Goal: Task Accomplishment & Management: Use online tool/utility

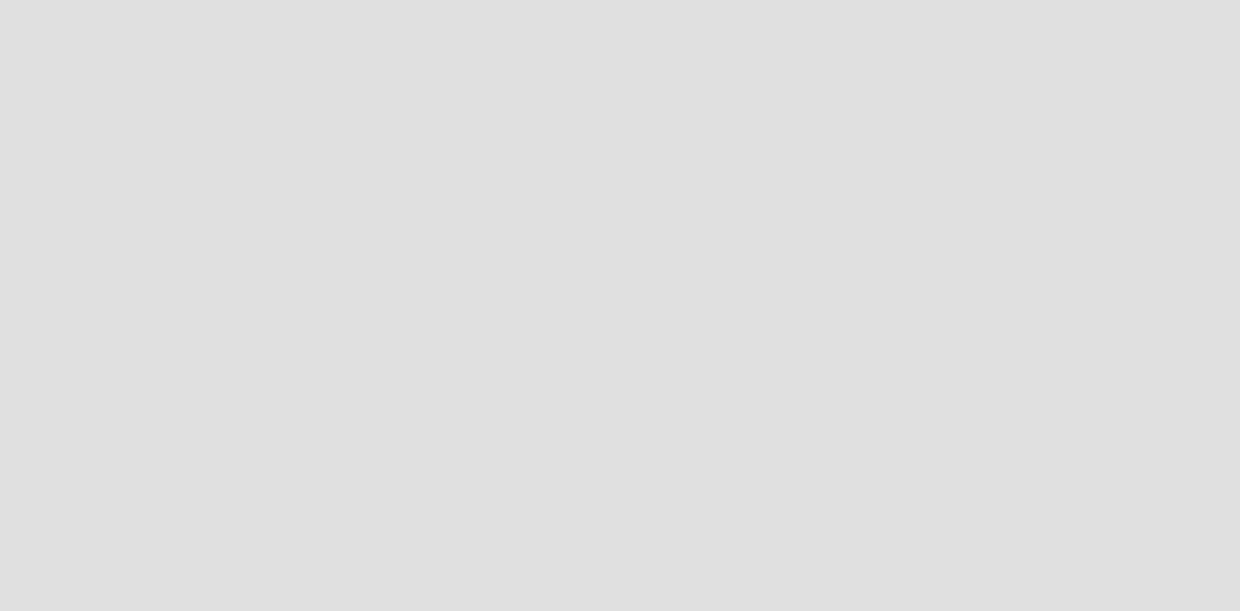
scroll to position [637, 1266]
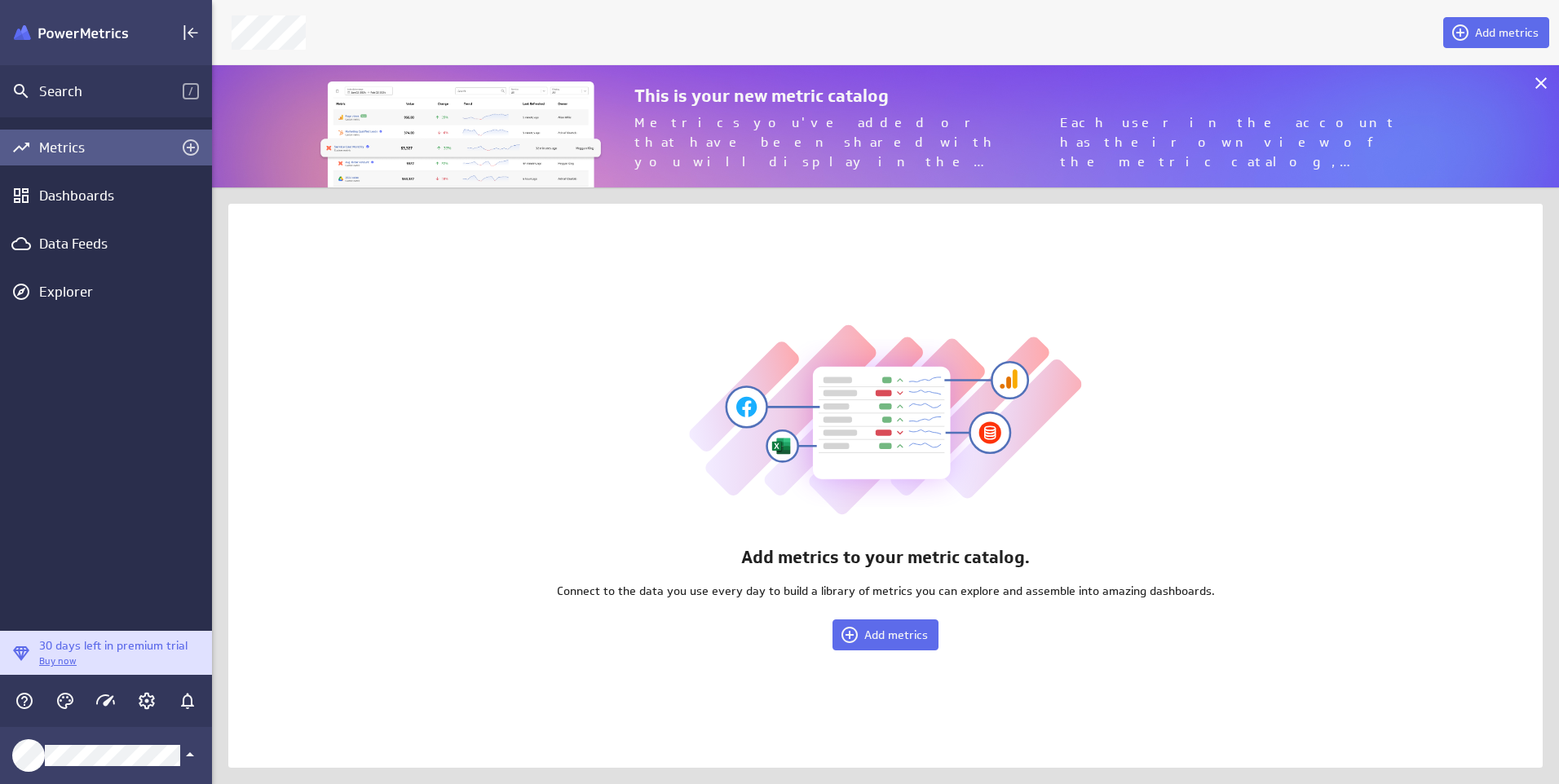
scroll to position [809, 1372]
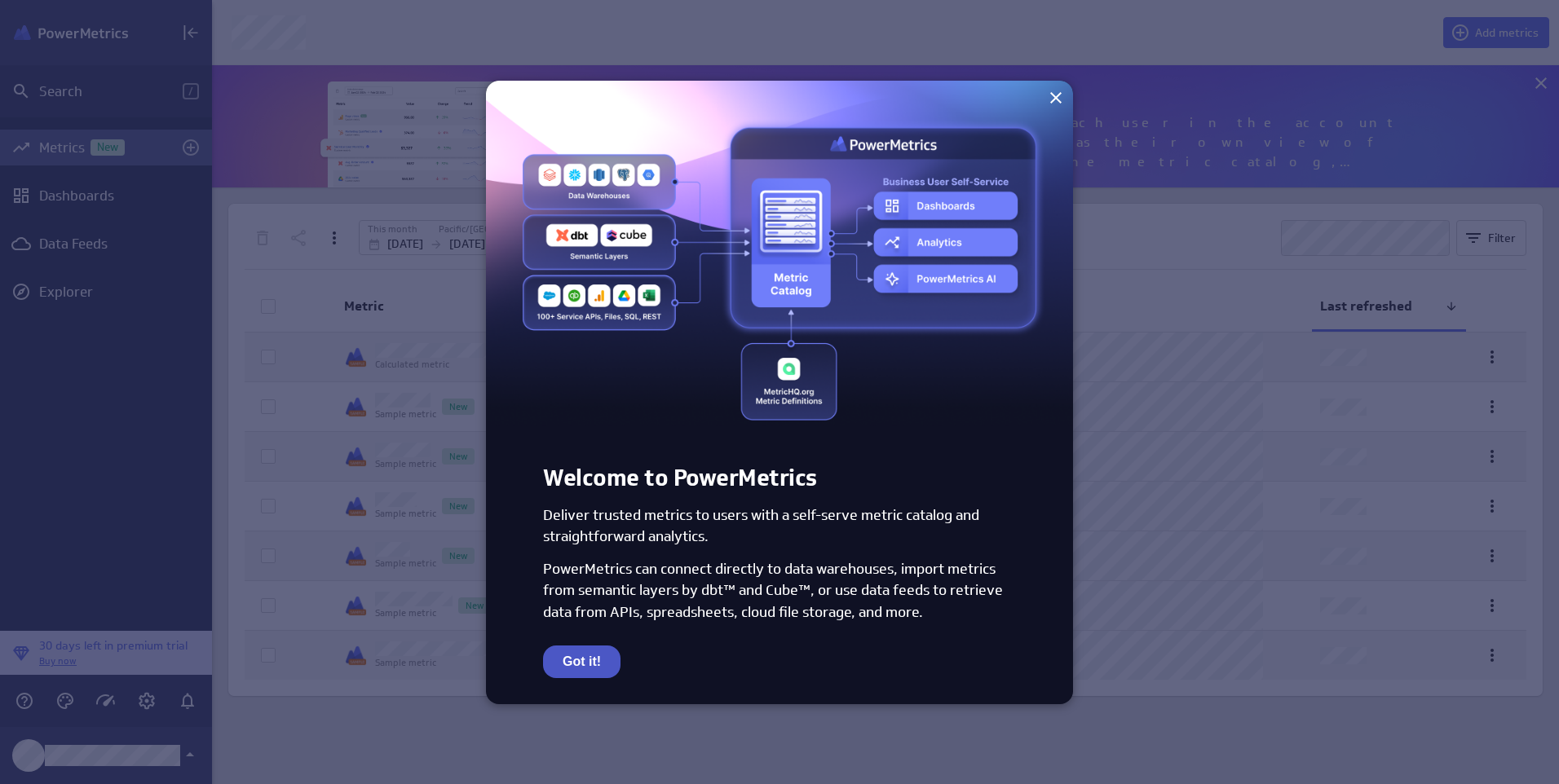
click at [571, 598] on button "Got it!" at bounding box center [581, 662] width 77 height 32
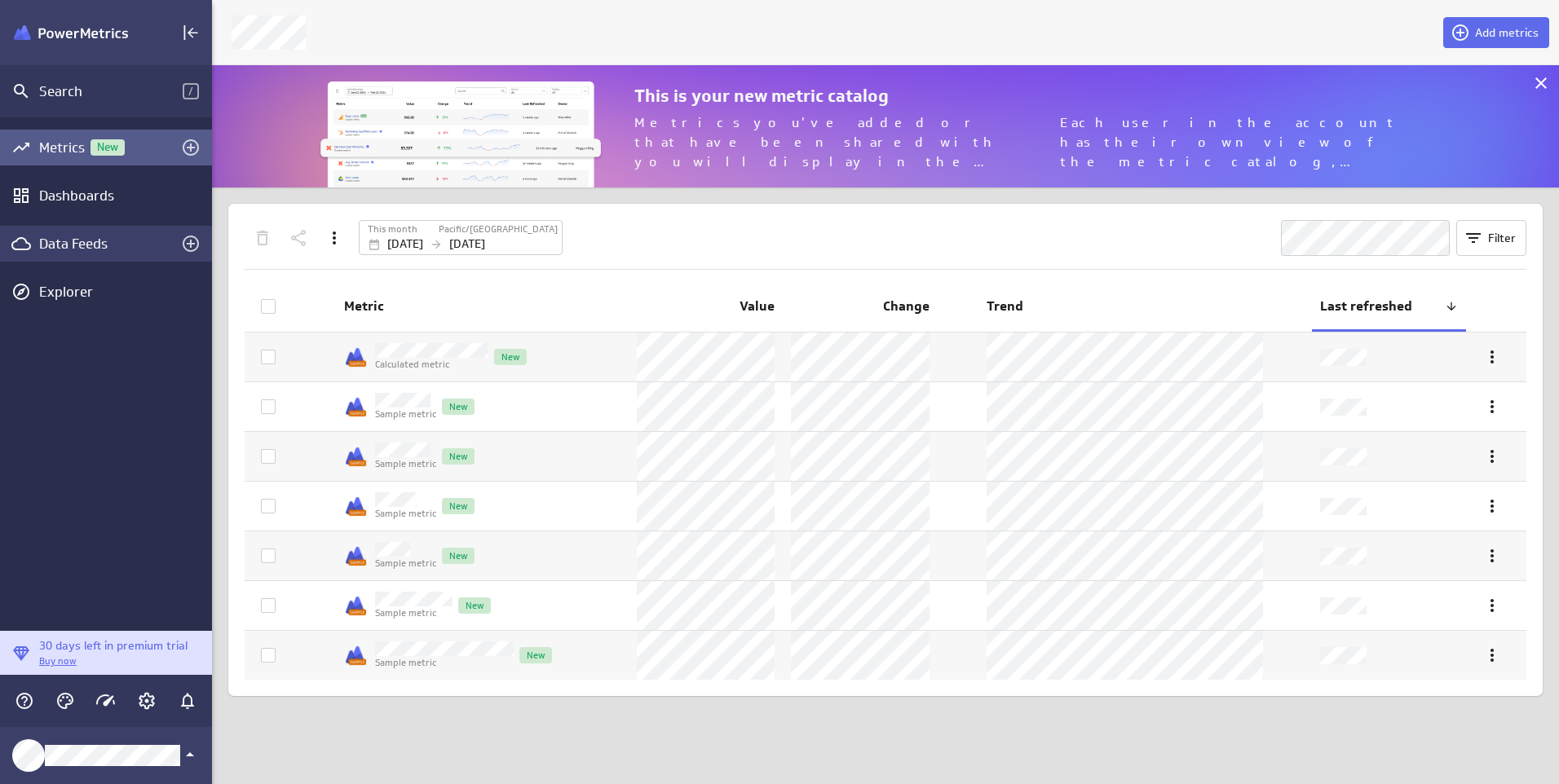
click at [79, 244] on div "Data Feeds" at bounding box center [106, 243] width 133 height 18
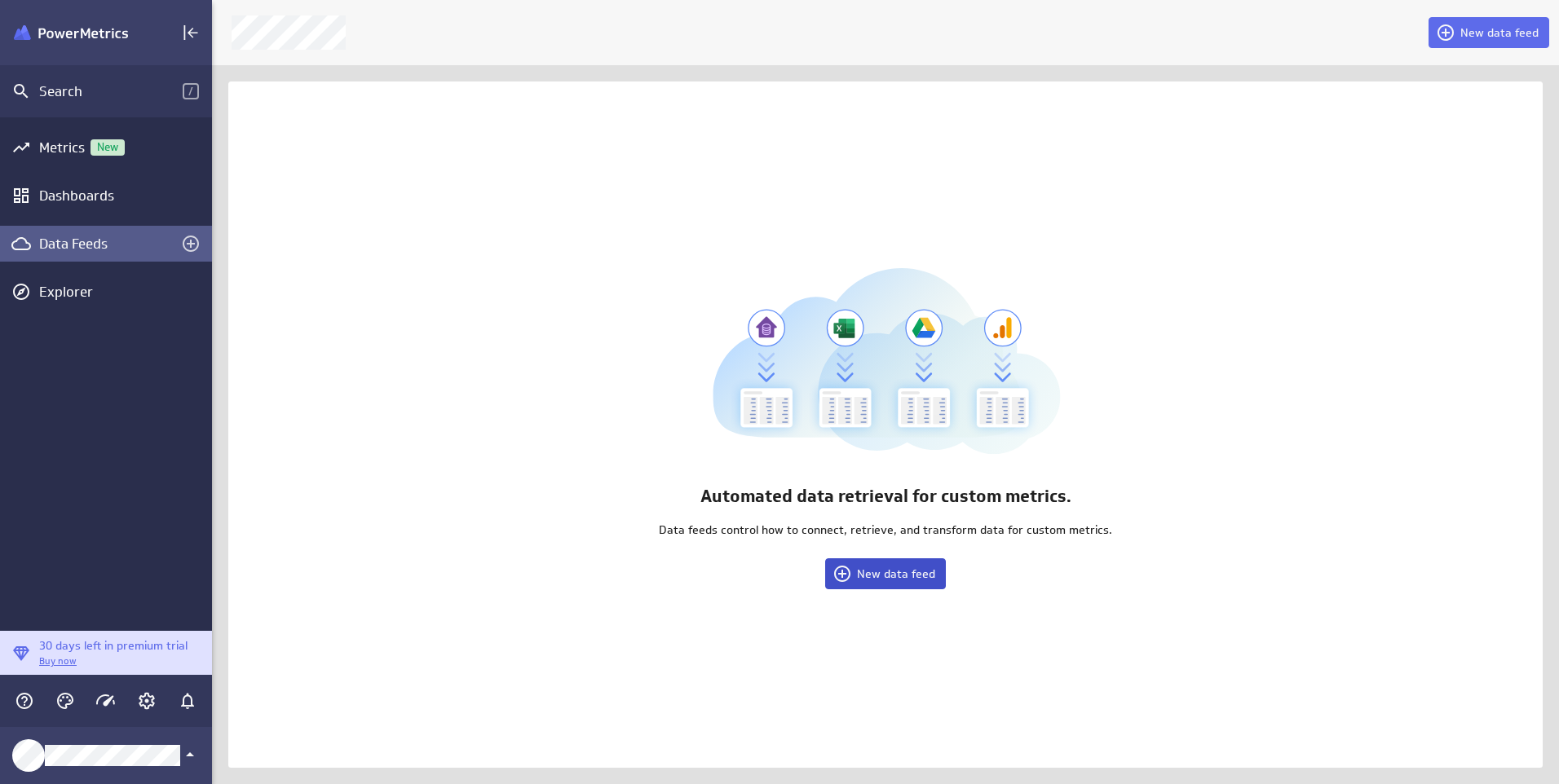
click at [911, 580] on span "New data feed" at bounding box center [896, 573] width 78 height 15
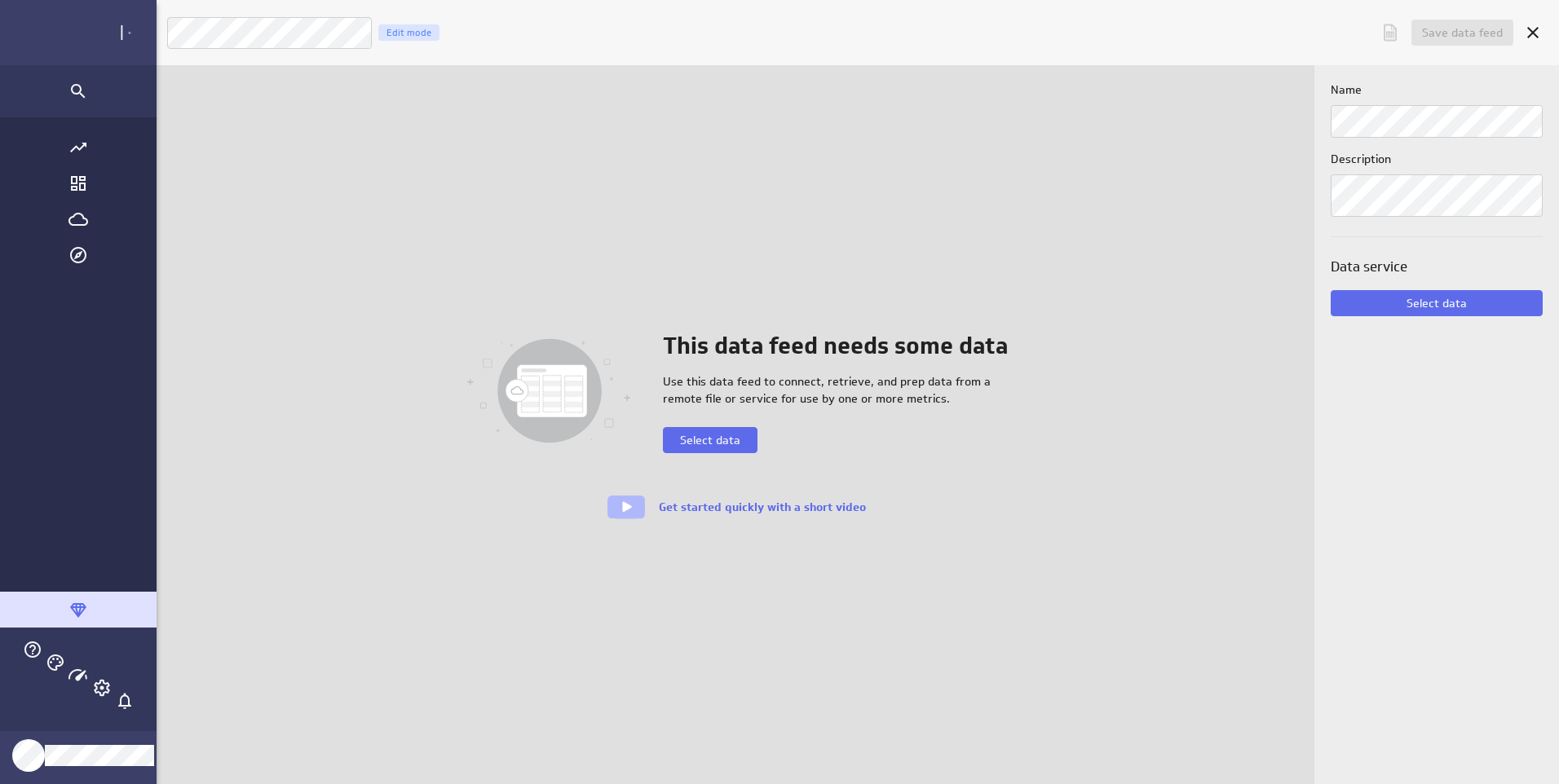
scroll to position [809, 1527]
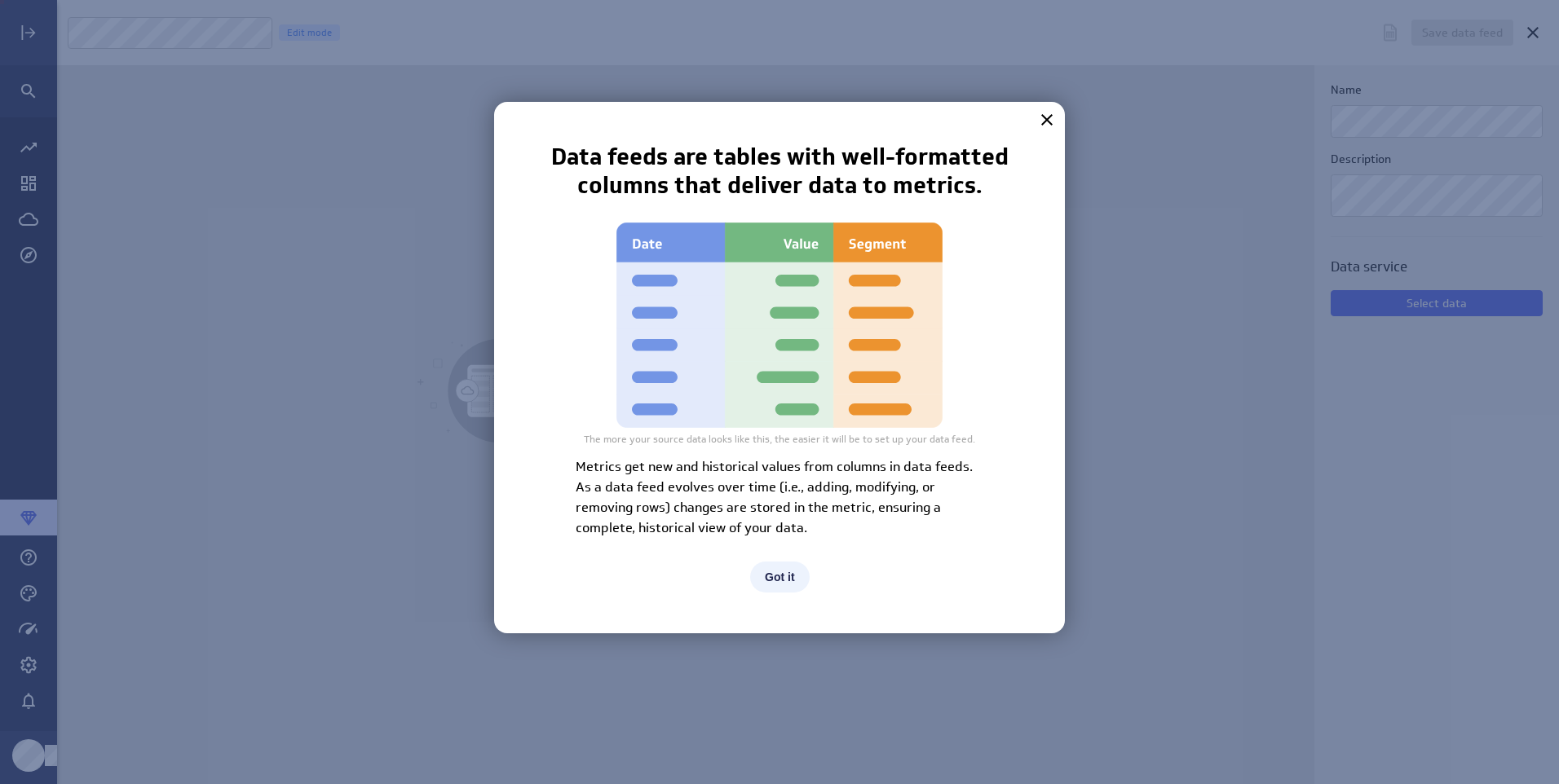
click at [784, 568] on button "Got it" at bounding box center [780, 577] width 60 height 31
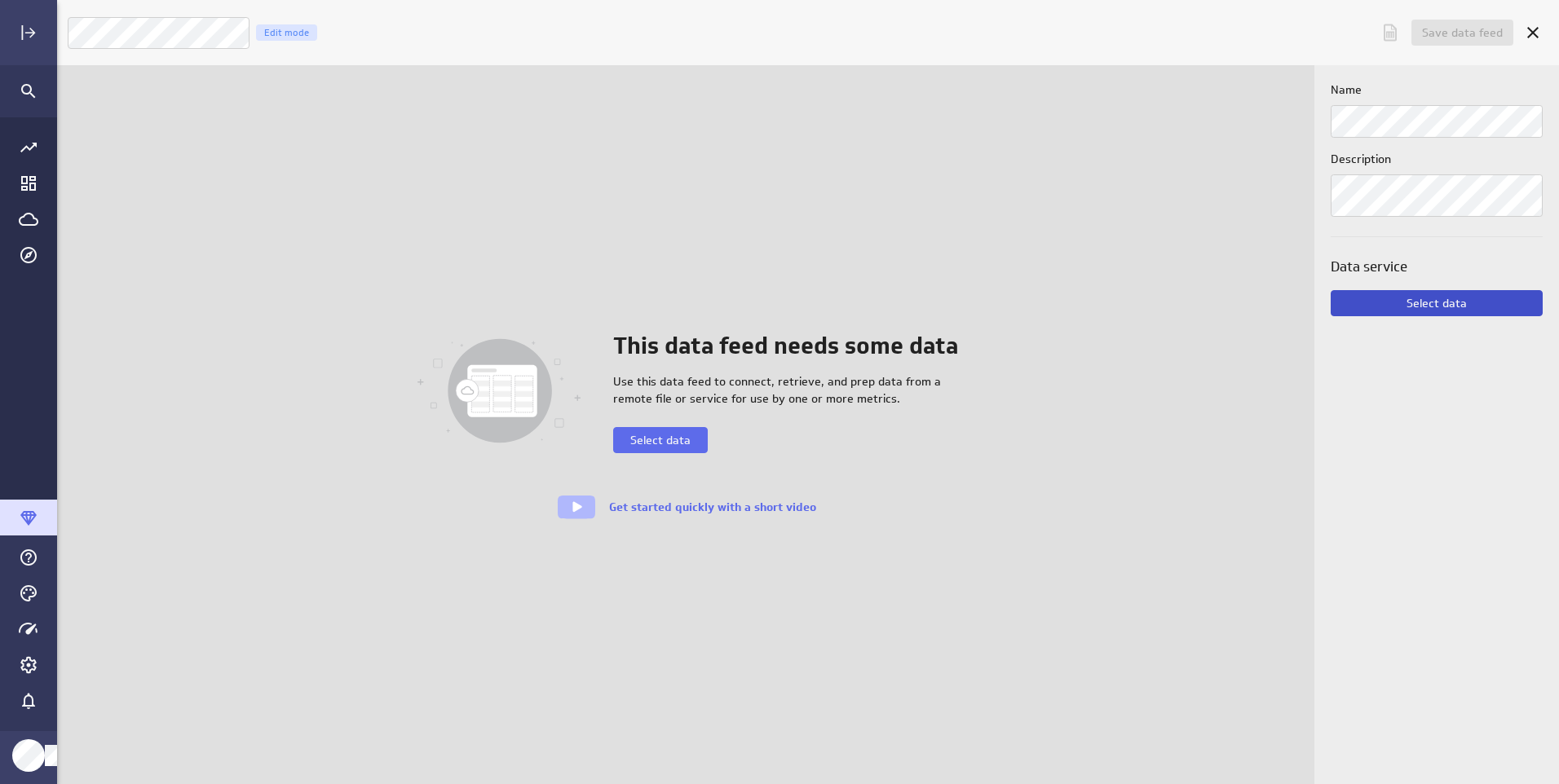
click at [1215, 301] on span "Select data" at bounding box center [1436, 303] width 61 height 15
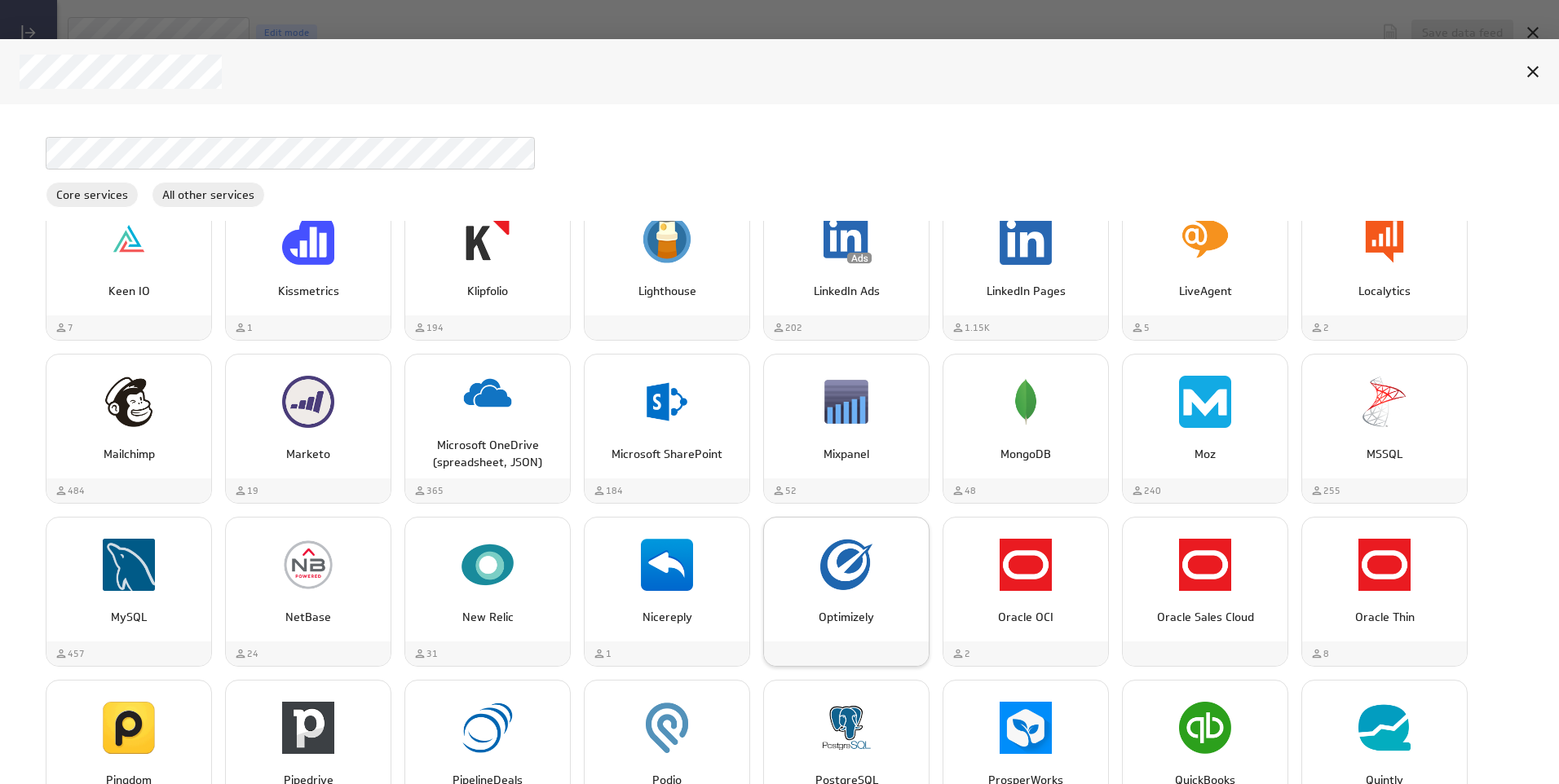
scroll to position [2200, 0]
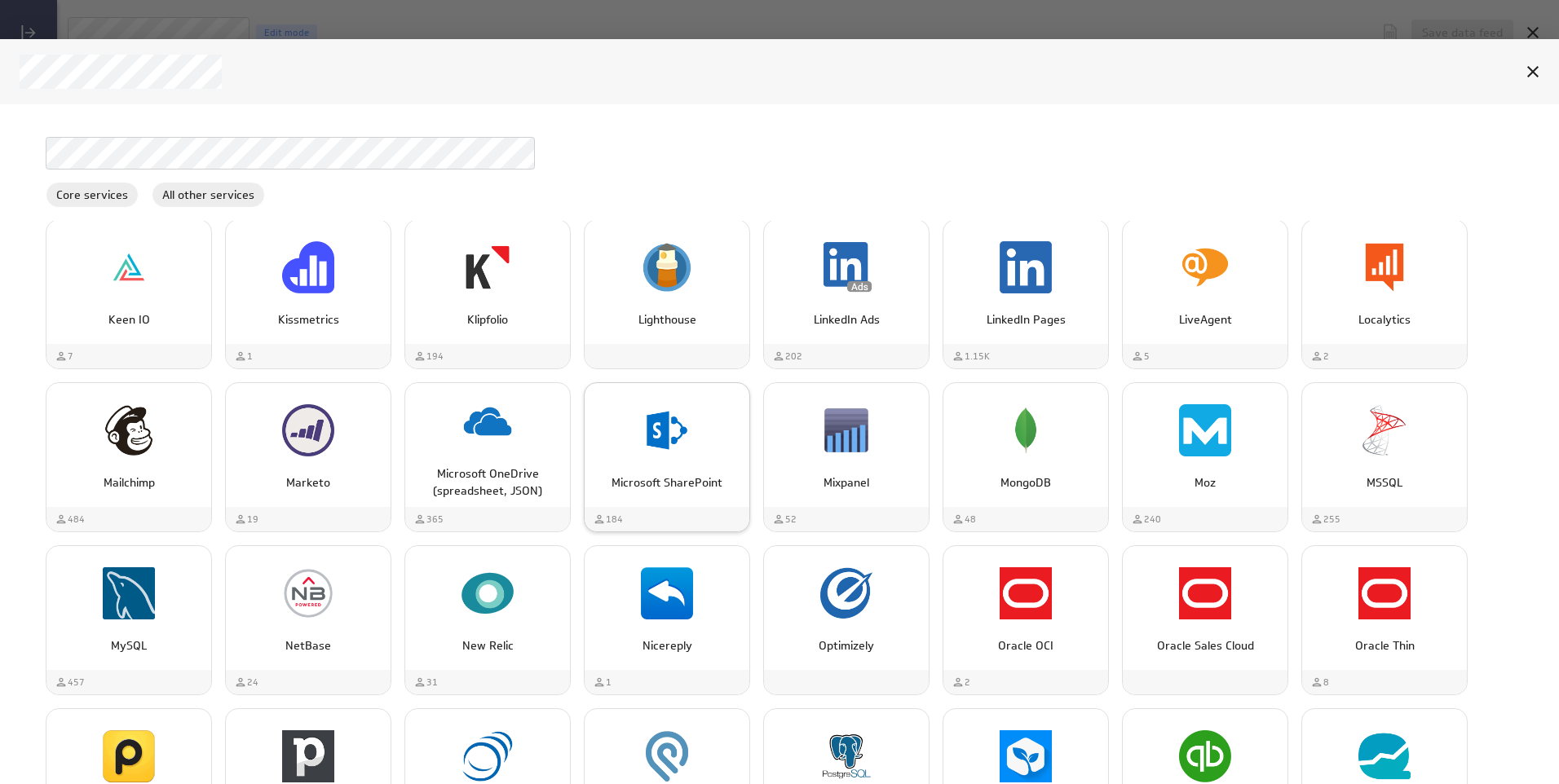
click at [659, 423] on img "Microsoft SharePoint" at bounding box center [667, 429] width 52 height 52
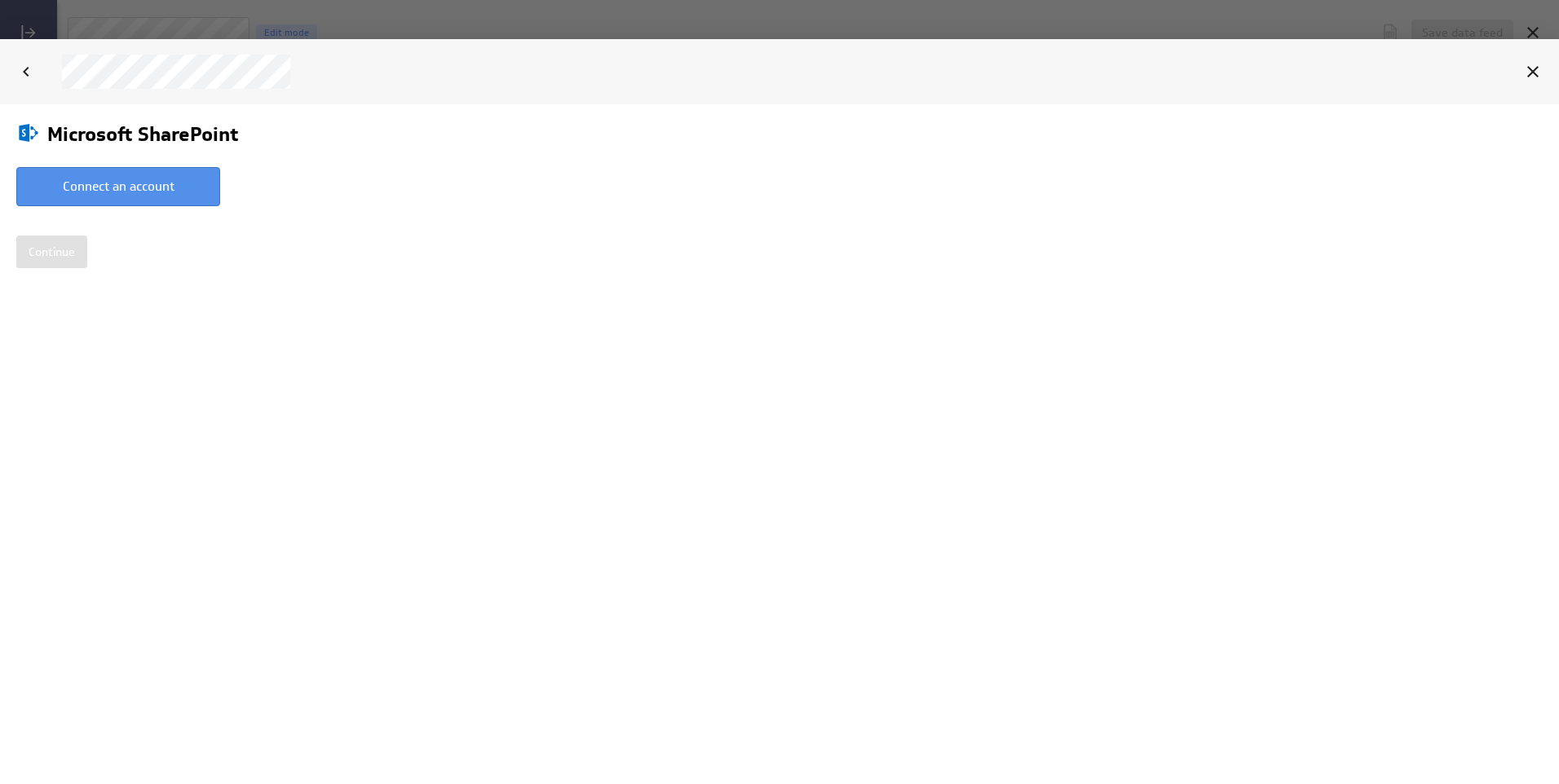
scroll to position [0, 0]
click at [114, 170] on button "Connect an account" at bounding box center [119, 186] width 204 height 39
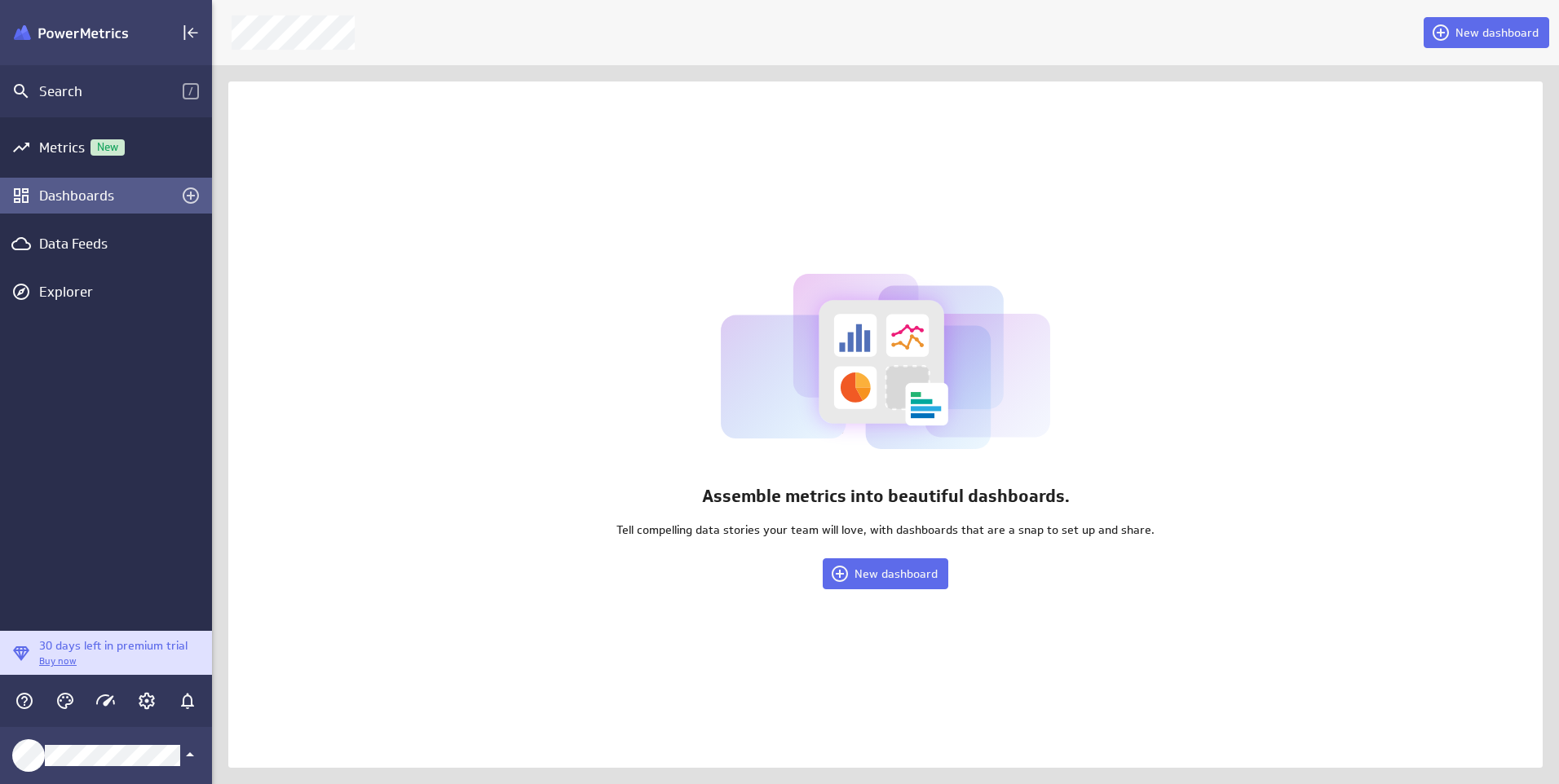
scroll to position [809, 1372]
click at [90, 239] on div "Data Feeds" at bounding box center [106, 243] width 133 height 18
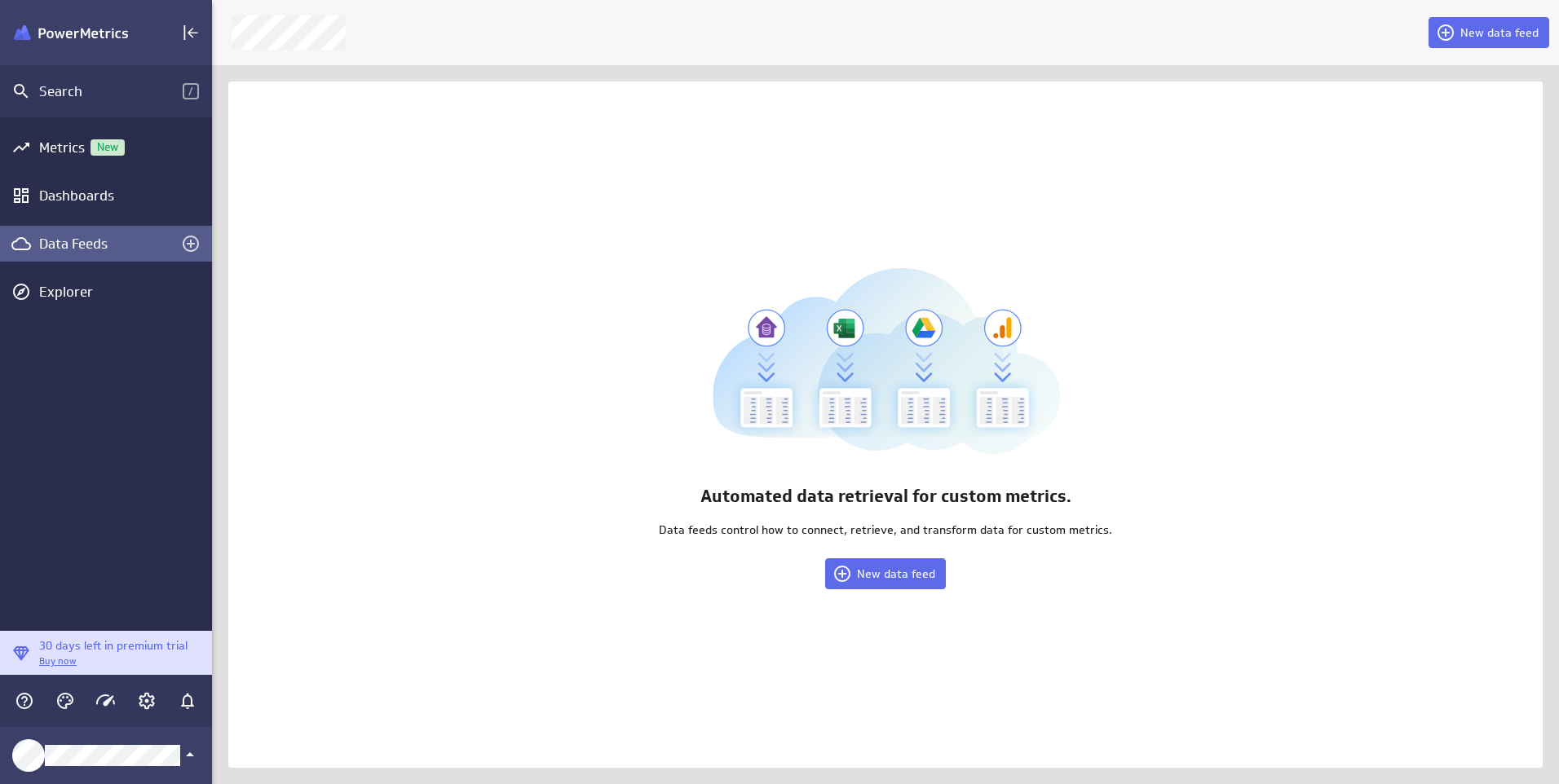
click at [96, 248] on div "Data Feeds" at bounding box center [106, 243] width 133 height 18
click at [886, 566] on span "New data feed" at bounding box center [896, 573] width 78 height 15
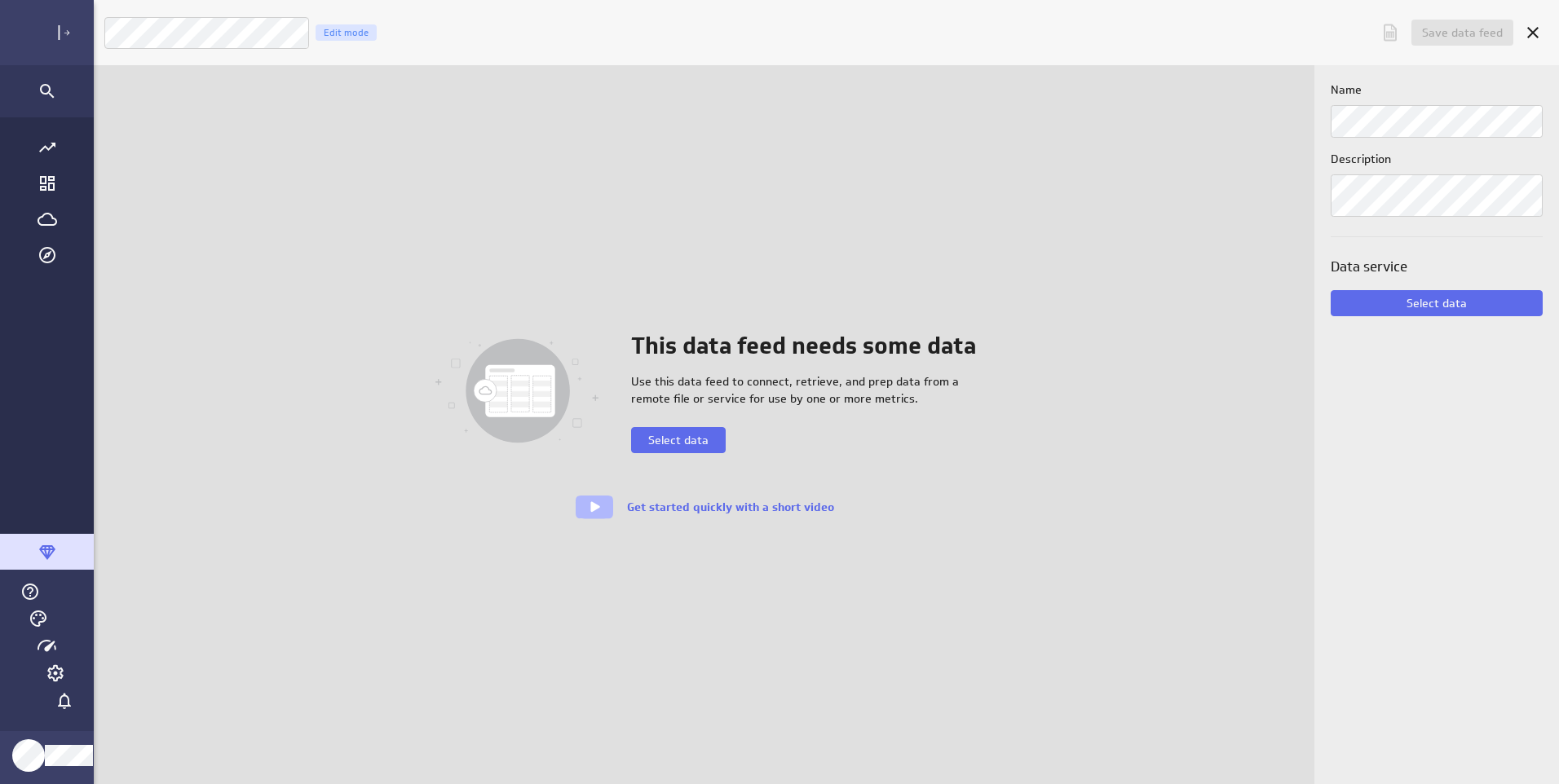
scroll to position [809, 1527]
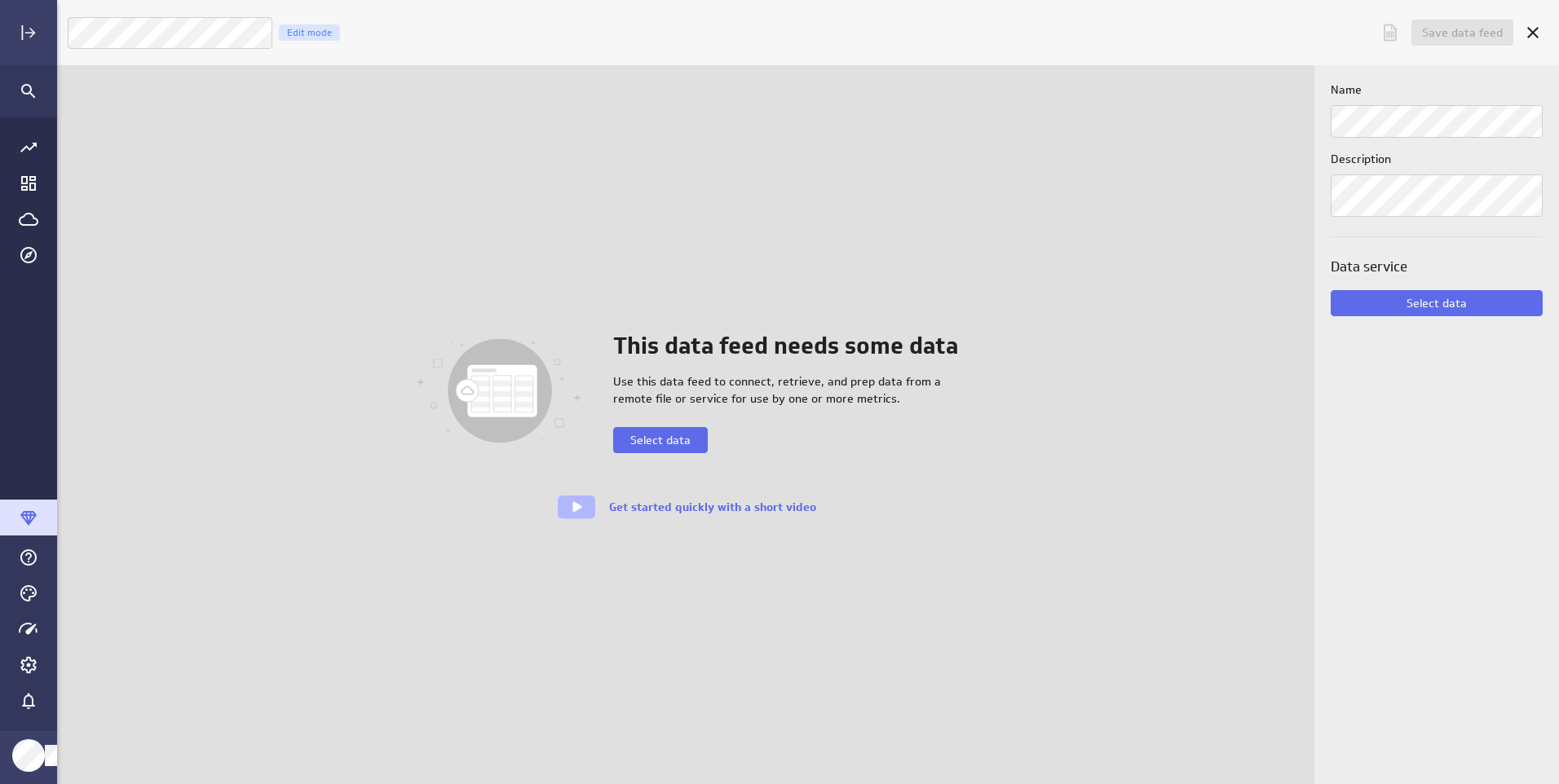
click at [657, 423] on div "This data feed needs some data Use this data feed to connect, retrieve, and pre…" at bounding box center [785, 391] width 345 height 123
click at [657, 437] on span "Select data" at bounding box center [661, 440] width 61 height 15
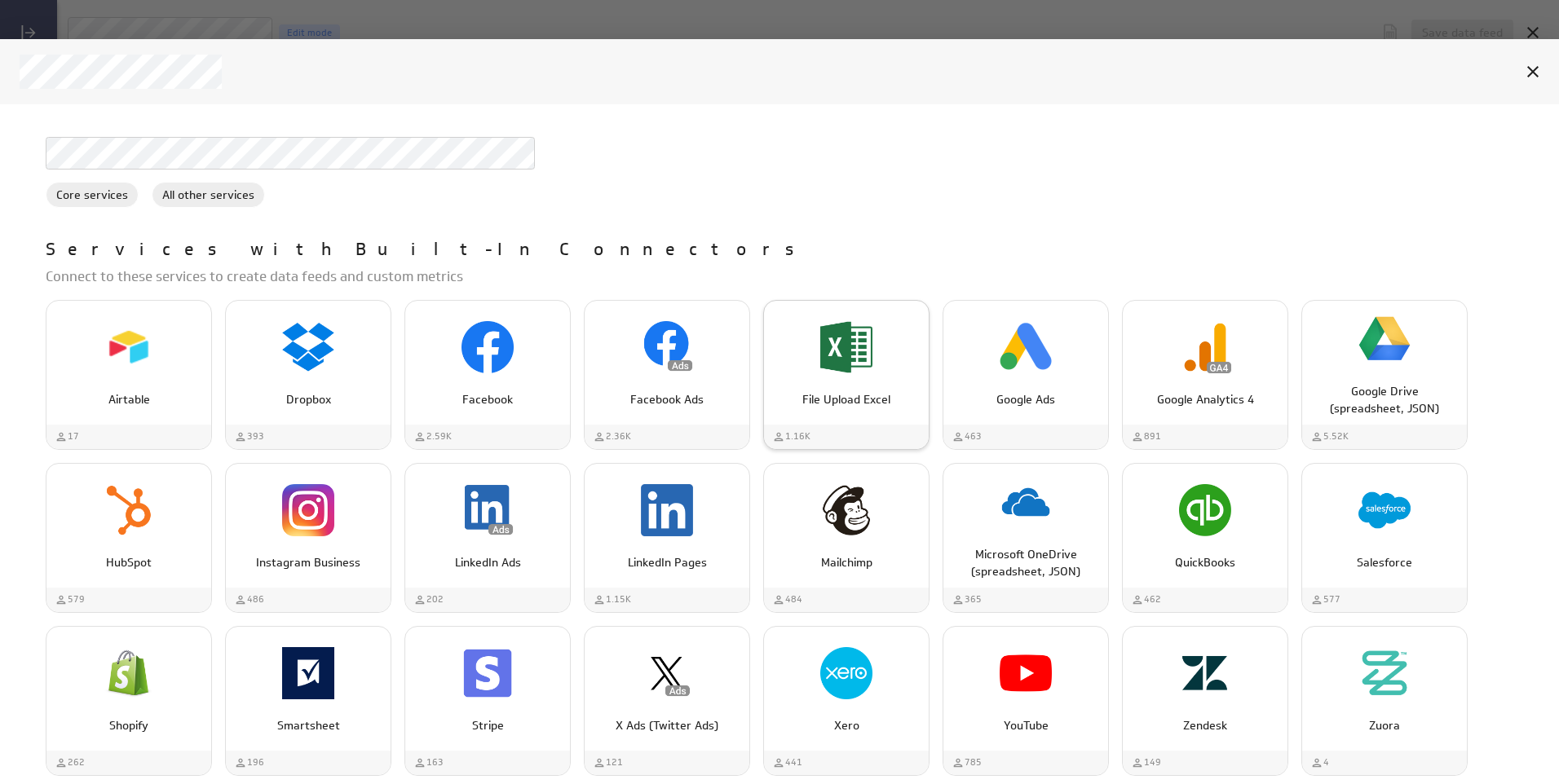
click at [913, 368] on div "File Upload Excel" at bounding box center [846, 347] width 165 height 62
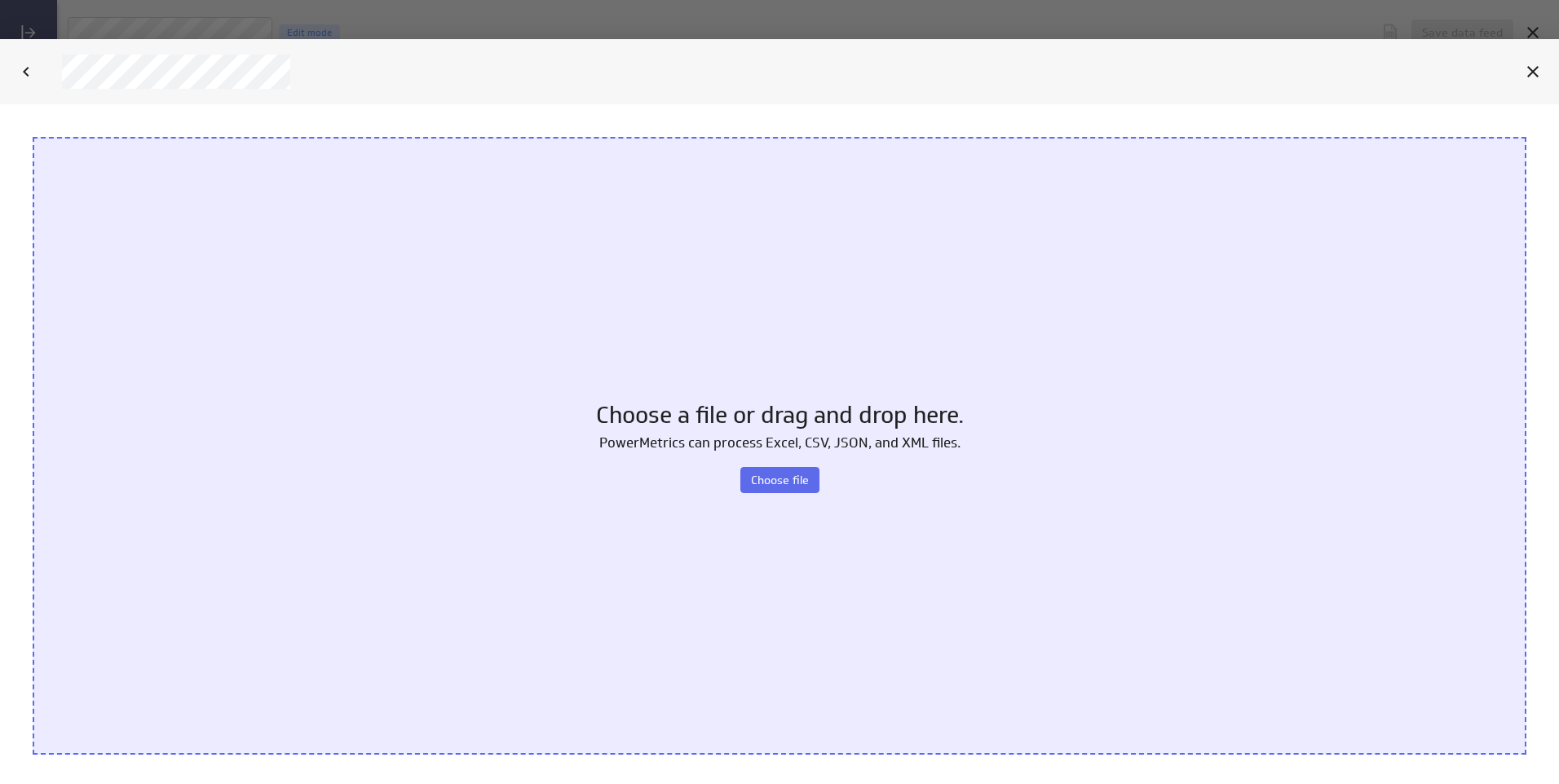
scroll to position [0, 0]
click at [771, 476] on span "Choose file" at bounding box center [780, 479] width 58 height 15
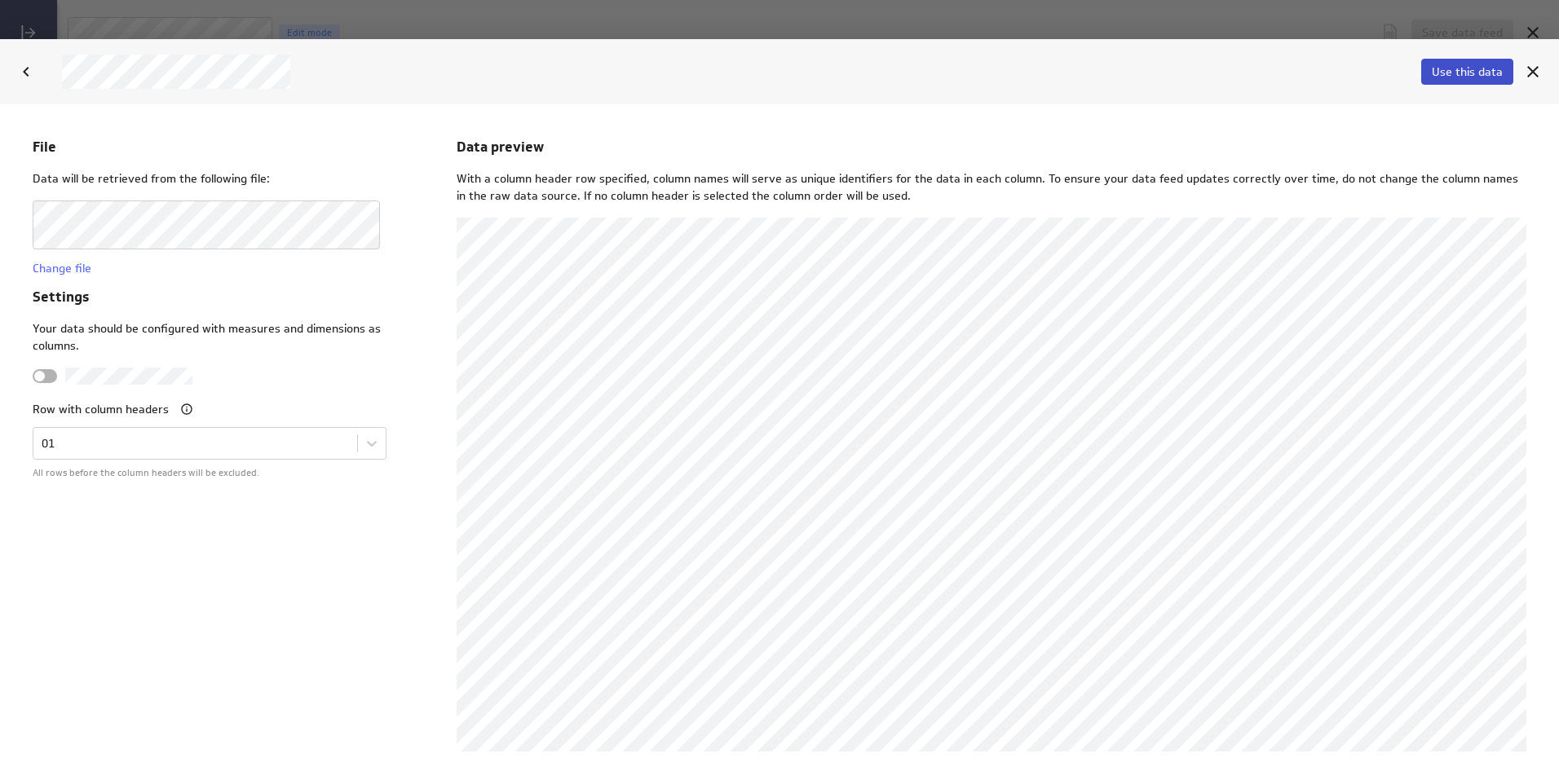
click at [1446, 67] on span "Use this data" at bounding box center [1467, 72] width 71 height 15
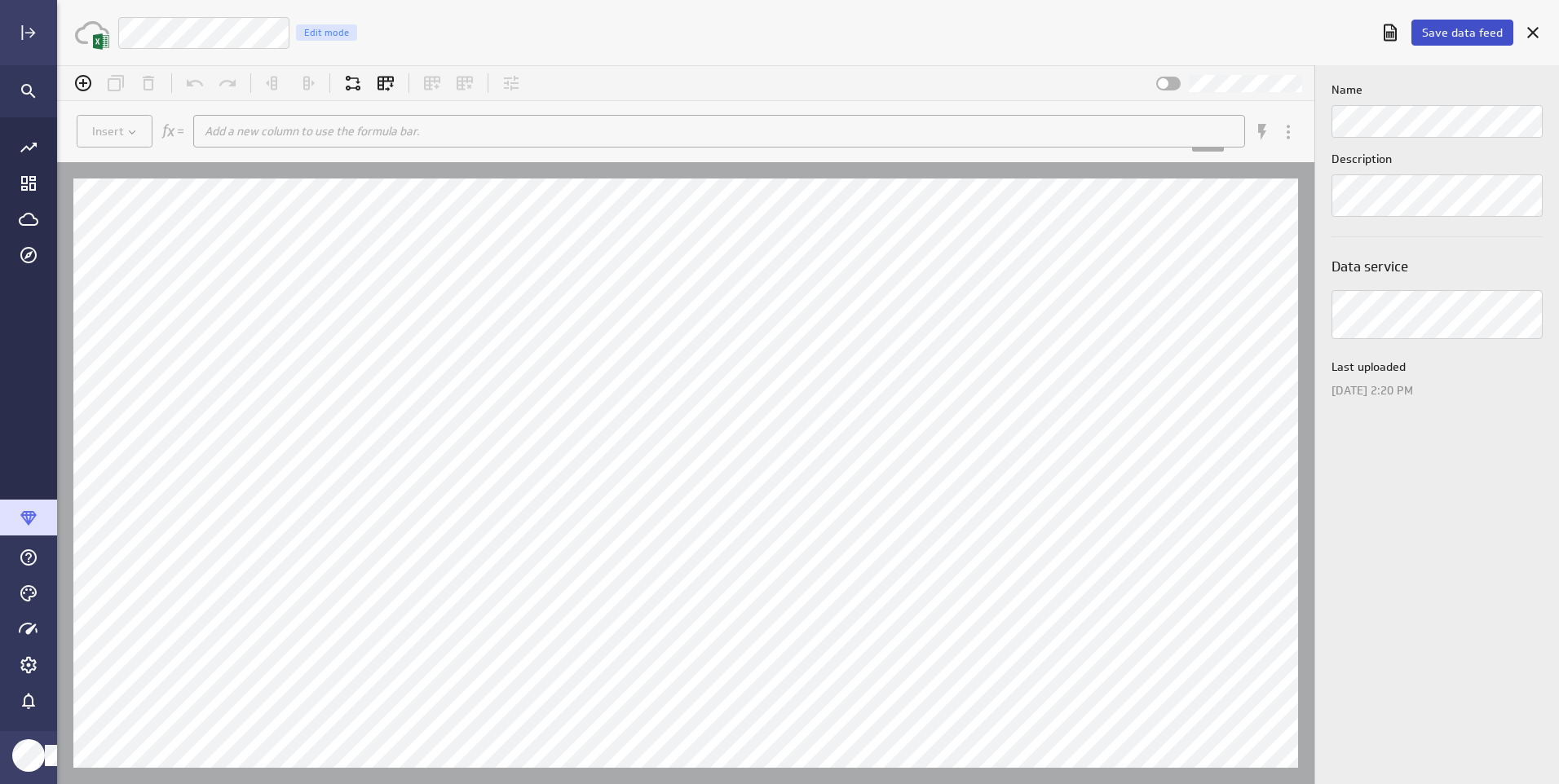
click at [1457, 26] on span "Save data feed" at bounding box center [1462, 32] width 80 height 15
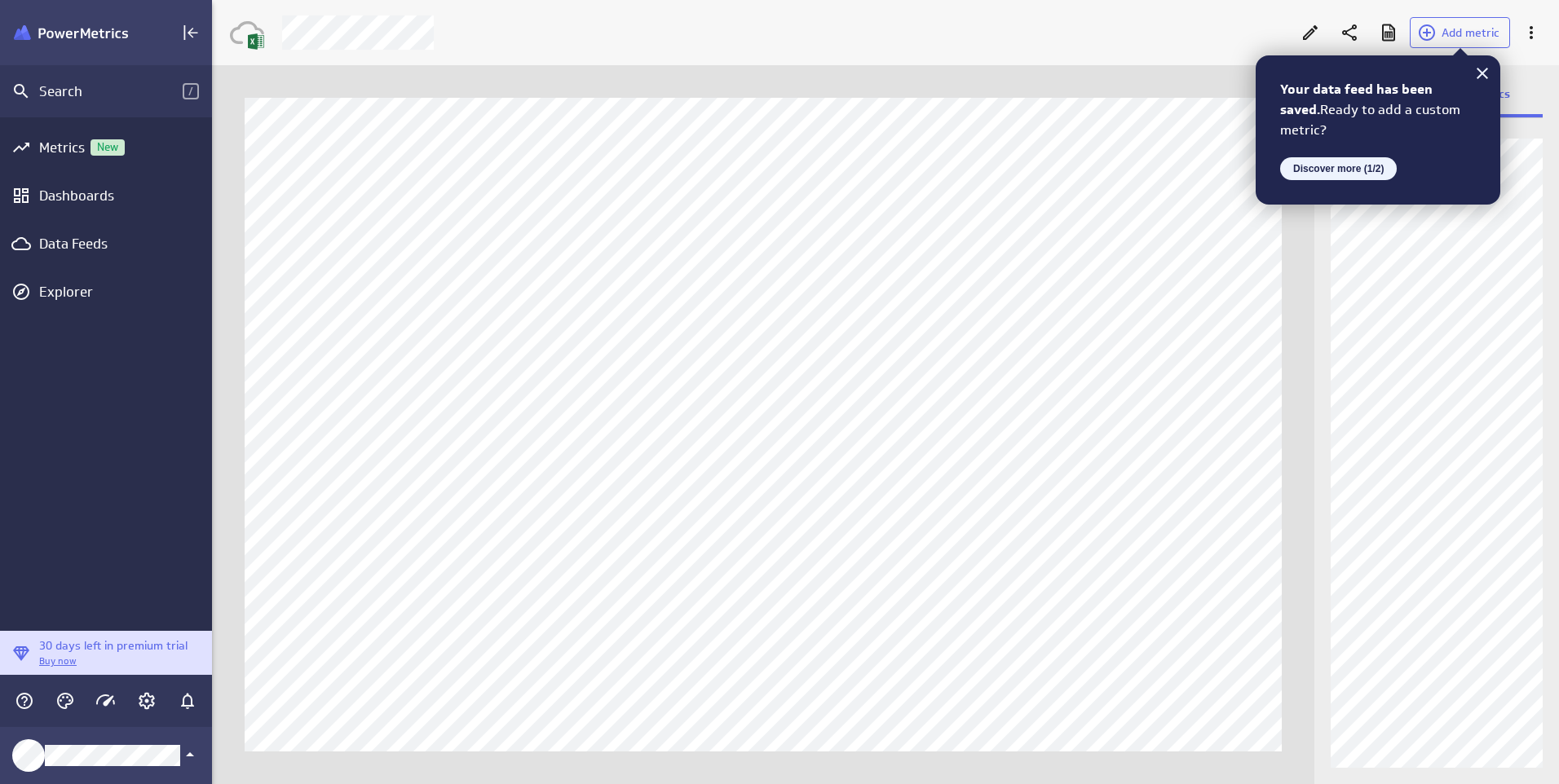
click at [1339, 169] on button "Discover more (1/2)" at bounding box center [1337, 168] width 117 height 23
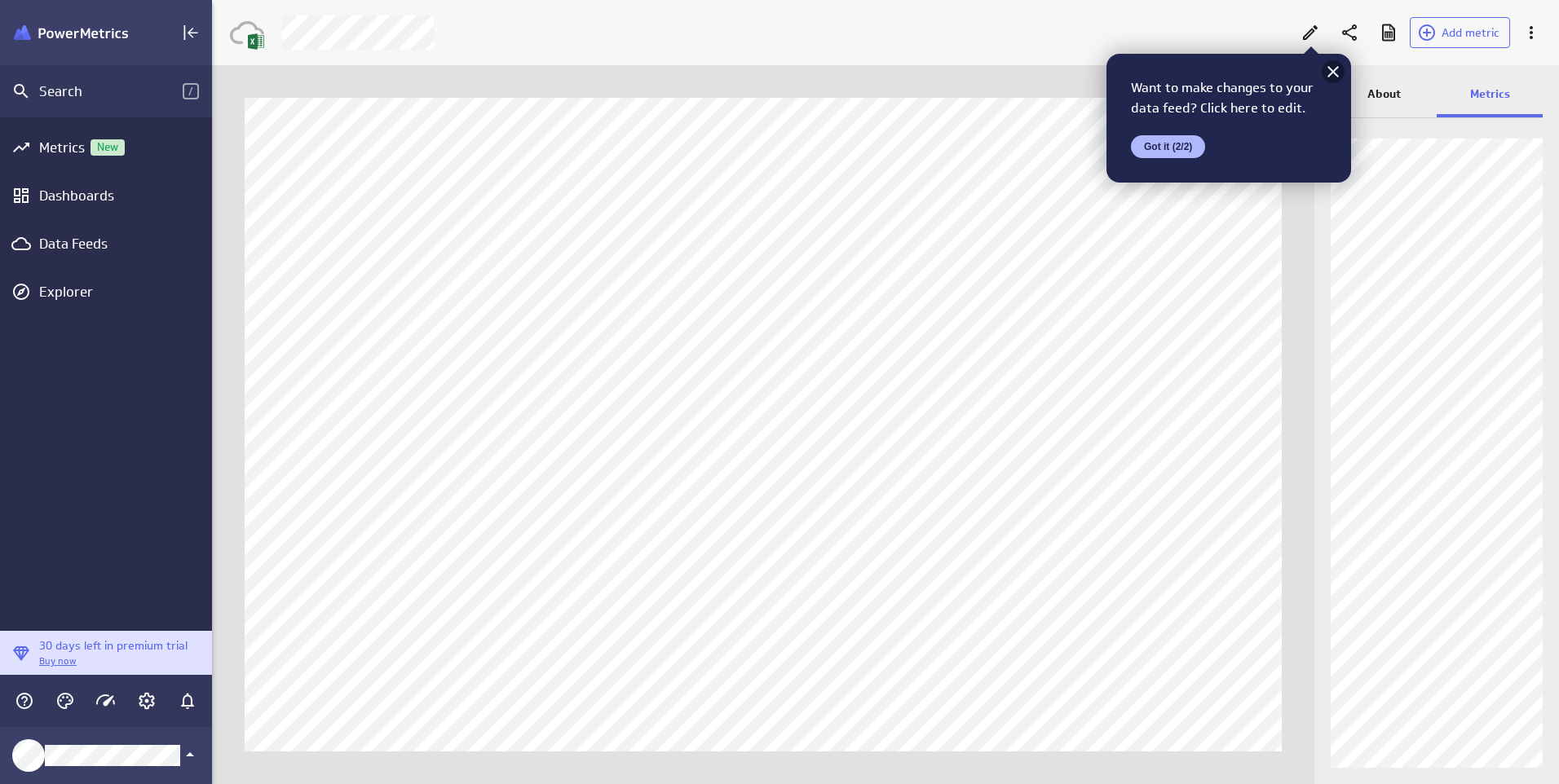
click at [1340, 70] on icon at bounding box center [1333, 72] width 20 height 20
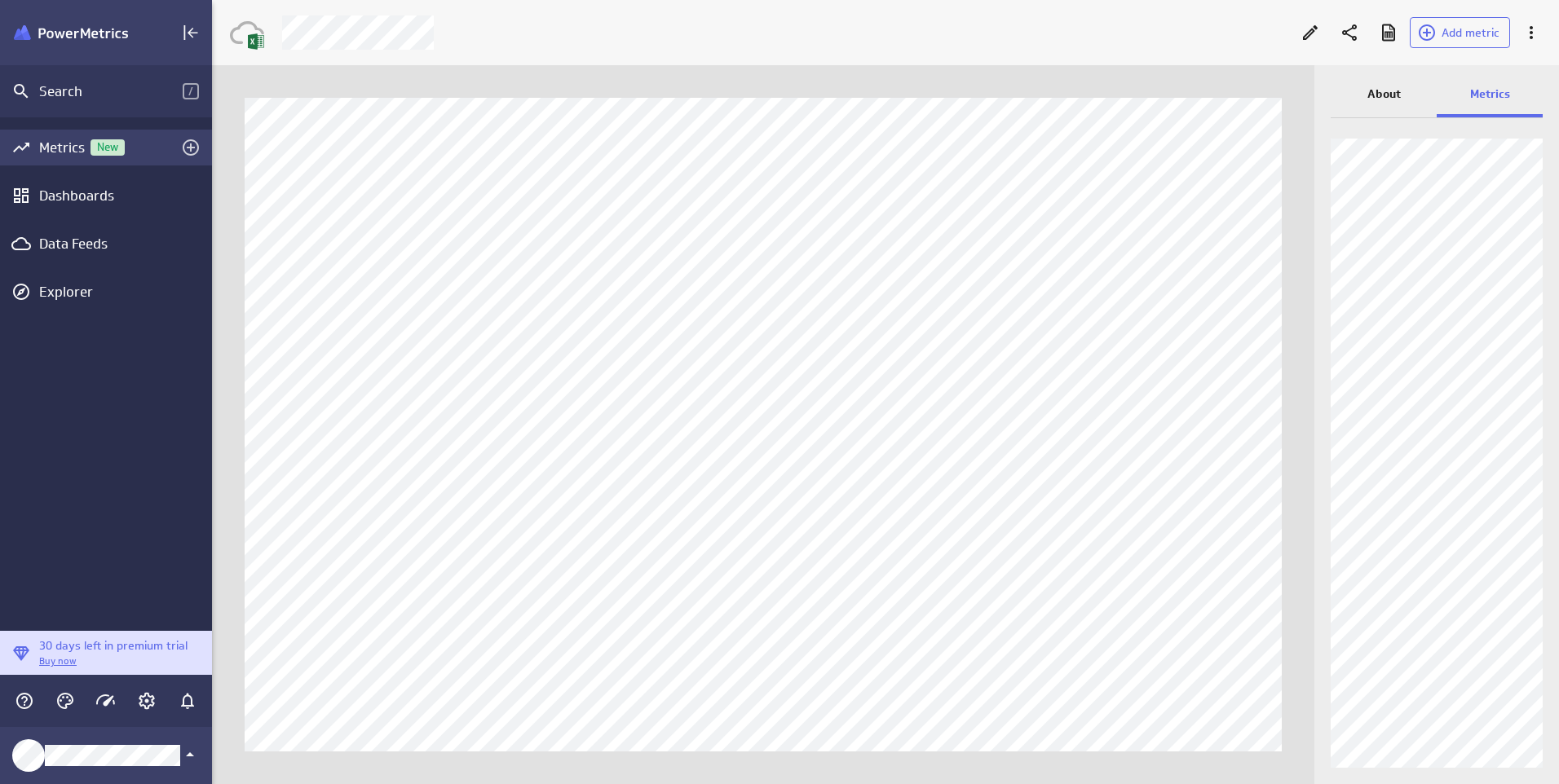
click at [54, 149] on div "Metrics New" at bounding box center [106, 147] width 133 height 18
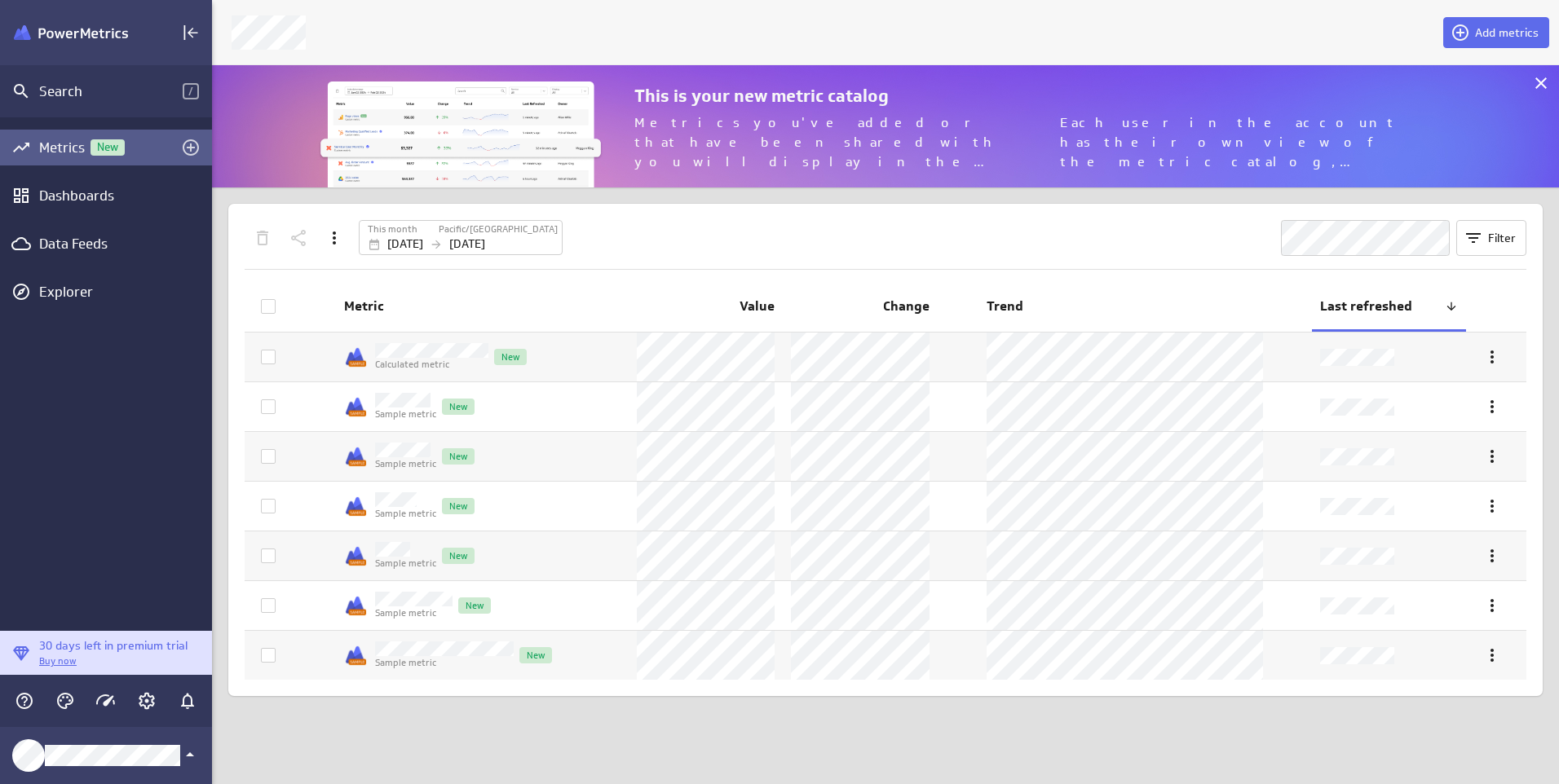
scroll to position [148, 1372]
click at [75, 196] on div "Dashboards" at bounding box center [106, 195] width 133 height 18
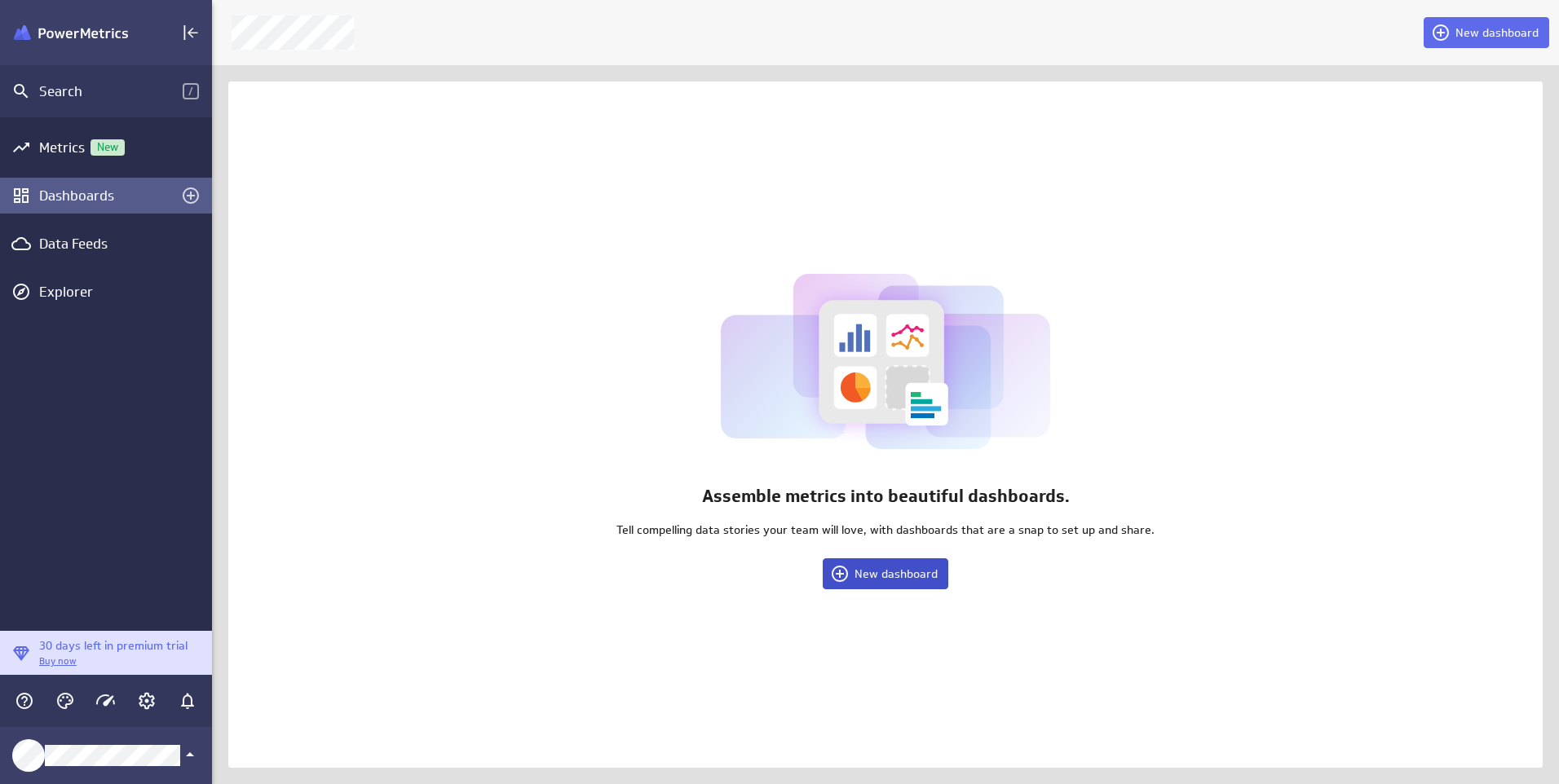
click at [882, 567] on span "New dashboard" at bounding box center [895, 573] width 83 height 15
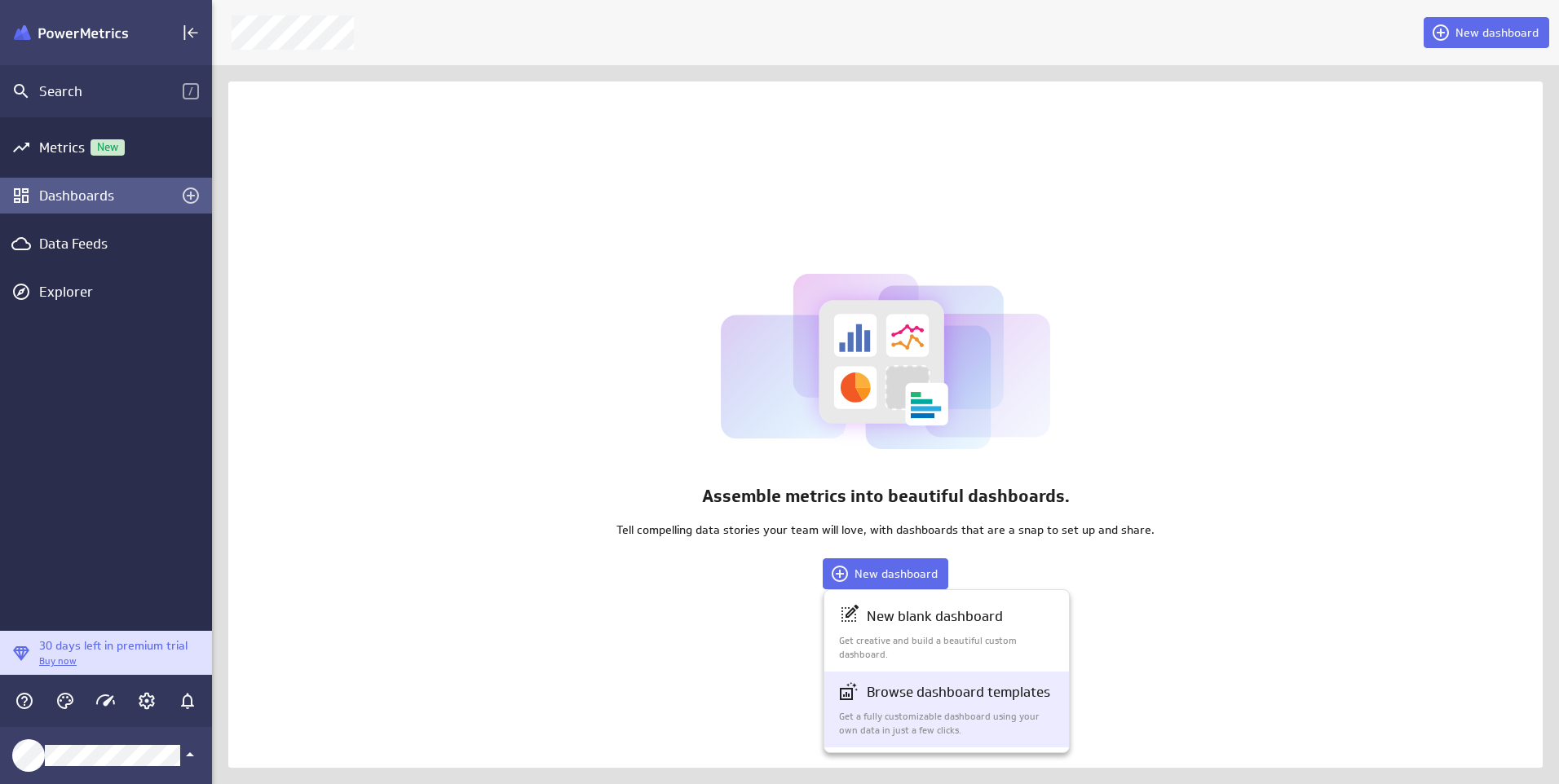
click at [910, 698] on p "Browse dashboard templates" at bounding box center [958, 692] width 183 height 21
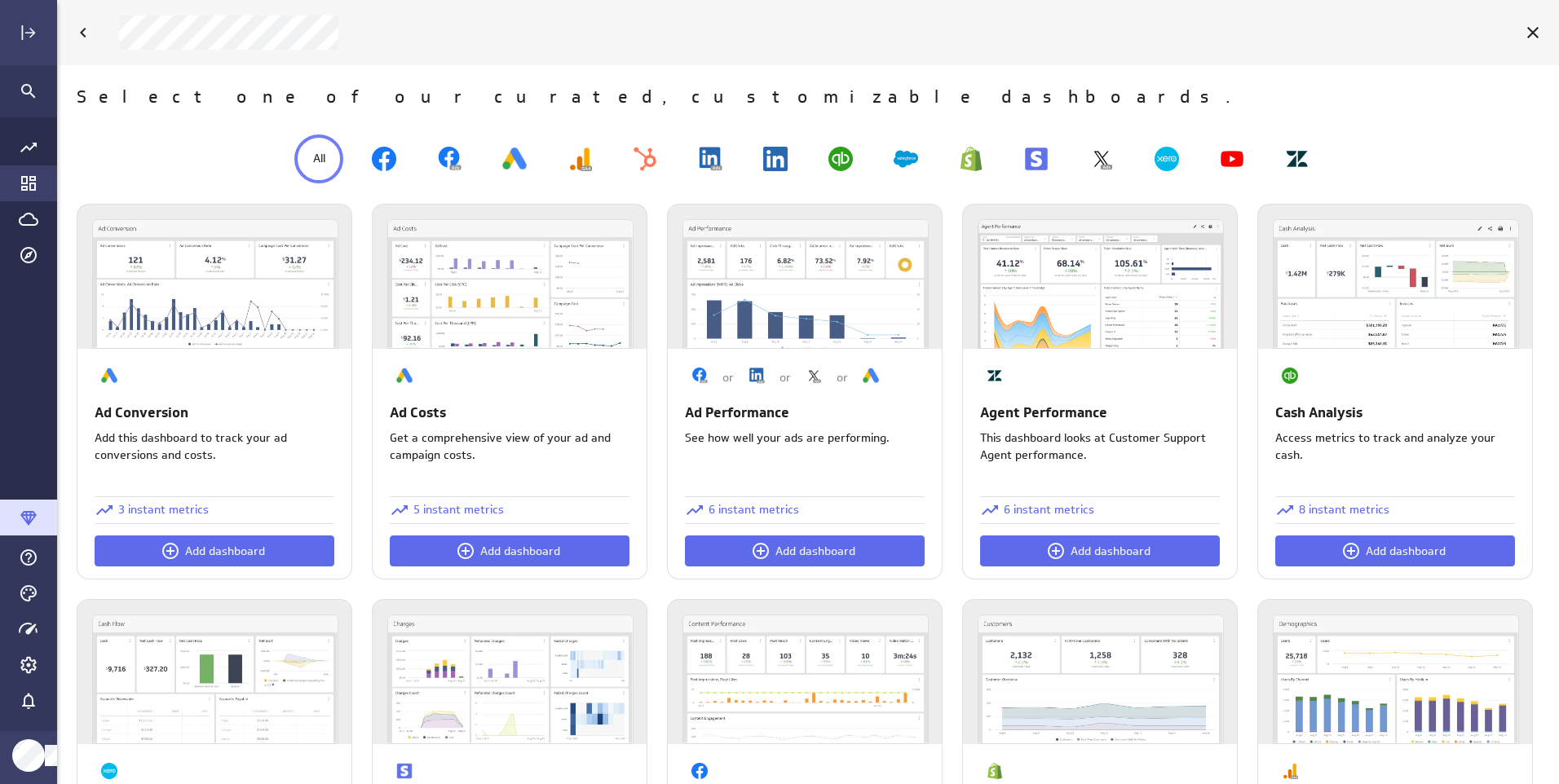
click at [22, 181] on icon "Go to Dashboard Library" at bounding box center [28, 183] width 15 height 15
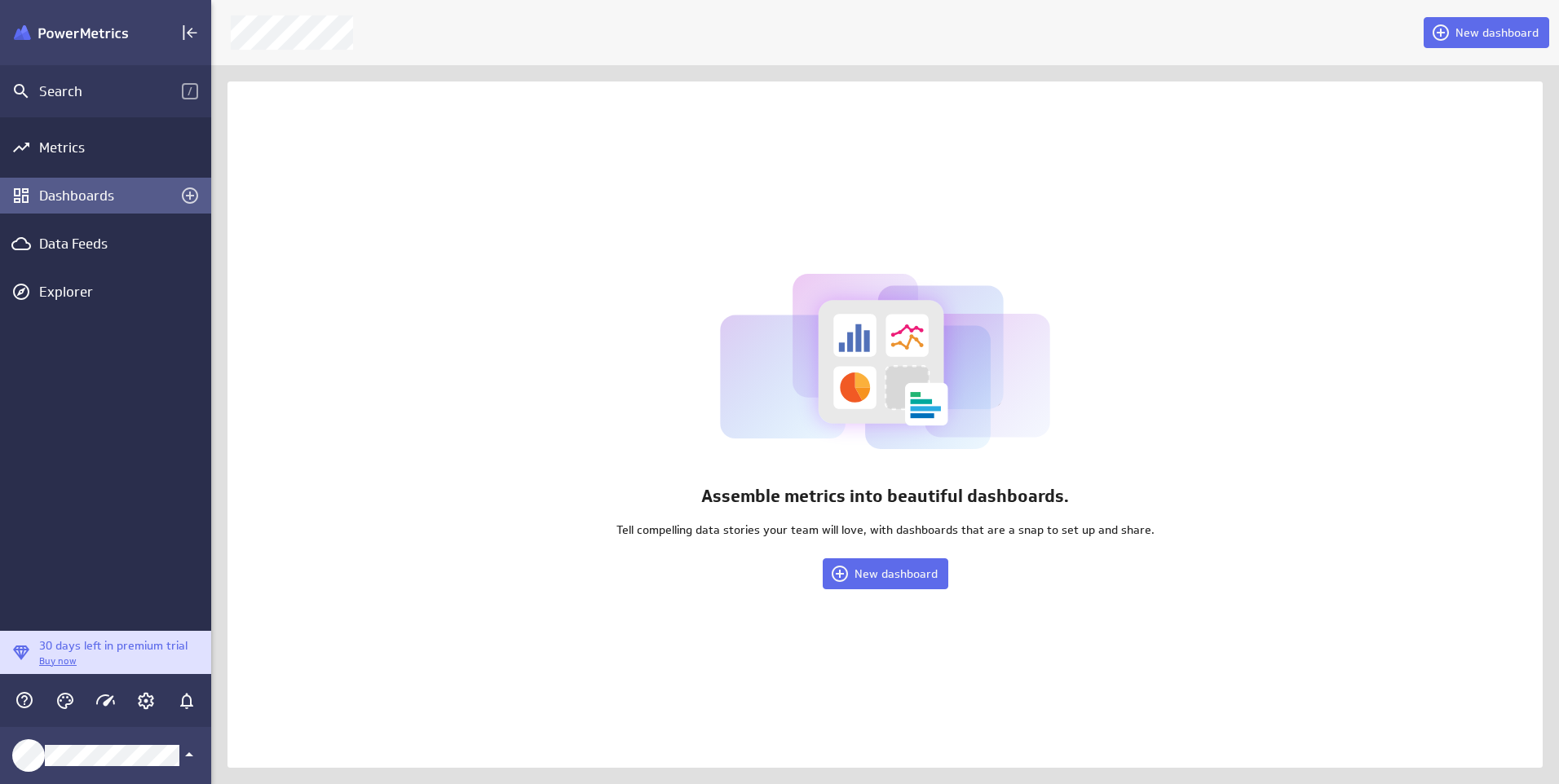
scroll to position [8, 8]
click at [922, 568] on span "New dashboard" at bounding box center [895, 573] width 83 height 15
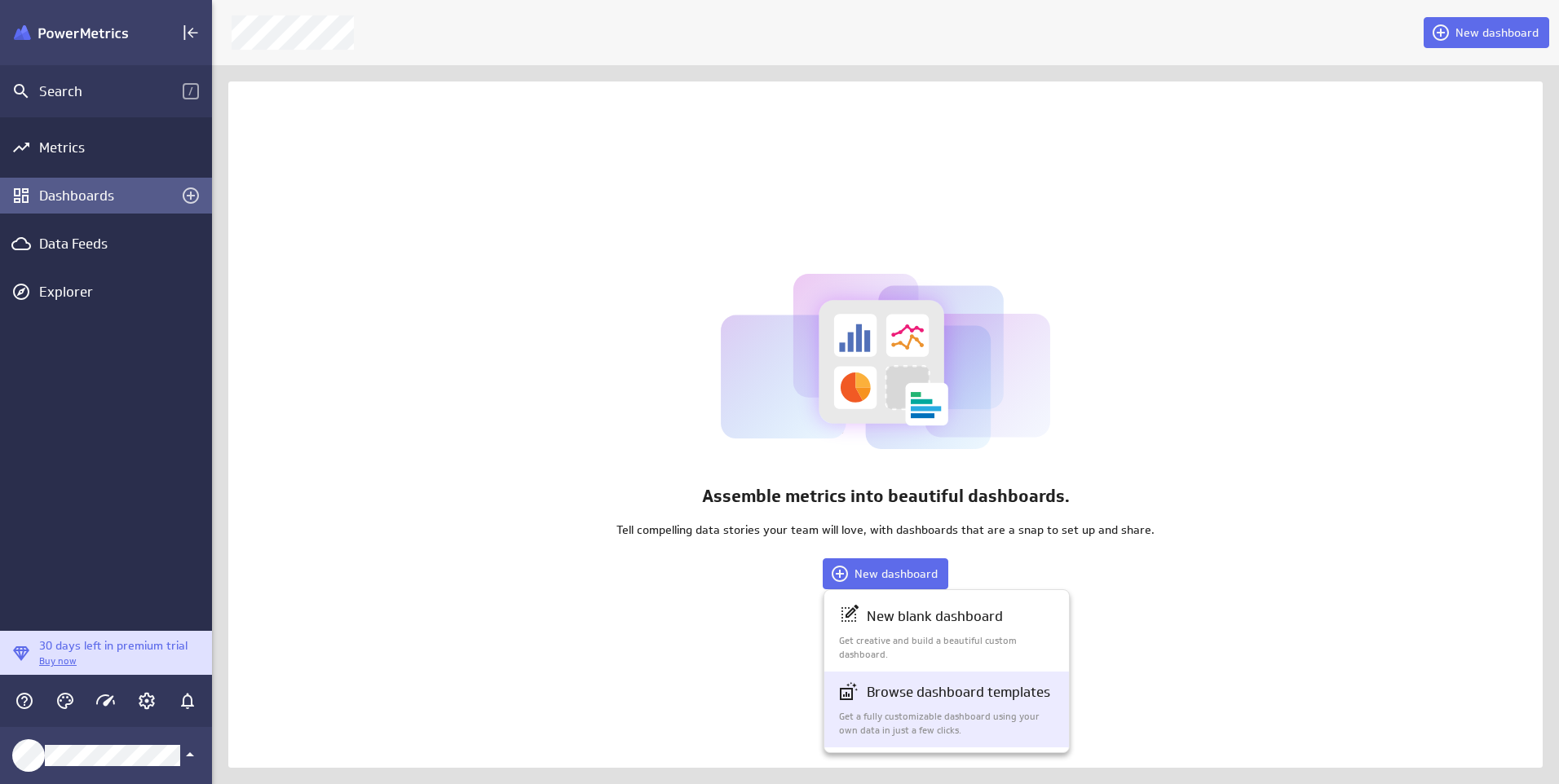
click at [917, 636] on p "Get creative and build a beautiful custom dashboard." at bounding box center [947, 648] width 217 height 27
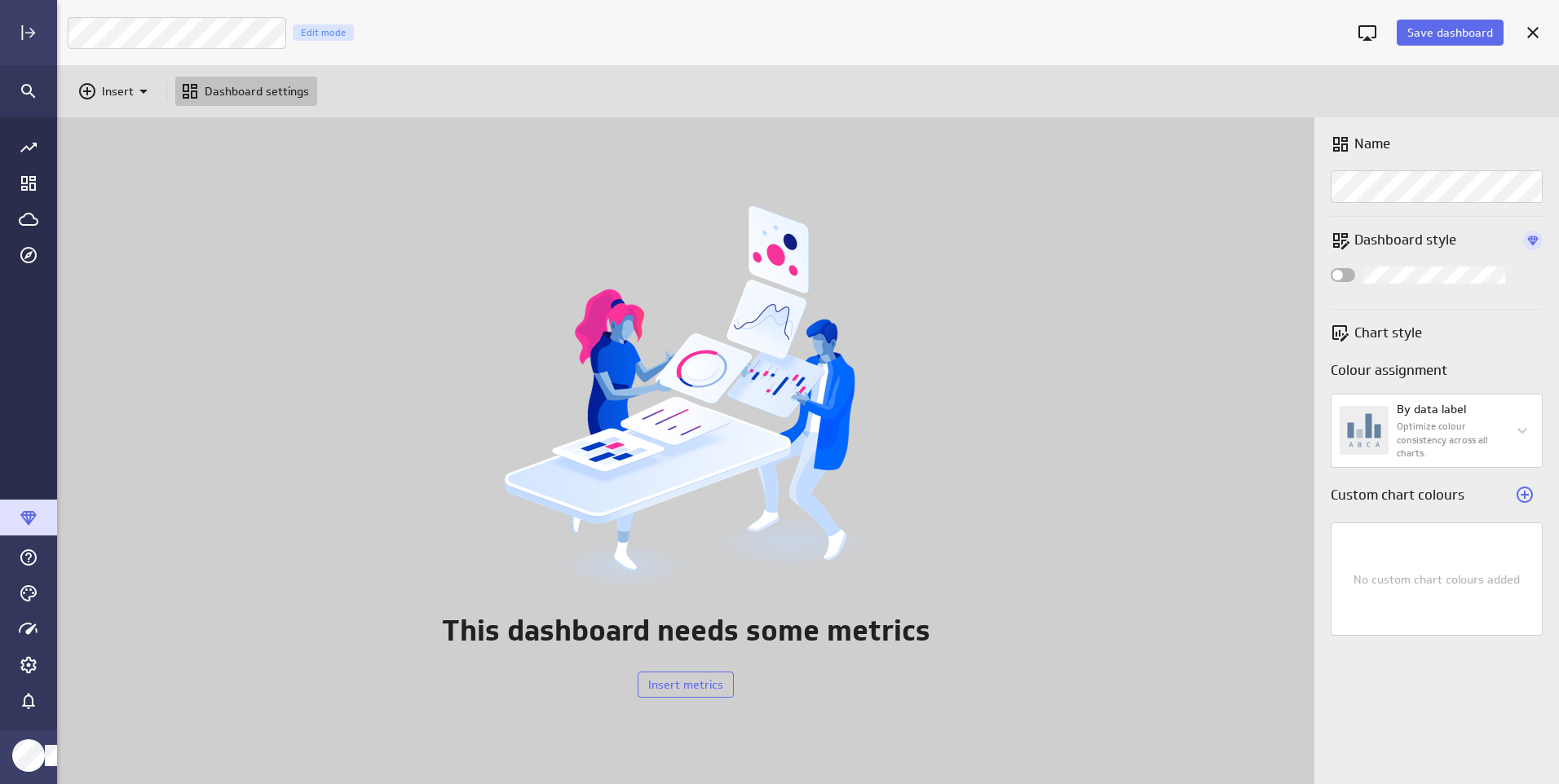
scroll to position [809, 1527]
click at [256, 88] on p "Dashboard settings" at bounding box center [257, 91] width 104 height 17
drag, startPoint x: 257, startPoint y: 89, endPoint x: 226, endPoint y: 89, distance: 31.0
click at [258, 89] on p "Dashboard settings" at bounding box center [257, 91] width 104 height 17
click at [141, 92] on icon "Insert" at bounding box center [143, 91] width 20 height 20
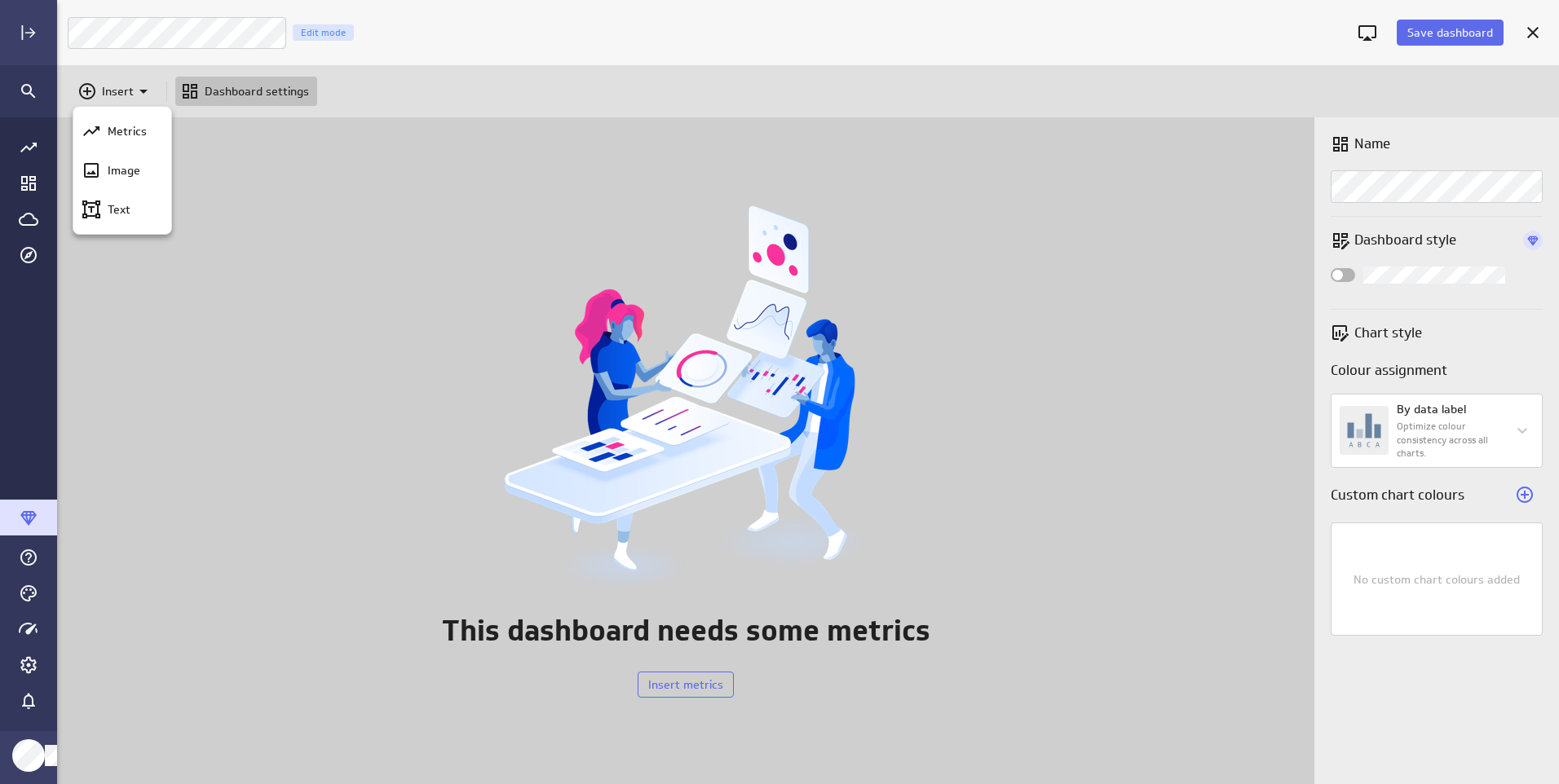
click at [116, 90] on div at bounding box center [780, 392] width 1559 height 784
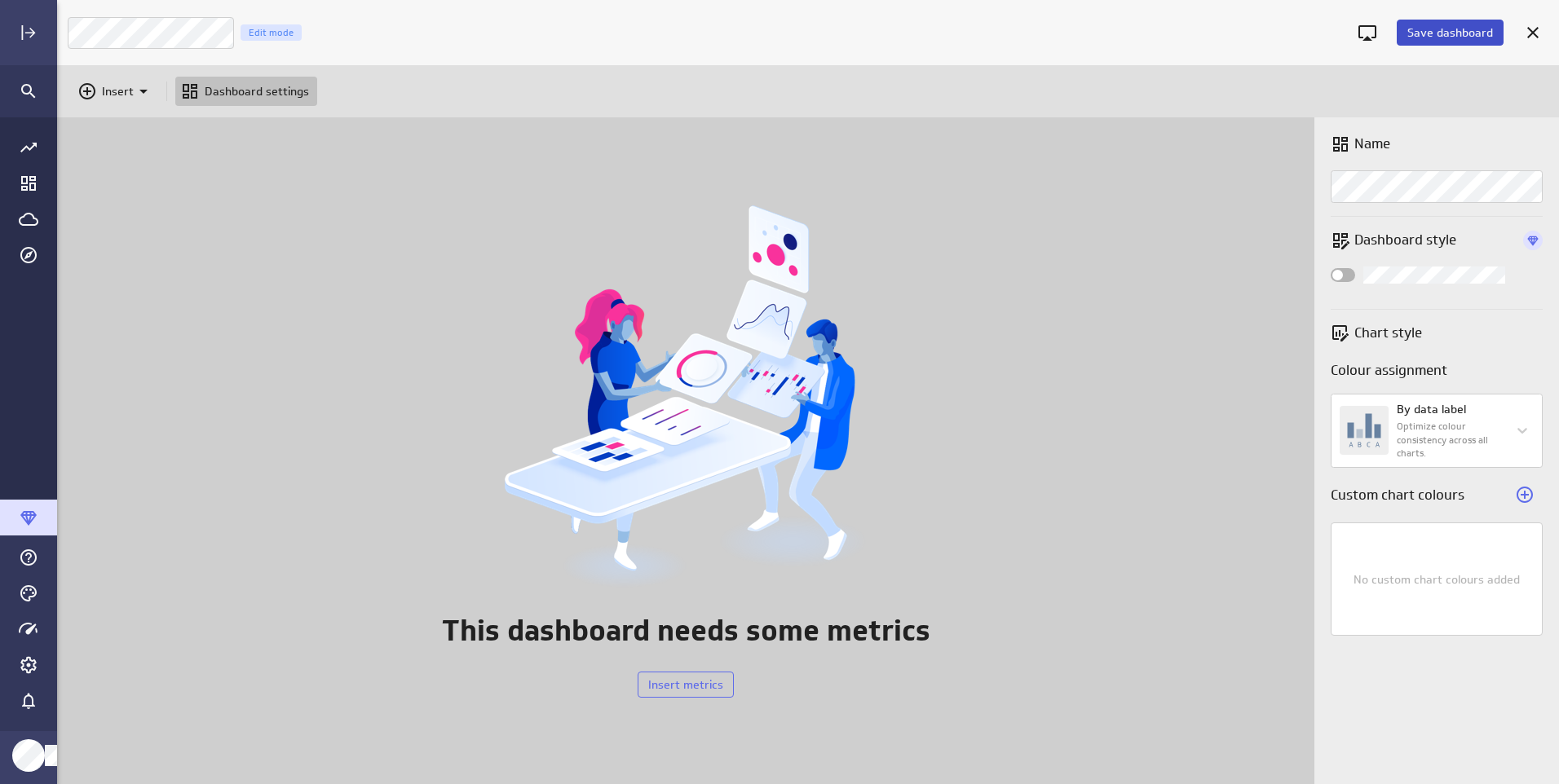
click at [1421, 26] on span "Save dashboard" at bounding box center [1449, 32] width 85 height 15
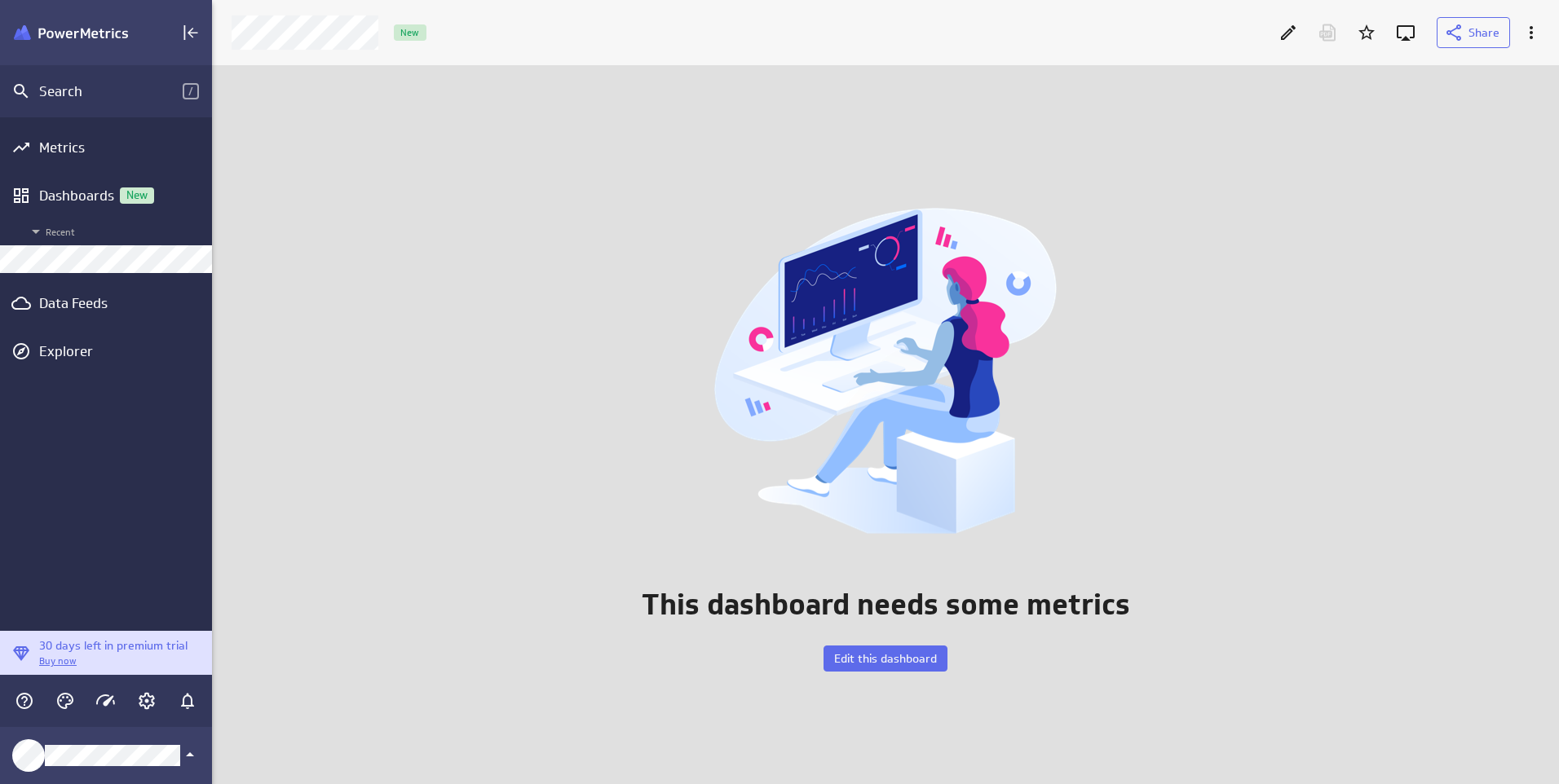
click at [1115, 612] on p "This dashboard needs some metrics" at bounding box center [885, 605] width 488 height 43
click at [876, 656] on span "Edit this dashboard" at bounding box center [885, 658] width 103 height 15
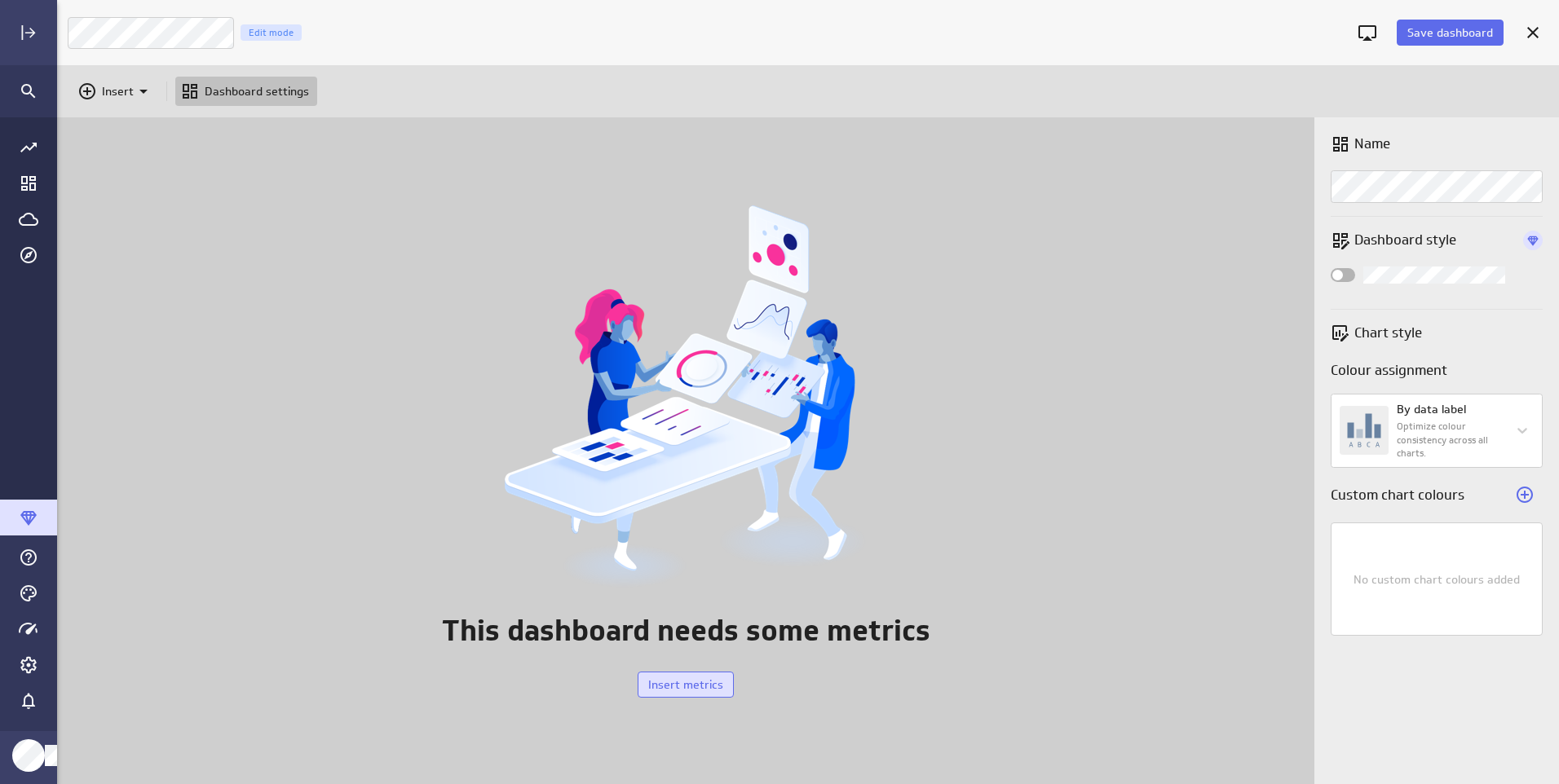
click at [666, 680] on span "Insert metrics" at bounding box center [685, 684] width 75 height 15
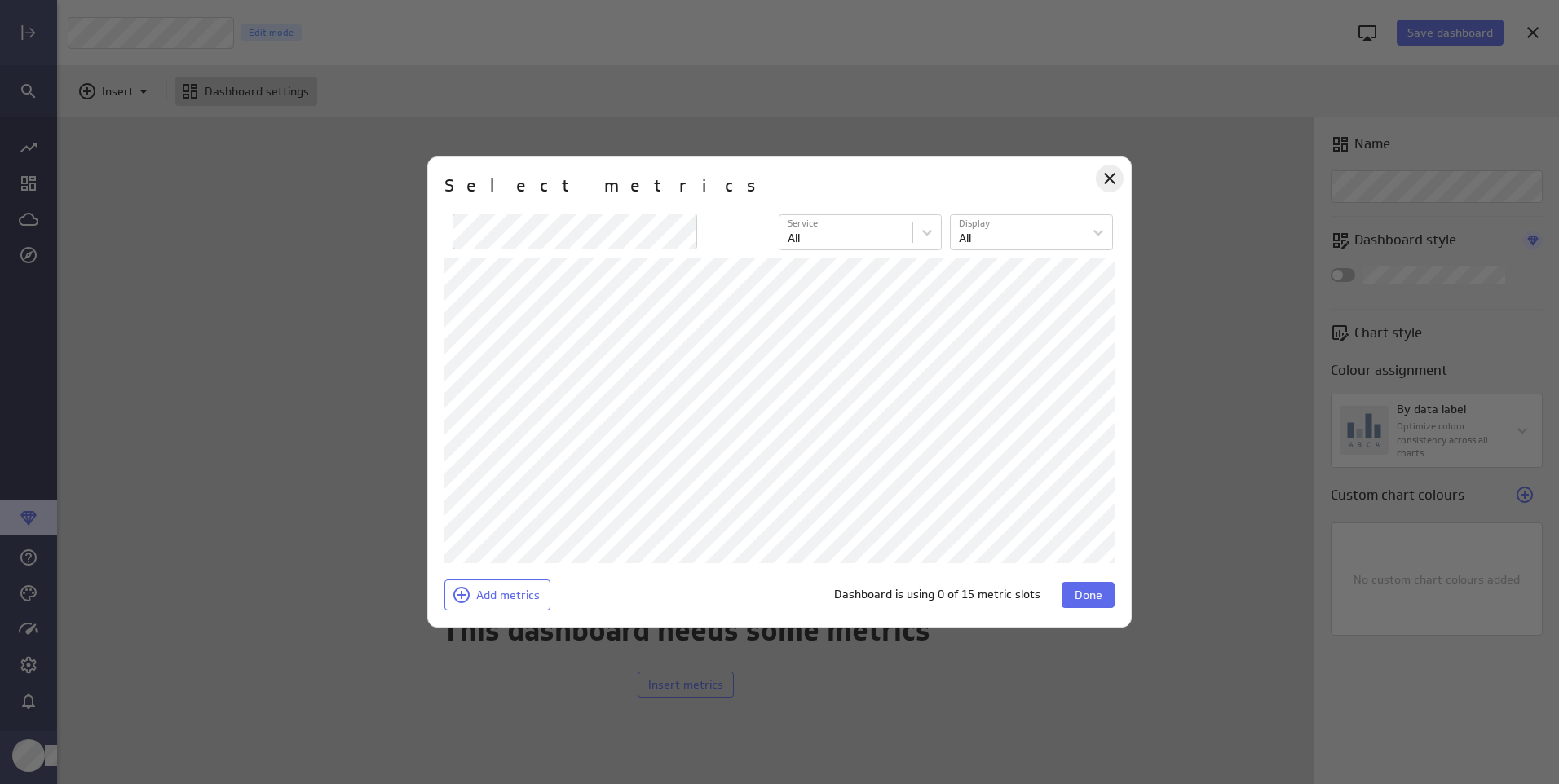
click at [1114, 173] on icon "Close" at bounding box center [1110, 178] width 12 height 12
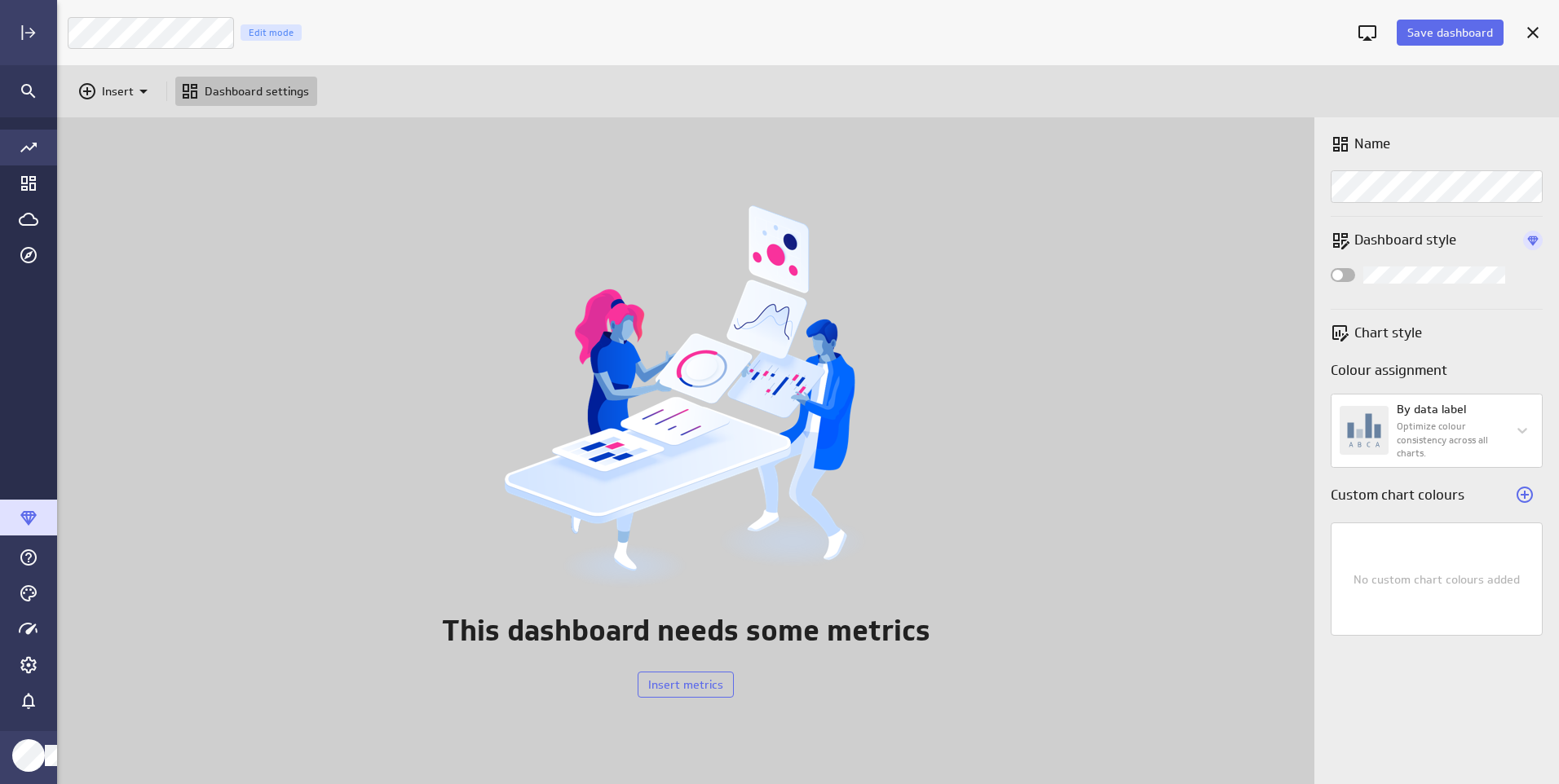
click at [26, 143] on icon "Go to all metrics page." at bounding box center [28, 148] width 20 height 20
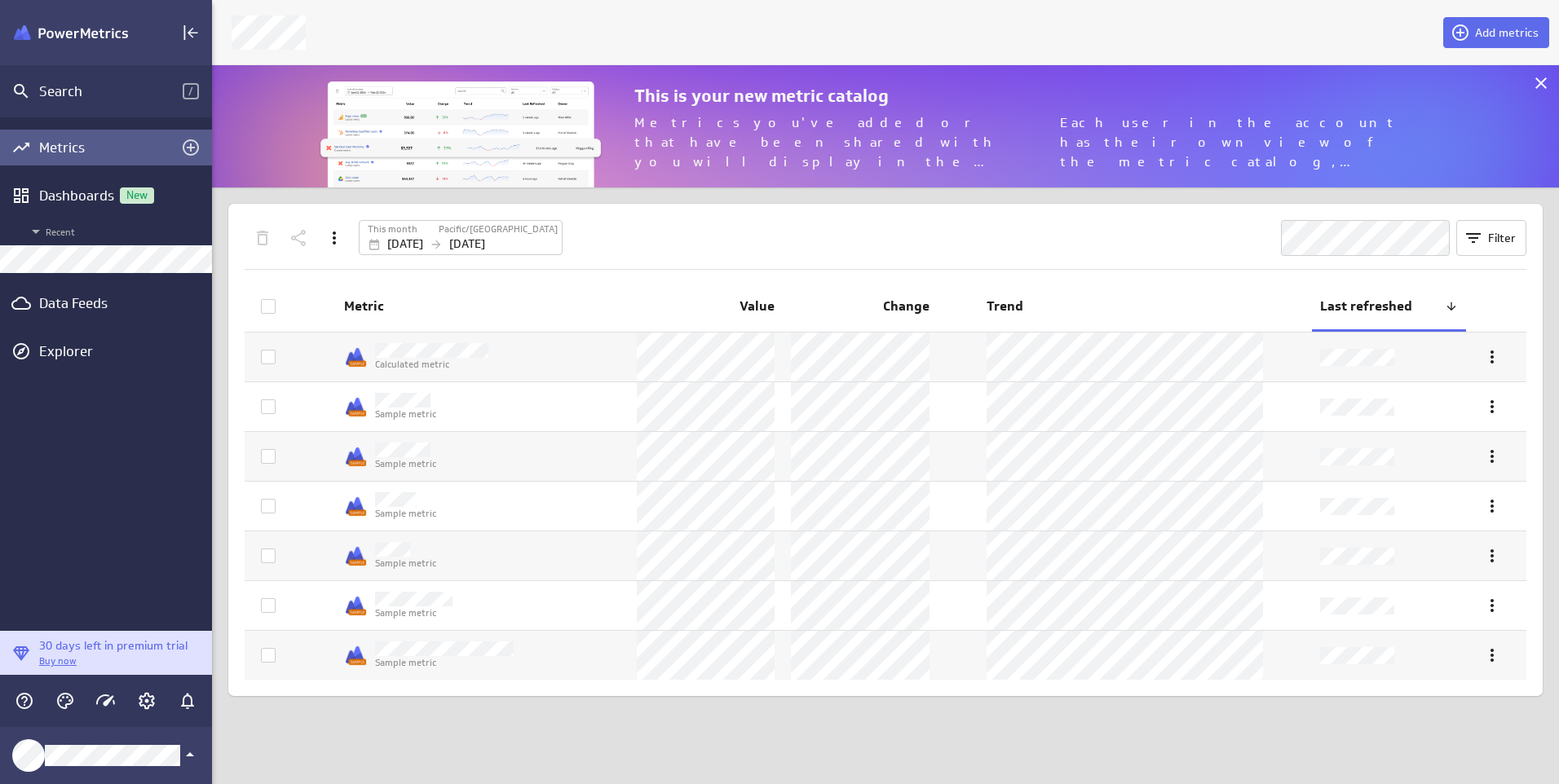
click at [29, 148] on icon "Go to all metrics page." at bounding box center [22, 148] width 20 height 20
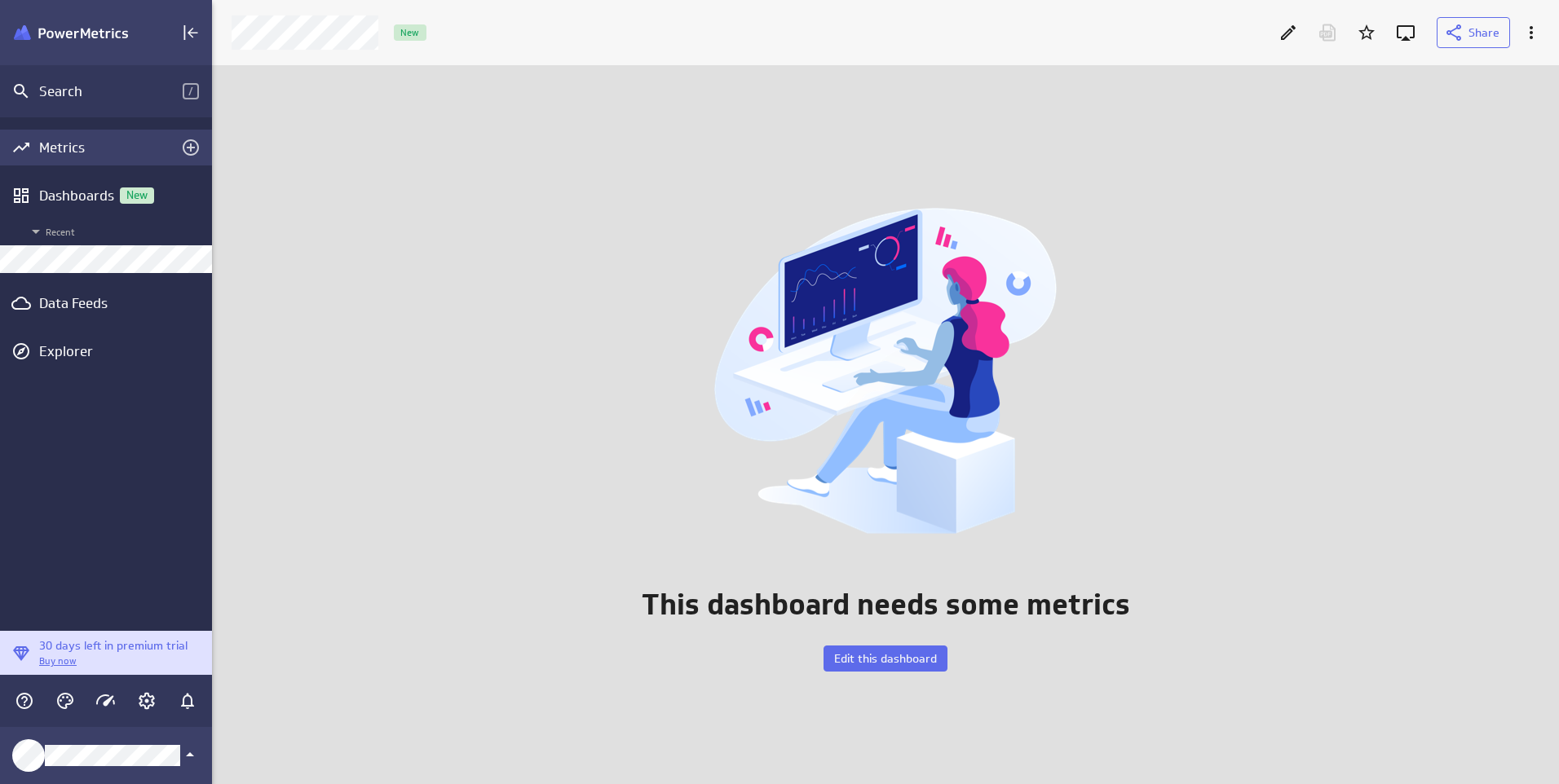
click at [61, 143] on div "Metrics" at bounding box center [106, 147] width 133 height 18
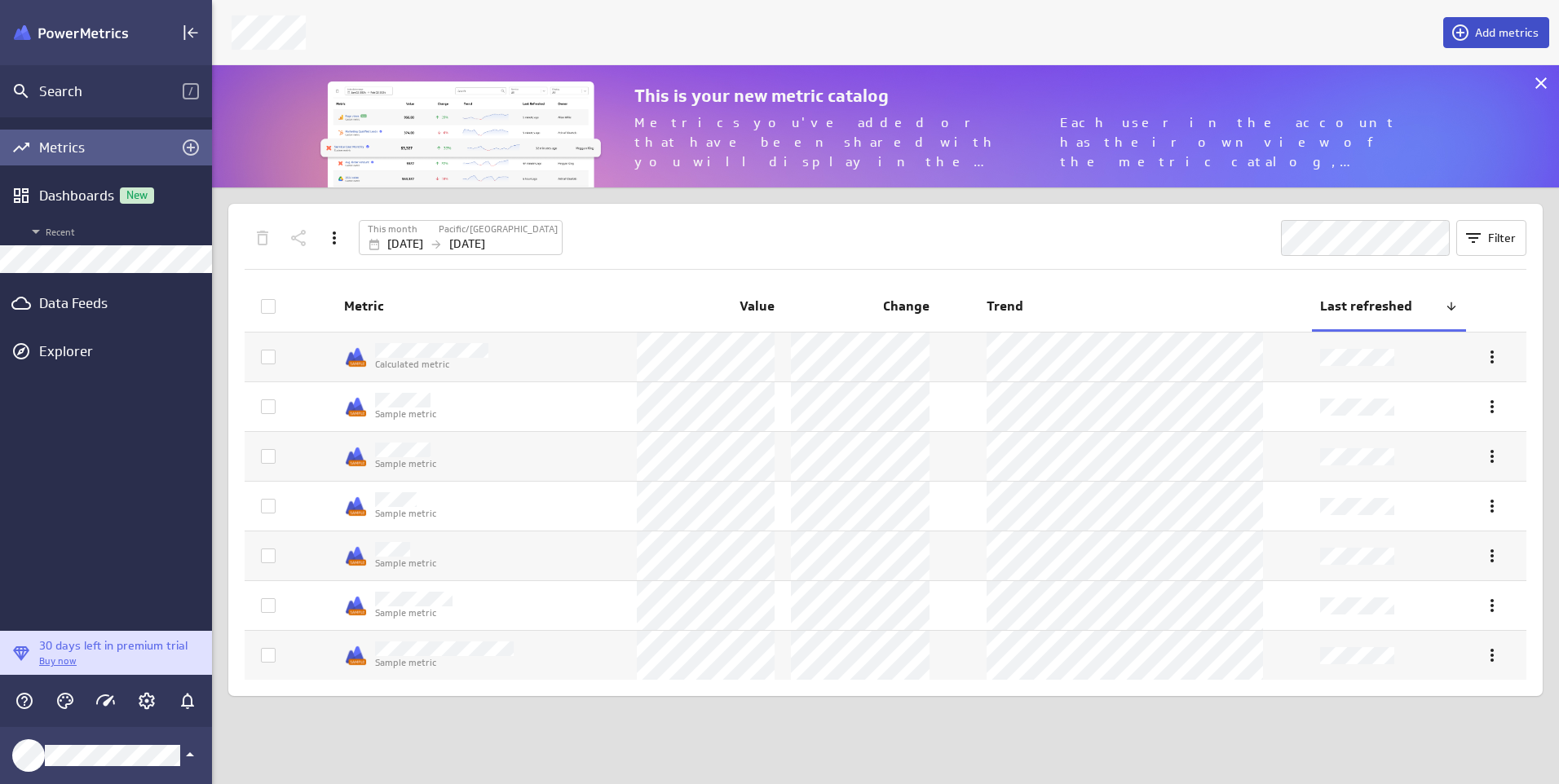
click at [1512, 25] on button "Add metrics" at bounding box center [1496, 32] width 106 height 31
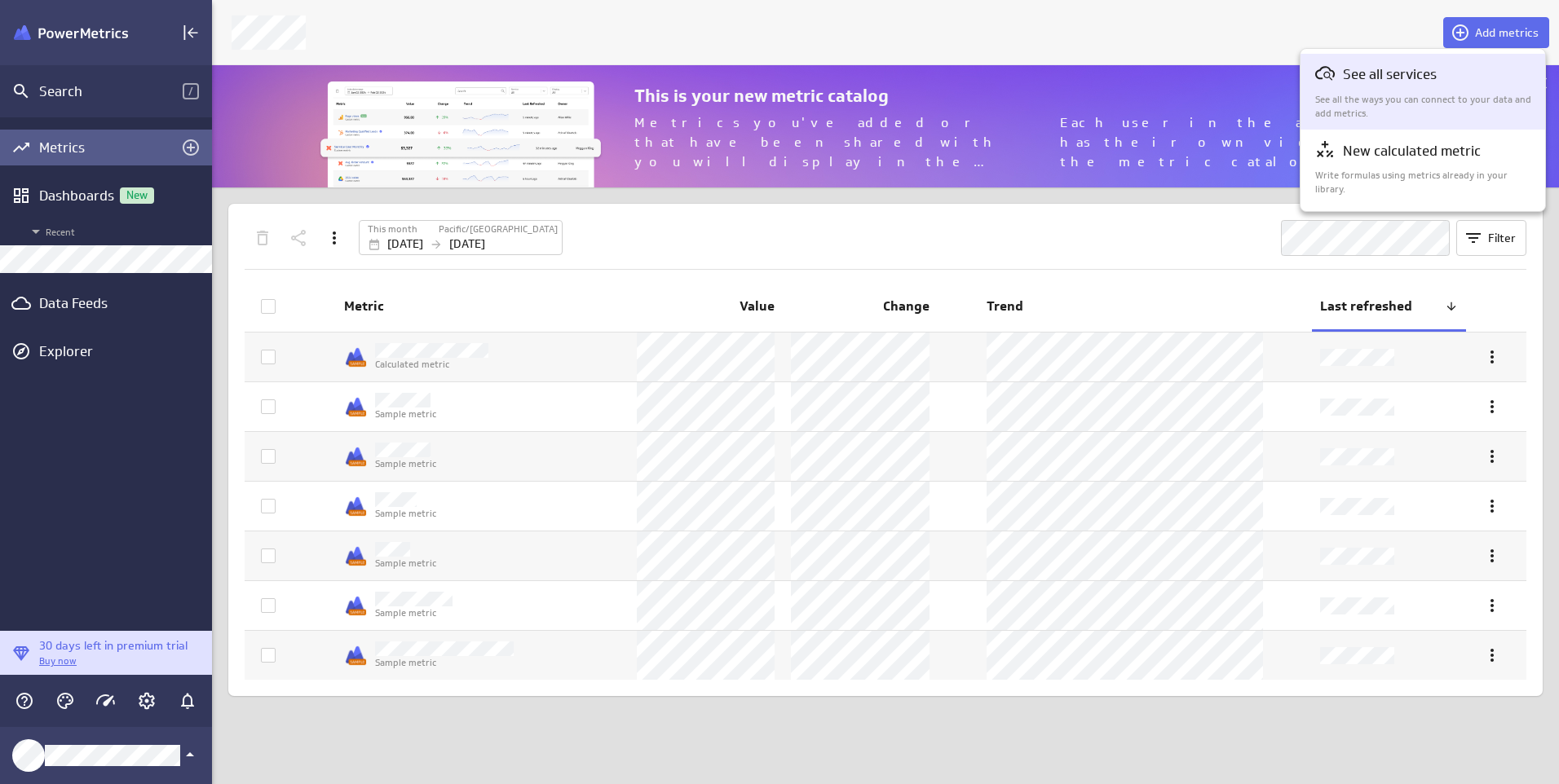
click at [1410, 67] on p "See all services" at bounding box center [1390, 74] width 94 height 21
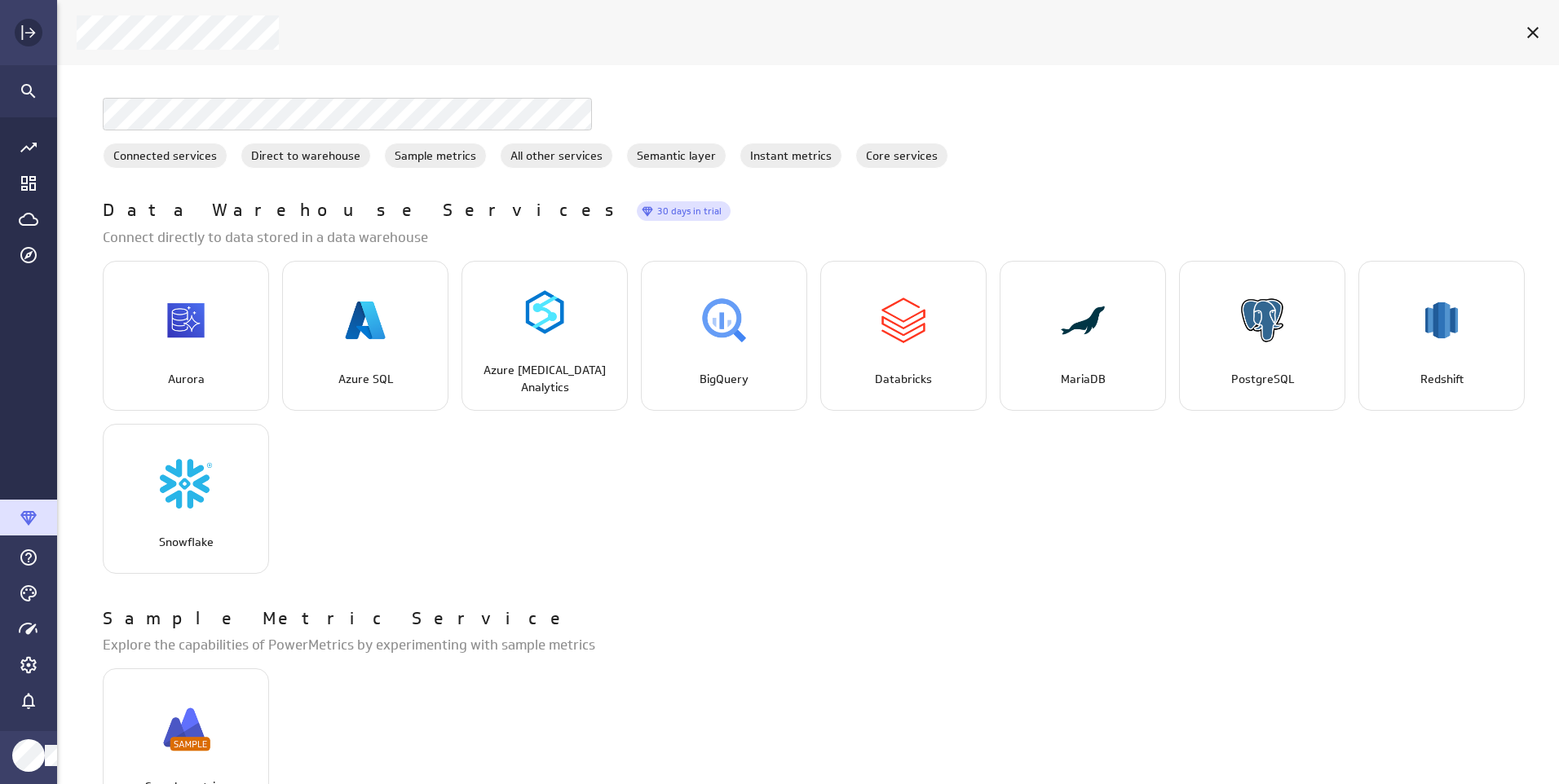
click at [17, 28] on div "Expand" at bounding box center [28, 32] width 27 height 27
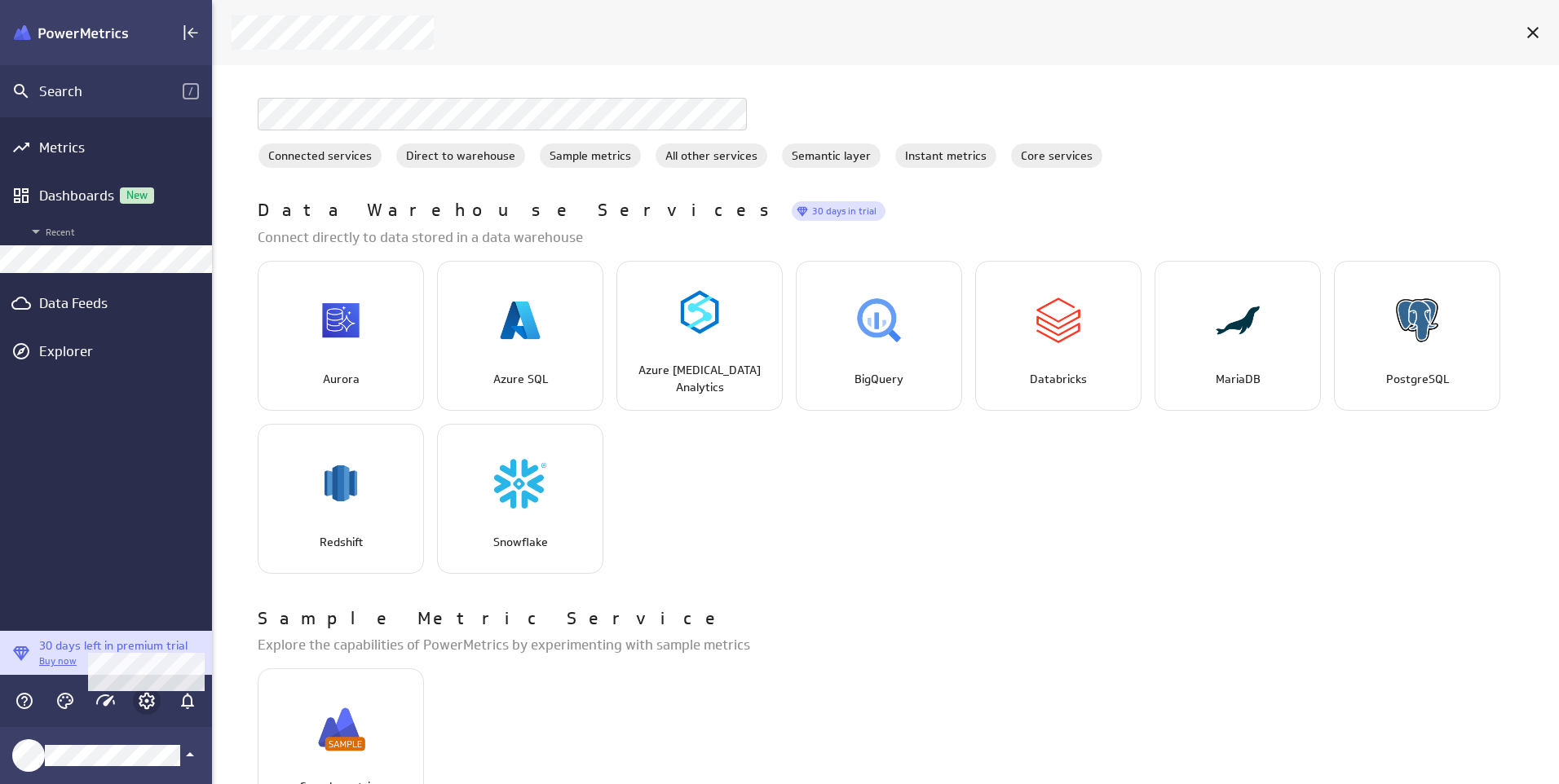
click at [143, 701] on icon "Account and settings" at bounding box center [147, 701] width 20 height 20
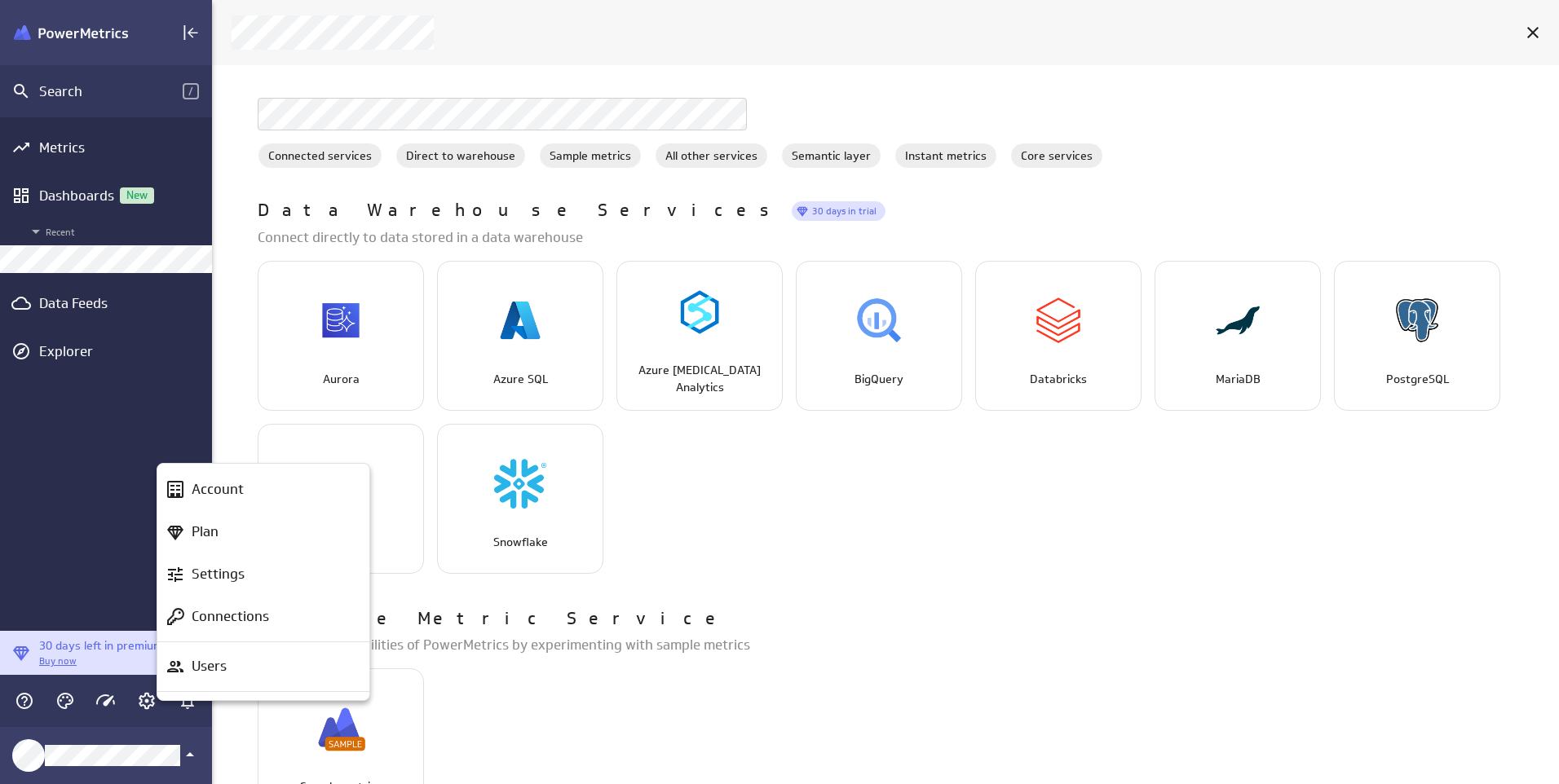
click at [106, 522] on div at bounding box center [780, 392] width 1559 height 784
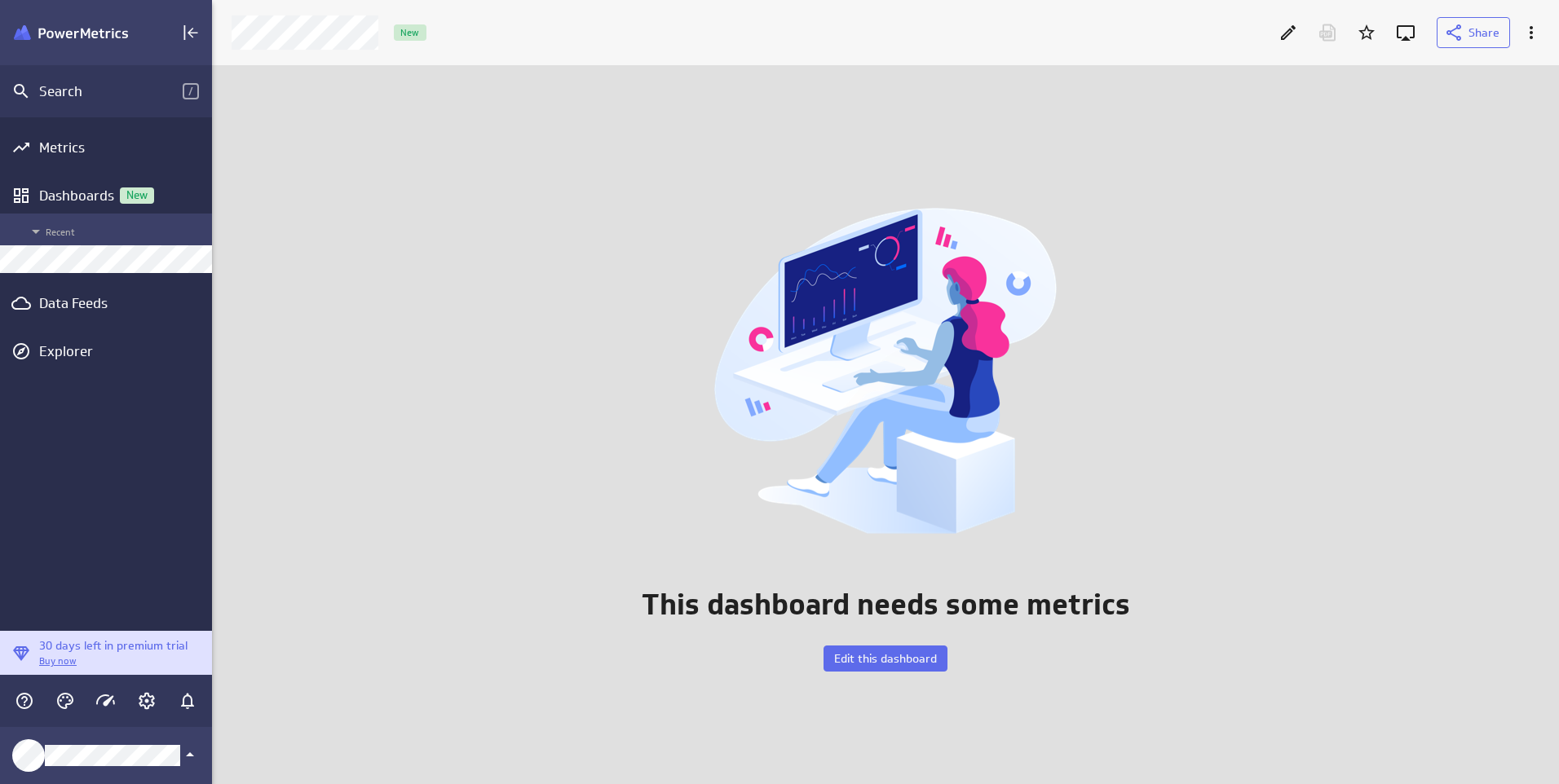
scroll to position [744, 1372]
click at [92, 191] on div "Dashboards New" at bounding box center [106, 195] width 133 height 18
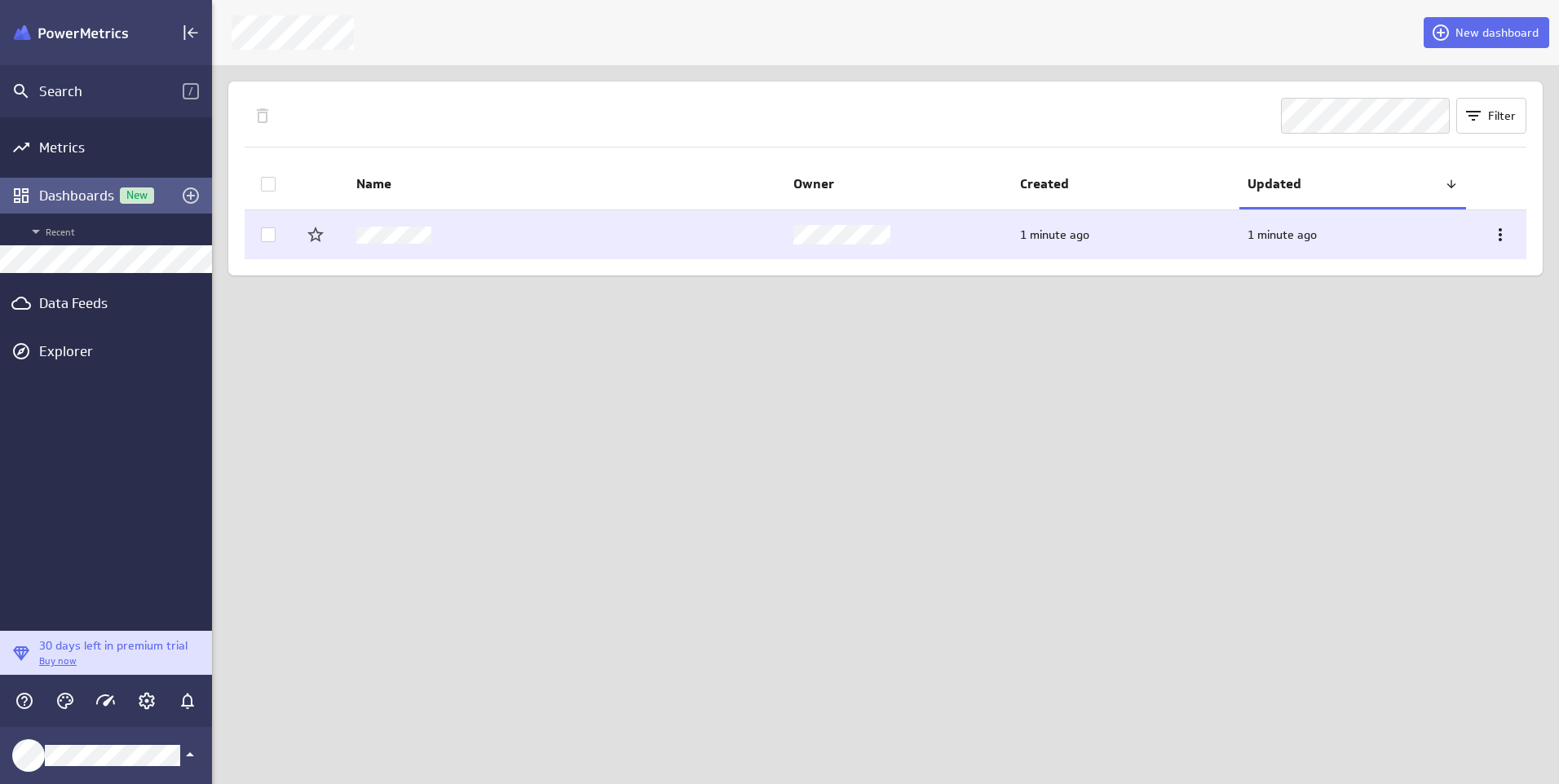
click at [268, 235] on icon at bounding box center [268, 234] width 13 height 13
click at [0, 0] on input "checkbox" at bounding box center [0, 0] width 0 height 0
click at [315, 236] on icon "Remove from Starred" at bounding box center [316, 235] width 20 height 20
click at [1497, 240] on icon at bounding box center [1500, 235] width 20 height 20
click at [1471, 107] on icon at bounding box center [1474, 116] width 20 height 20
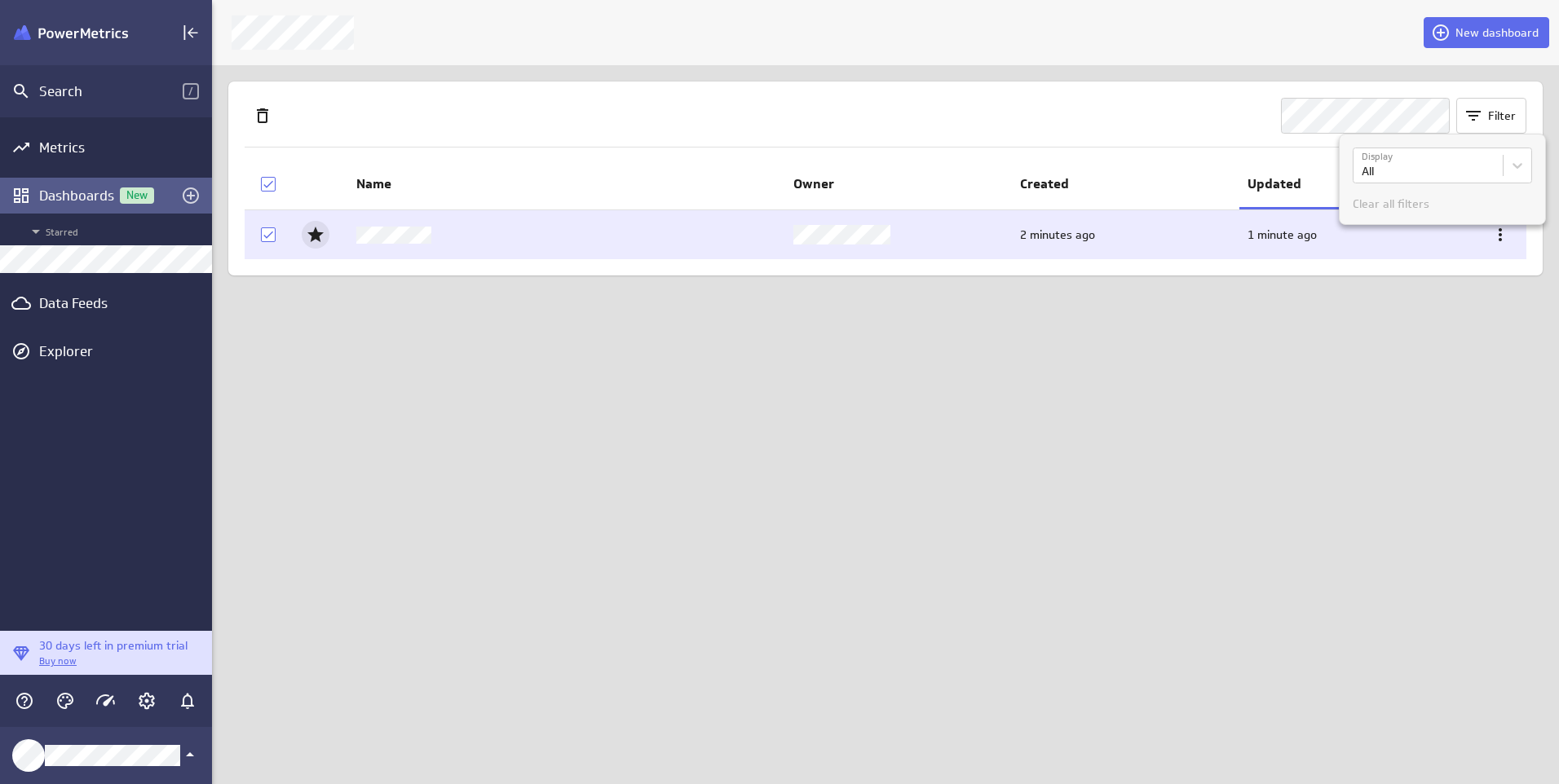
click at [1471, 107] on div at bounding box center [780, 392] width 1559 height 784
click at [1057, 581] on div "New dashboard Filter Name Owner Created Updated 2 minutes ago 1 minute ago" at bounding box center [885, 392] width 1347 height 784
click at [1485, 115] on span at bounding box center [1476, 116] width 25 height 20
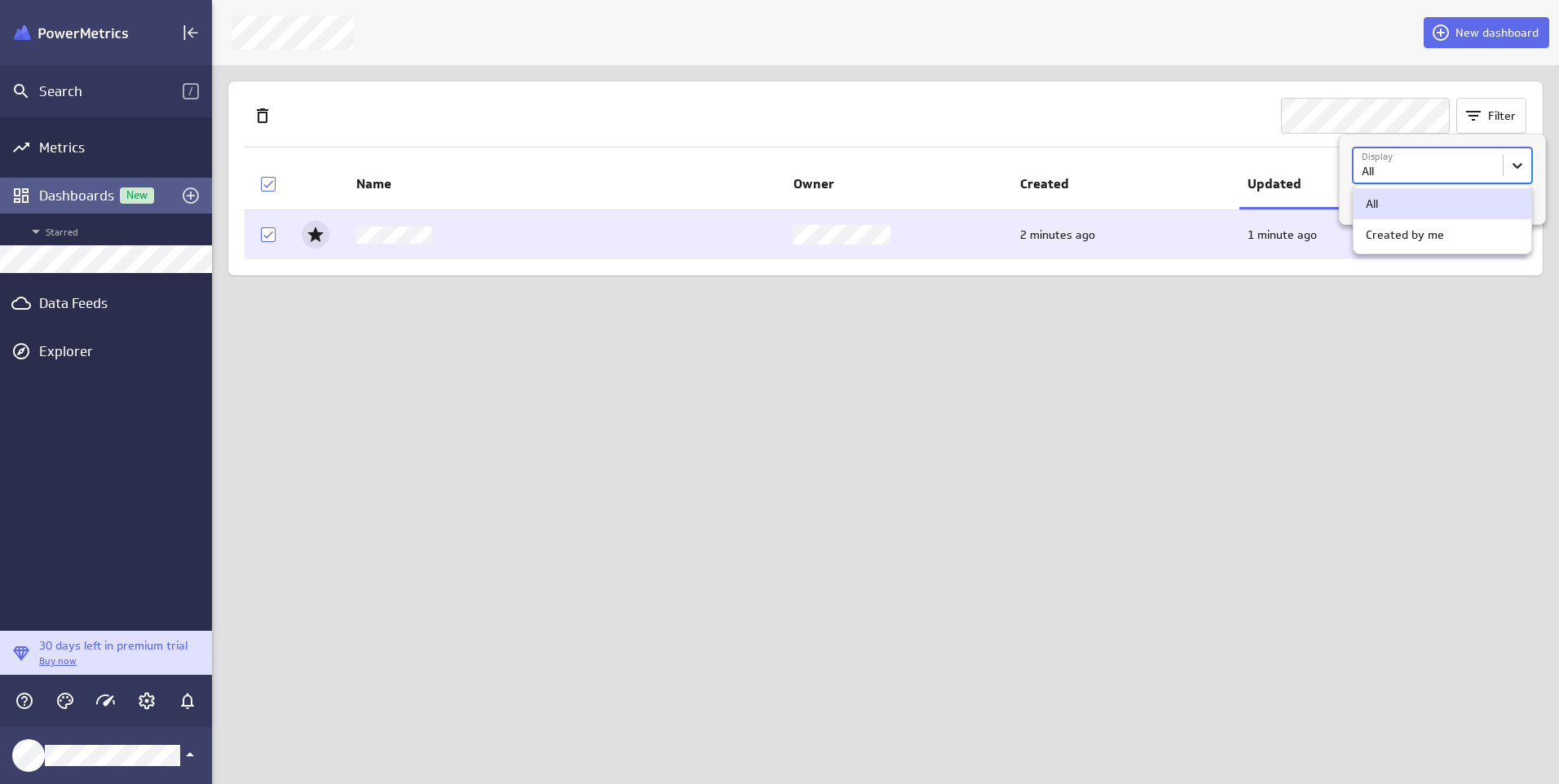
click at [1519, 170] on body "Search / Metrics Dashboards New Starred Data Feeds Explorer 30 days left in pre…" at bounding box center [780, 392] width 1559 height 784
click at [1519, 169] on div at bounding box center [780, 392] width 1559 height 784
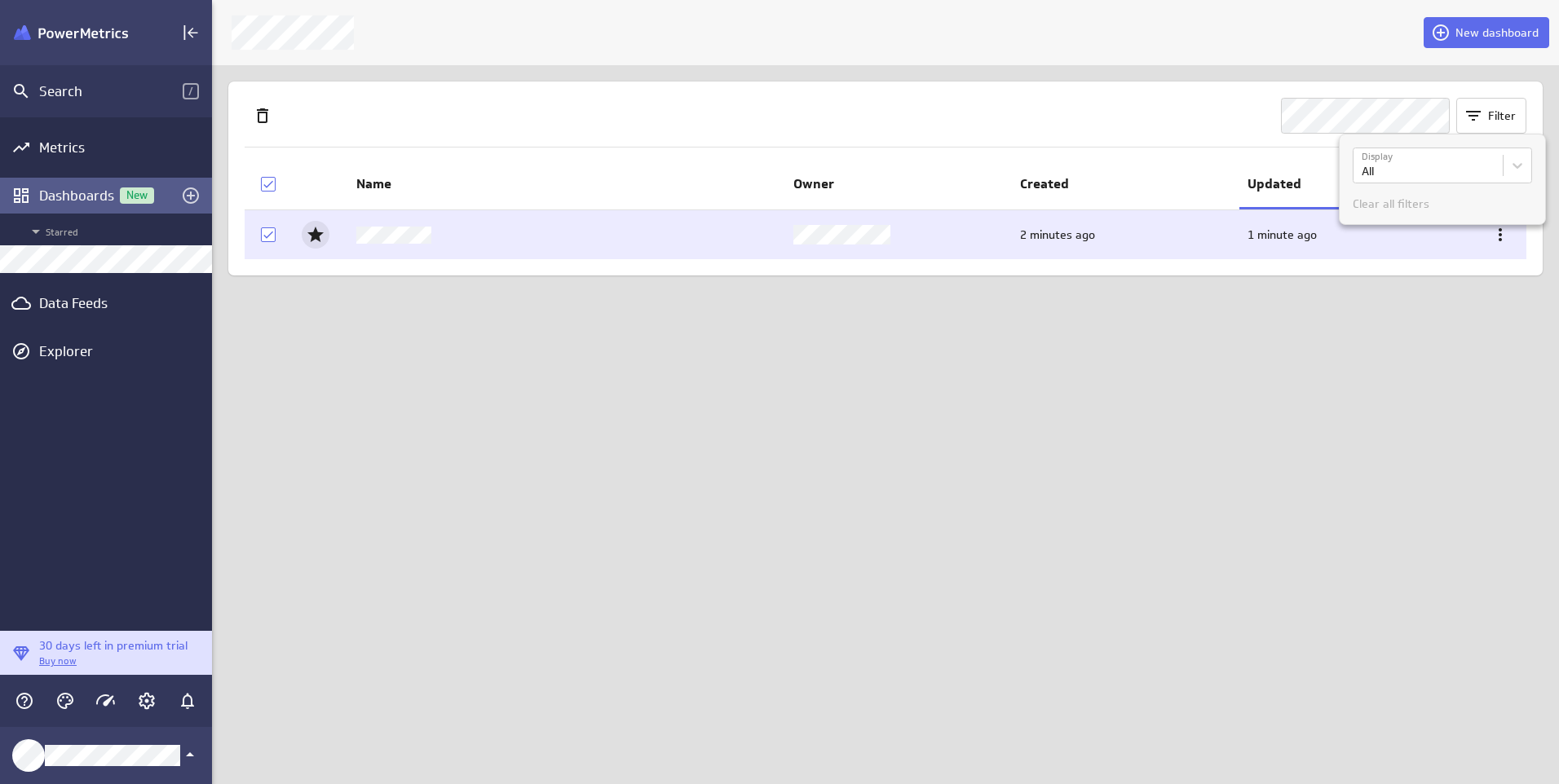
click at [1506, 110] on div at bounding box center [780, 392] width 1559 height 784
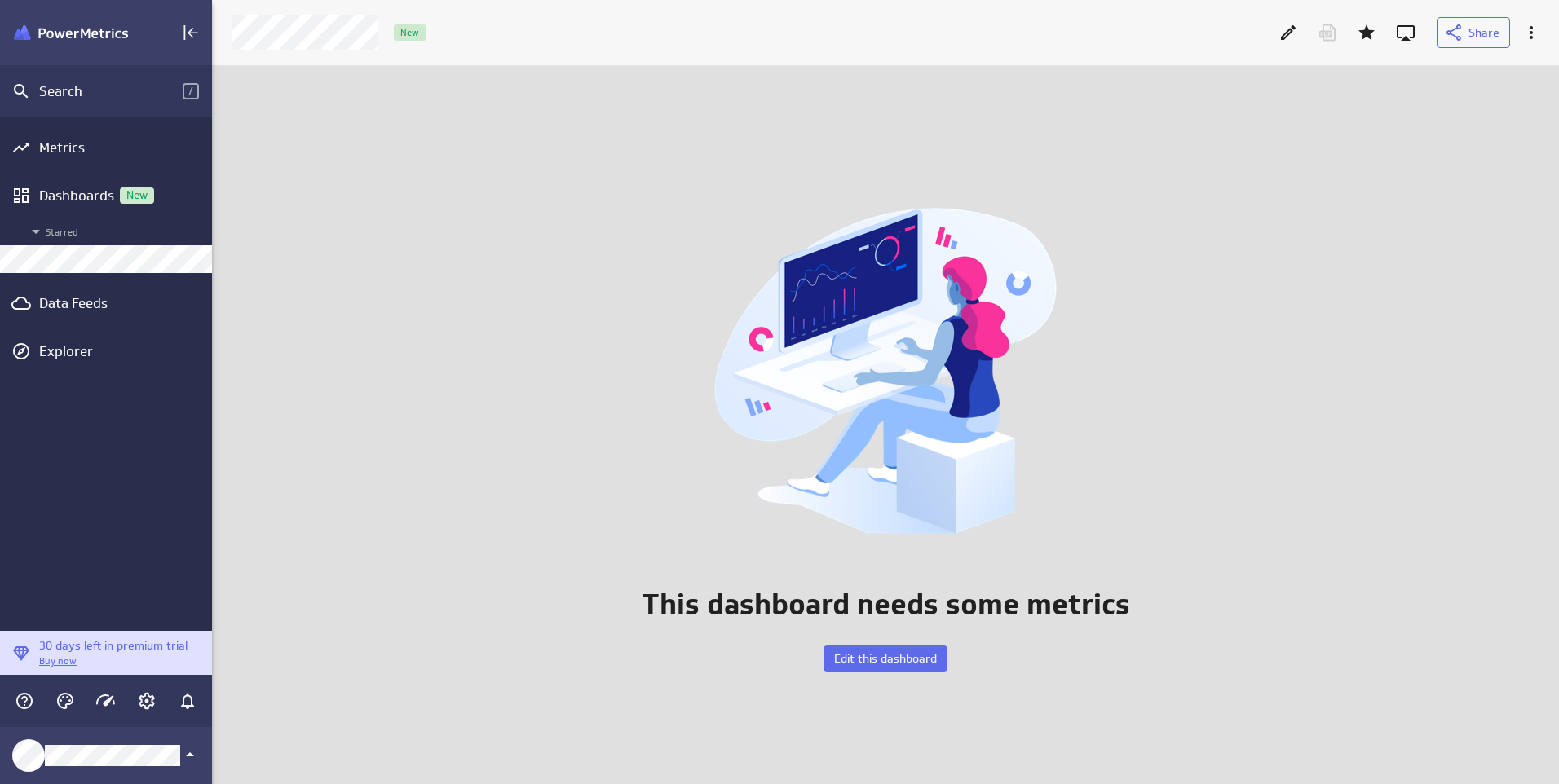
scroll to position [744, 1372]
click at [893, 649] on button "Edit this dashboard" at bounding box center [885, 659] width 124 height 26
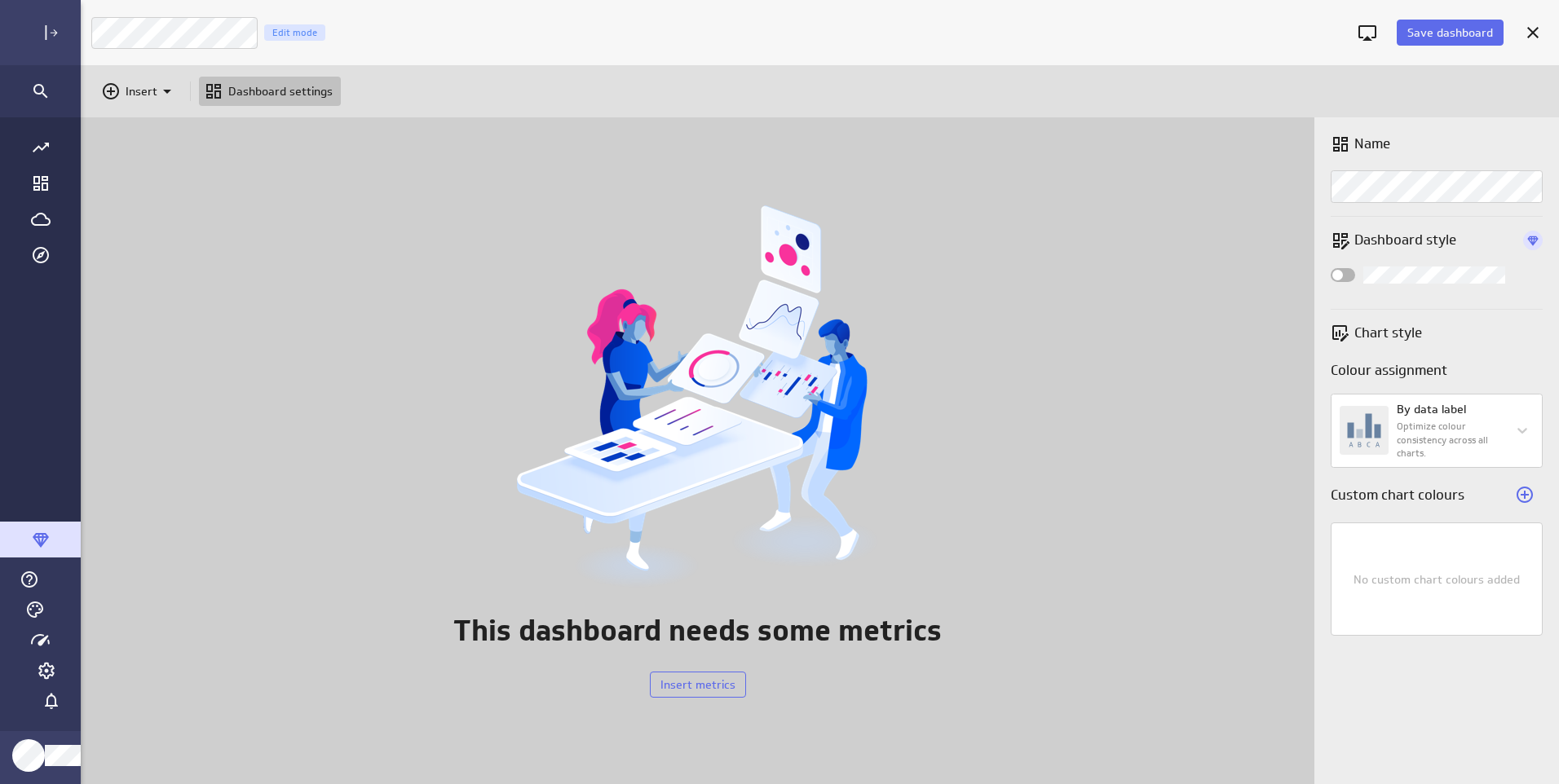
scroll to position [809, 1527]
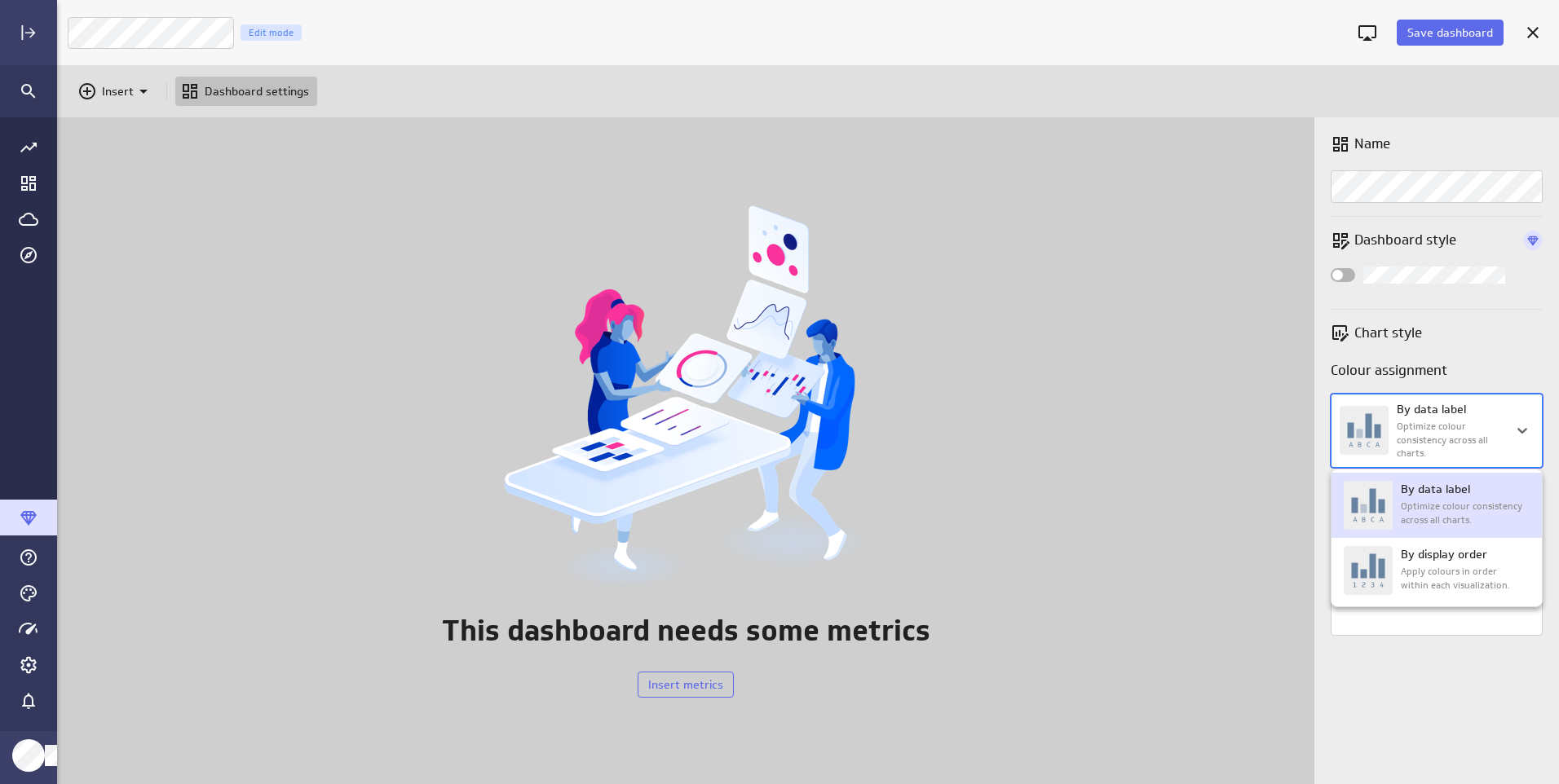
click at [1431, 441] on body "Save dashboard D4 Operations Edit mode Insert Dashboard settings This dashboard…" at bounding box center [780, 392] width 1559 height 784
click at [1406, 496] on div "By data label Optimize colour consistency across all charts." at bounding box center [1463, 506] width 124 height 49
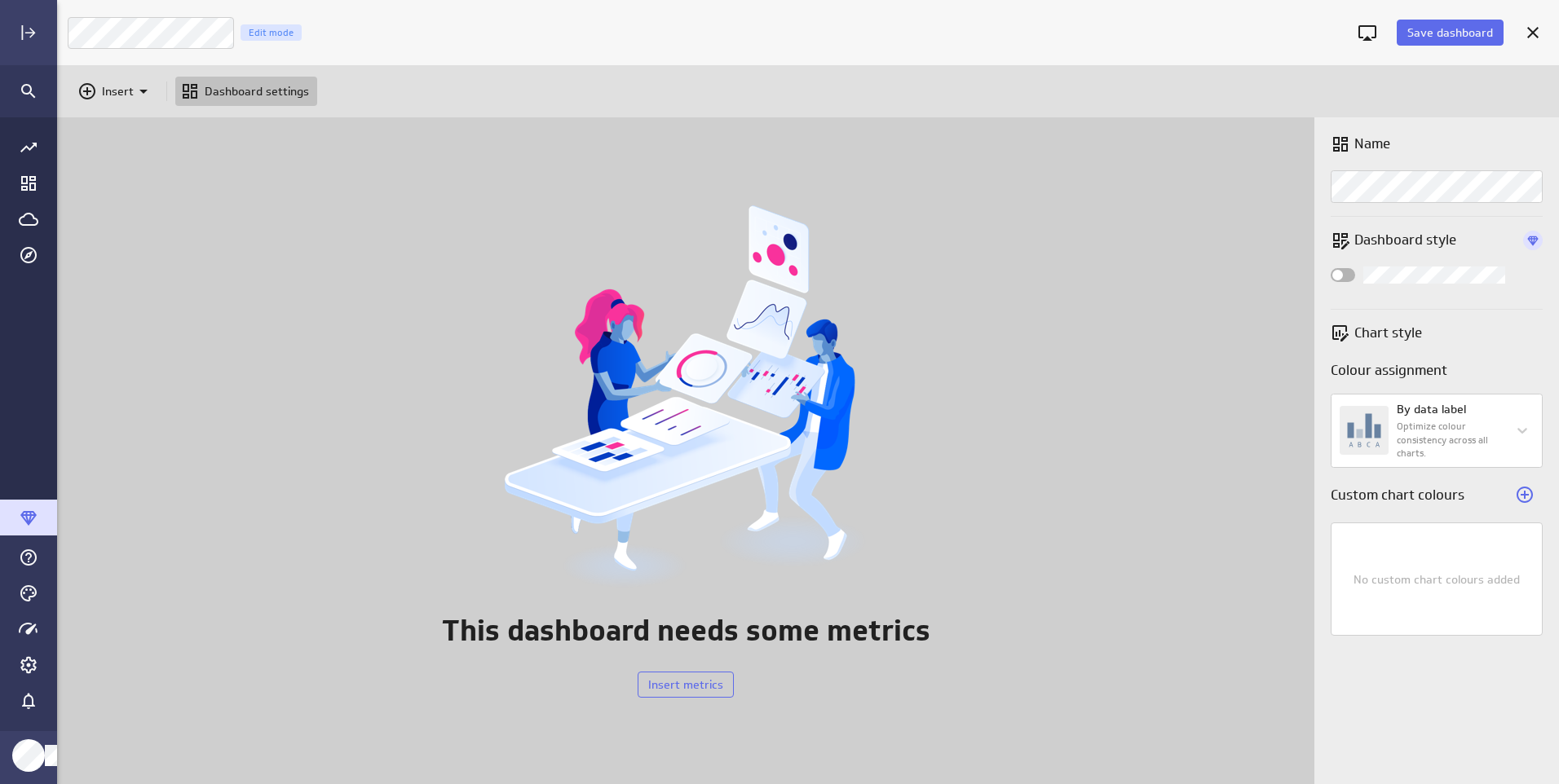
click at [1339, 273] on span "Widget Properties" at bounding box center [1337, 274] width 11 height 11
click at [0, 0] on input "Widget Properties" at bounding box center [0, 0] width 0 height 0
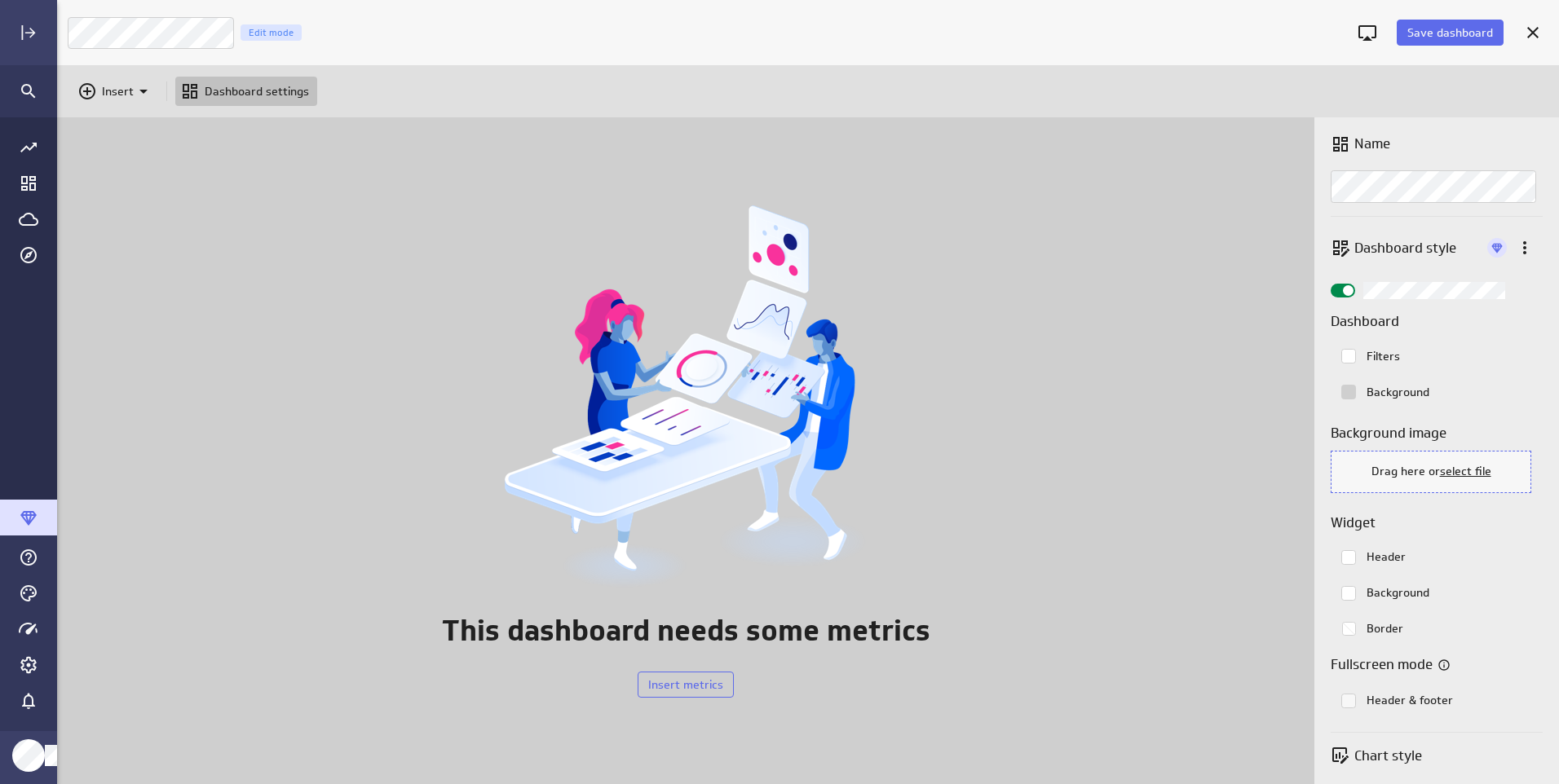
click at [1346, 551] on rect "Colorpicker with the color #ffffff selected." at bounding box center [1349, 557] width 14 height 14
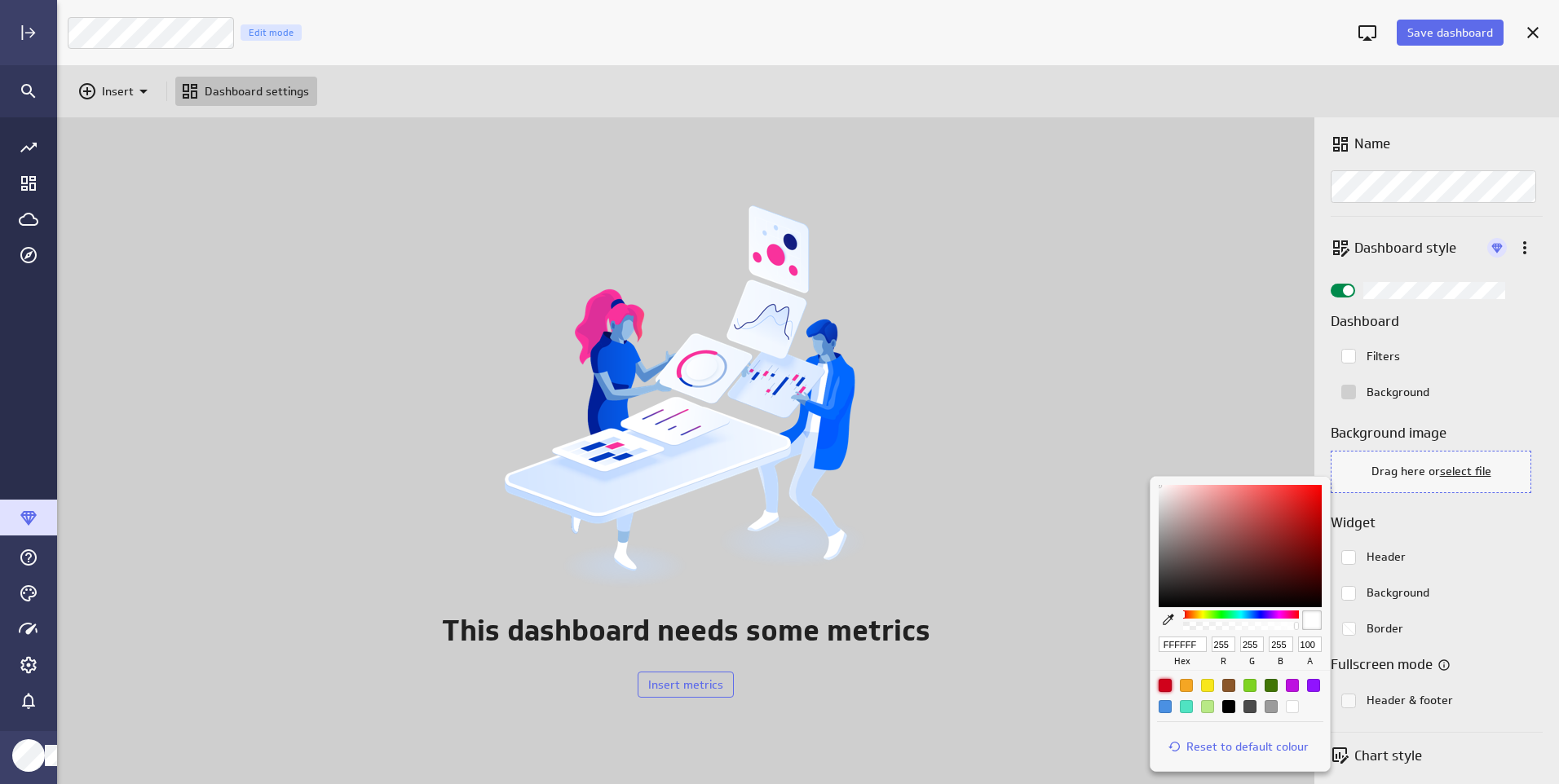
click at [1166, 685] on div at bounding box center [1165, 685] width 13 height 13
type input "D0021B"
type input "208"
type input "2"
type input "27"
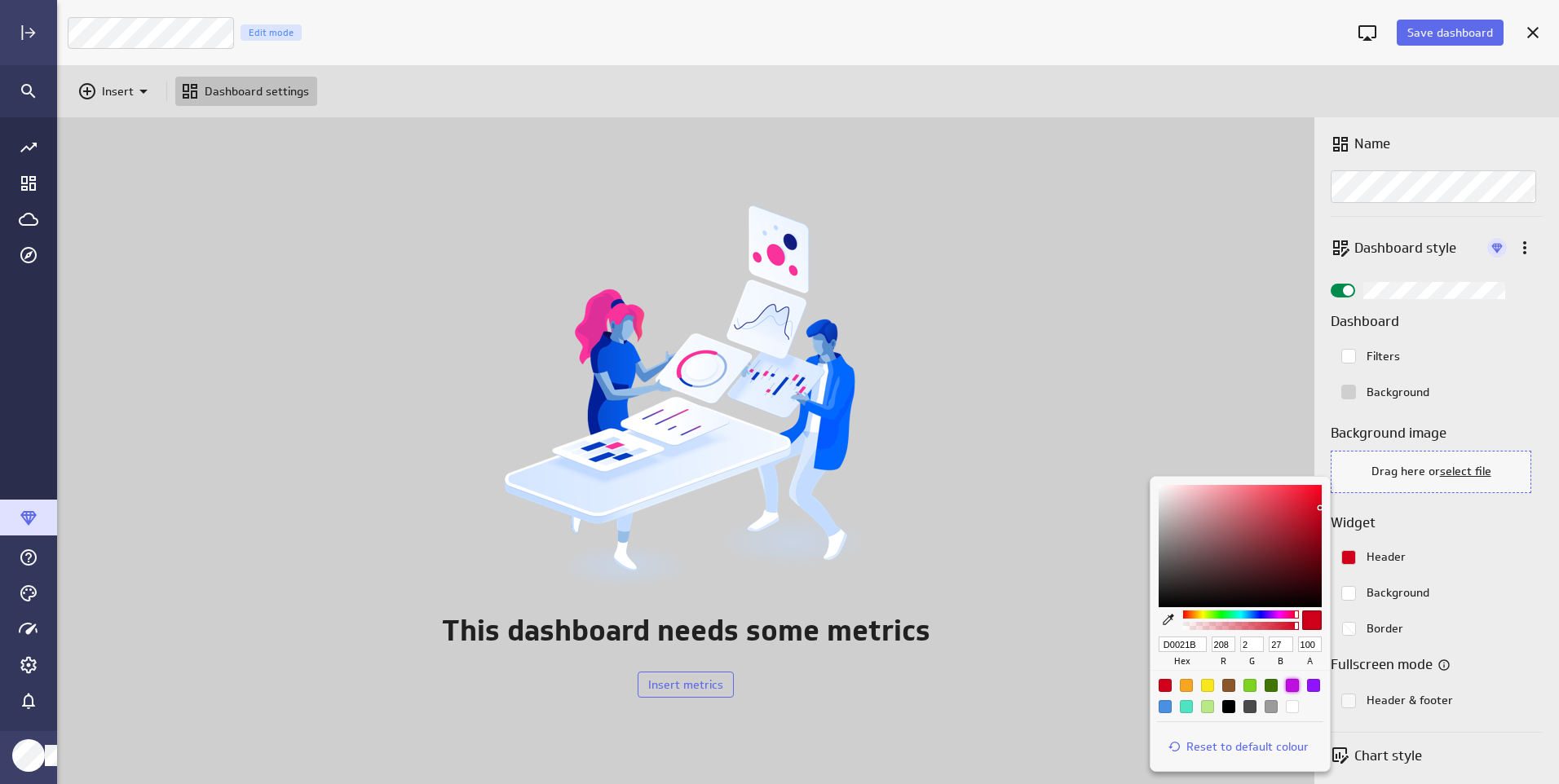
click at [1292, 680] on div at bounding box center [1291, 685] width 13 height 13
type input "BD10E0"
type input "189"
type input "16"
type input "224"
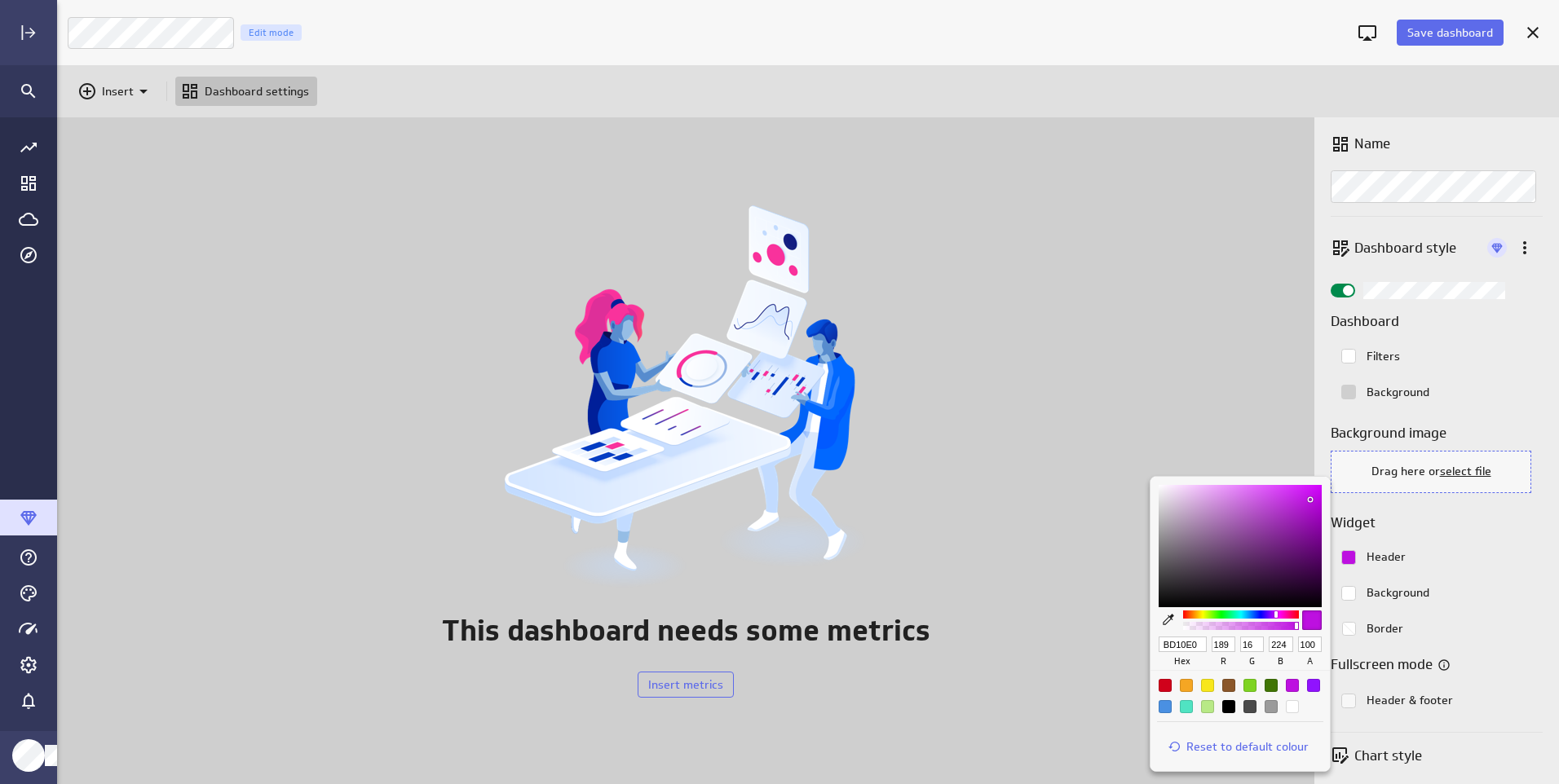
click at [1351, 590] on div at bounding box center [780, 392] width 1559 height 784
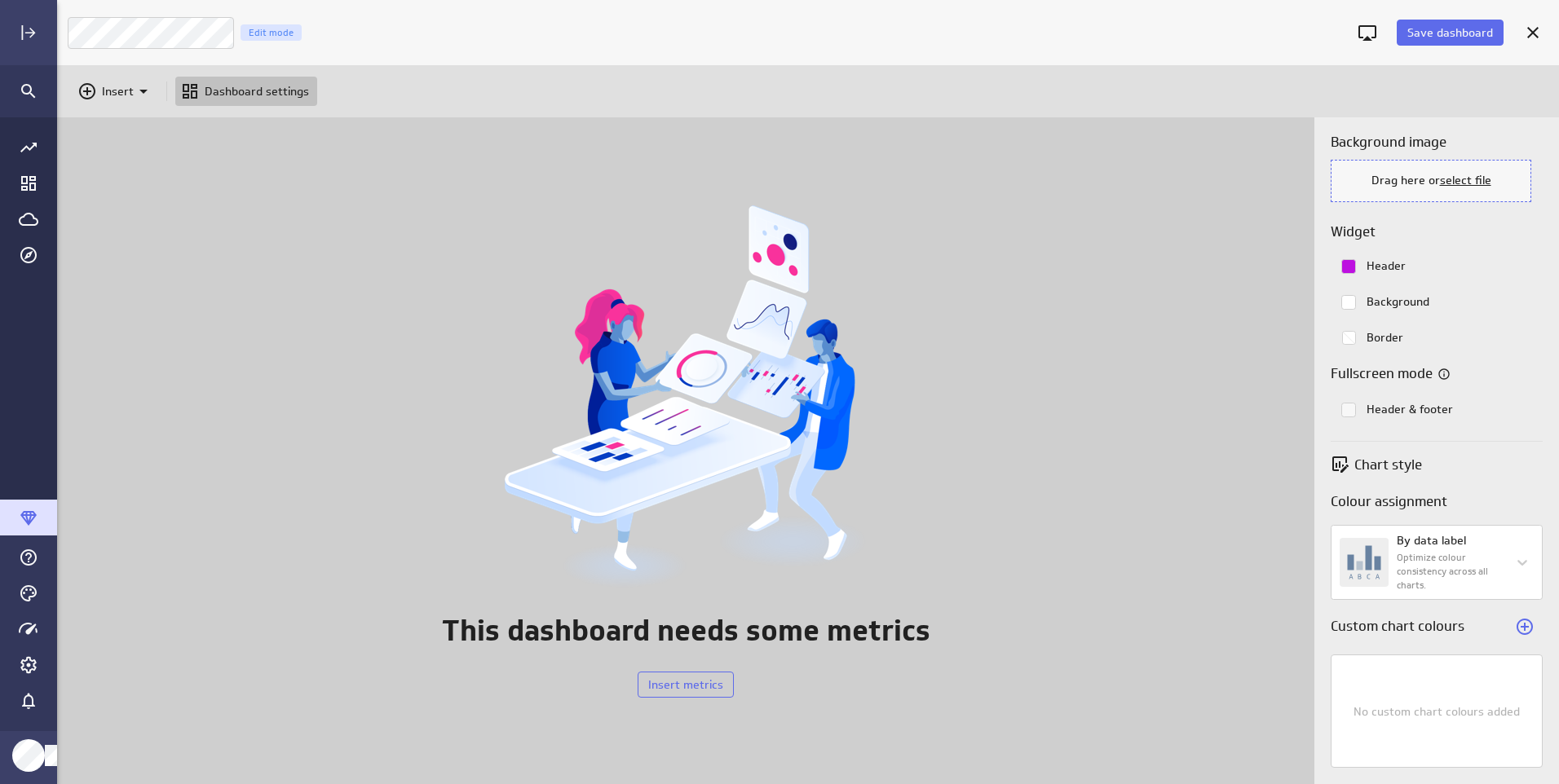
scroll to position [0, 0]
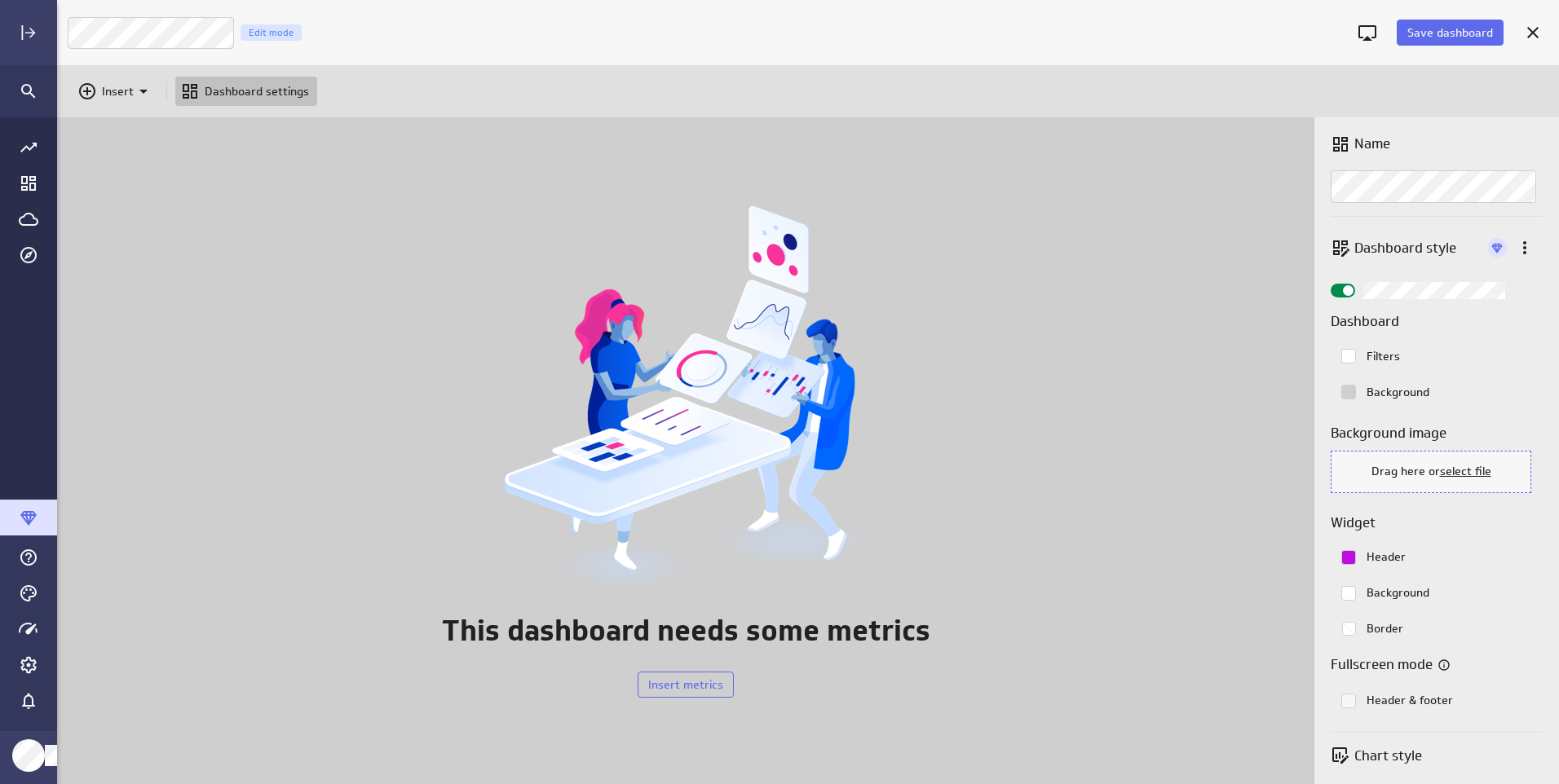
click at [1348, 352] on rect "Colorpicker with the color #ffffff selected." at bounding box center [1349, 357] width 14 height 14
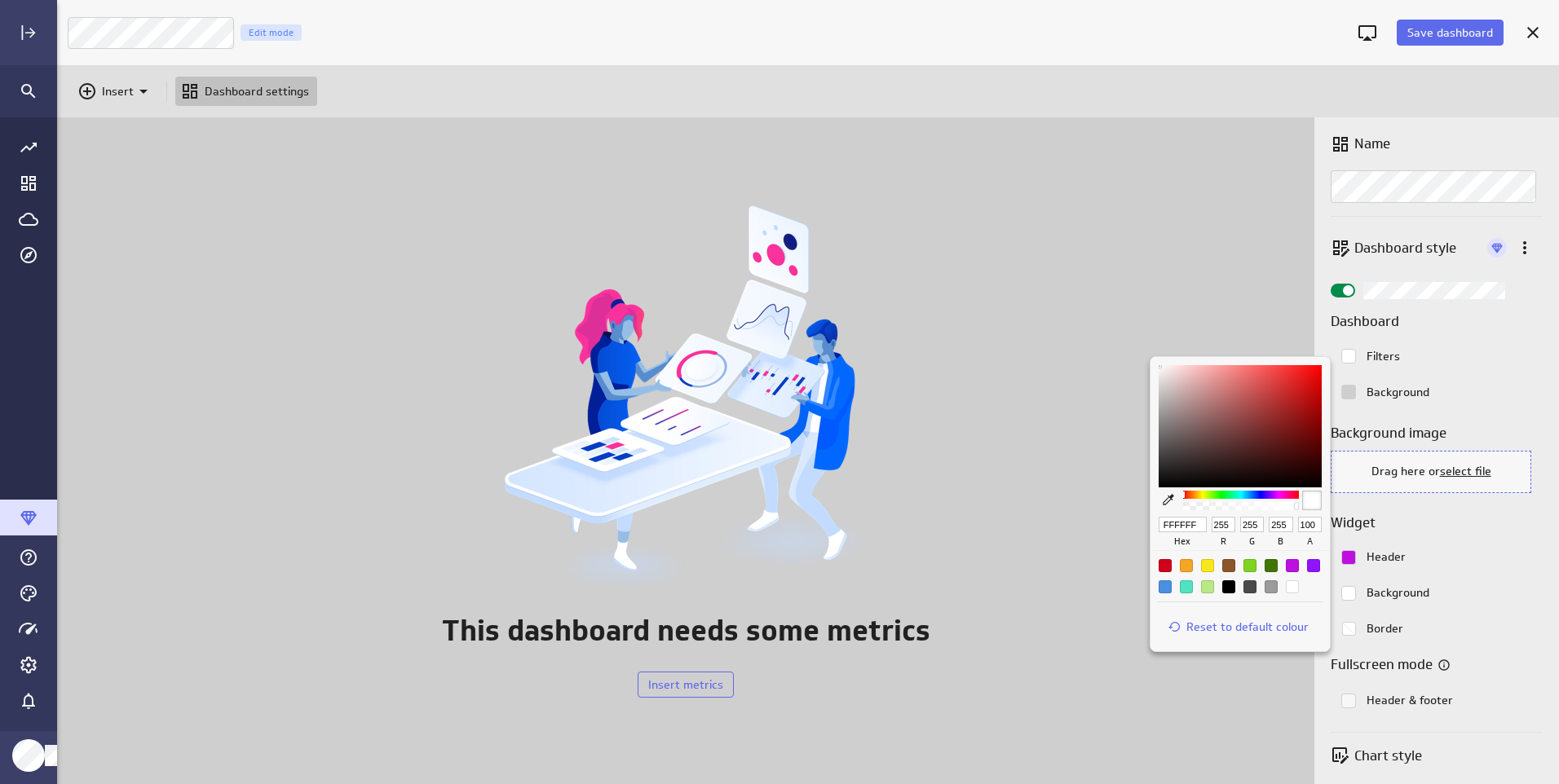
click at [1432, 312] on div at bounding box center [780, 392] width 1559 height 784
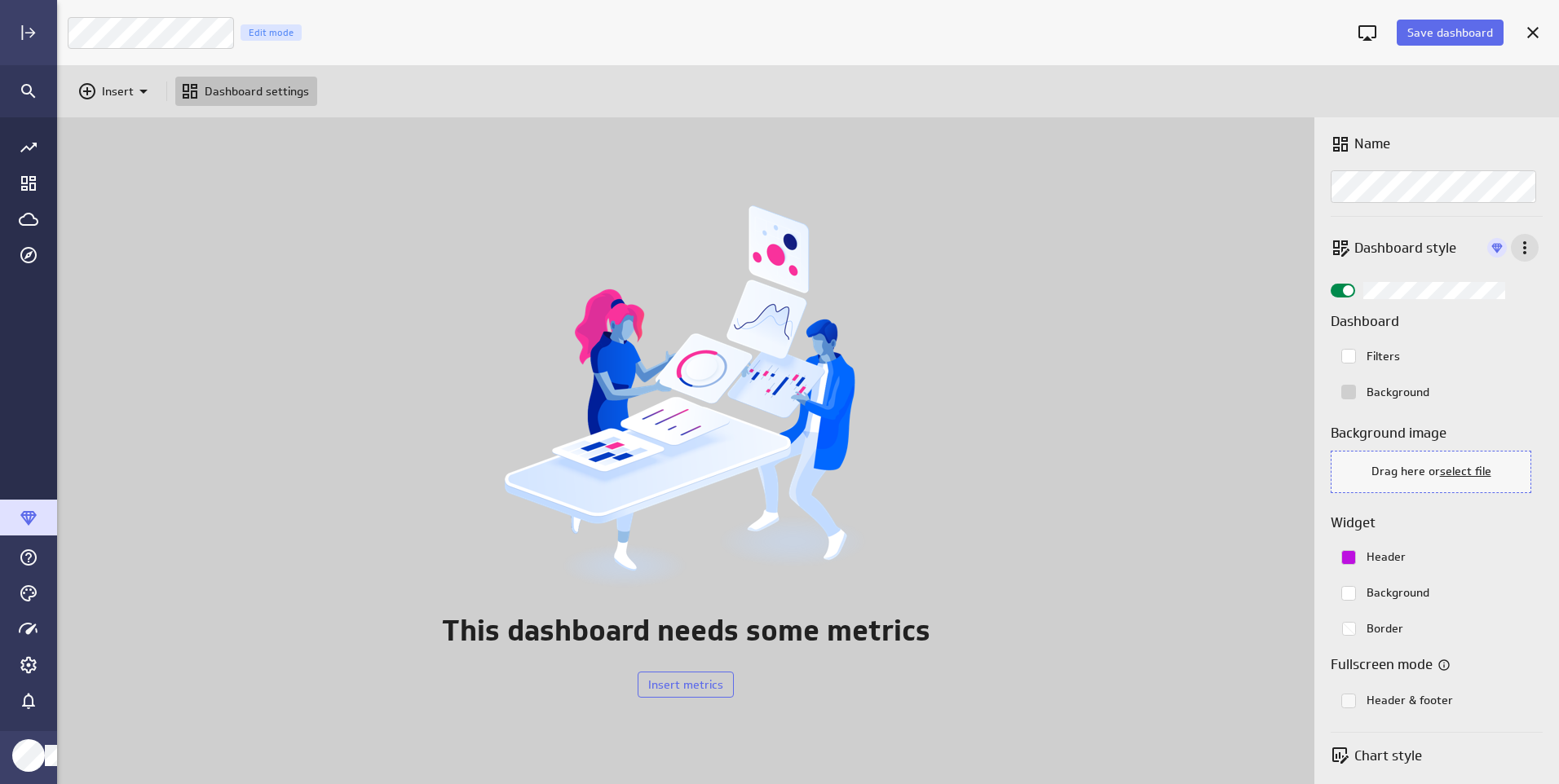
click at [1519, 244] on icon "More actions" at bounding box center [1525, 248] width 20 height 20
click at [1517, 244] on div at bounding box center [780, 392] width 1559 height 784
click at [1513, 393] on div "Background" at bounding box center [1436, 392] width 212 height 36
click at [1433, 34] on span "Save dashboard" at bounding box center [1449, 32] width 85 height 15
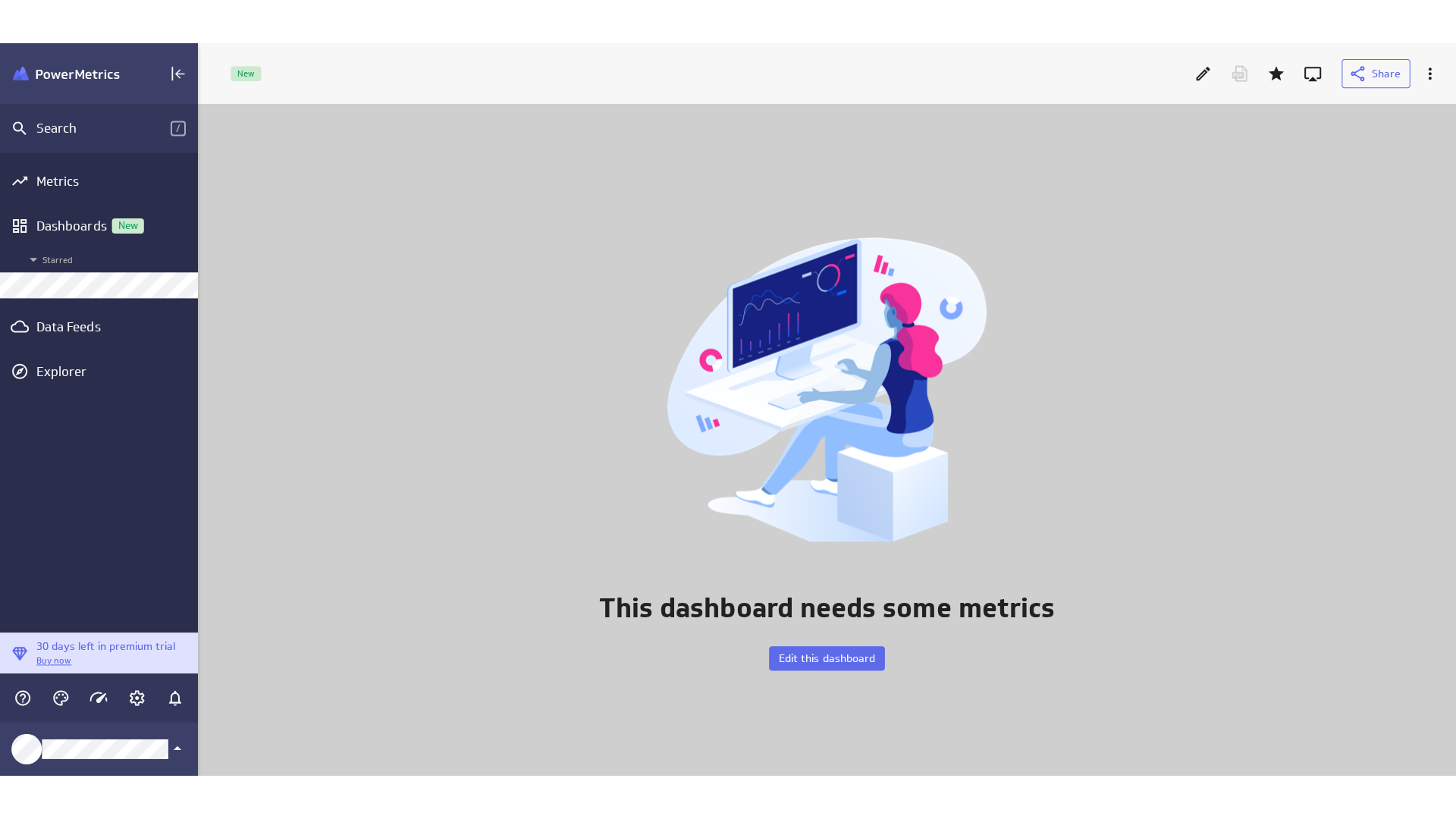
scroll to position [7, 7]
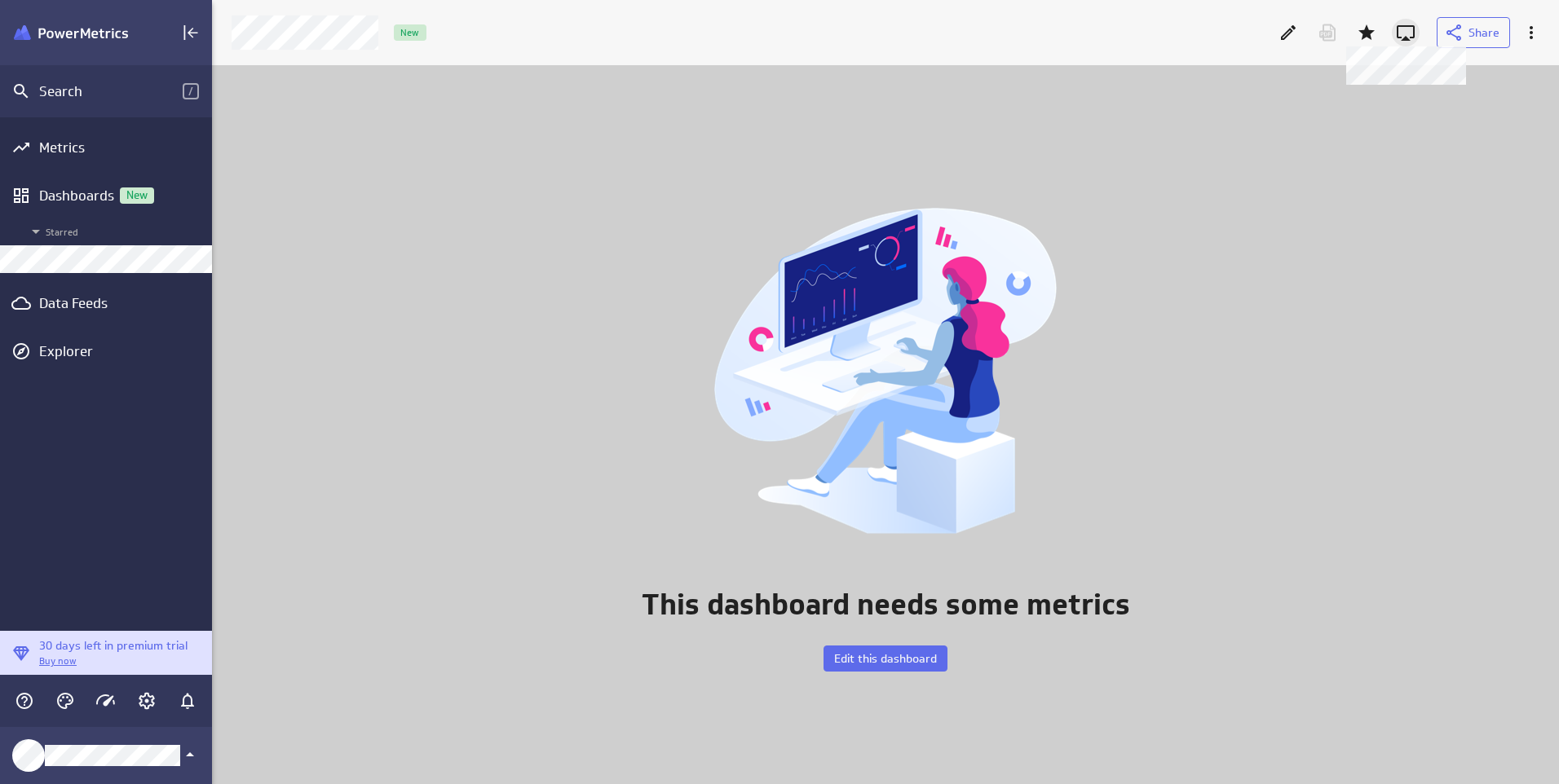
click at [1406, 27] on icon at bounding box center [1406, 32] width 20 height 20
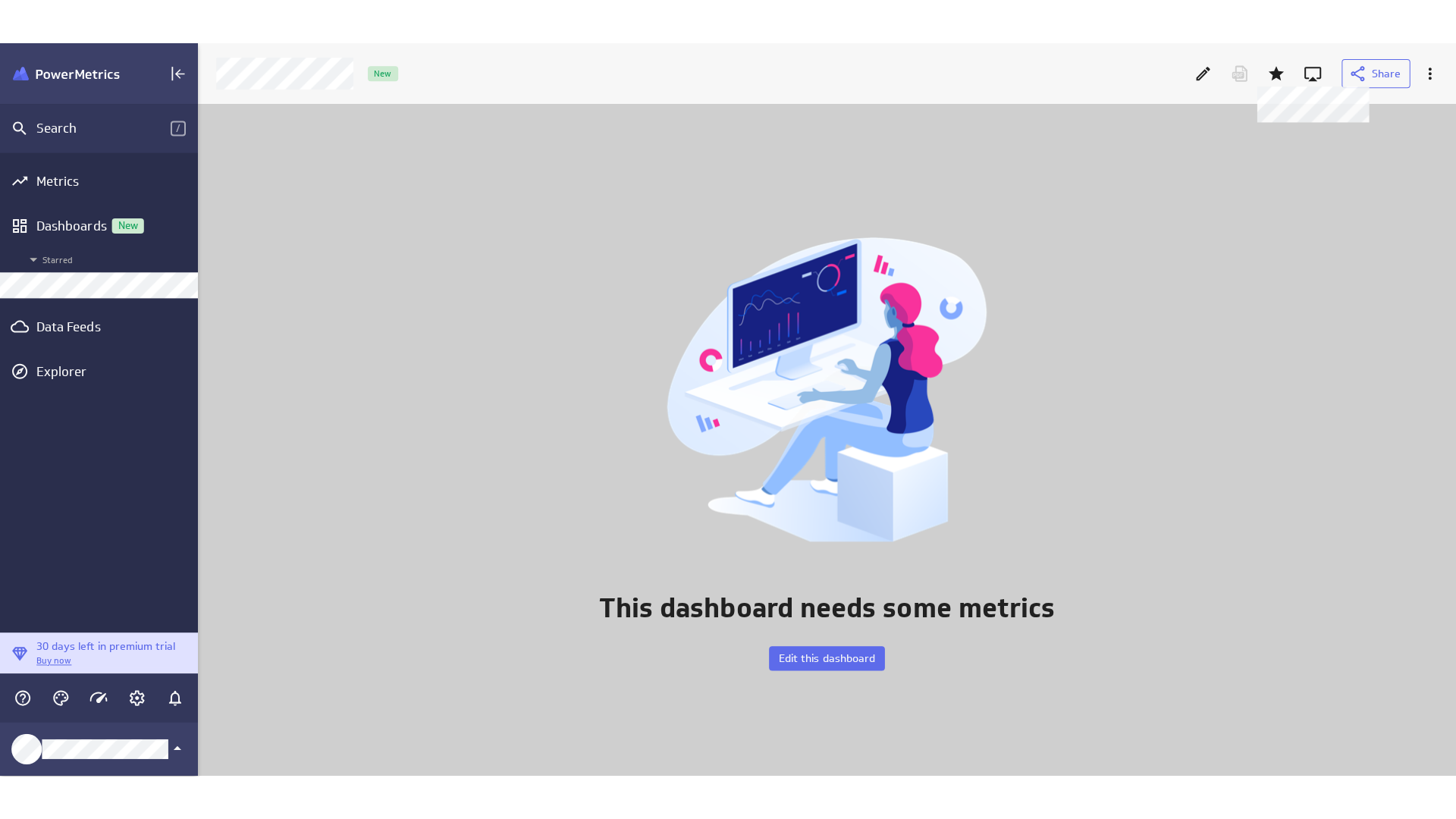
scroll to position [843, 1479]
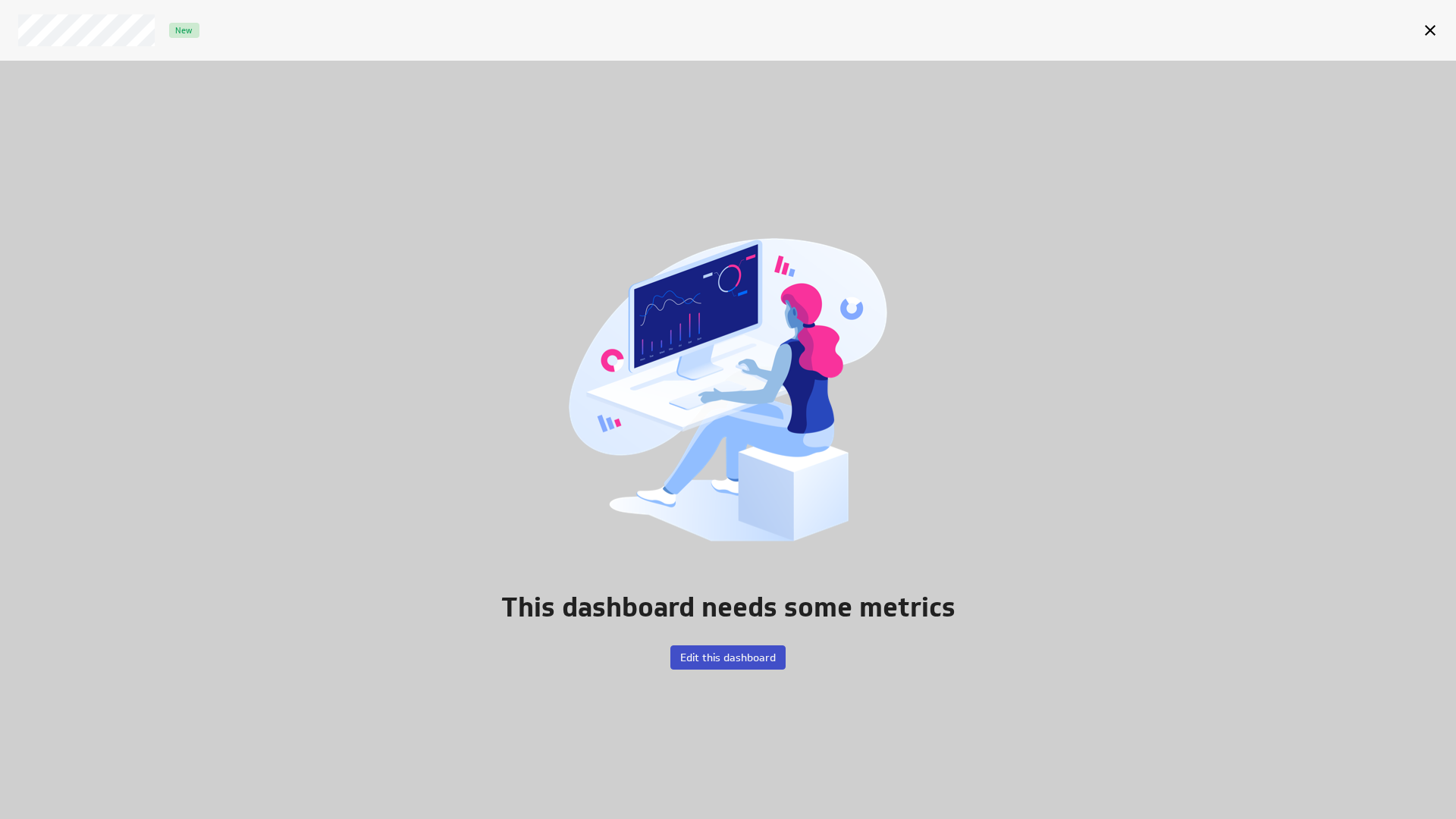
click at [694, 658] on span "Edit this dashboard" at bounding box center [728, 657] width 96 height 14
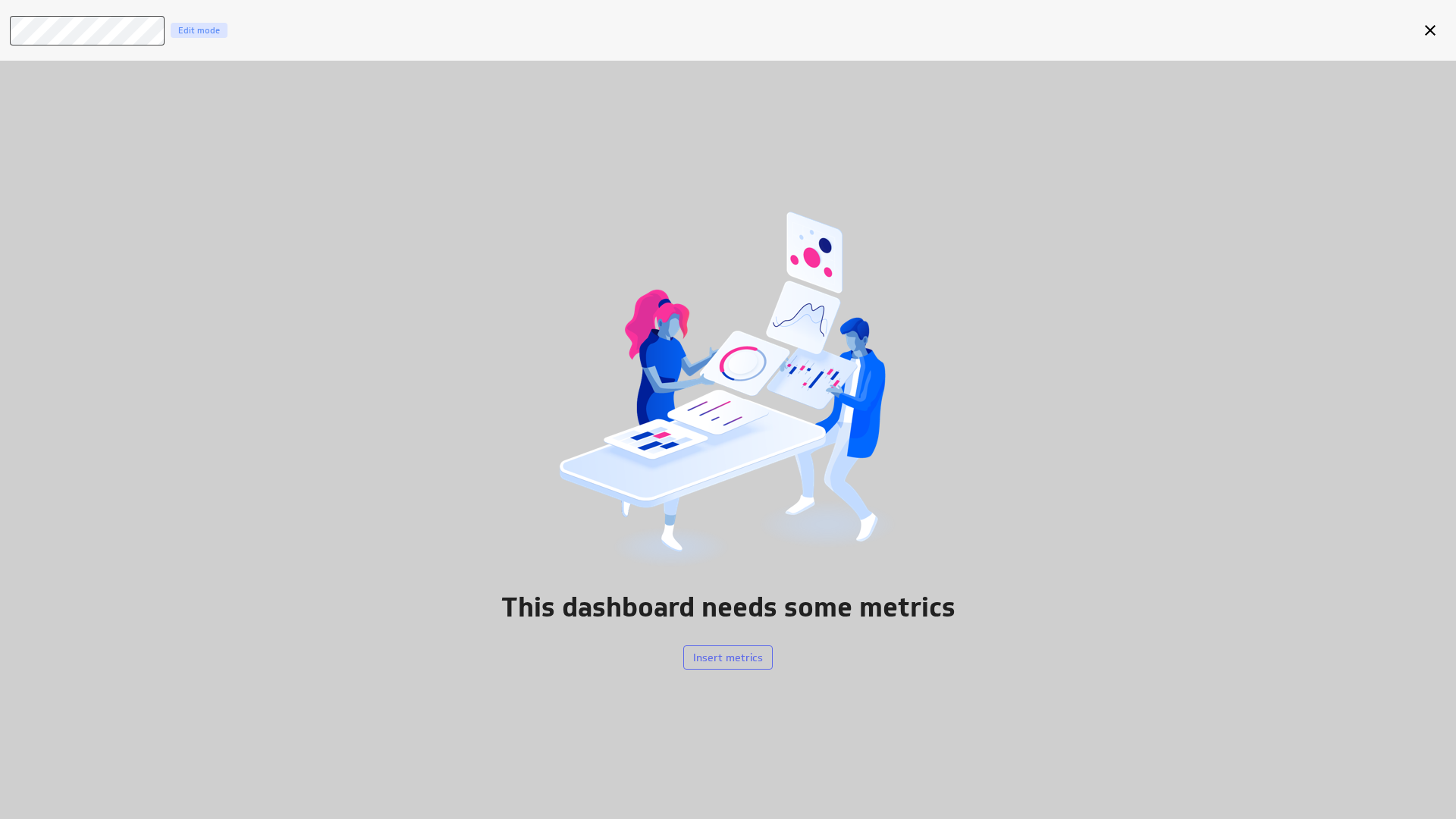
drag, startPoint x: 738, startPoint y: 638, endPoint x: 738, endPoint y: 646, distance: 8.0
click at [738, 638] on div "This dashboard needs some metrics Insert metrics" at bounding box center [728, 441] width 1456 height 759
click at [736, 657] on span "Insert metrics" at bounding box center [728, 657] width 70 height 14
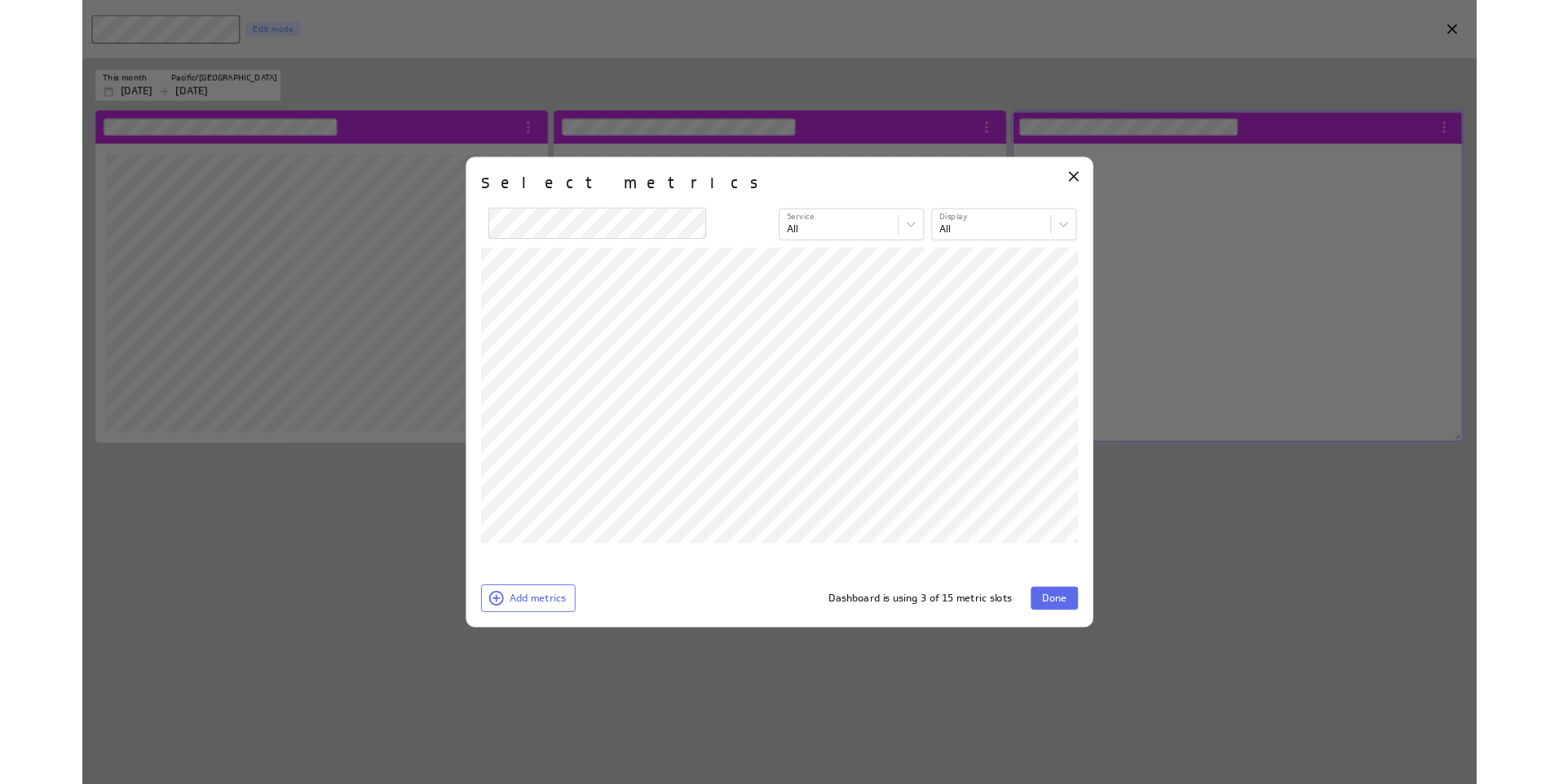
scroll to position [336, 509]
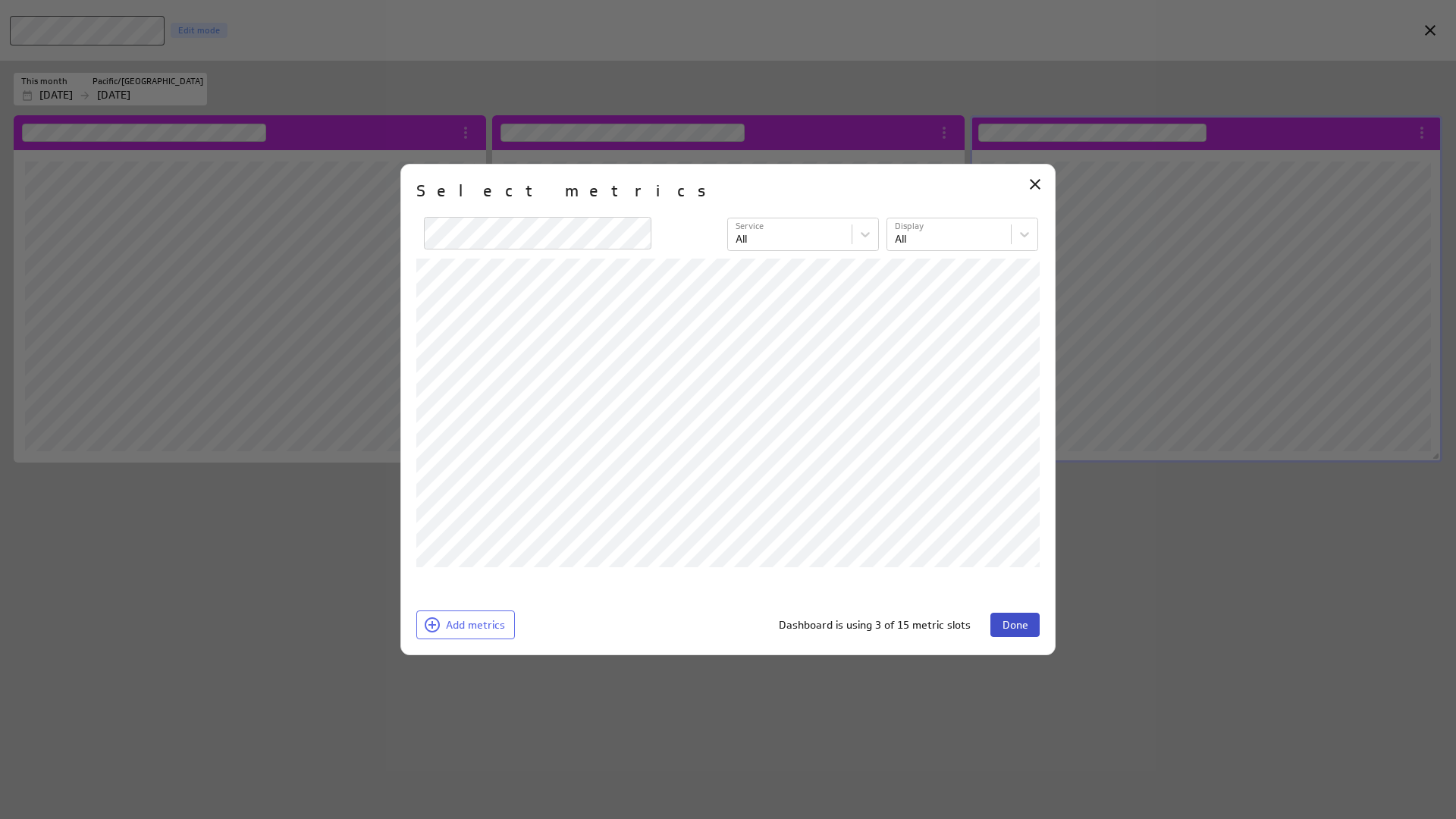
click at [1020, 619] on span "Done" at bounding box center [1015, 625] width 26 height 14
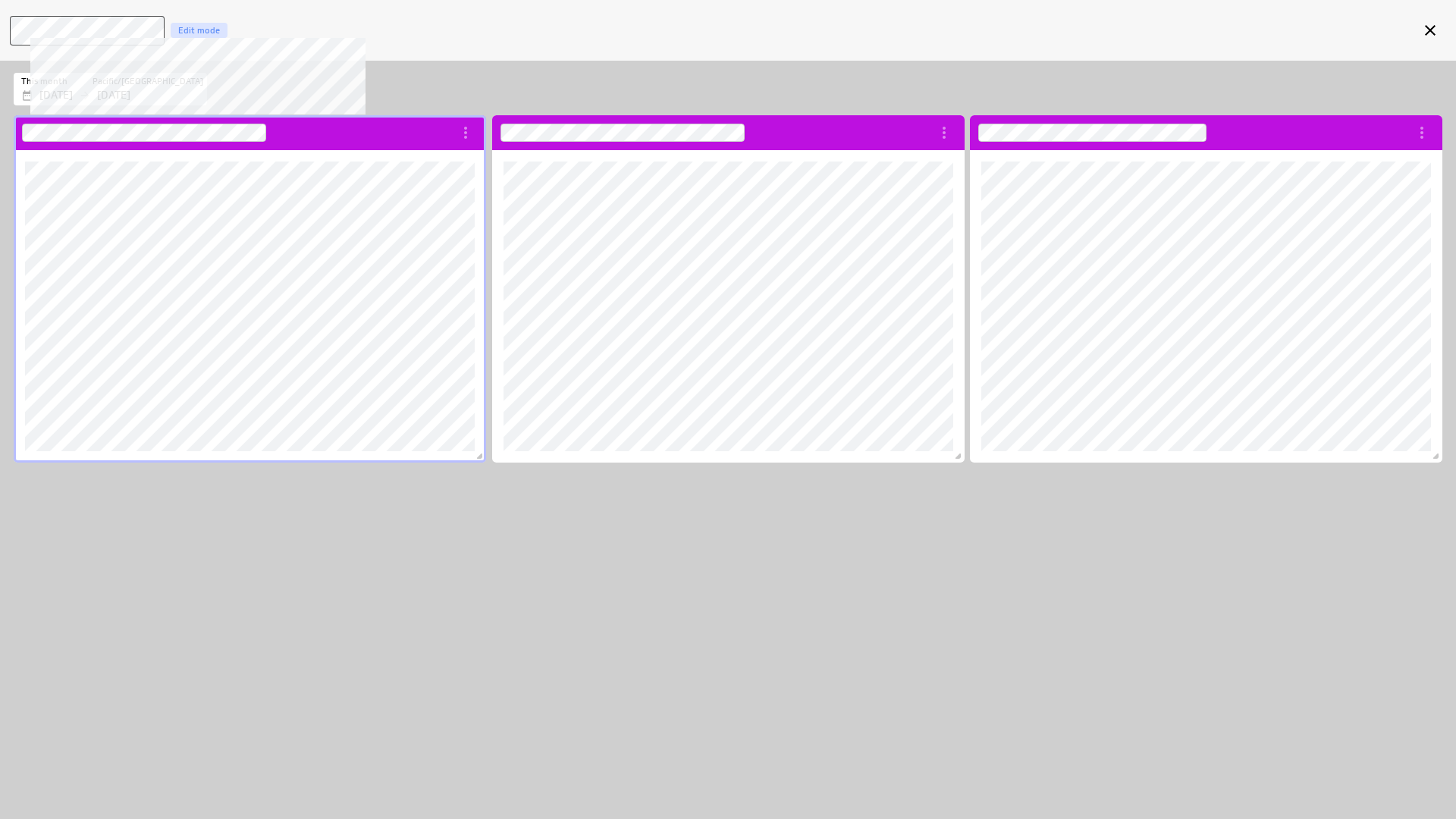
click at [194, 31] on div "Edit mode" at bounding box center [199, 30] width 57 height 16
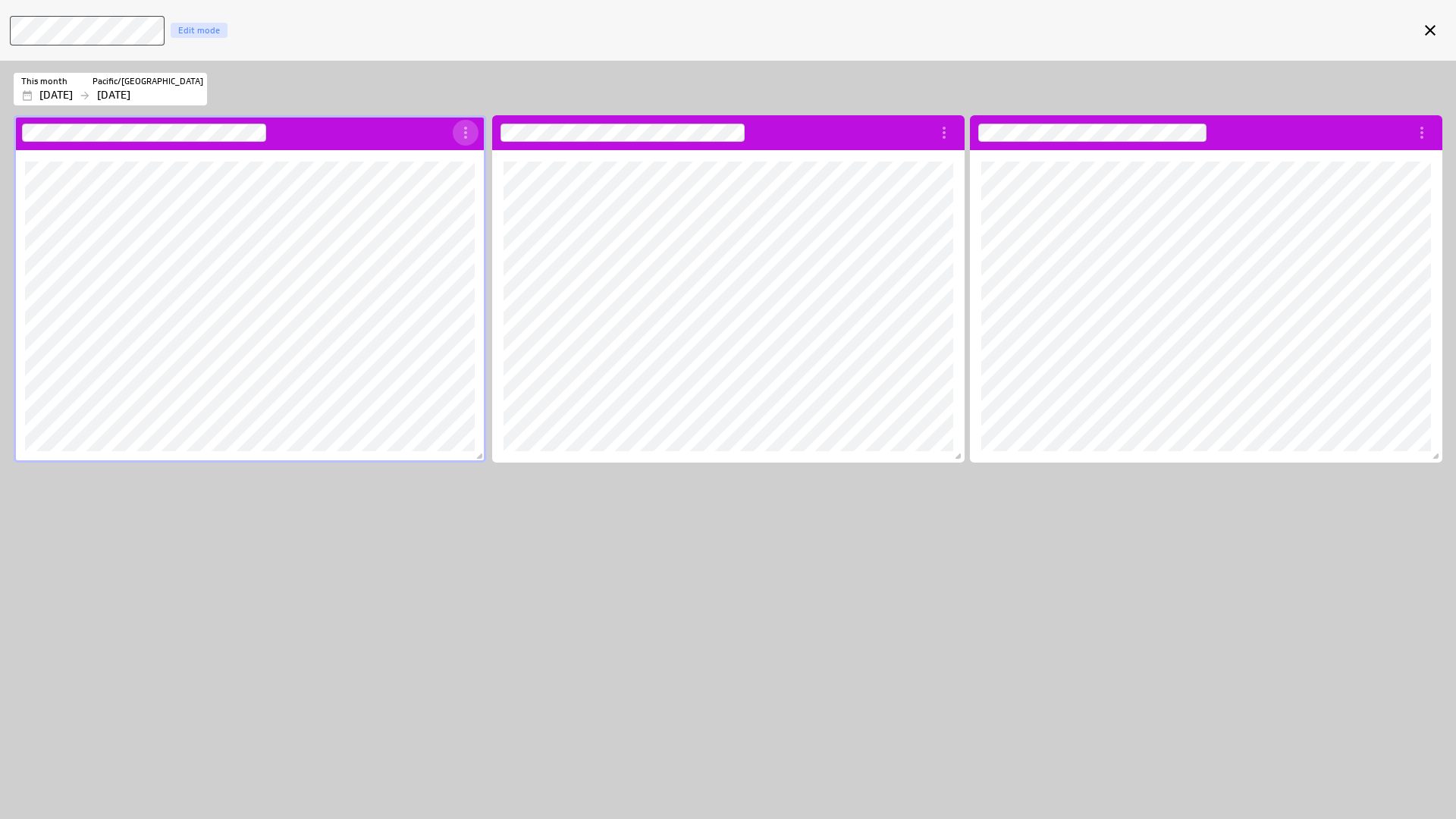
click at [465, 135] on icon "More actions" at bounding box center [466, 133] width 18 height 18
click at [867, 134] on div at bounding box center [728, 410] width 1456 height 819
click at [1431, 24] on icon "Exit fullscreen mode" at bounding box center [1430, 30] width 18 height 18
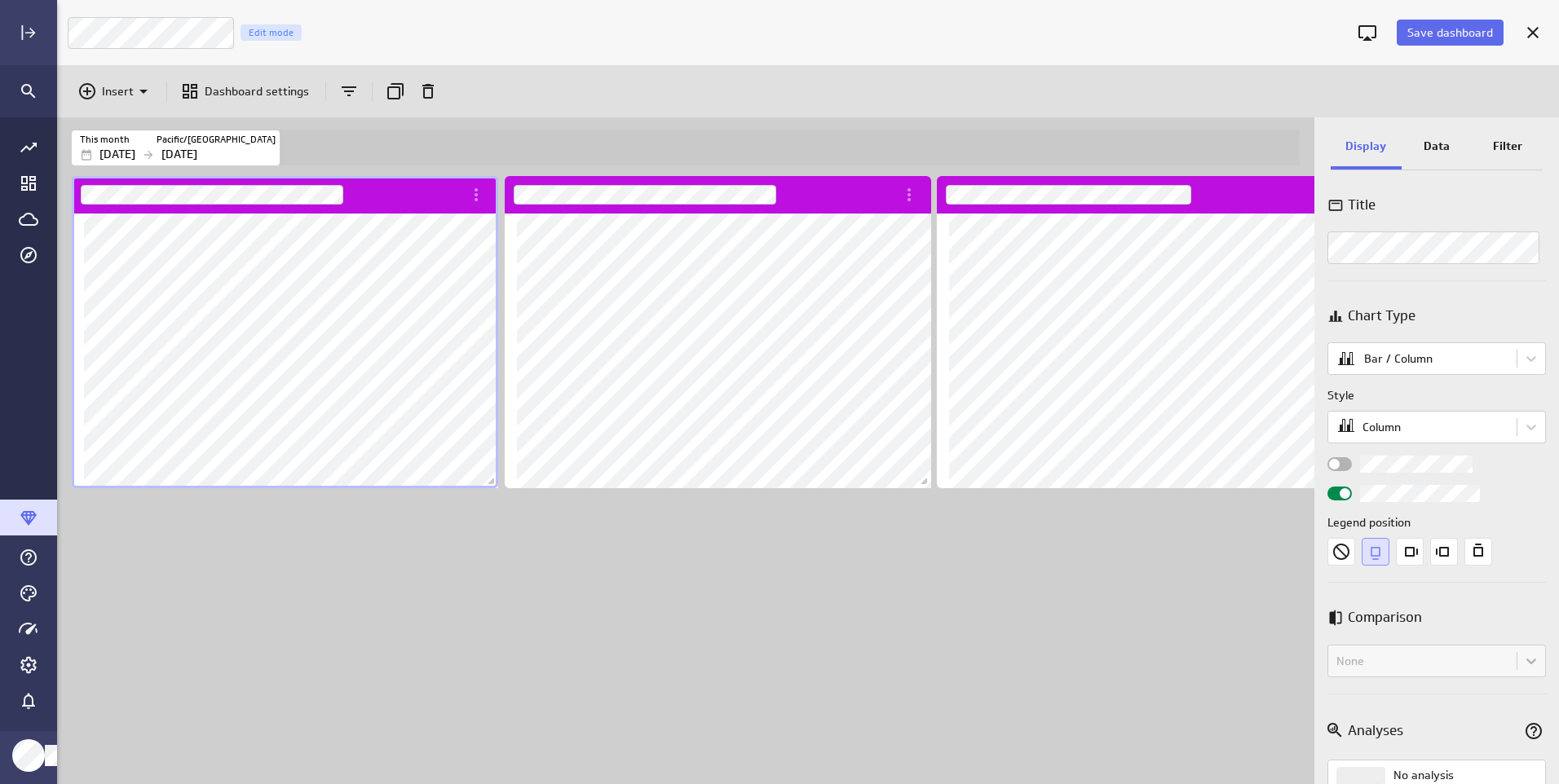
scroll to position [8, 8]
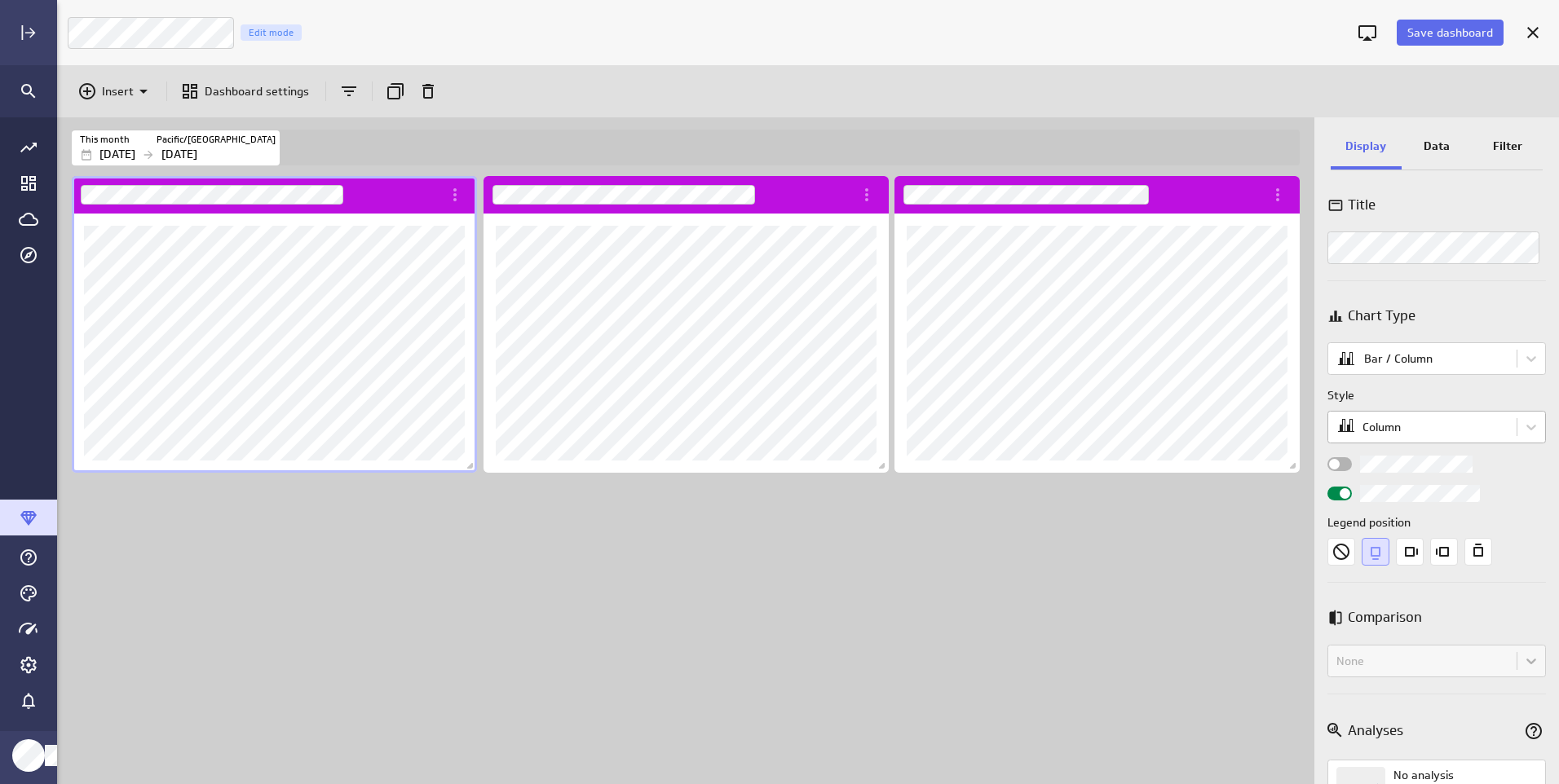
click at [1378, 415] on body "Save dashboard D4 Operations Edit mode Insert Dashboard settings This month Pac…" at bounding box center [780, 392] width 1559 height 784
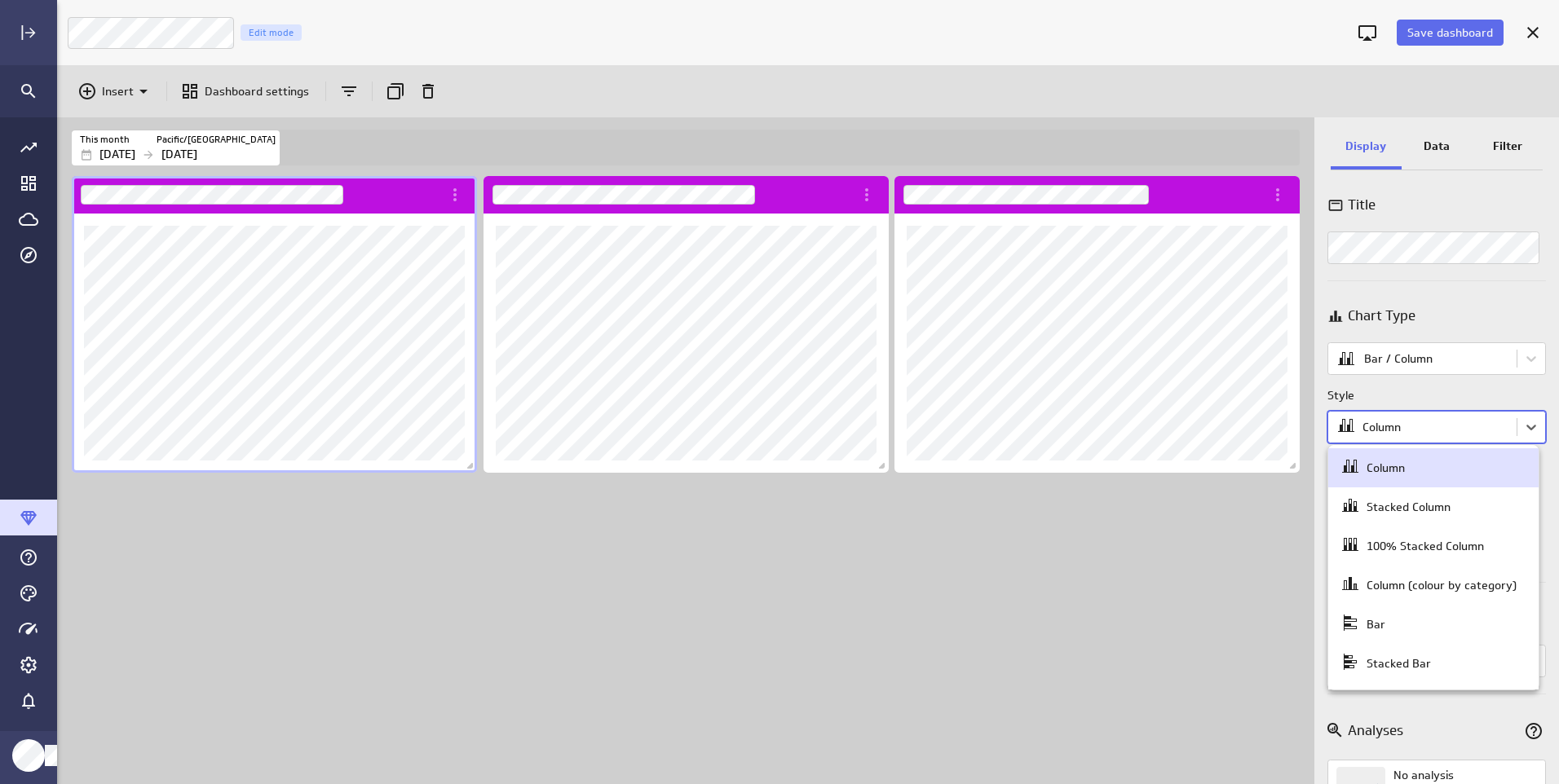
click at [1367, 422] on div at bounding box center [780, 392] width 1559 height 784
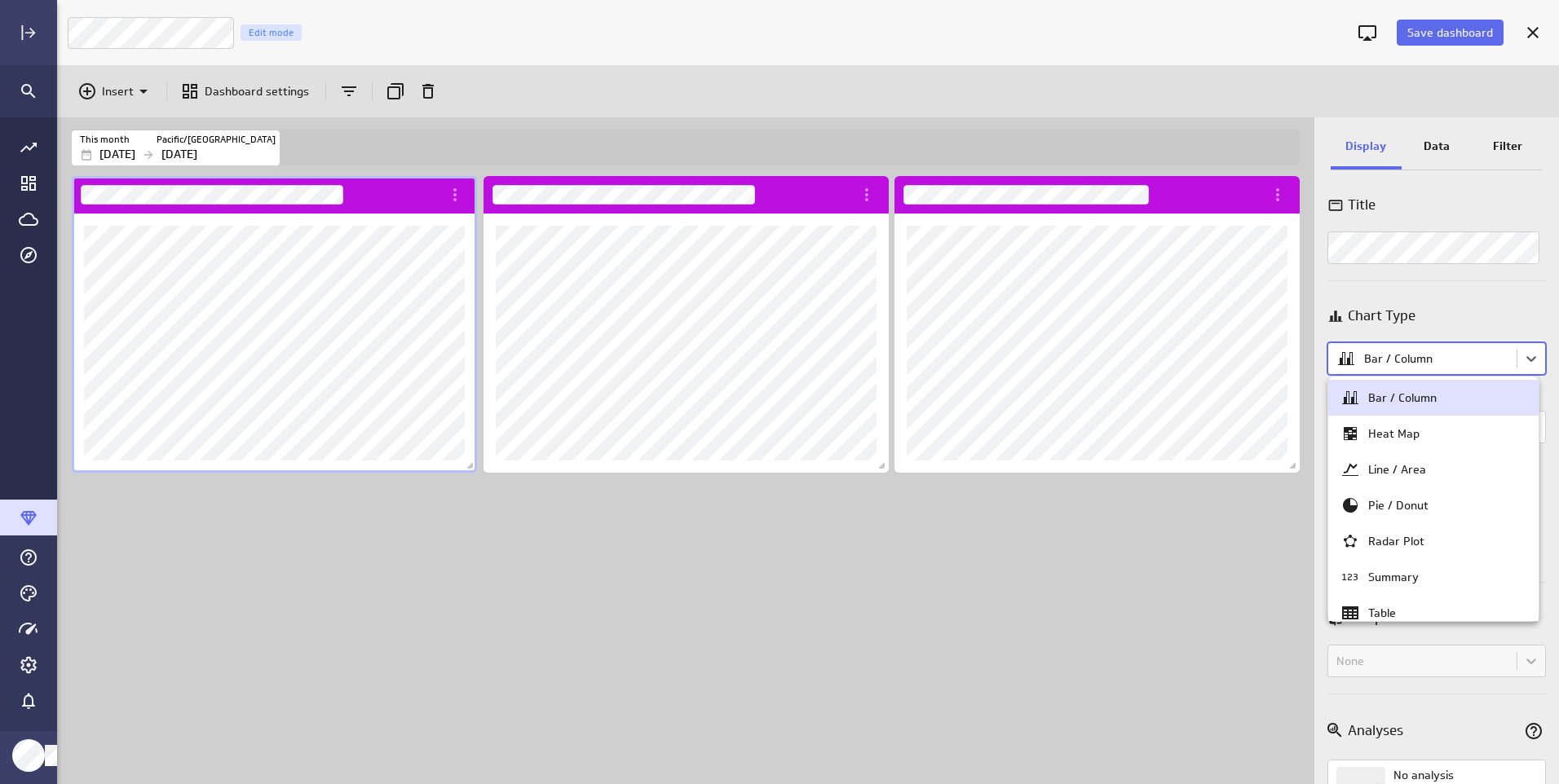
click at [1403, 348] on body "Save dashboard D4 Operations Edit mode Insert Dashboard settings This month Pac…" at bounding box center [780, 392] width 1559 height 784
click at [1404, 356] on div at bounding box center [780, 392] width 1559 height 784
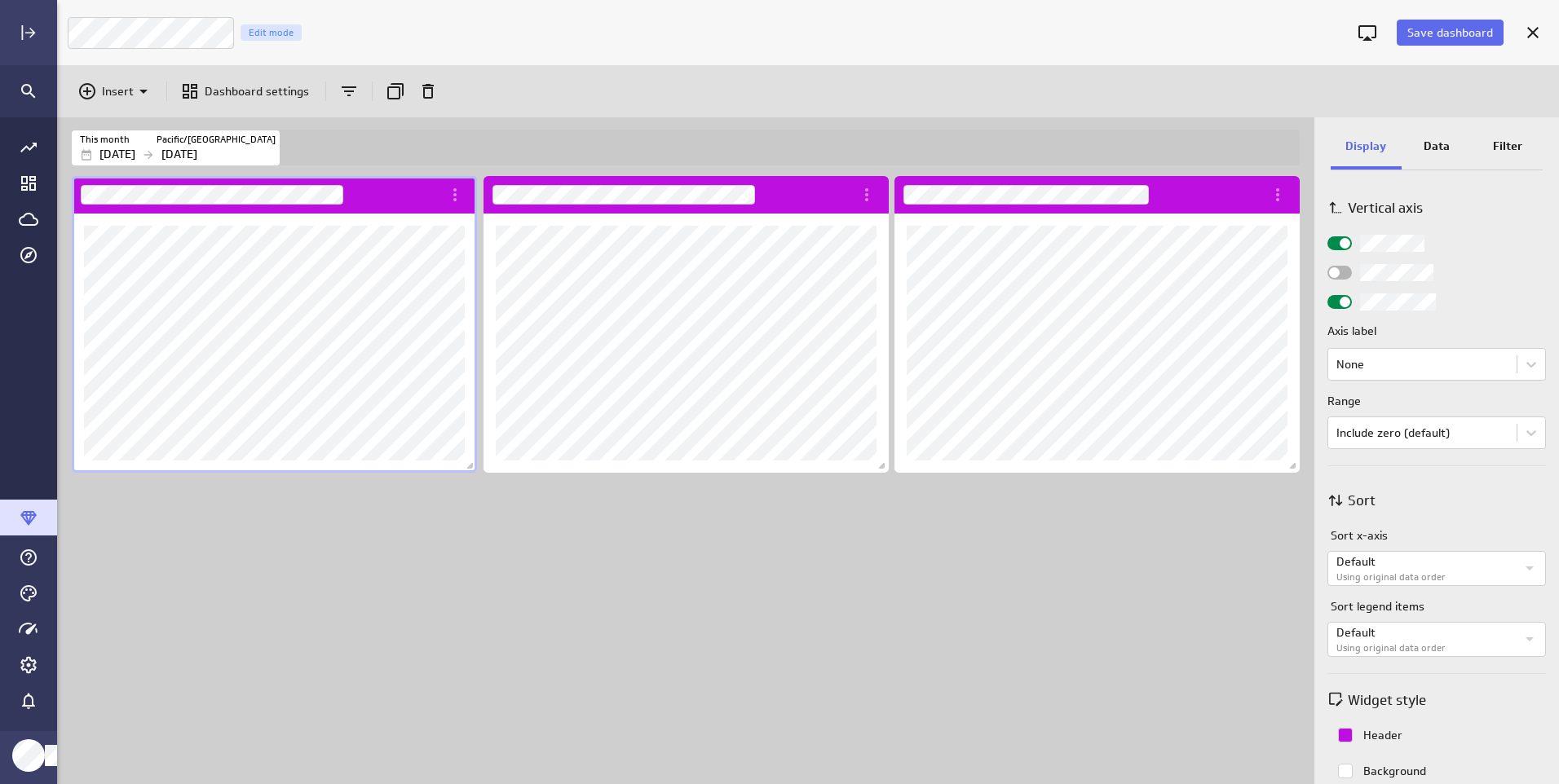
scroll to position [573, 0]
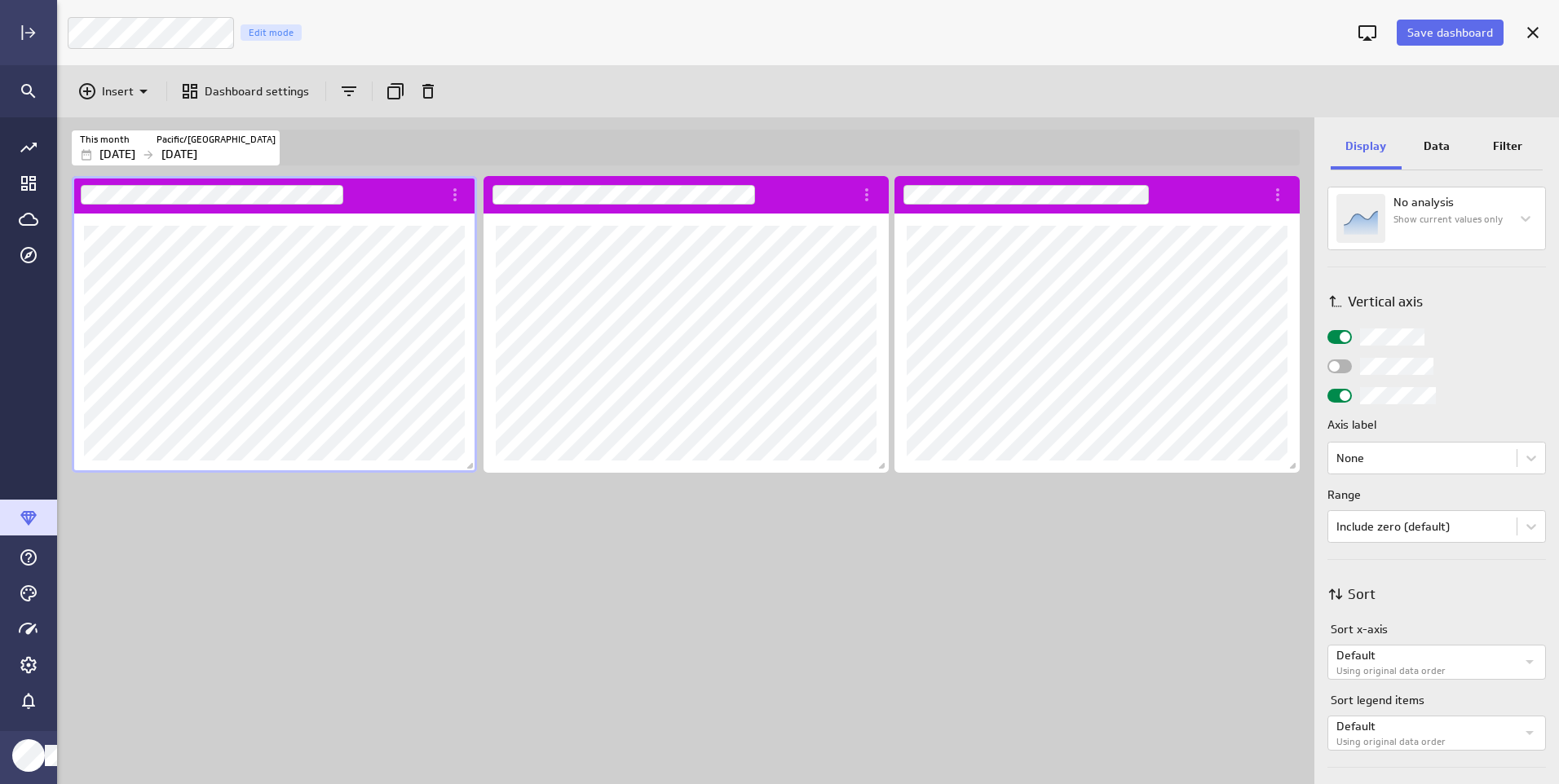
click at [1433, 150] on p "Data" at bounding box center [1436, 146] width 26 height 17
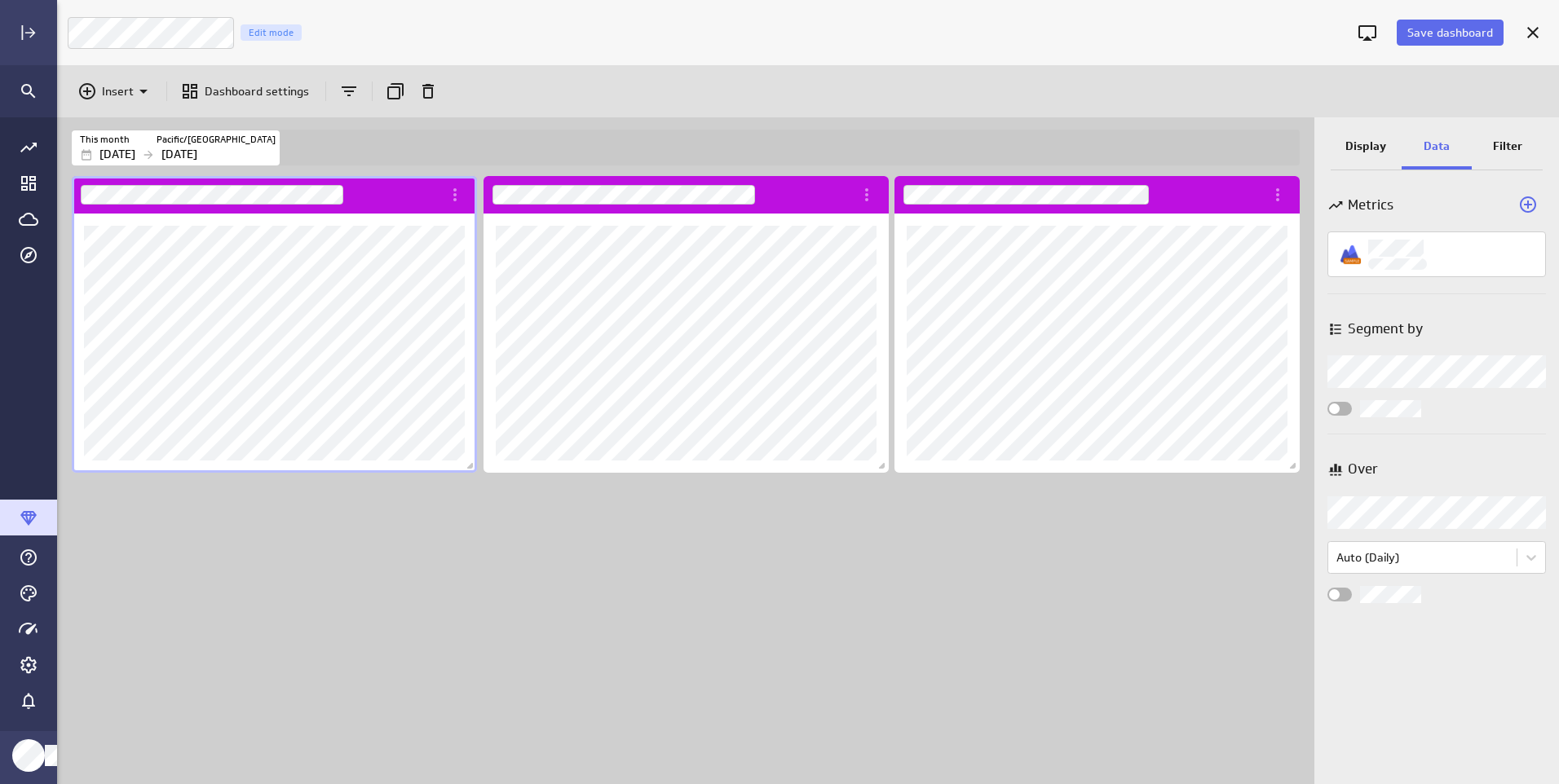
scroll to position [0, 0]
click at [1389, 244] on div at bounding box center [780, 392] width 1559 height 784
click at [1511, 145] on div at bounding box center [780, 392] width 1559 height 784
click at [1511, 147] on p "Filter" at bounding box center [1508, 146] width 29 height 17
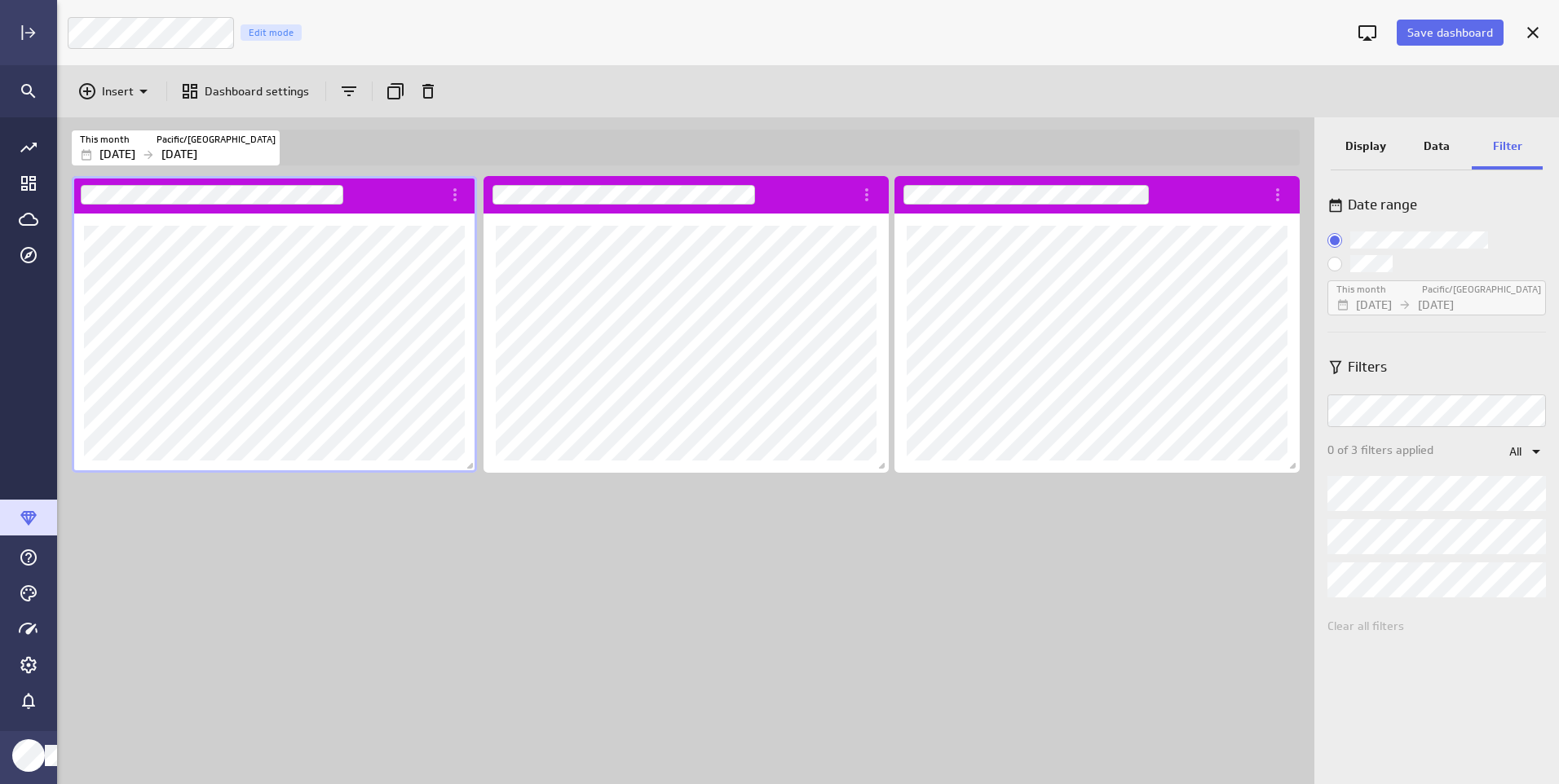
click at [1004, 625] on div "Dashboard content with 3 widgets" at bounding box center [689, 478] width 1241 height 612
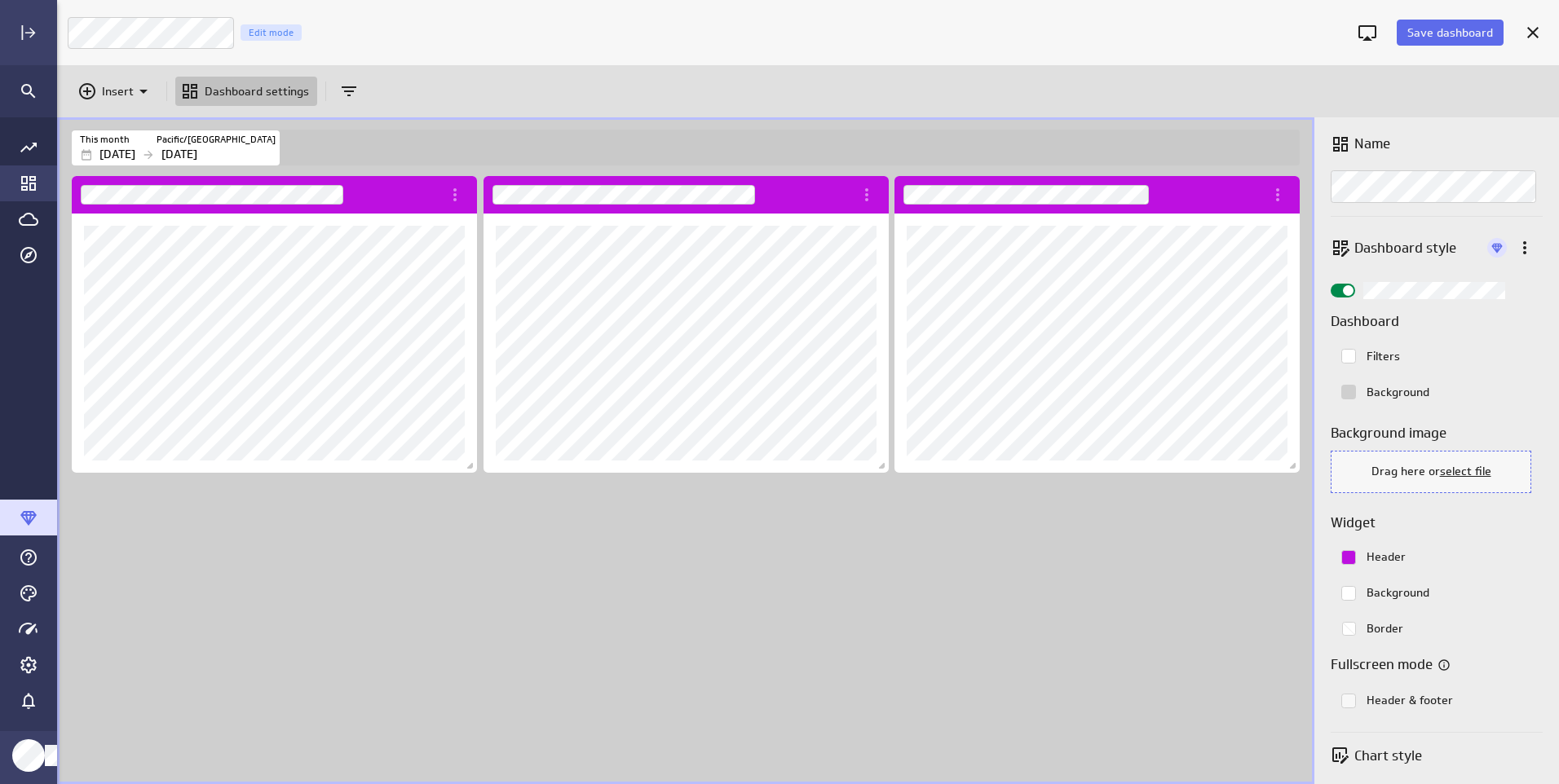
click at [31, 176] on icon "Go to Dashboard Library" at bounding box center [28, 183] width 15 height 15
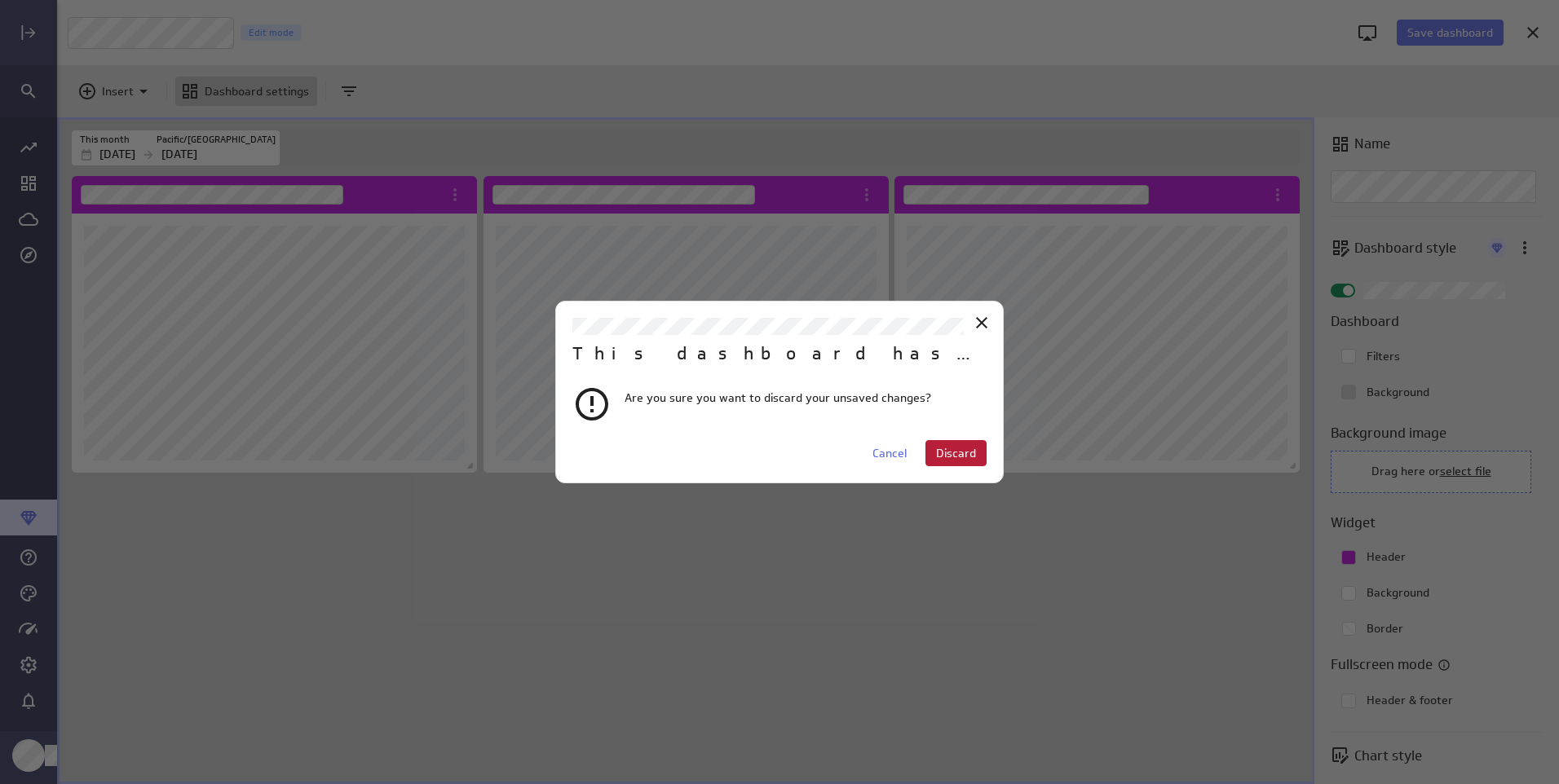
click at [963, 456] on span "Discard" at bounding box center [956, 453] width 40 height 15
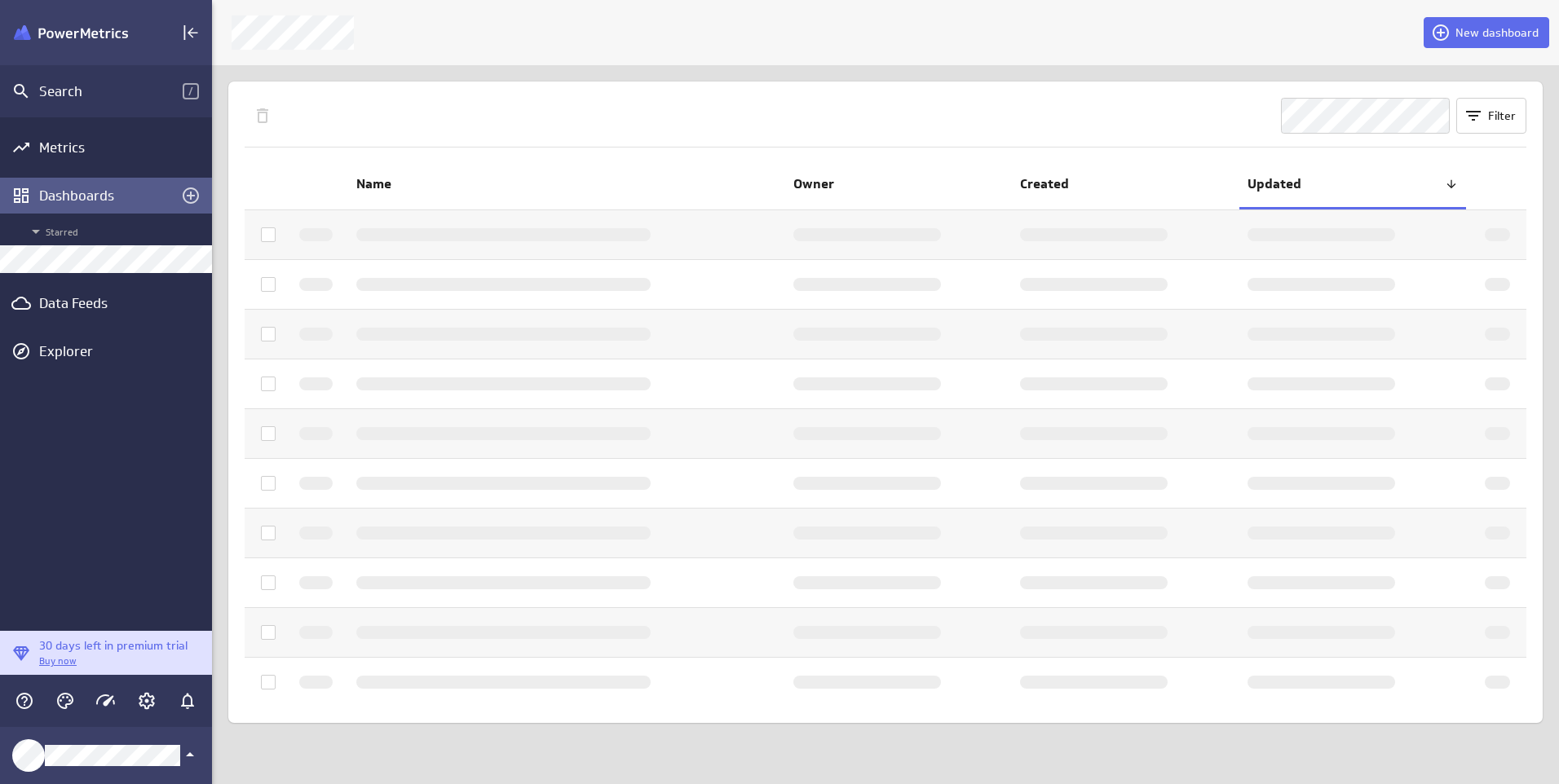
scroll to position [8, 8]
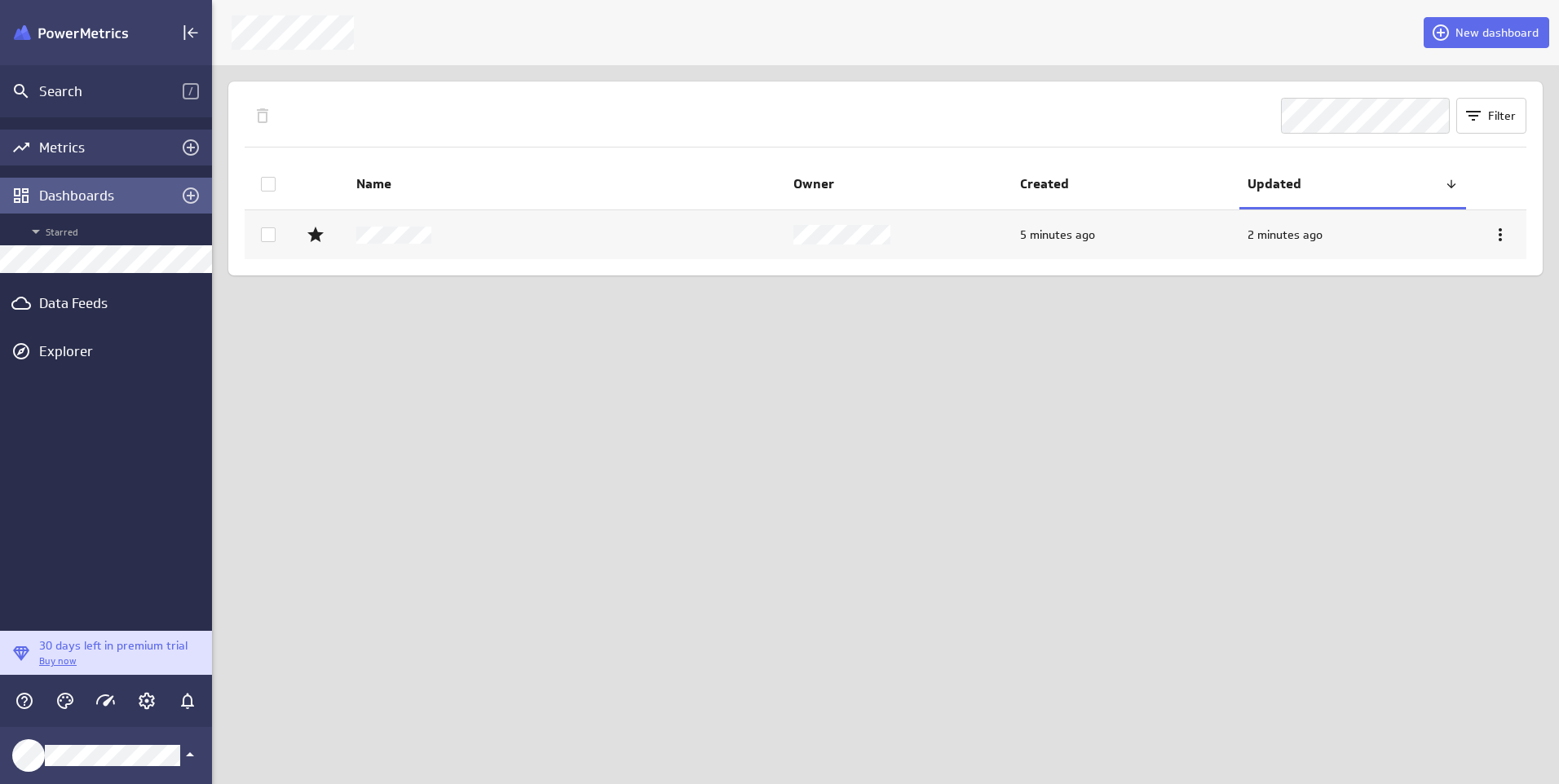
click at [51, 138] on div "Metrics" at bounding box center [106, 147] width 133 height 18
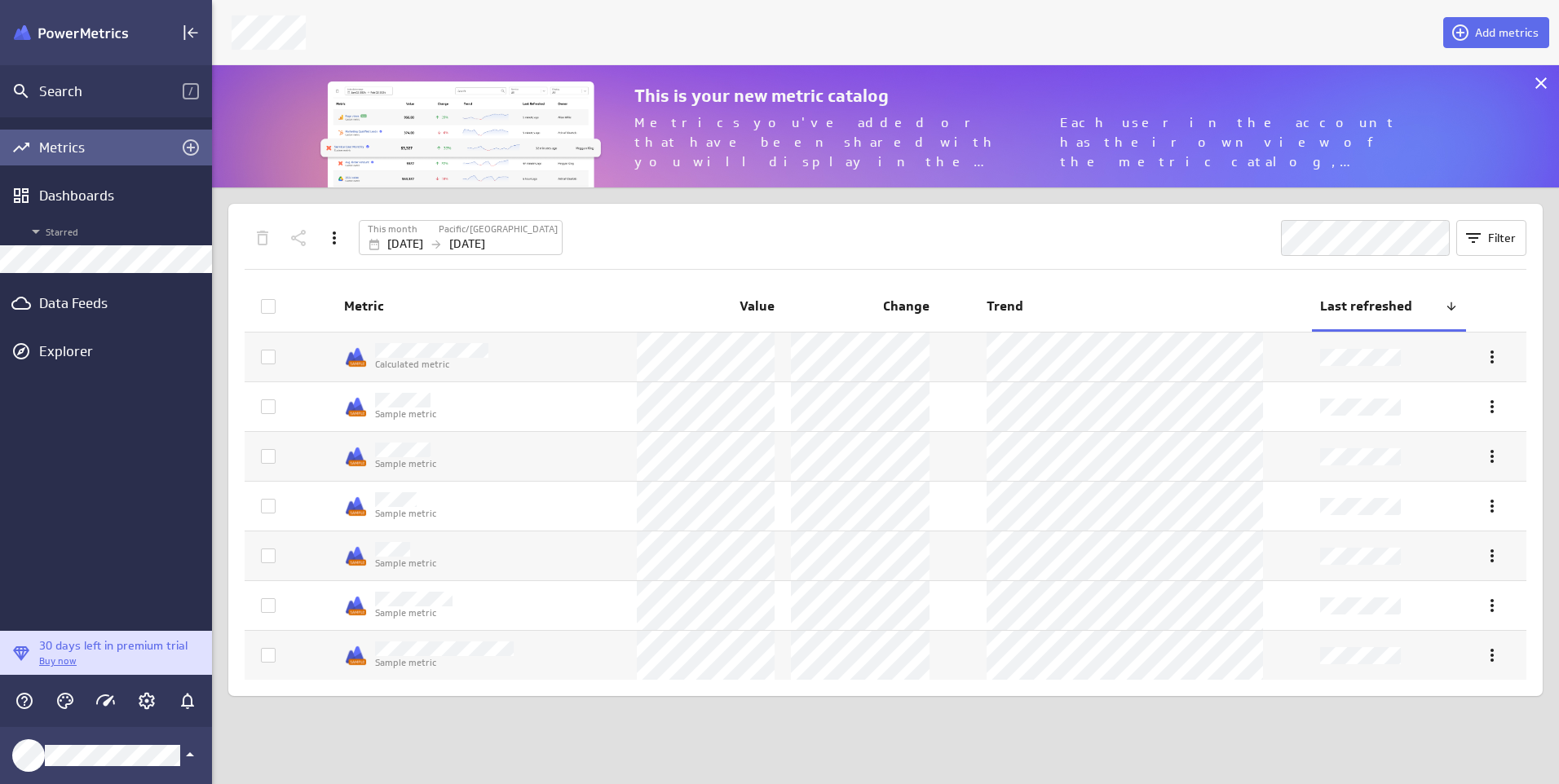
scroll to position [148, 1372]
click at [143, 696] on icon "Account and settings" at bounding box center [146, 701] width 17 height 17
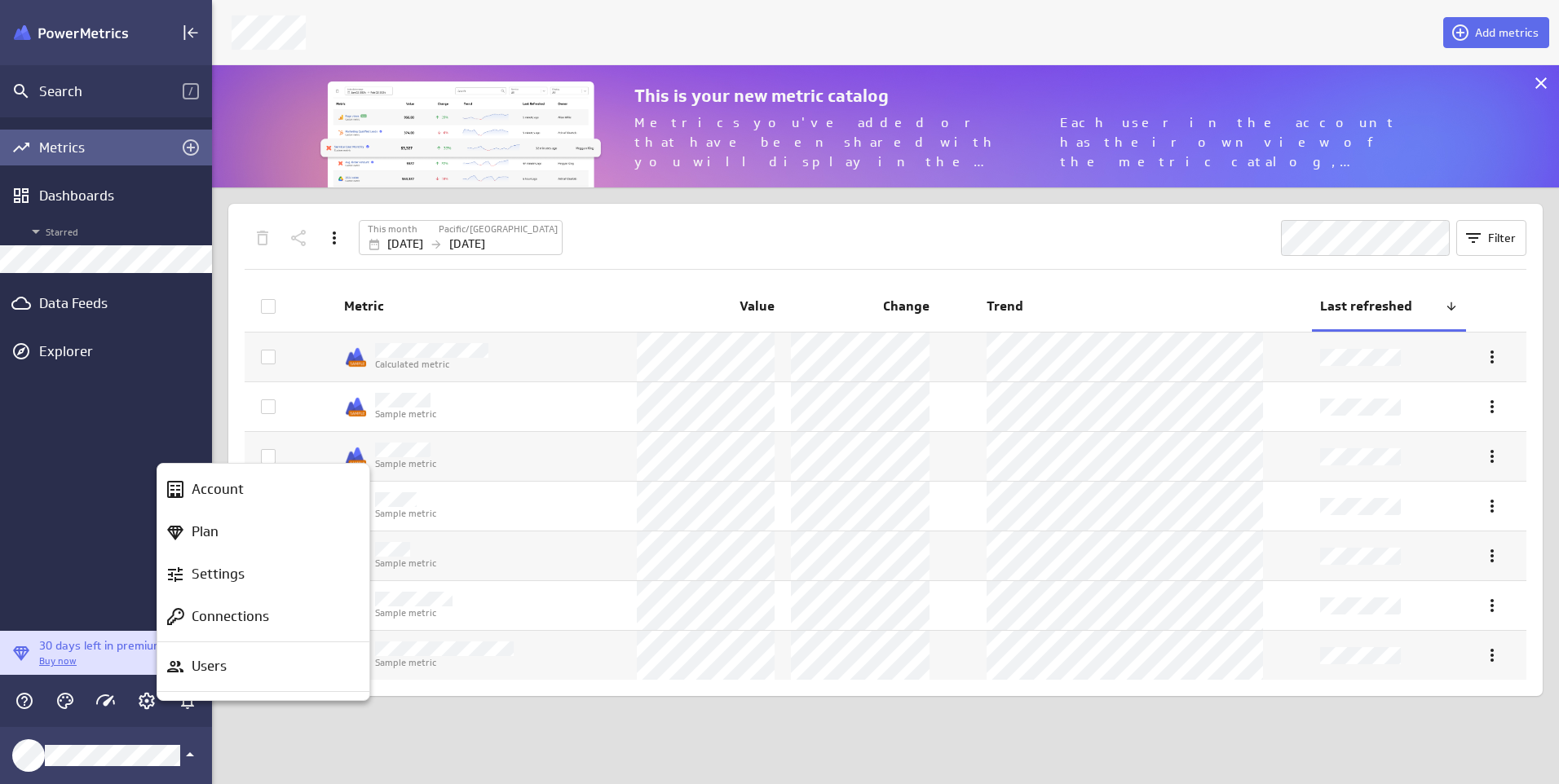
click at [393, 738] on div at bounding box center [780, 392] width 1559 height 784
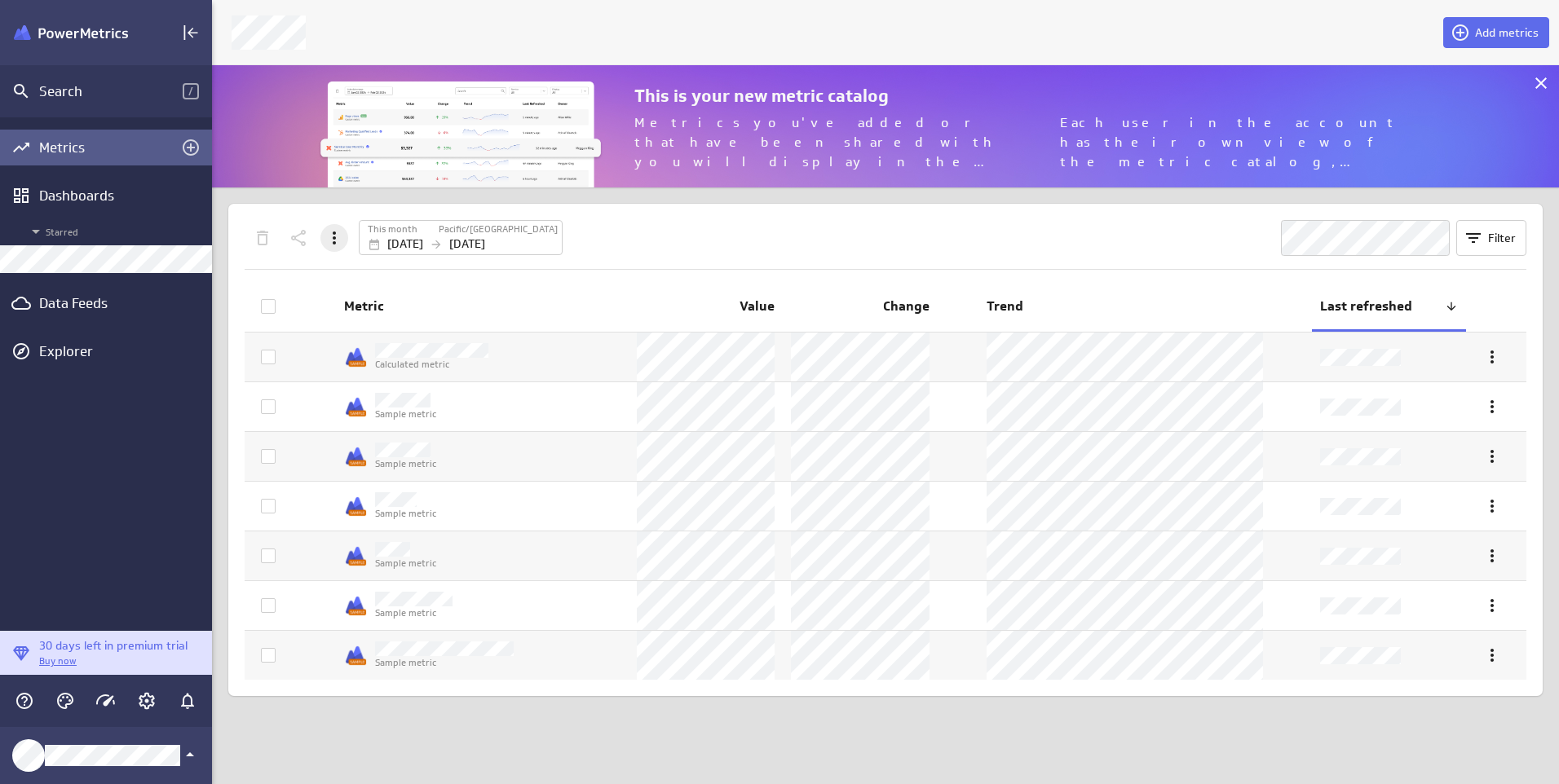
click at [335, 241] on icon "More actions" at bounding box center [334, 238] width 20 height 20
click at [335, 241] on div at bounding box center [780, 392] width 1559 height 784
click at [1545, 80] on icon at bounding box center [1541, 83] width 20 height 20
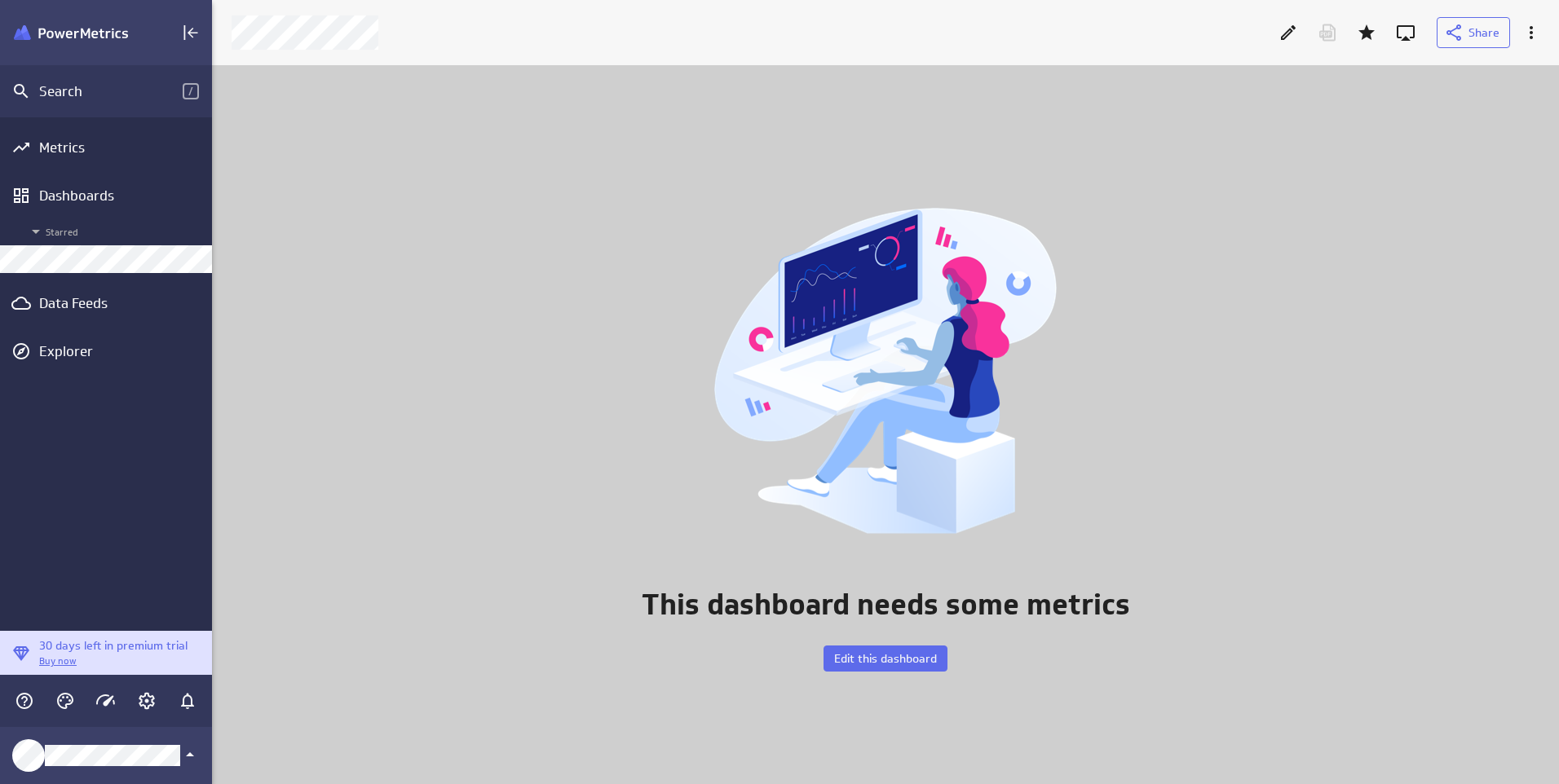
scroll to position [744, 1372]
click at [101, 299] on div "Data Feeds" at bounding box center [106, 303] width 133 height 18
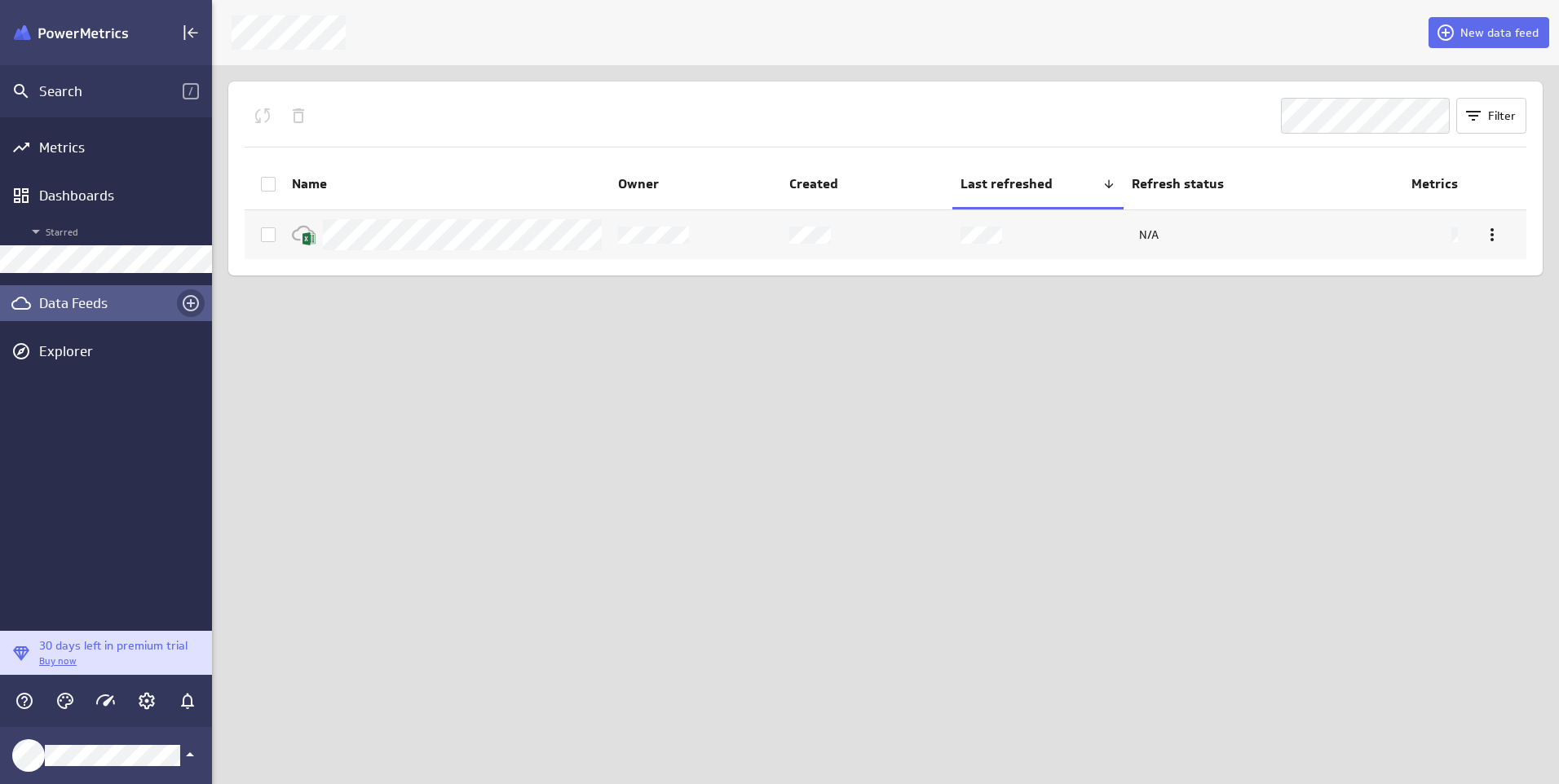
click at [191, 303] on icon "Create a data feed" at bounding box center [190, 303] width 17 height 17
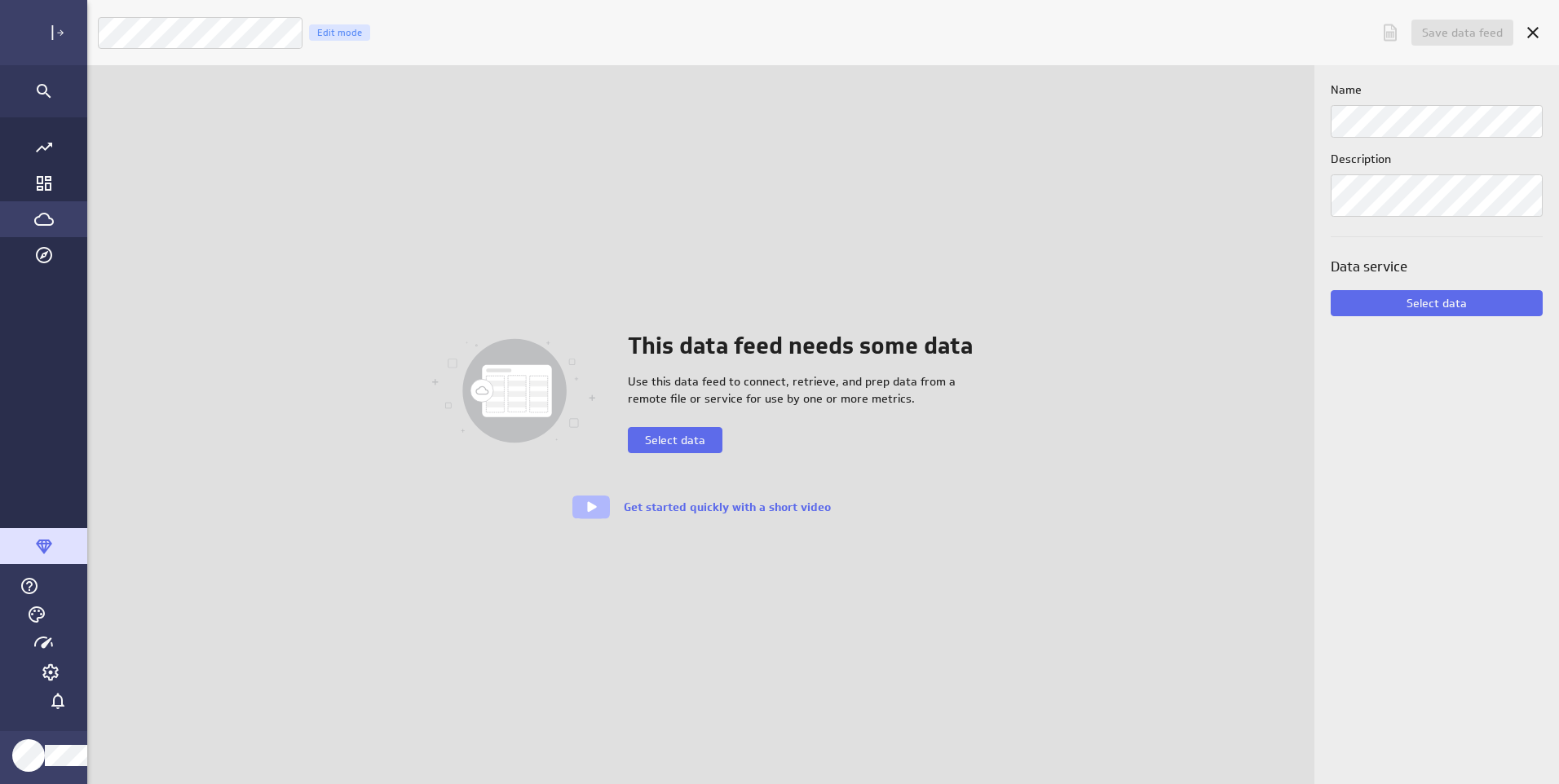
scroll to position [809, 1527]
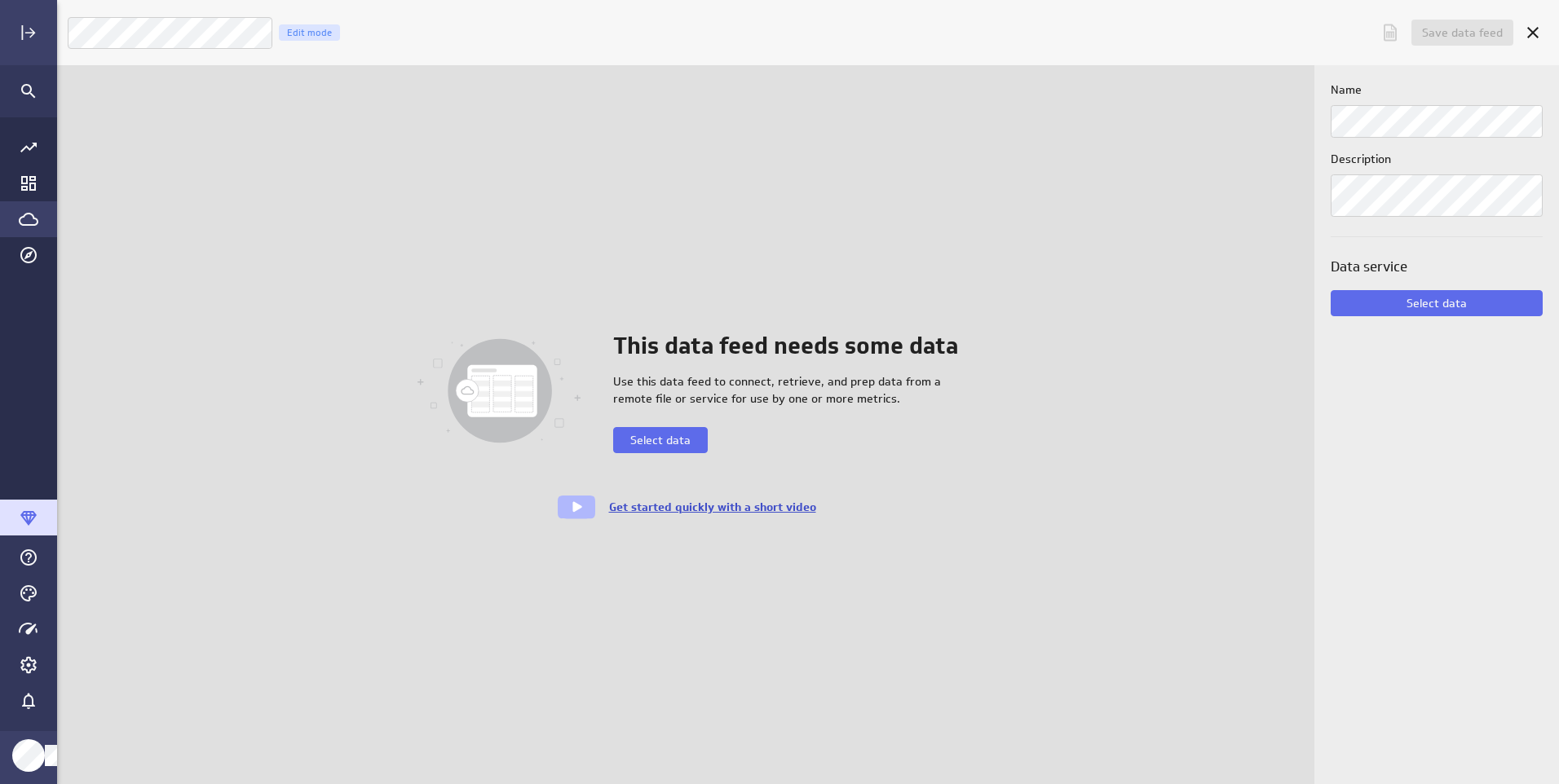
click at [620, 507] on link "Get started quickly with a short video" at bounding box center [712, 507] width 207 height 15
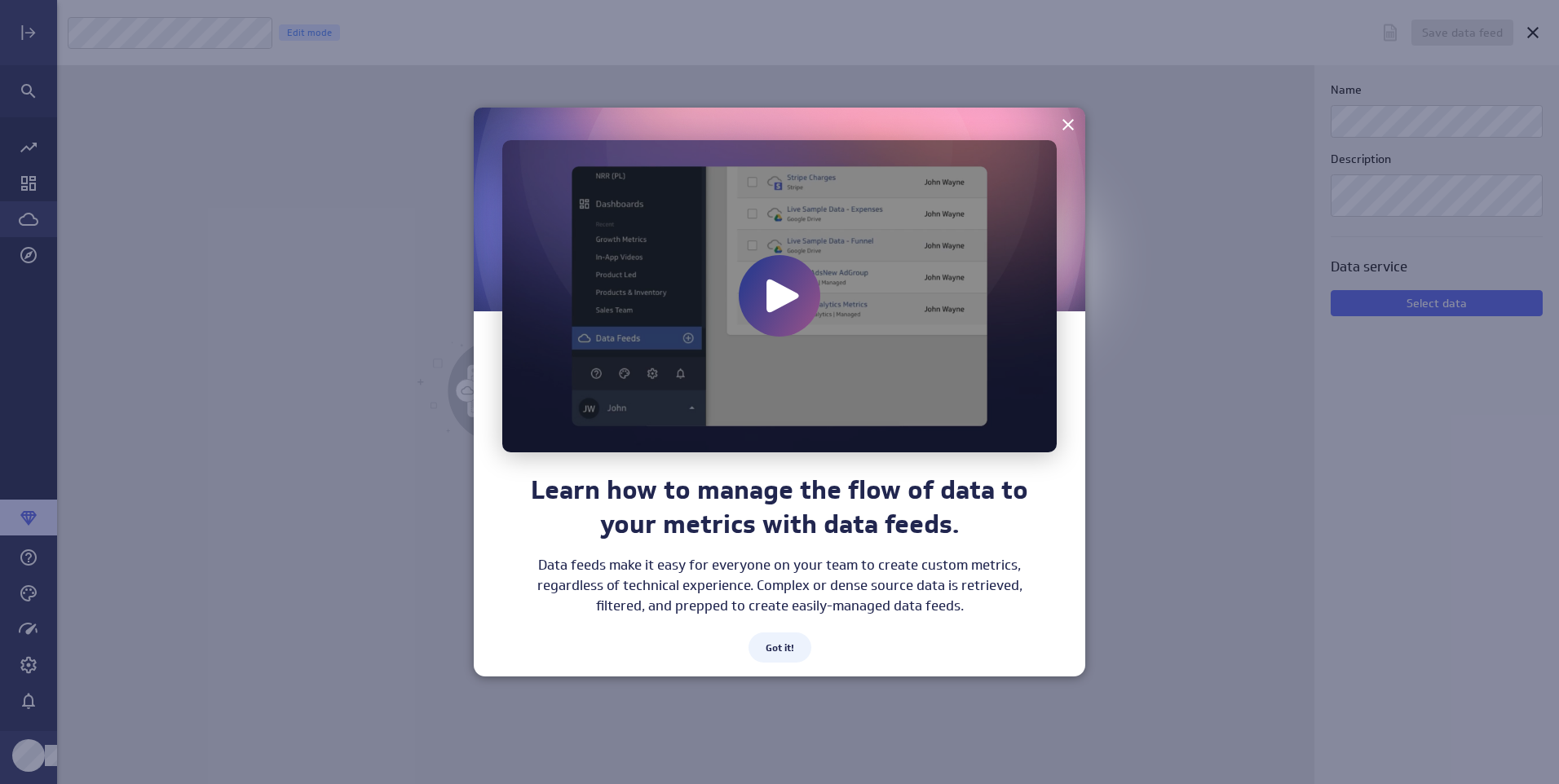
click at [765, 299] on icon at bounding box center [780, 296] width 66 height 66
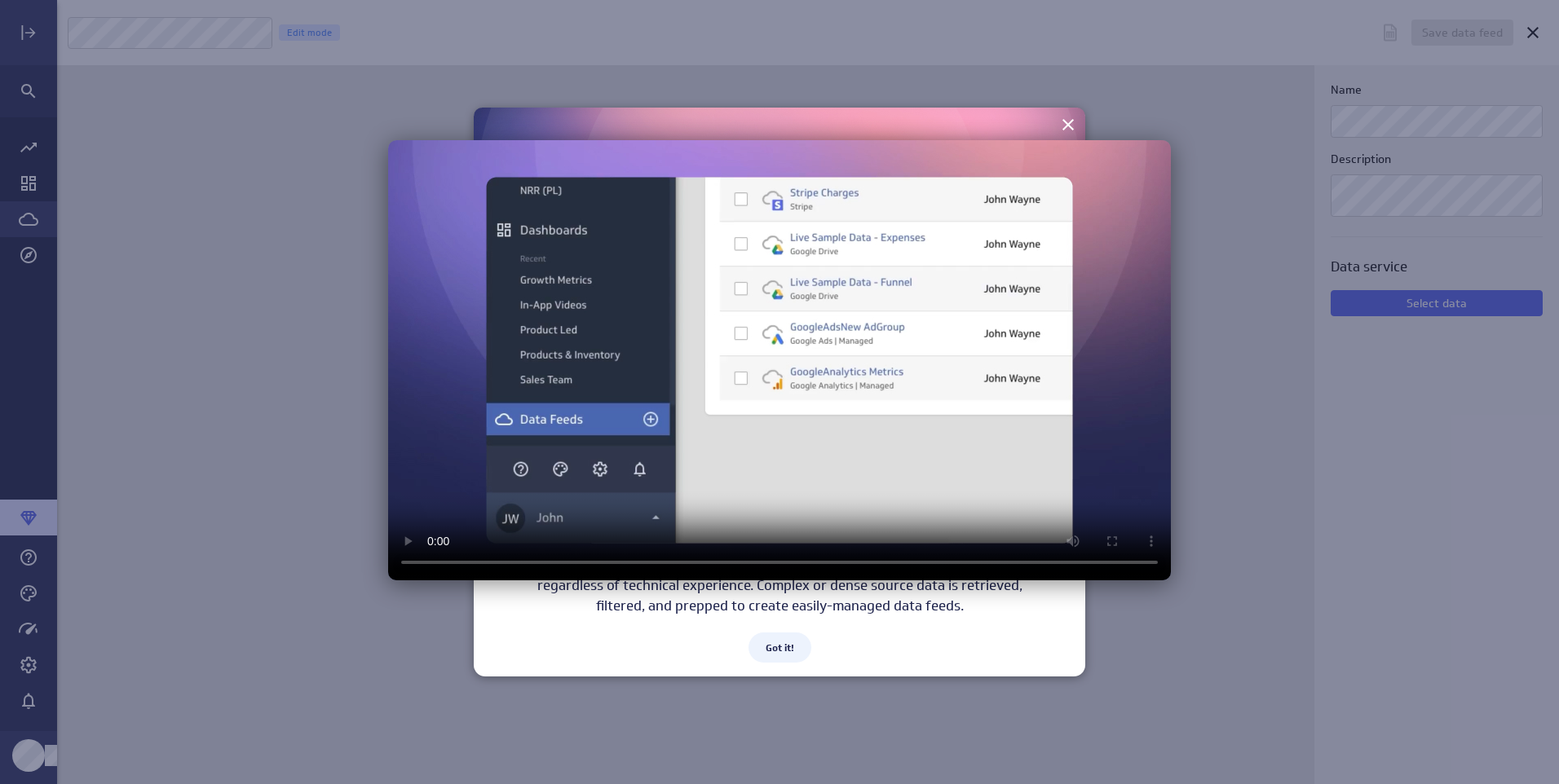
click at [1160, 211] on video at bounding box center [780, 360] width 782 height 440
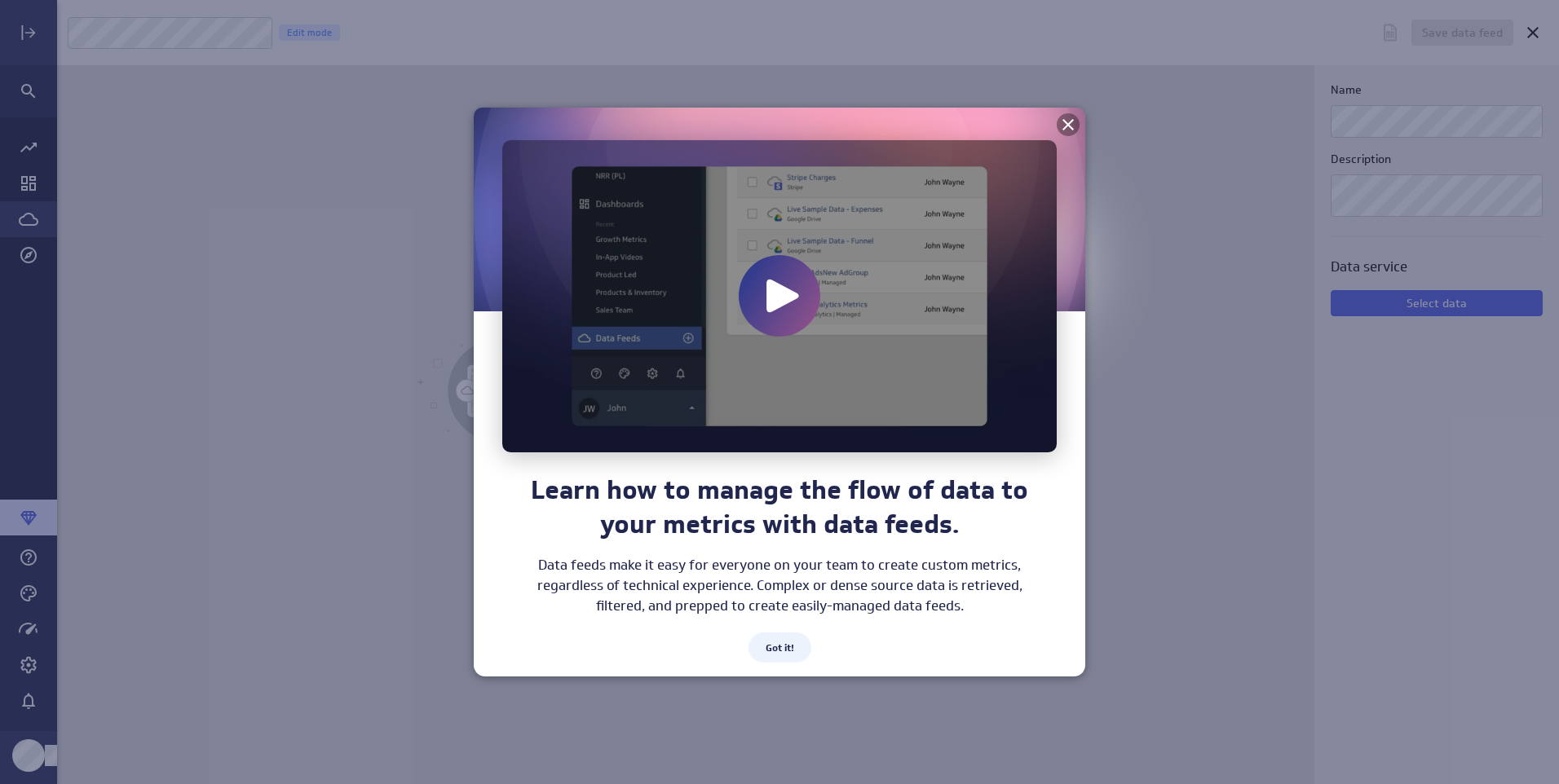
click at [1070, 123] on icon at bounding box center [1068, 124] width 12 height 12
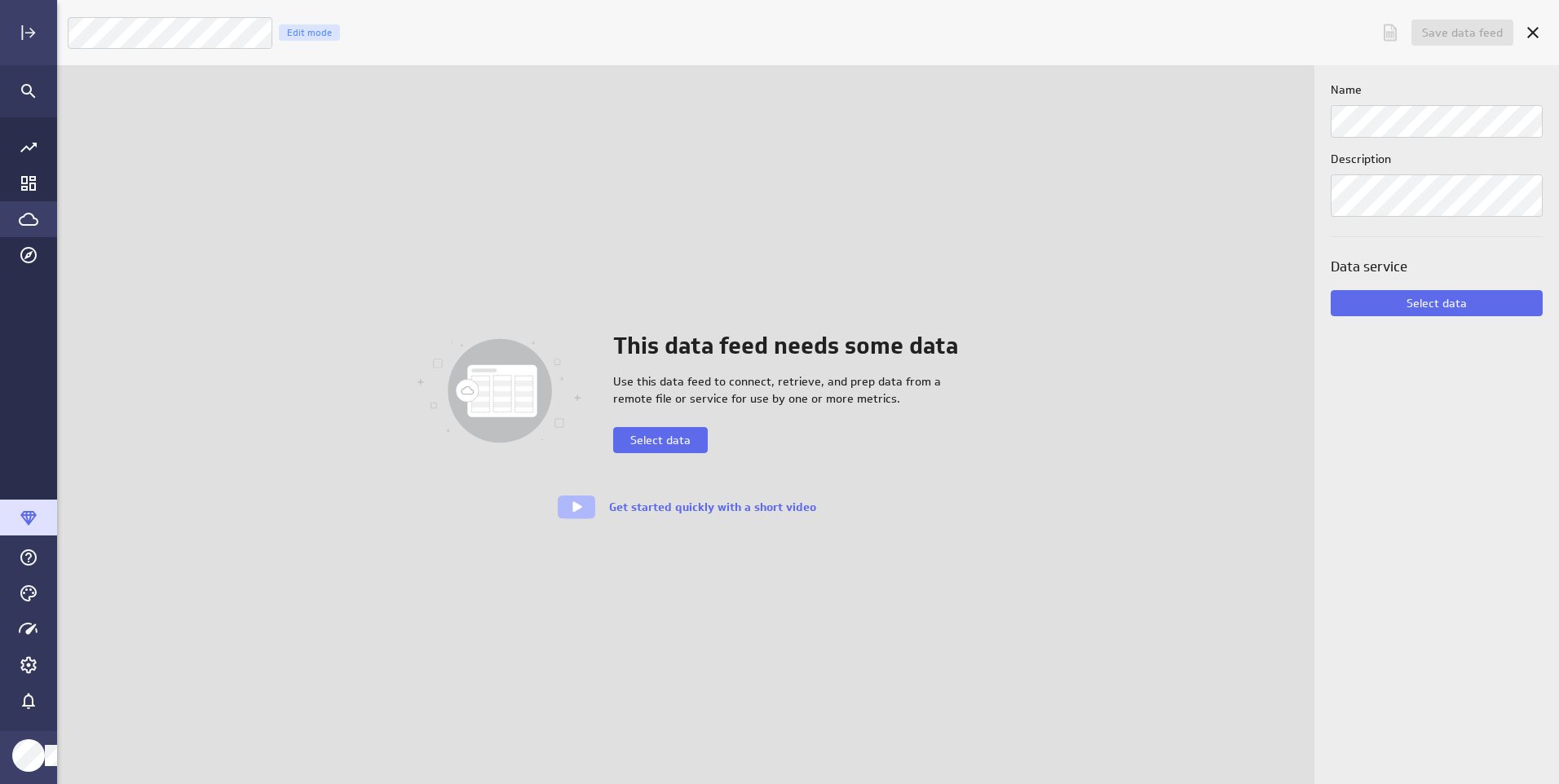
click at [26, 220] on icon "Go to Data Feed library" at bounding box center [28, 220] width 20 height 20
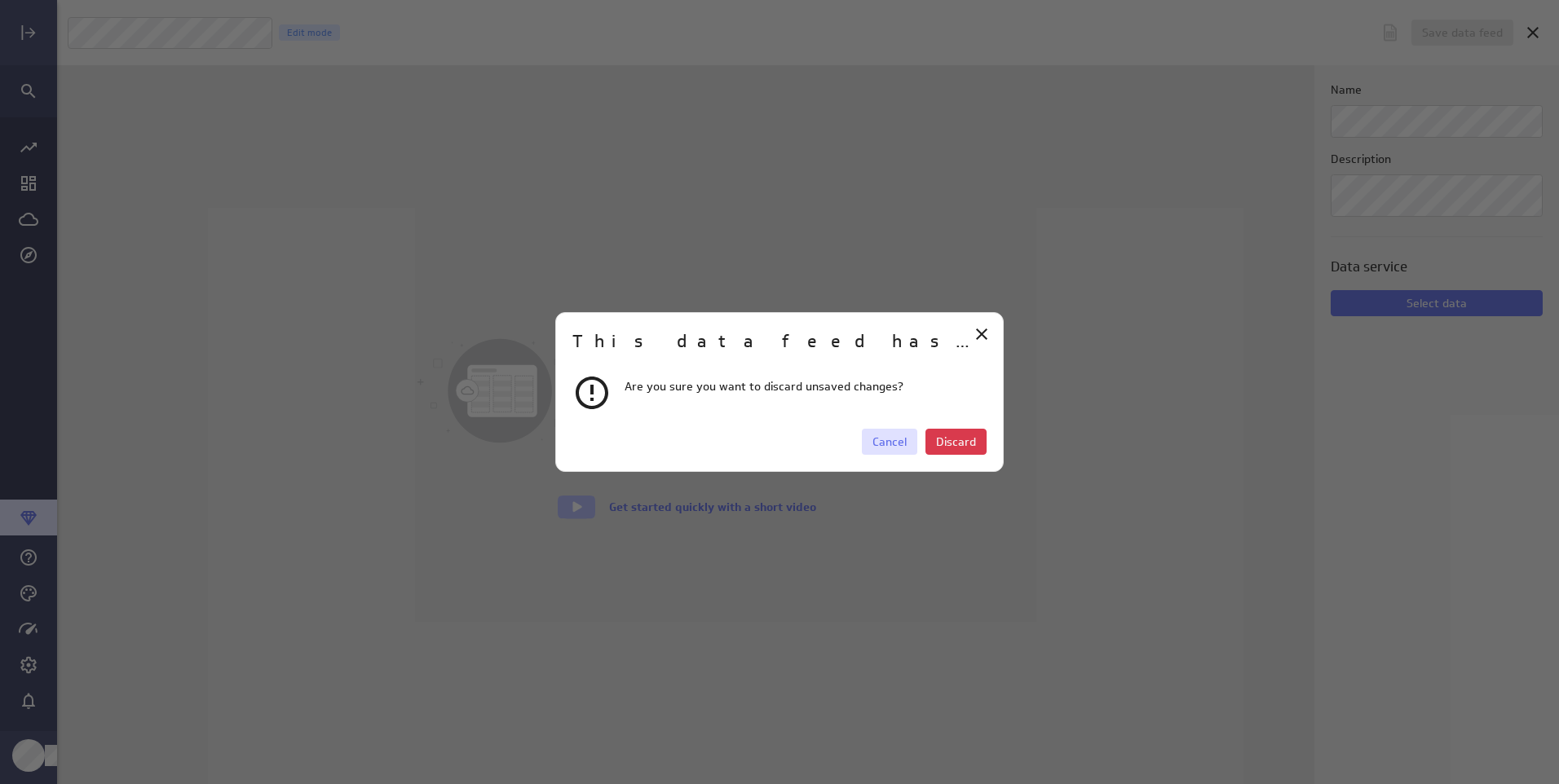
click at [882, 446] on span "Cancel" at bounding box center [889, 441] width 34 height 15
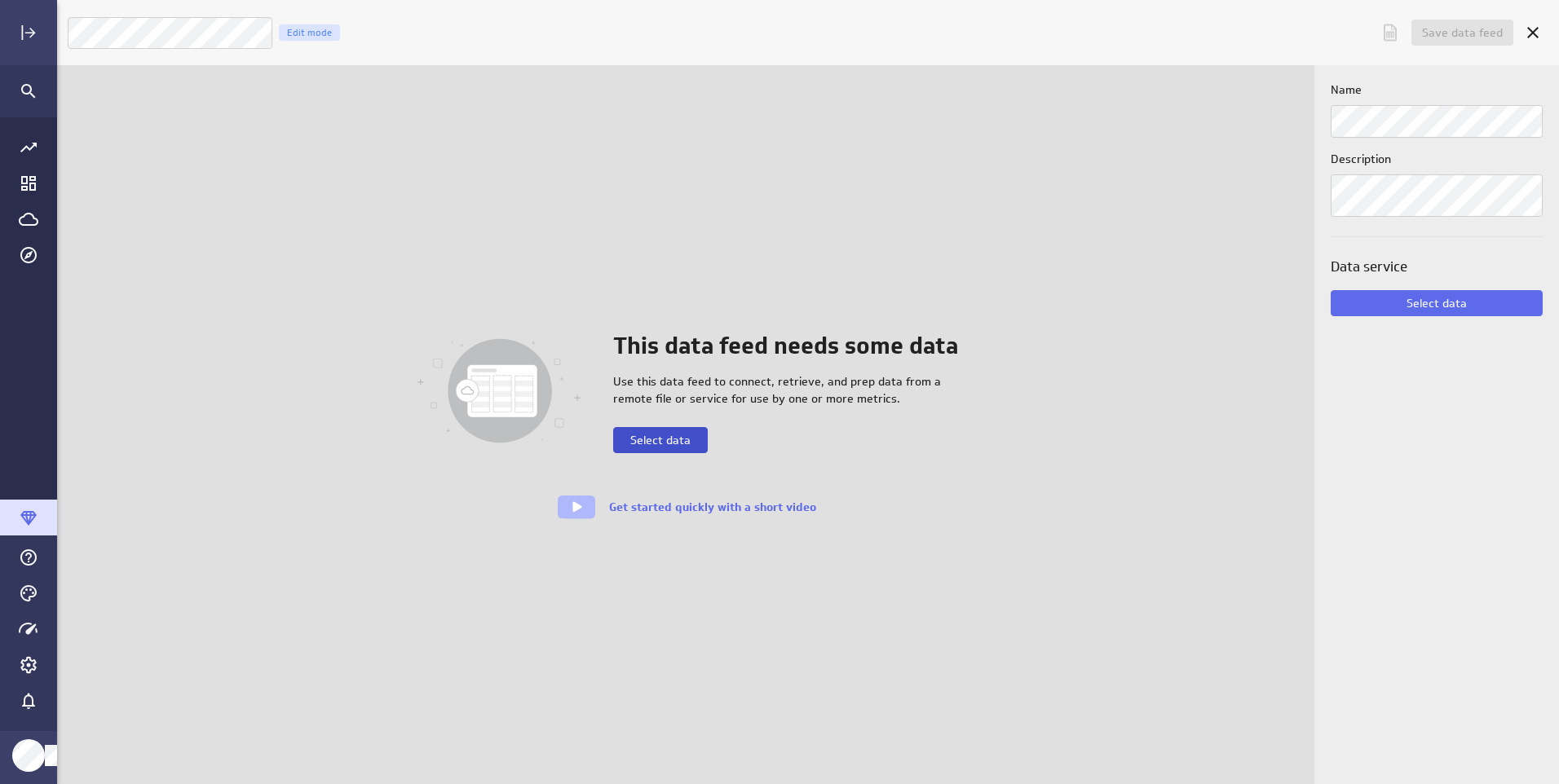
click at [690, 445] on span "Select data" at bounding box center [661, 440] width 61 height 15
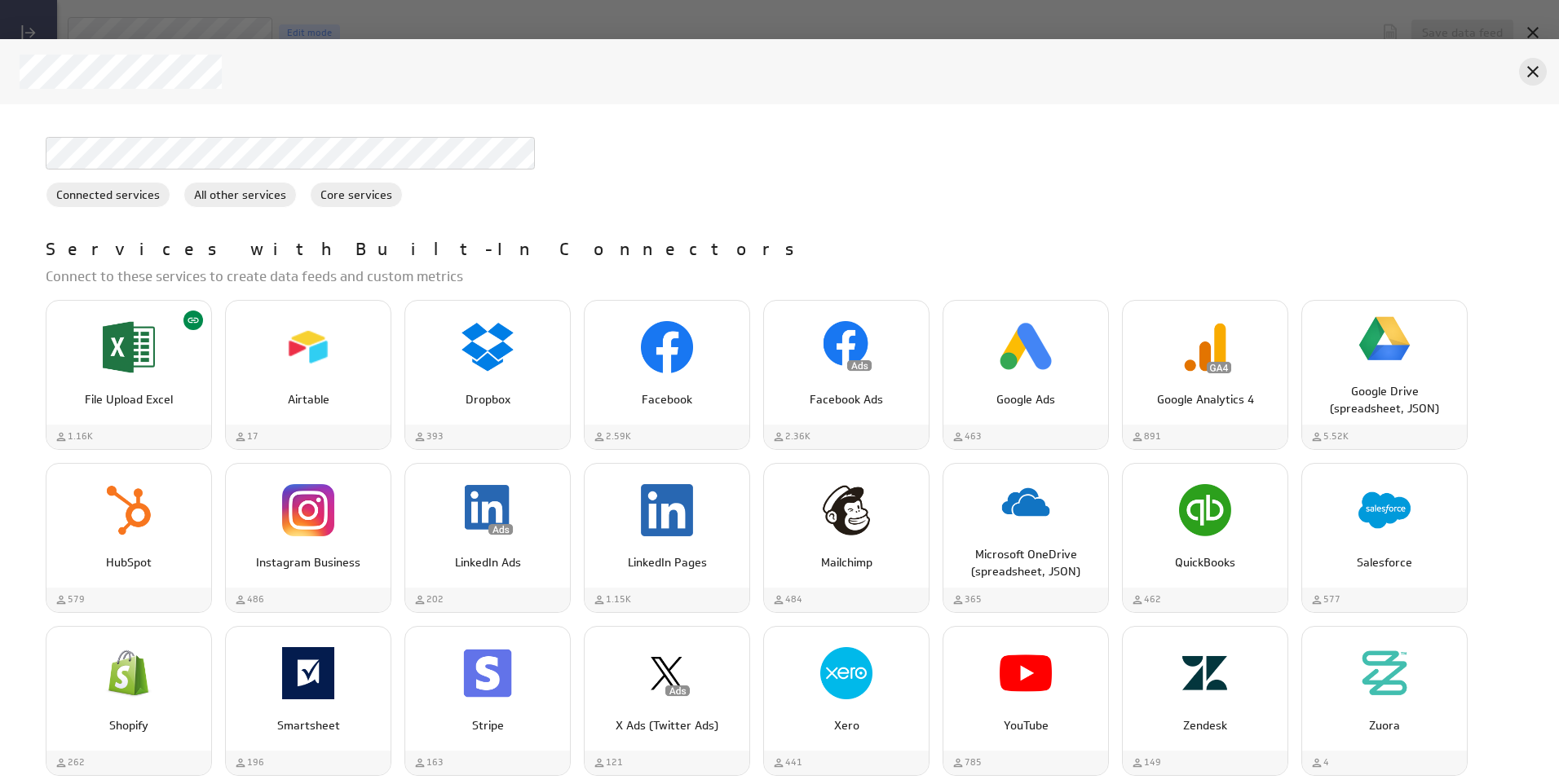
click at [1528, 73] on icon "Cancel" at bounding box center [1533, 72] width 20 height 20
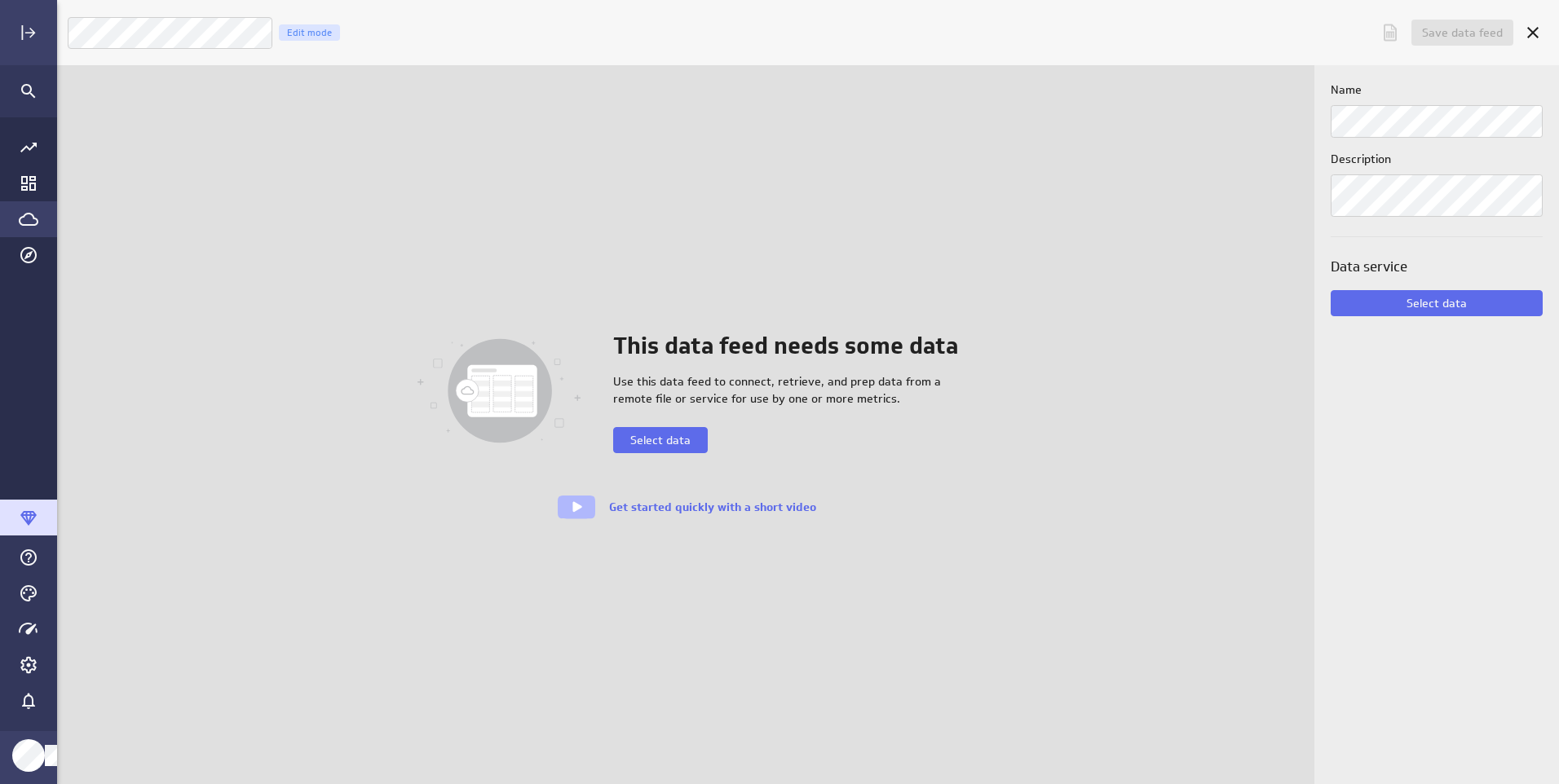
click at [20, 210] on icon "Go to Data Feed library" at bounding box center [28, 220] width 20 height 20
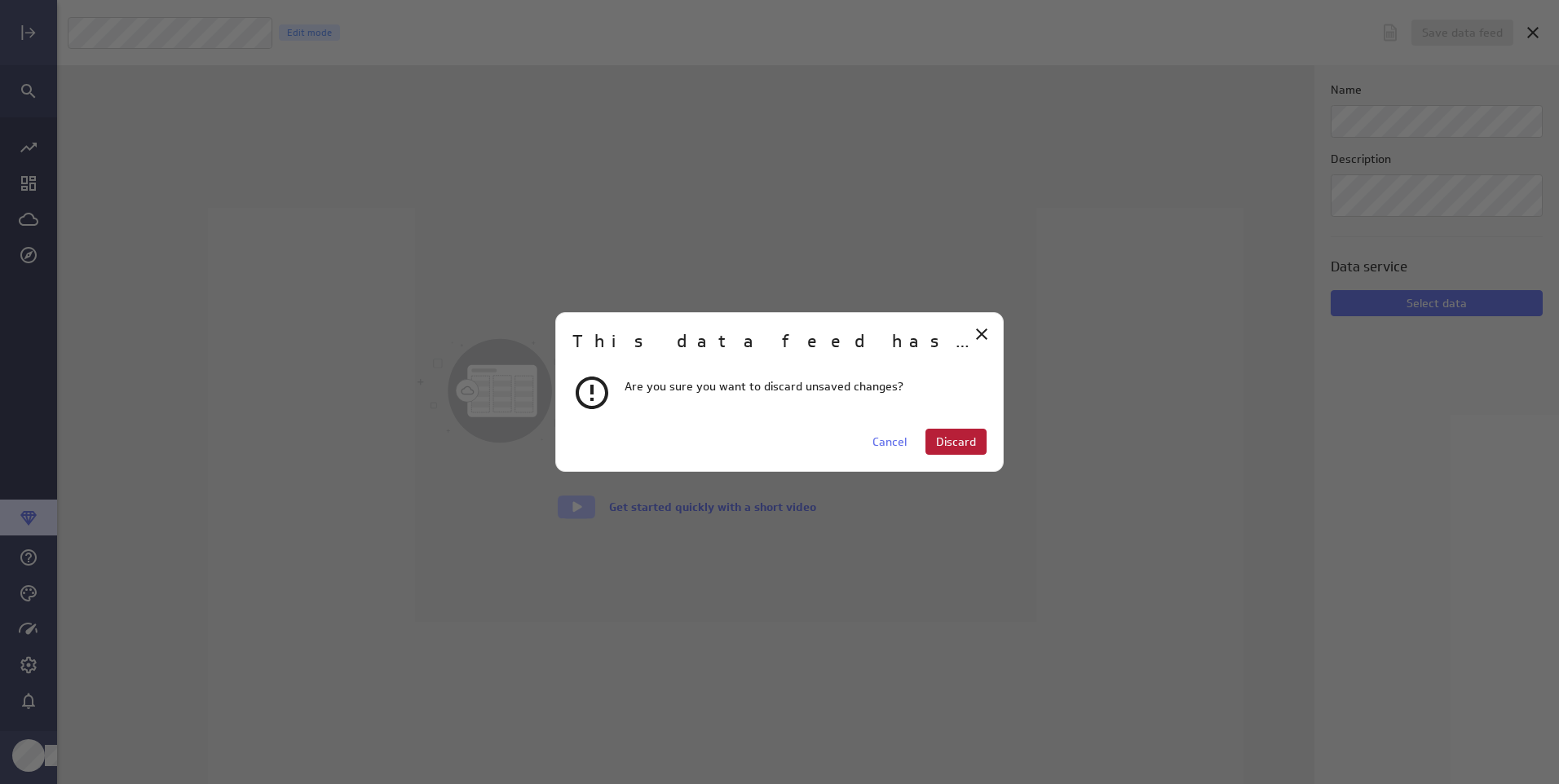
click at [938, 435] on span "Discard" at bounding box center [956, 441] width 40 height 15
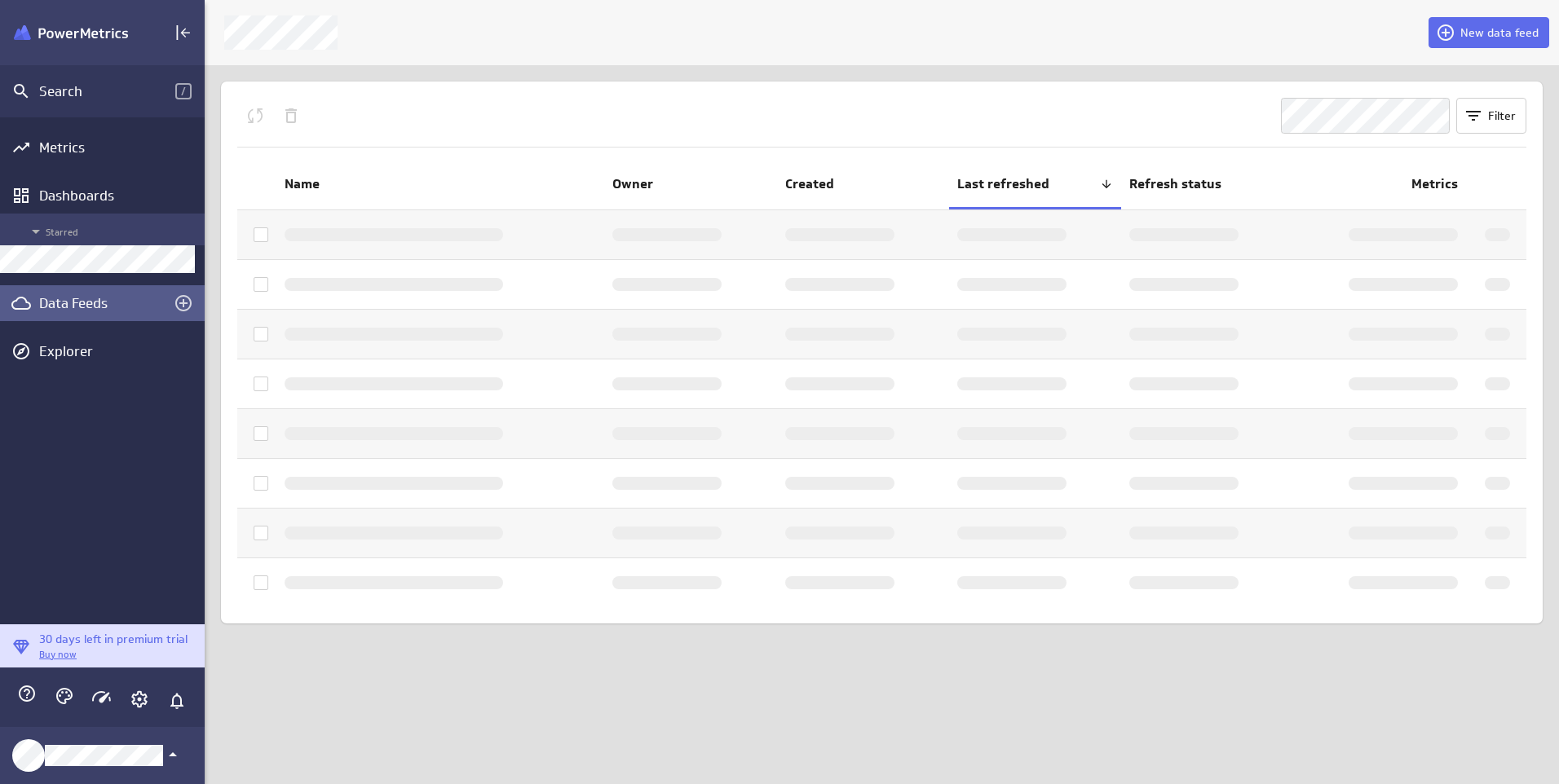
scroll to position [8, 8]
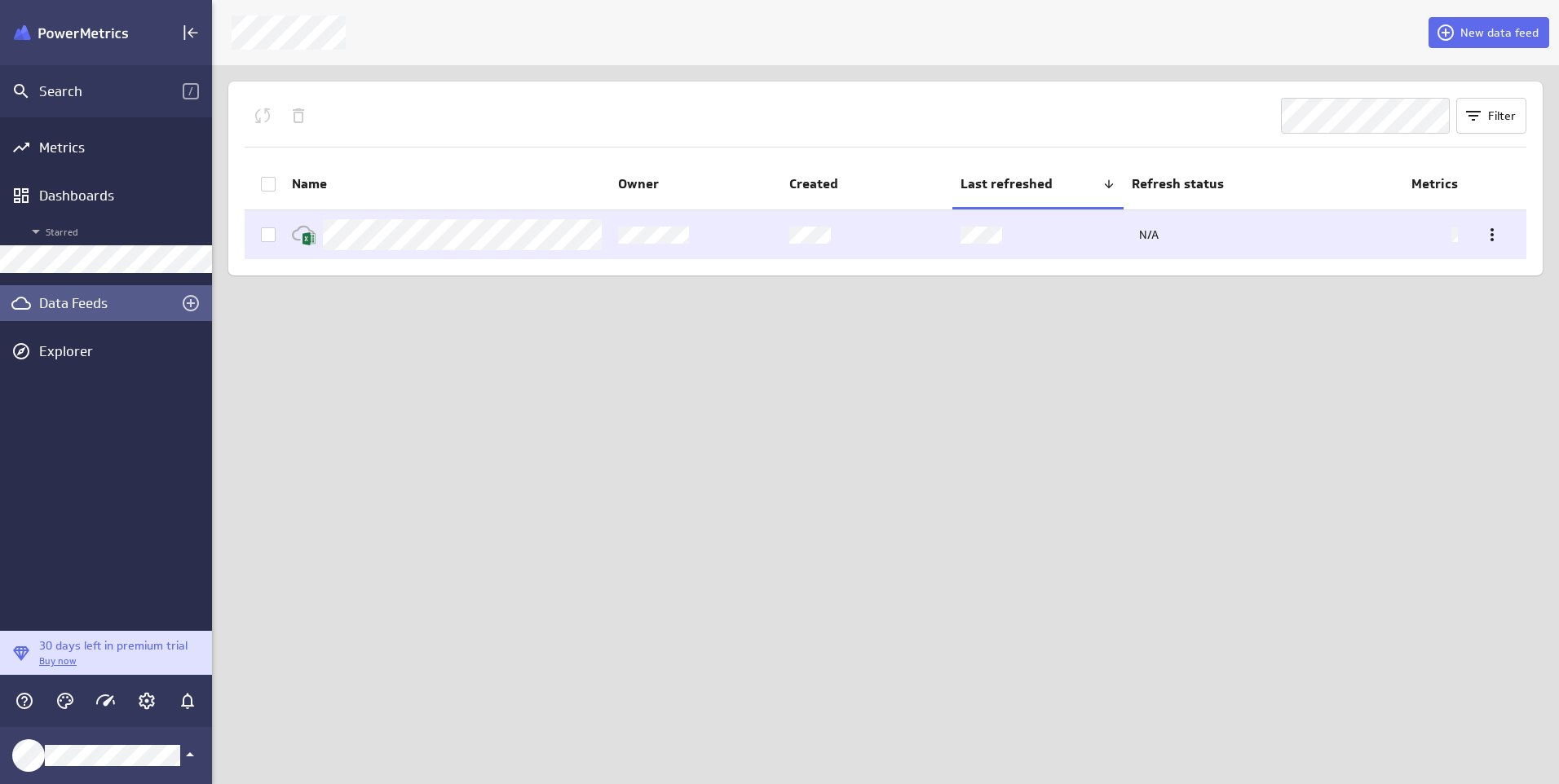
click at [272, 233] on icon at bounding box center [269, 234] width 10 height 7
click at [0, 0] on input "checkbox" at bounding box center [0, 0] width 0 height 0
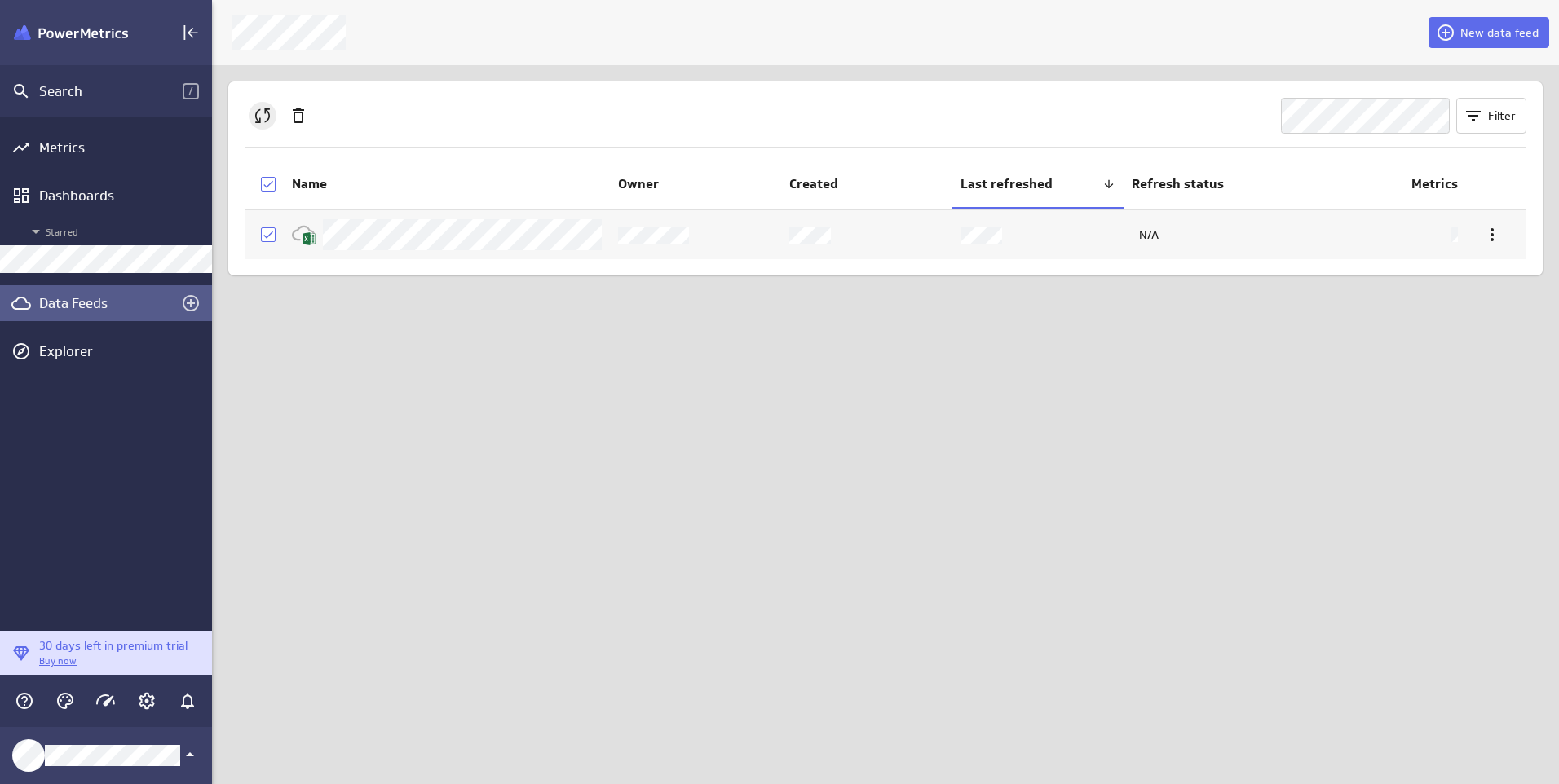
click at [257, 118] on icon "Queue the selected feeds for refresh" at bounding box center [263, 116] width 20 height 20
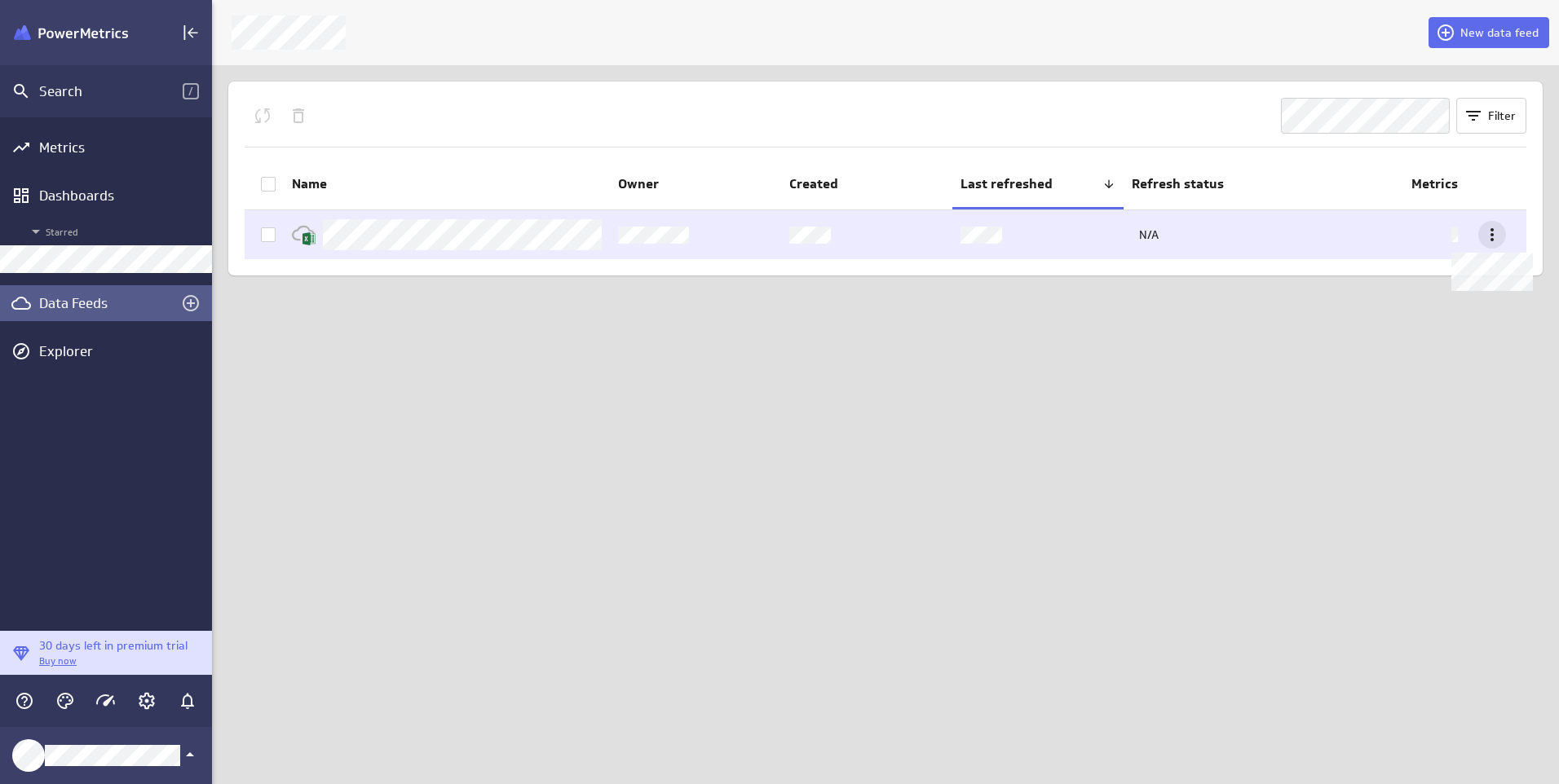
click at [1497, 232] on icon at bounding box center [1492, 235] width 20 height 20
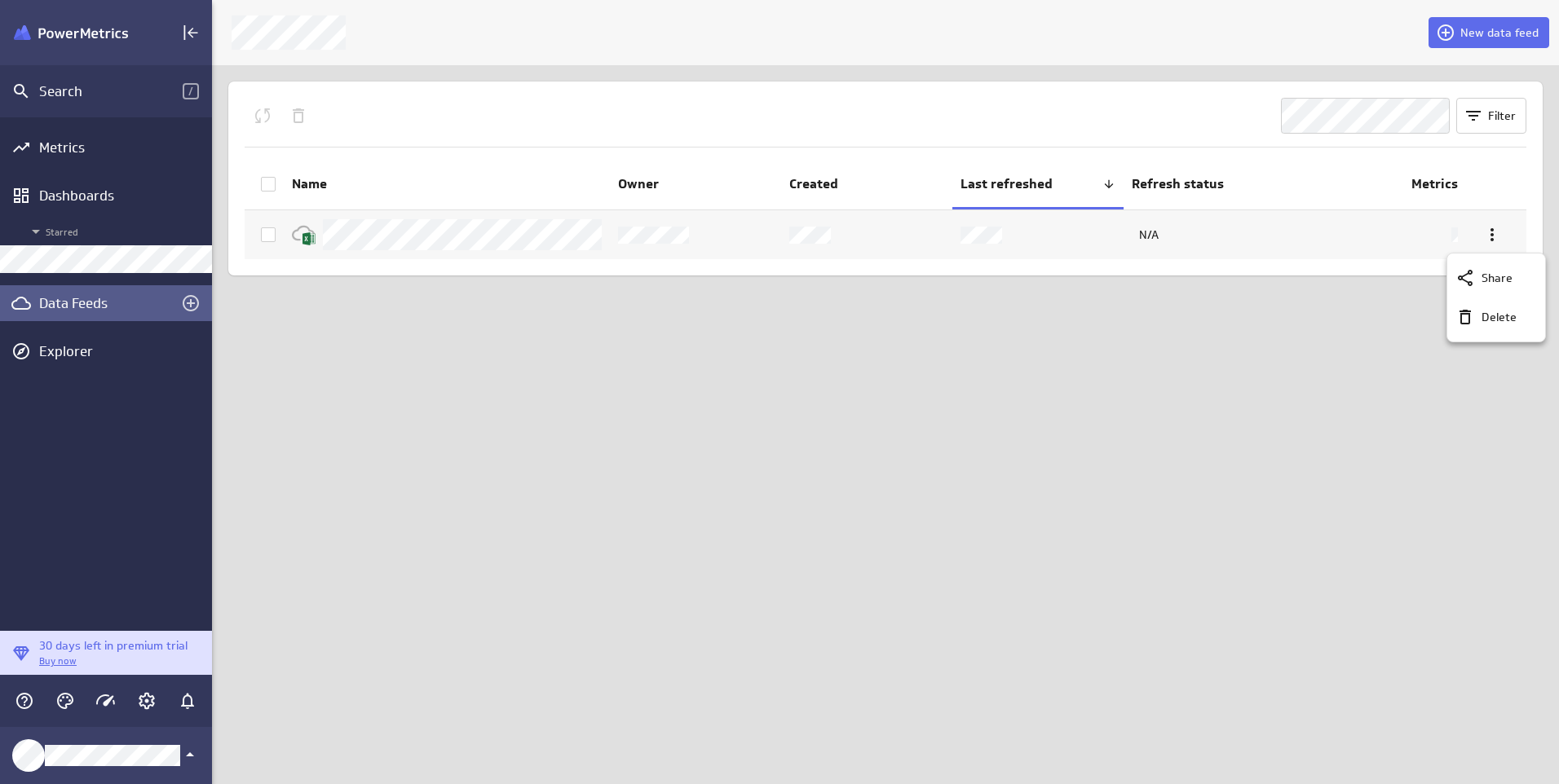
click at [1497, 231] on div at bounding box center [780, 392] width 1559 height 784
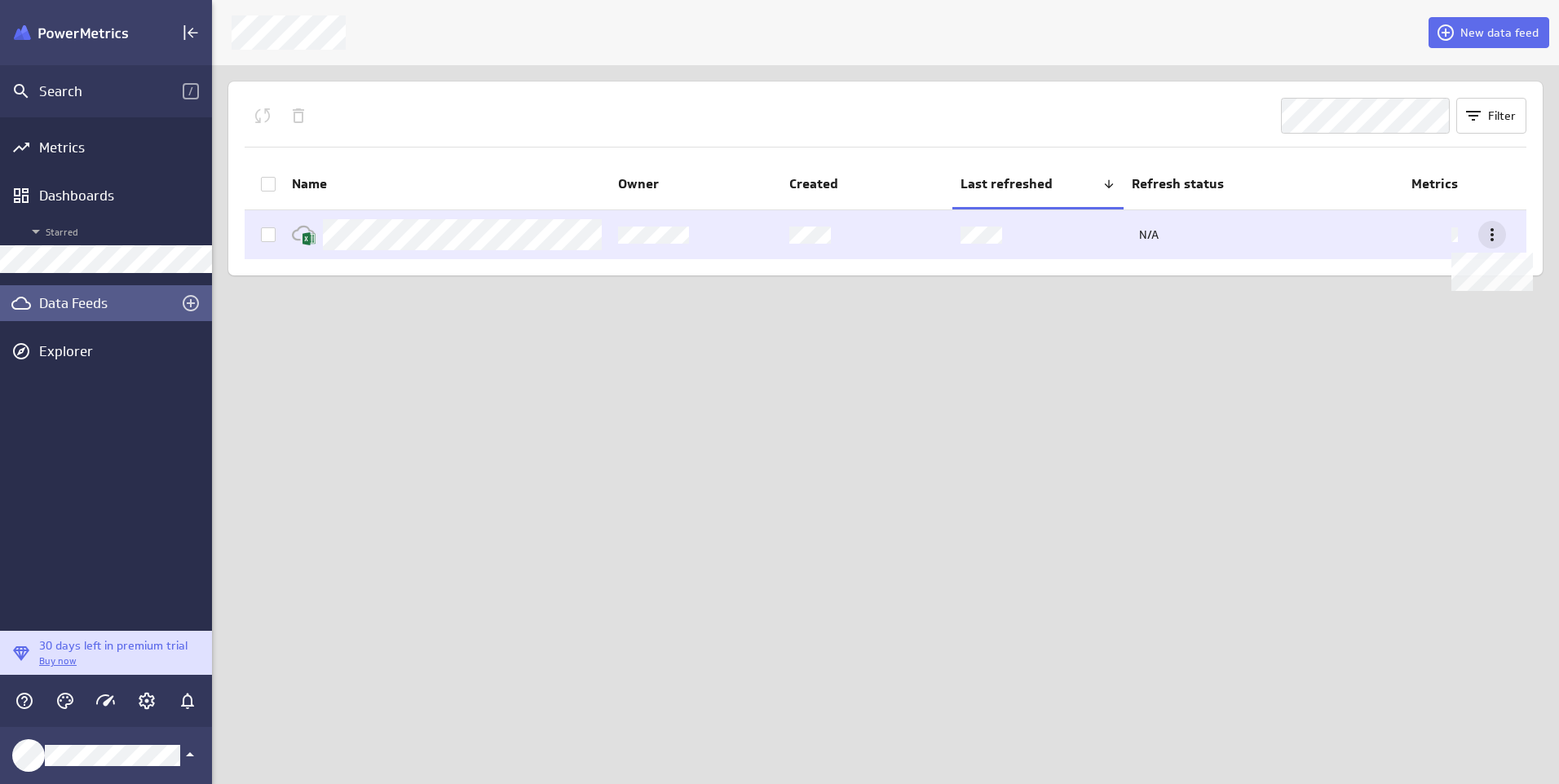
click at [1501, 231] on div at bounding box center [1492, 234] width 27 height 27
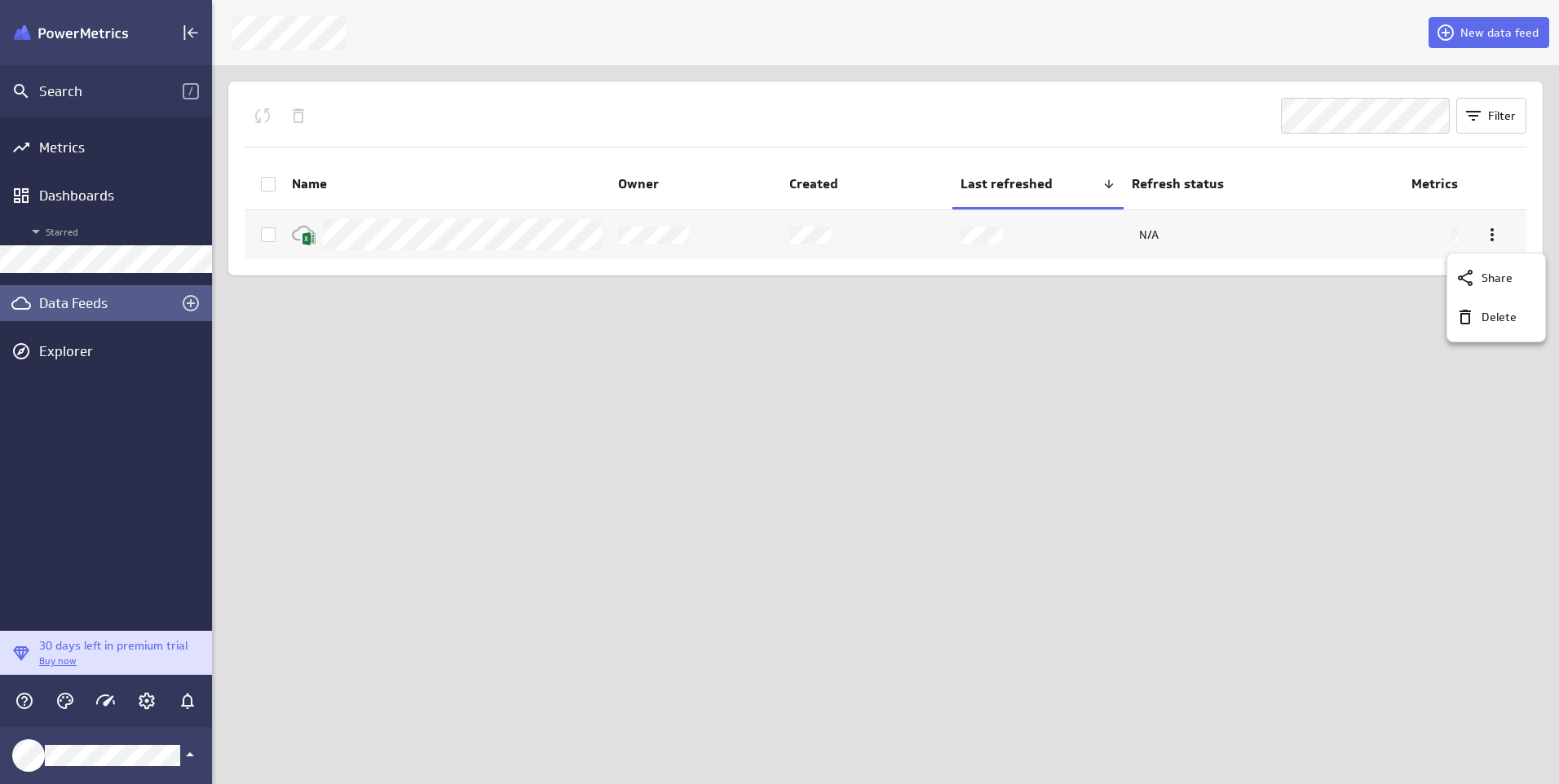
click at [1494, 229] on div at bounding box center [780, 392] width 1559 height 784
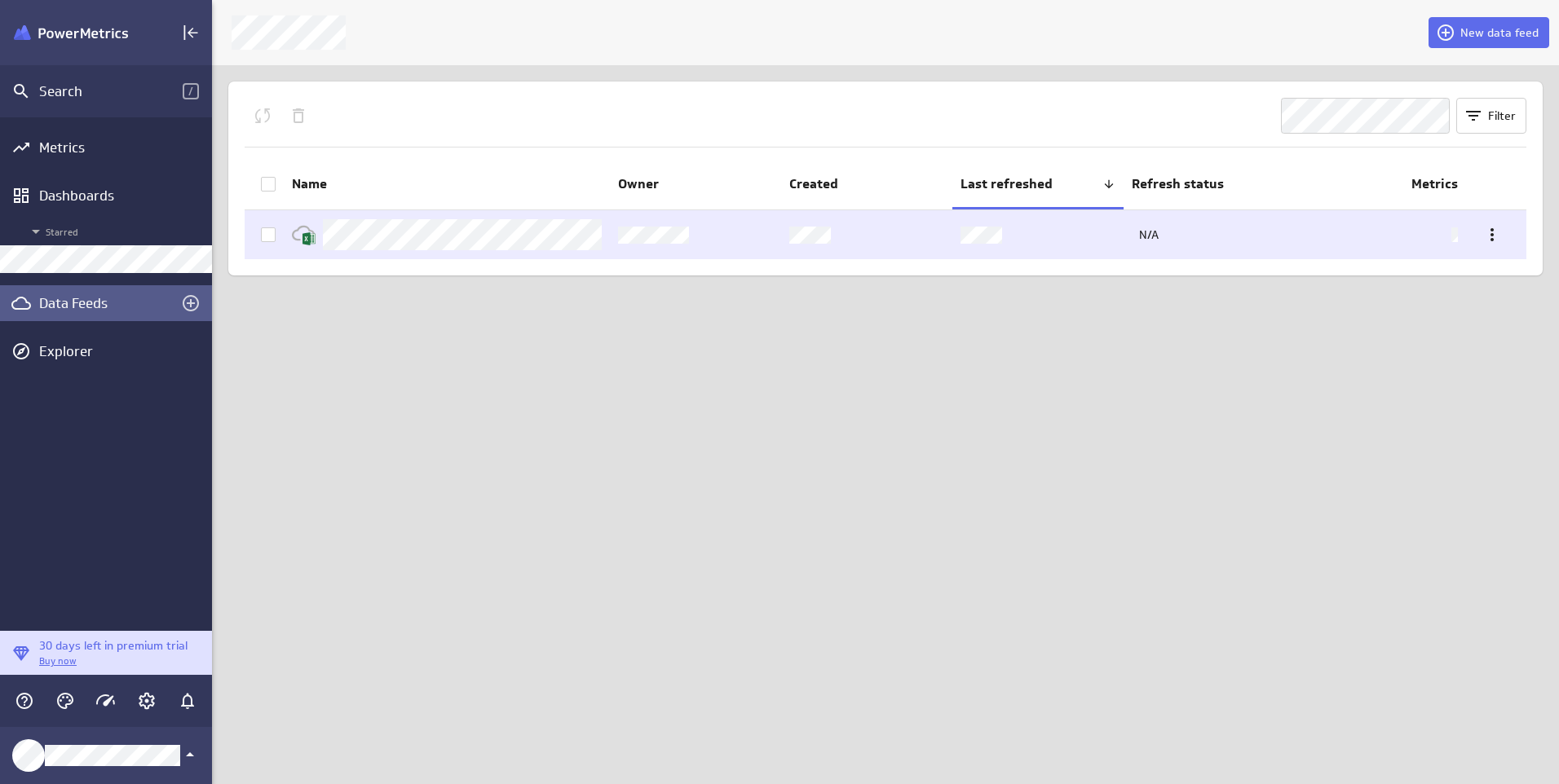
click at [269, 236] on icon at bounding box center [269, 234] width 10 height 7
click at [0, 0] on input "checkbox" at bounding box center [0, 0] width 0 height 0
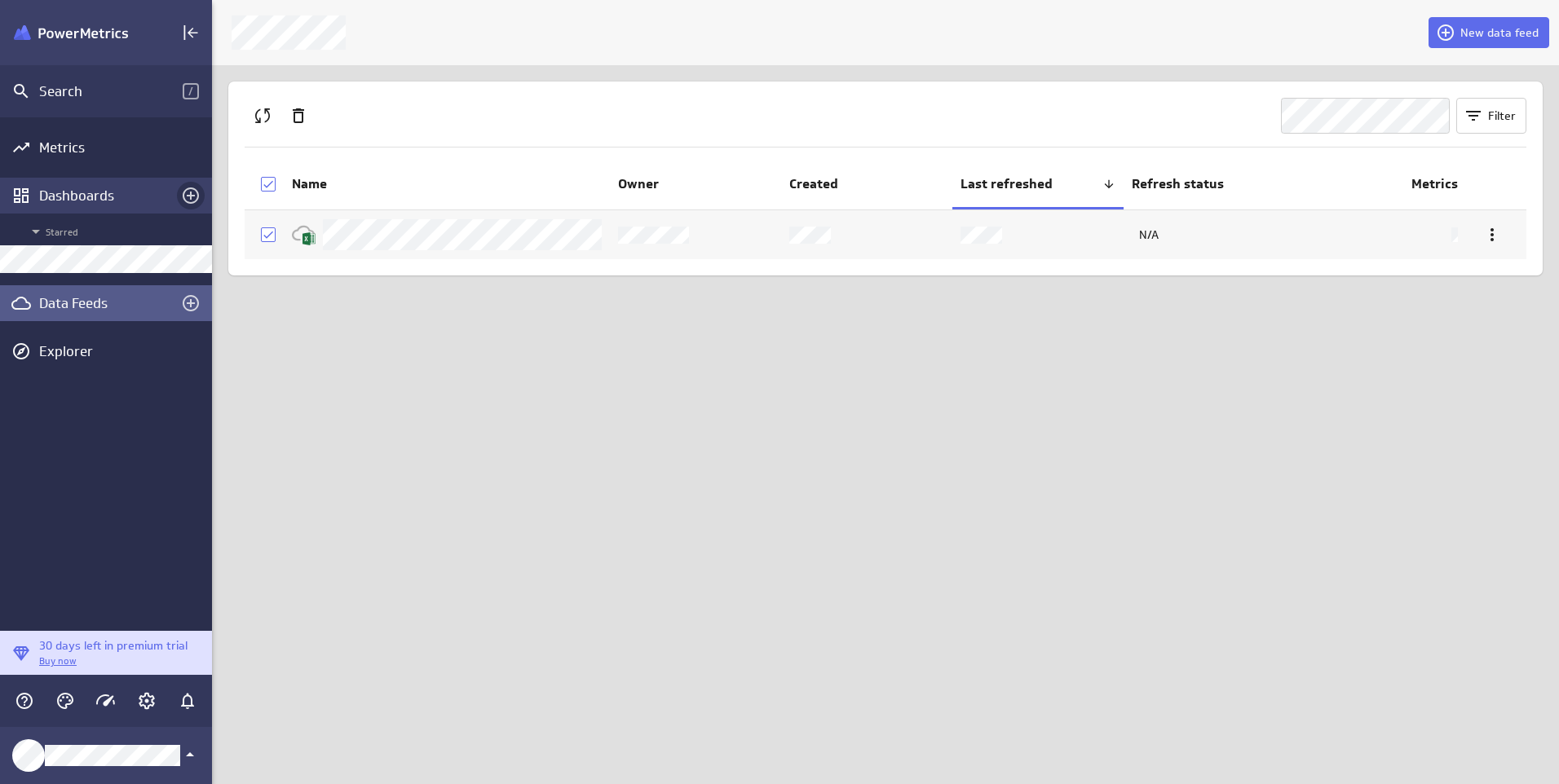
click at [194, 191] on icon "Create a dashboard" at bounding box center [191, 196] width 20 height 20
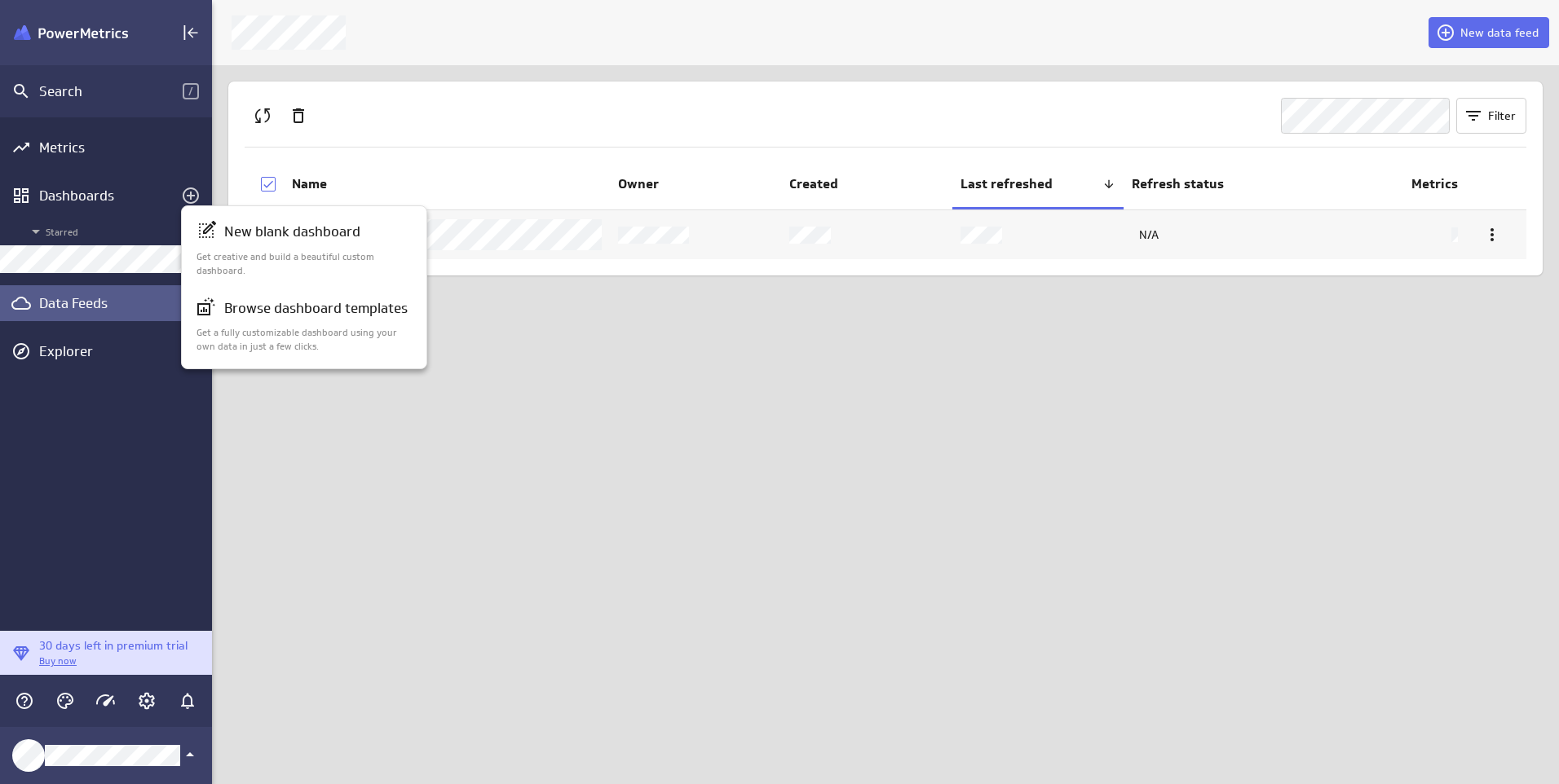
click at [61, 254] on div at bounding box center [780, 392] width 1559 height 784
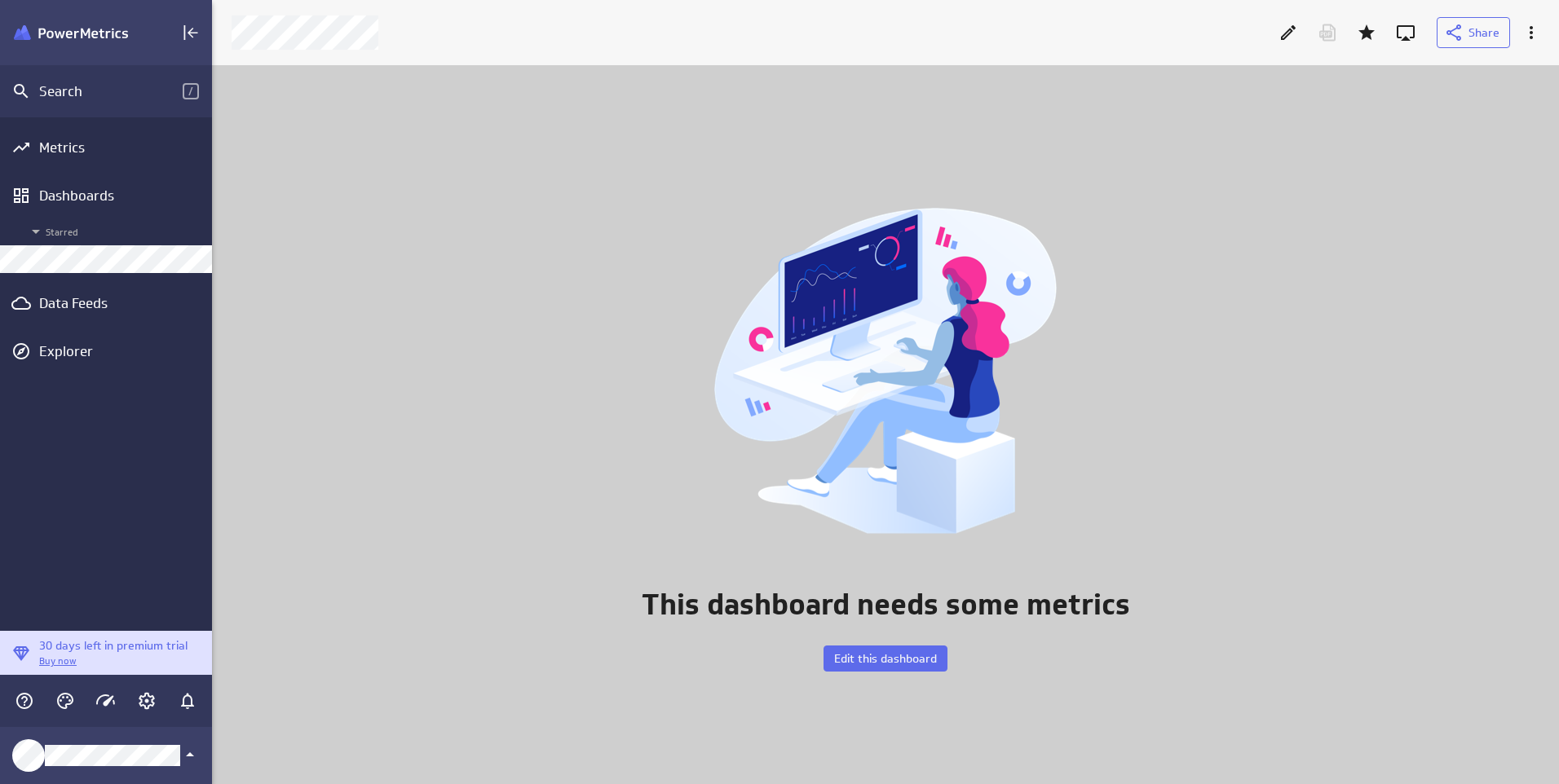
scroll to position [744, 1372]
click at [859, 663] on span "Edit this dashboard" at bounding box center [885, 658] width 103 height 15
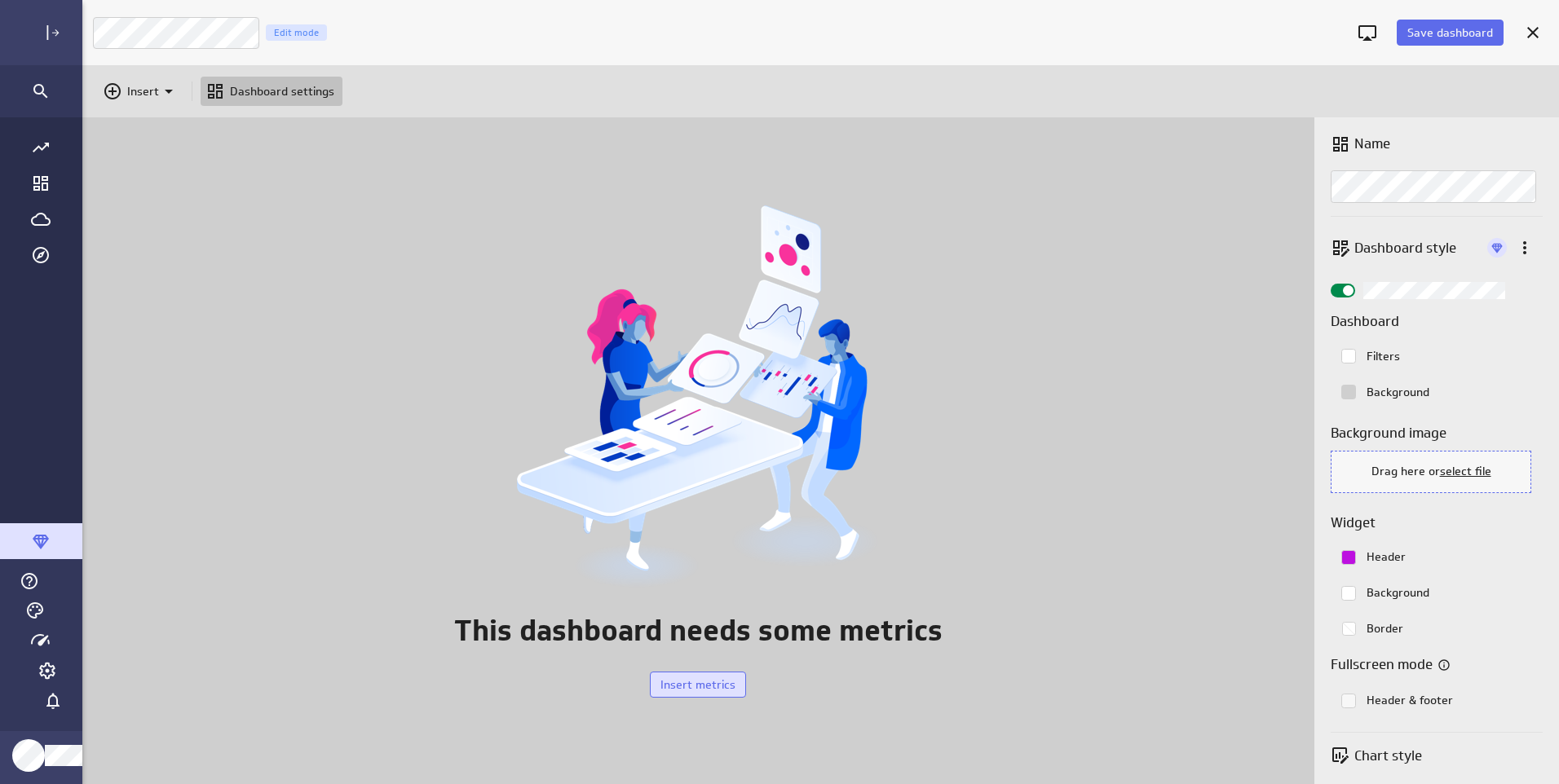
scroll to position [809, 1527]
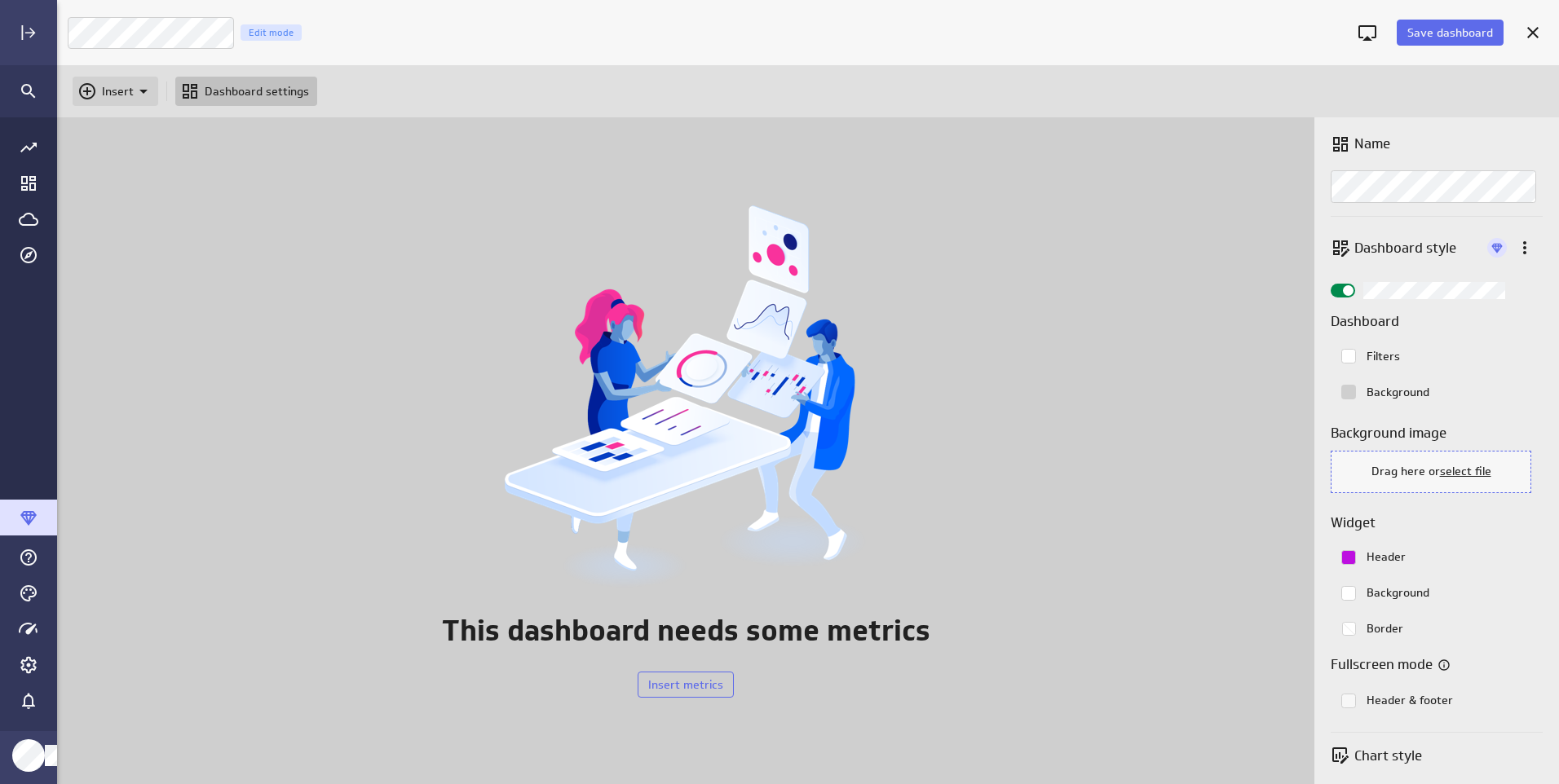
click at [146, 84] on icon "Insert" at bounding box center [143, 91] width 20 height 20
click at [126, 134] on p "Metrics" at bounding box center [127, 131] width 39 height 17
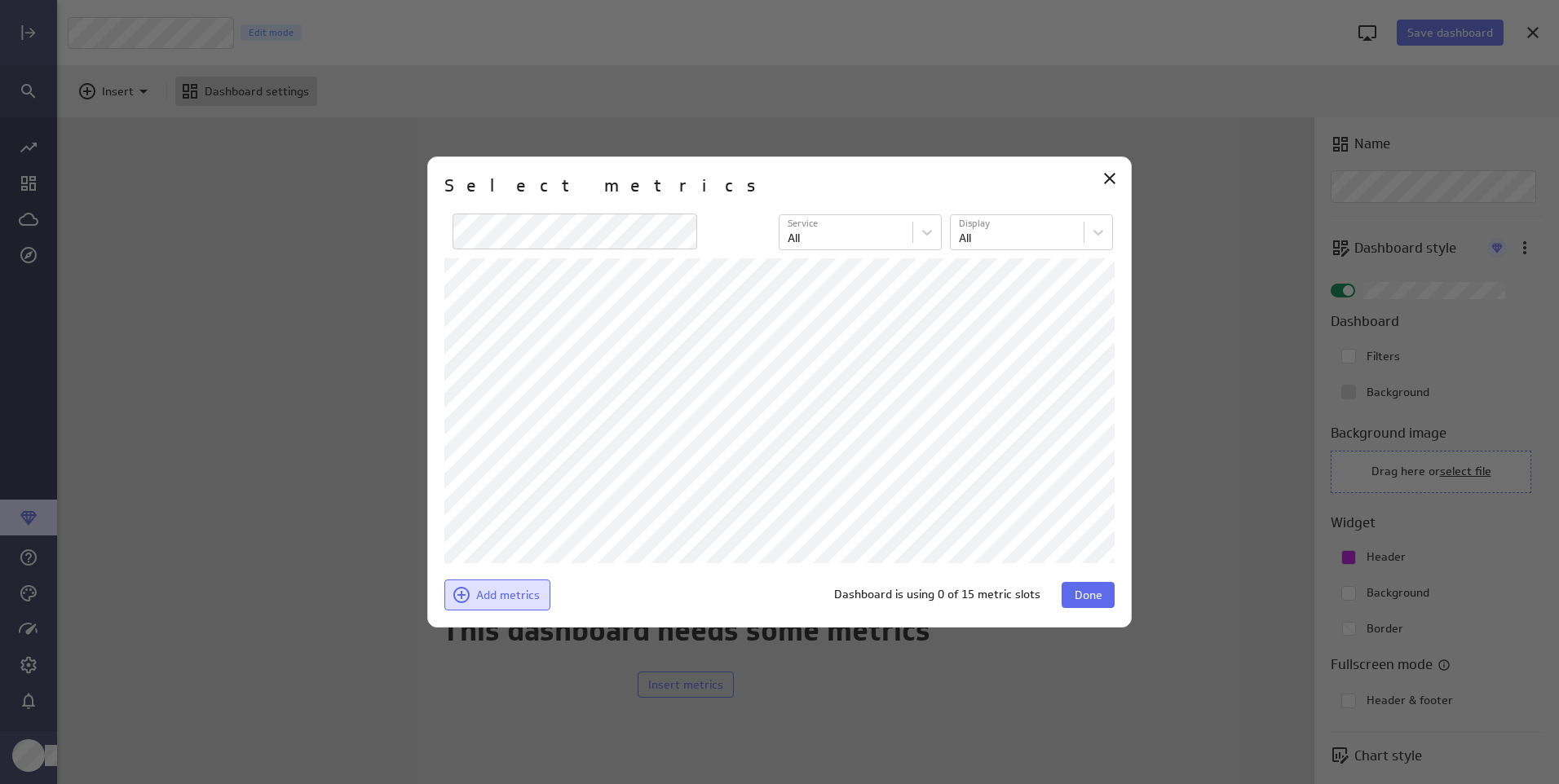
click at [477, 596] on span "Add metrics" at bounding box center [508, 595] width 64 height 15
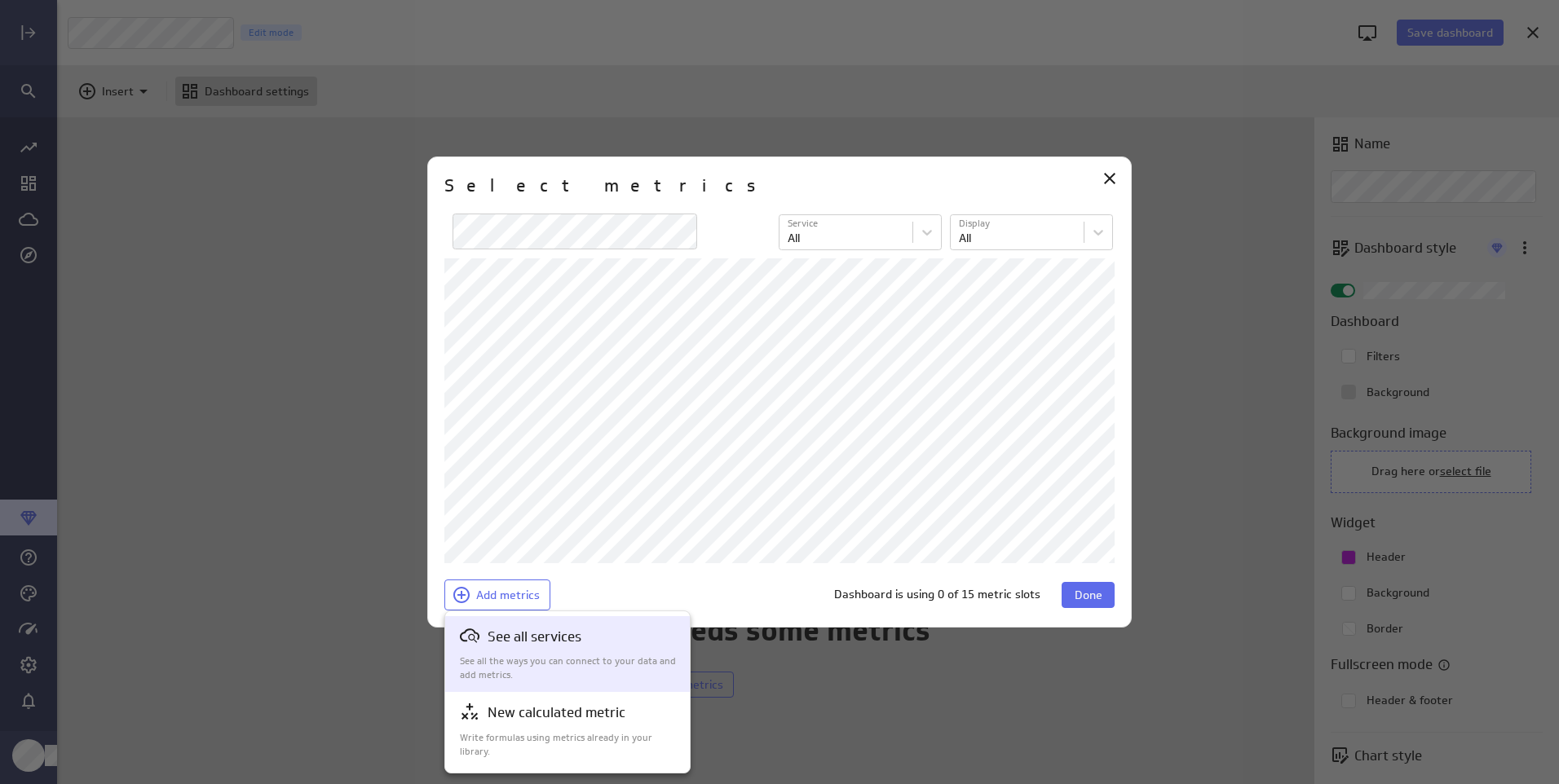
click at [521, 653] on div "See all services See all the ways you can connect to your data and add metrics." at bounding box center [568, 654] width 217 height 56
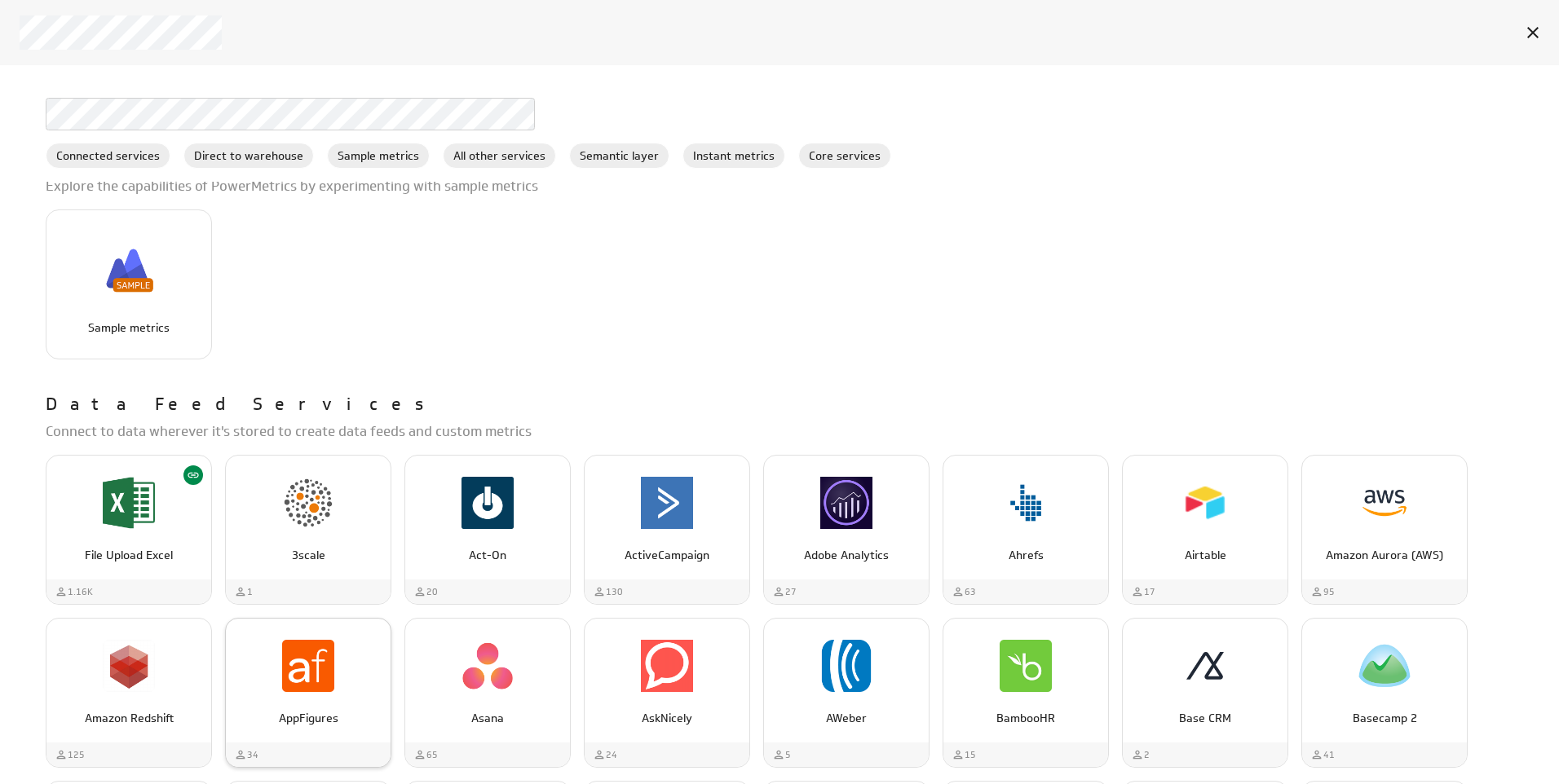
scroll to position [489, 0]
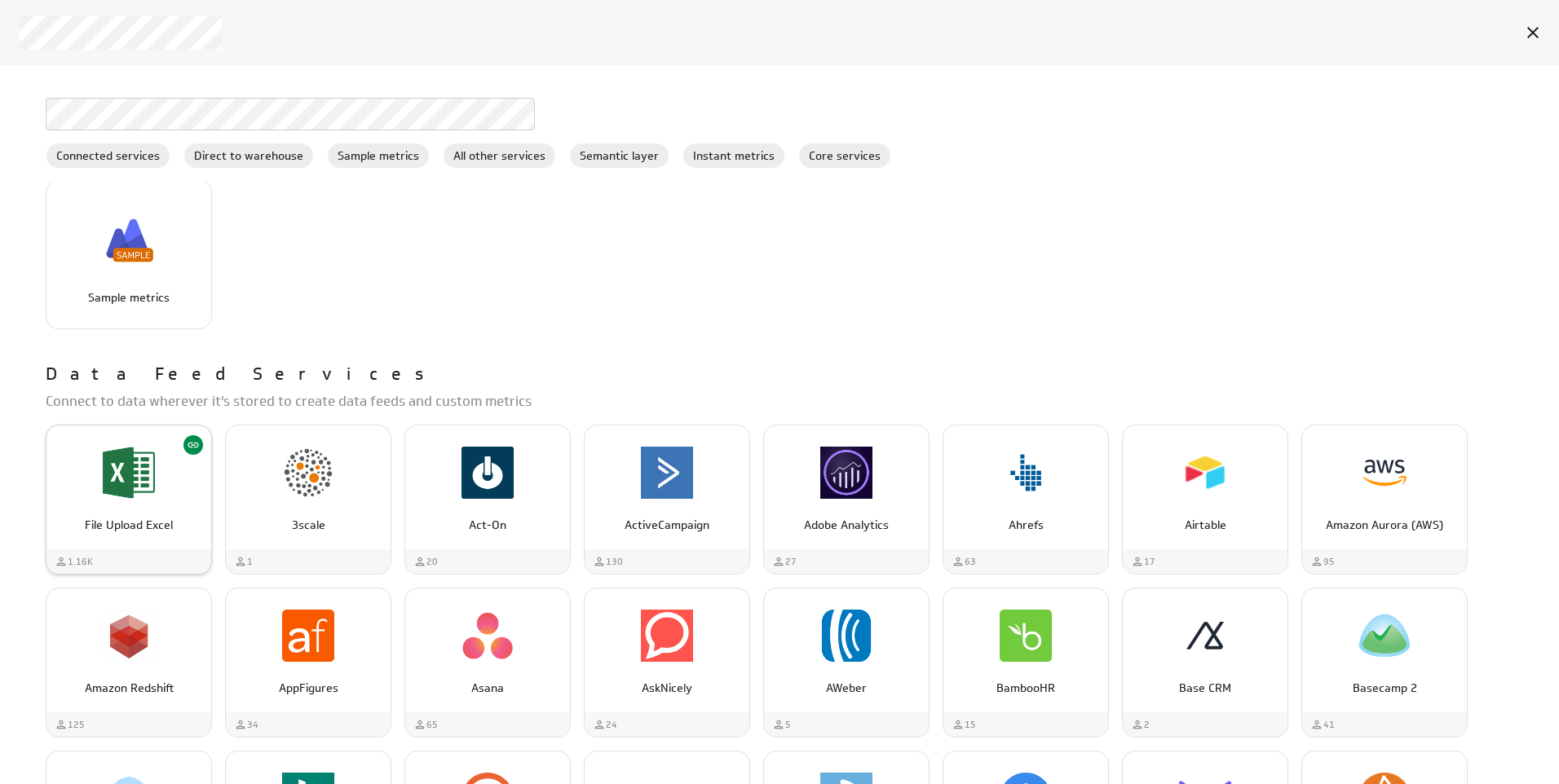
click at [139, 485] on img "File Upload Excel" at bounding box center [128, 472] width 52 height 52
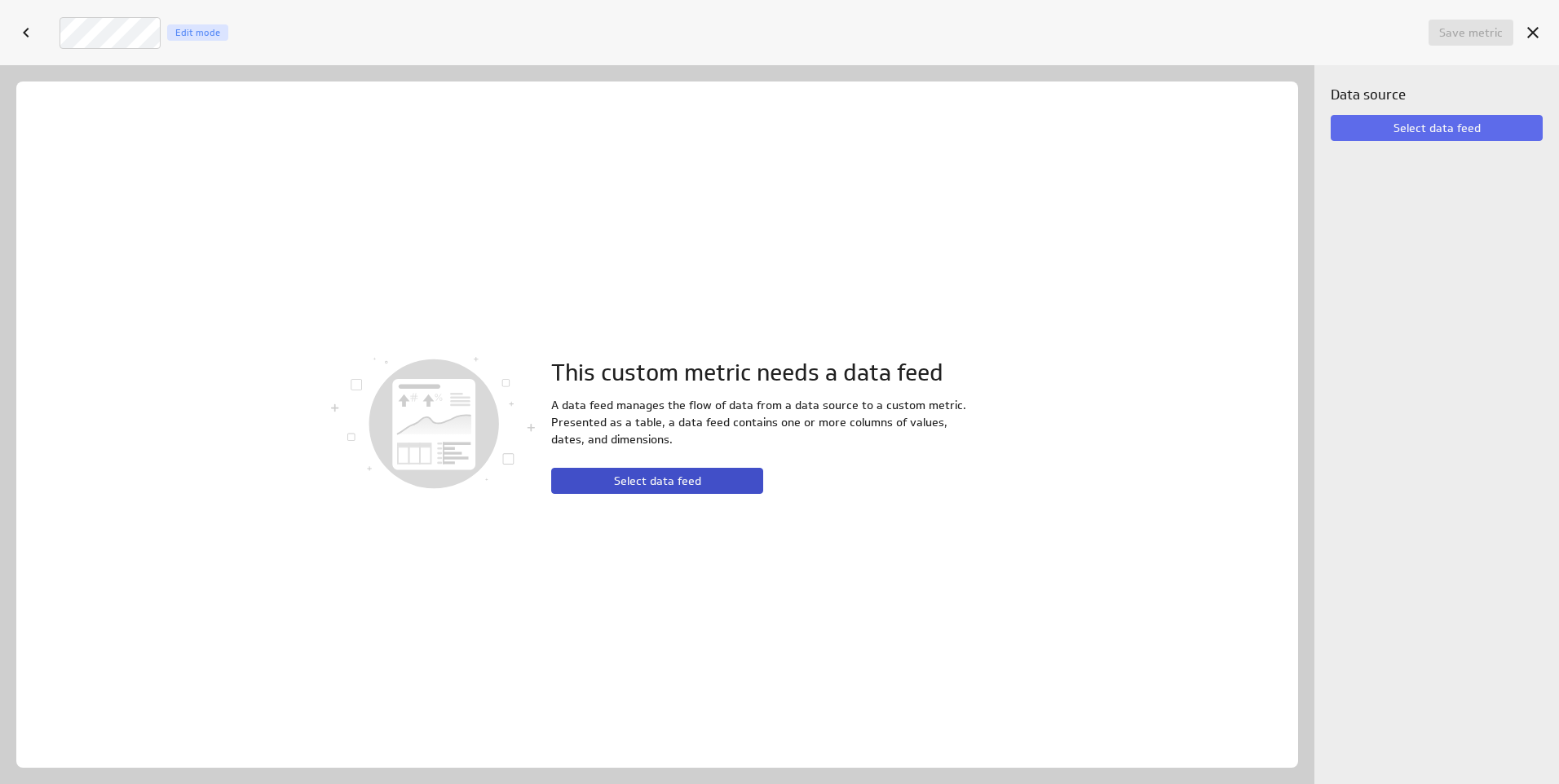
click at [668, 473] on span "Select data feed" at bounding box center [657, 480] width 87 height 15
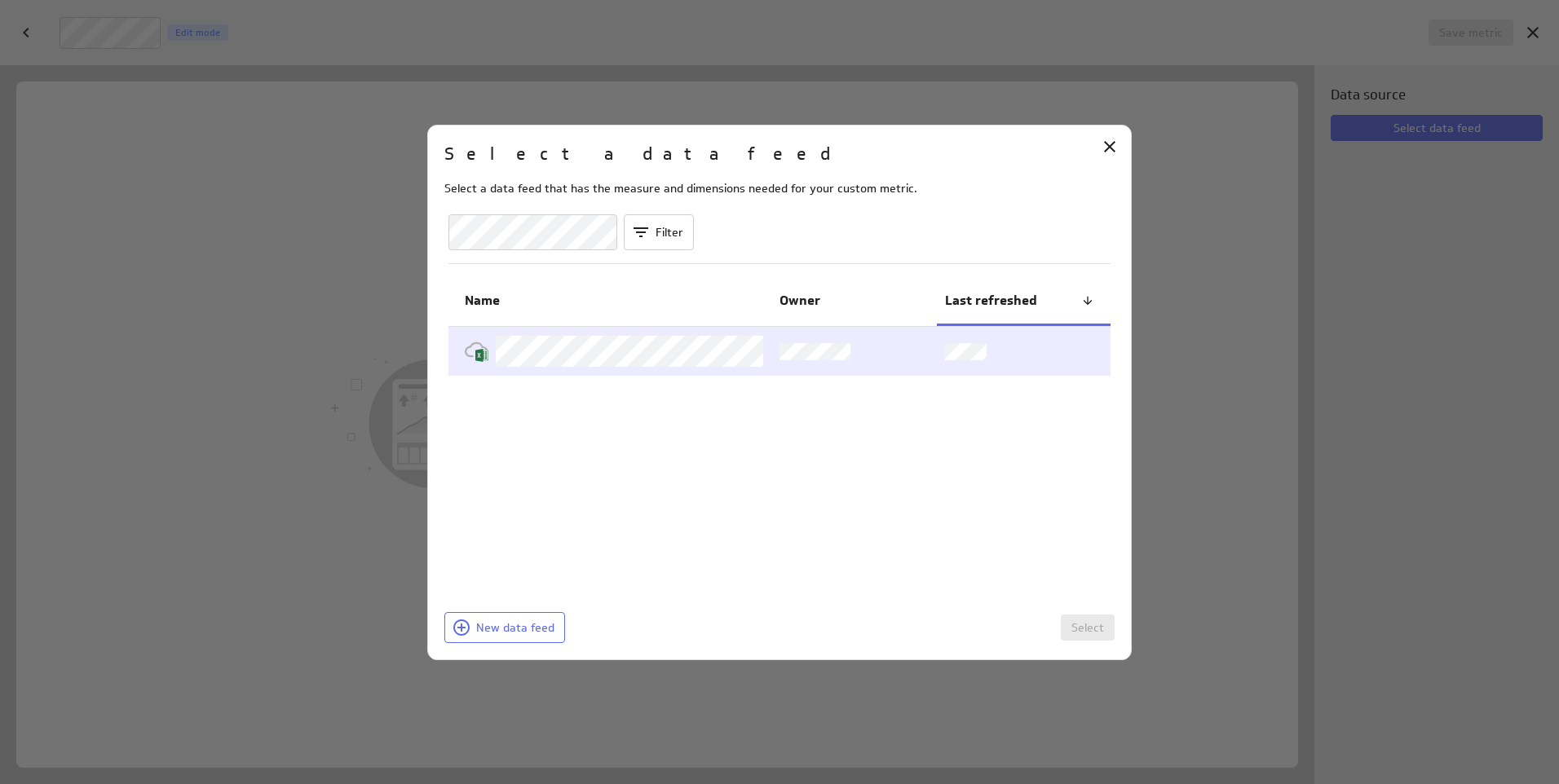
click at [486, 353] on img at bounding box center [481, 355] width 13 height 13
click at [1089, 621] on span "Select" at bounding box center [1087, 627] width 32 height 15
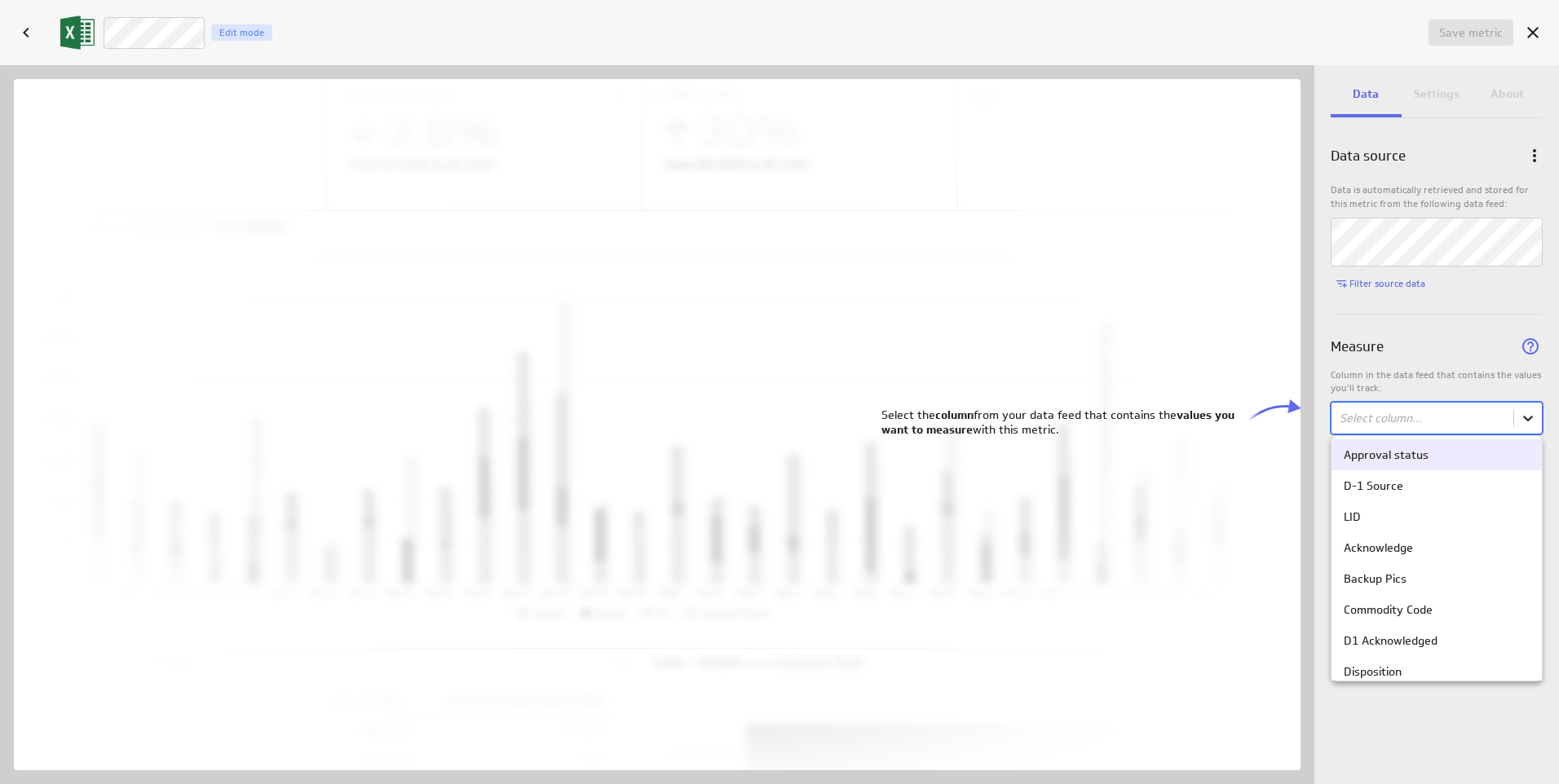
click at [1528, 417] on body "Save dashboard D4 Operations Edit mode Insert Dashboard settings This dashboard…" at bounding box center [780, 392] width 1559 height 784
click at [1411, 518] on div "LID" at bounding box center [1436, 516] width 186 height 15
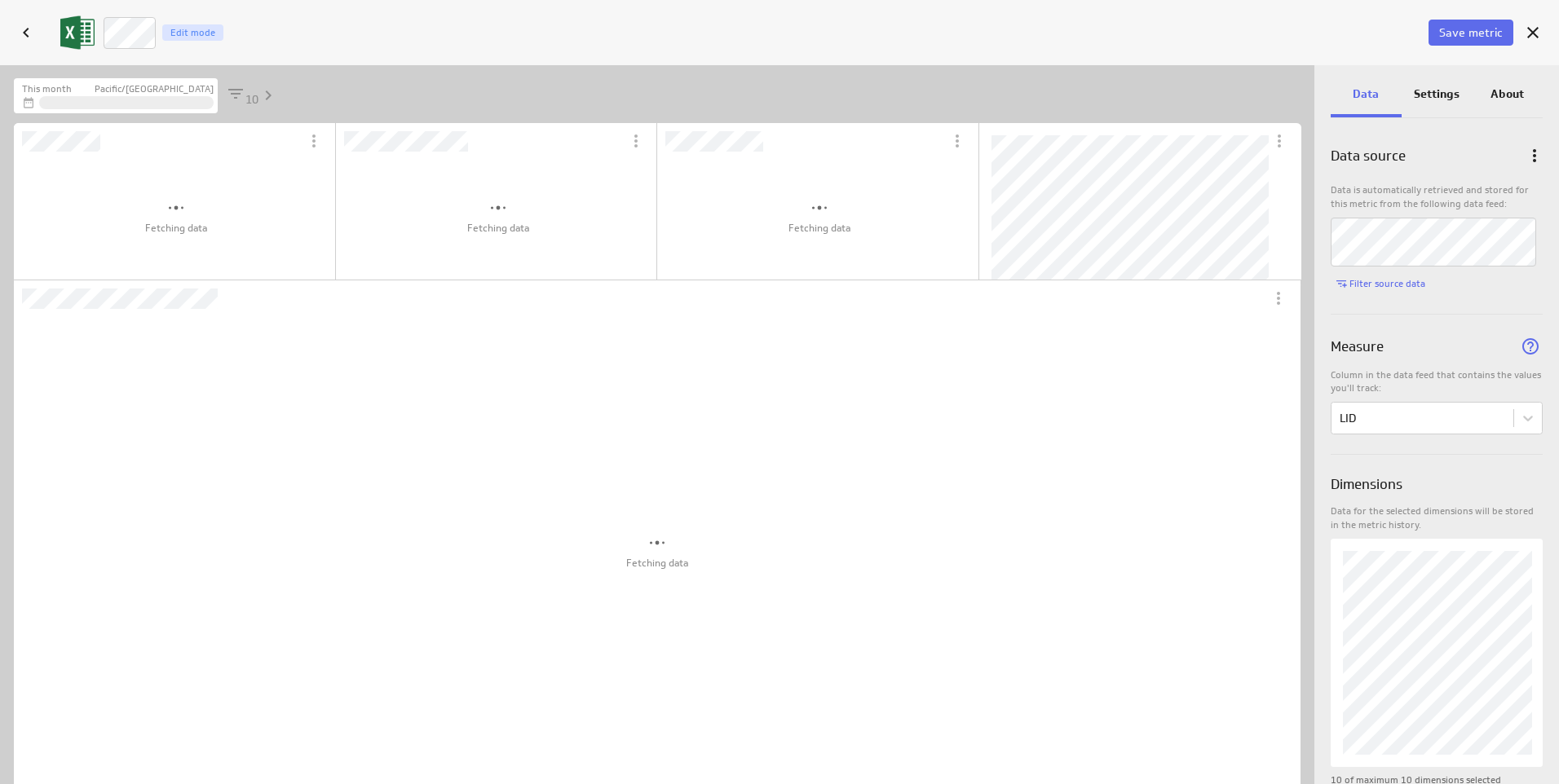
scroll to position [515, 615]
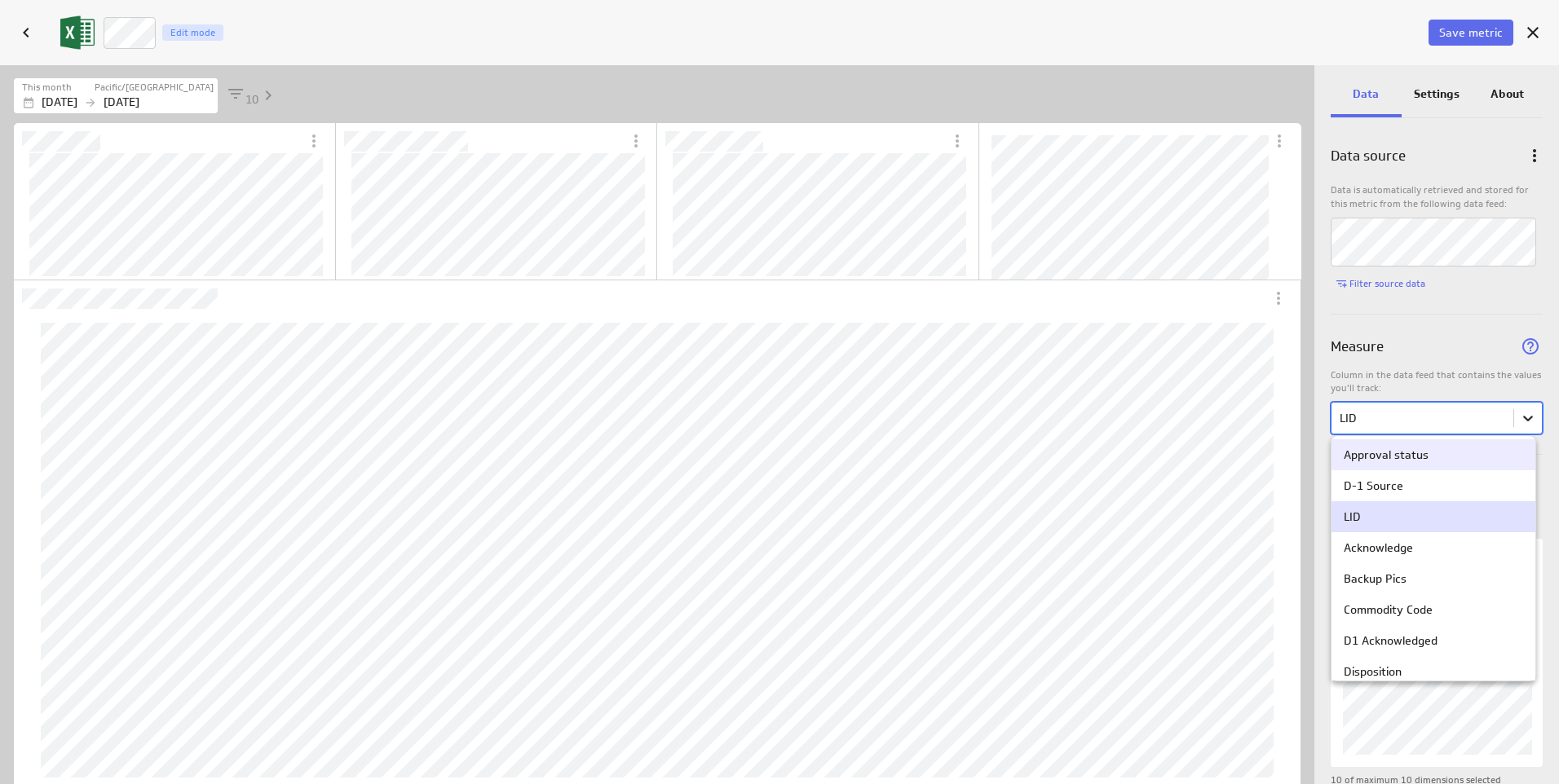
click at [1531, 414] on body "Save dashboard D4 Operations Edit mode Insert Dashboard settings This dashboard…" at bounding box center [780, 392] width 1559 height 784
click at [1370, 618] on div "Commodity Code" at bounding box center [1433, 610] width 204 height 31
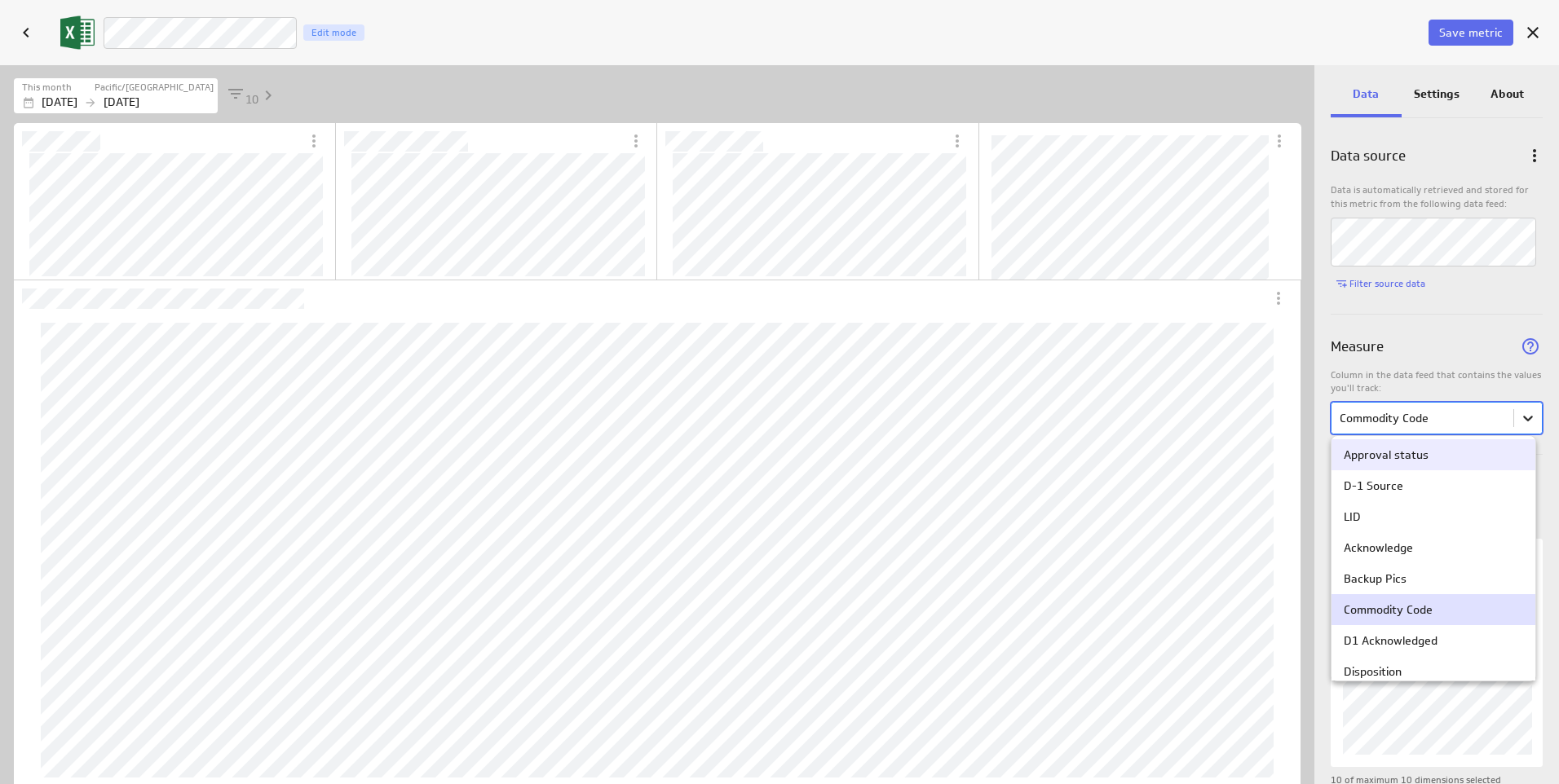
click at [1524, 418] on body "Save dashboard D4 Operations Edit mode Insert Dashboard settings This dashboard…" at bounding box center [780, 392] width 1559 height 784
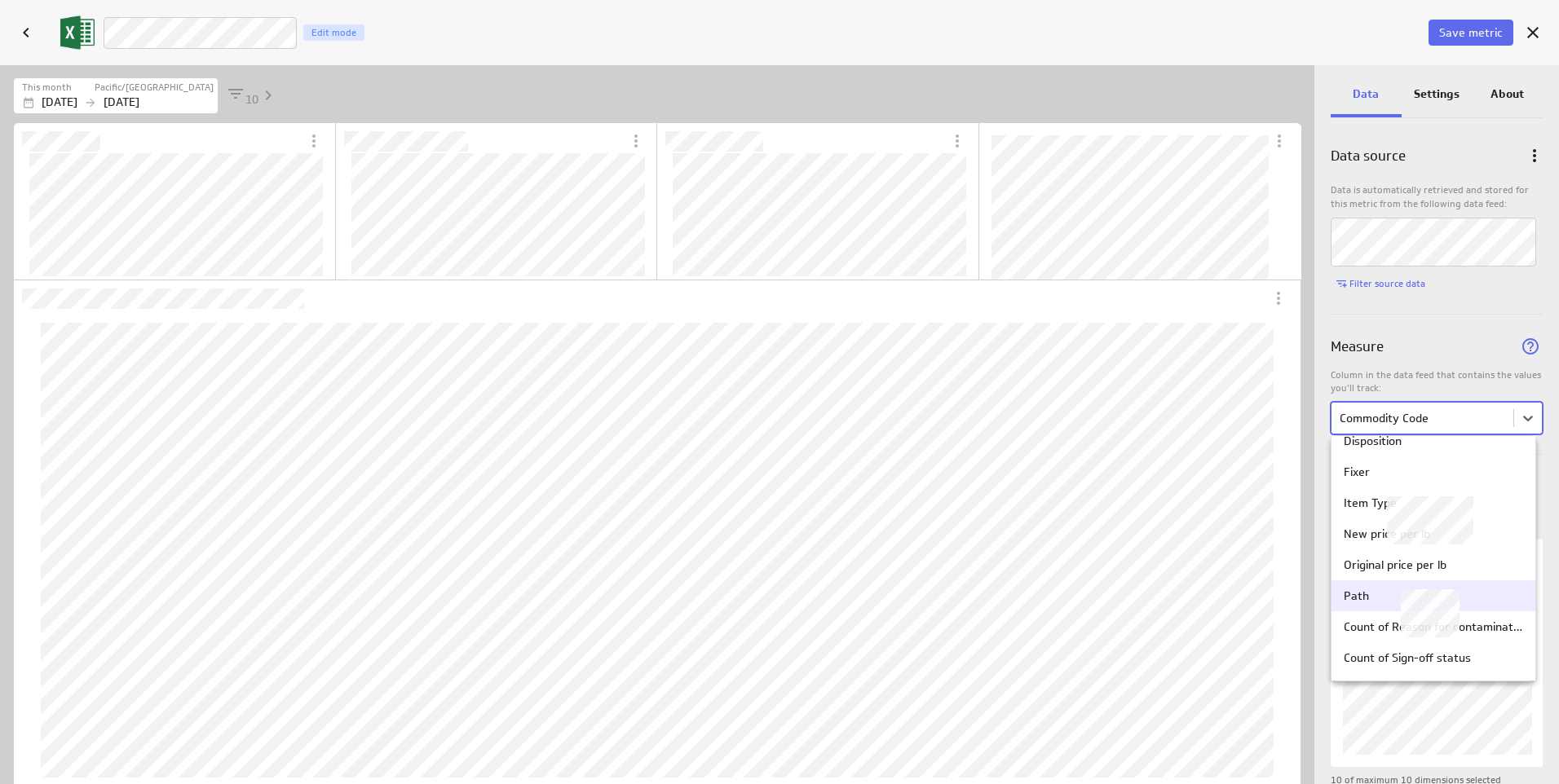
scroll to position [244, 0]
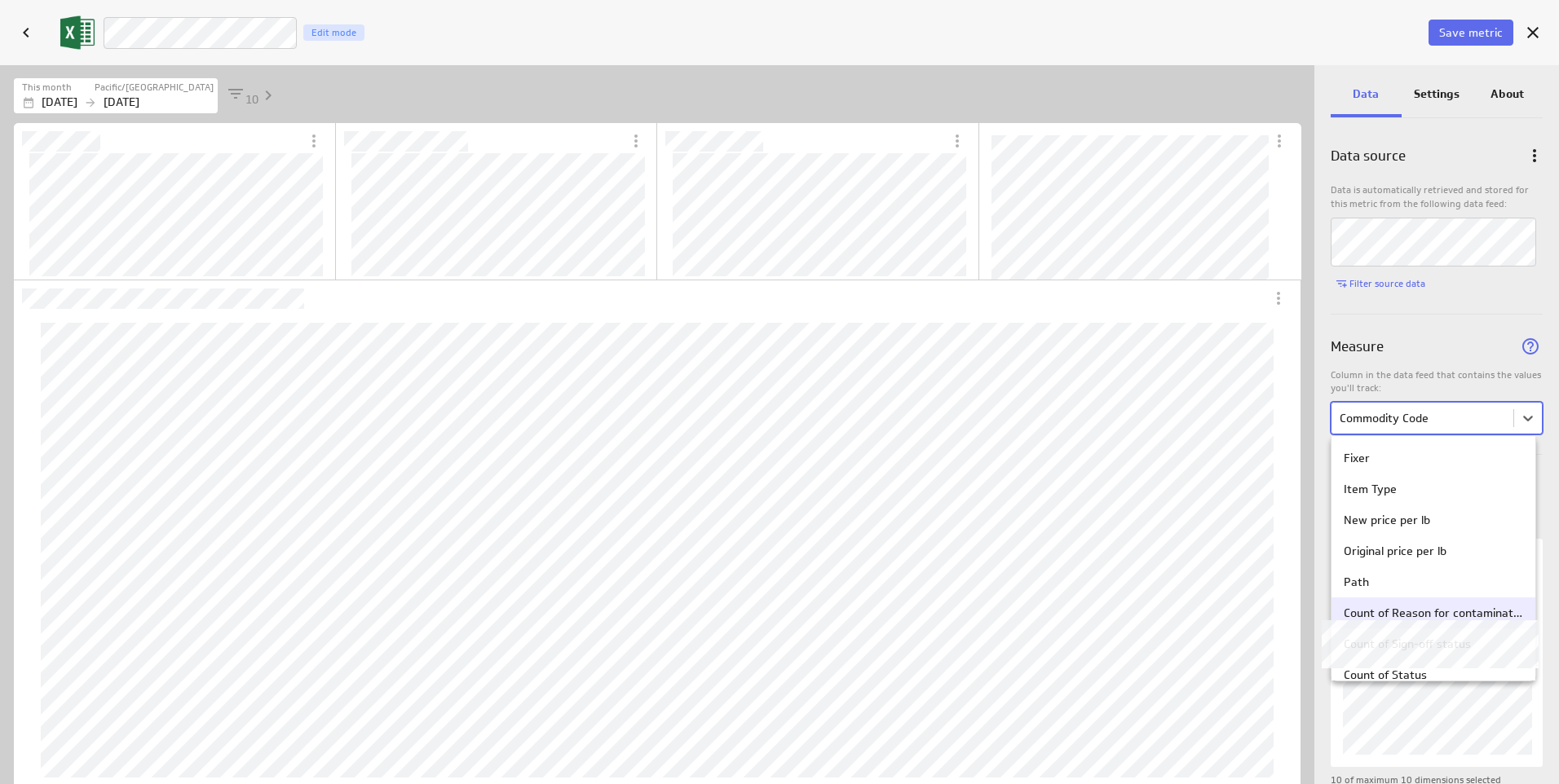
click at [1364, 615] on div "Count of Reason for contamination" at bounding box center [1433, 612] width 179 height 15
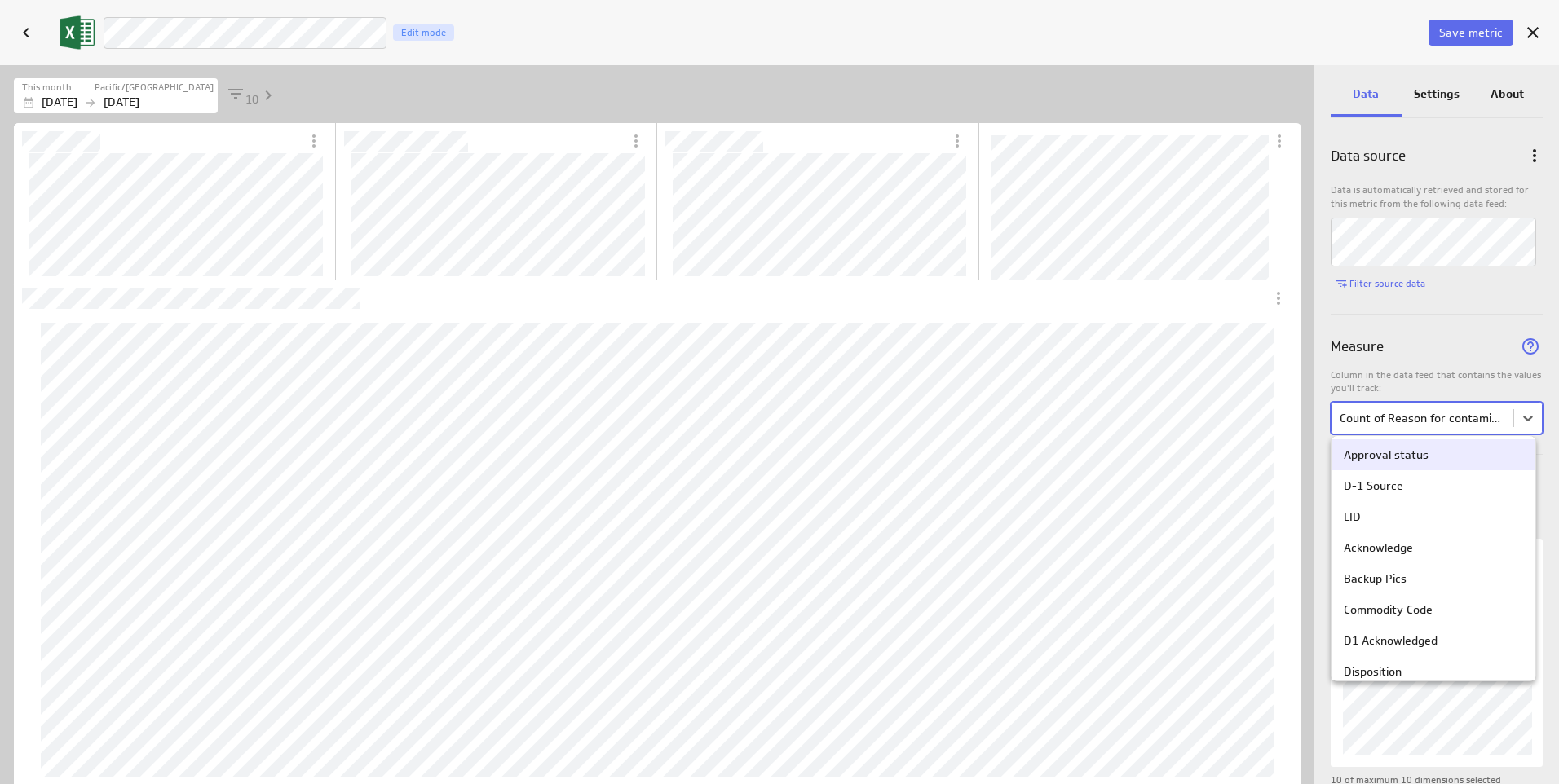
click at [1353, 426] on div at bounding box center [780, 392] width 1559 height 784
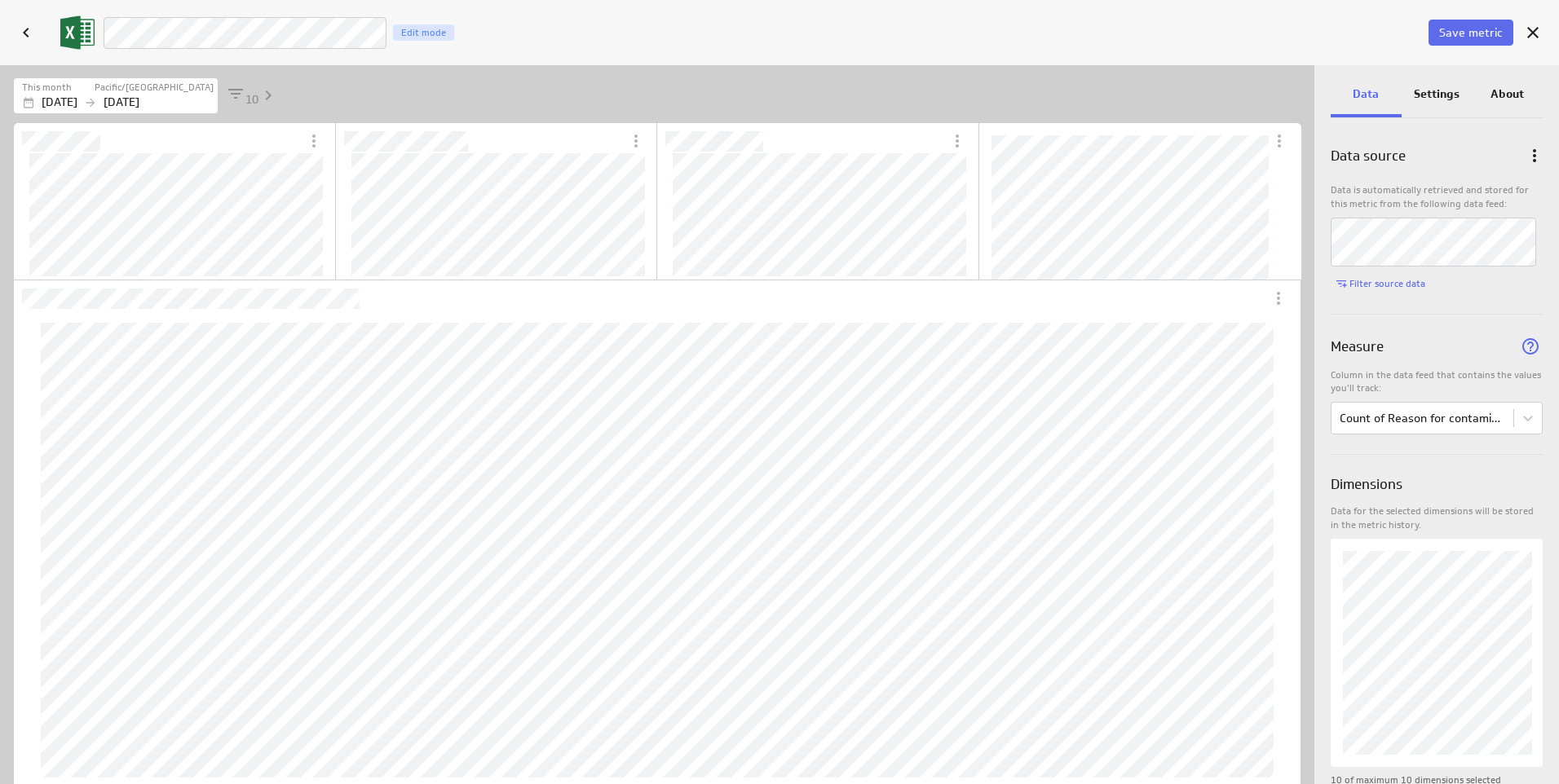
click at [1440, 99] on p "Settings" at bounding box center [1436, 93] width 46 height 17
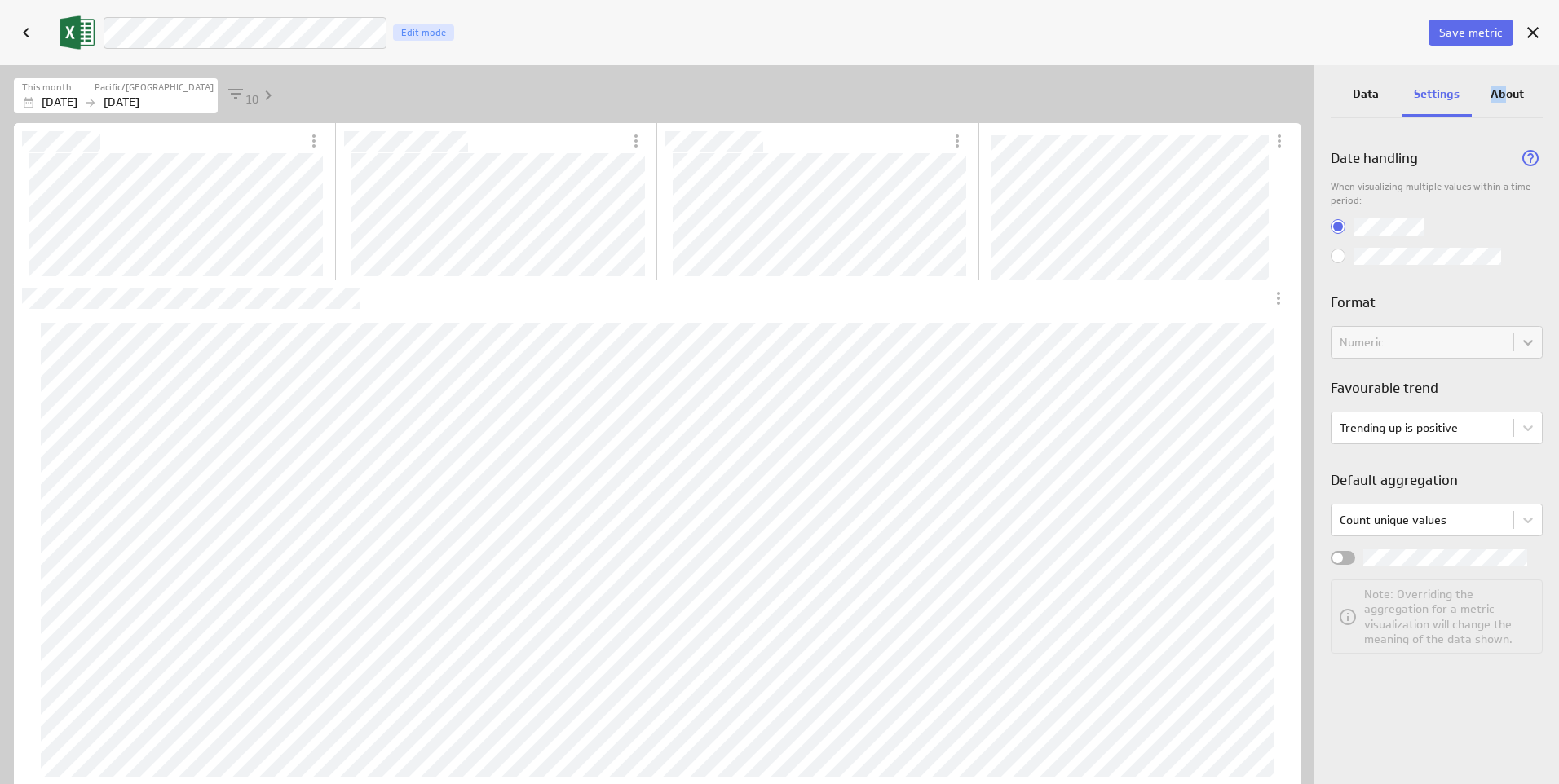
drag, startPoint x: 1503, startPoint y: 94, endPoint x: 1484, endPoint y: 96, distance: 19.1
click at [1484, 96] on div "About" at bounding box center [1507, 95] width 71 height 44
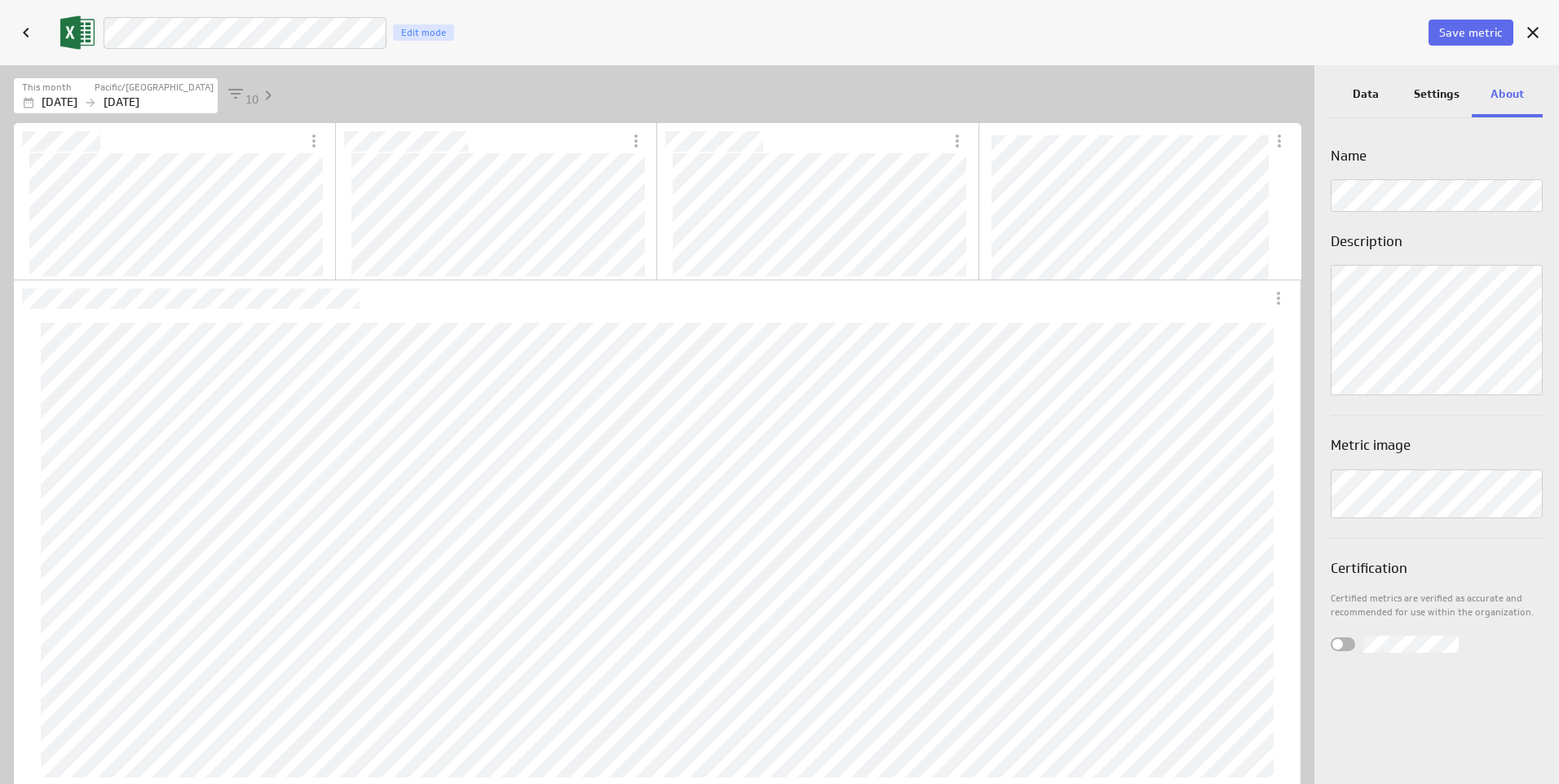
click at [1361, 94] on p "Data" at bounding box center [1366, 93] width 26 height 17
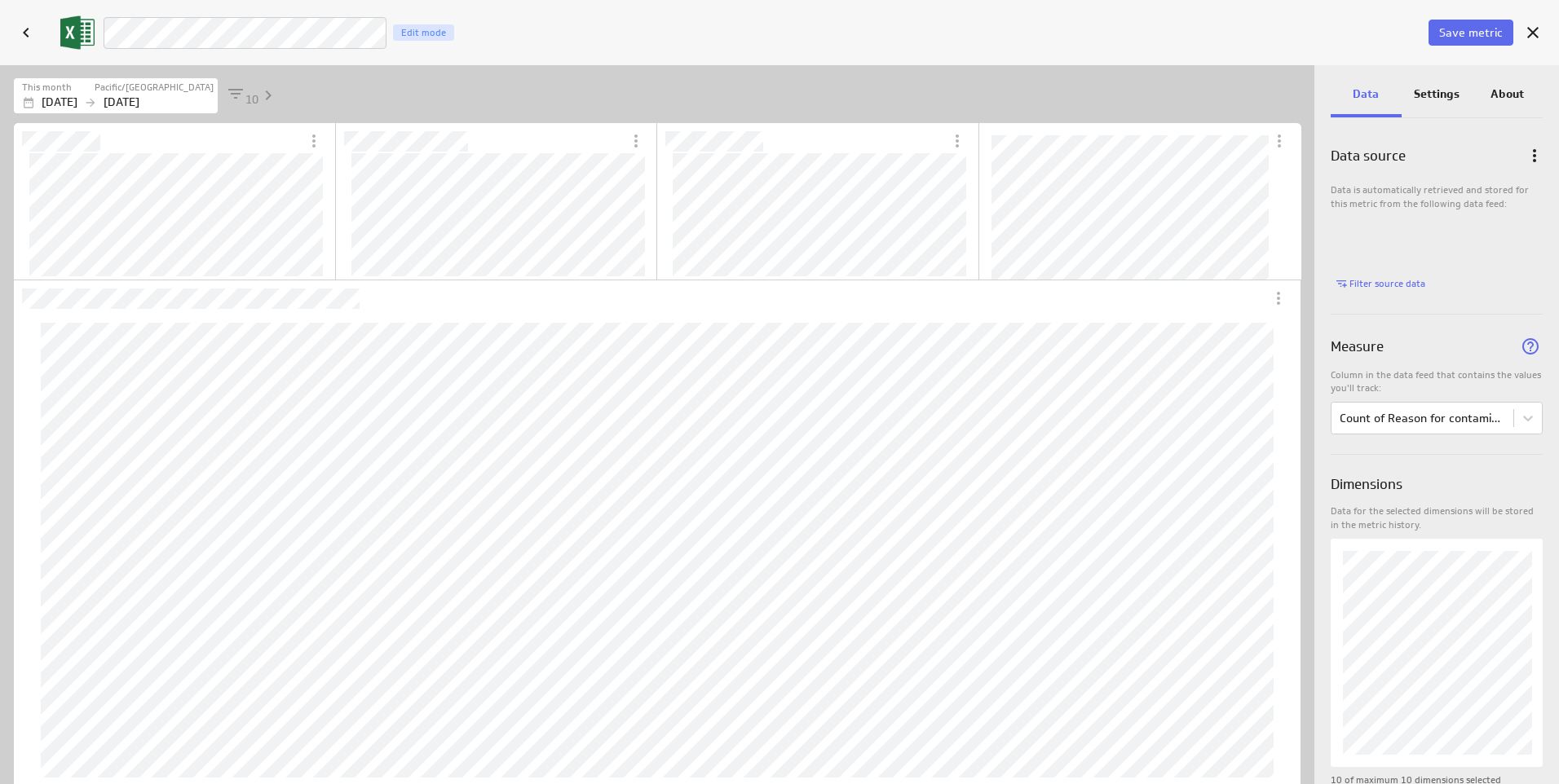
scroll to position [744, 1339]
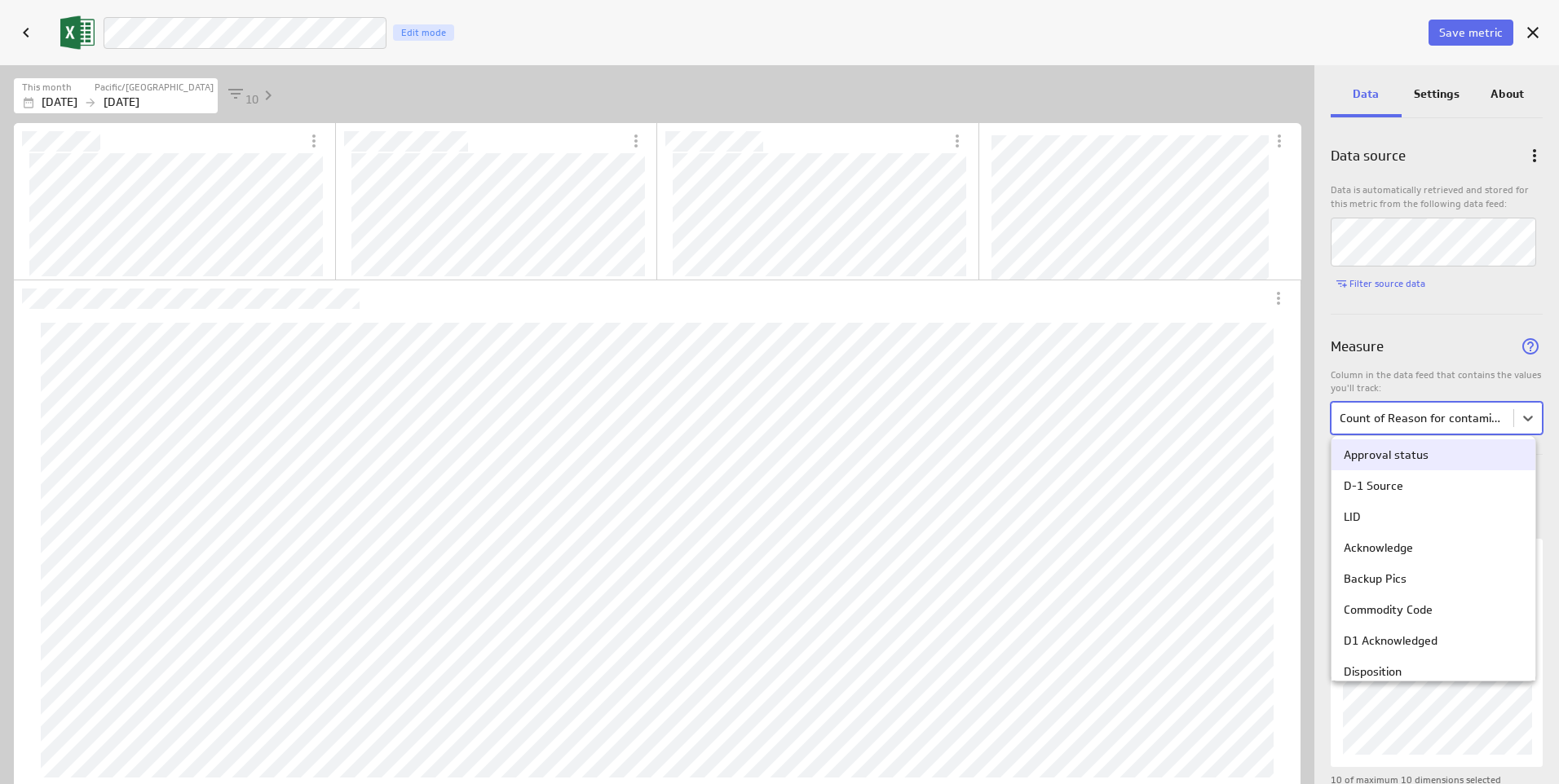
click at [1524, 418] on body "Save dashboard D4 Operations Edit mode Insert Dashboard settings This dashboard…" at bounding box center [780, 392] width 1559 height 784
click at [1342, 520] on div "LID" at bounding box center [1433, 516] width 204 height 31
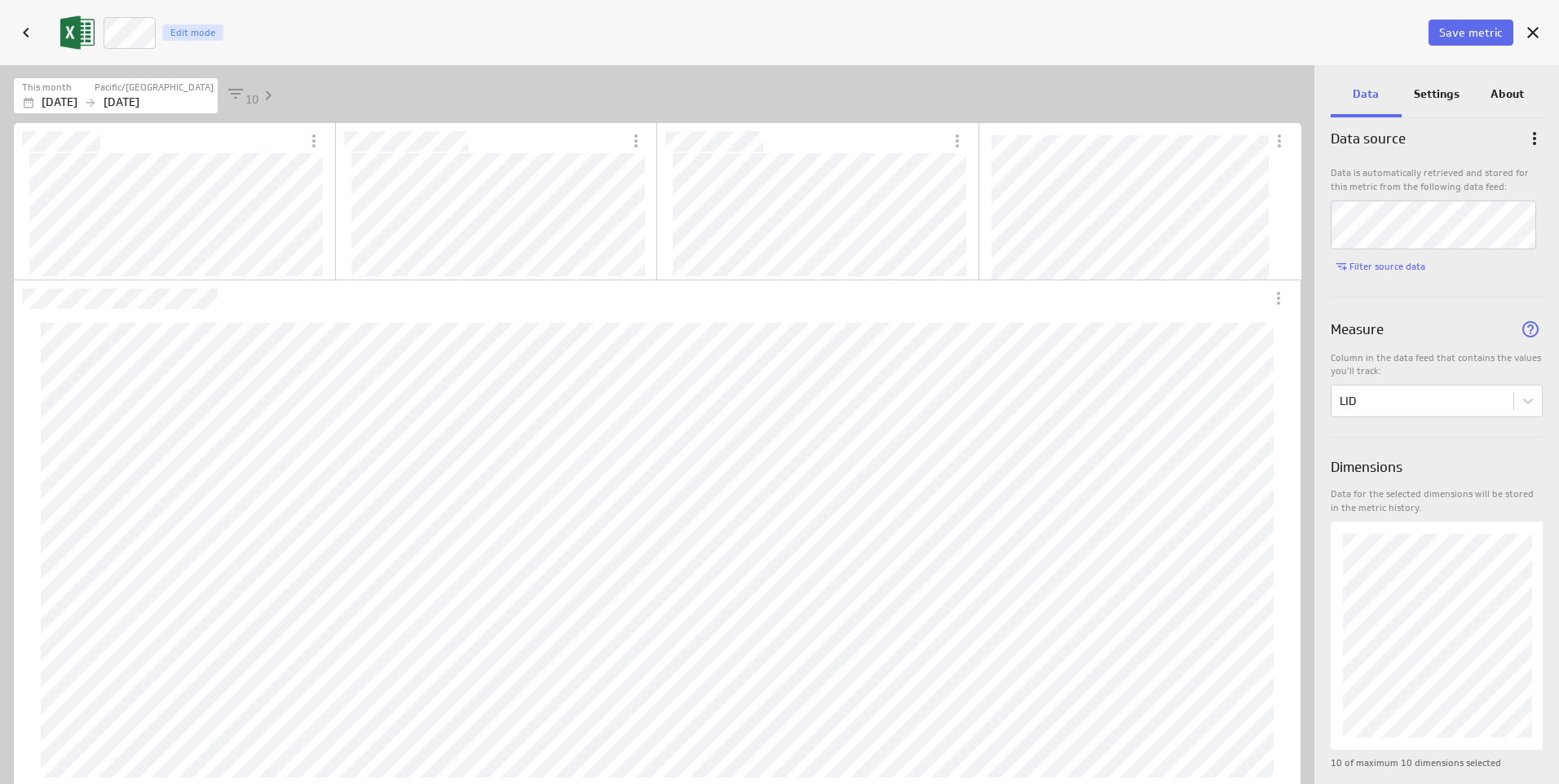
scroll to position [0, 0]
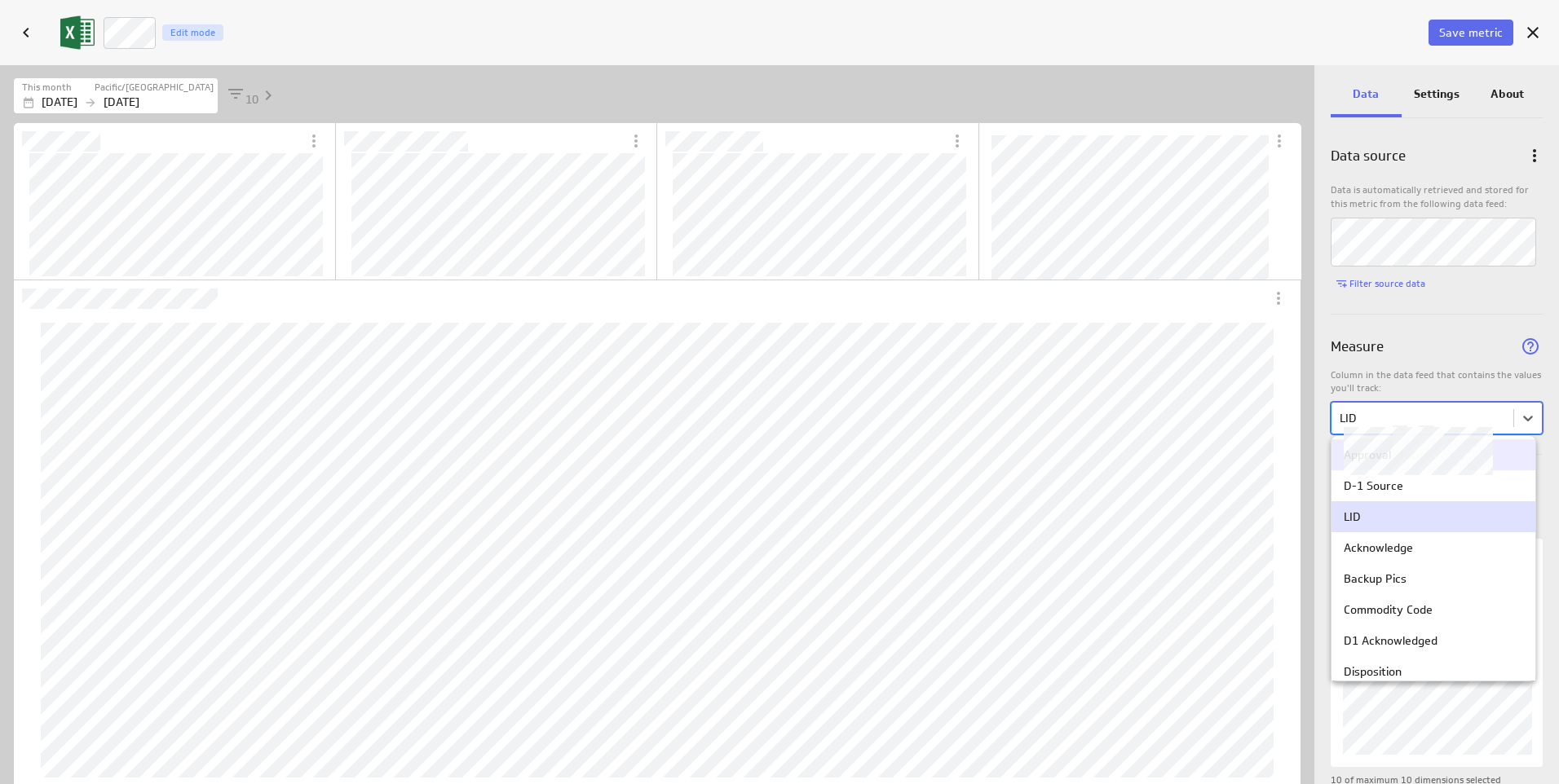
click at [1376, 412] on body "Save dashboard D4 Operations Edit mode Insert Dashboard settings This dashboard…" at bounding box center [780, 392] width 1559 height 784
click at [1376, 412] on div at bounding box center [780, 392] width 1559 height 784
click at [1391, 413] on body "Save dashboard D4 Operations Edit mode Insert Dashboard settings This dashboard…" at bounding box center [780, 392] width 1559 height 784
click at [1527, 410] on div at bounding box center [780, 392] width 1559 height 784
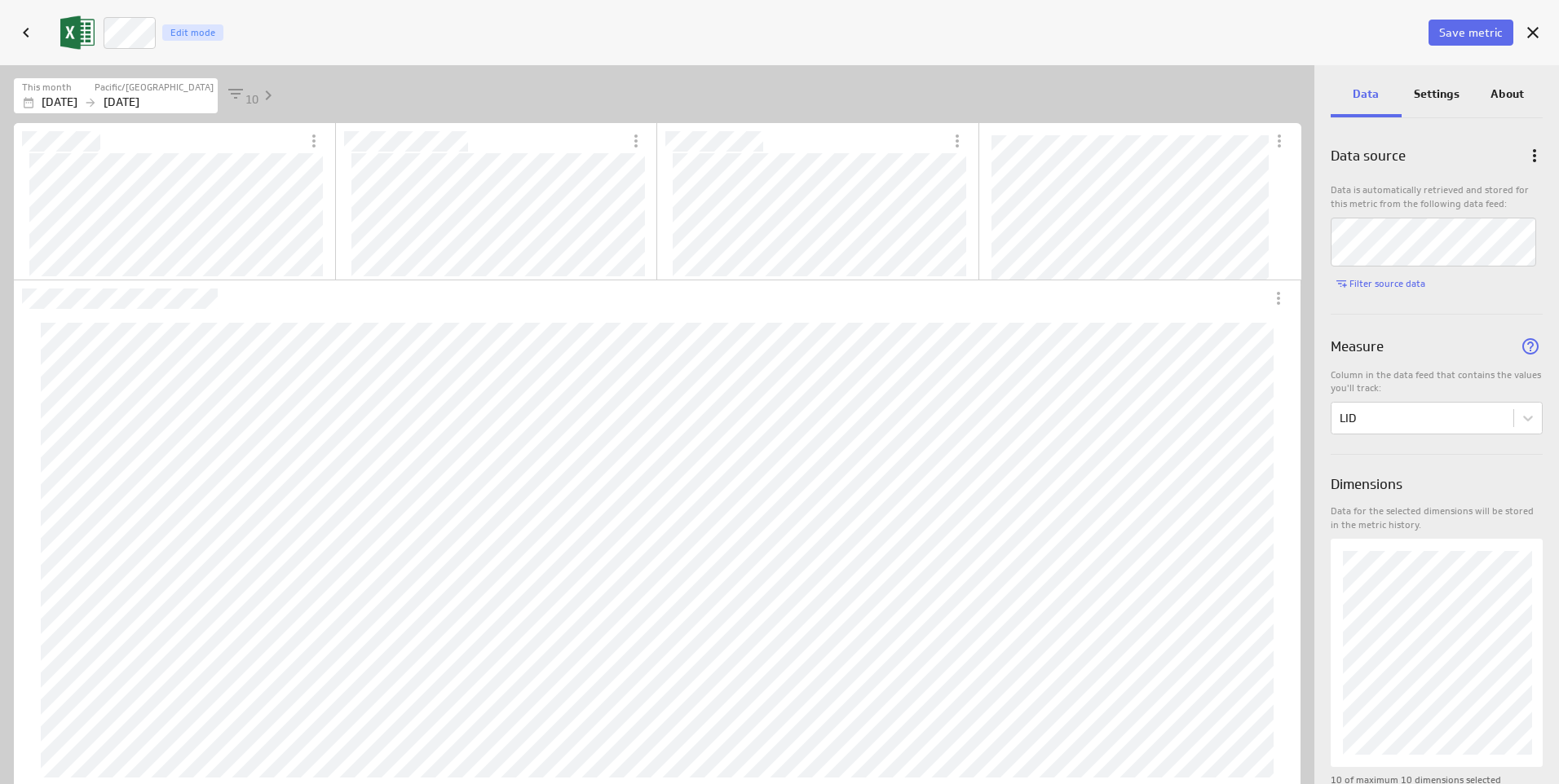
click at [236, 93] on icon "Apply member filter" at bounding box center [235, 94] width 15 height 10
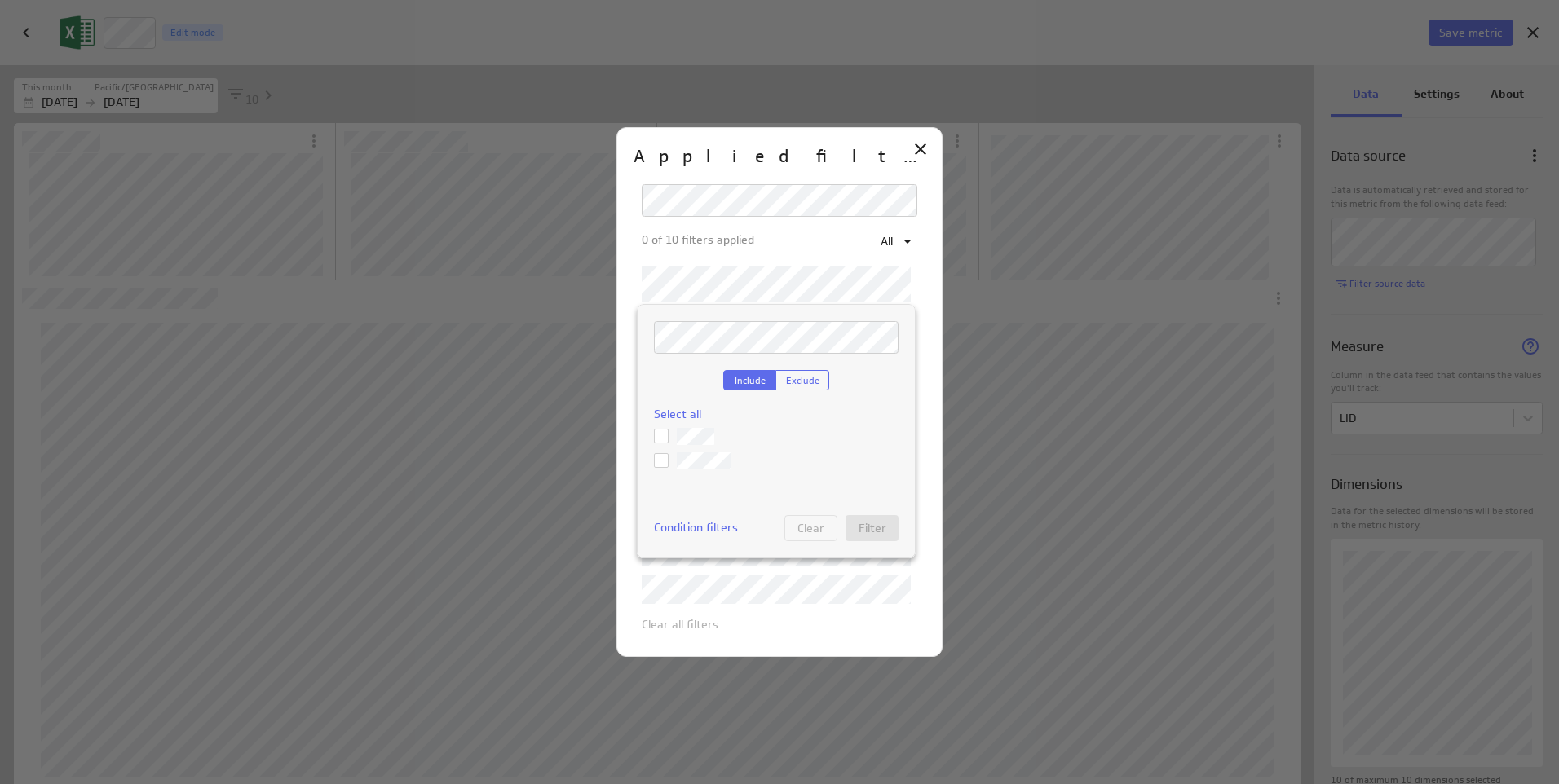
click at [680, 291] on div at bounding box center [780, 392] width 1559 height 784
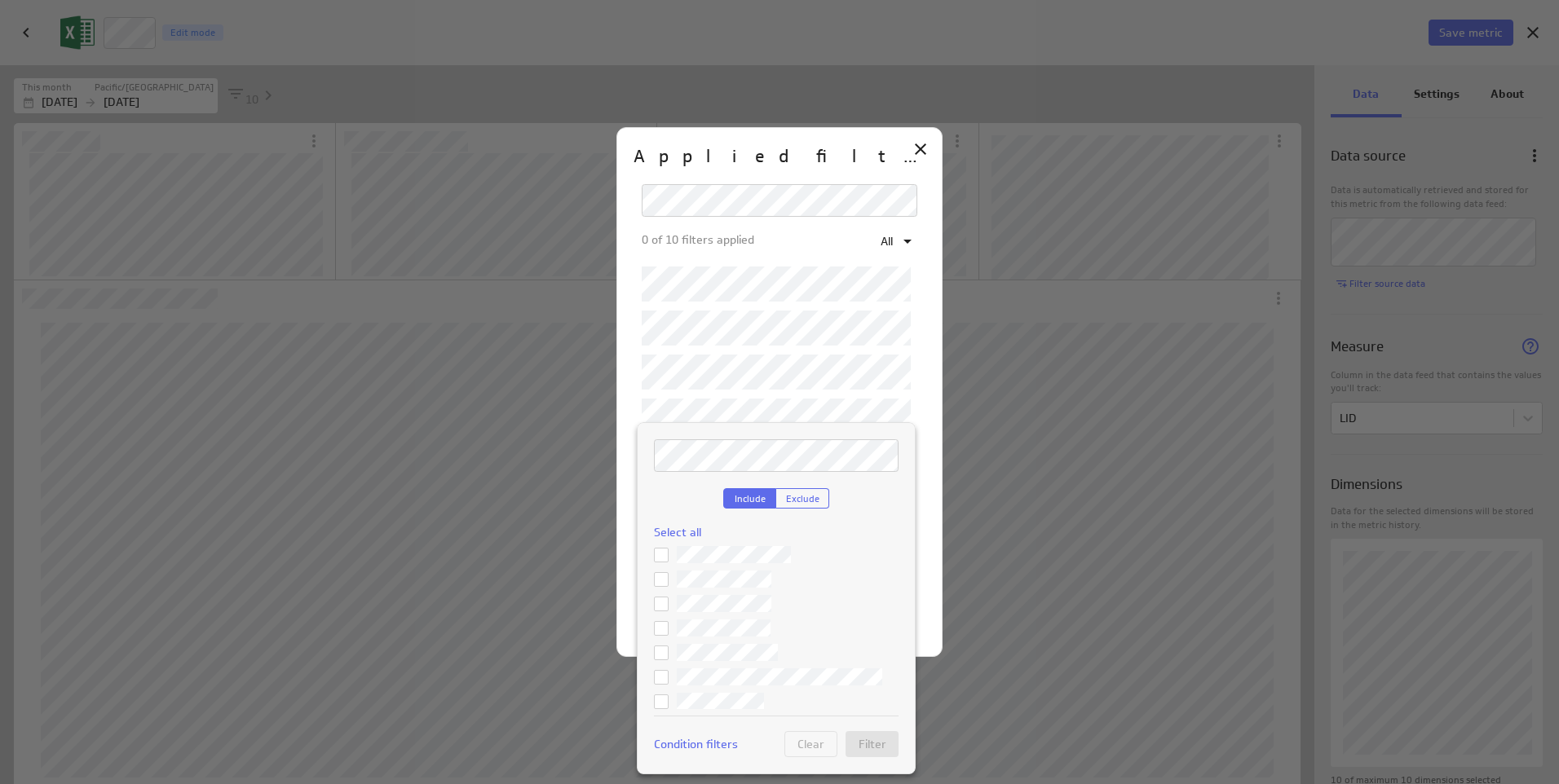
click at [663, 598] on icon at bounding box center [661, 604] width 13 height 13
click at [0, 0] on input "checkbox" at bounding box center [0, 0] width 0 height 0
click at [873, 742] on span "Filter" at bounding box center [873, 744] width 27 height 15
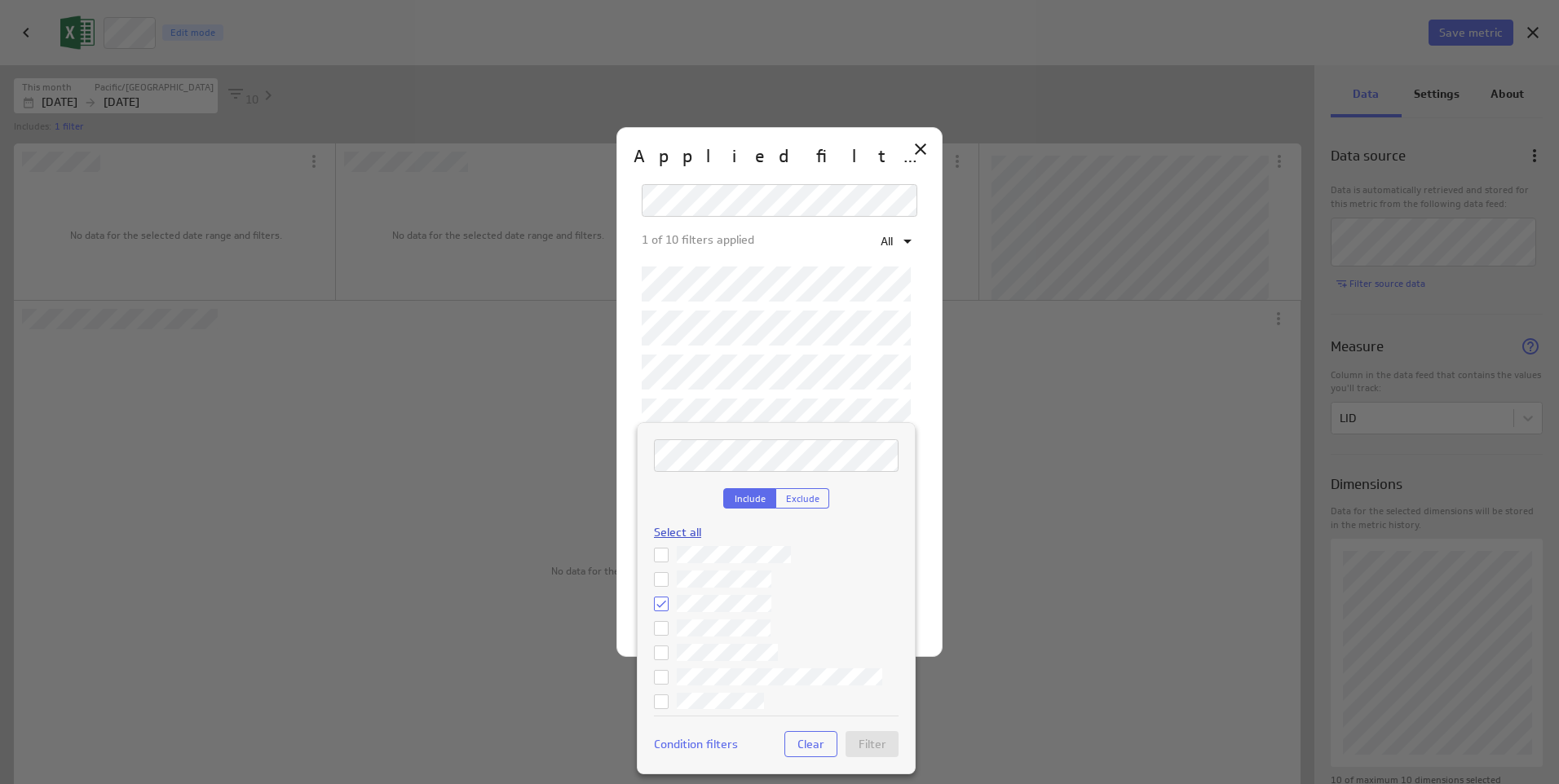
click at [674, 531] on span "Select all" at bounding box center [678, 532] width 47 height 15
click at [873, 741] on span "Filter" at bounding box center [873, 744] width 27 height 15
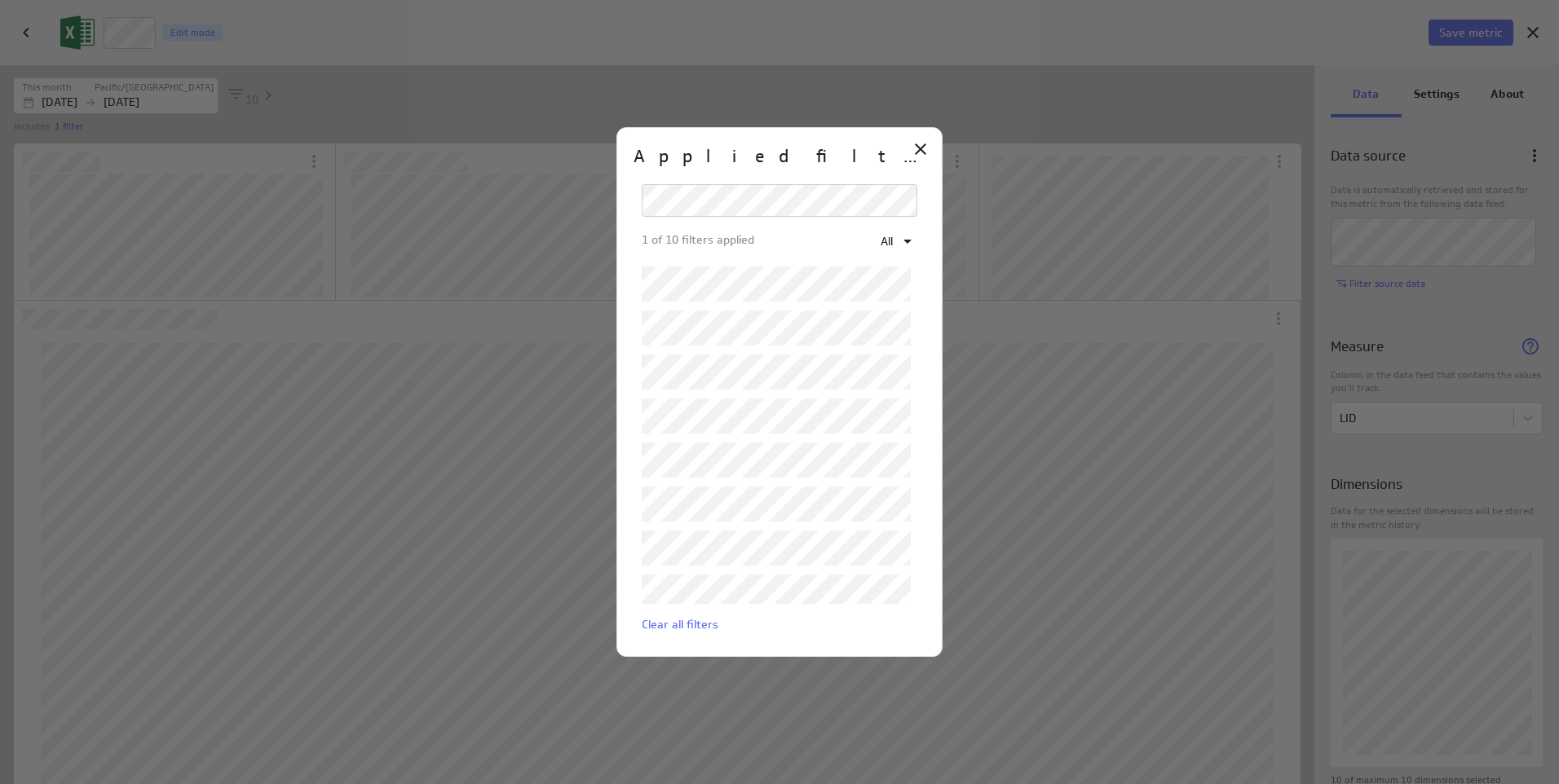
scroll to position [515, 615]
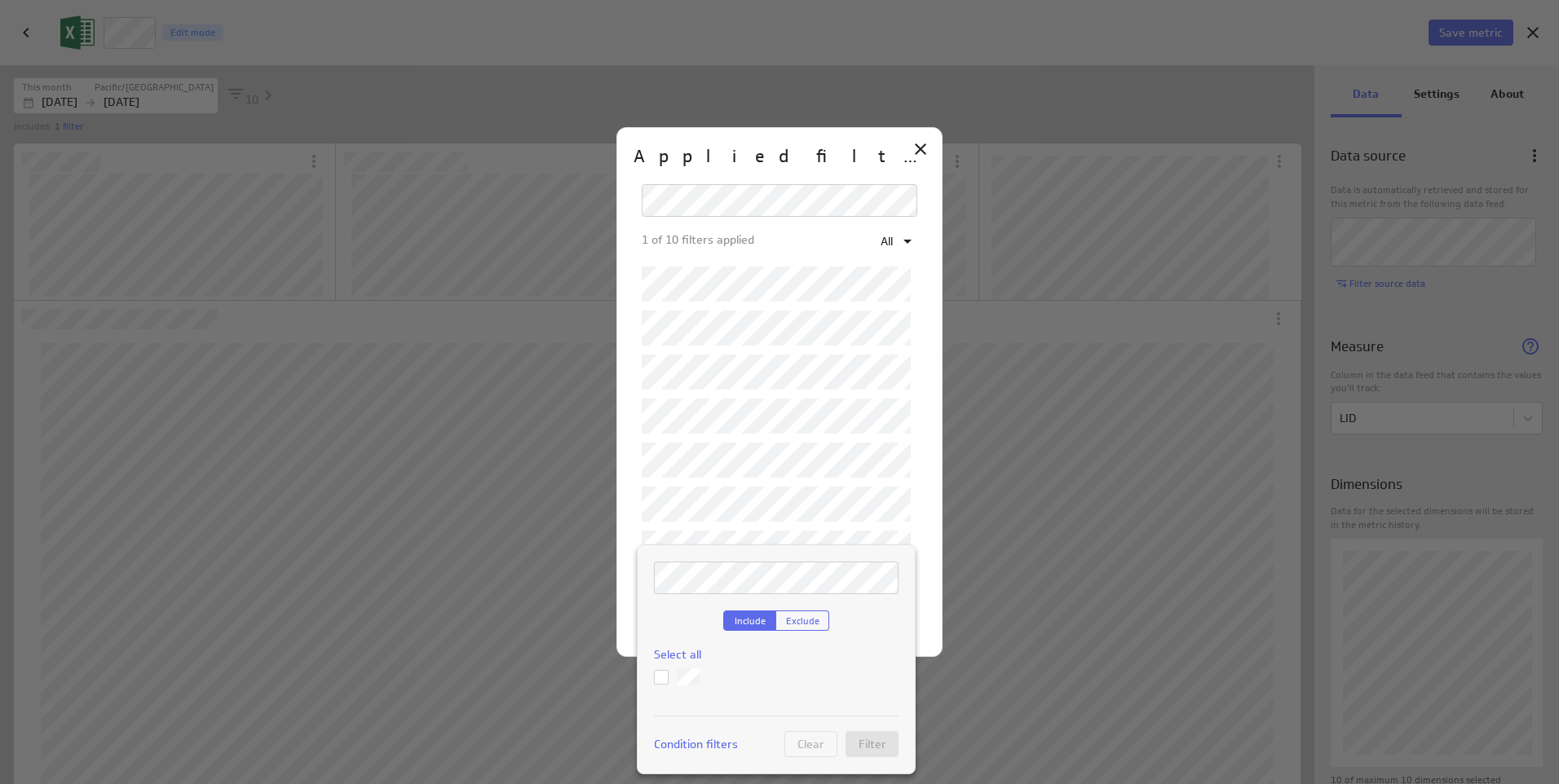
click at [679, 546] on div "Include Exclude Select all Condition filters Clear Filter" at bounding box center [776, 659] width 278 height 229
click at [839, 544] on div "Include Exclude Select all Condition filters Clear Filter" at bounding box center [776, 659] width 278 height 229
click at [894, 414] on div at bounding box center [780, 392] width 1559 height 784
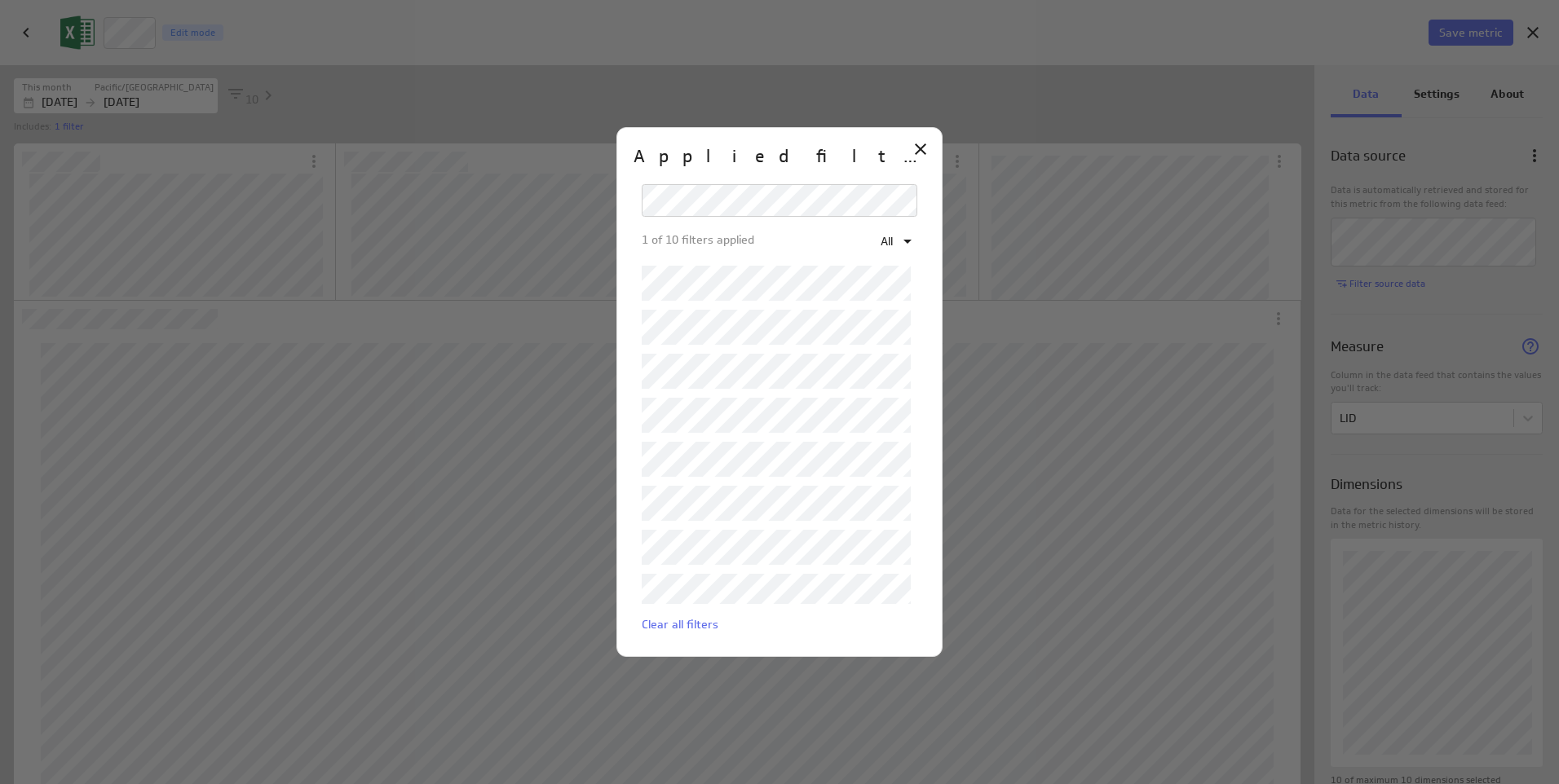
scroll to position [0, 0]
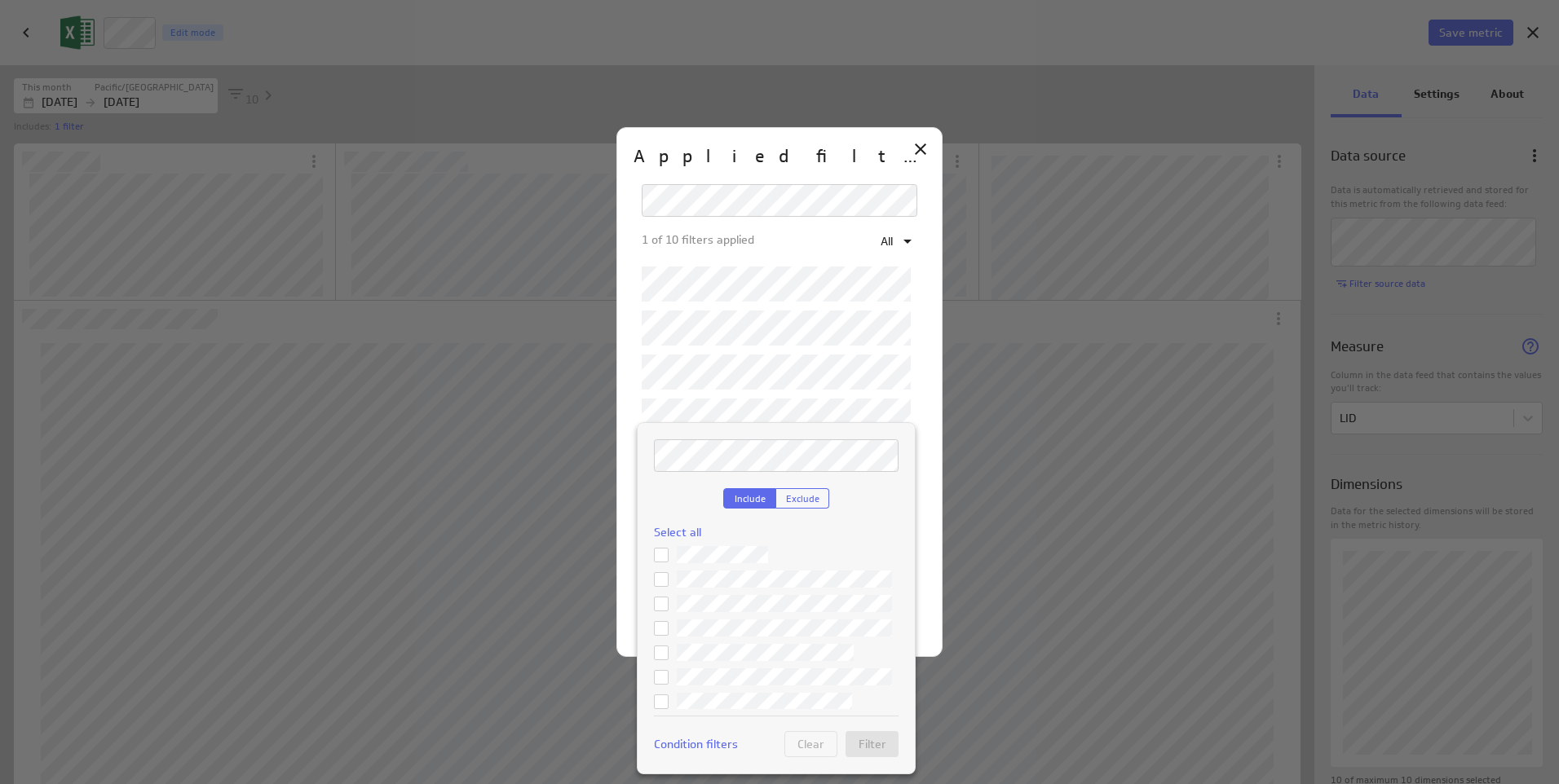
click at [711, 473] on div "Include Exclude Select all" at bounding box center [776, 573] width 244 height 270
click at [767, 347] on div at bounding box center [780, 392] width 1559 height 784
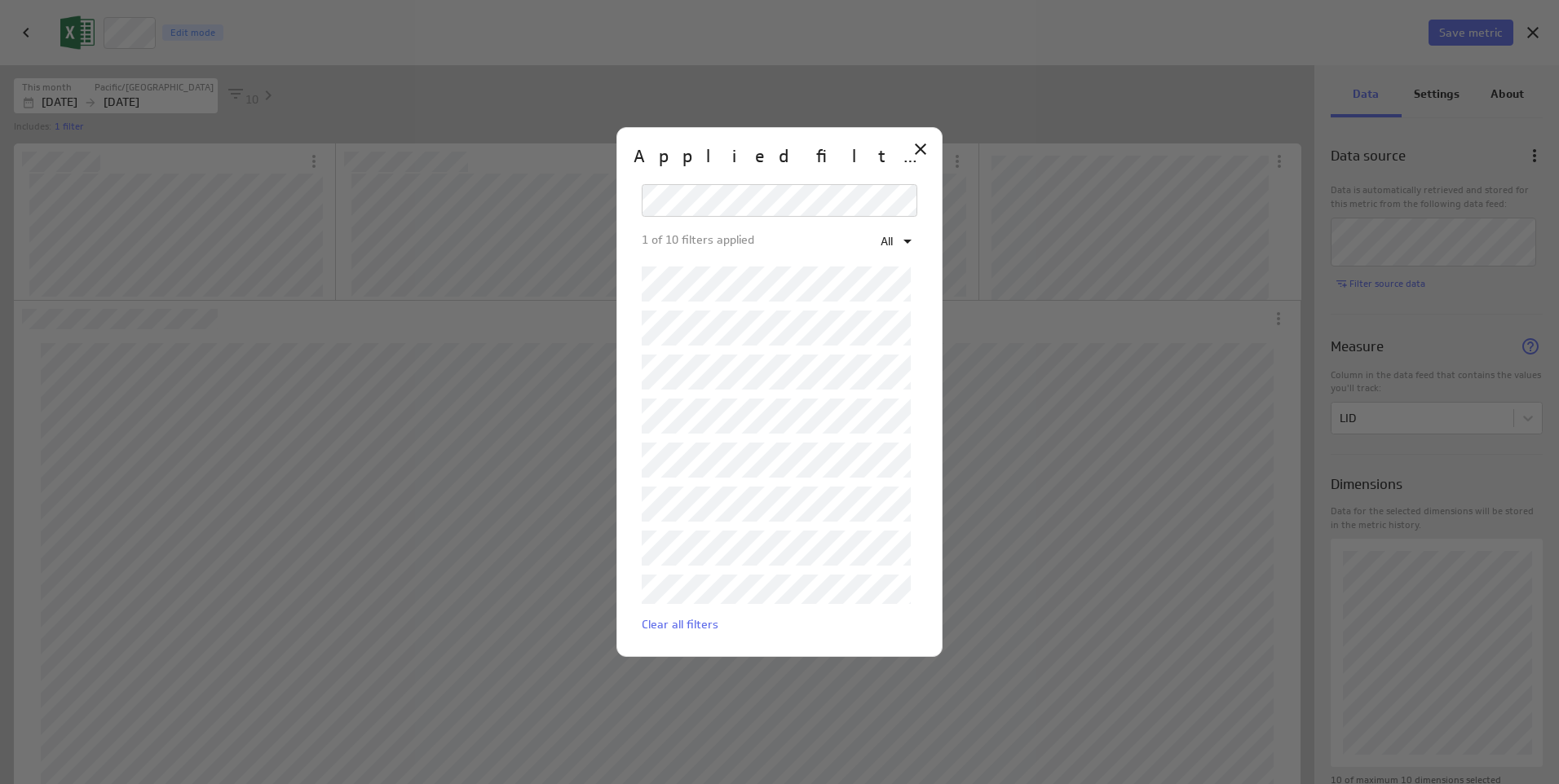
click at [1007, 260] on div at bounding box center [780, 392] width 1559 height 784
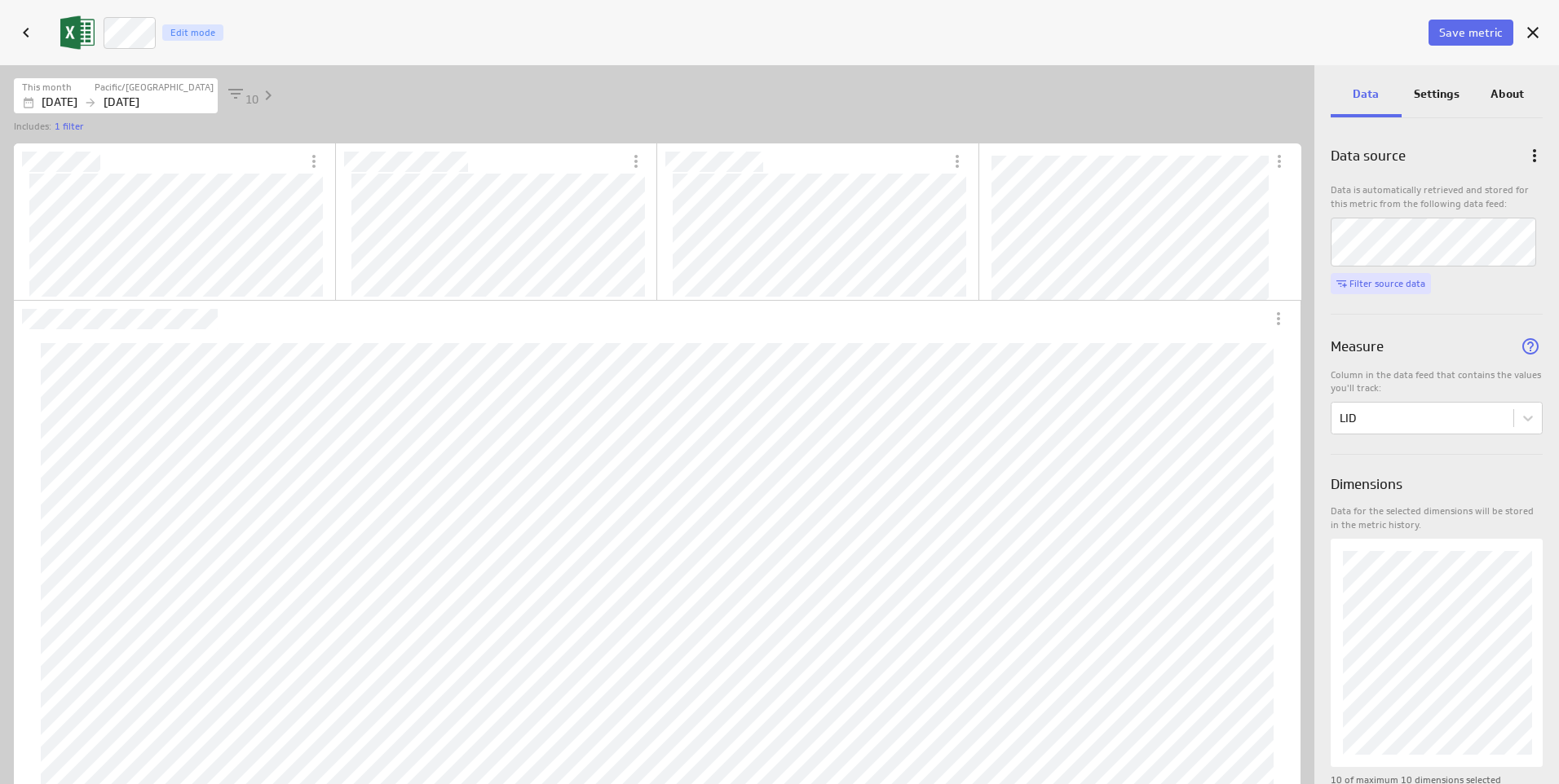
click at [1387, 279] on span "Filter source data" at bounding box center [1386, 283] width 75 height 12
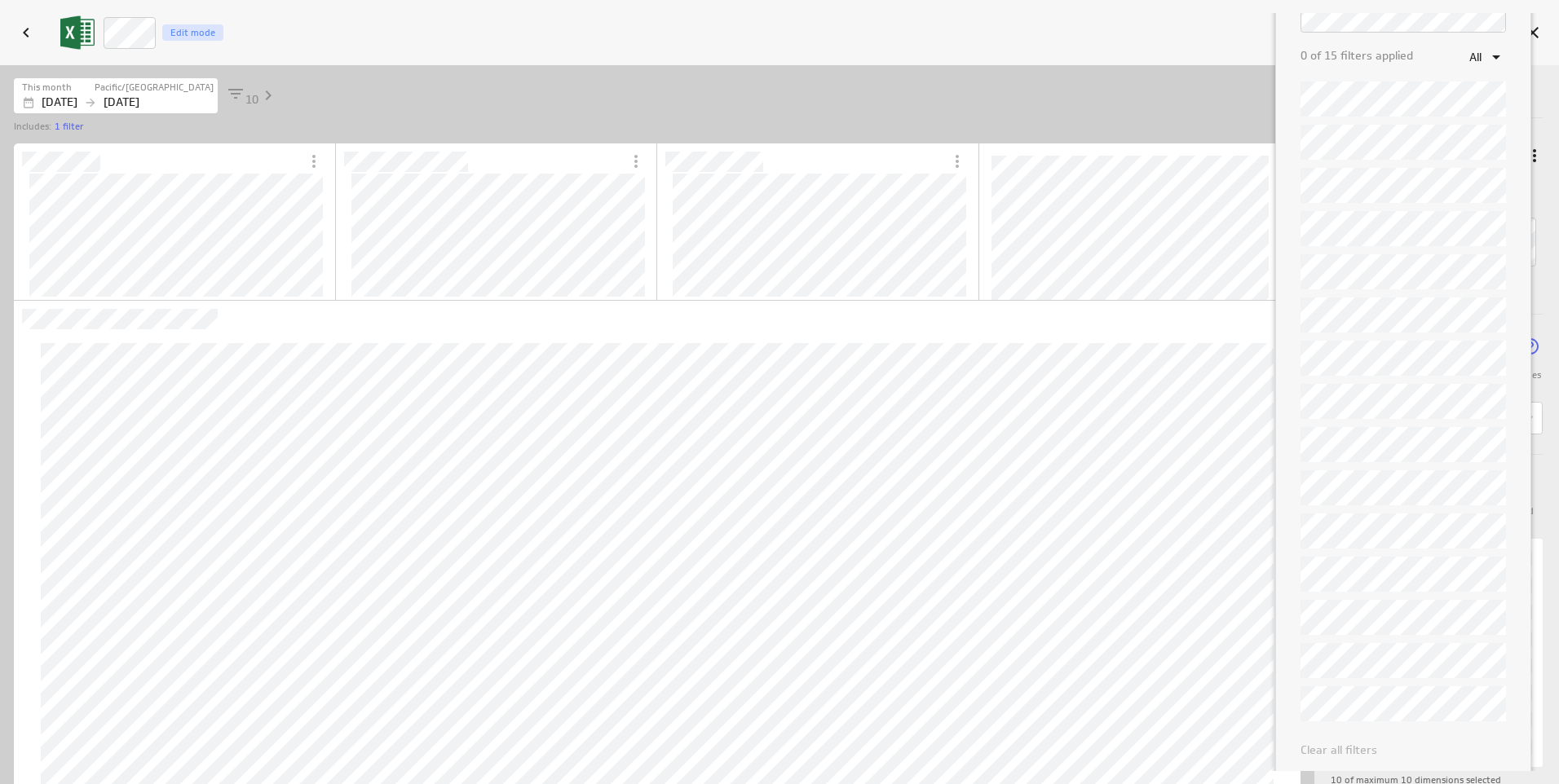
scroll to position [59, 0]
click at [315, 160] on div at bounding box center [780, 392] width 1559 height 784
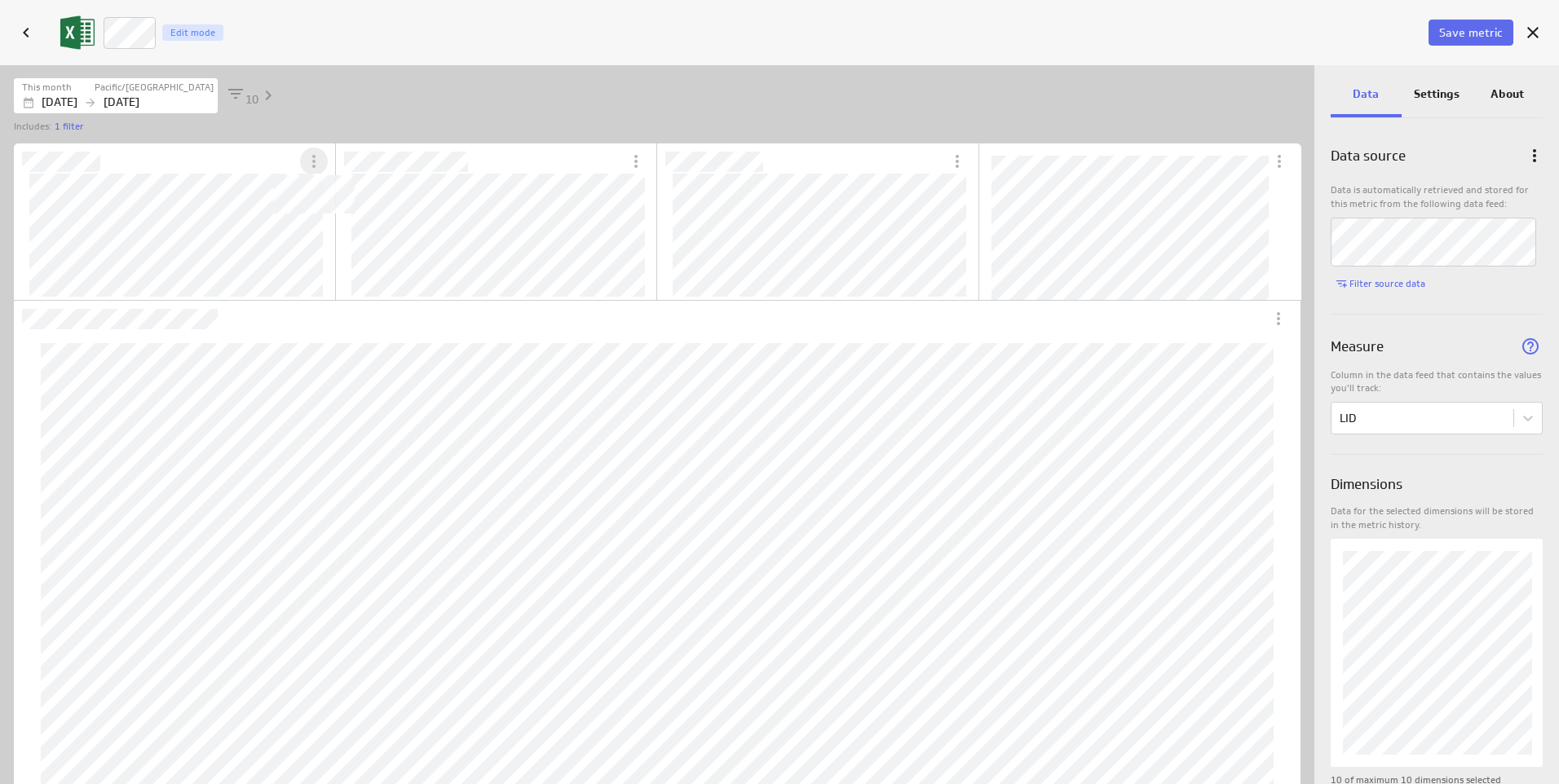
click at [315, 161] on icon "Switcher Widget" at bounding box center [313, 161] width 3 height 13
click at [344, 259] on p "Personalize view" at bounding box center [379, 251] width 89 height 17
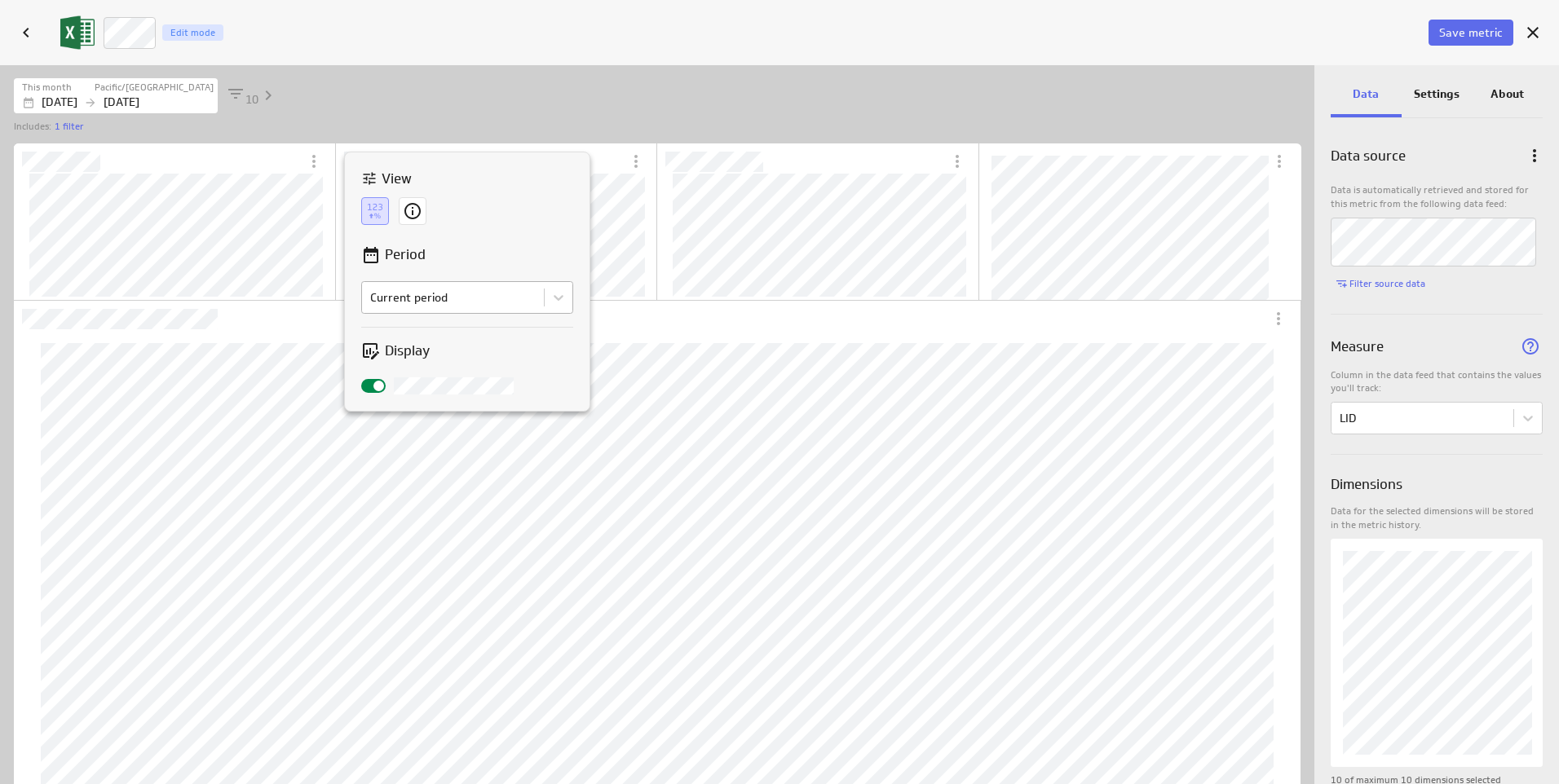
click at [382, 302] on body "Save dashboard D4 Operations Edit mode Insert Dashboard settings This dashboard…" at bounding box center [780, 392] width 1559 height 784
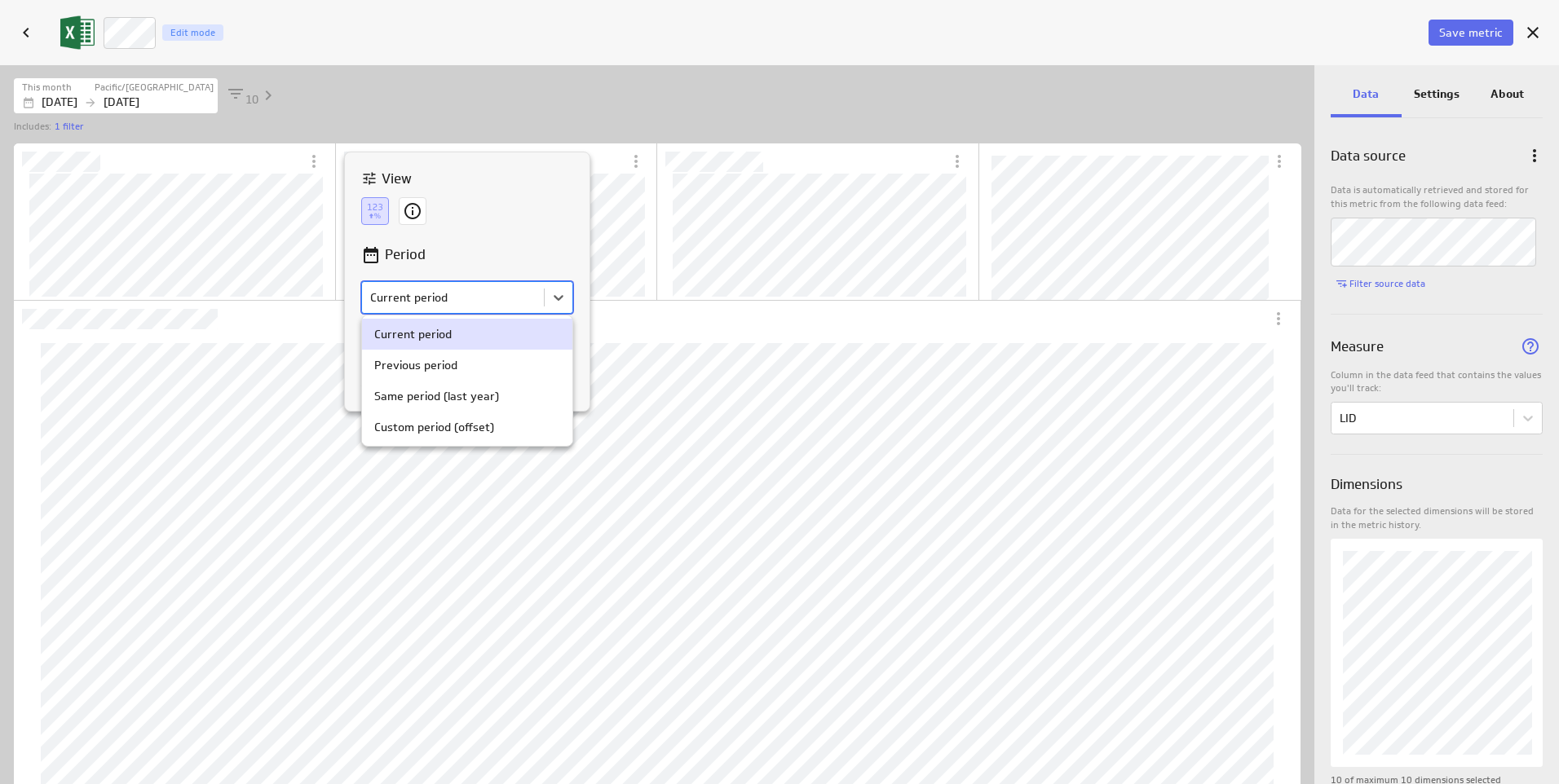
click at [414, 288] on div at bounding box center [780, 392] width 1559 height 784
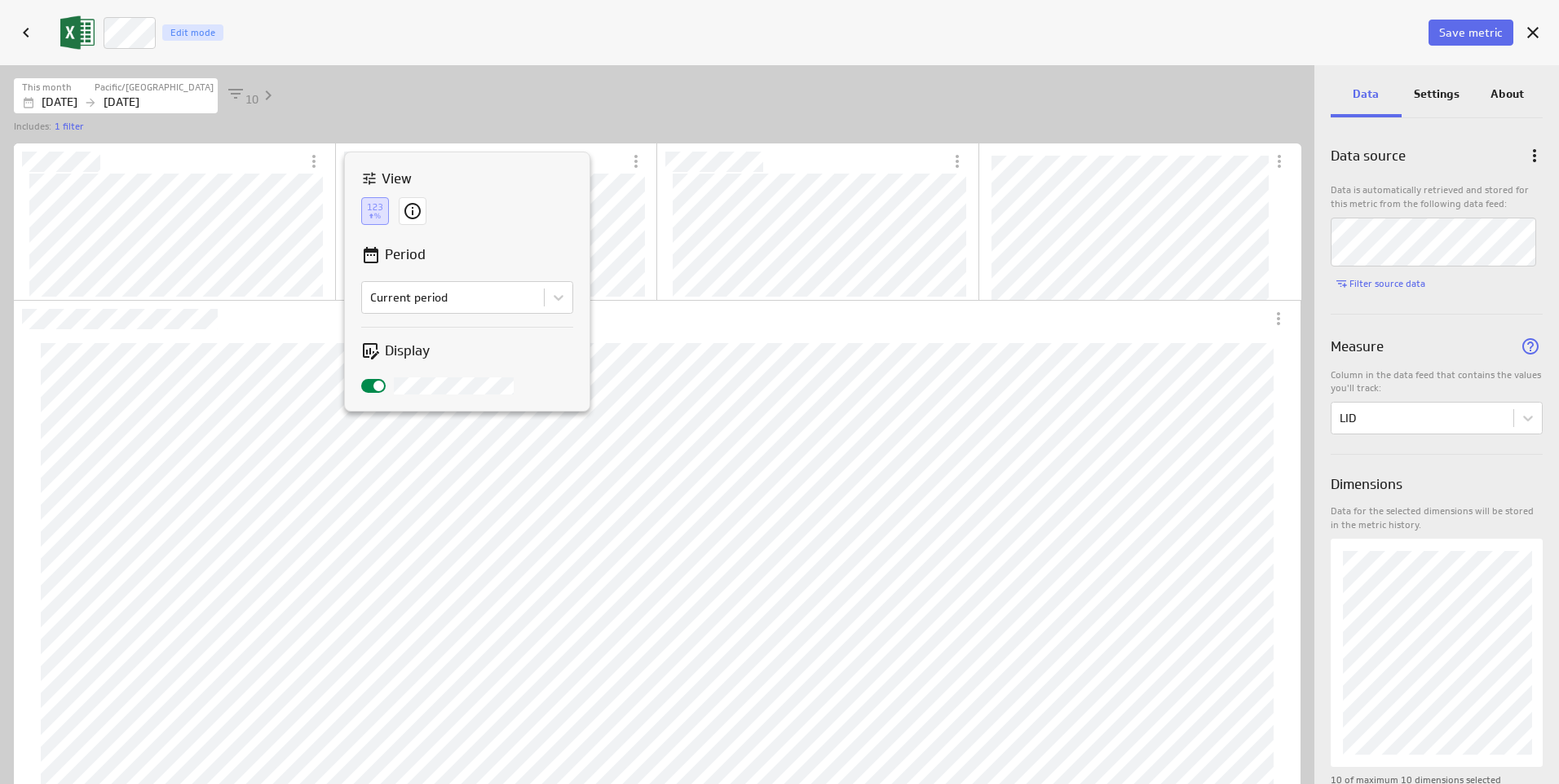
click at [549, 56] on div at bounding box center [780, 392] width 1559 height 784
click at [635, 164] on icon "More actions" at bounding box center [636, 162] width 20 height 20
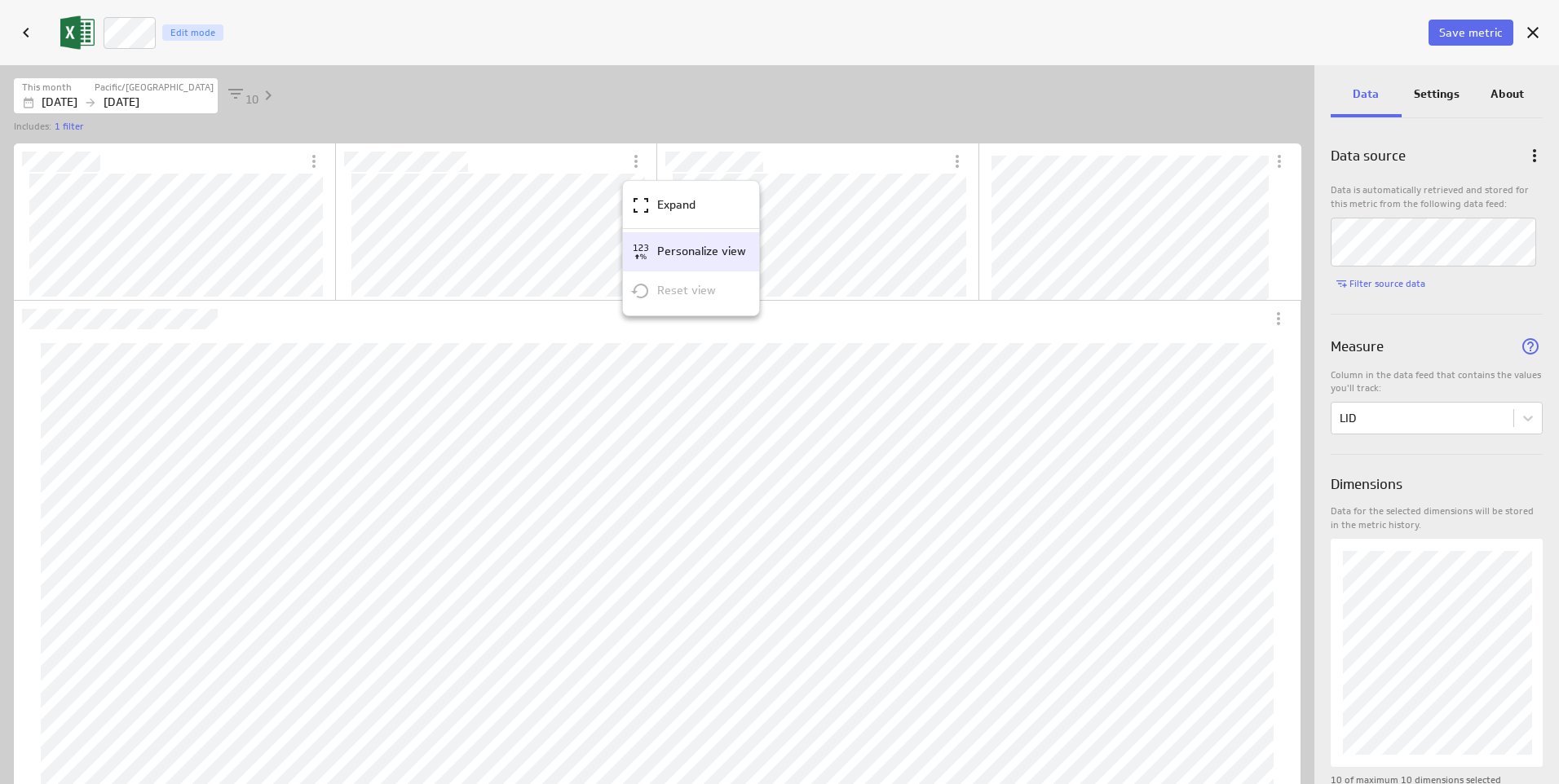
click at [666, 259] on p "Personalize view" at bounding box center [701, 251] width 89 height 17
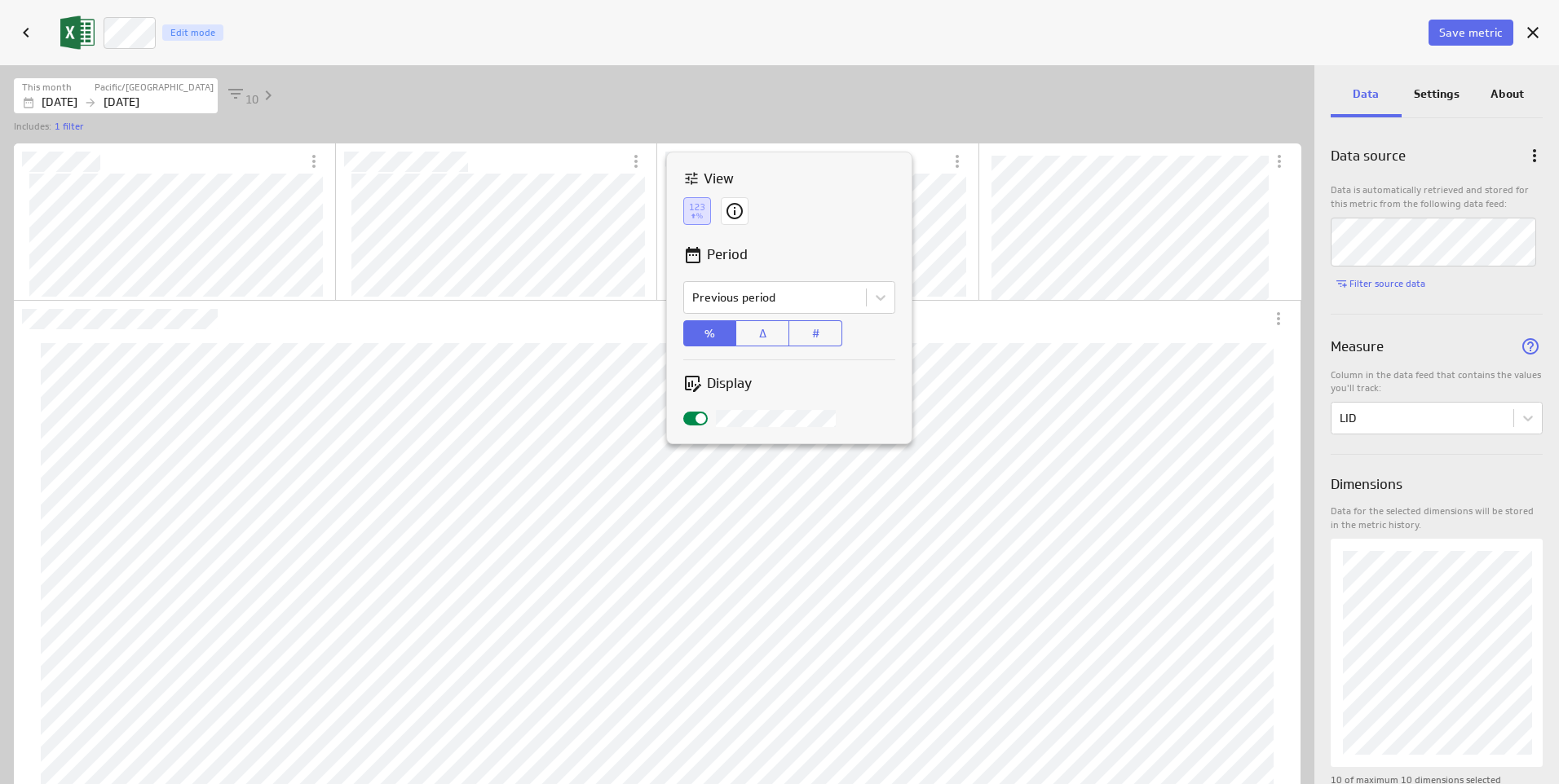
click at [694, 82] on div at bounding box center [780, 392] width 1559 height 784
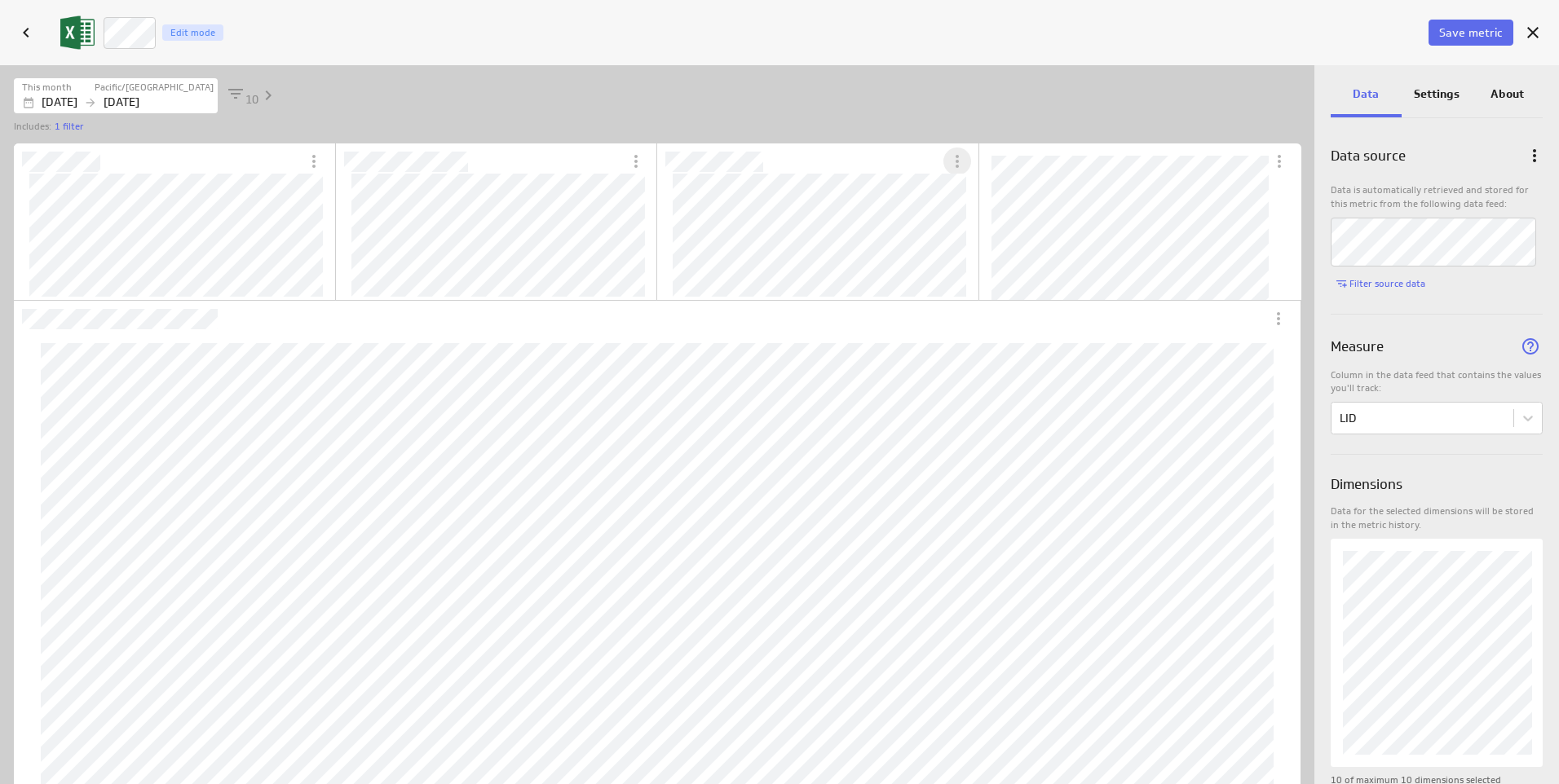
click at [959, 161] on icon "More actions" at bounding box center [957, 162] width 20 height 20
click at [959, 161] on div at bounding box center [780, 392] width 1559 height 784
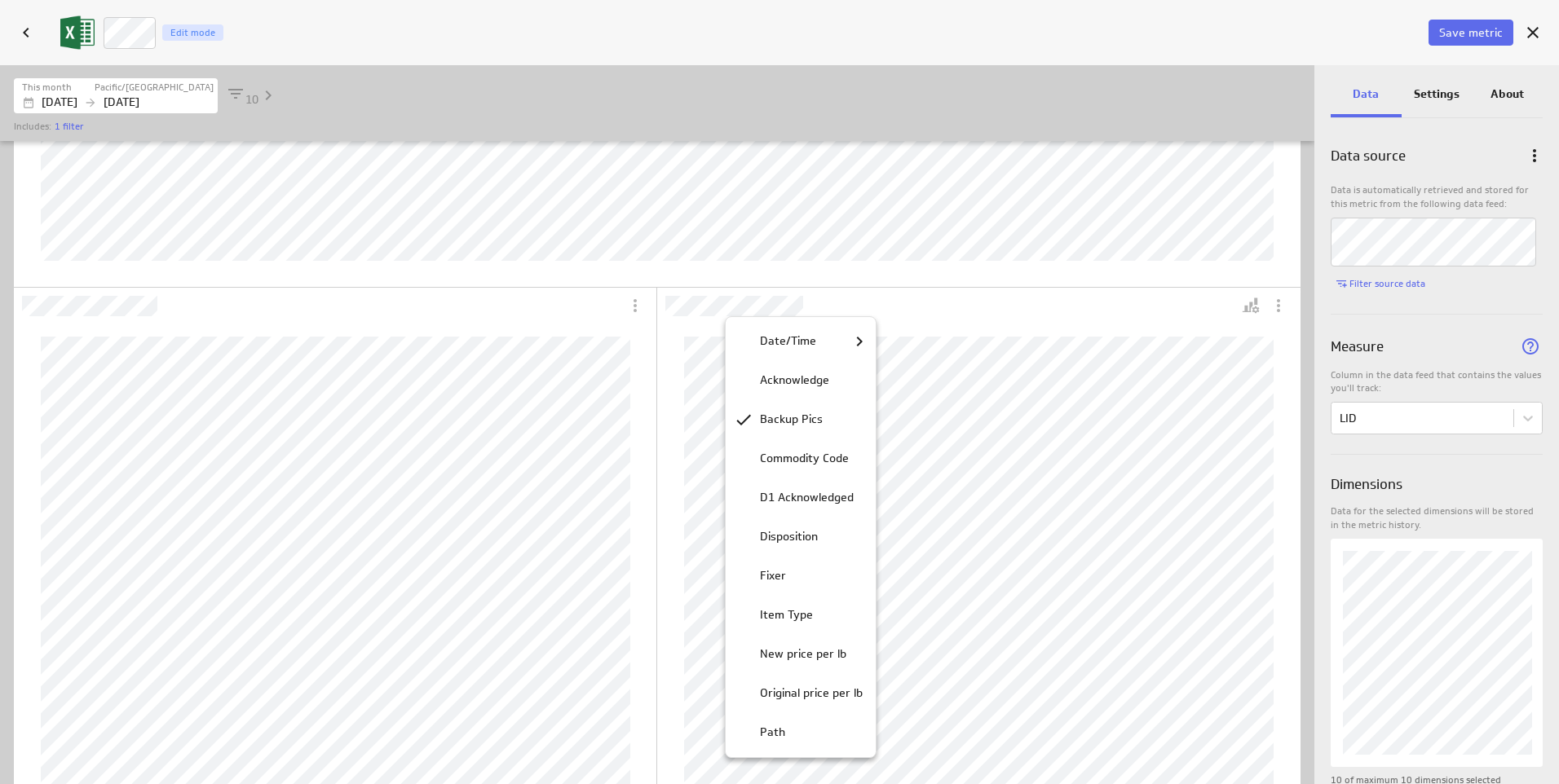
click at [748, 309] on div at bounding box center [780, 392] width 1559 height 784
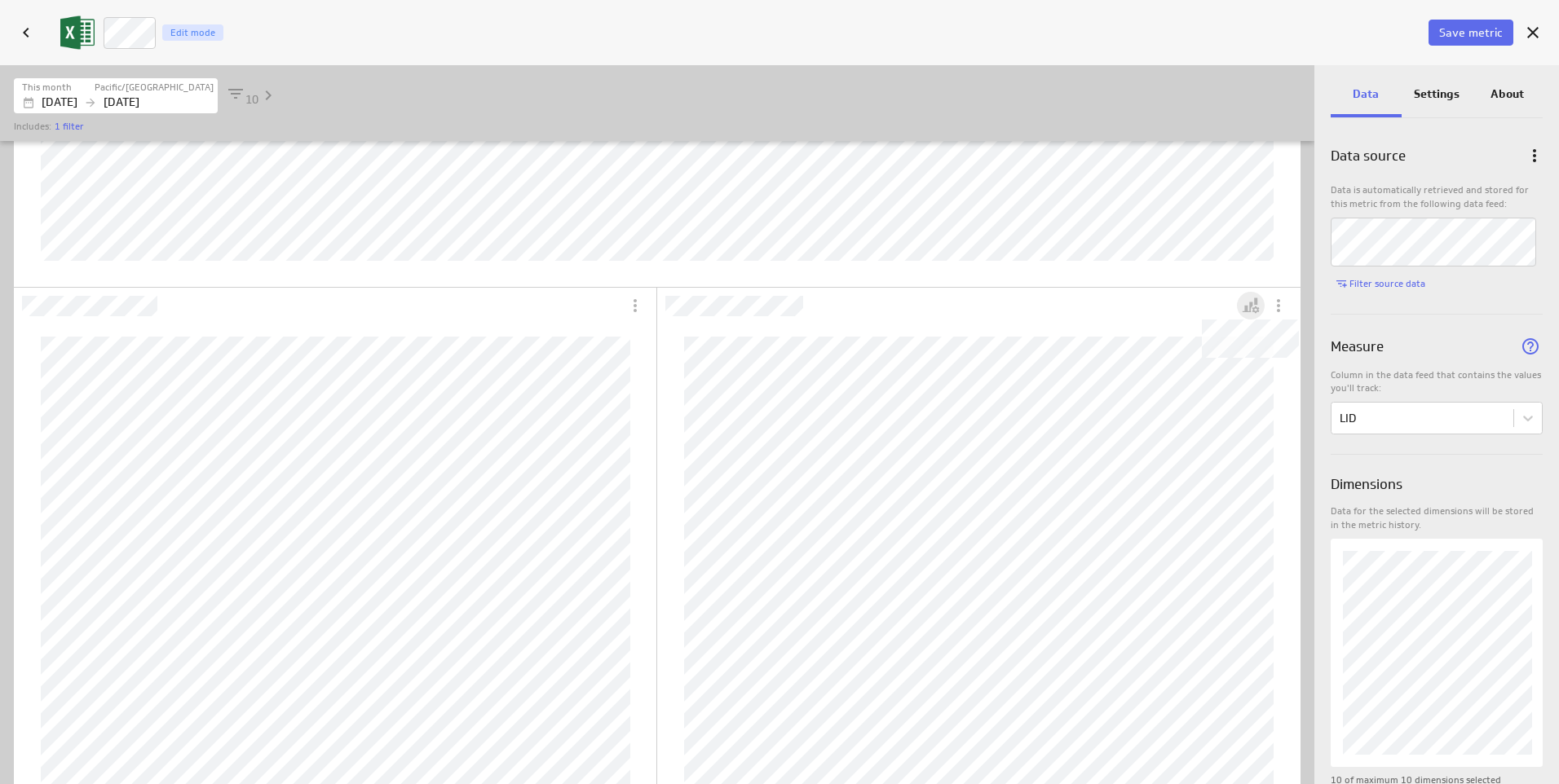
click at [1251, 309] on icon "Dashboard Widget" at bounding box center [1251, 306] width 20 height 20
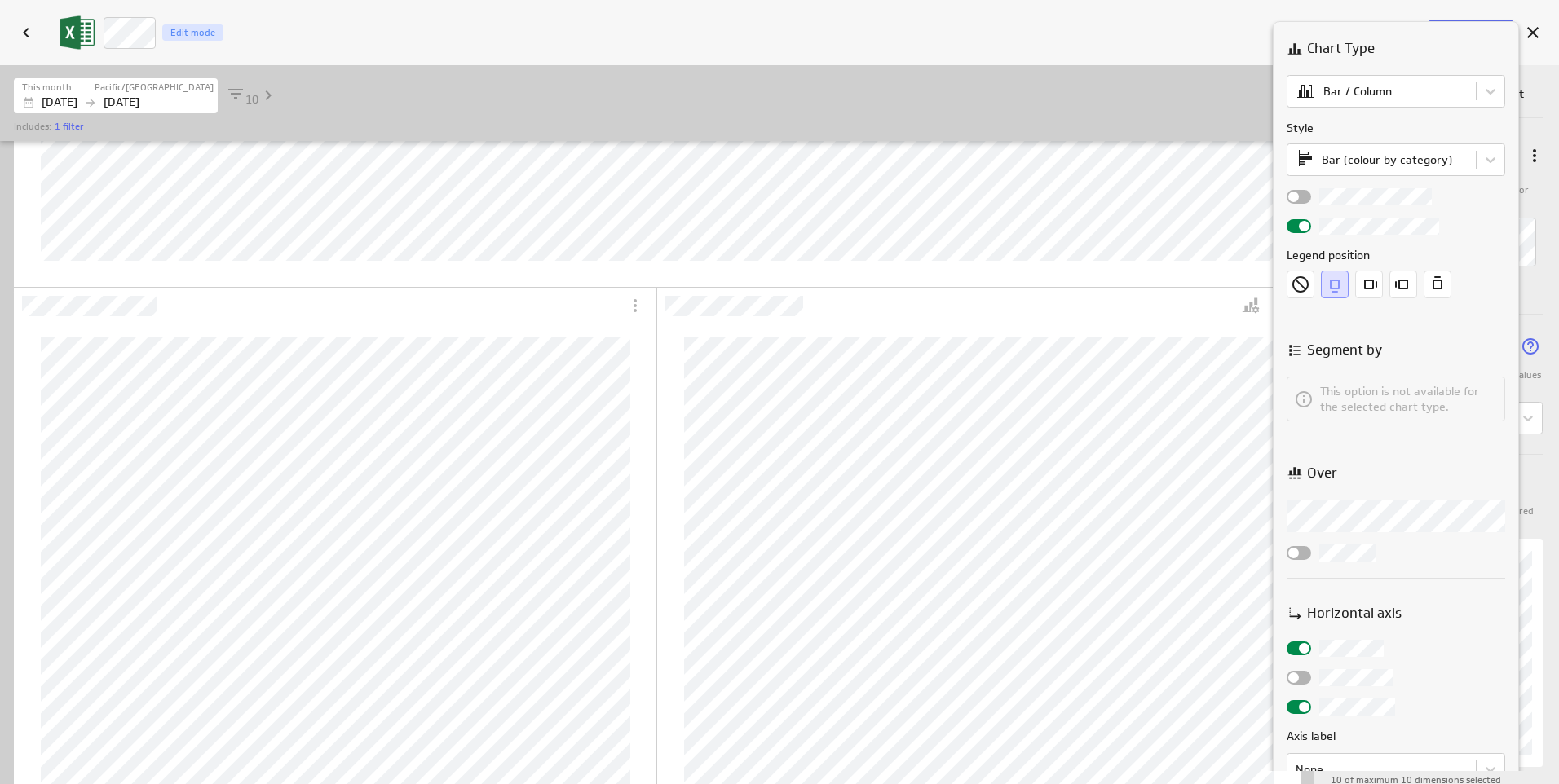
click at [1250, 309] on div at bounding box center [780, 392] width 1559 height 784
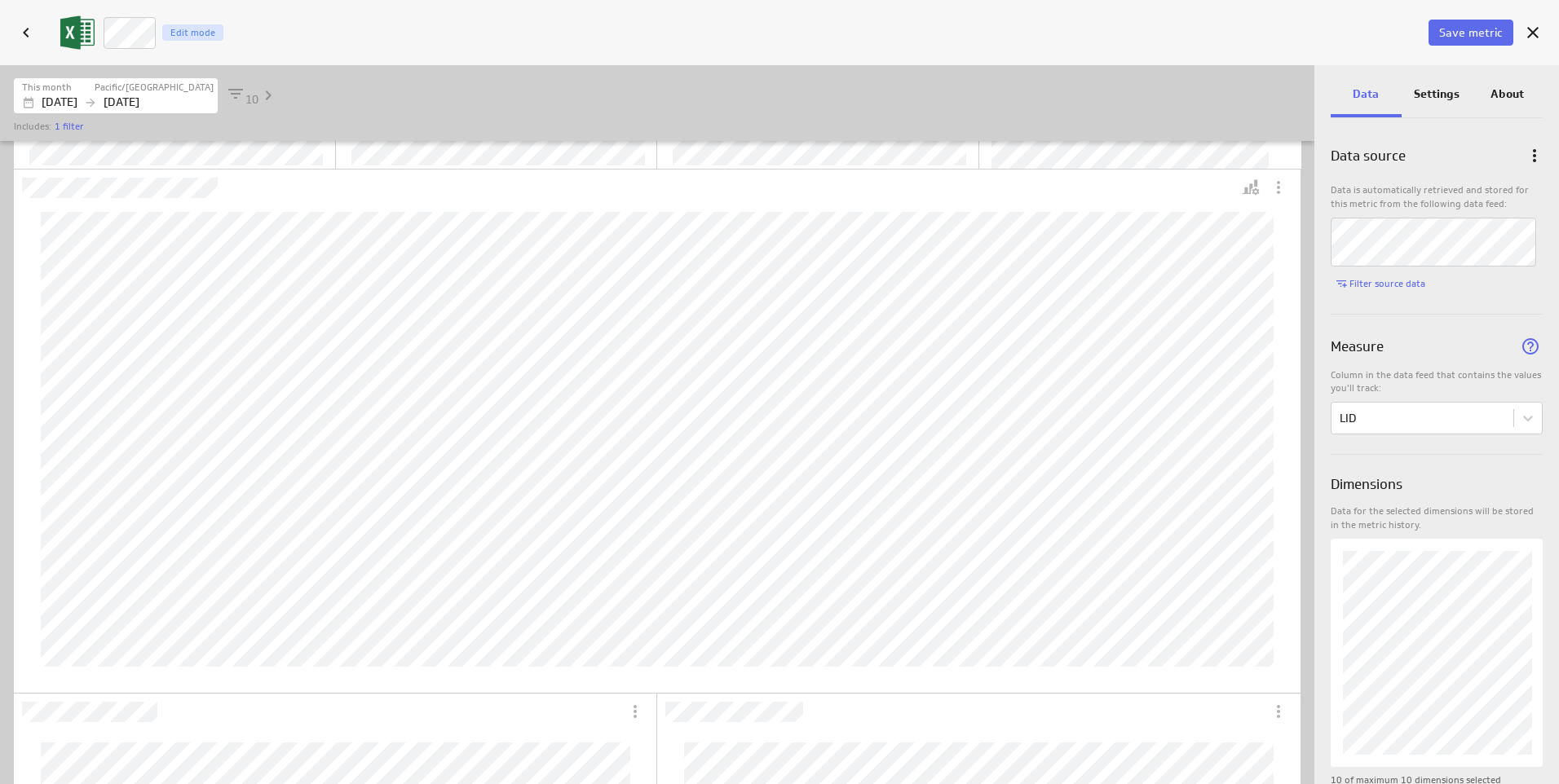
scroll to position [129, 0]
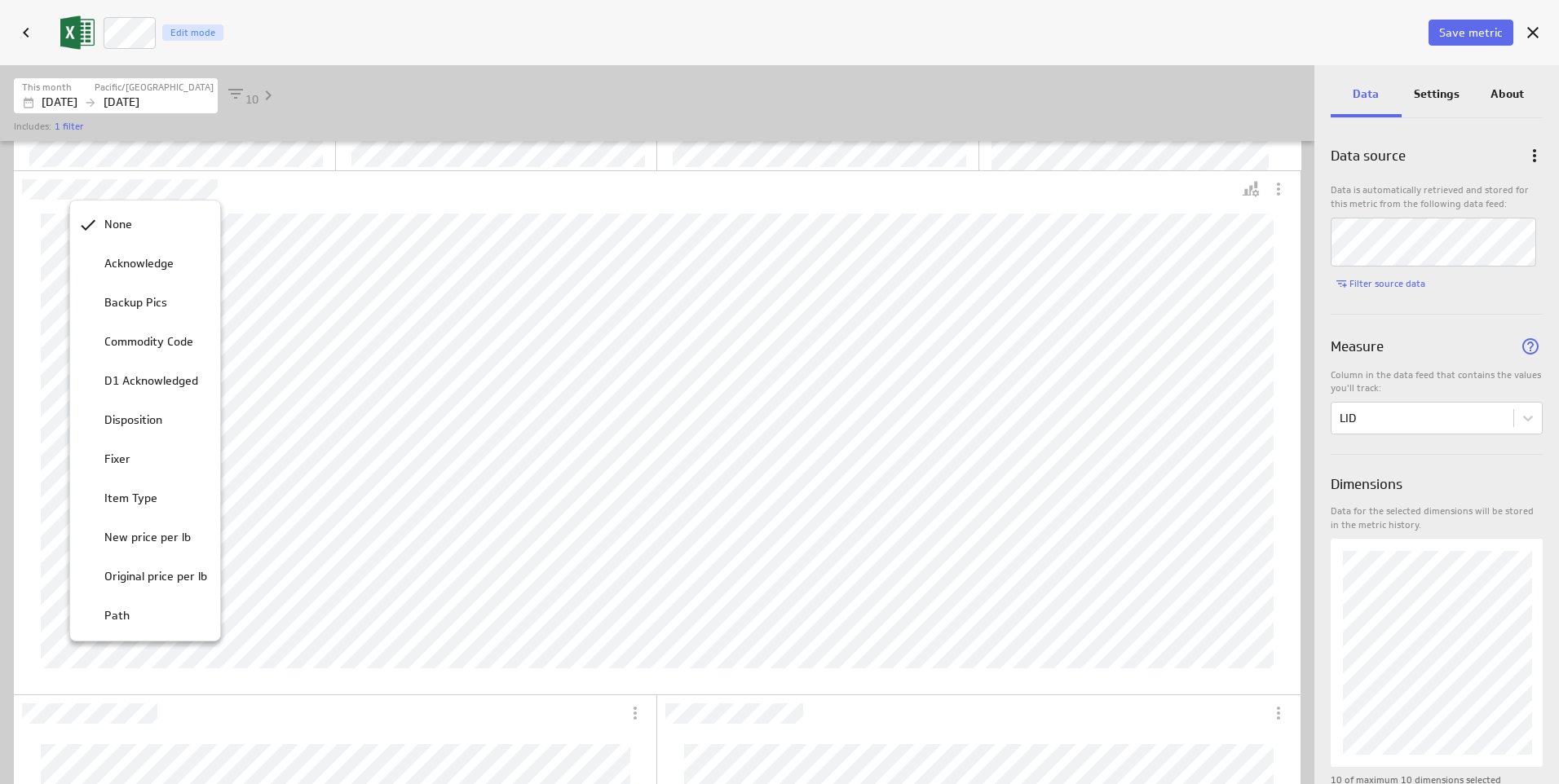
click at [1521, 412] on div at bounding box center [780, 392] width 1559 height 784
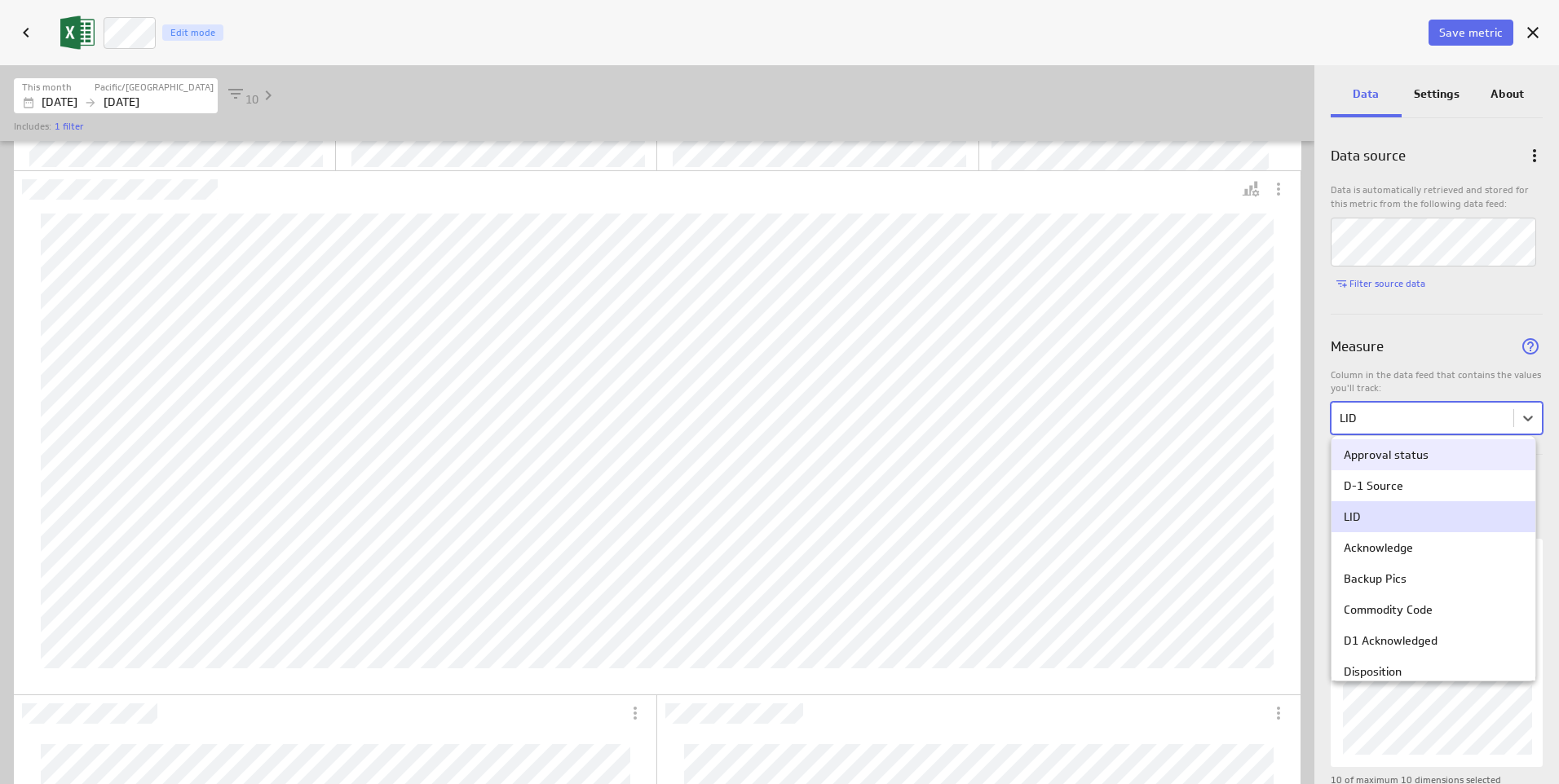
click at [1524, 415] on body "Save dashboard D4 Operations Edit mode Insert Dashboard settings This dashboard…" at bounding box center [780, 392] width 1559 height 784
click at [1397, 607] on div "Commodity Code" at bounding box center [1387, 609] width 89 height 15
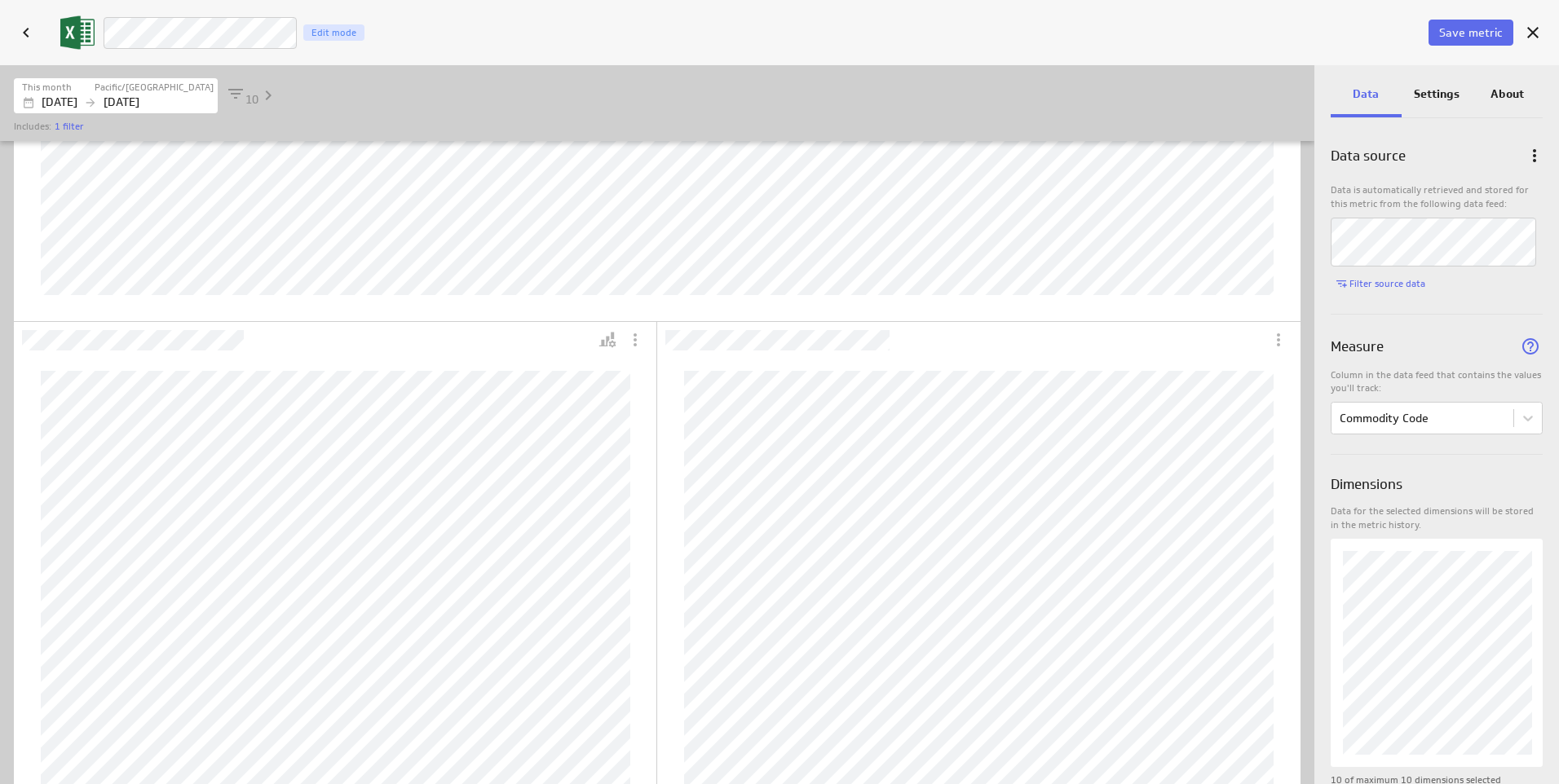
scroll to position [537, 0]
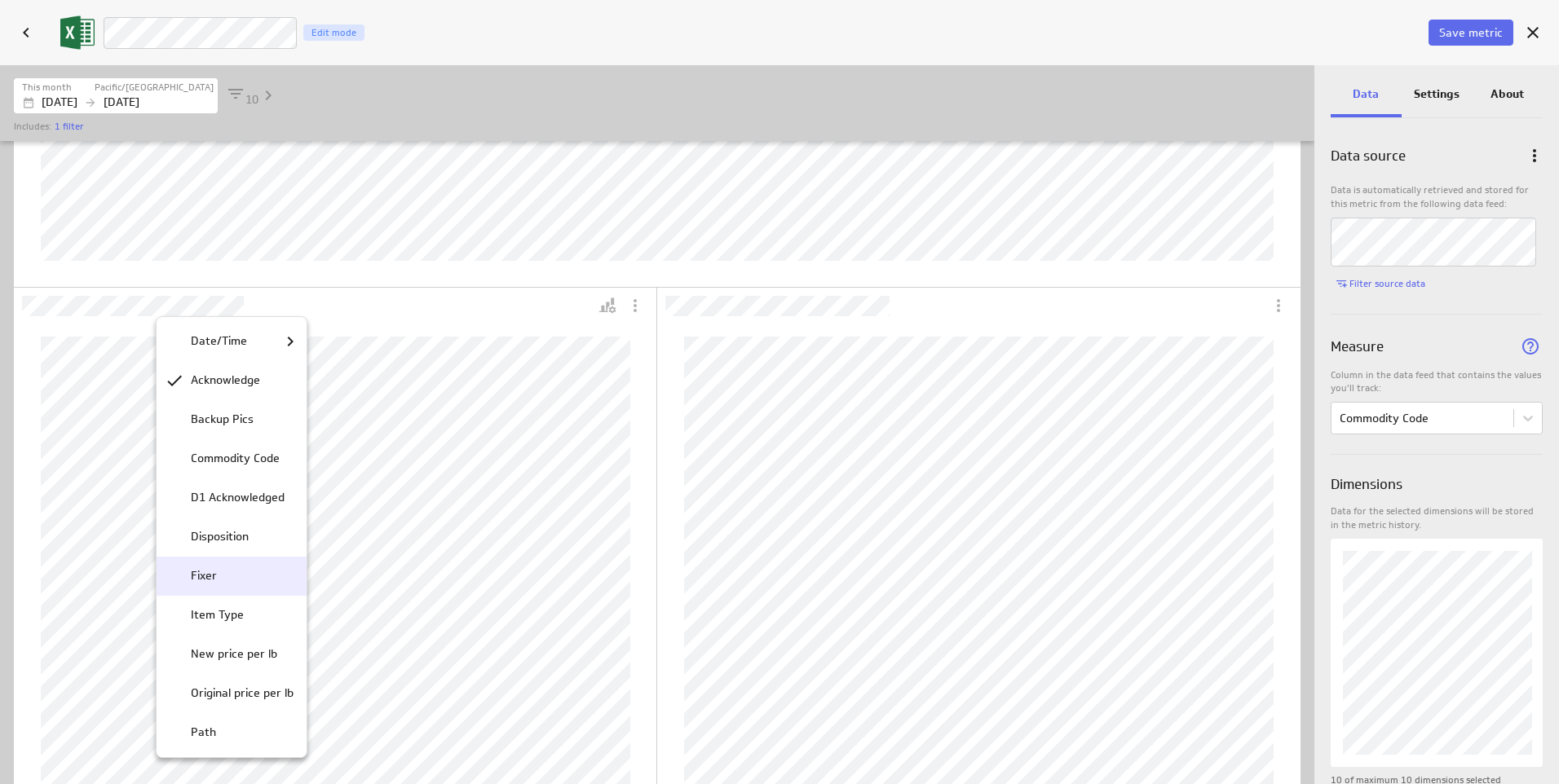
click at [211, 580] on p "Fixer" at bounding box center [204, 575] width 26 height 17
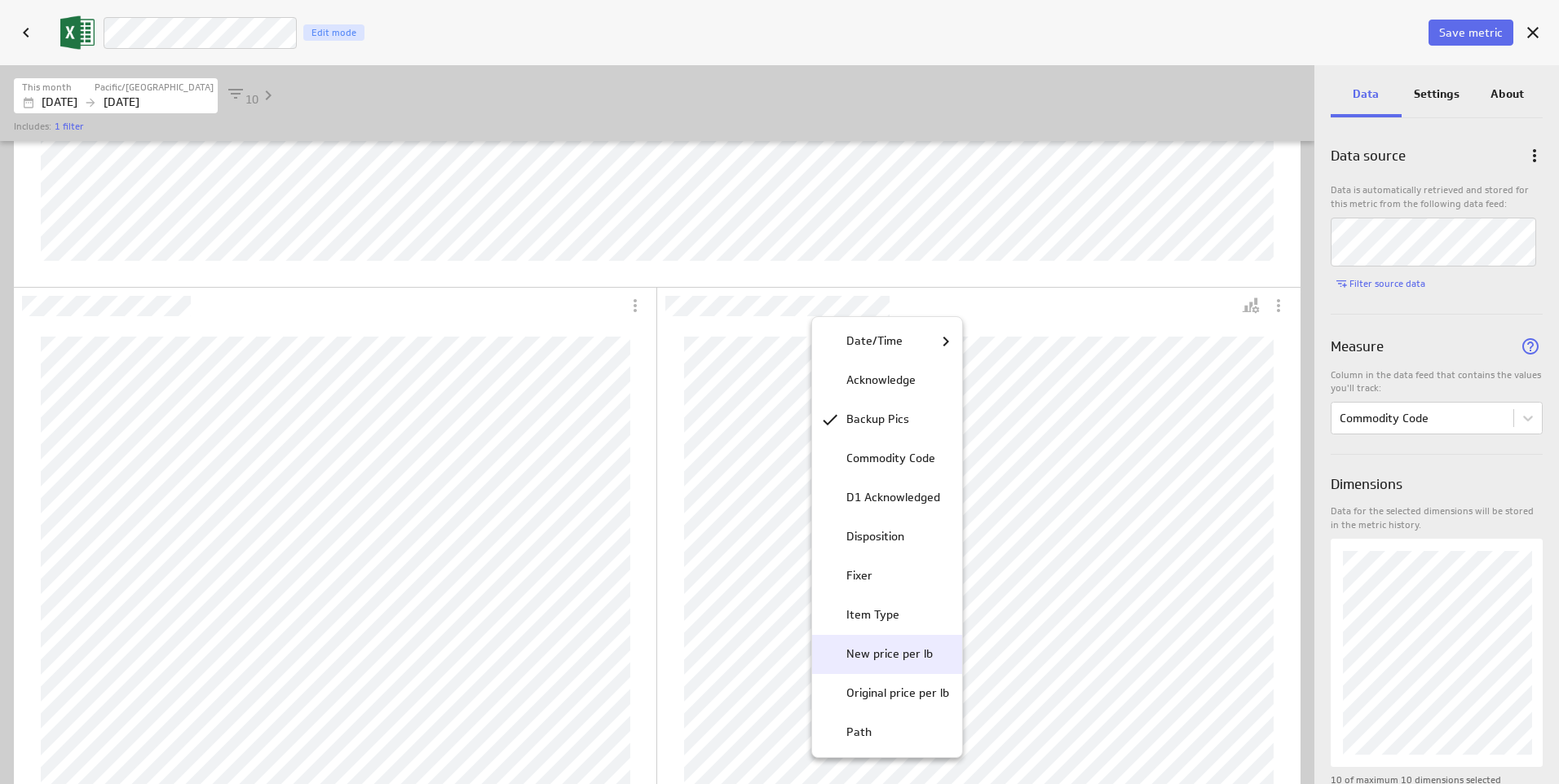
click at [879, 656] on p "New price per lb" at bounding box center [889, 654] width 86 height 17
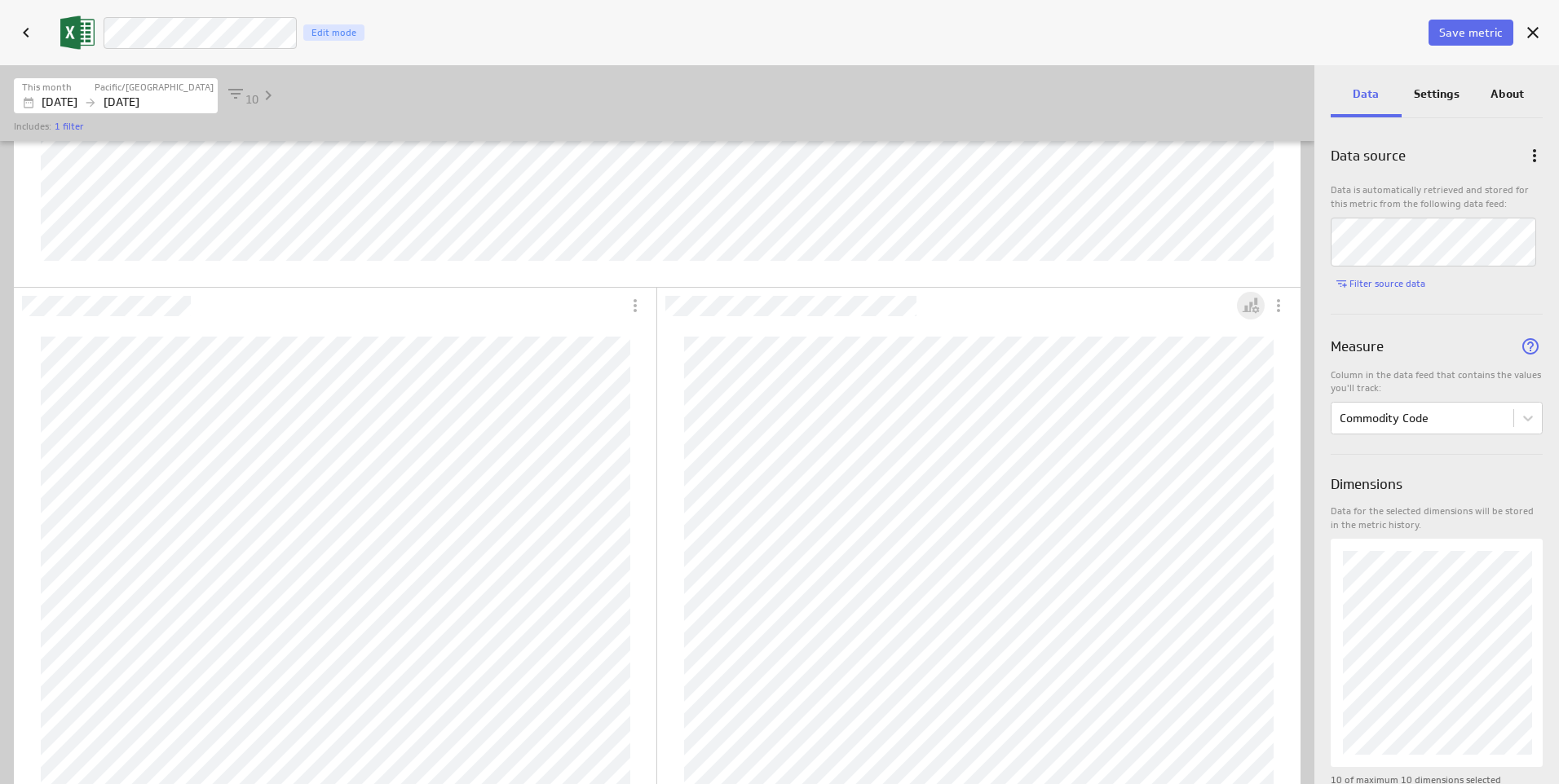
click at [1260, 304] on icon "Personalize view" at bounding box center [1251, 306] width 20 height 20
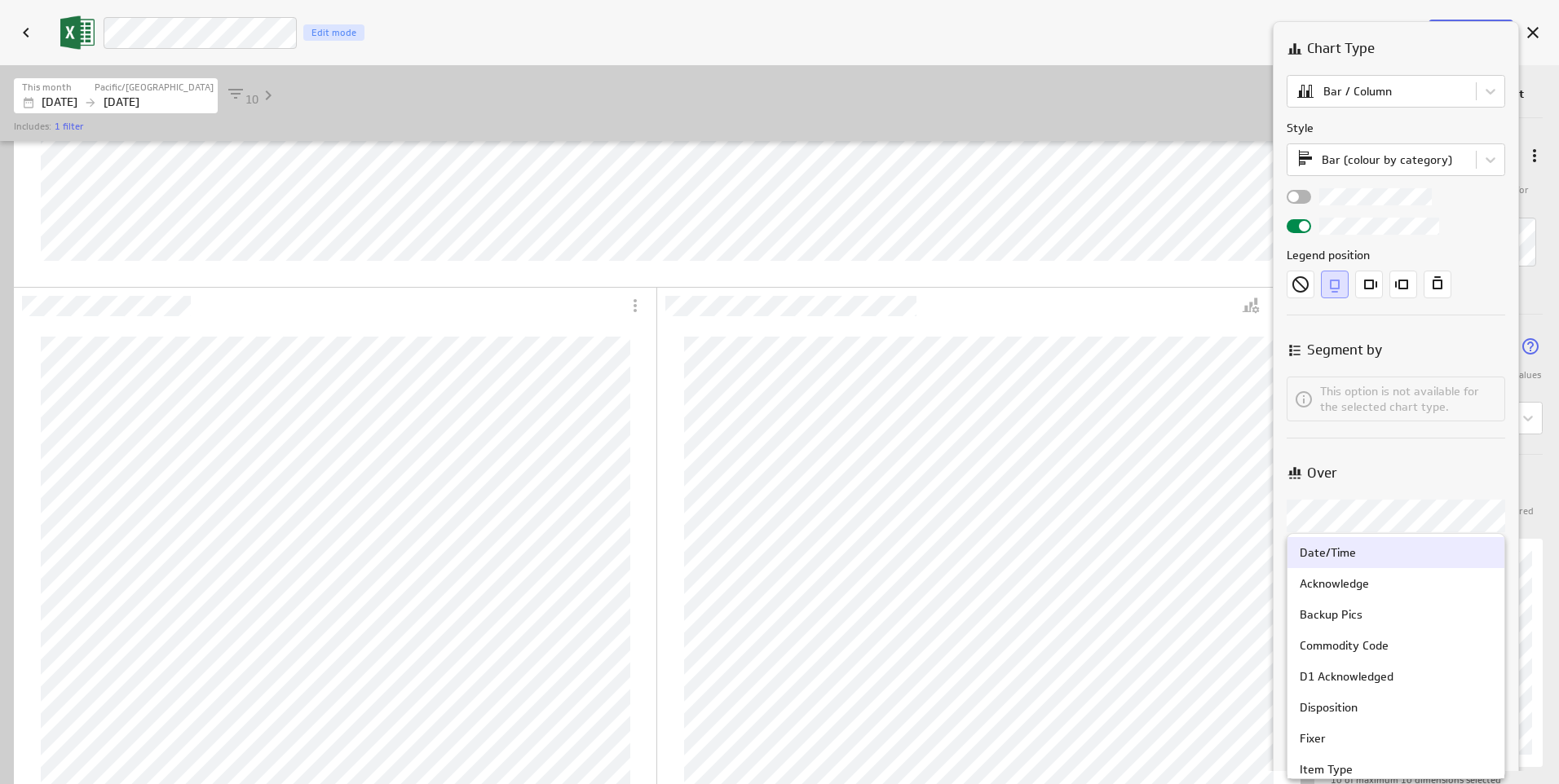
click at [1349, 516] on body "Save dashboard D4 Operations Edit mode Insert Dashboard settings This dashboard…" at bounding box center [780, 392] width 1559 height 784
click at [1349, 516] on div at bounding box center [780, 392] width 1559 height 784
click at [1499, 512] on body "Save dashboard D4 Operations Edit mode Insert Dashboard settings This dashboard…" at bounding box center [780, 392] width 1559 height 784
click at [1499, 512] on div at bounding box center [780, 392] width 1559 height 784
click at [1499, 512] on body "Save dashboard D4 Operations Edit mode Insert Dashboard settings This dashboard…" at bounding box center [780, 392] width 1559 height 784
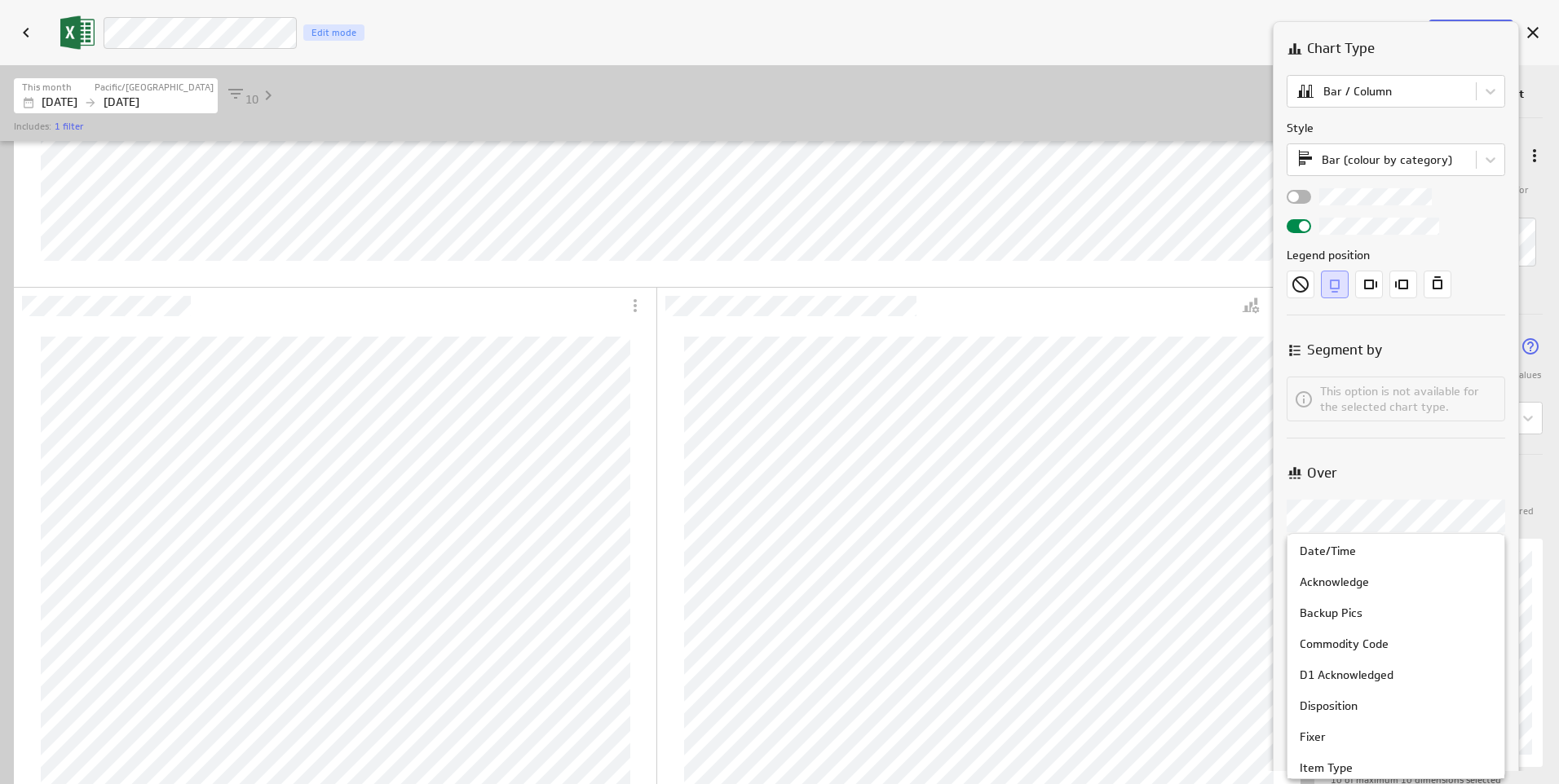
scroll to position [0, 0]
click at [1318, 675] on div "D1 Acknowledged" at bounding box center [1346, 676] width 94 height 15
click at [1353, 515] on body "Save dashboard D4 Operations Edit mode Insert Dashboard settings This dashboard…" at bounding box center [780, 392] width 1559 height 784
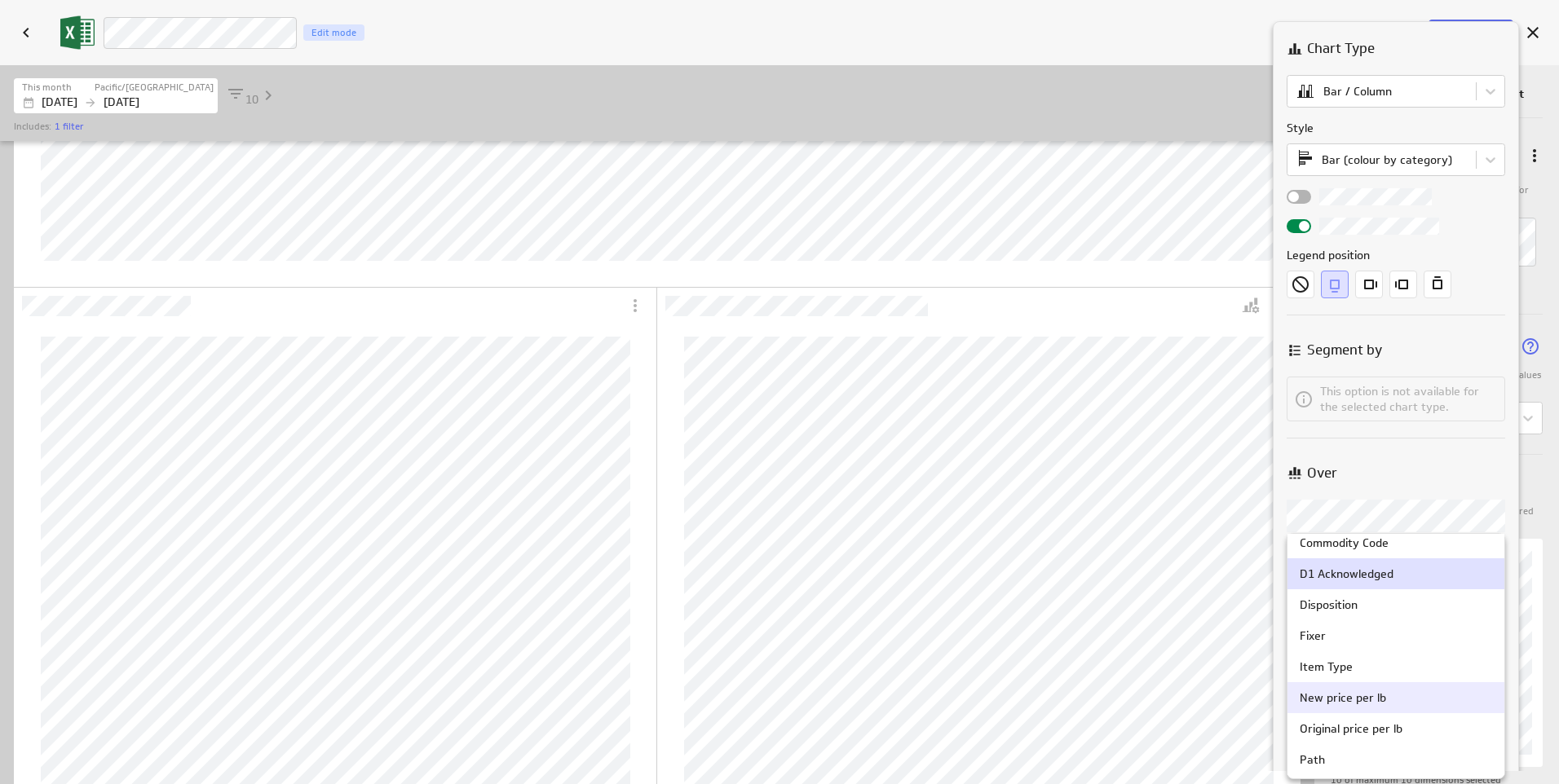
click at [1354, 692] on div "New price per lb" at bounding box center [1342, 697] width 86 height 15
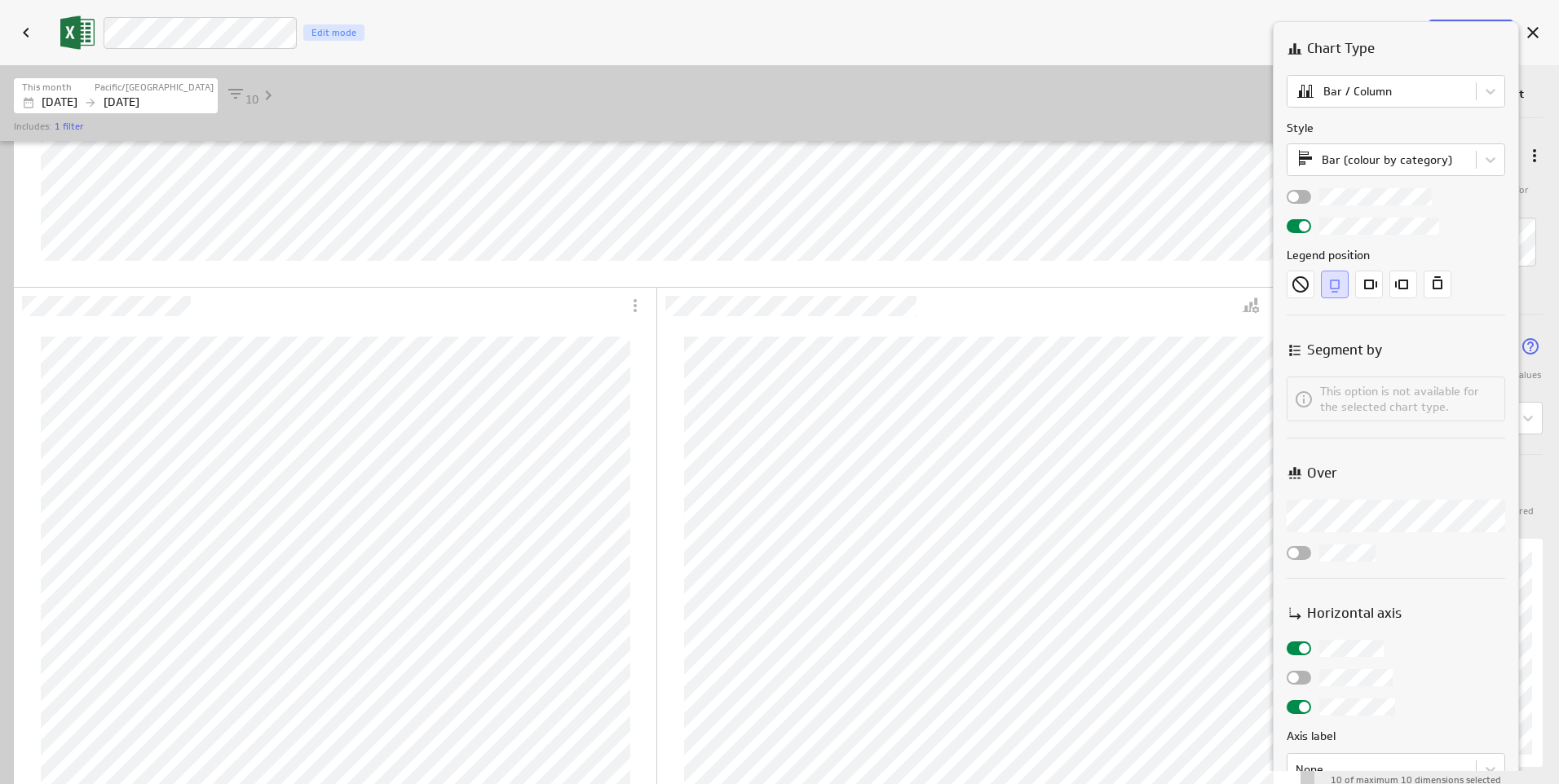
scroll to position [377, 0]
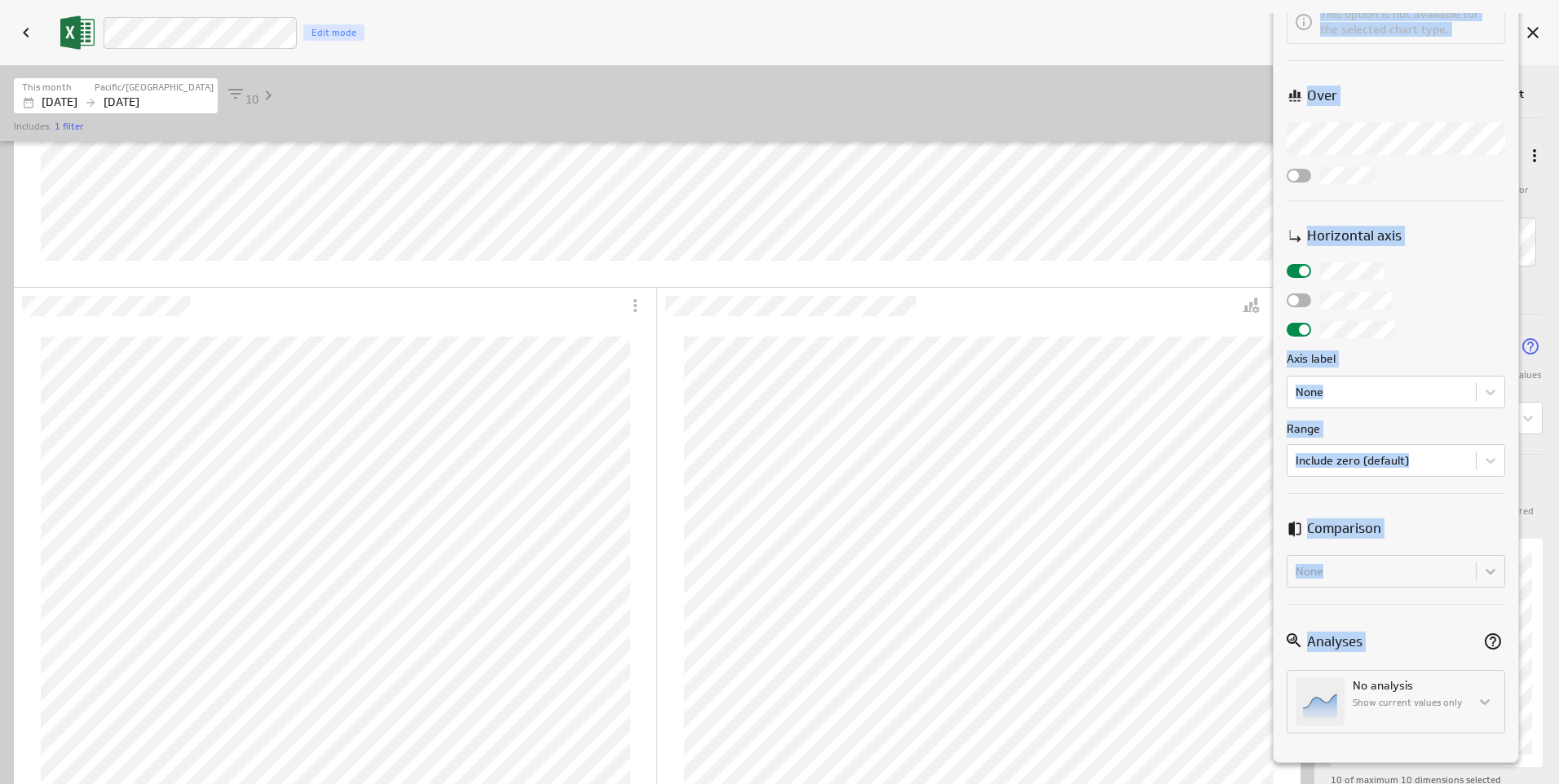
drag, startPoint x: 1525, startPoint y: 637, endPoint x: 1534, endPoint y: 688, distance: 51.8
click at [1534, 688] on div "Chart Type Bar / Column Style Bar (colour by category) Legend position Segment …" at bounding box center [780, 392] width 1559 height 784
click at [1457, 646] on div at bounding box center [1433, 641] width 143 height 24
click at [1470, 503] on div "Chart Type Bar / Column Style Bar (colour by category) Legend position Segment …" at bounding box center [1395, 203] width 244 height 1117
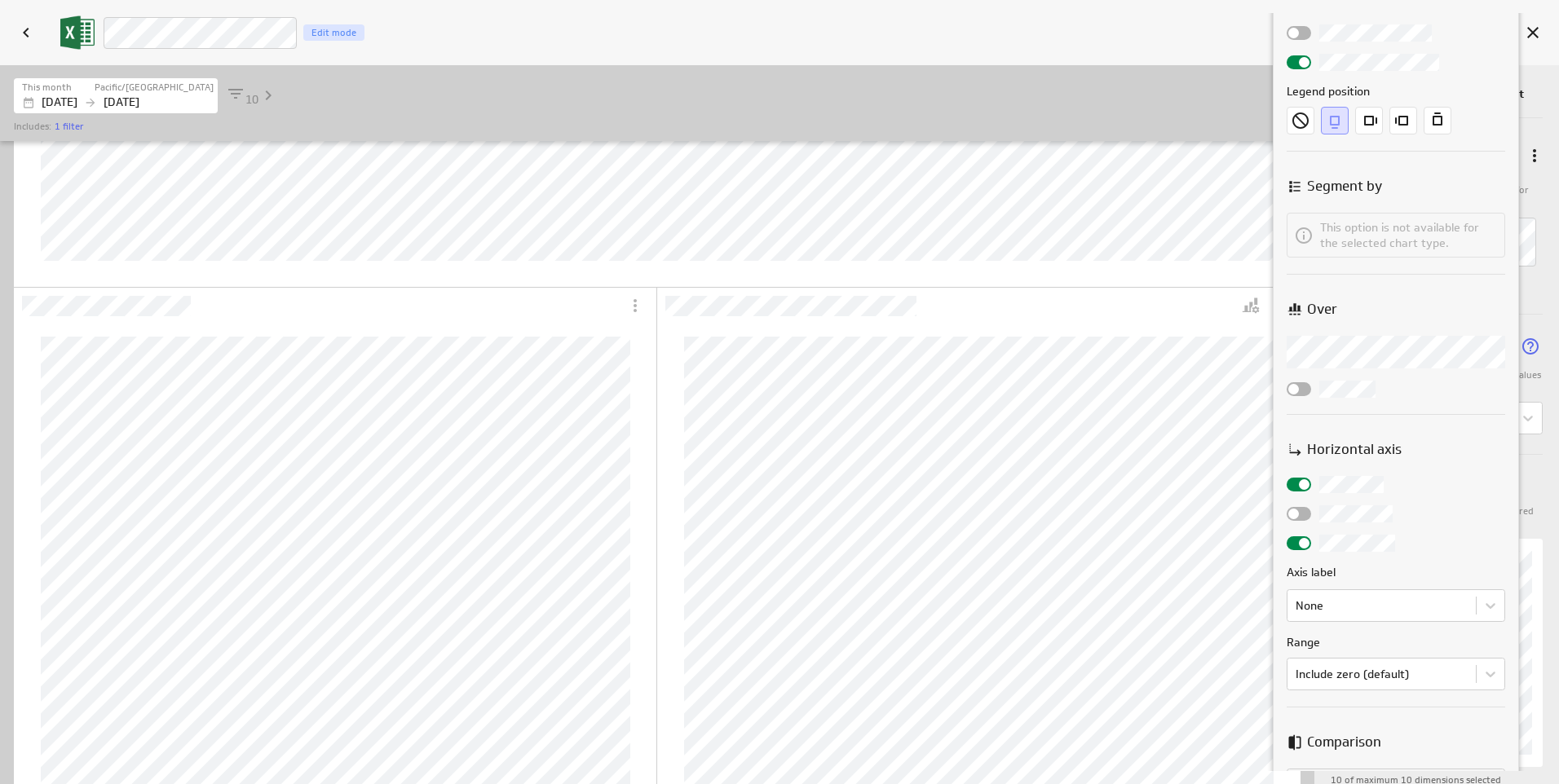
scroll to position [133, 0]
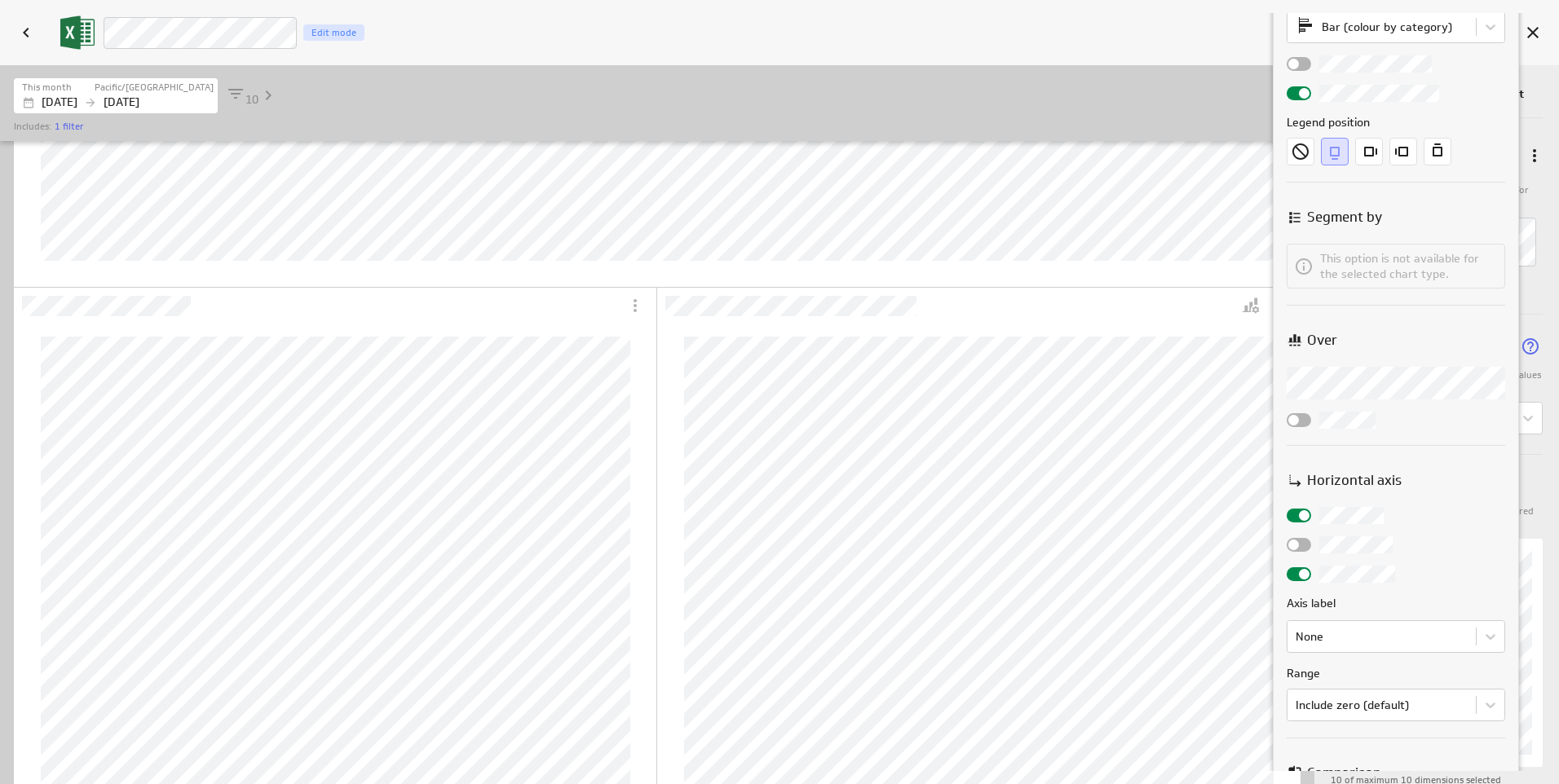
click at [1497, 384] on body "Save dashboard D4 Operations Edit mode Insert Dashboard settings This dashboard…" at bounding box center [780, 392] width 1559 height 784
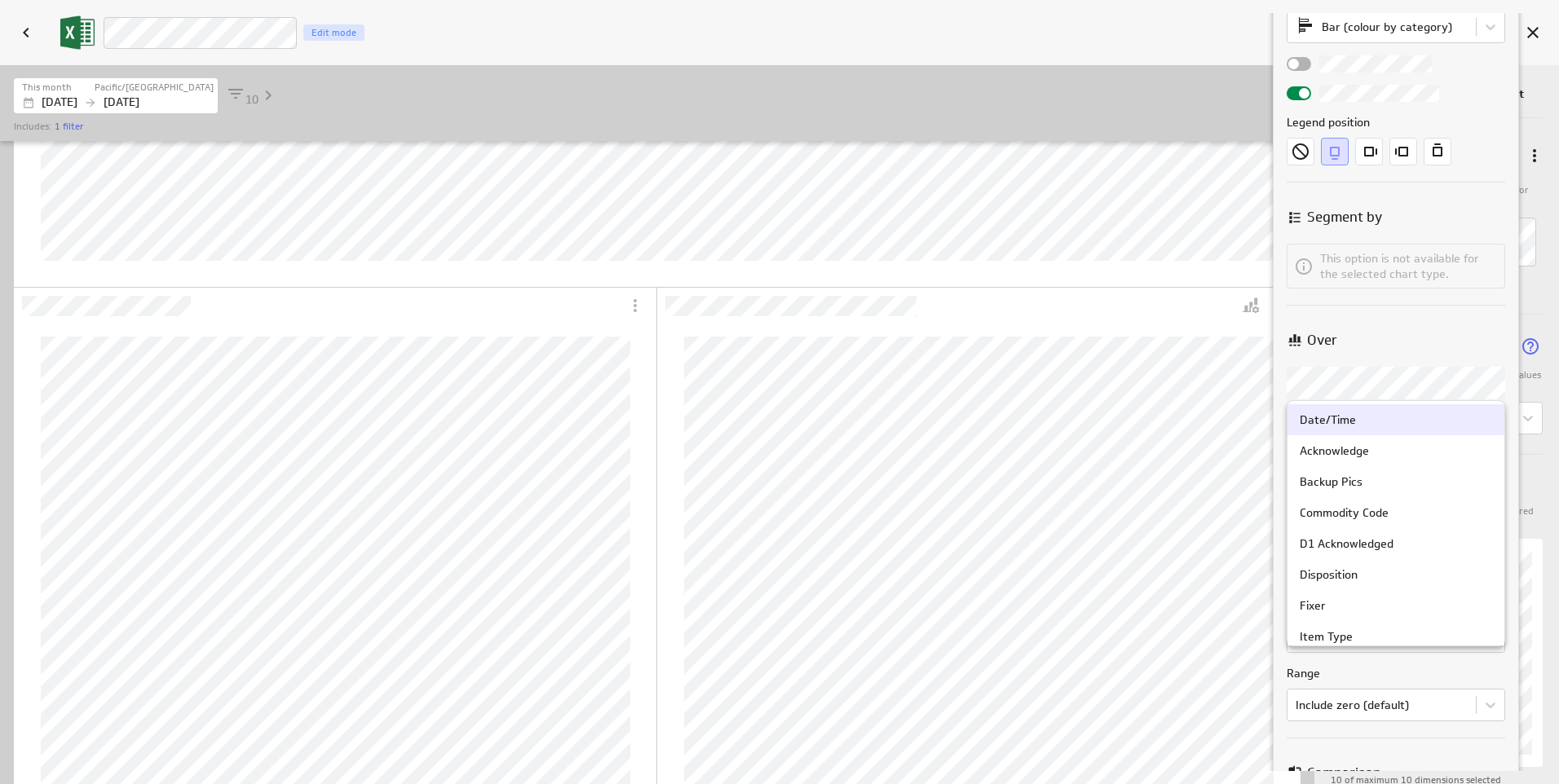
click at [1250, 307] on div at bounding box center [780, 392] width 1559 height 784
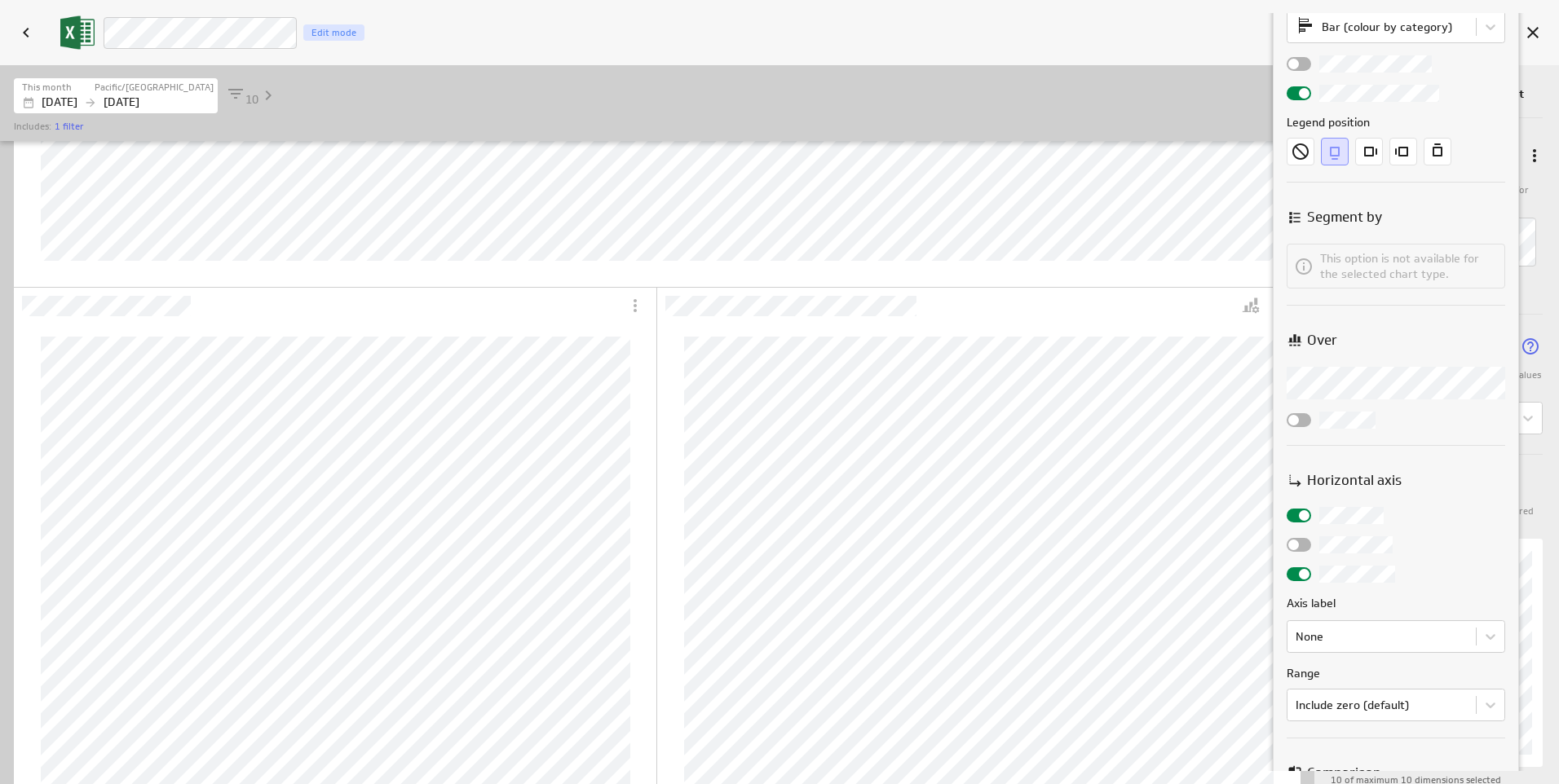
click at [1250, 308] on div at bounding box center [780, 392] width 1559 height 784
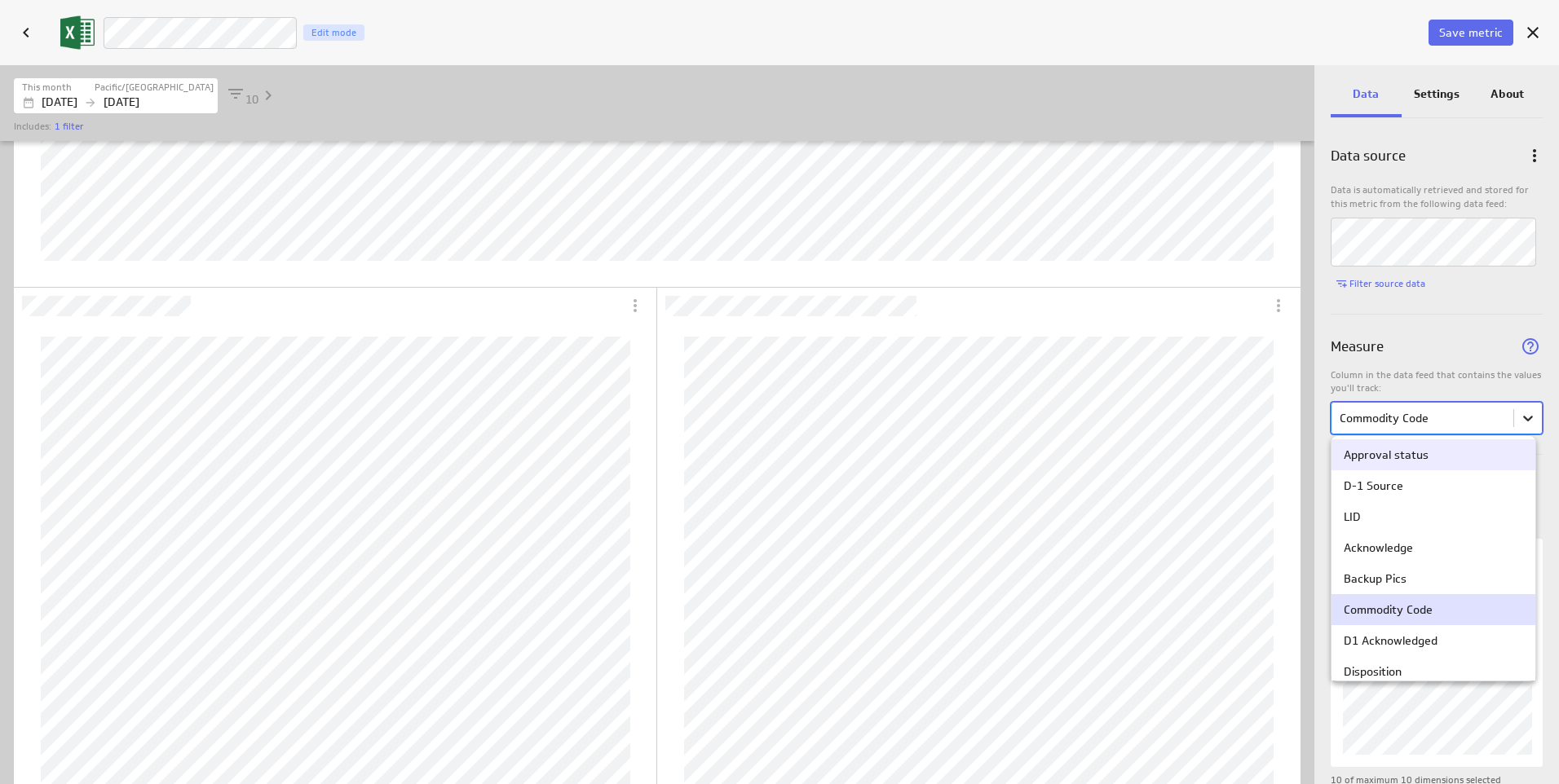
click at [1525, 423] on body "Save dashboard D4 Operations Edit mode Insert Dashboard settings This dashboard…" at bounding box center [780, 392] width 1559 height 784
click at [1465, 513] on div "LID" at bounding box center [1433, 516] width 179 height 15
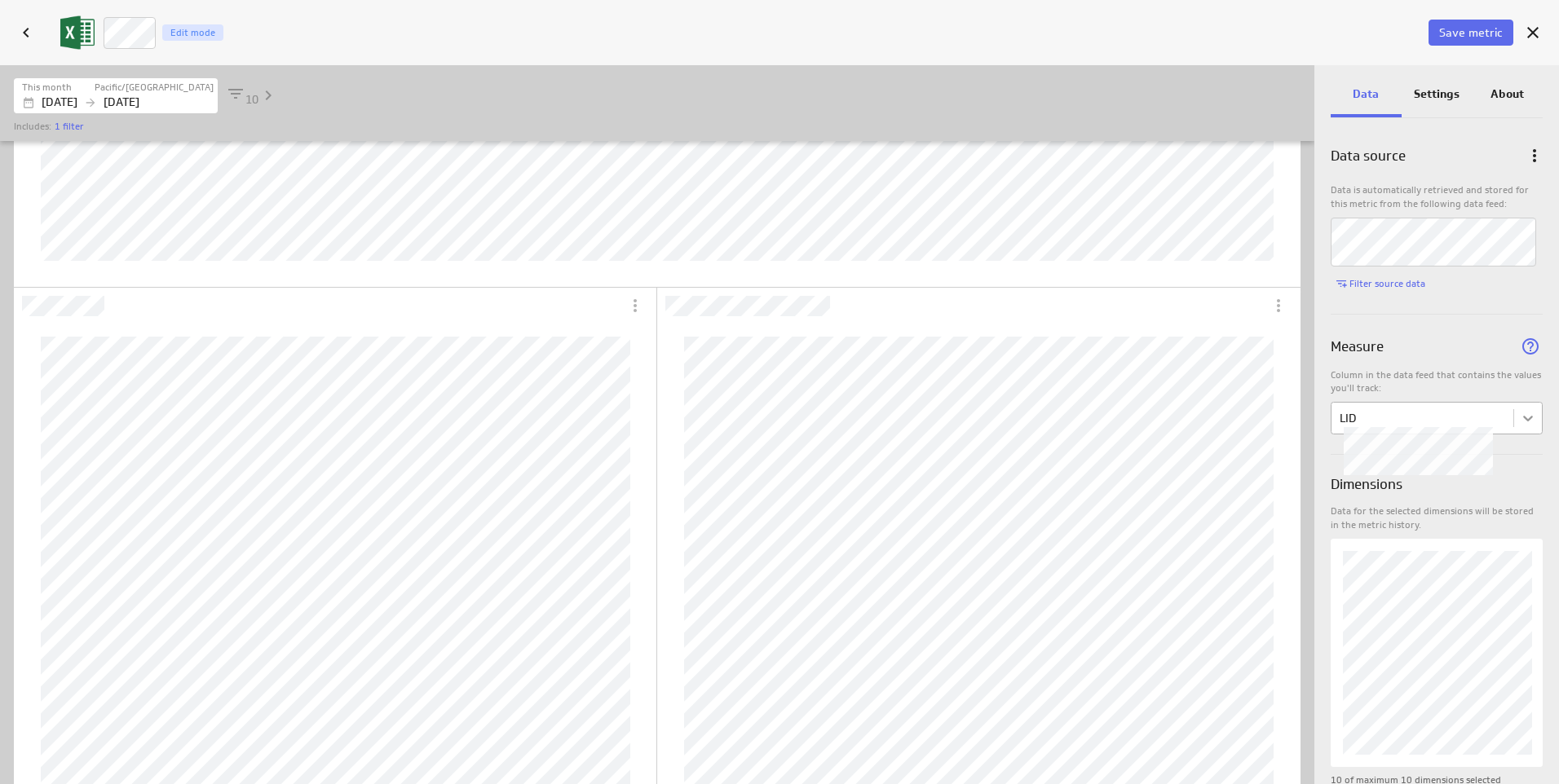
click at [1522, 419] on body "Save dashboard D4 Operations Edit mode Insert Dashboard settings This dashboard…" at bounding box center [780, 392] width 1559 height 784
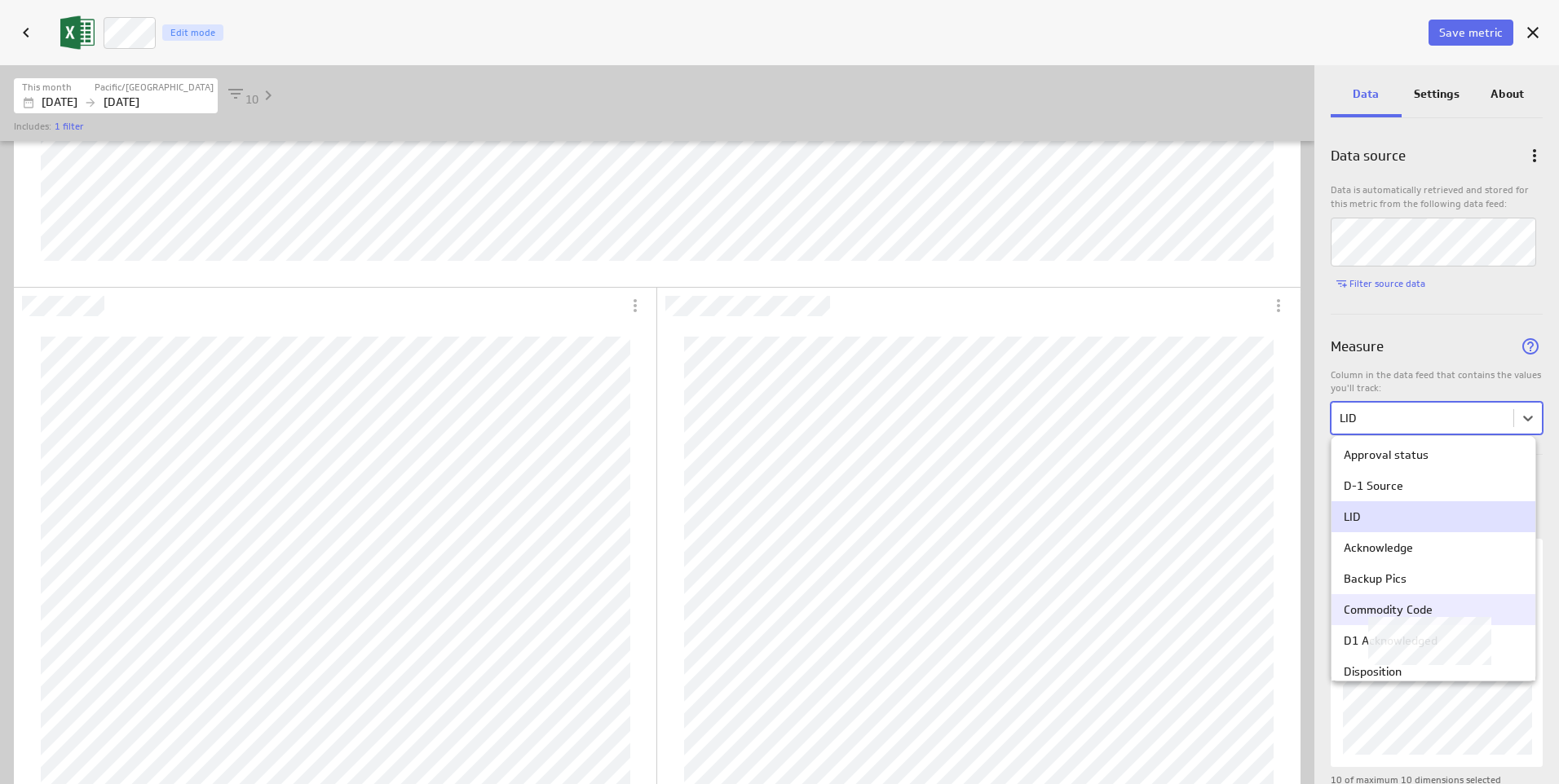
drag, startPoint x: 1426, startPoint y: 585, endPoint x: 1416, endPoint y: 608, distance: 25.1
click at [1416, 608] on div "Commodity Code" at bounding box center [1387, 609] width 89 height 15
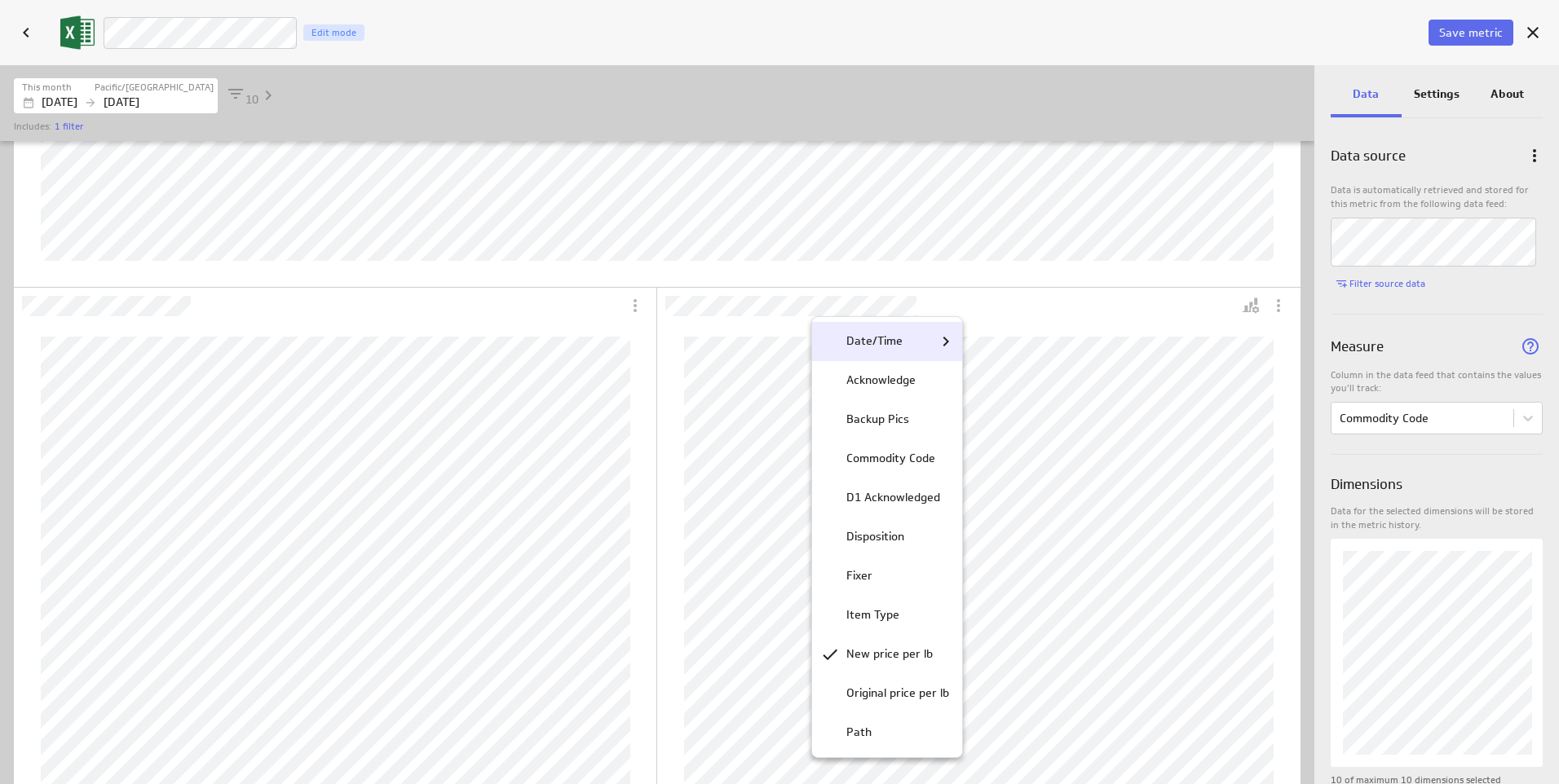
click at [944, 340] on icon "Date/Time" at bounding box center [946, 341] width 20 height 20
click at [830, 341] on icon "Date/Time" at bounding box center [830, 341] width 20 height 20
click at [865, 336] on p "Date/Time" at bounding box center [874, 340] width 56 height 17
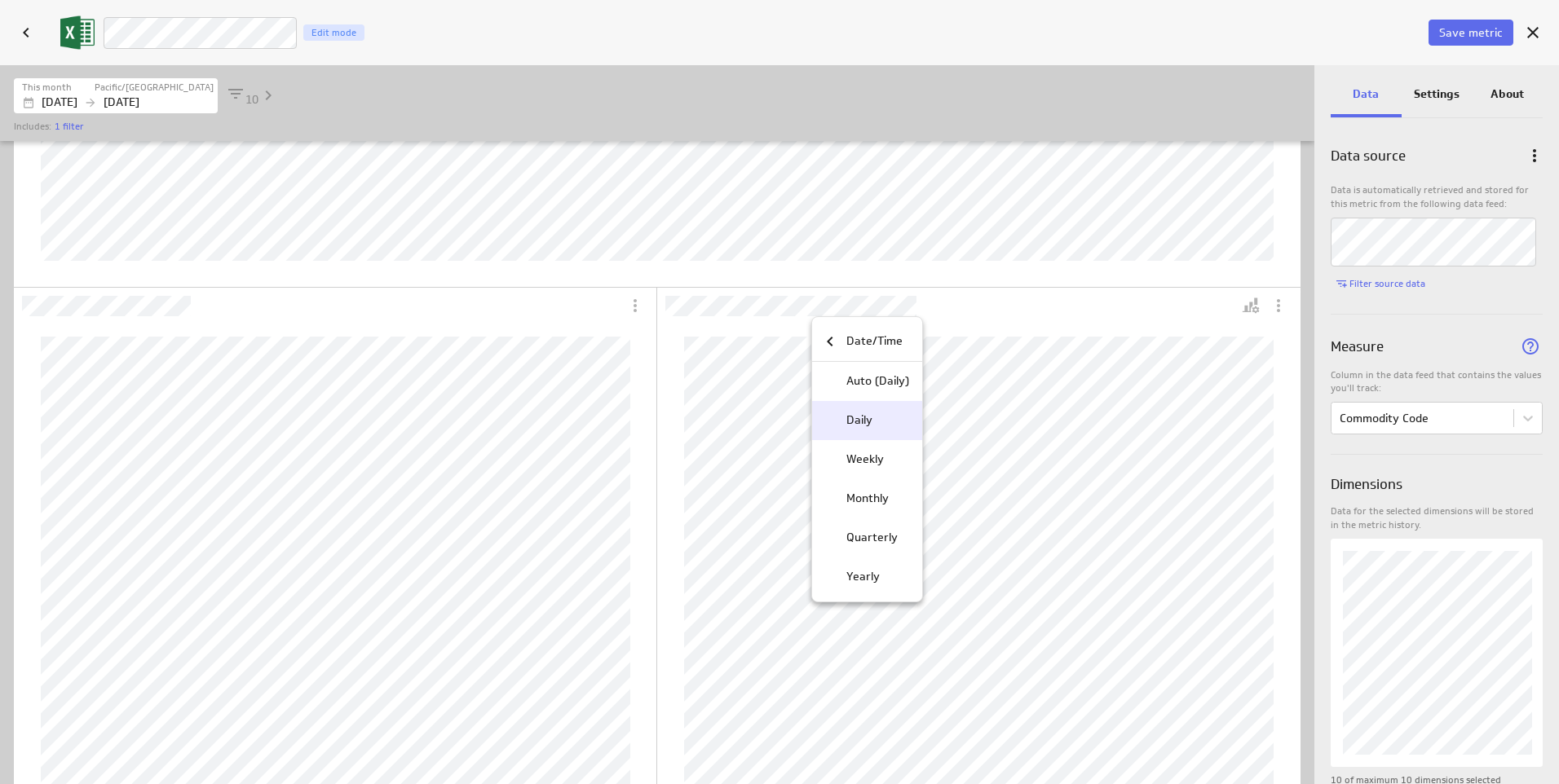
click at [867, 418] on p "Daily" at bounding box center [859, 419] width 26 height 17
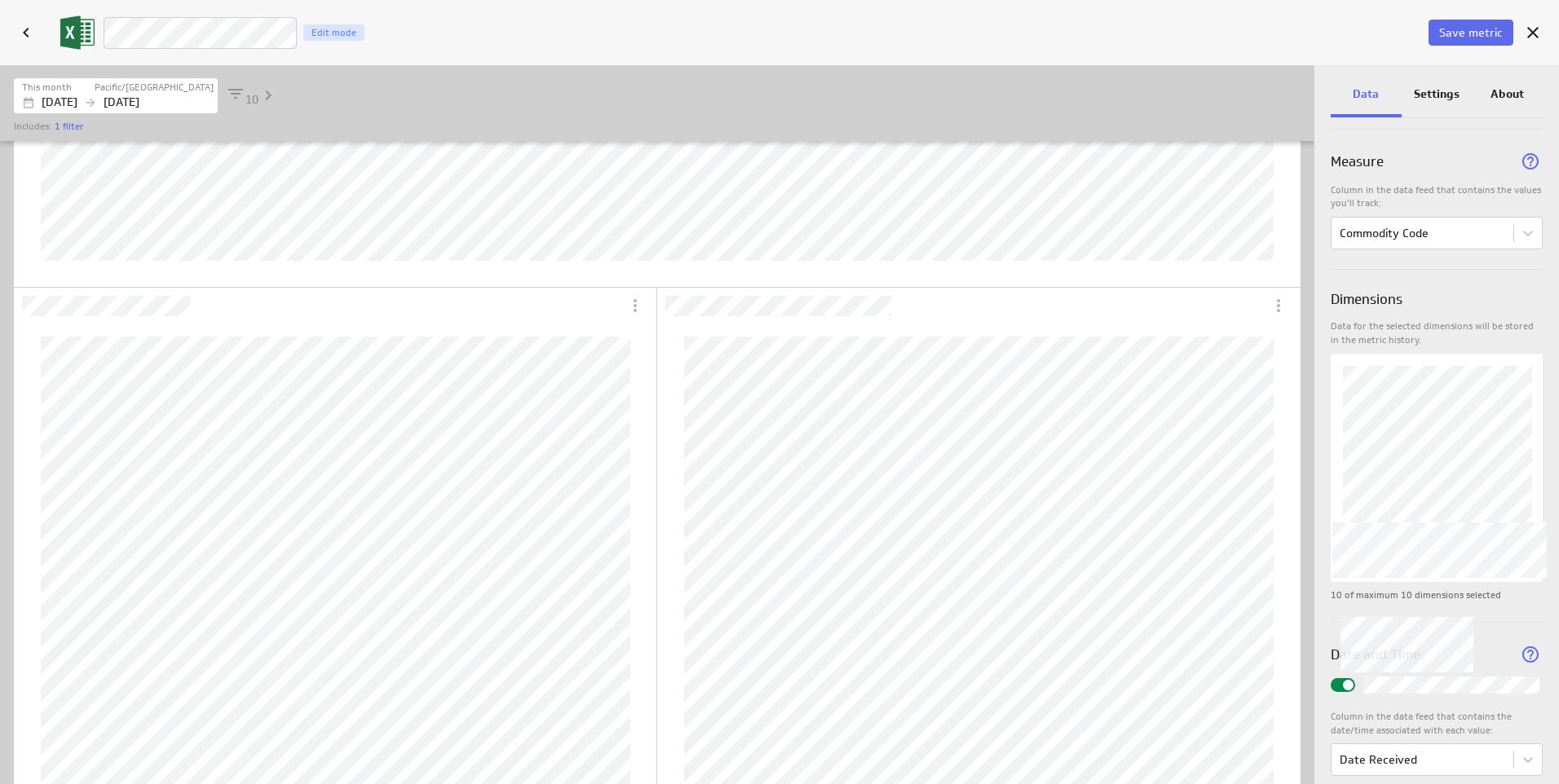
scroll to position [213, 0]
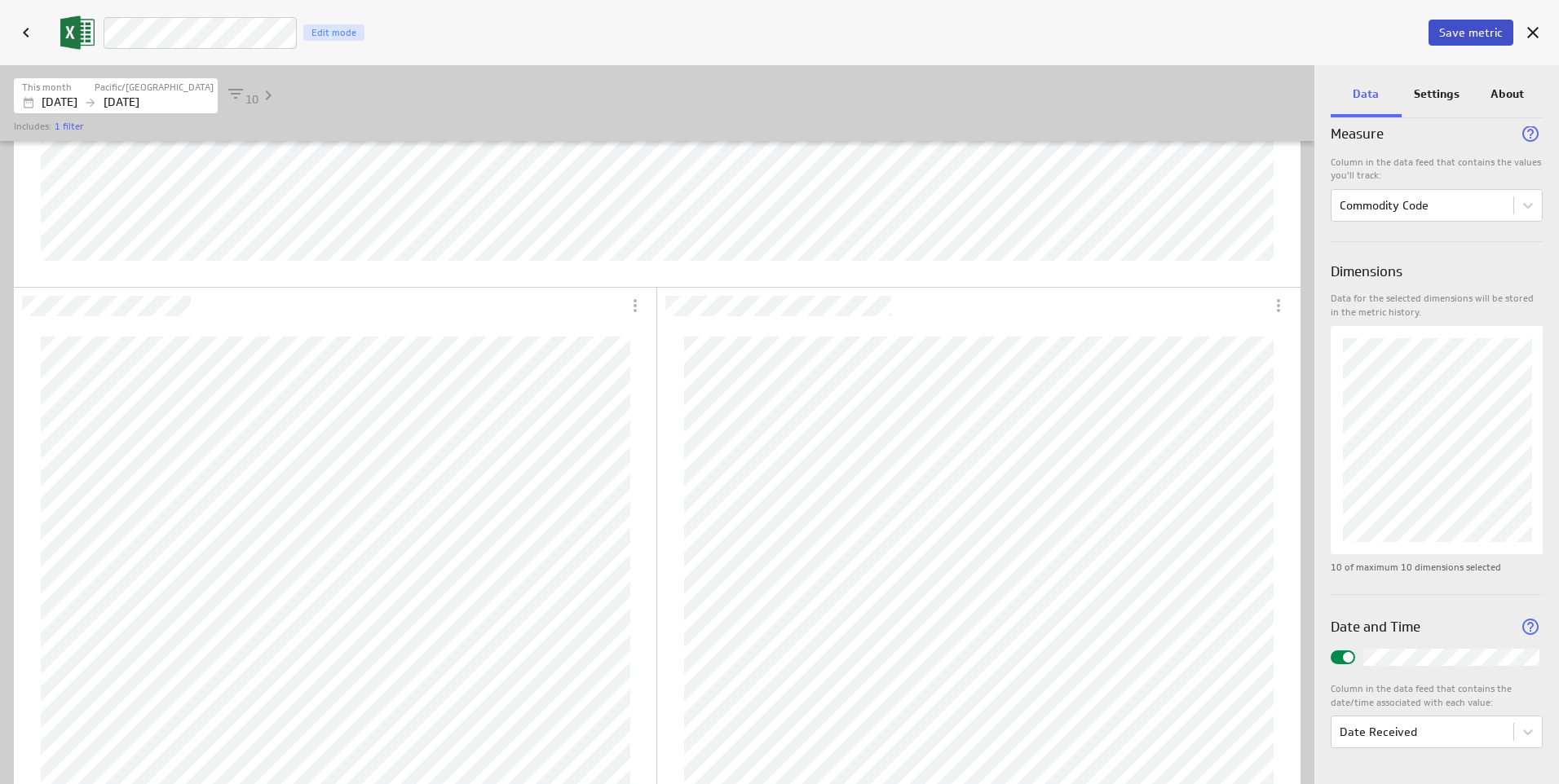
click at [1433, 31] on button "Save metric" at bounding box center [1471, 32] width 84 height 26
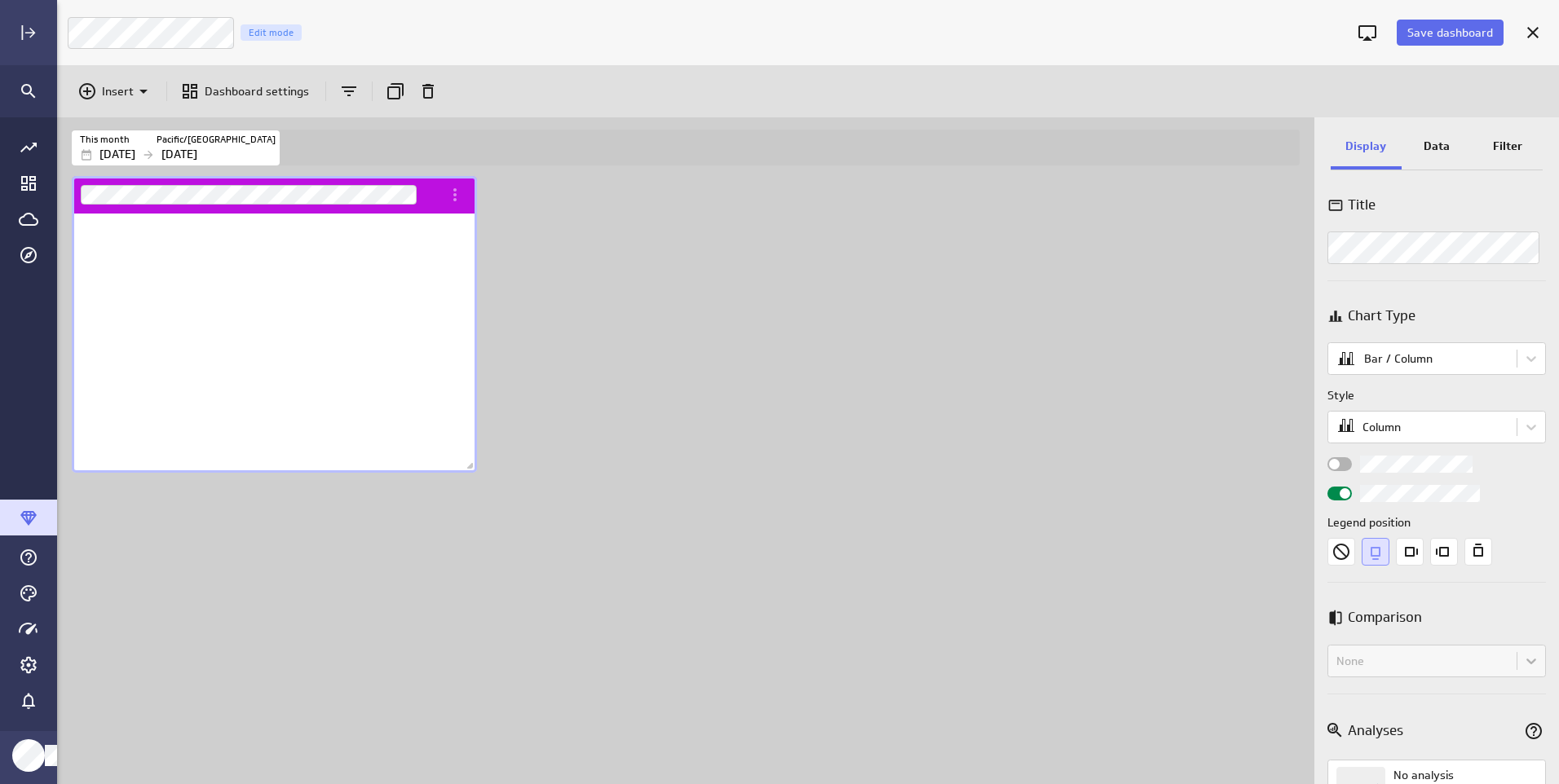
scroll to position [260, 406]
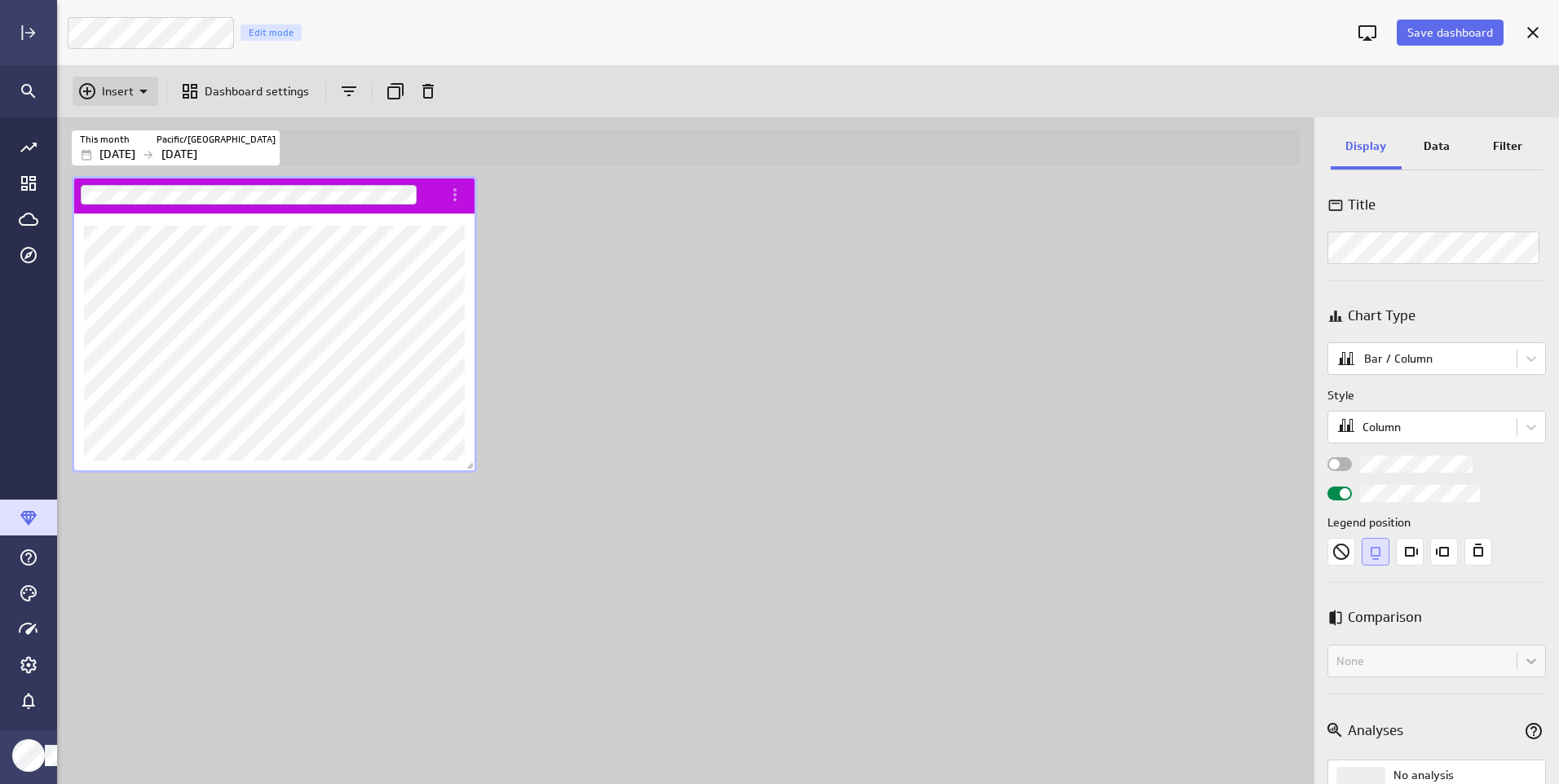
click at [152, 86] on icon "Insert" at bounding box center [143, 91] width 20 height 20
click at [137, 125] on p "Metrics" at bounding box center [127, 131] width 39 height 17
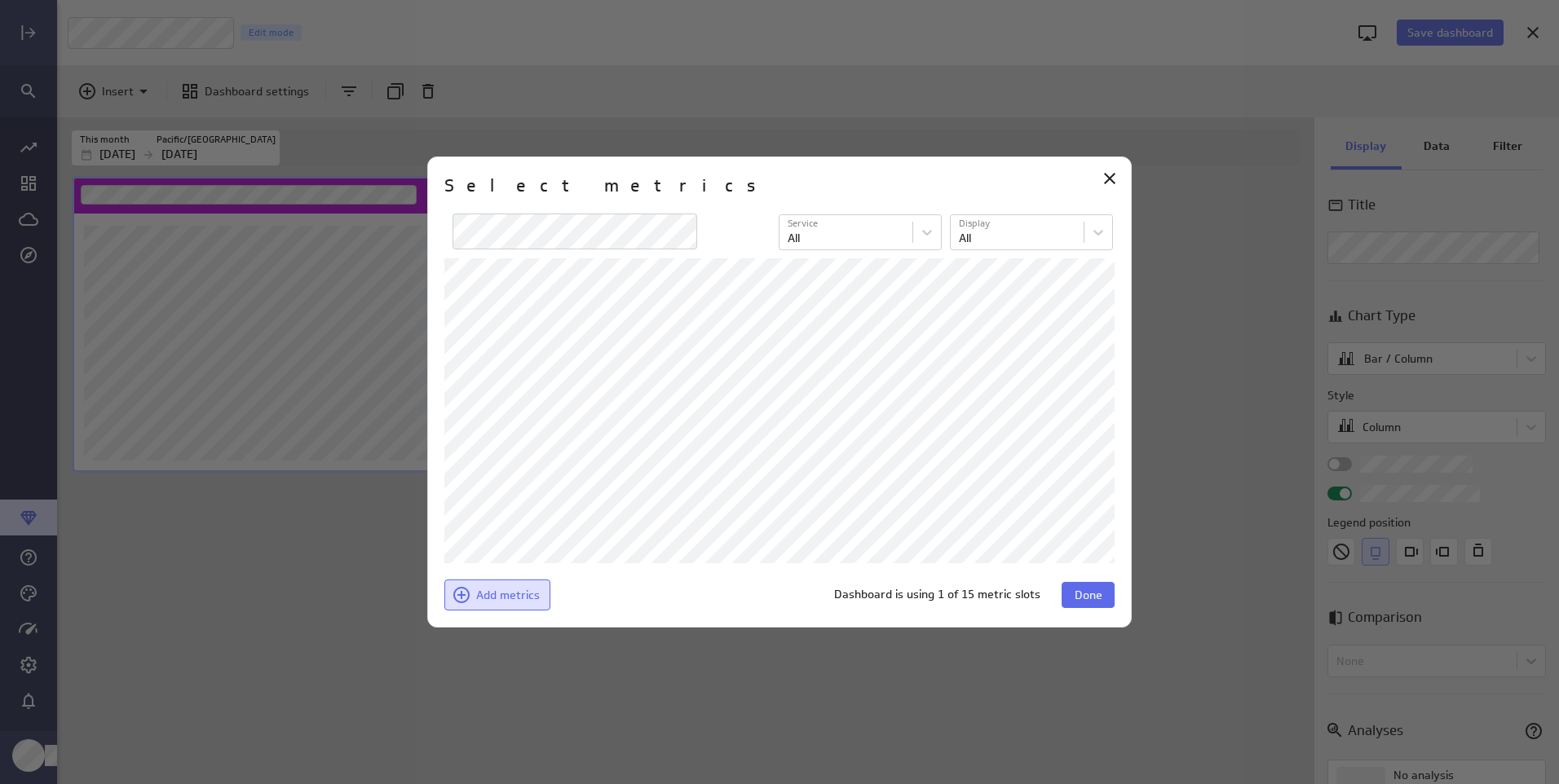
click at [506, 593] on span "Add metrics" at bounding box center [508, 595] width 64 height 15
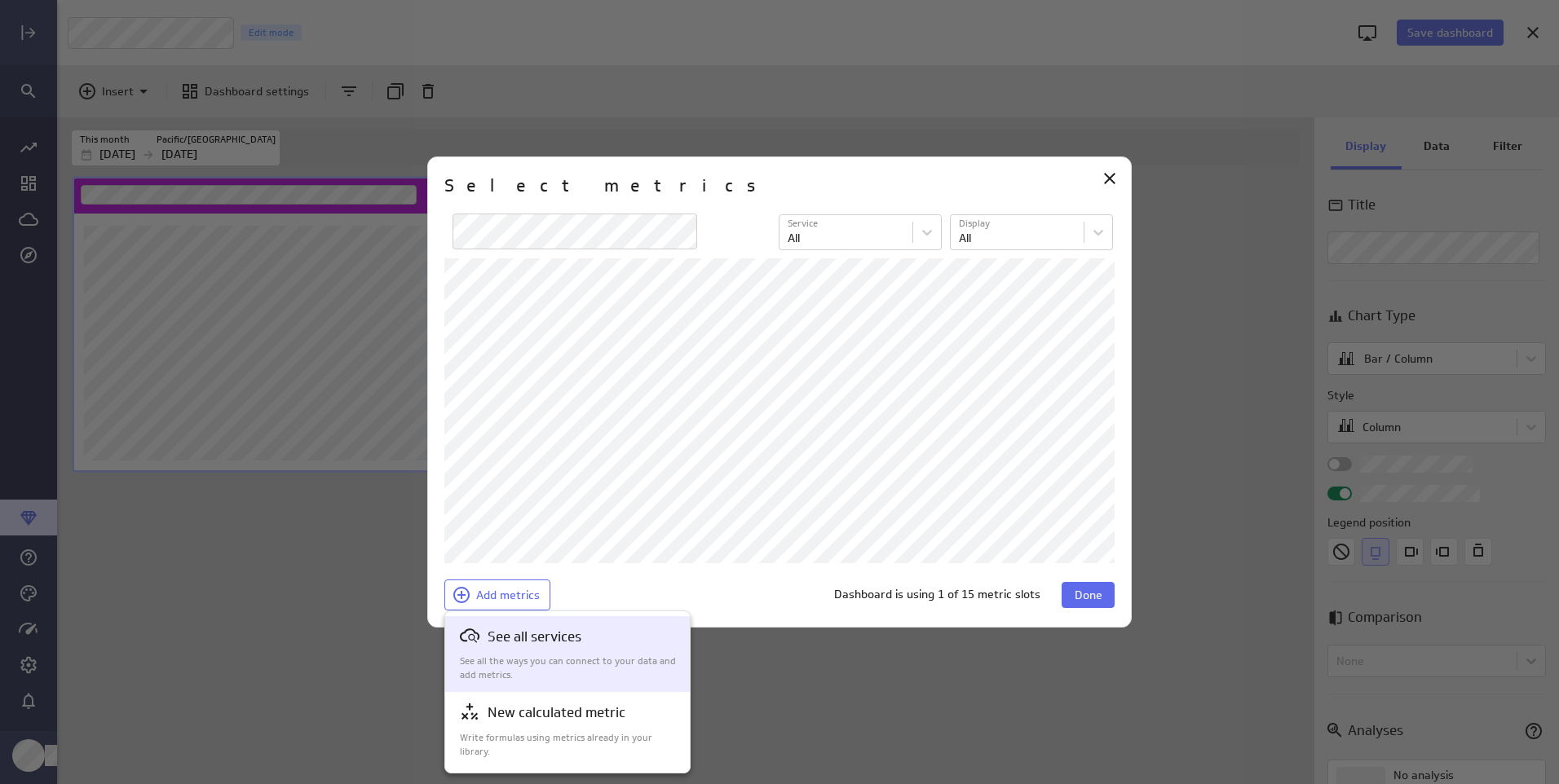
click at [501, 649] on div "See all services See all the ways you can connect to your data and add metrics." at bounding box center [568, 654] width 217 height 56
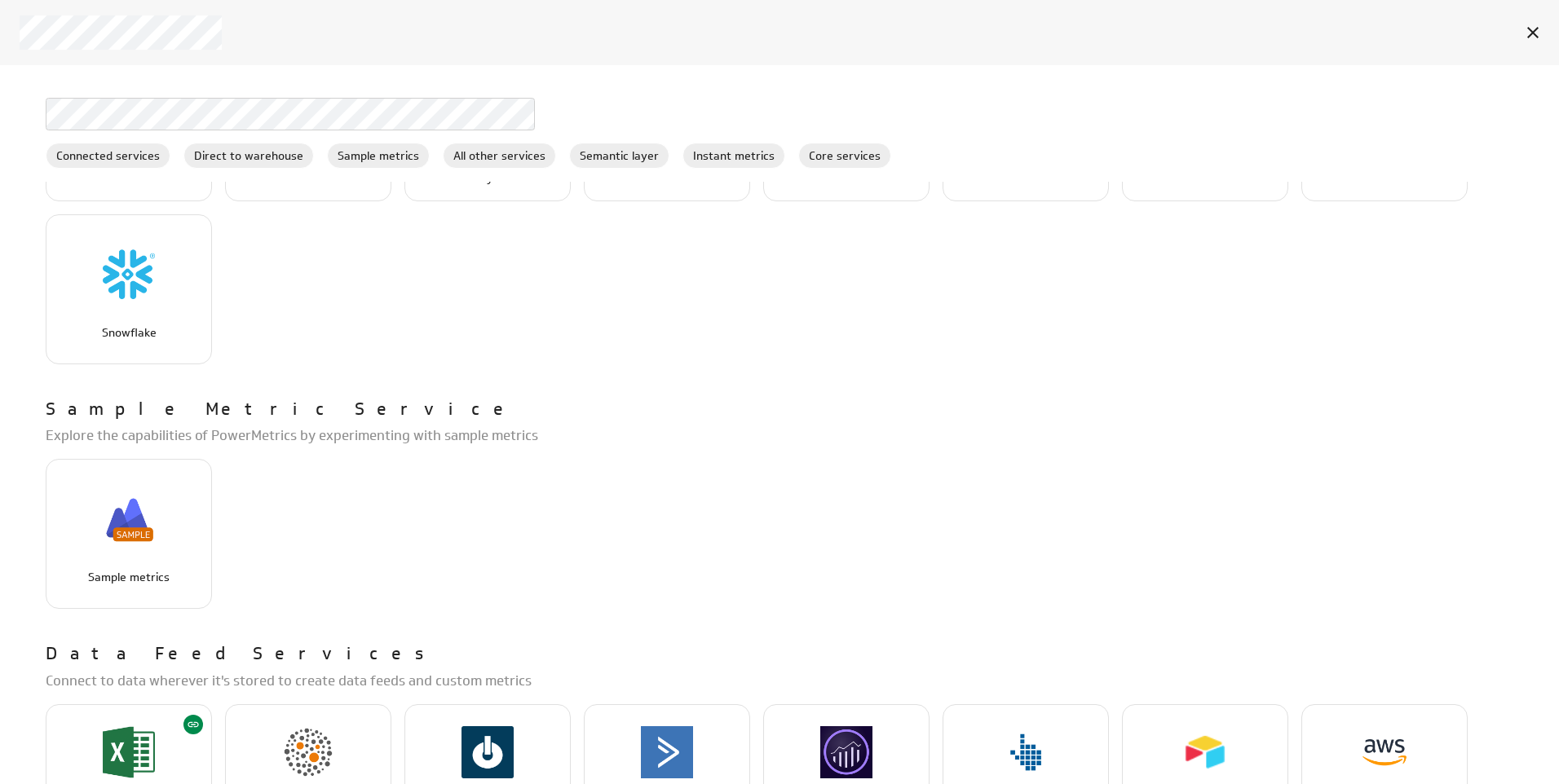
scroll to position [326, 0]
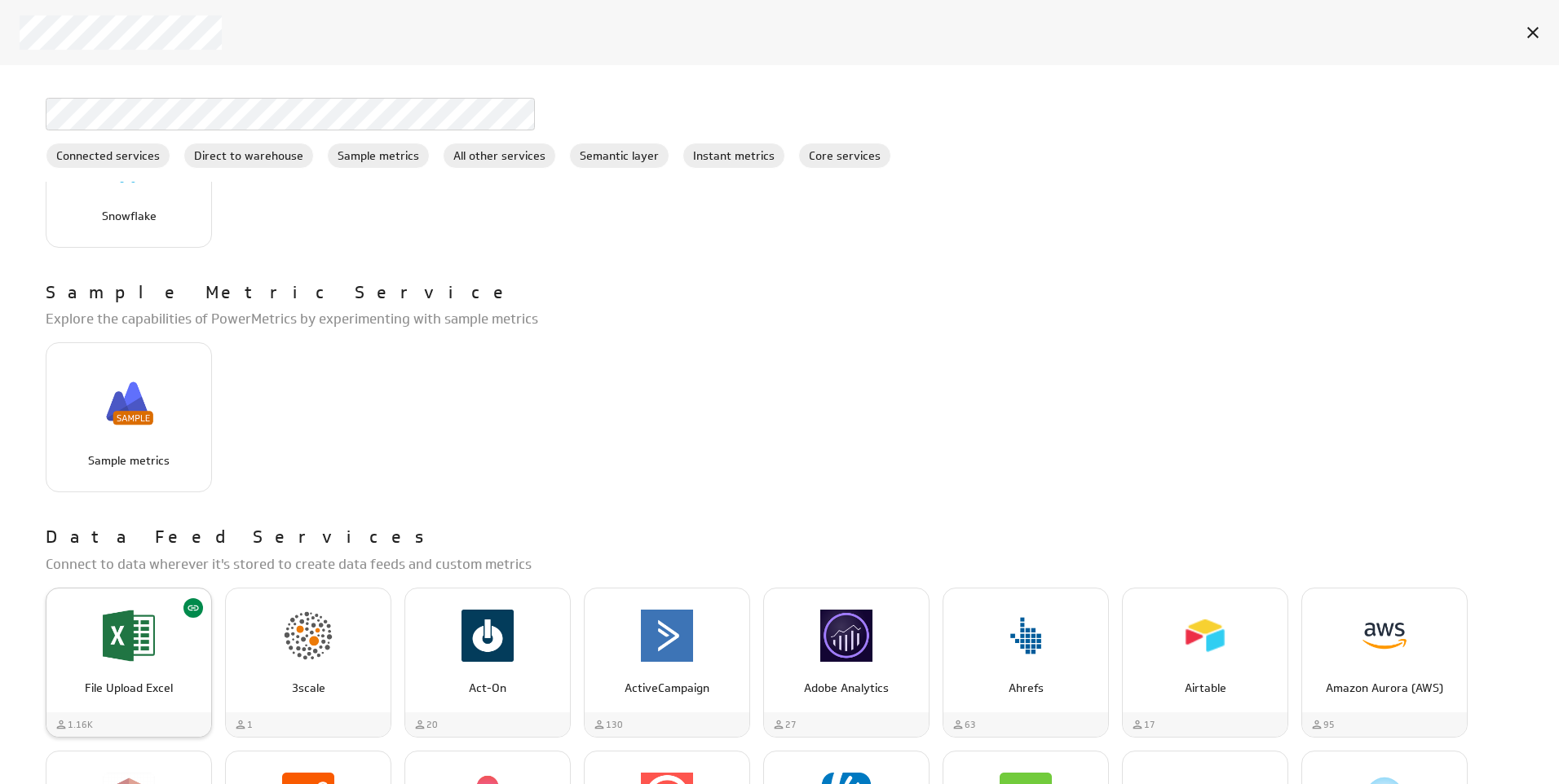
click at [201, 657] on div "File Upload Excel" at bounding box center [128, 635] width 165 height 62
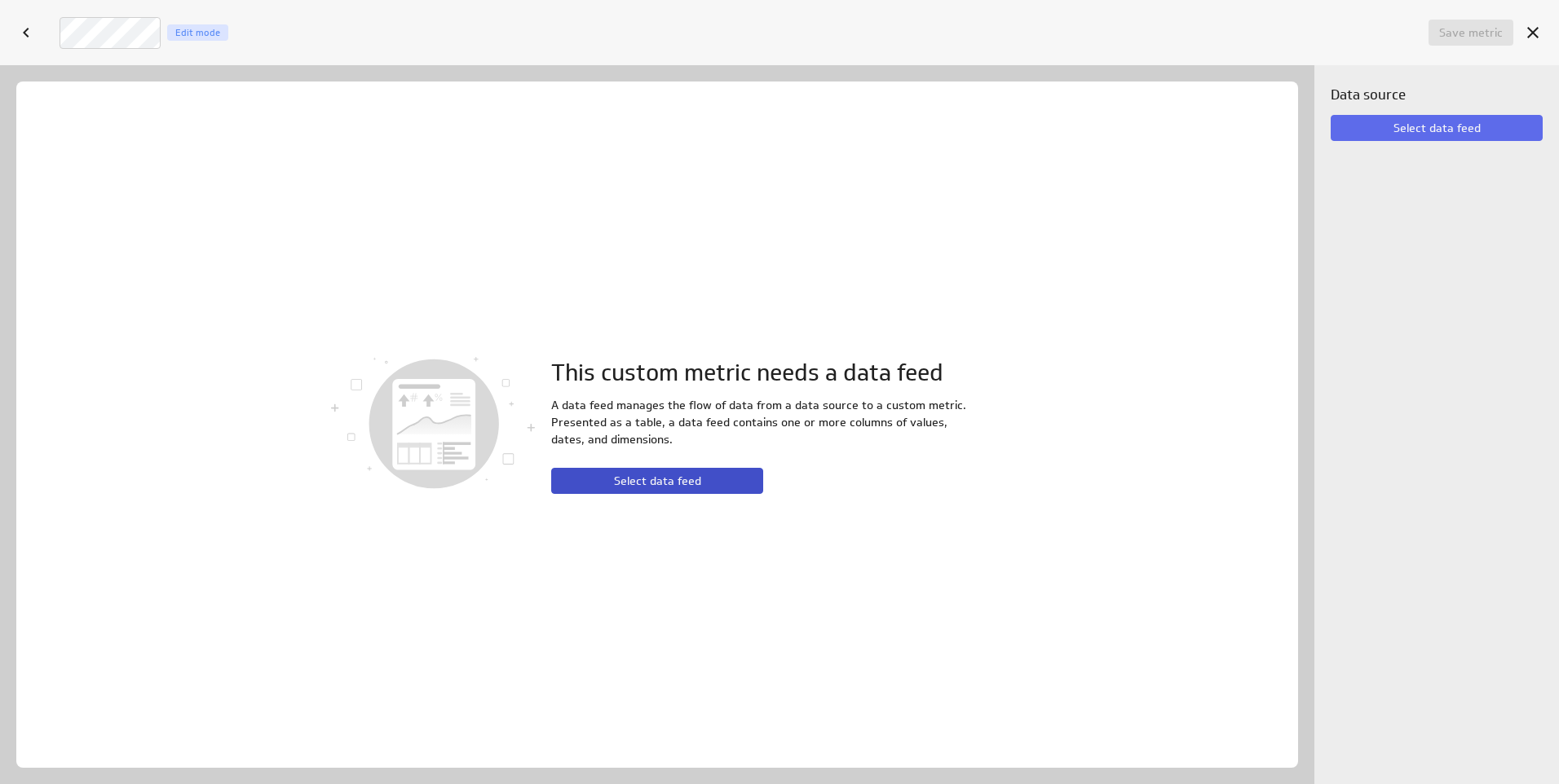
click at [623, 480] on span "Select data feed" at bounding box center [657, 480] width 87 height 15
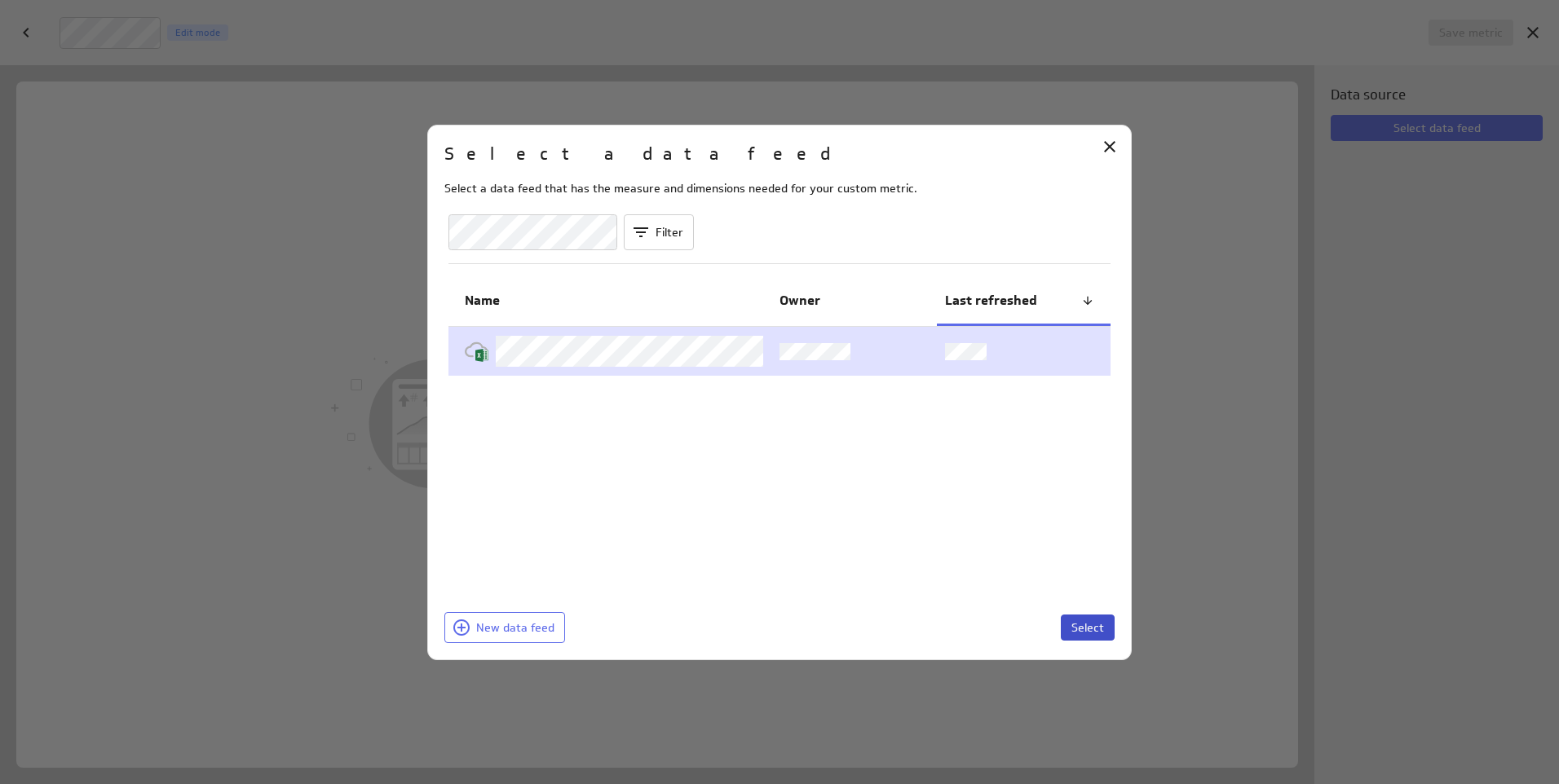
click at [1086, 624] on span "Select" at bounding box center [1087, 627] width 32 height 15
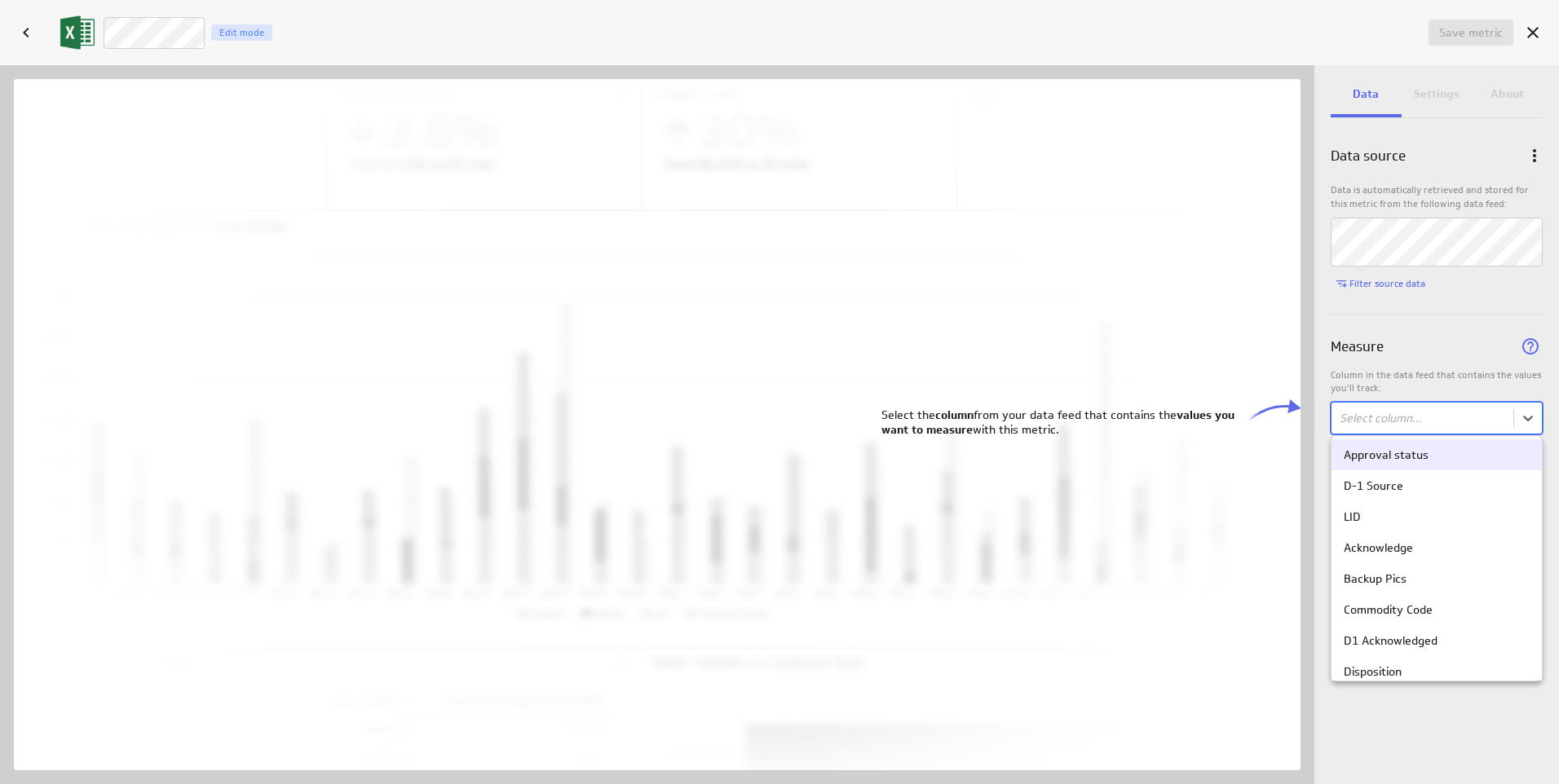
click at [1361, 415] on body "Save dashboard D4 Operations Edit mode Insert Dashboard settings This month Pac…" at bounding box center [780, 392] width 1559 height 784
click at [1362, 521] on div "LID" at bounding box center [1436, 516] width 186 height 15
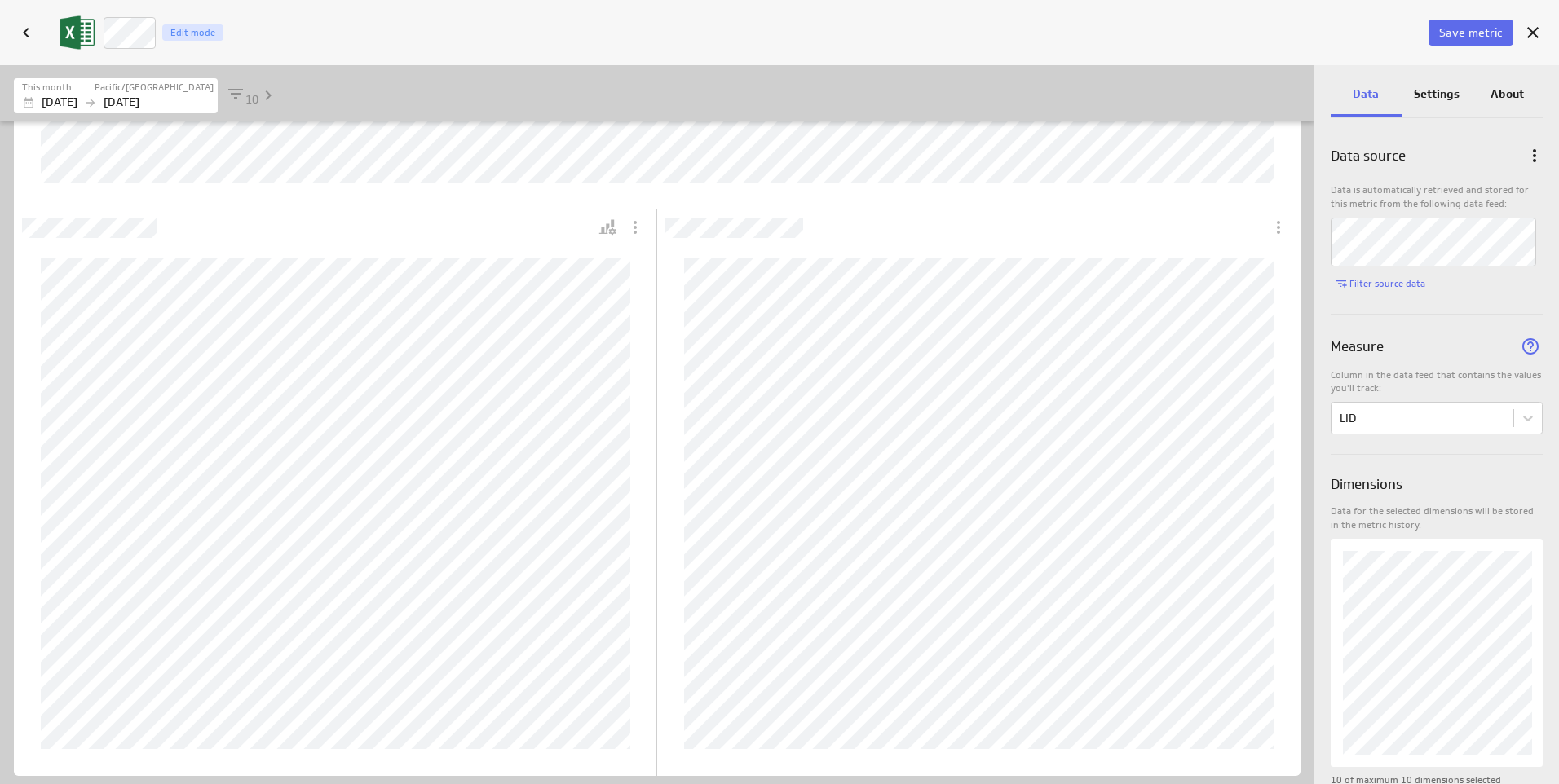
scroll to position [598, 0]
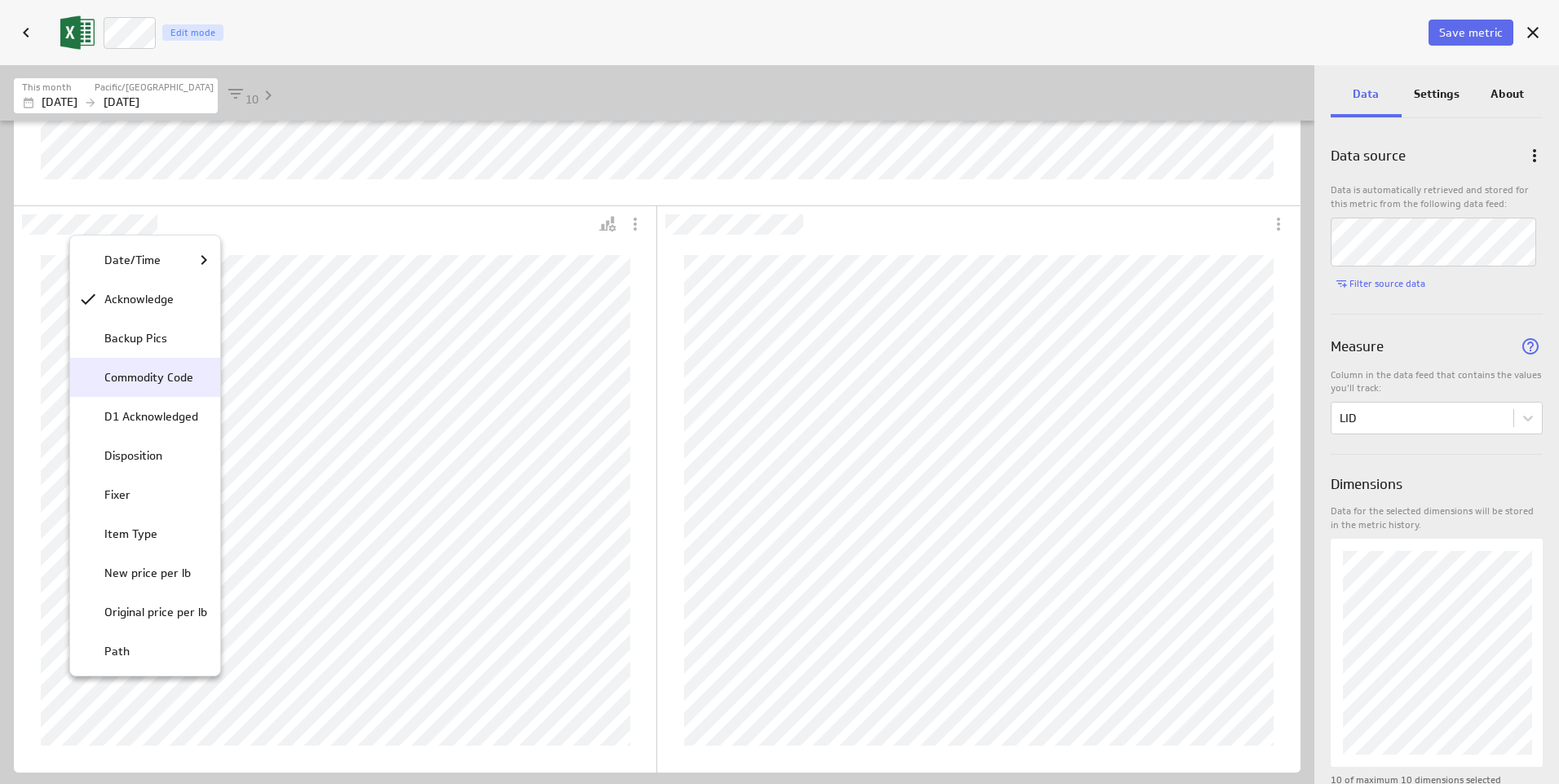
click at [131, 363] on div "Commodity Code" at bounding box center [145, 377] width 150 height 39
click at [31, 39] on div at bounding box center [780, 392] width 1559 height 784
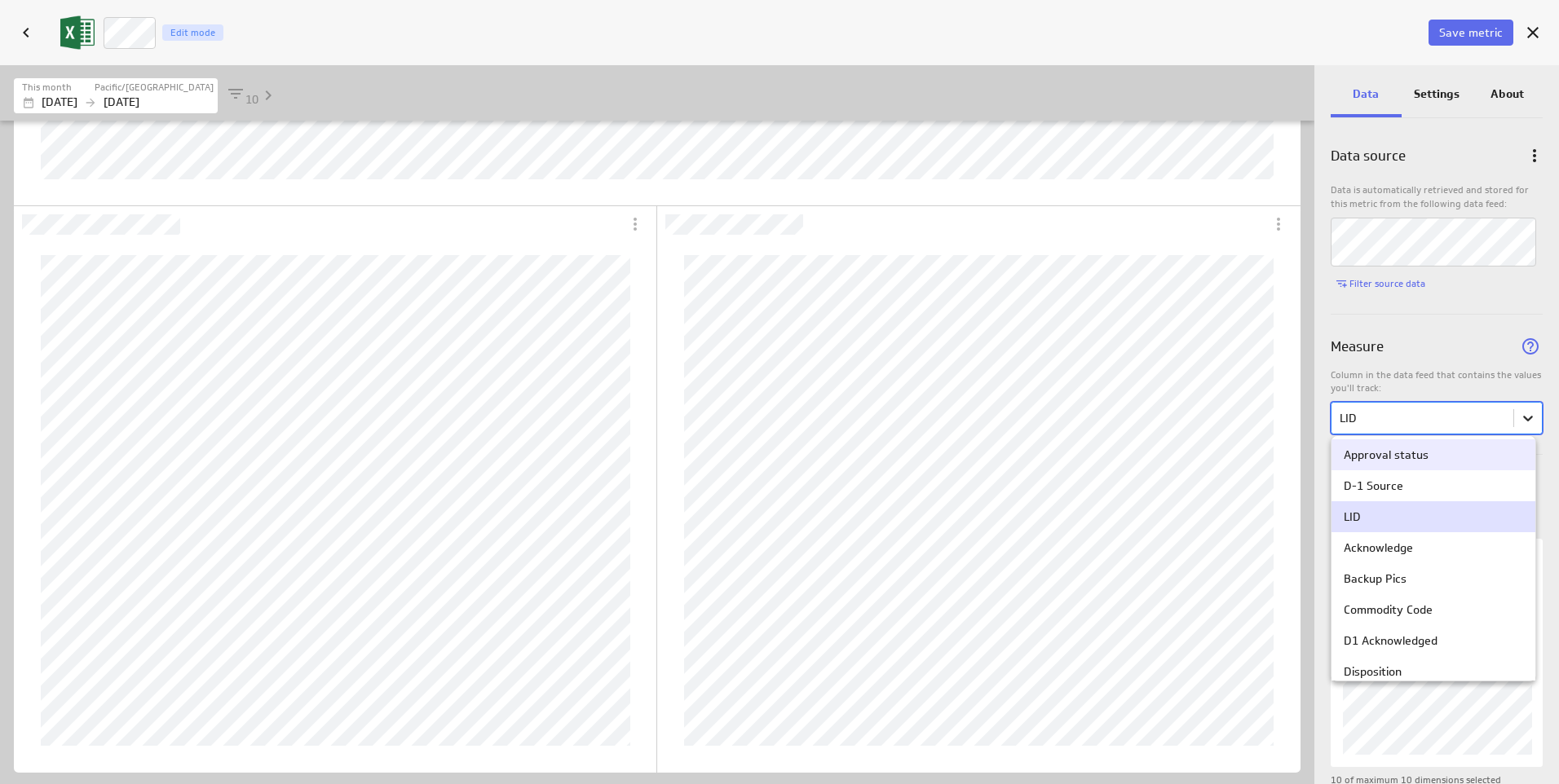
click at [1513, 416] on body "Save dashboard D4 Operations Edit mode Insert Dashboard settings This dashboard…" at bounding box center [780, 392] width 1559 height 784
click at [1406, 617] on div "Commodity Code" at bounding box center [1433, 610] width 204 height 31
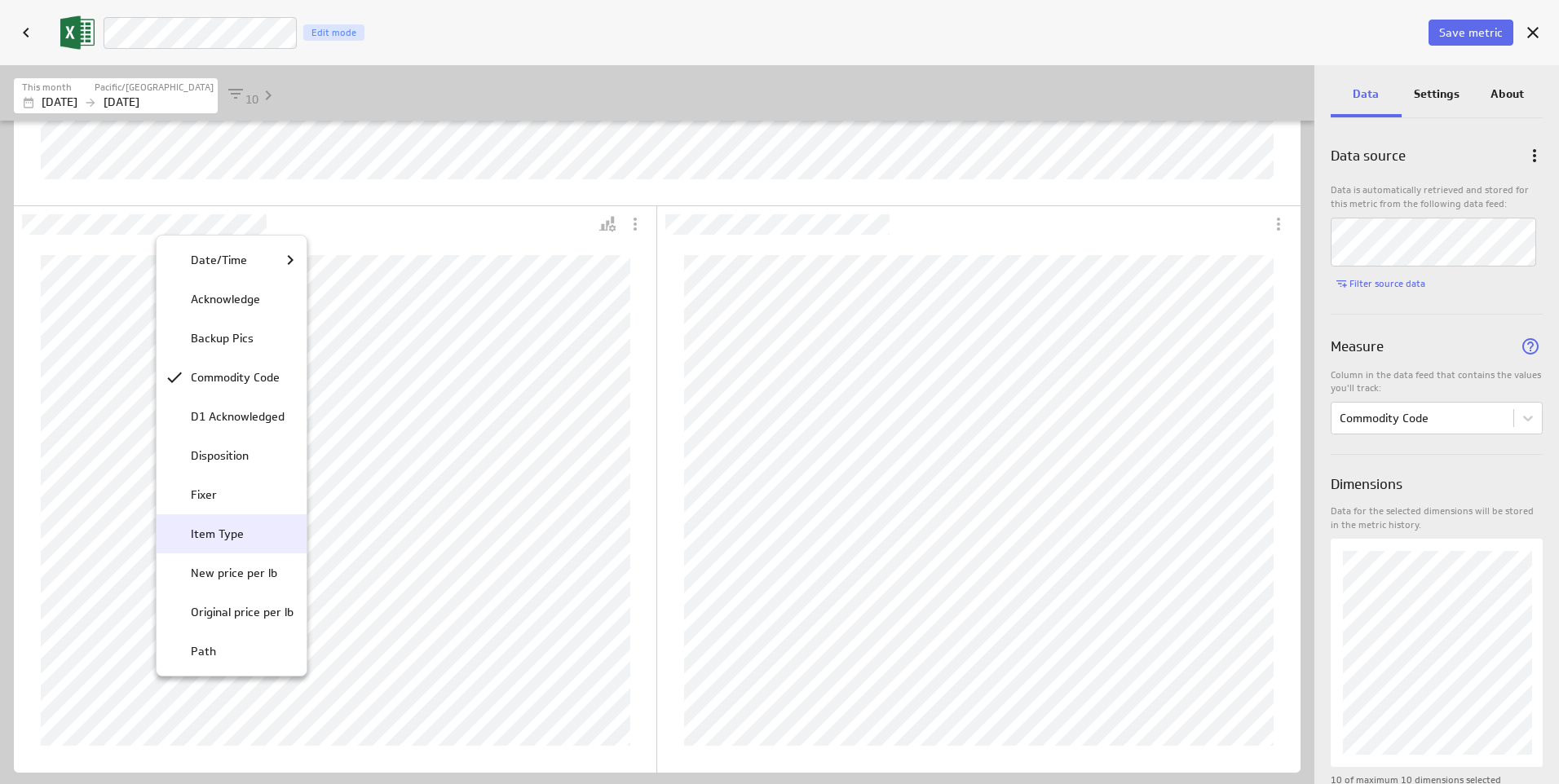
click at [219, 535] on p "Item Type" at bounding box center [218, 533] width 53 height 17
click at [517, 438] on div at bounding box center [780, 392] width 1559 height 784
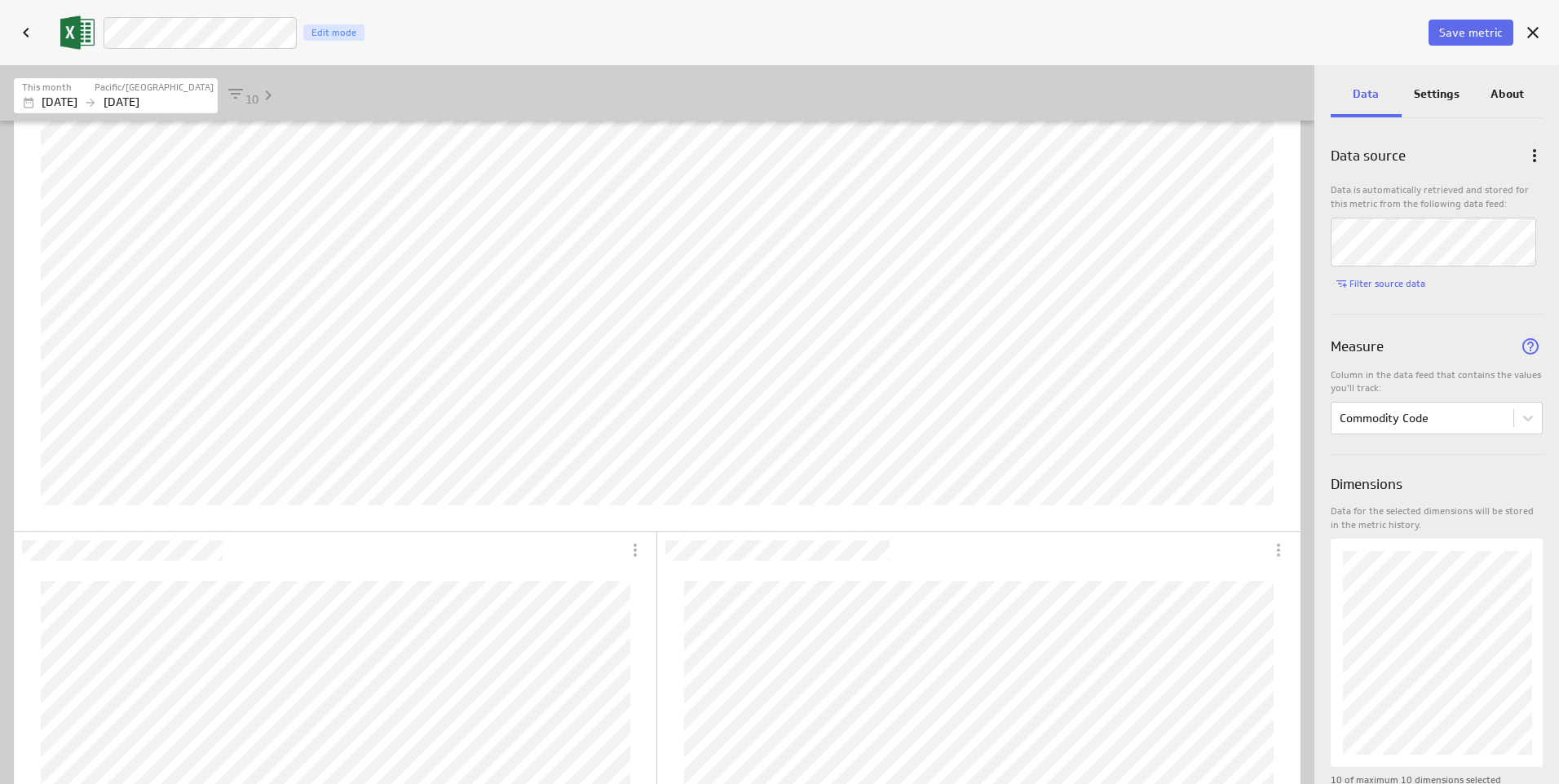
scroll to position [0, 0]
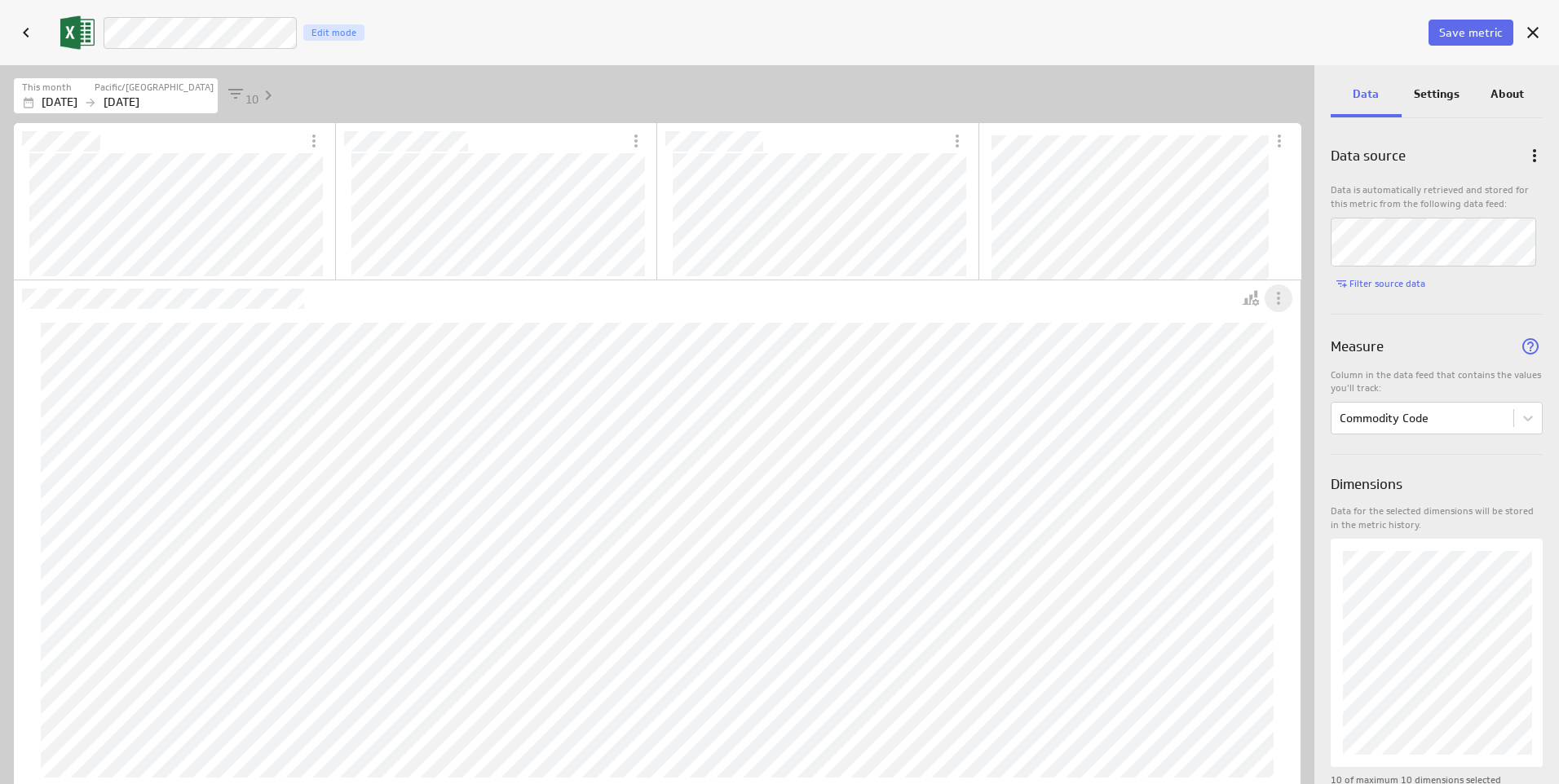
click at [1278, 296] on icon "More actions" at bounding box center [1279, 298] width 20 height 20
click at [1297, 386] on div "Personalize view" at bounding box center [1340, 388] width 95 height 17
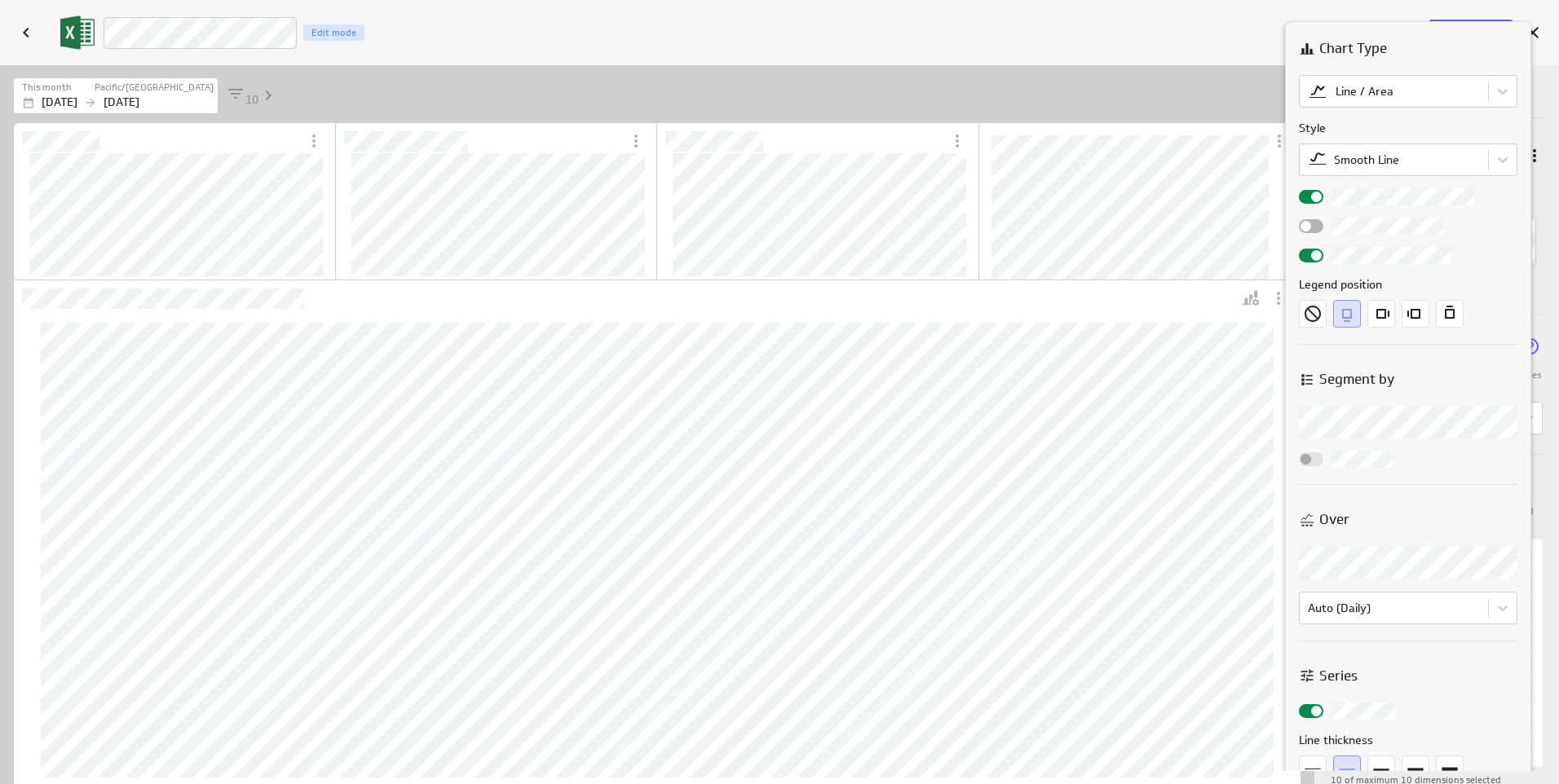
click at [1246, 295] on div at bounding box center [780, 392] width 1559 height 784
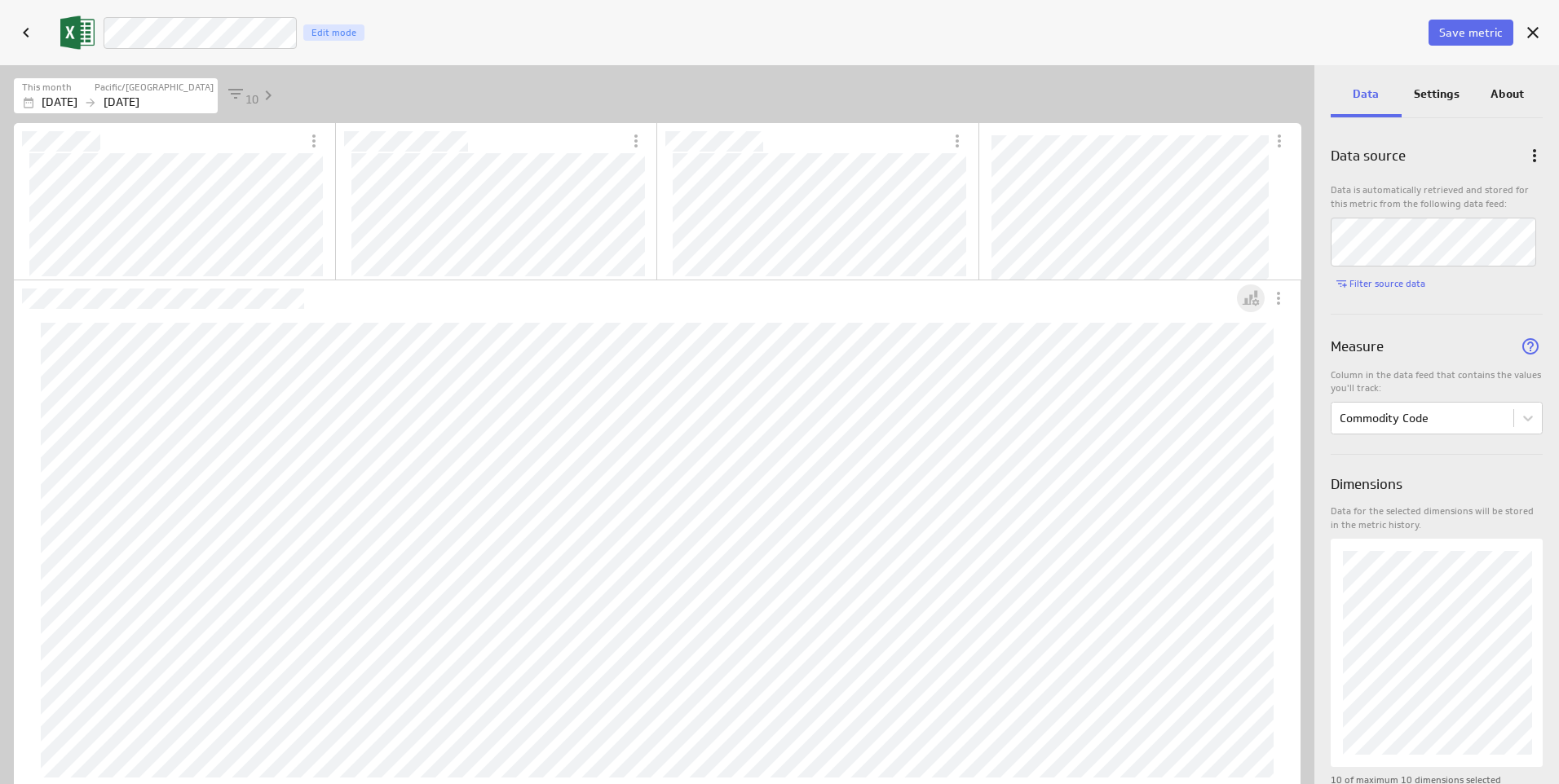
click at [1254, 307] on icon "Personalize view" at bounding box center [1251, 298] width 20 height 20
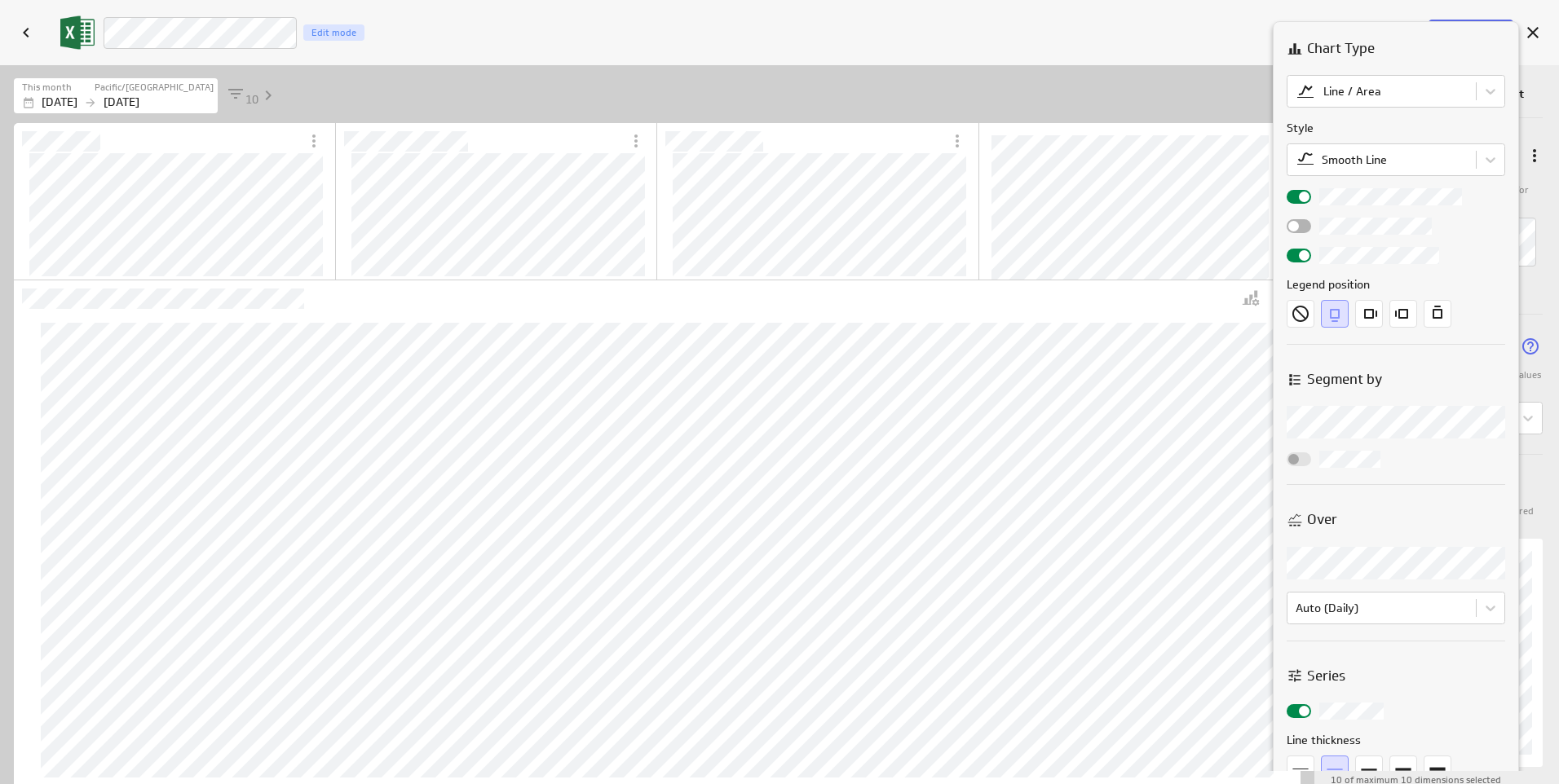
click at [1257, 322] on div at bounding box center [780, 392] width 1559 height 784
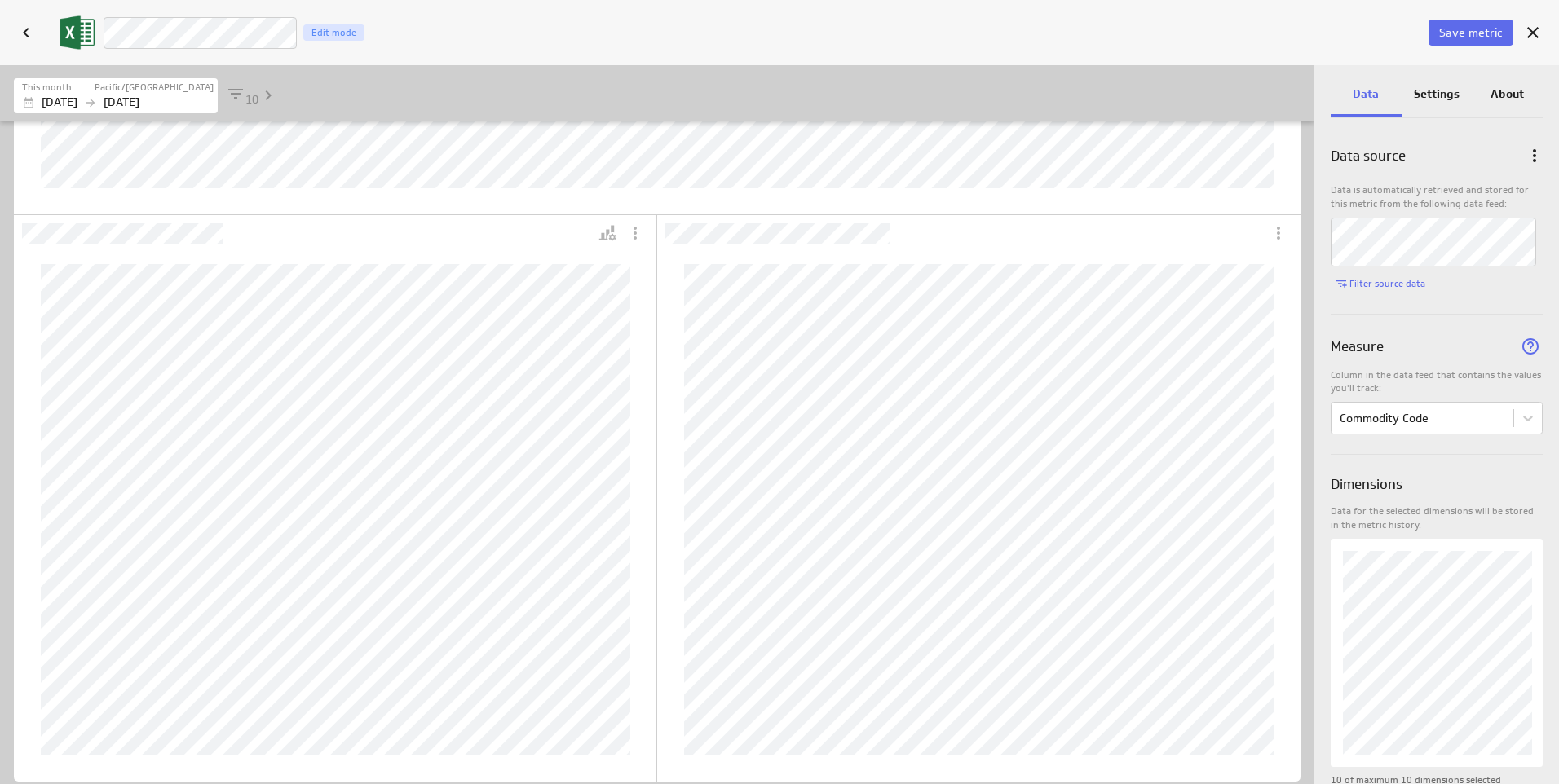
scroll to position [598, 0]
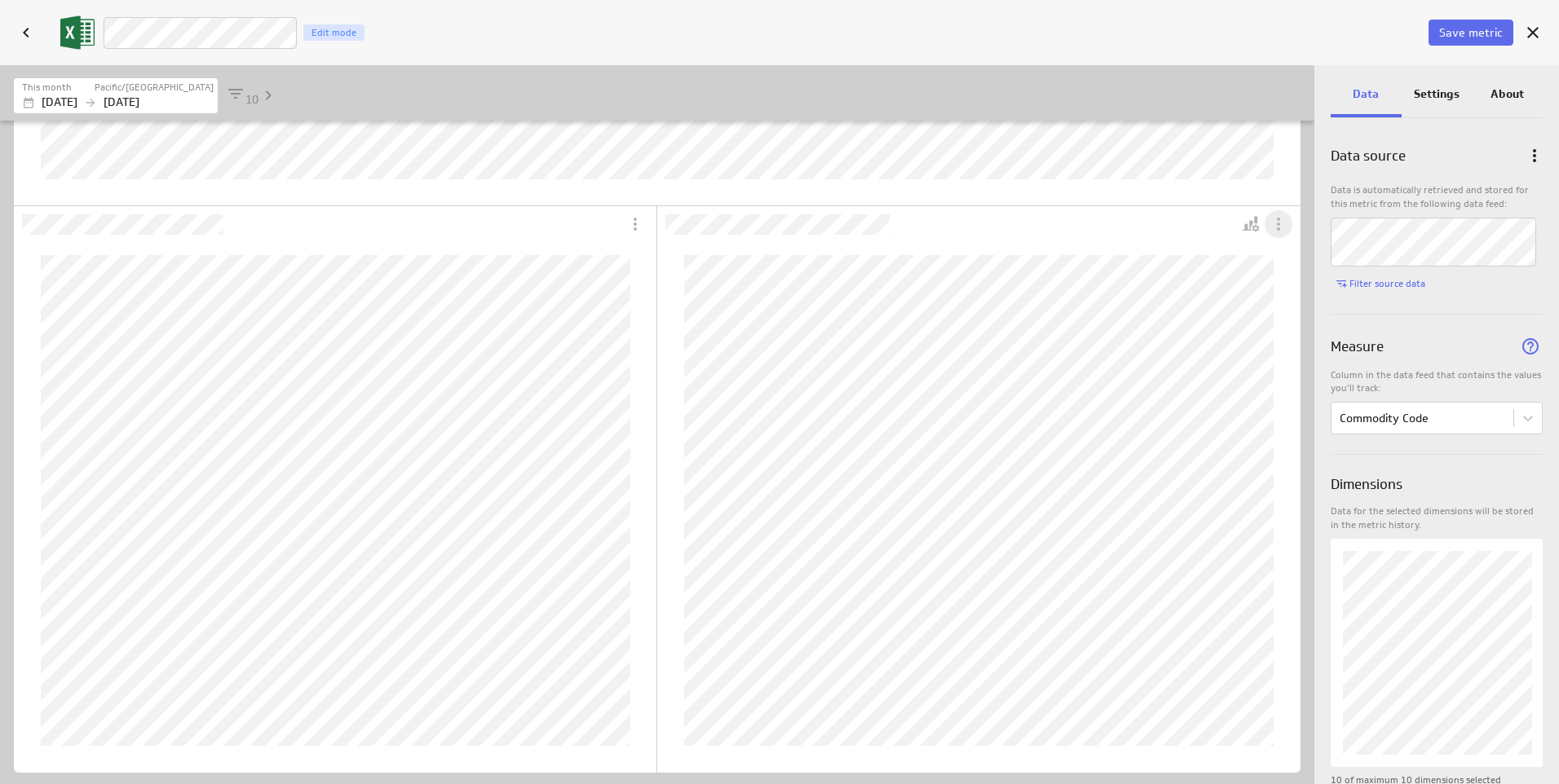
click at [1282, 224] on icon "More actions" at bounding box center [1279, 224] width 20 height 20
click at [1281, 225] on div at bounding box center [780, 392] width 1559 height 784
click at [1253, 239] on div "Dashboard Widget" at bounding box center [1250, 223] width 27 height 36
click at [1249, 229] on icon "Personalize view" at bounding box center [1247, 225] width 11 height 11
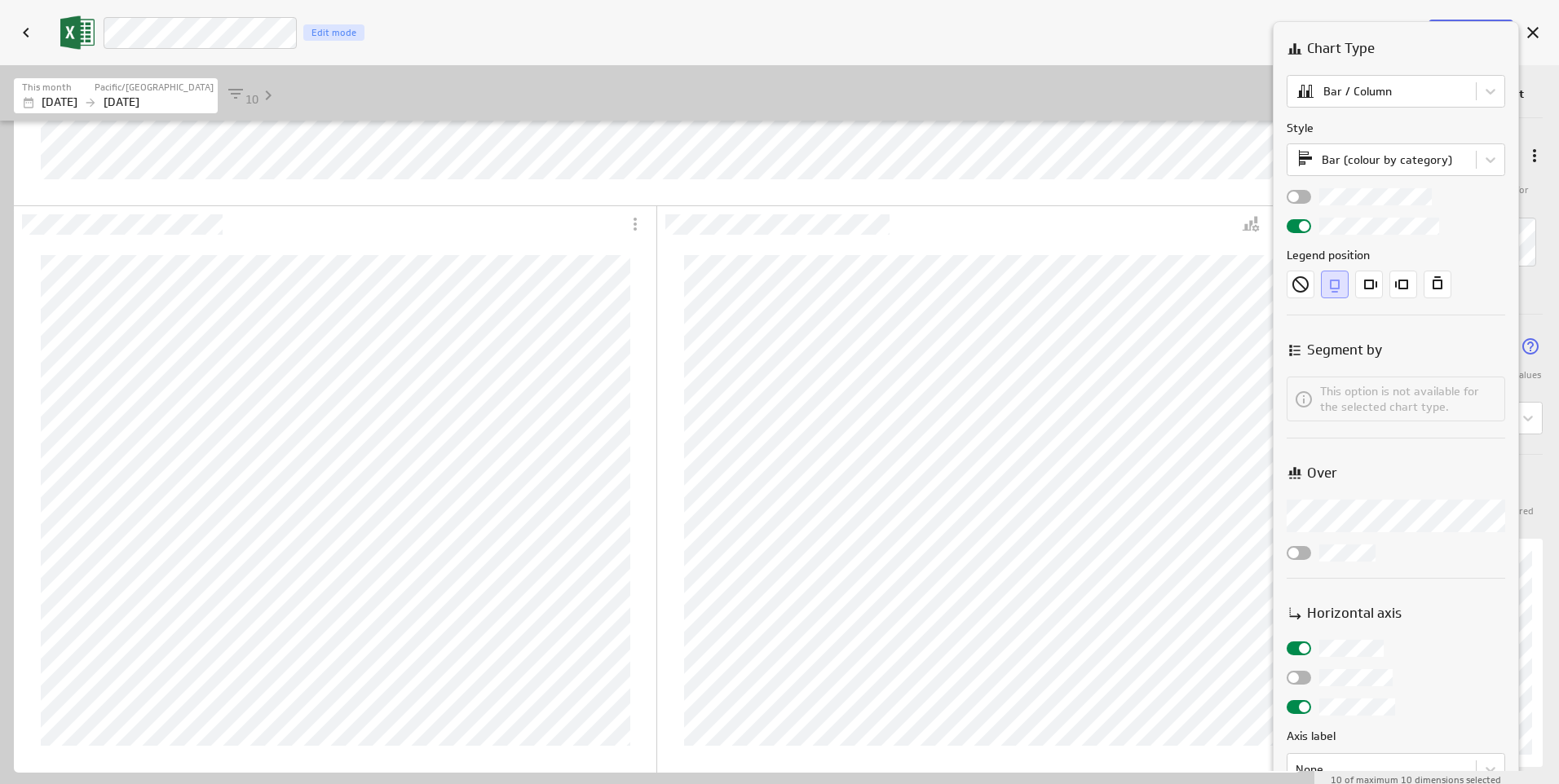
click at [1343, 520] on body "Save dashboard D4 Operations Edit mode Insert Dashboard settings This dashboard…" at bounding box center [780, 392] width 1559 height 784
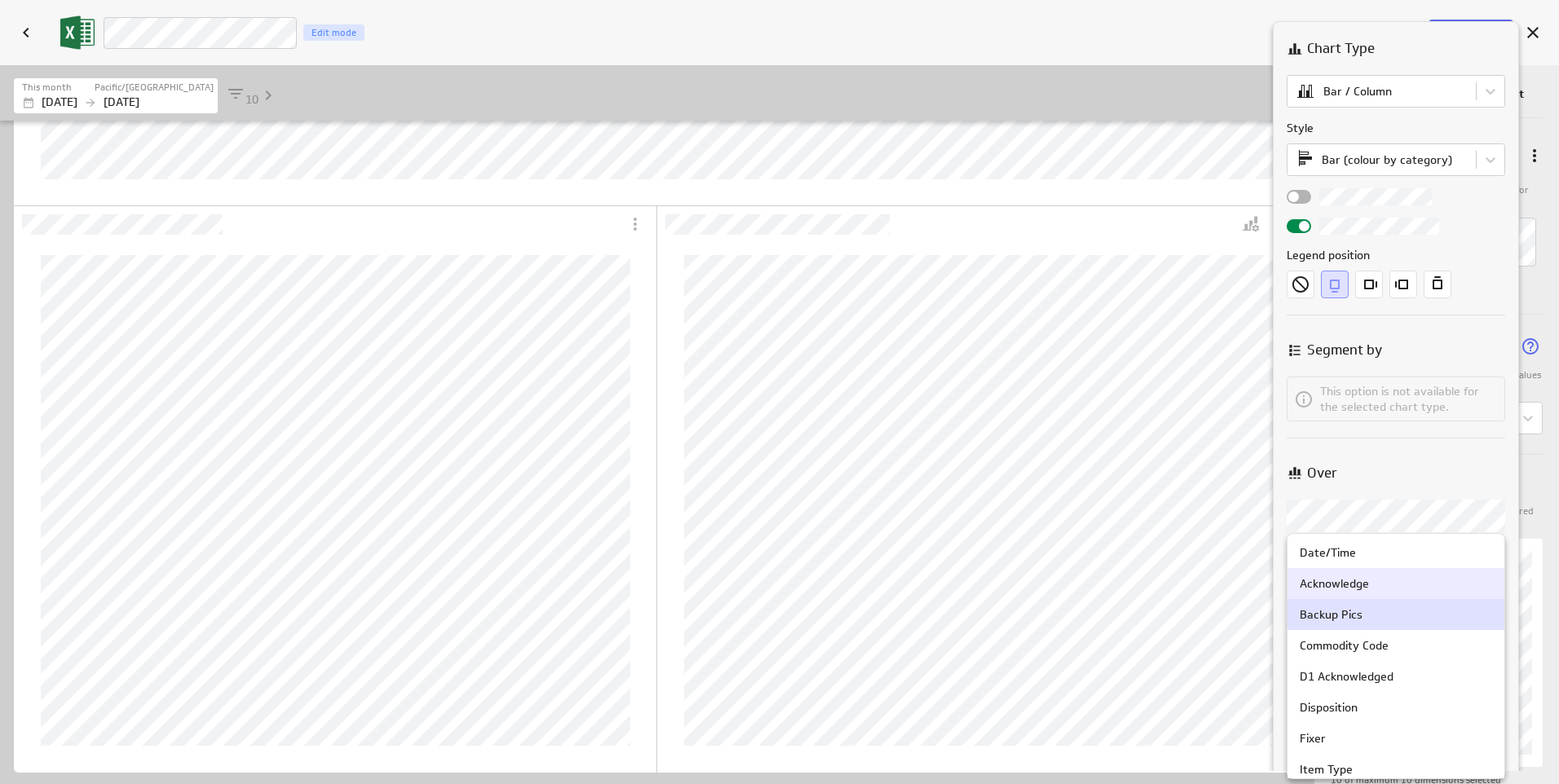
click at [1331, 574] on div "Acknowledge" at bounding box center [1395, 584] width 217 height 31
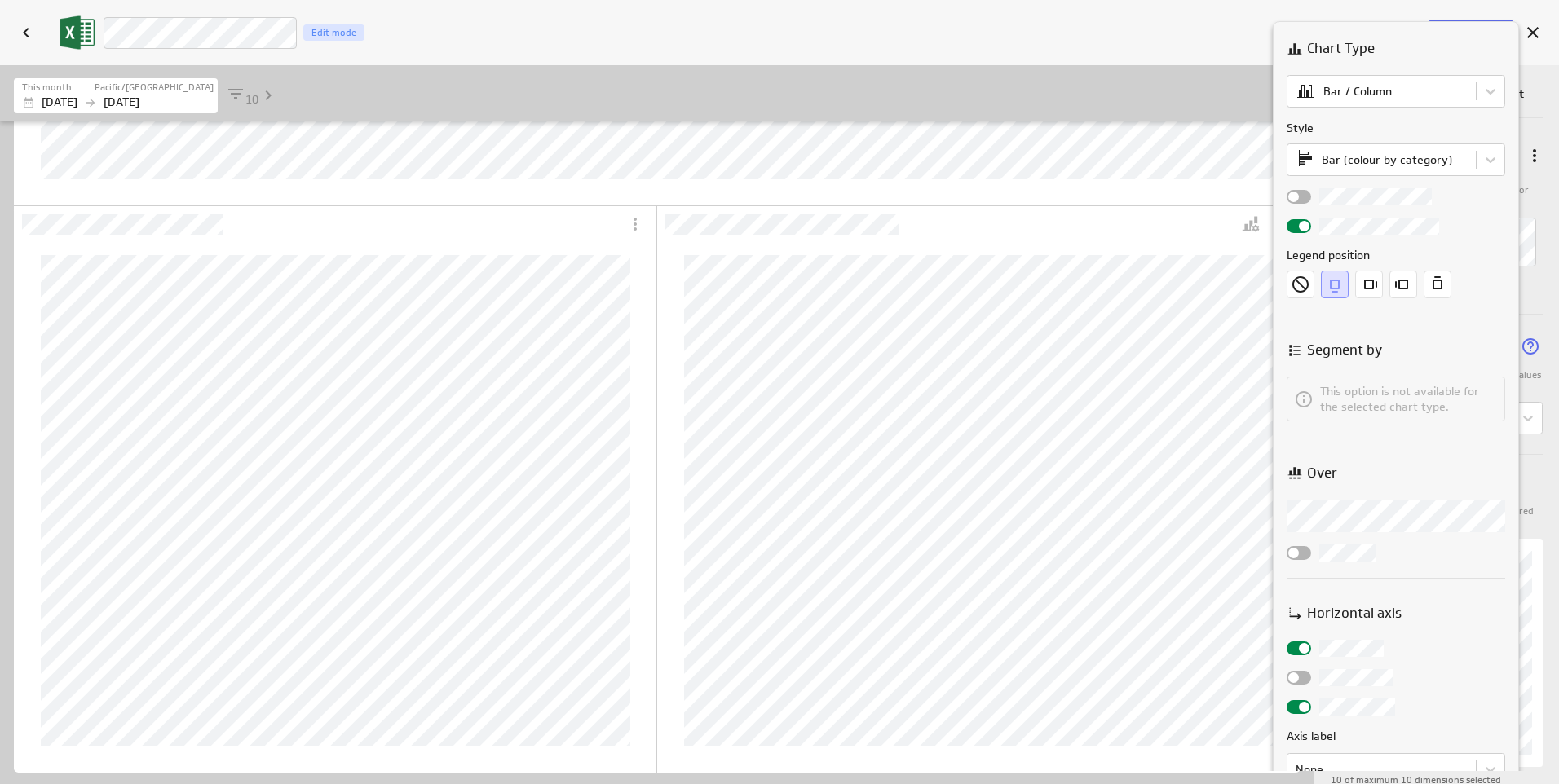
click at [1355, 506] on body "Save dashboard D4 Operations Edit mode Insert Dashboard settings This dashboard…" at bounding box center [780, 392] width 1559 height 784
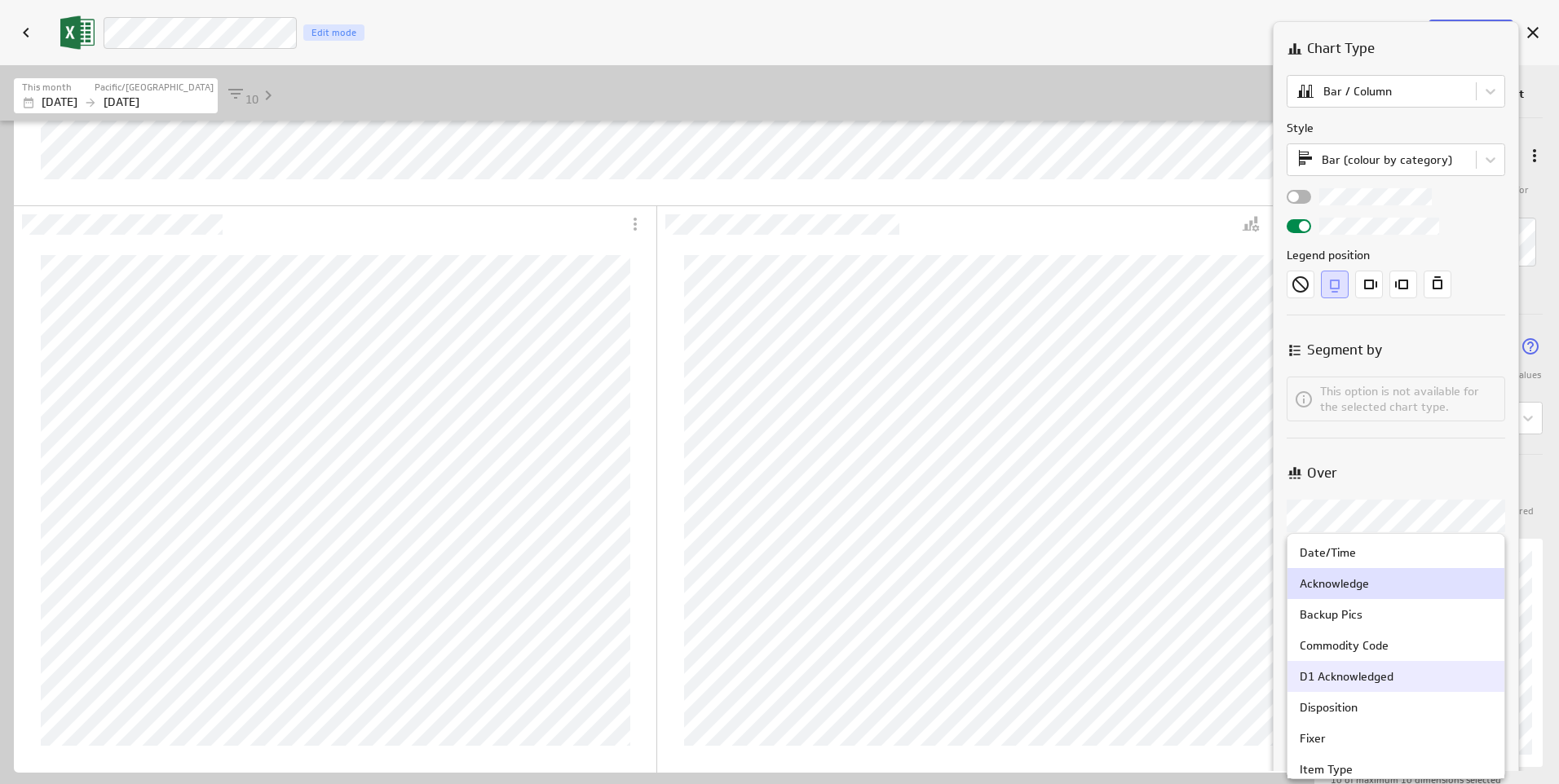
click at [1337, 679] on div "D1 Acknowledged" at bounding box center [1346, 676] width 94 height 15
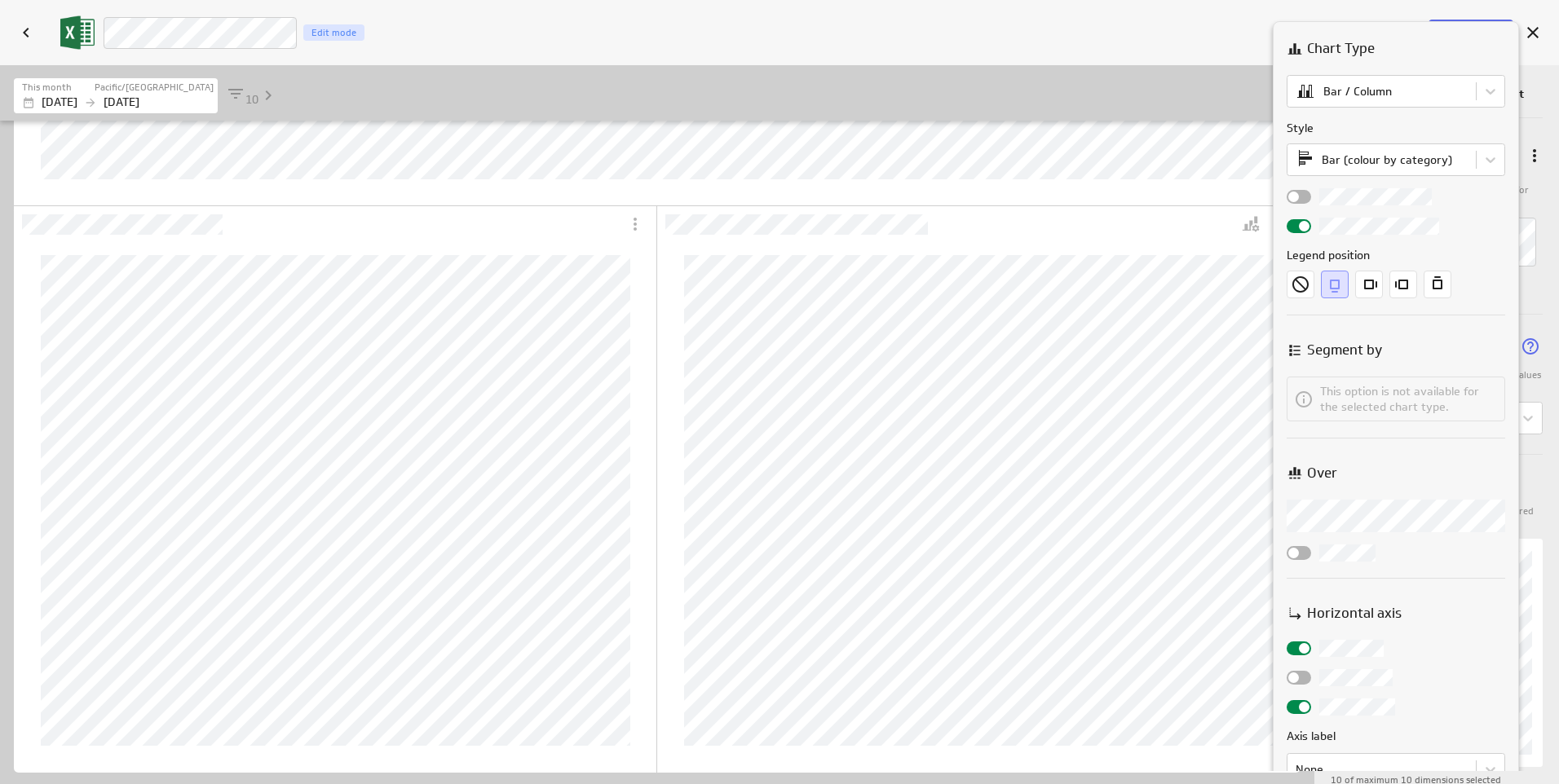
click at [1373, 511] on body "Save dashboard D4 Operations Edit mode Insert Dashboard settings This dashboard…" at bounding box center [780, 392] width 1559 height 784
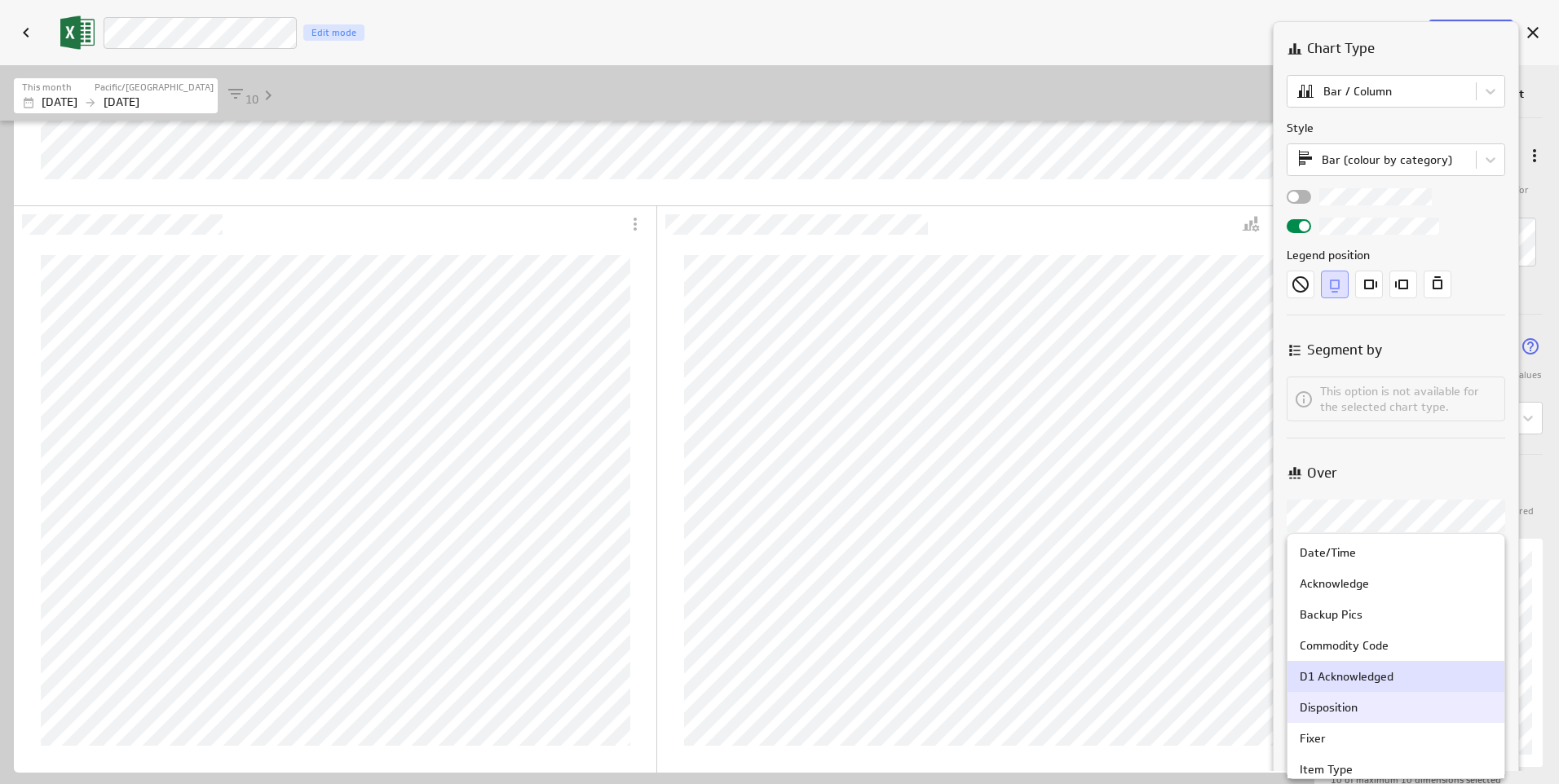
click at [1338, 711] on div "Disposition" at bounding box center [1328, 707] width 58 height 15
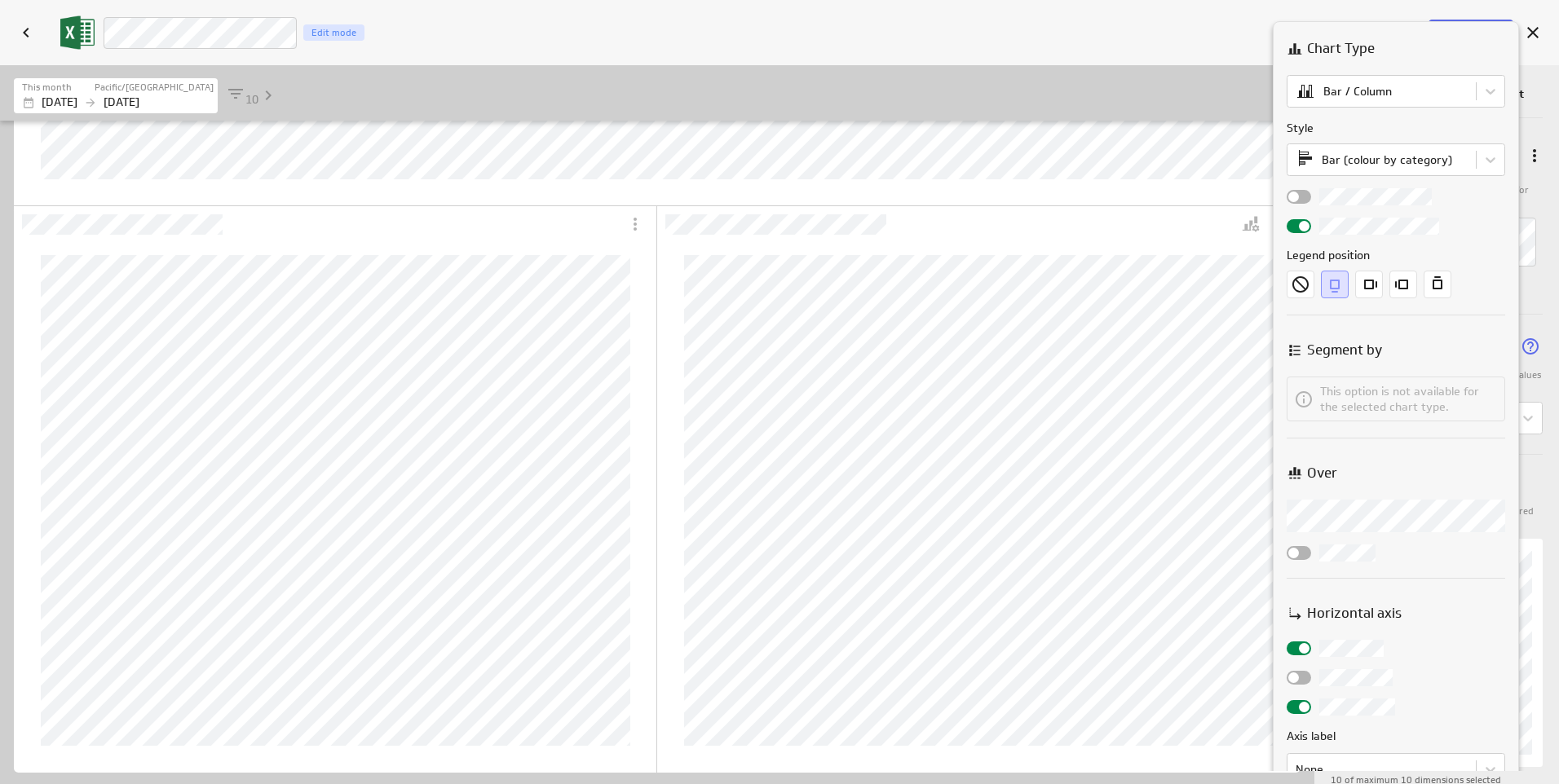
click at [1217, 50] on div at bounding box center [780, 392] width 1559 height 784
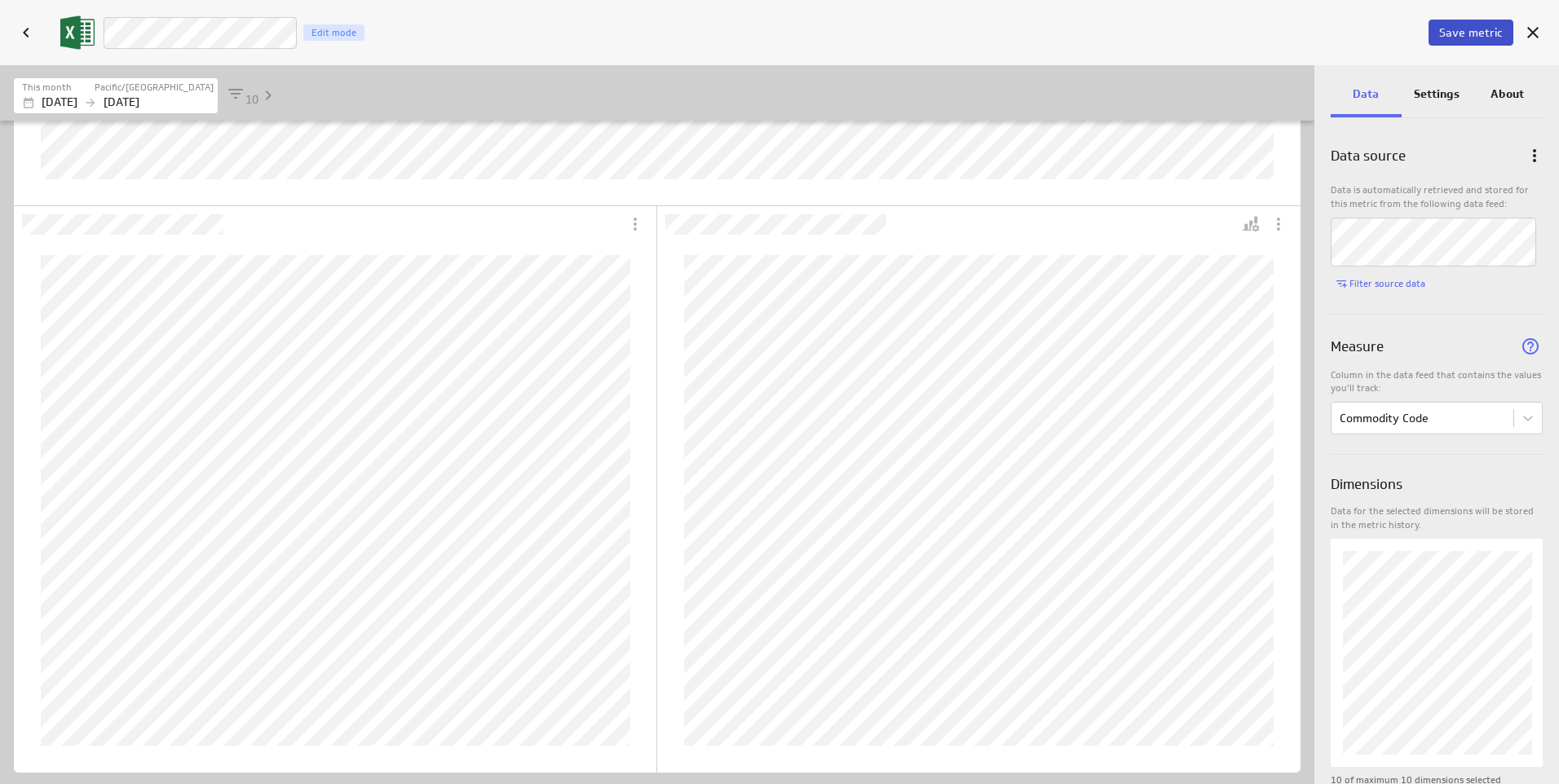
click at [1473, 33] on span "Save metric" at bounding box center [1471, 32] width 64 height 15
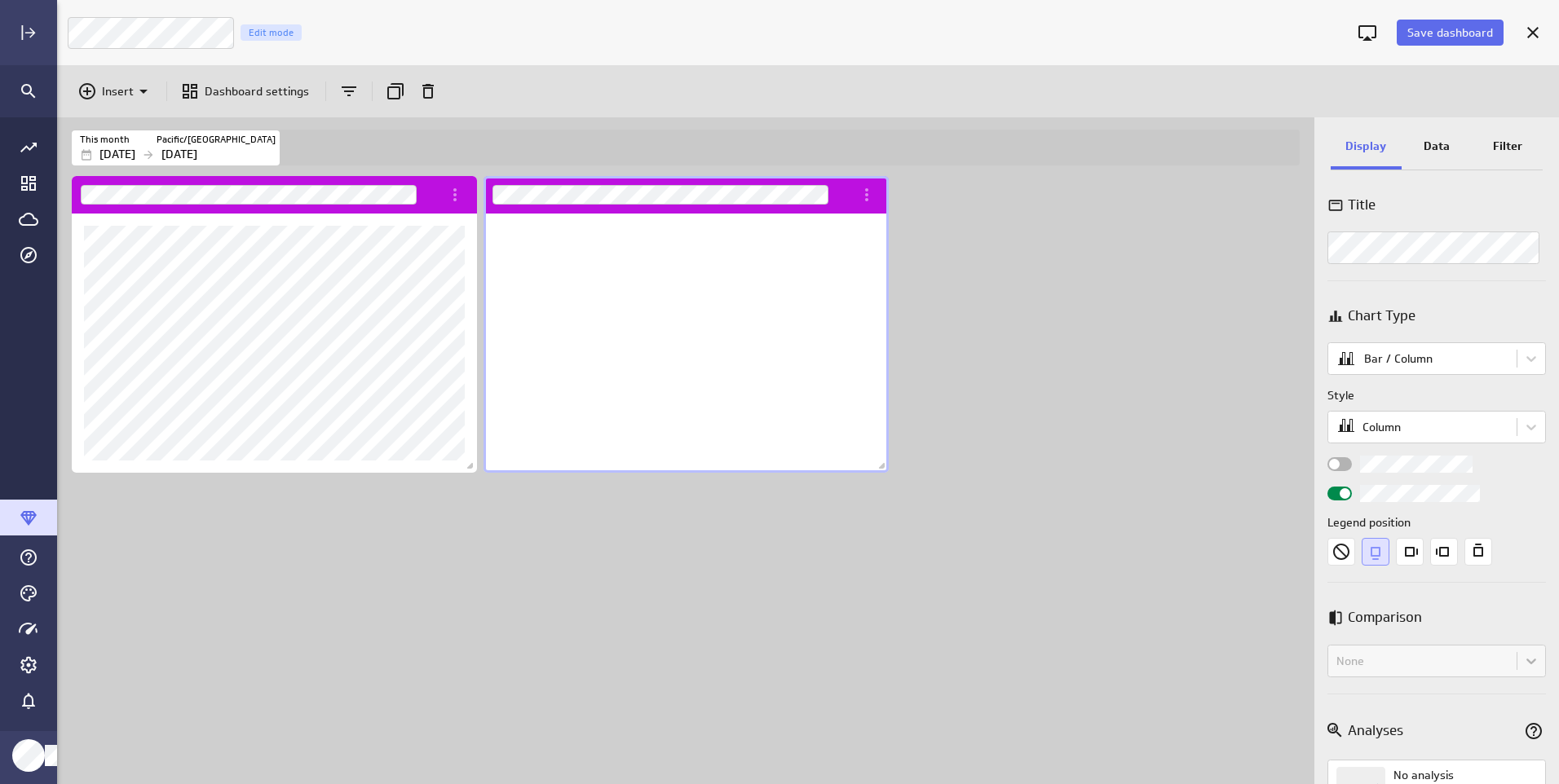
scroll to position [260, 406]
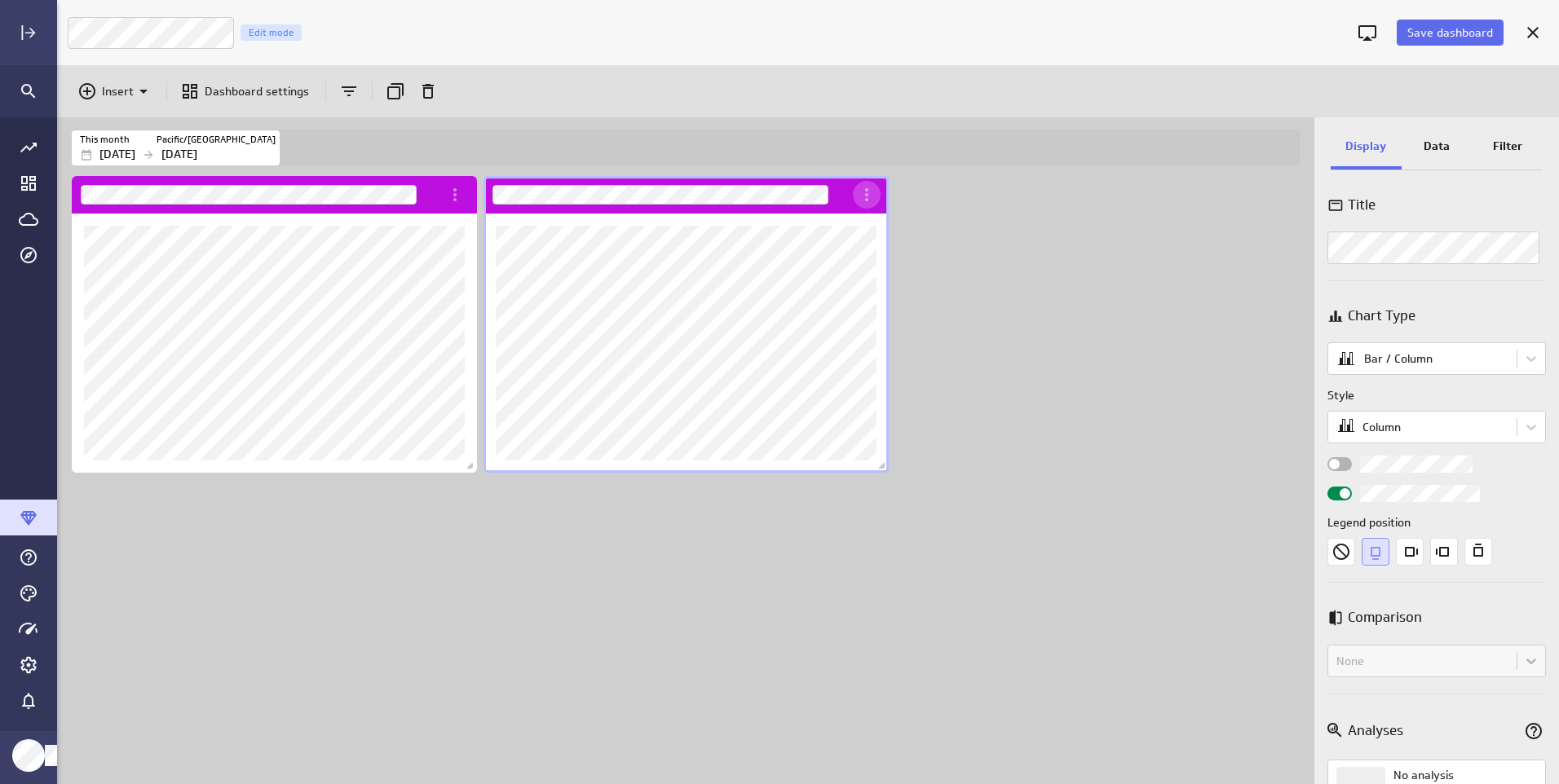
click at [870, 196] on icon "More actions" at bounding box center [867, 195] width 20 height 20
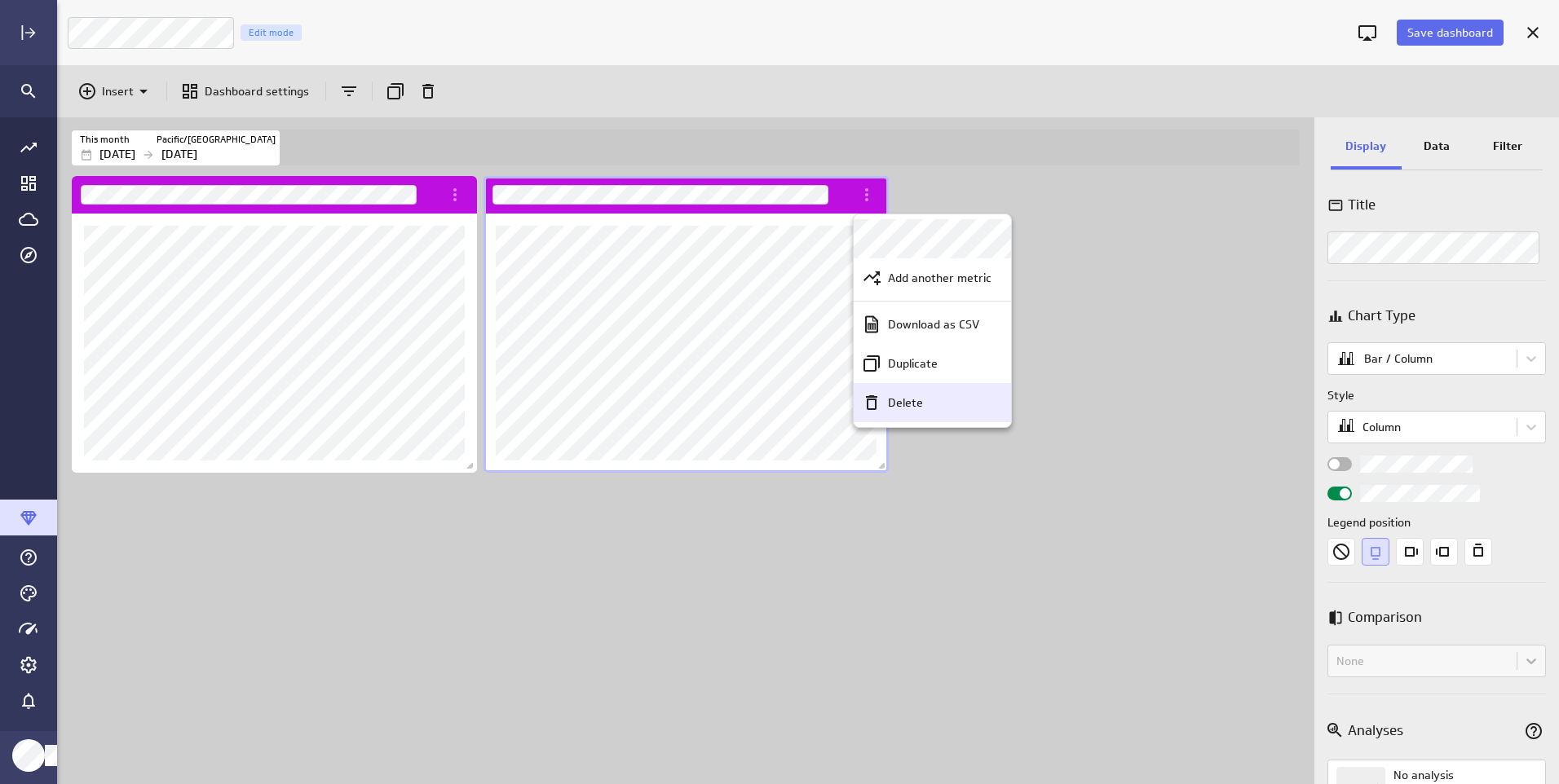
click at [883, 408] on div "Delete" at bounding box center [939, 402] width 117 height 17
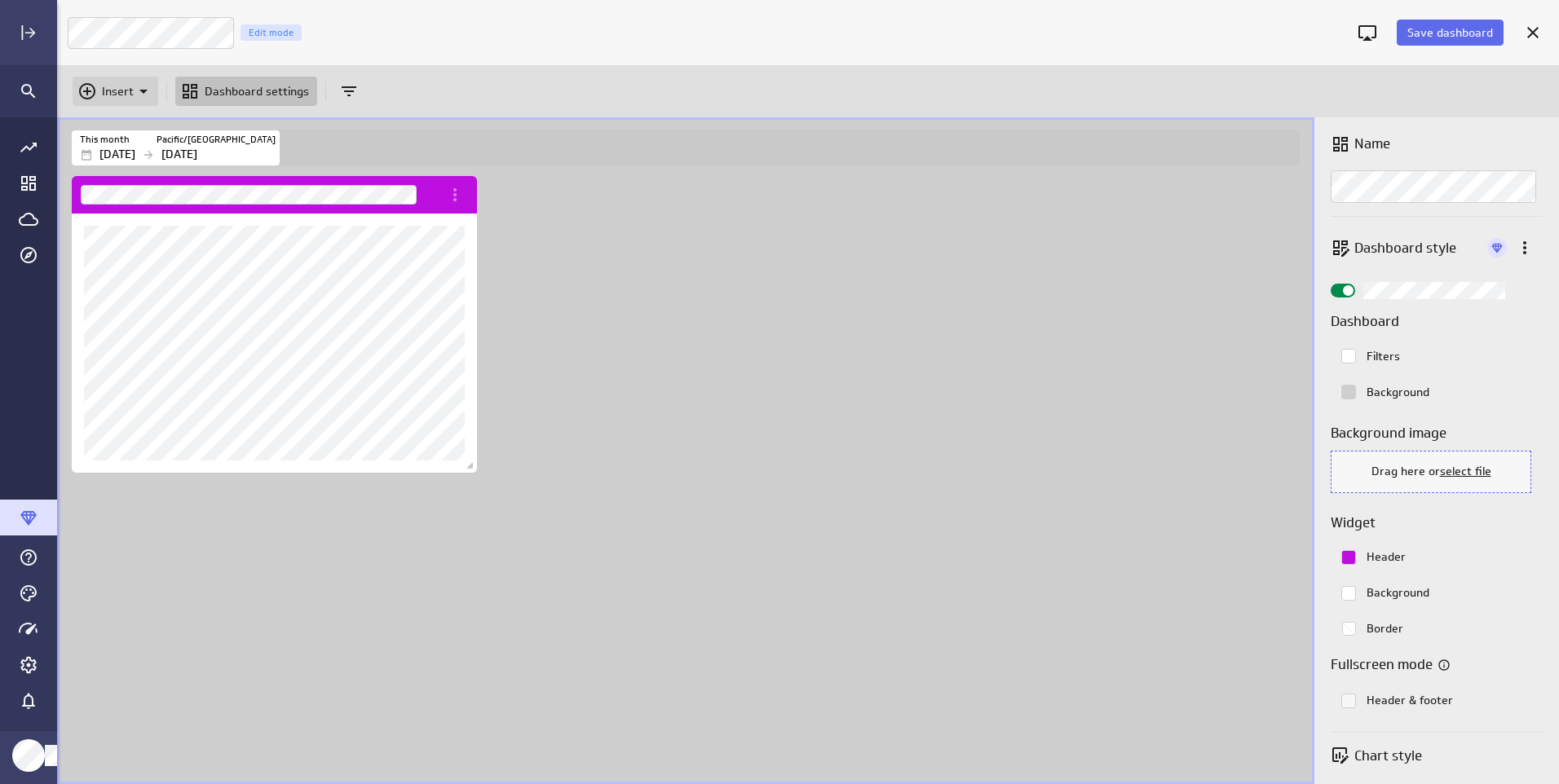
click at [121, 93] on p "Insert" at bounding box center [118, 91] width 31 height 17
click at [126, 138] on p "Metrics" at bounding box center [127, 131] width 39 height 17
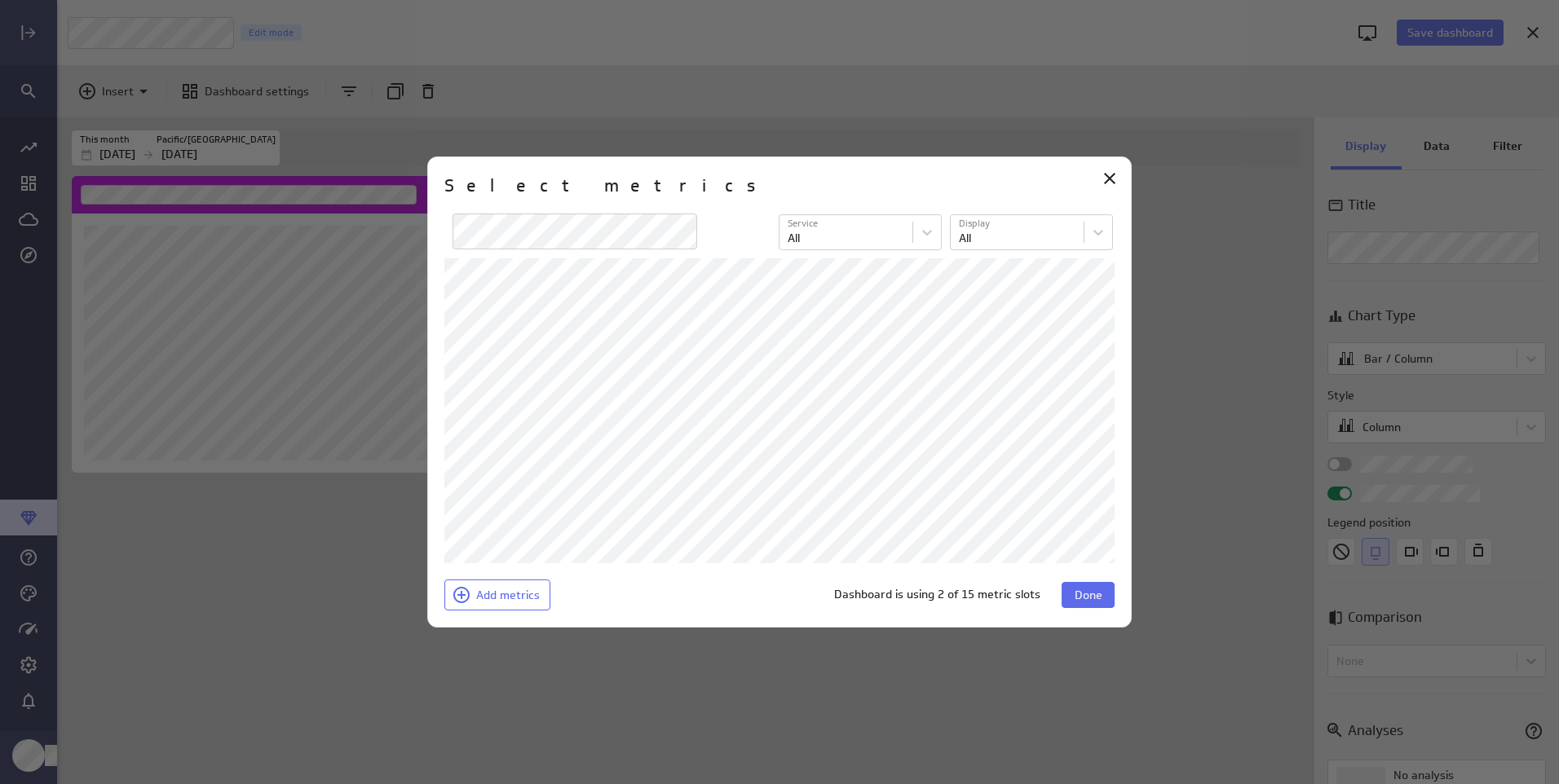
click at [1081, 586] on button "Done" at bounding box center [1088, 595] width 53 height 26
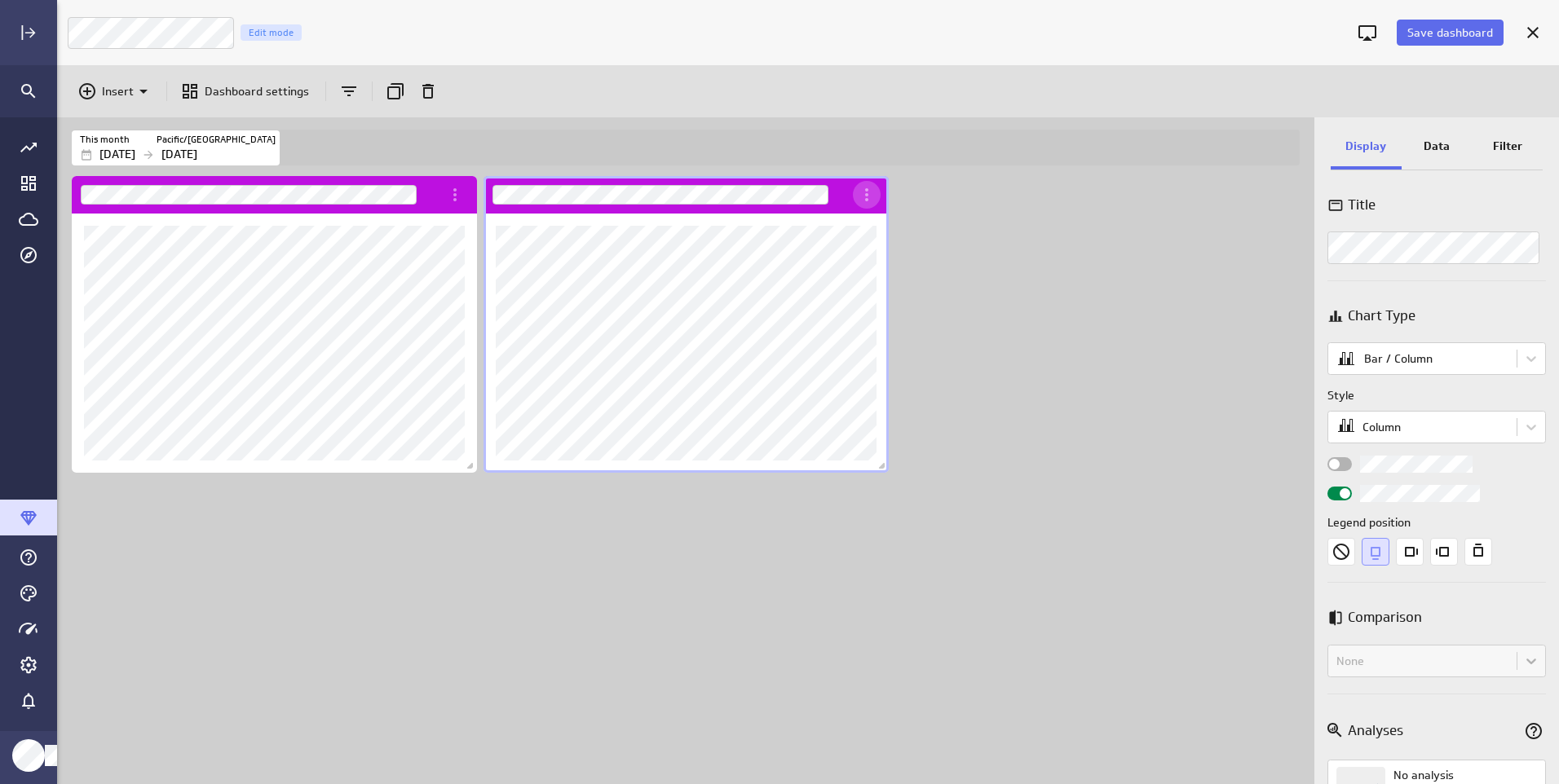
click at [863, 197] on icon "More actions" at bounding box center [867, 195] width 20 height 20
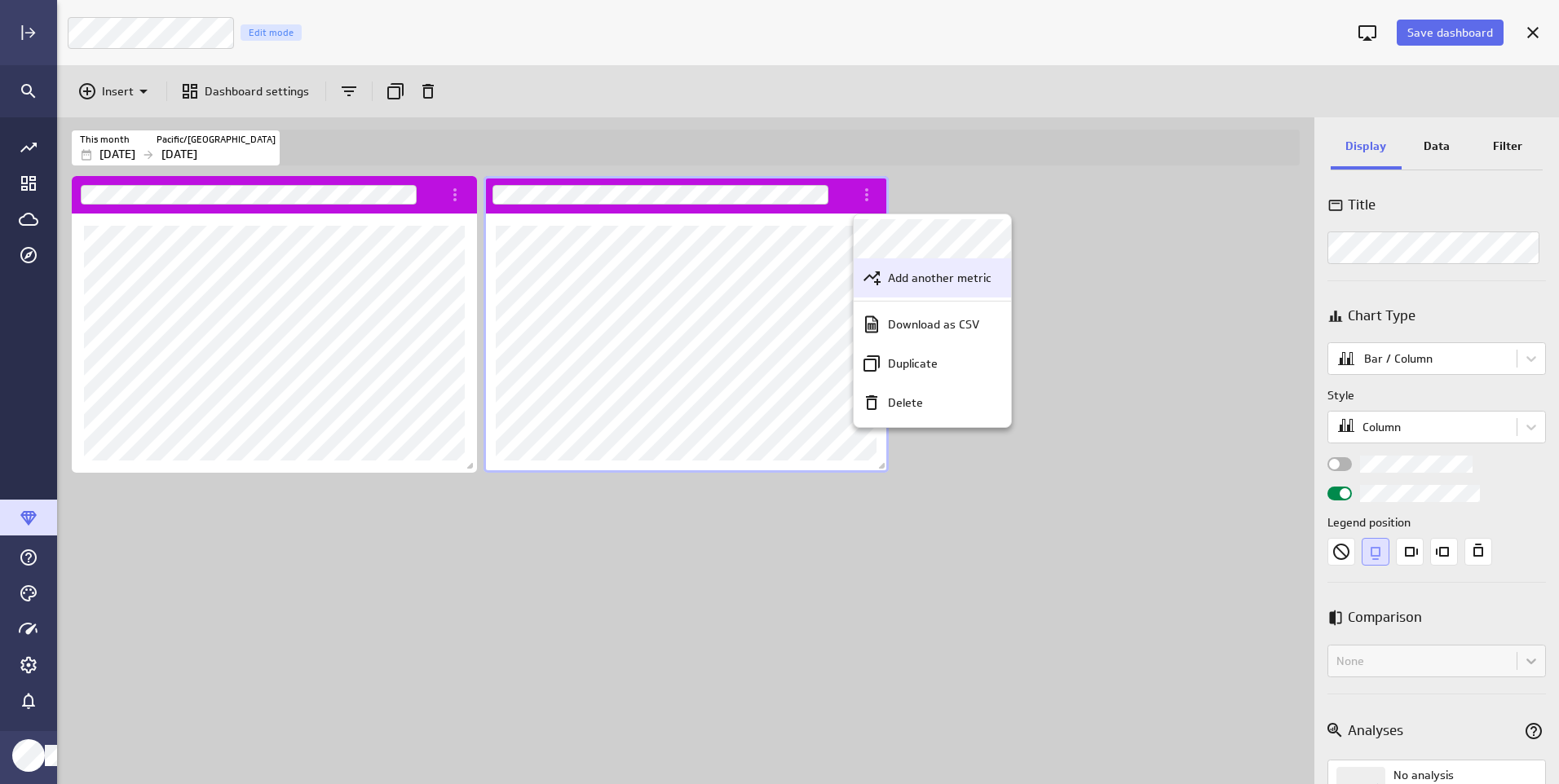
click at [917, 272] on p "Add another metric" at bounding box center [940, 277] width 104 height 17
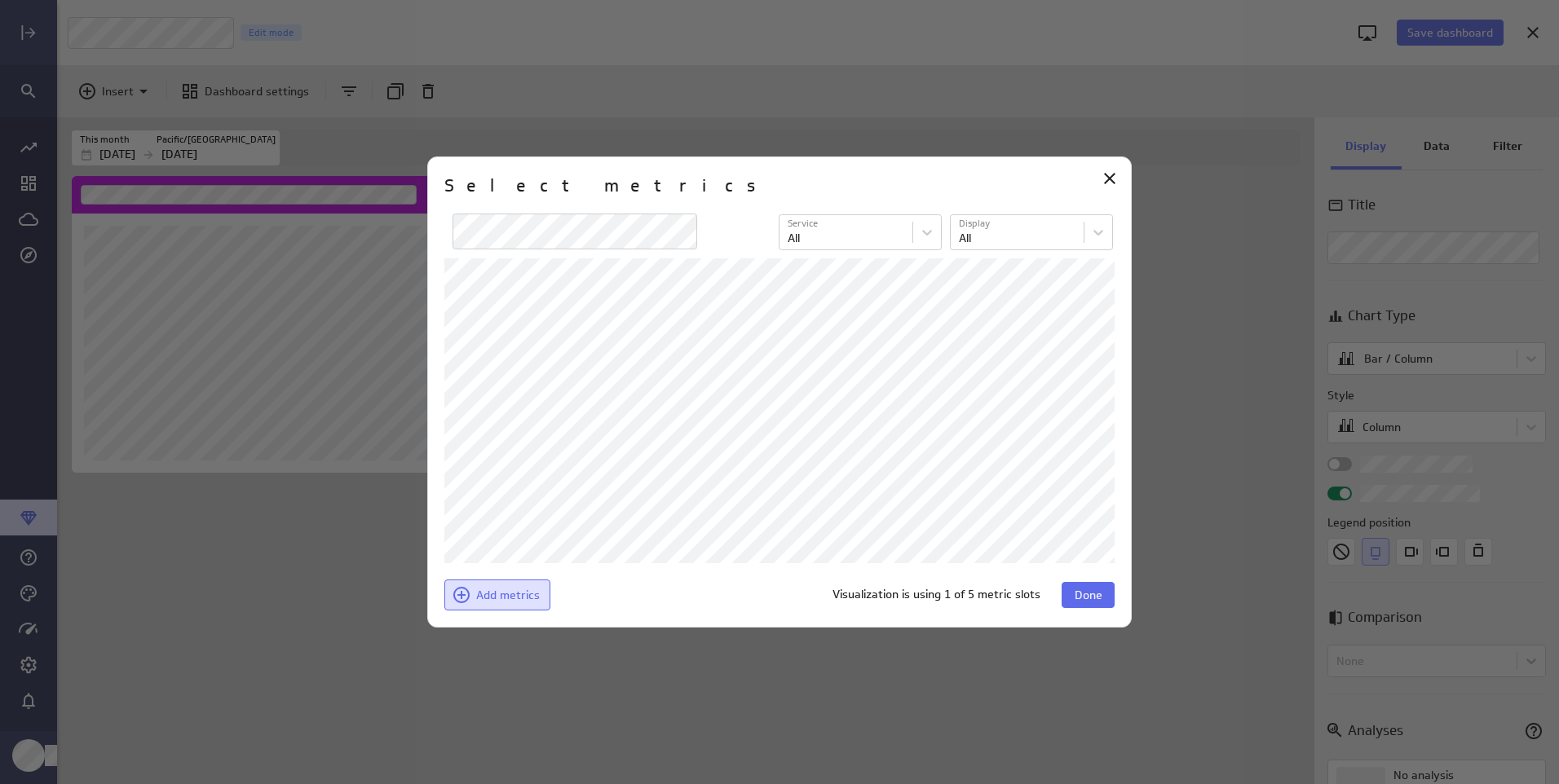
click at [491, 604] on button "Add metrics" at bounding box center [497, 595] width 106 height 31
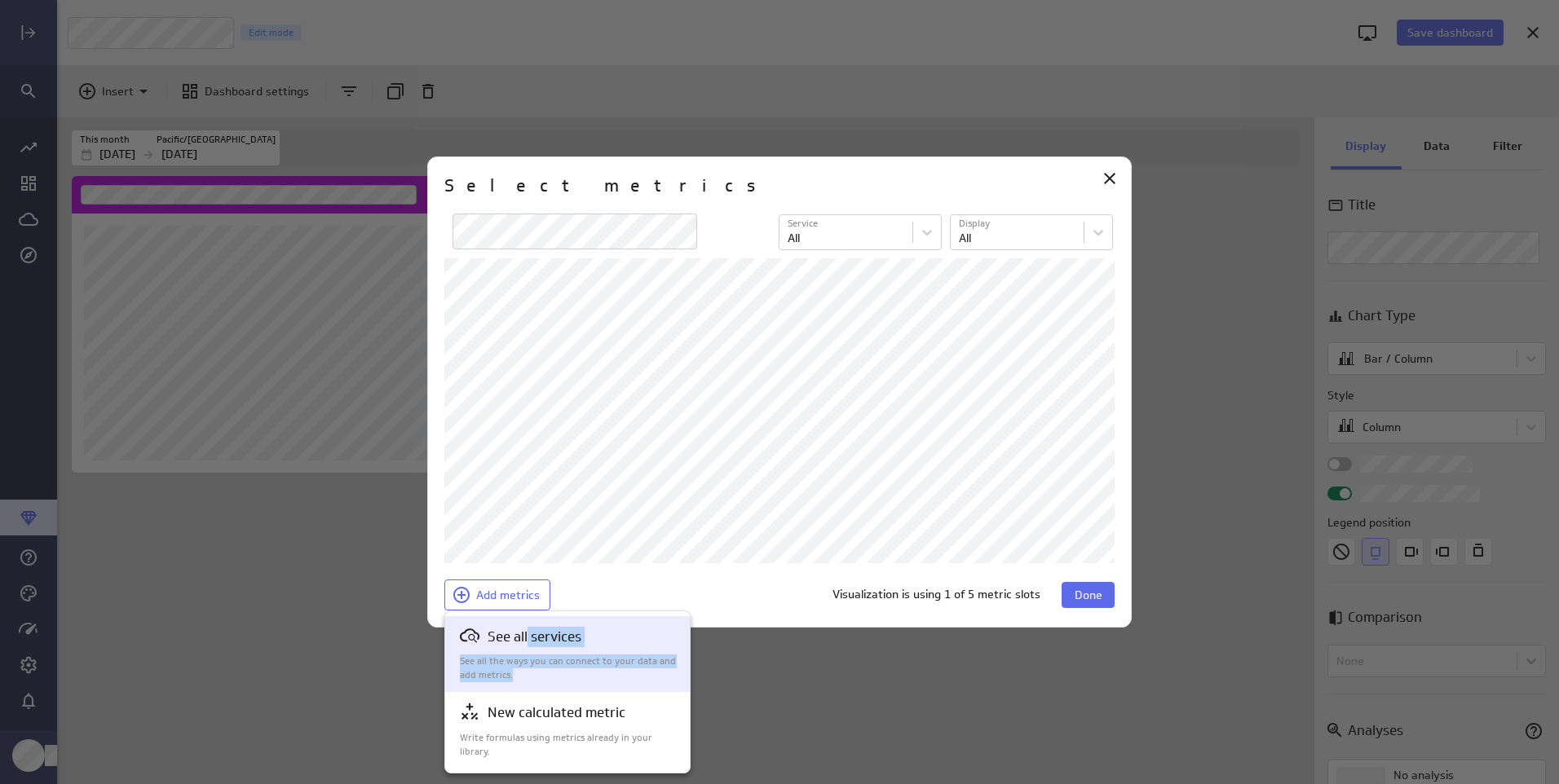
drag, startPoint x: 528, startPoint y: 634, endPoint x: 526, endPoint y: 677, distance: 43.0
click at [526, 677] on div "See all services See all the ways you can connect to your data and add metrics." at bounding box center [568, 654] width 217 height 56
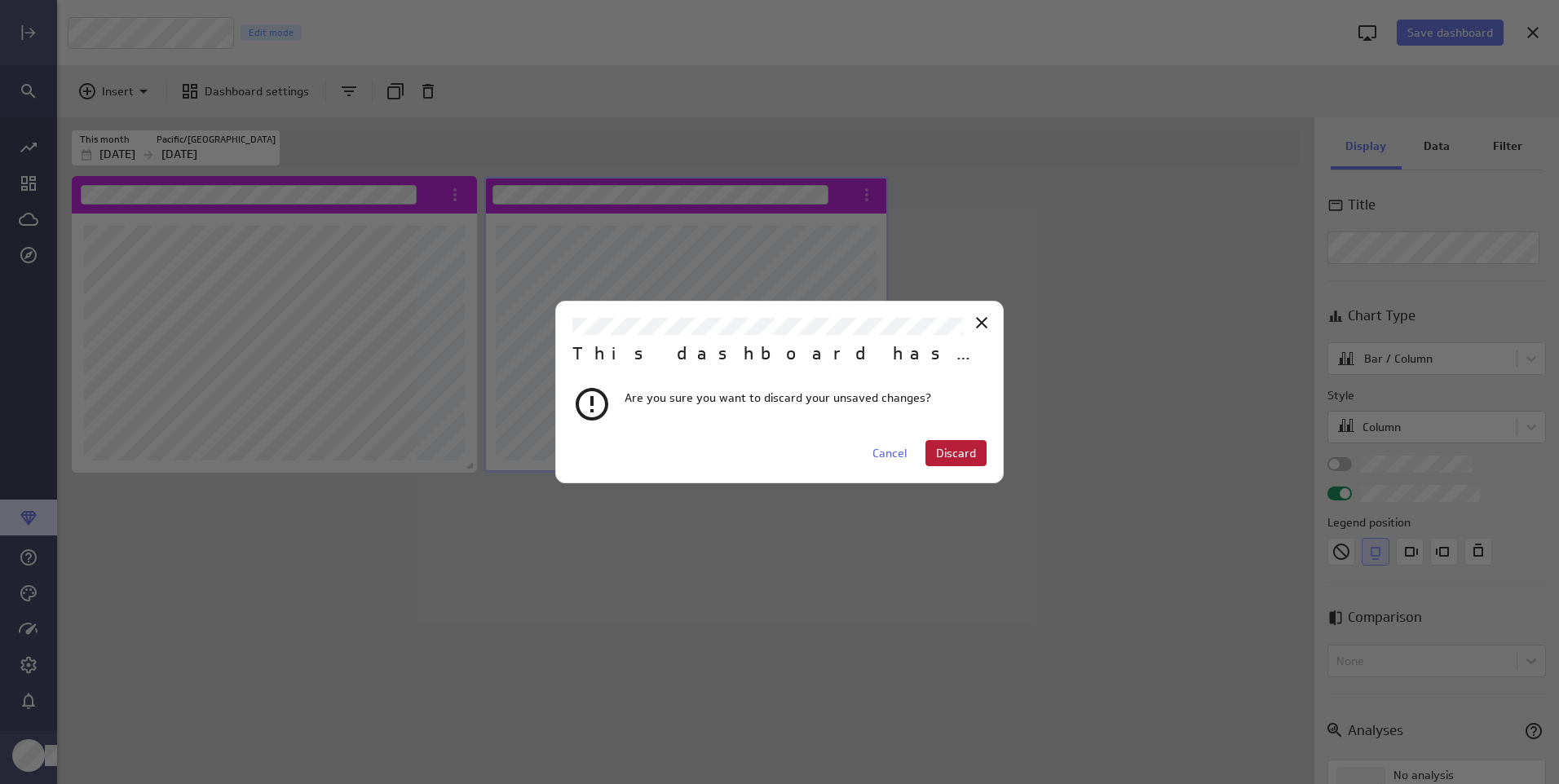
click at [967, 457] on span "Discard" at bounding box center [956, 453] width 40 height 15
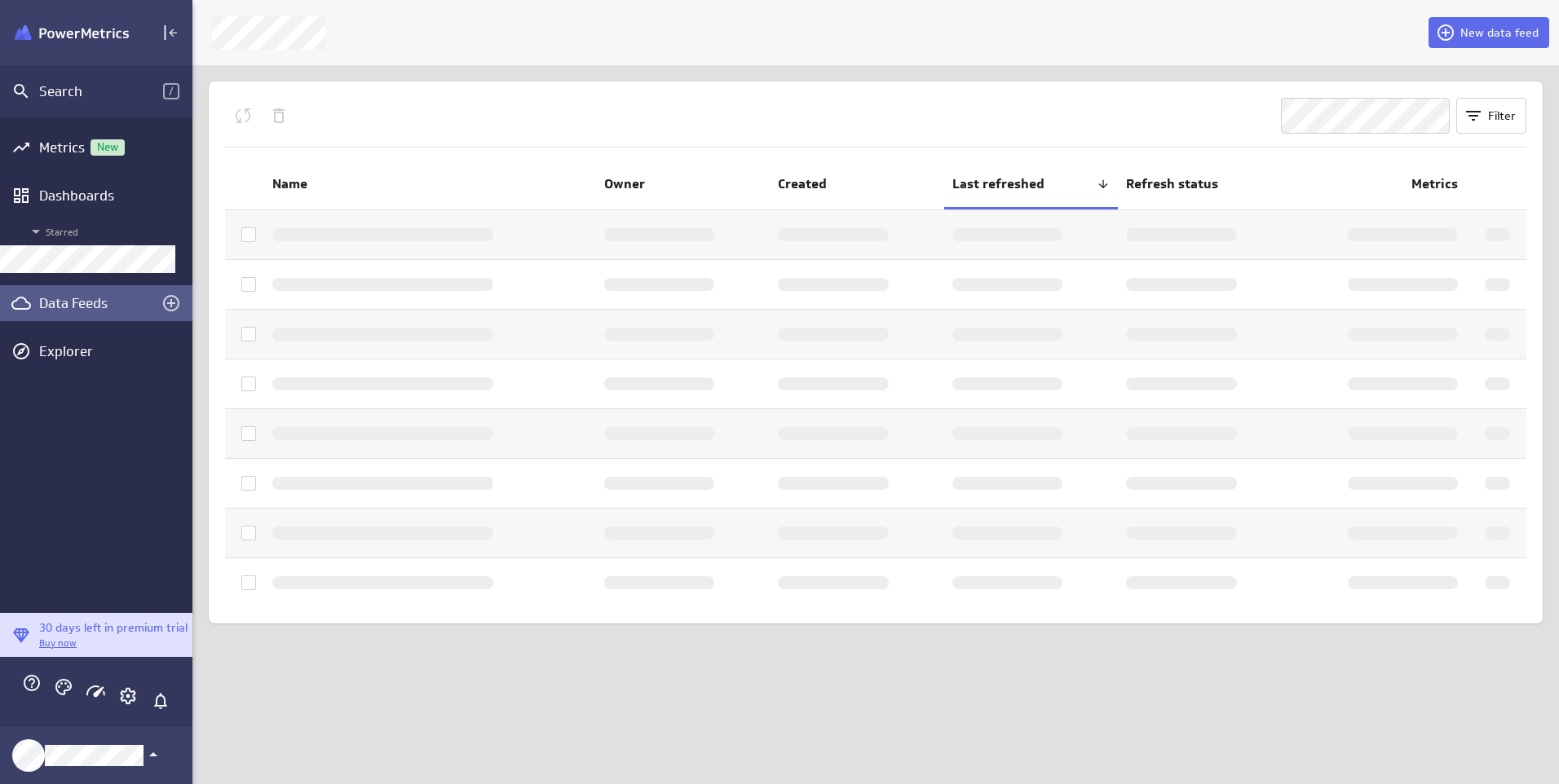
scroll to position [8, 8]
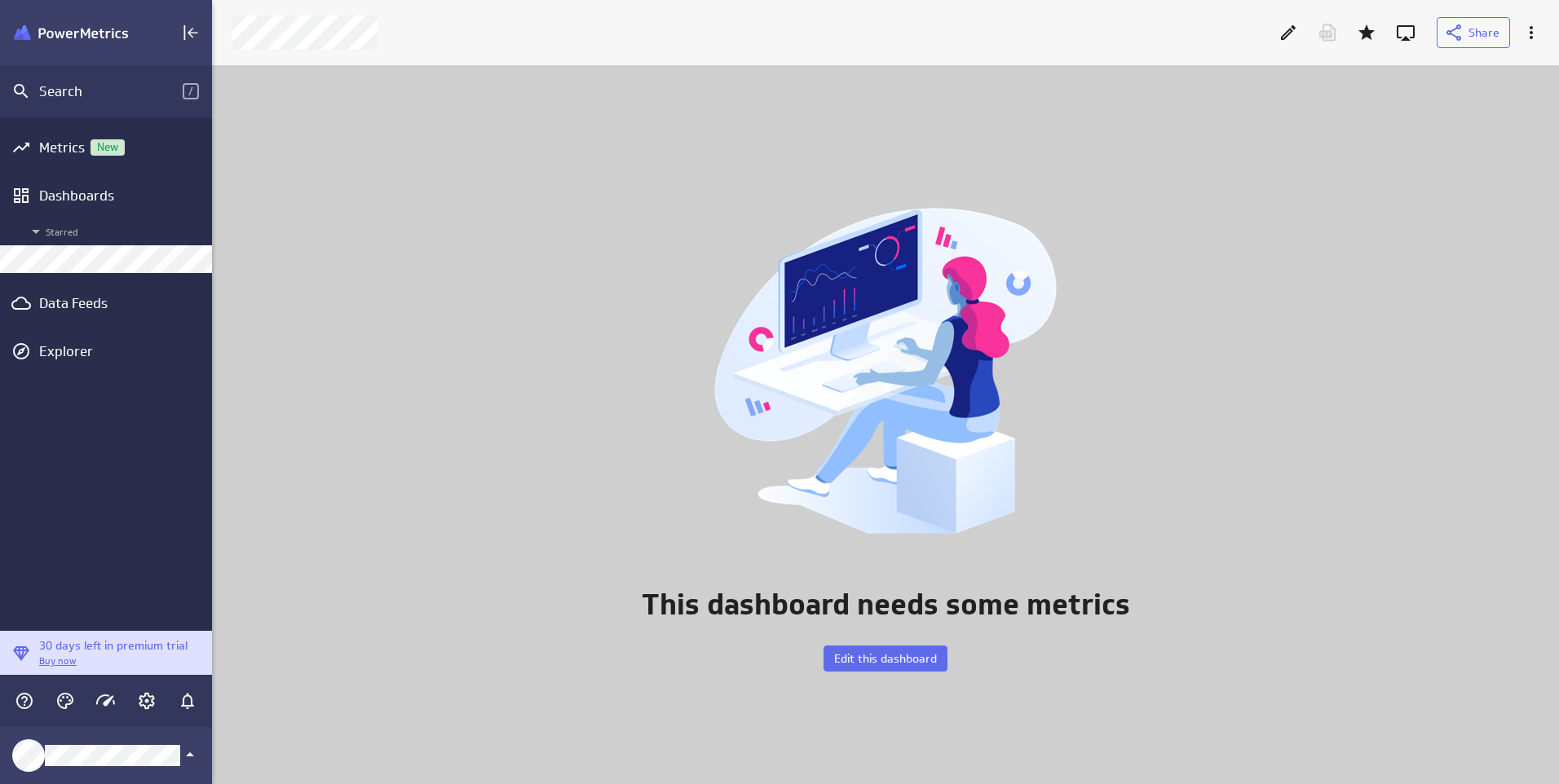
scroll to position [744, 1372]
click at [889, 662] on span "Edit this dashboard" at bounding box center [885, 658] width 103 height 15
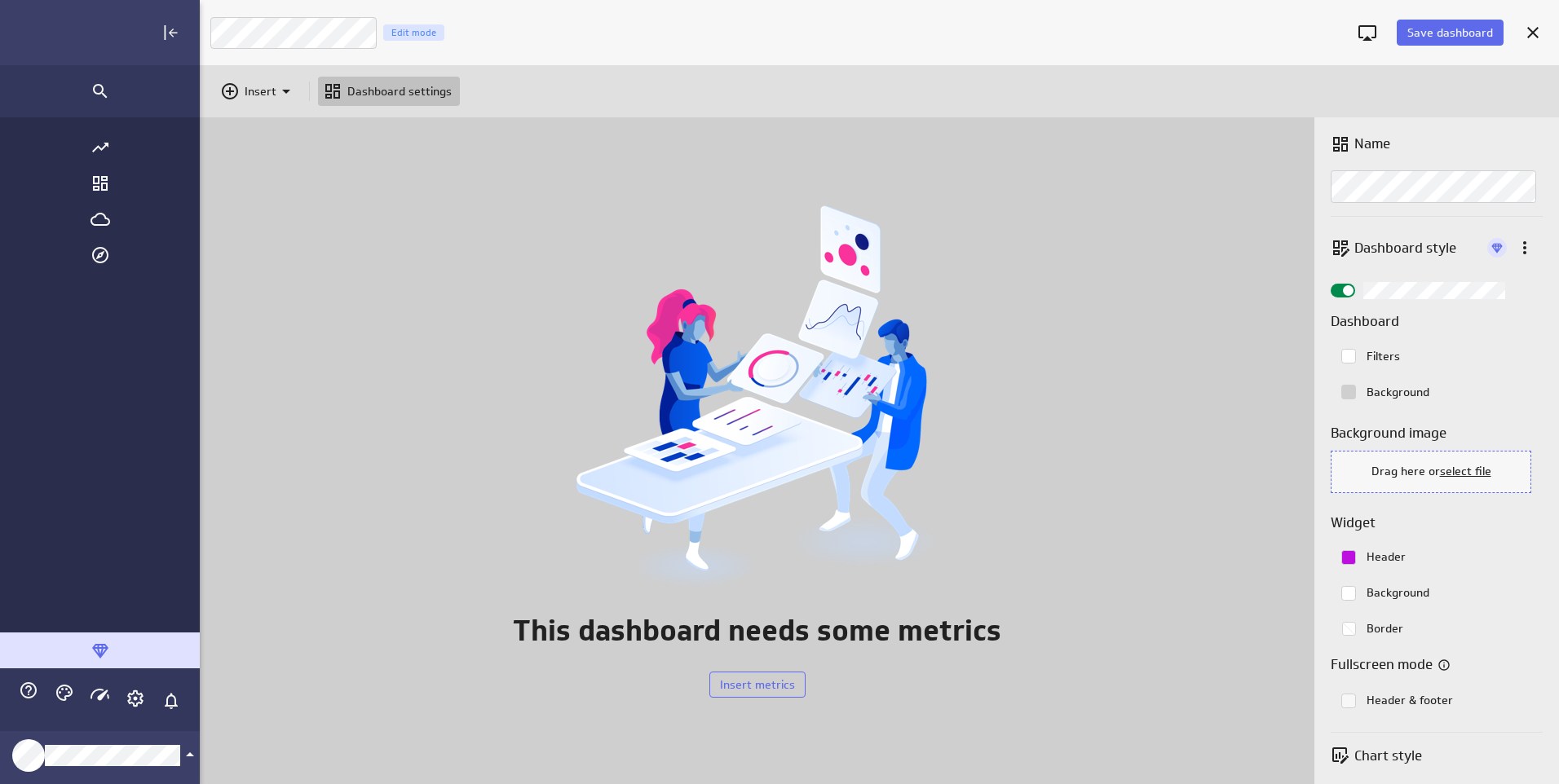
scroll to position [809, 1527]
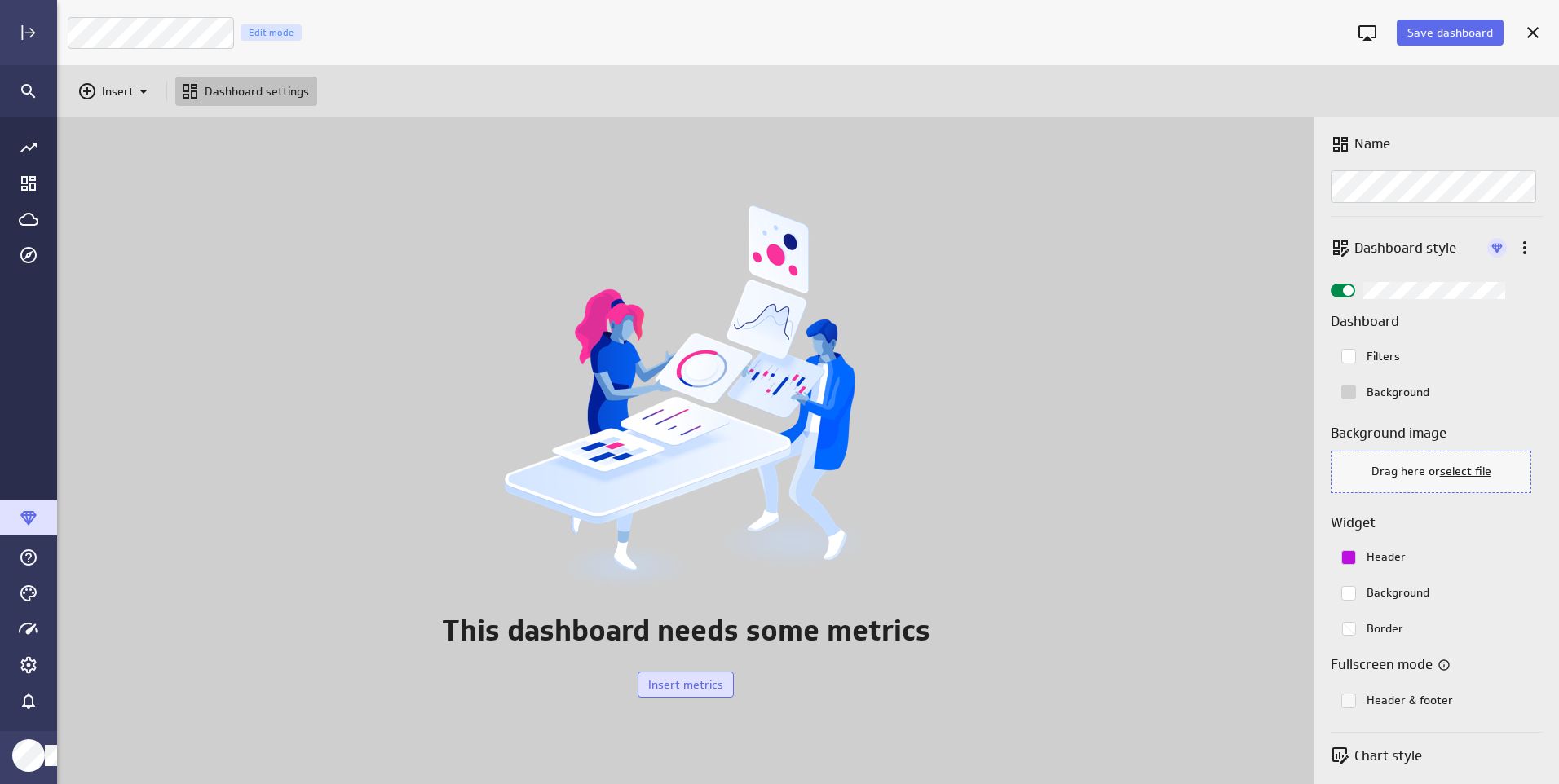
click at [650, 684] on span "Insert metrics" at bounding box center [685, 684] width 75 height 15
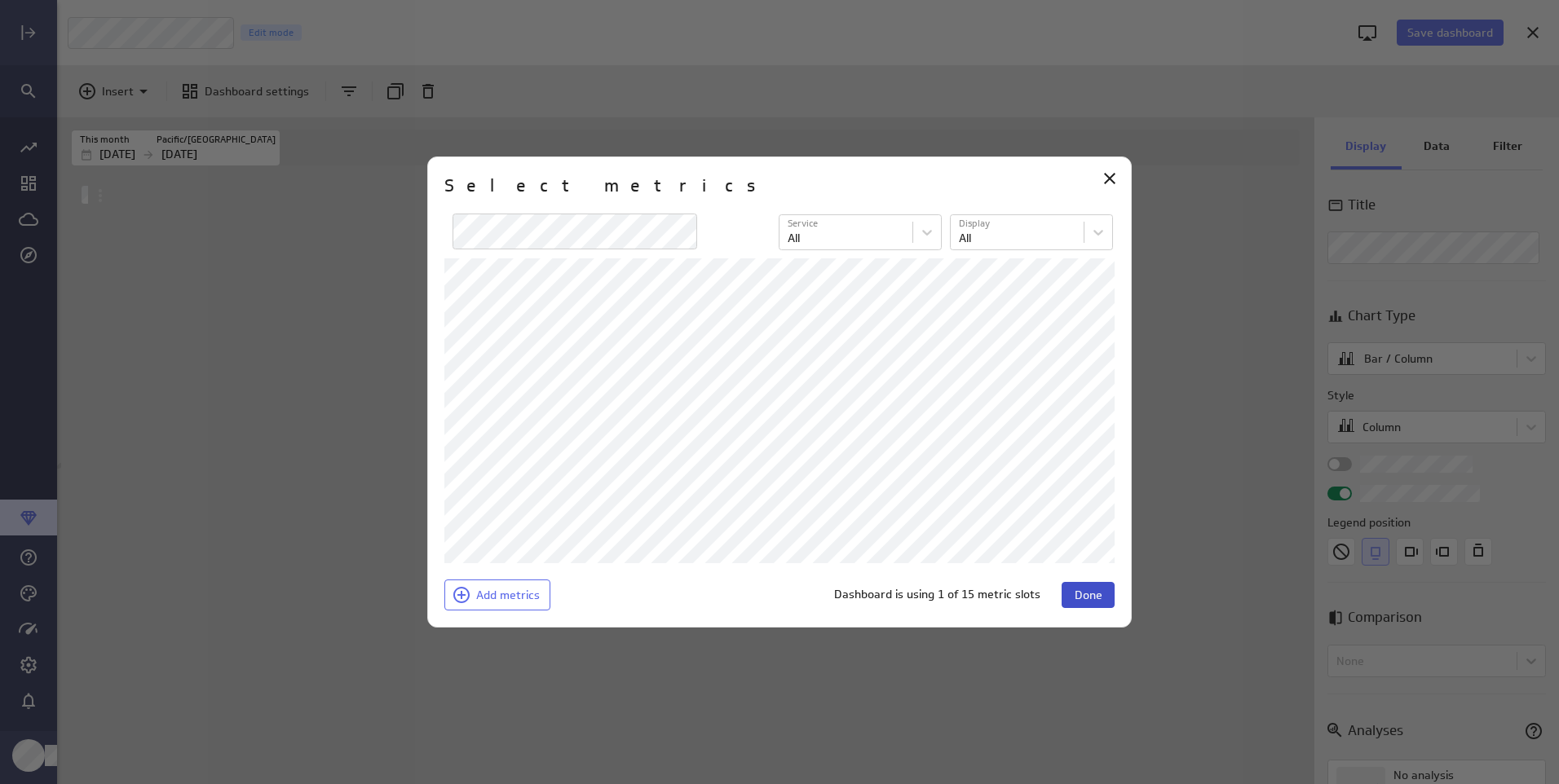
scroll to position [636, 1260]
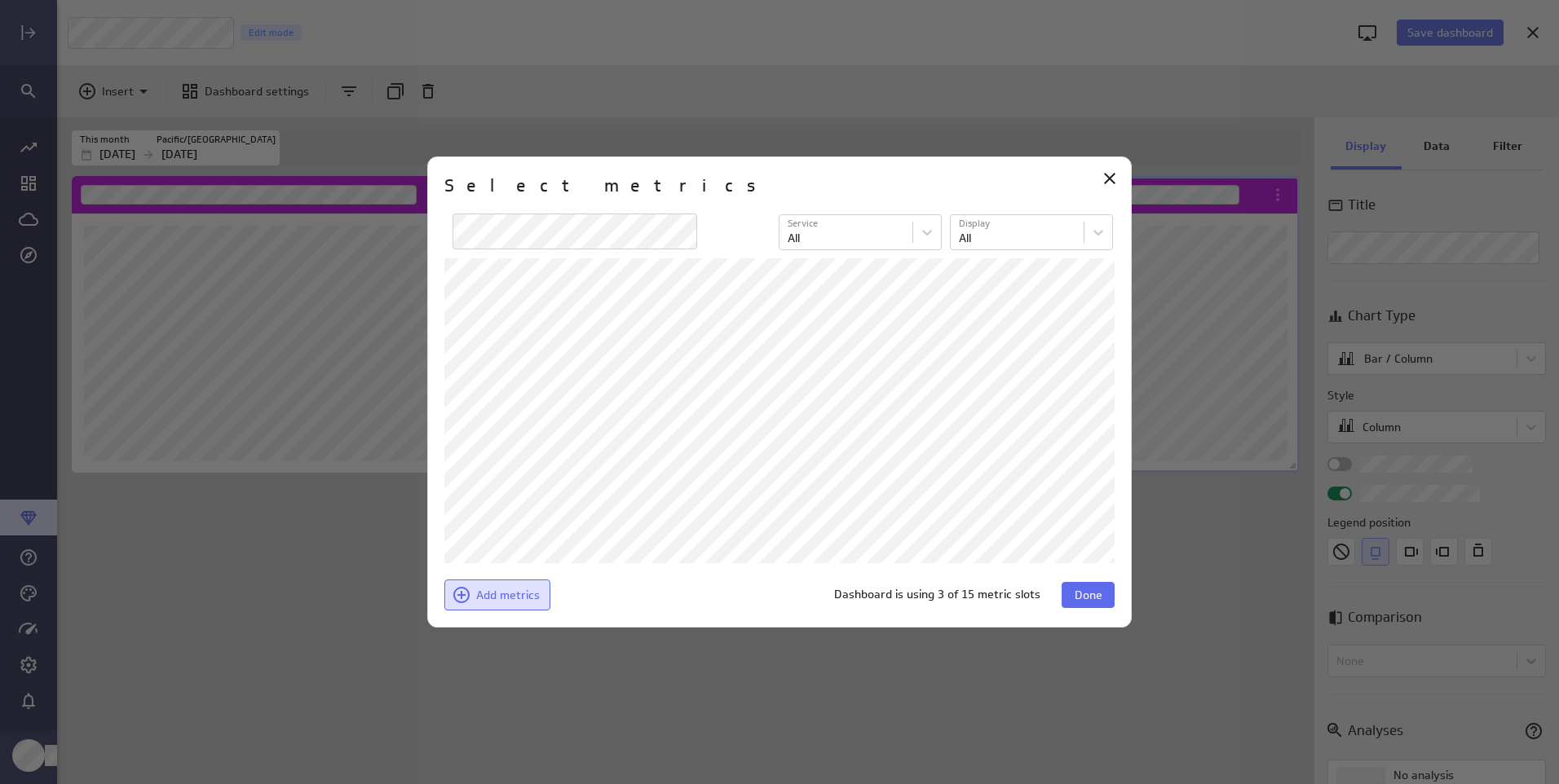
click at [477, 596] on span "Add metrics" at bounding box center [508, 595] width 64 height 15
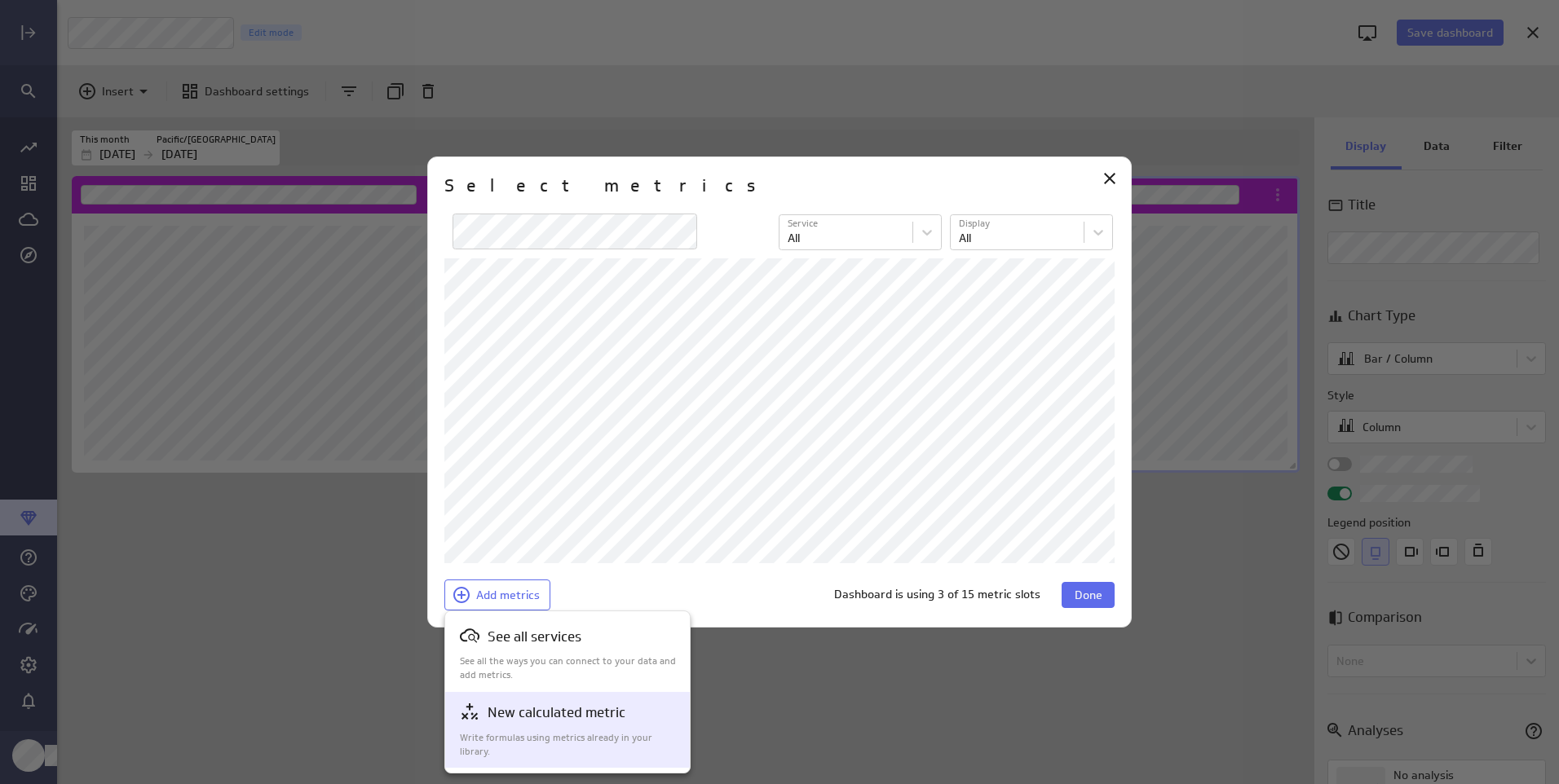
click at [491, 709] on p "New calculated metric" at bounding box center [556, 712] width 138 height 21
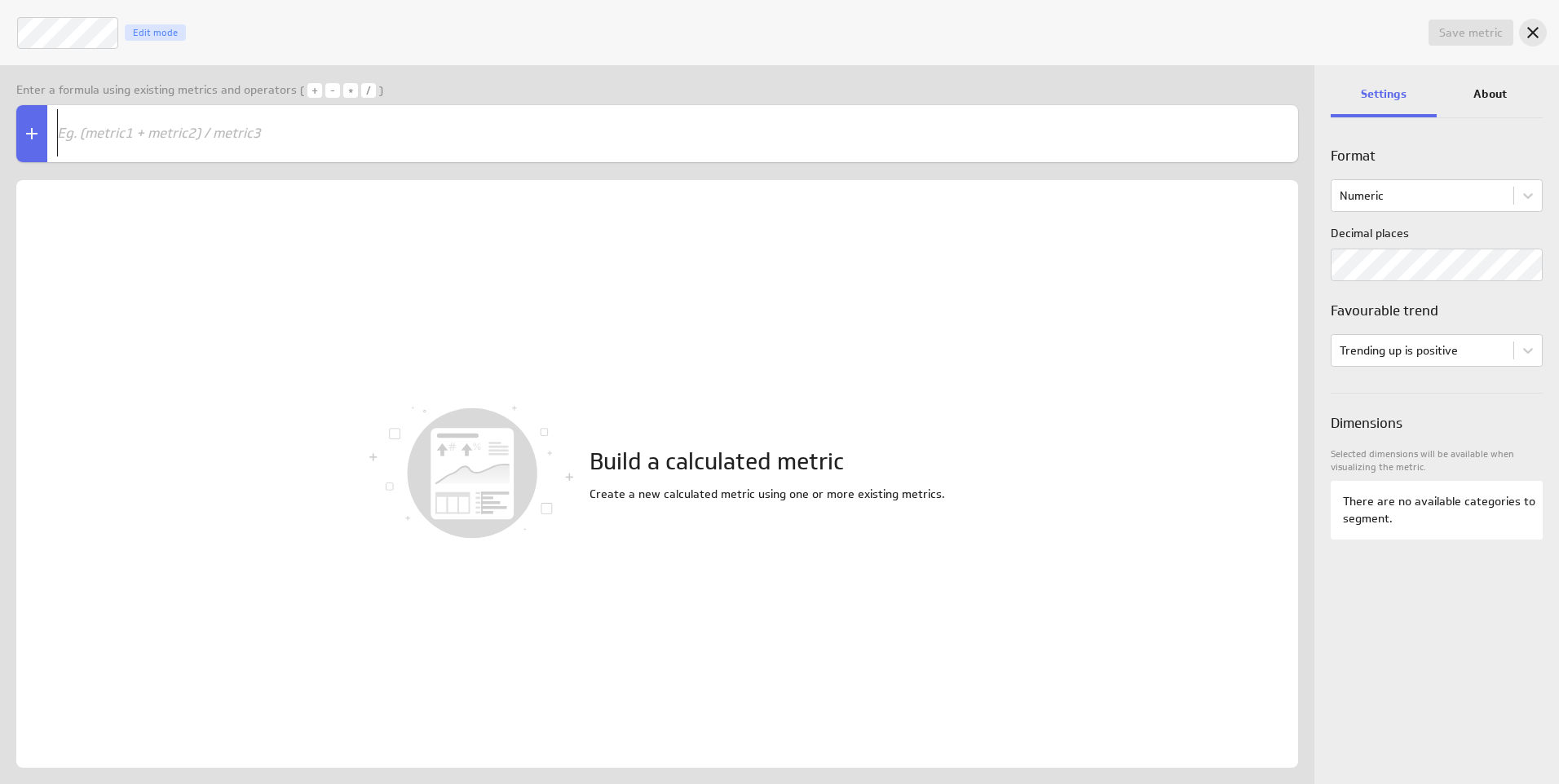
click at [1531, 36] on icon "Cancel" at bounding box center [1533, 32] width 12 height 12
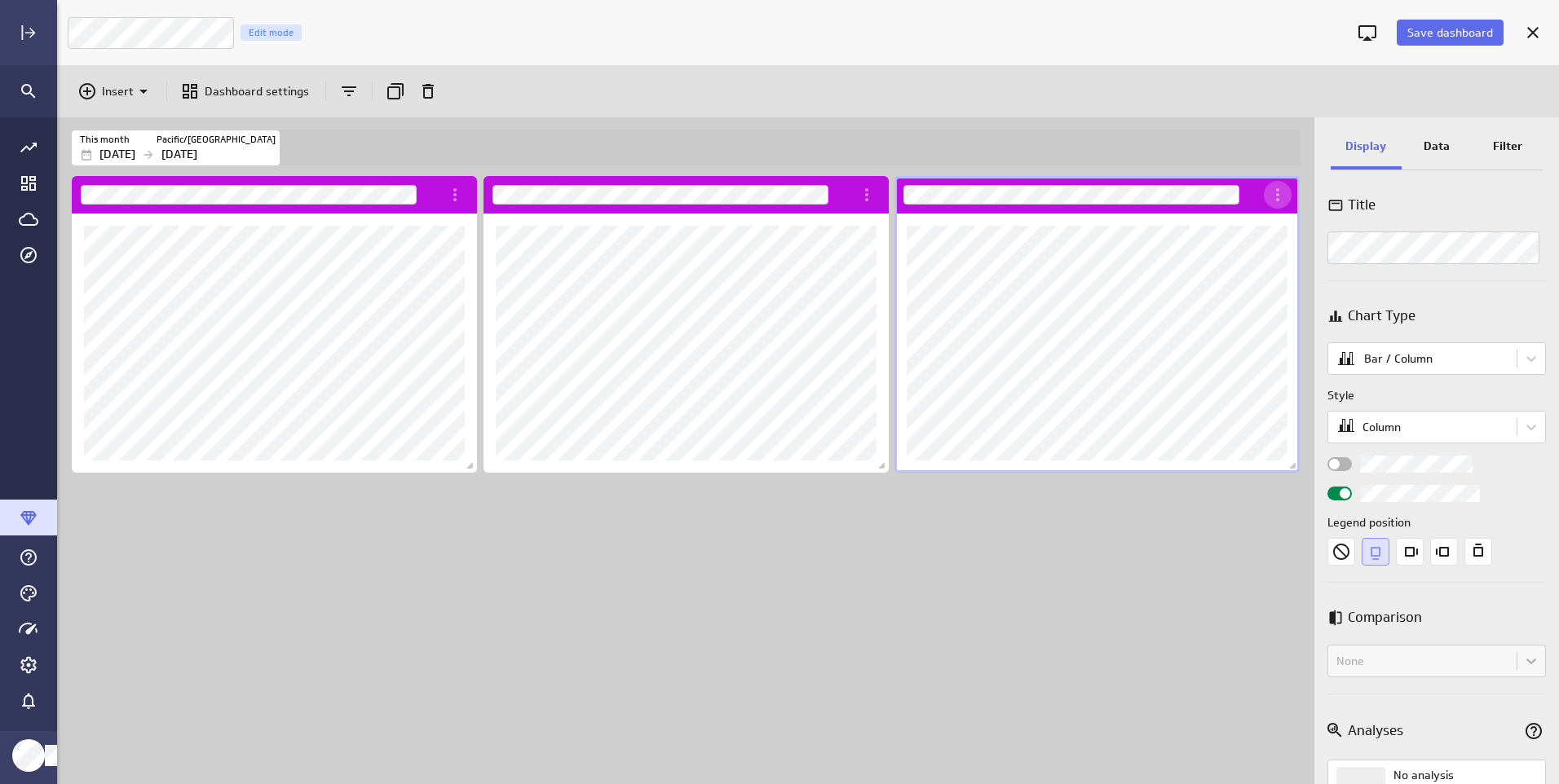
click at [1276, 199] on icon "More actions" at bounding box center [1278, 195] width 20 height 20
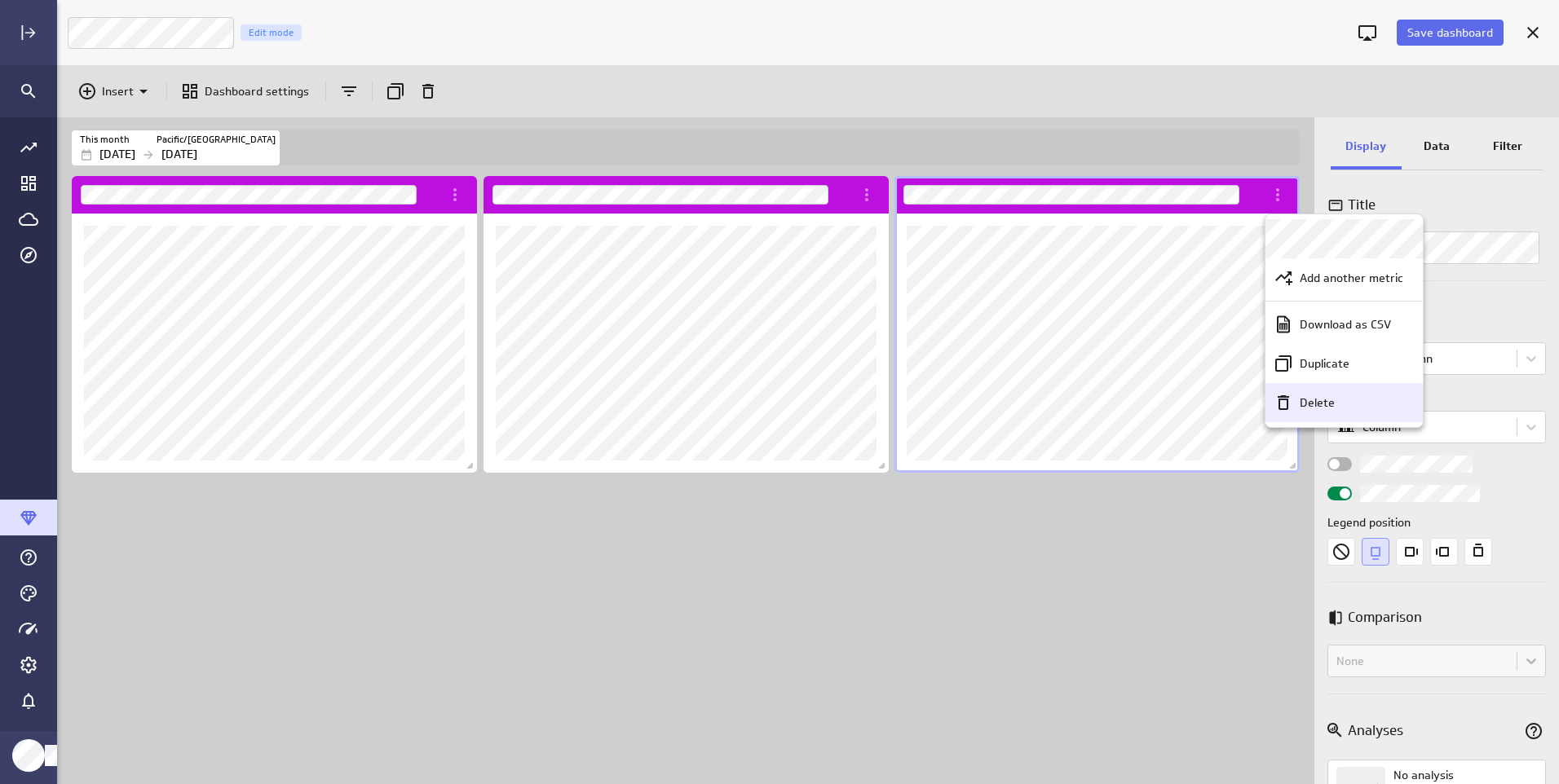
click at [1299, 408] on div "Delete" at bounding box center [1351, 402] width 117 height 17
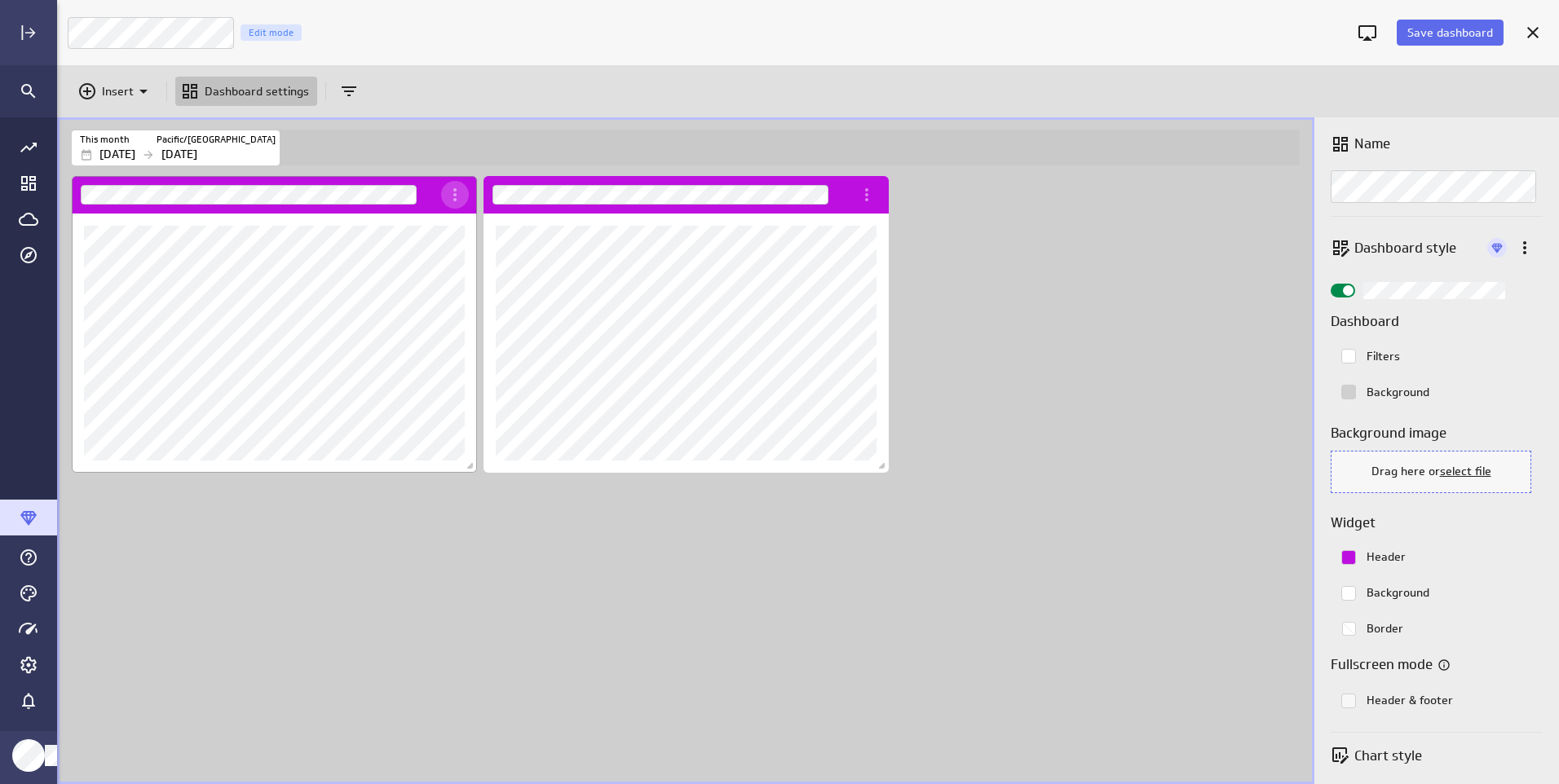
click at [454, 191] on icon "More actions" at bounding box center [455, 195] width 20 height 20
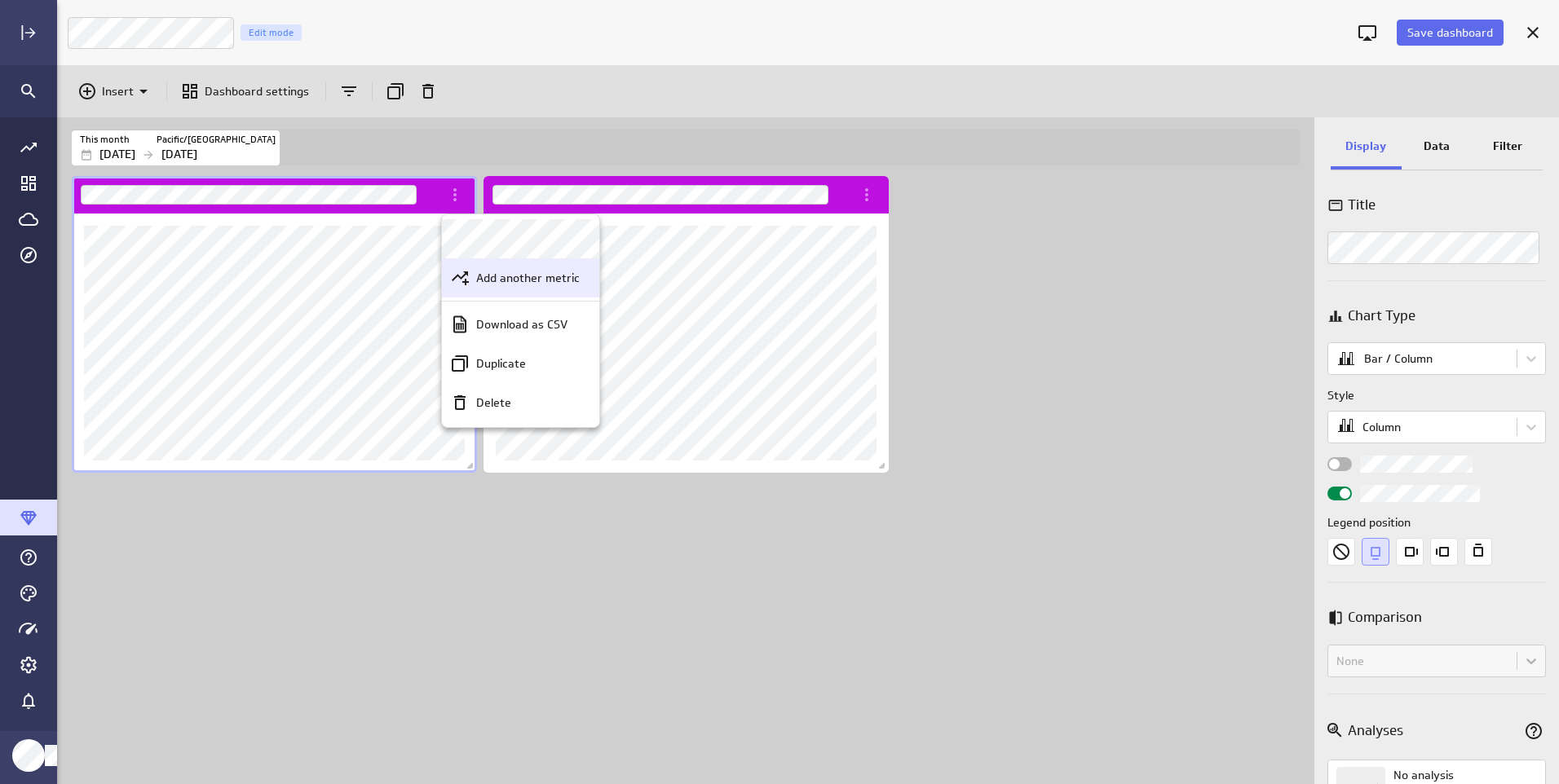
click at [464, 270] on icon "Add another metric" at bounding box center [460, 278] width 20 height 20
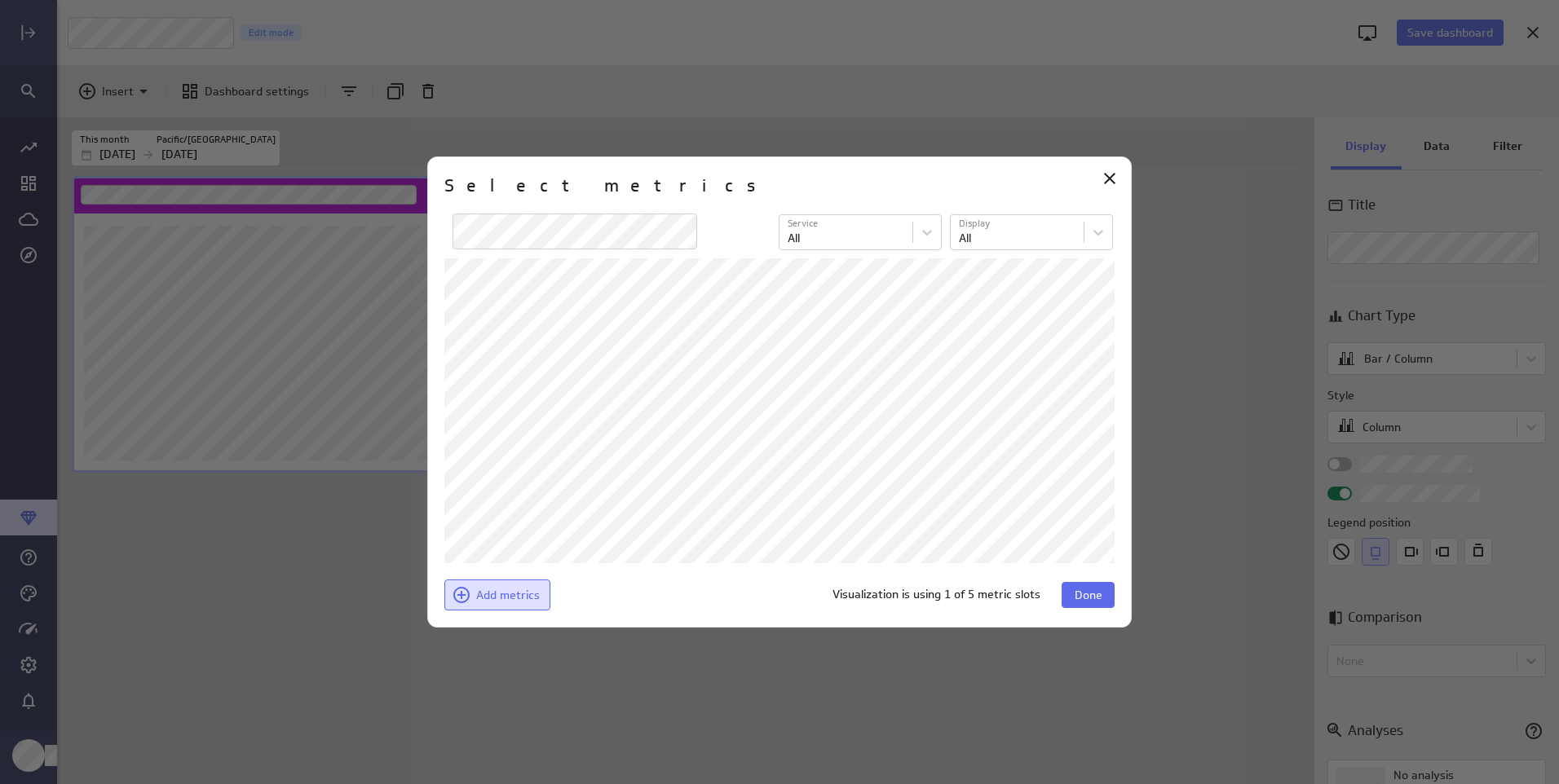
click at [461, 593] on icon at bounding box center [461, 595] width 17 height 17
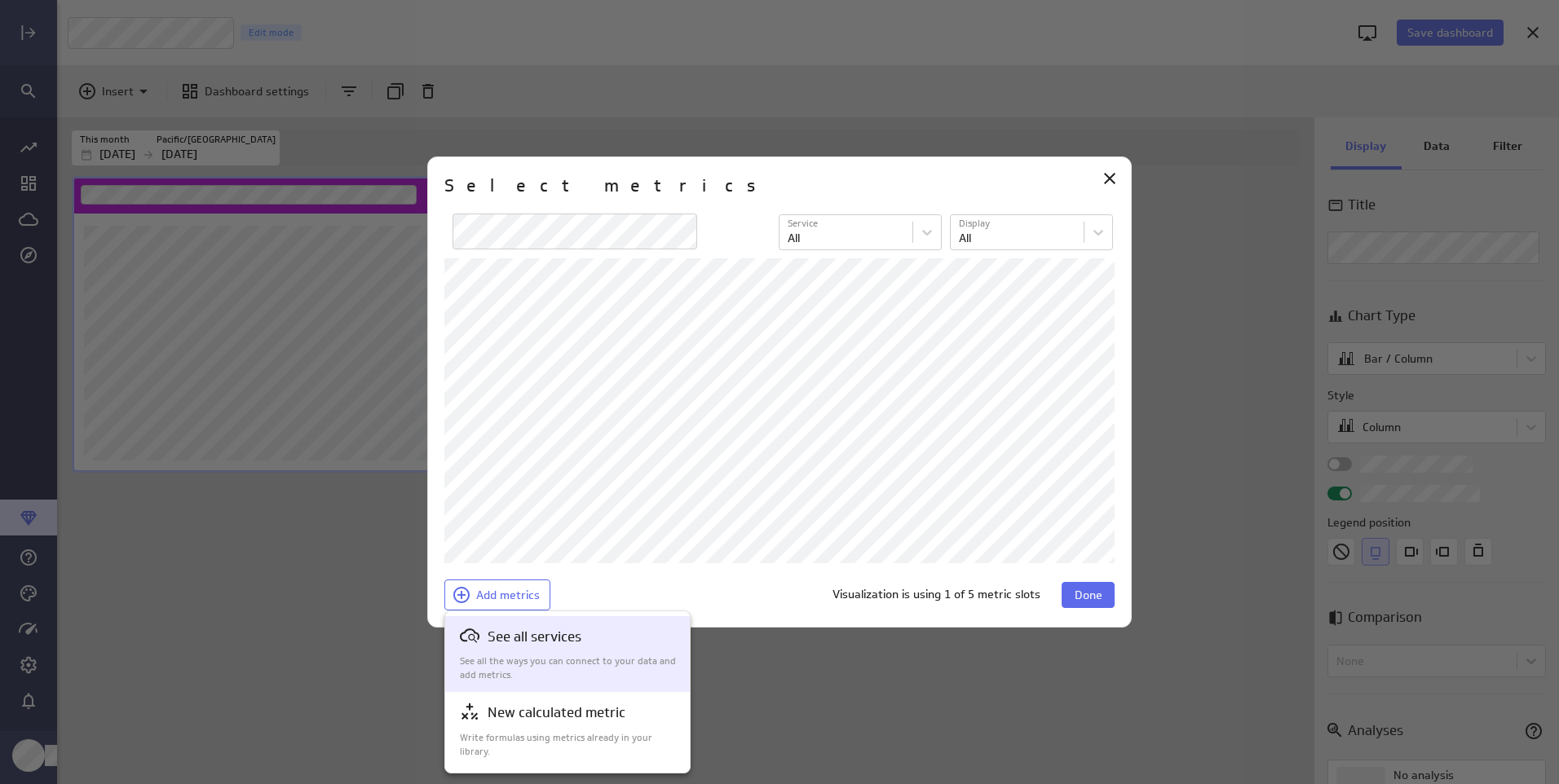
click at [488, 659] on p "See all the ways you can connect to your data and add metrics." at bounding box center [568, 668] width 217 height 27
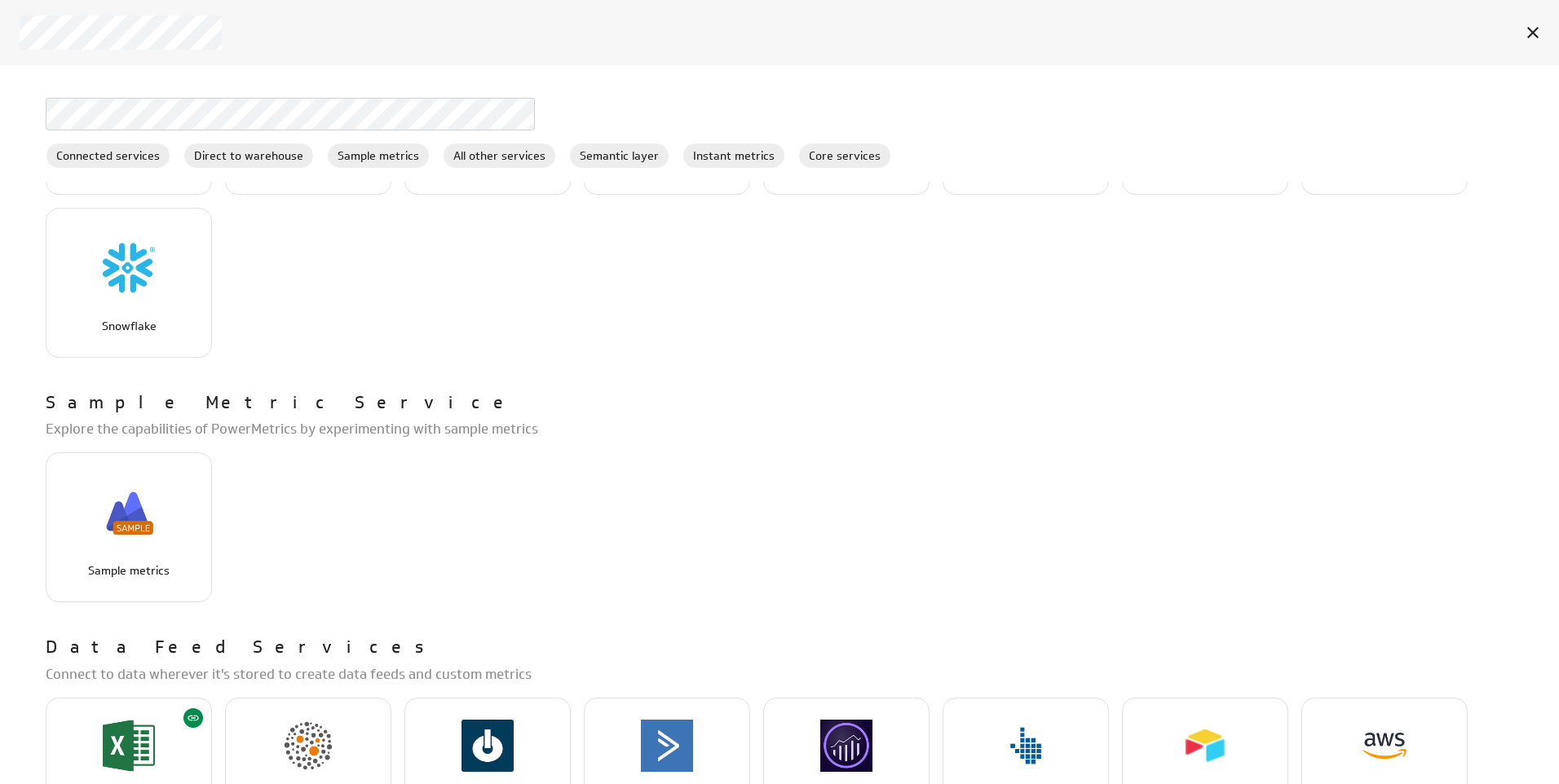
scroll to position [244, 0]
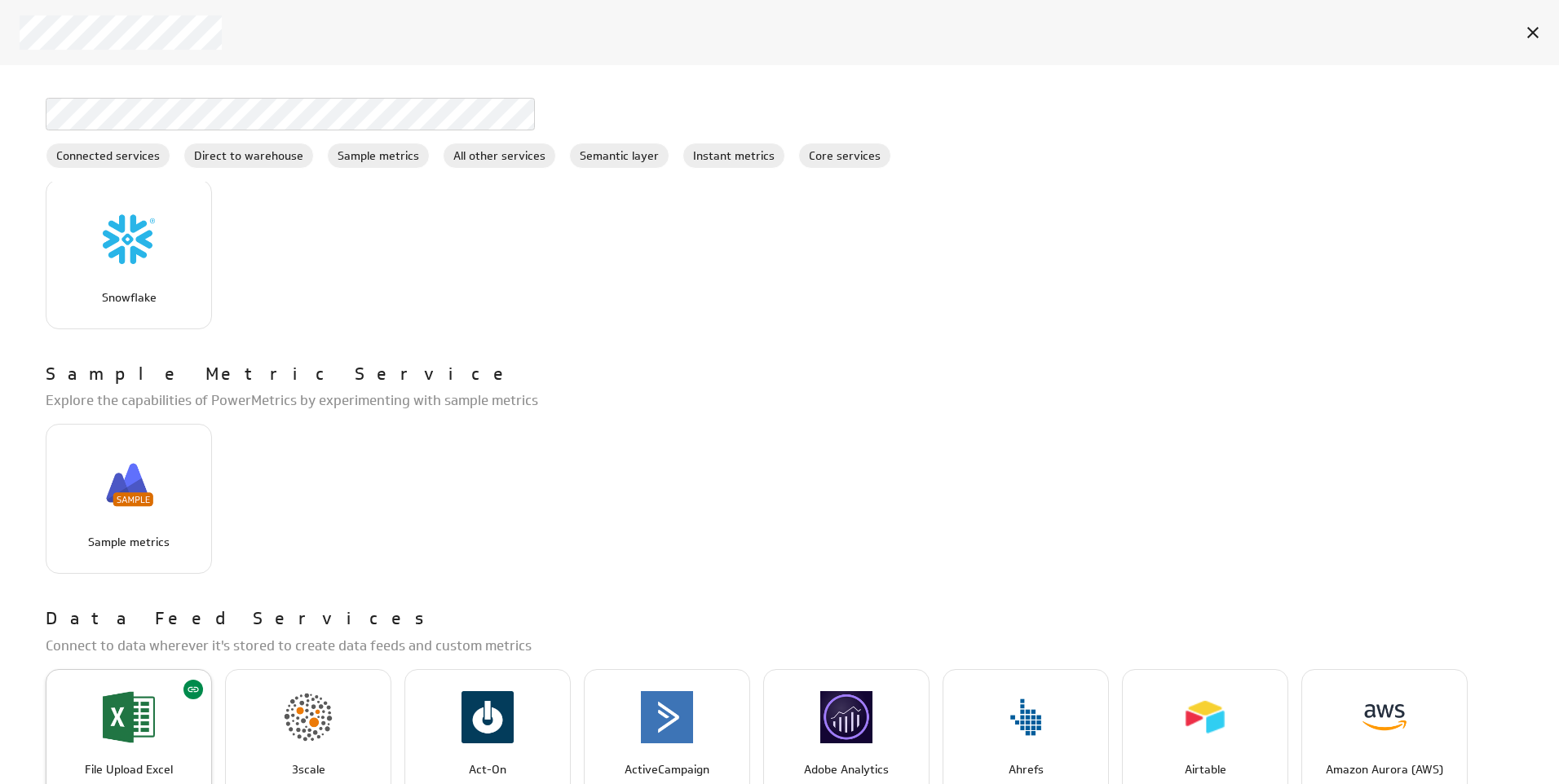
click at [118, 718] on img "File Upload Excel" at bounding box center [128, 716] width 52 height 52
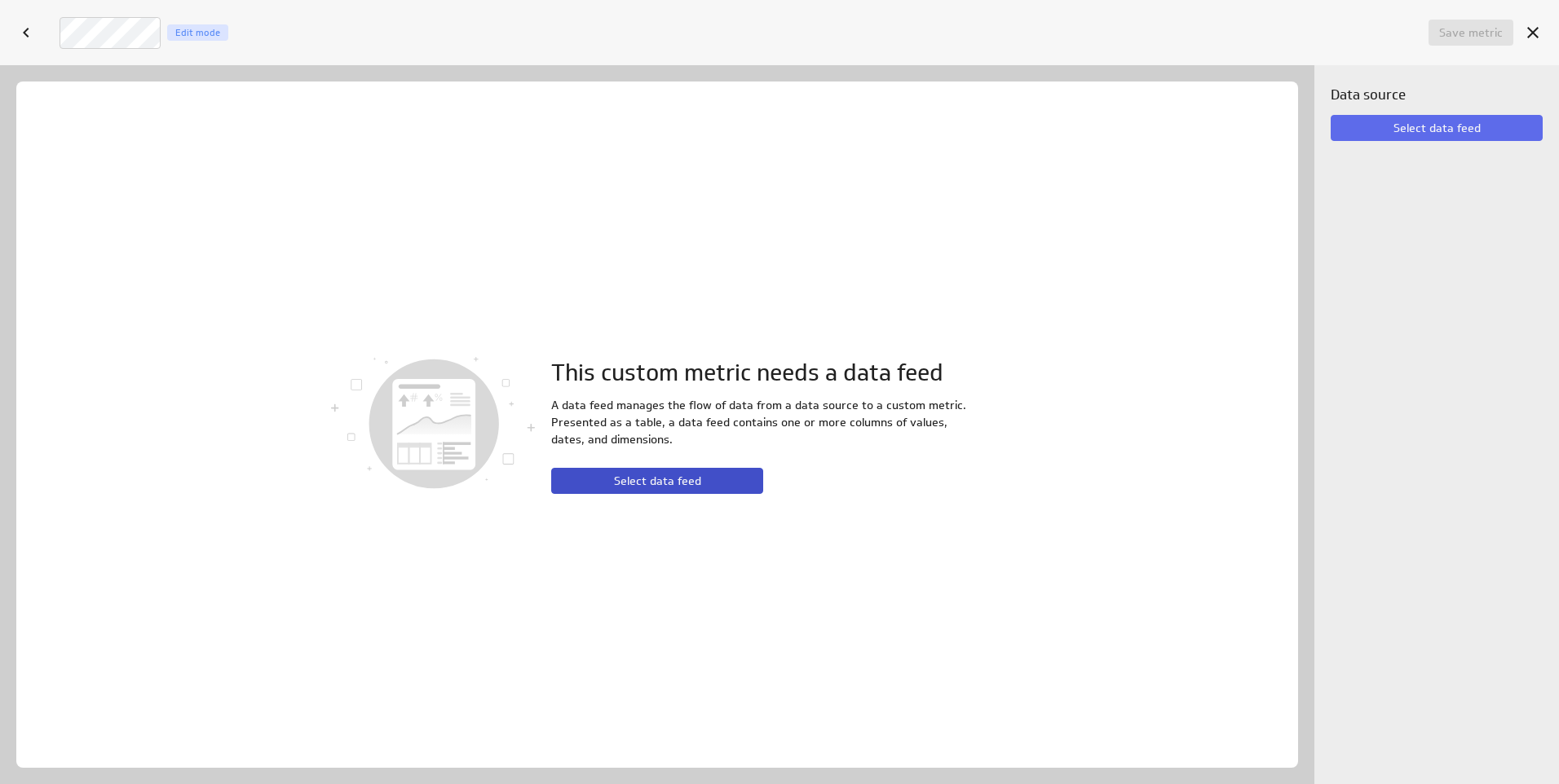
click at [595, 487] on button "Select data feed" at bounding box center [657, 480] width 212 height 26
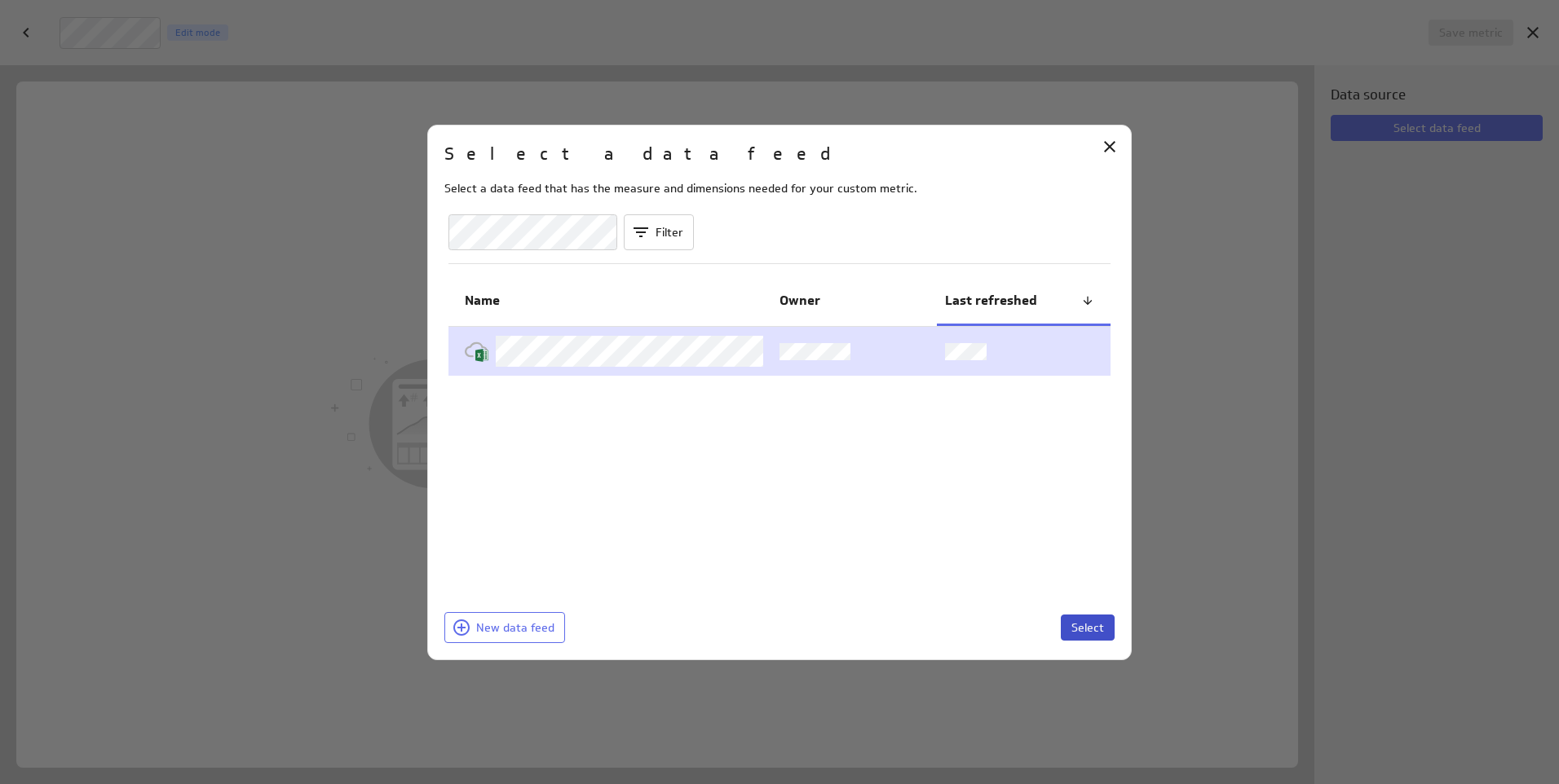
click at [1089, 626] on span "Select" at bounding box center [1087, 627] width 32 height 15
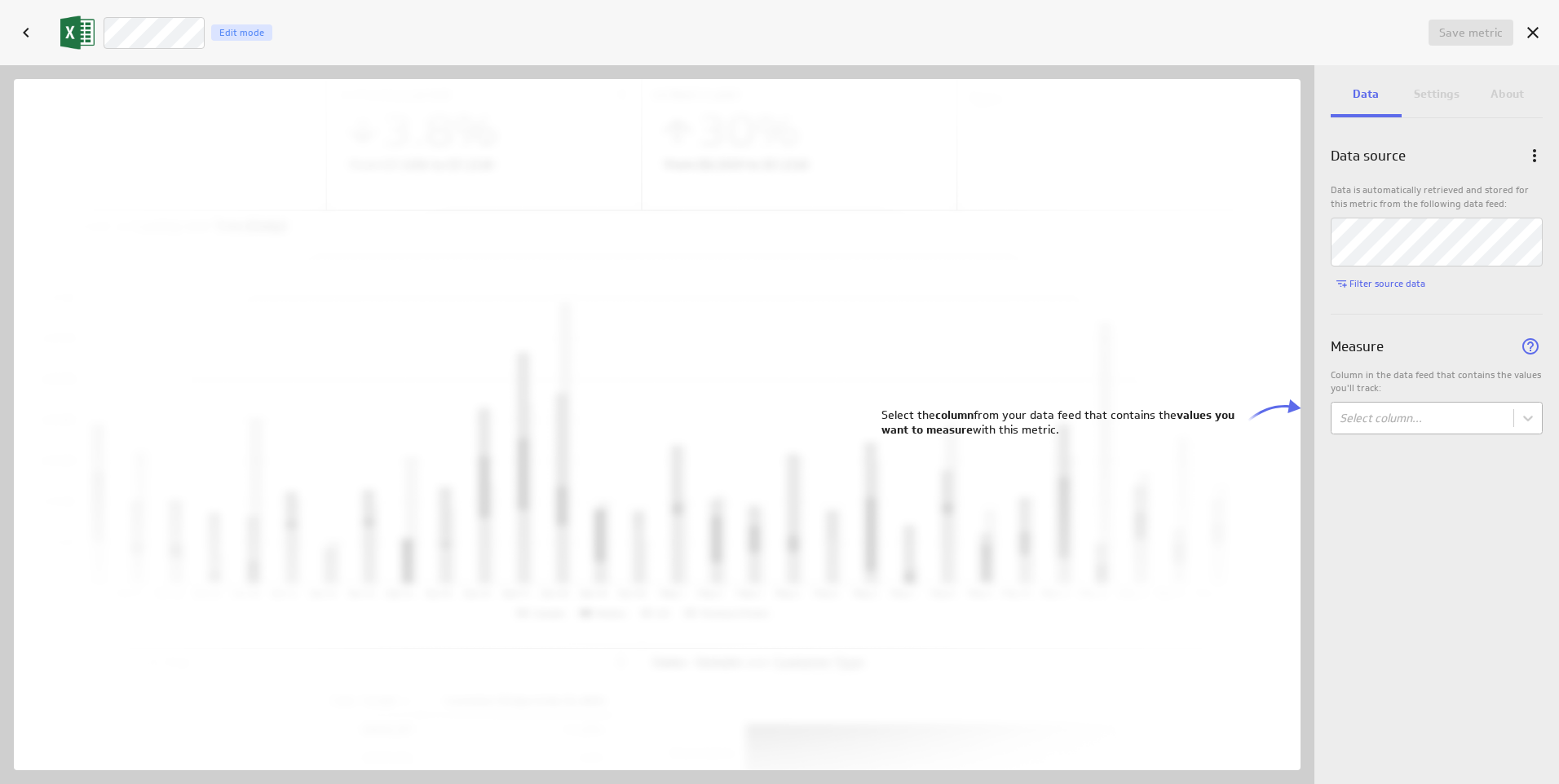
click at [1385, 423] on body "Save dashboard D4 Operations Edit mode Insert Dashboard settings This month Pac…" at bounding box center [780, 392] width 1559 height 784
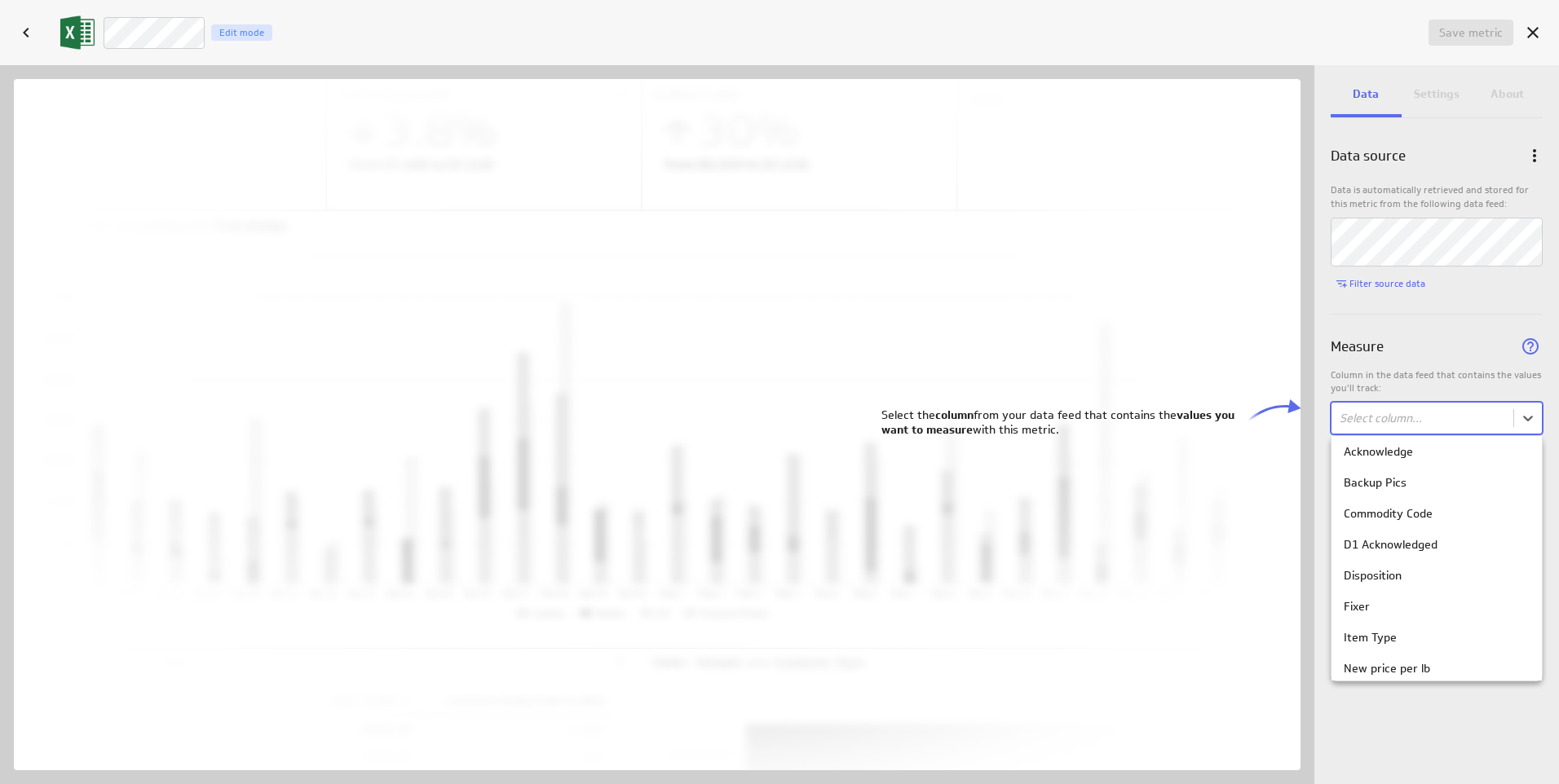
scroll to position [75, 0]
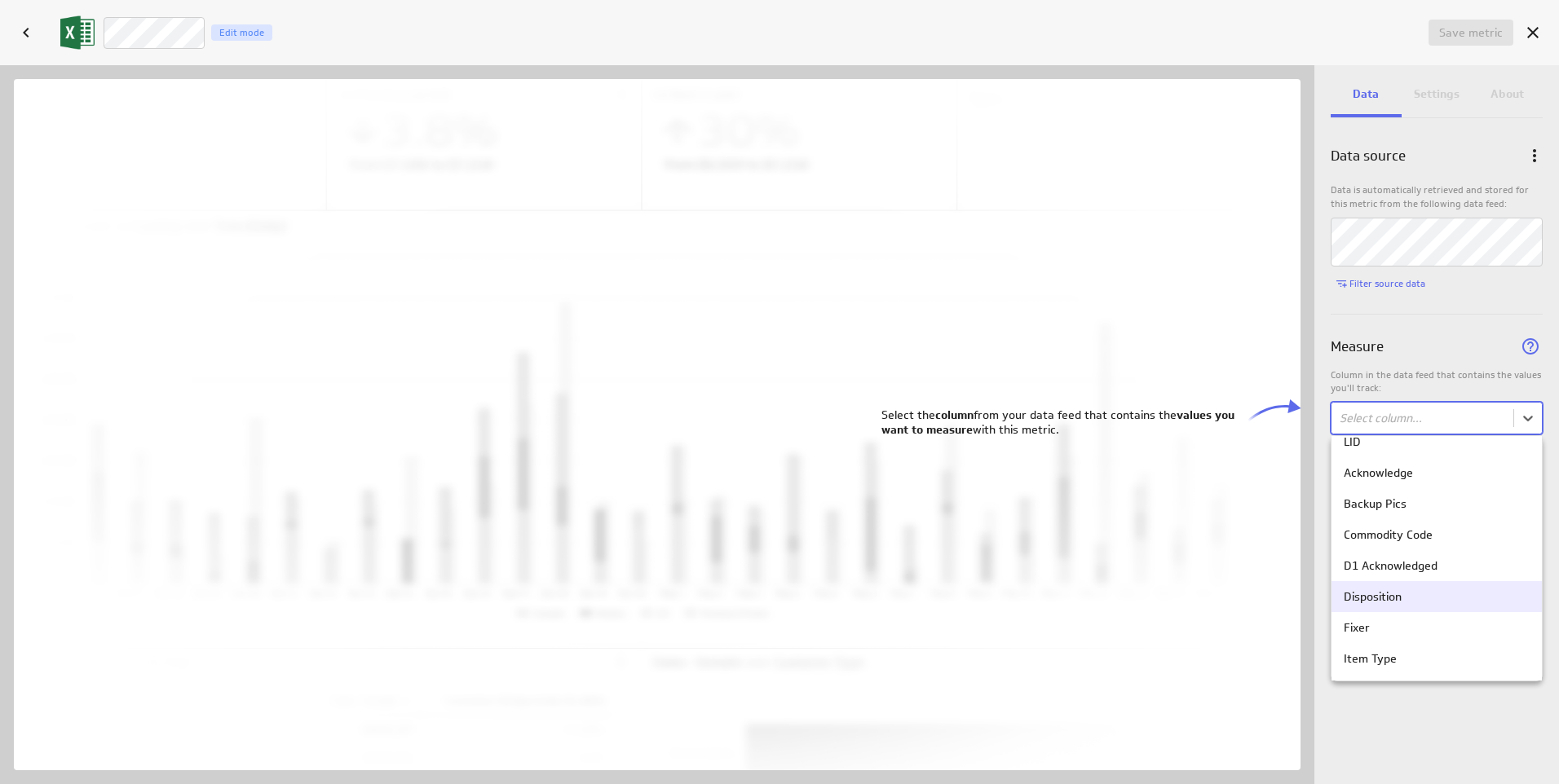
click at [1357, 607] on div "Disposition" at bounding box center [1436, 597] width 211 height 31
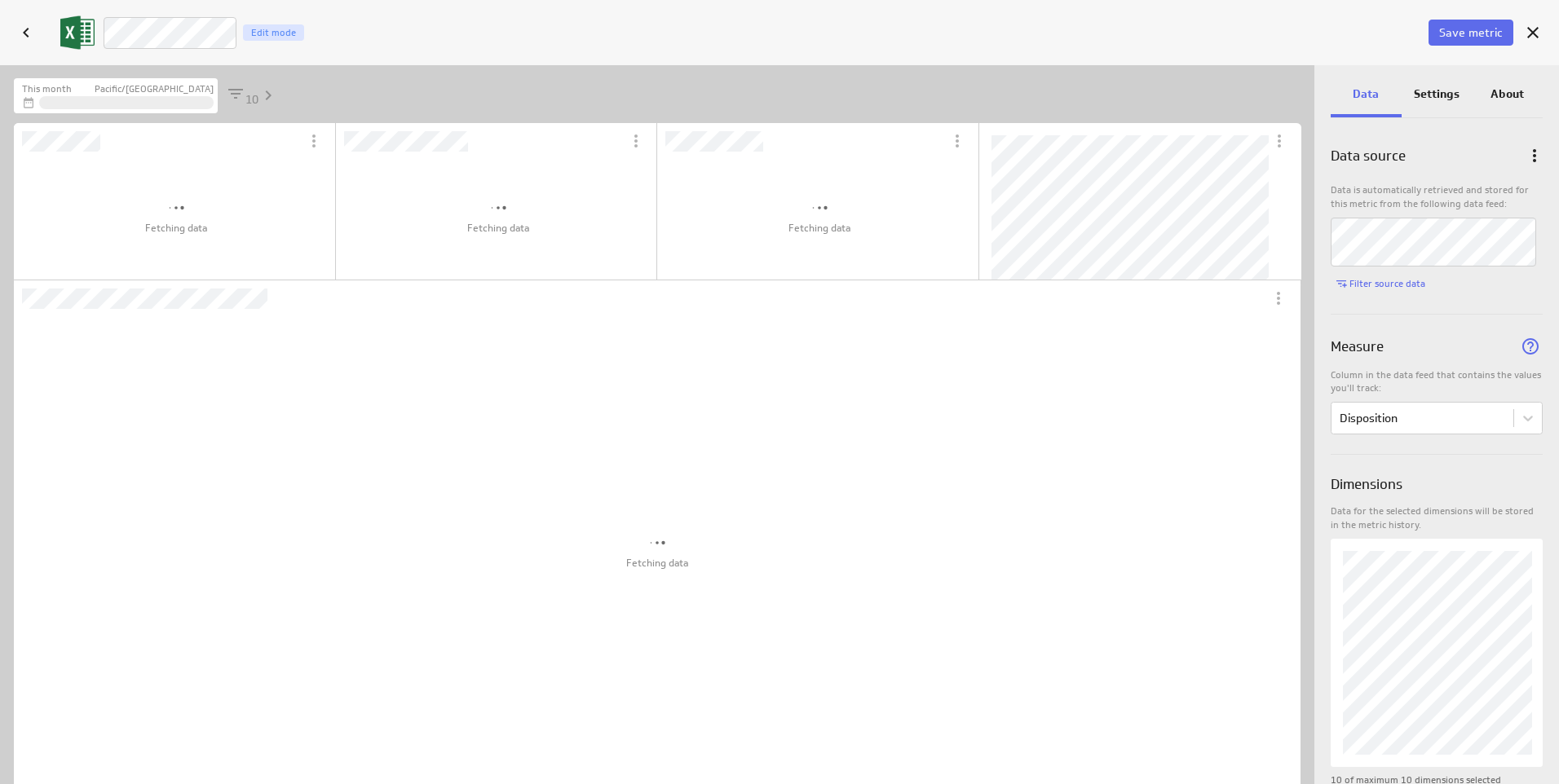
scroll to position [0, 0]
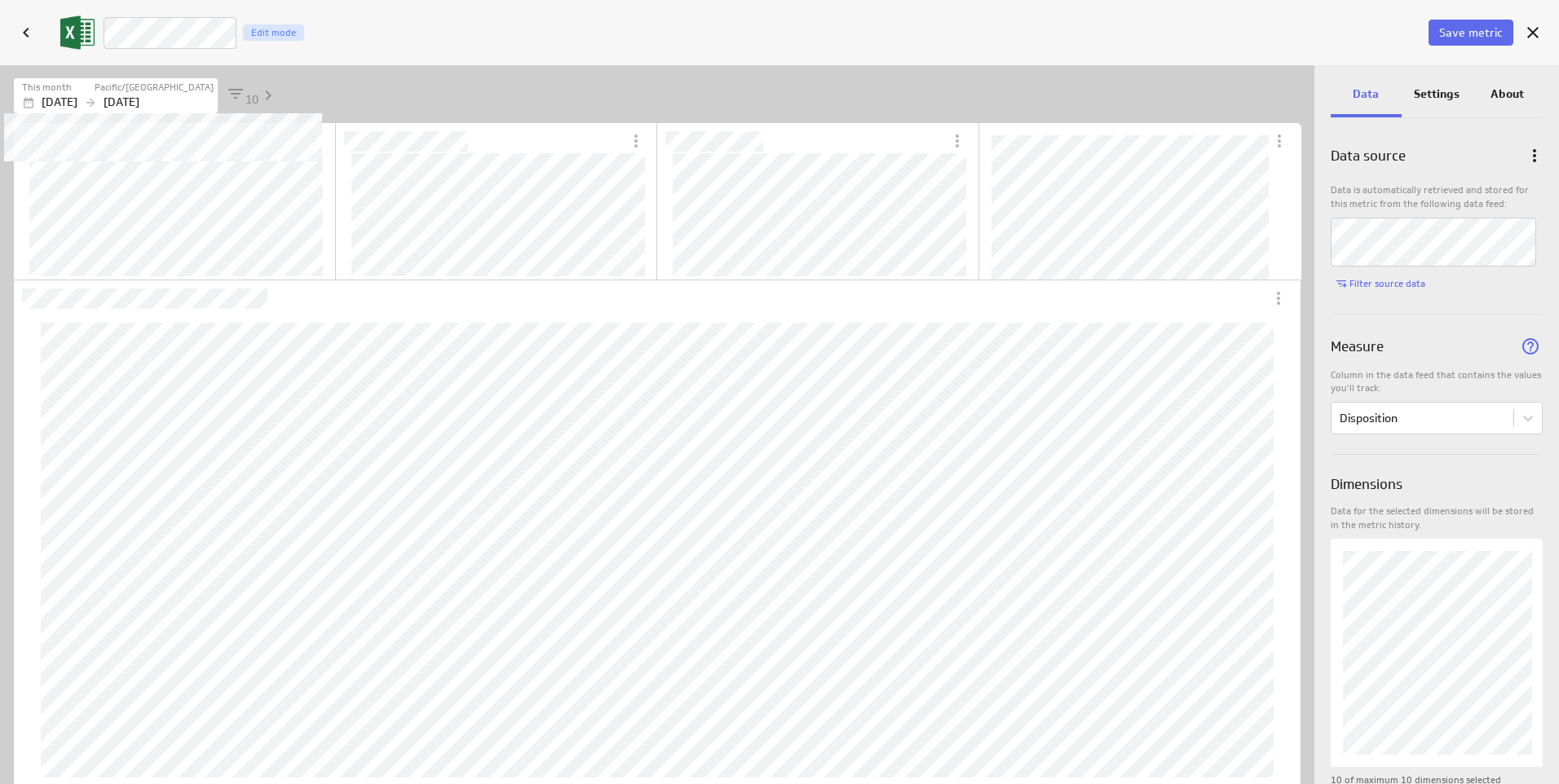
click at [139, 106] on p "[DATE]" at bounding box center [122, 102] width 36 height 17
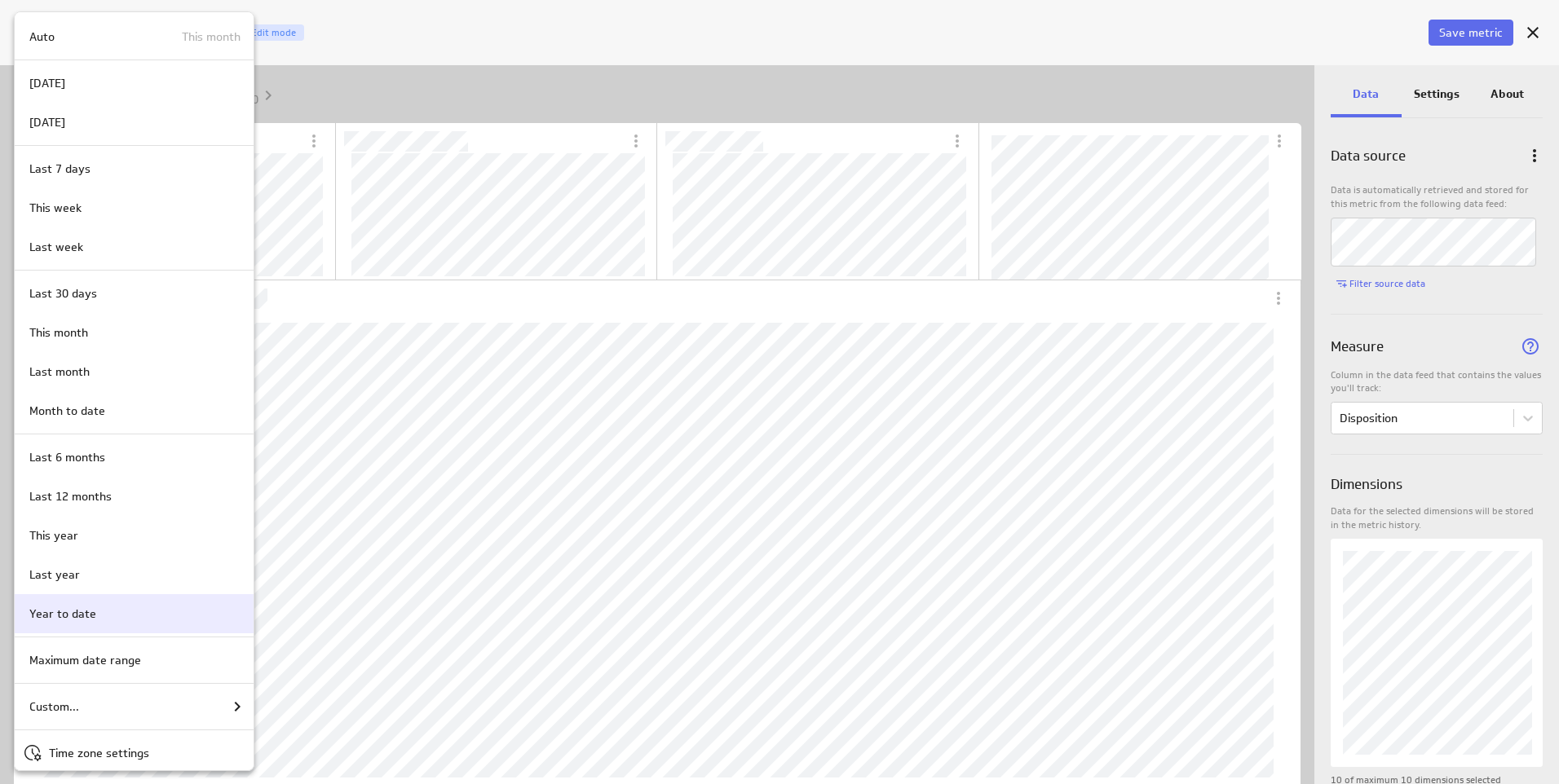
click at [53, 610] on p "Year to date" at bounding box center [63, 613] width 67 height 17
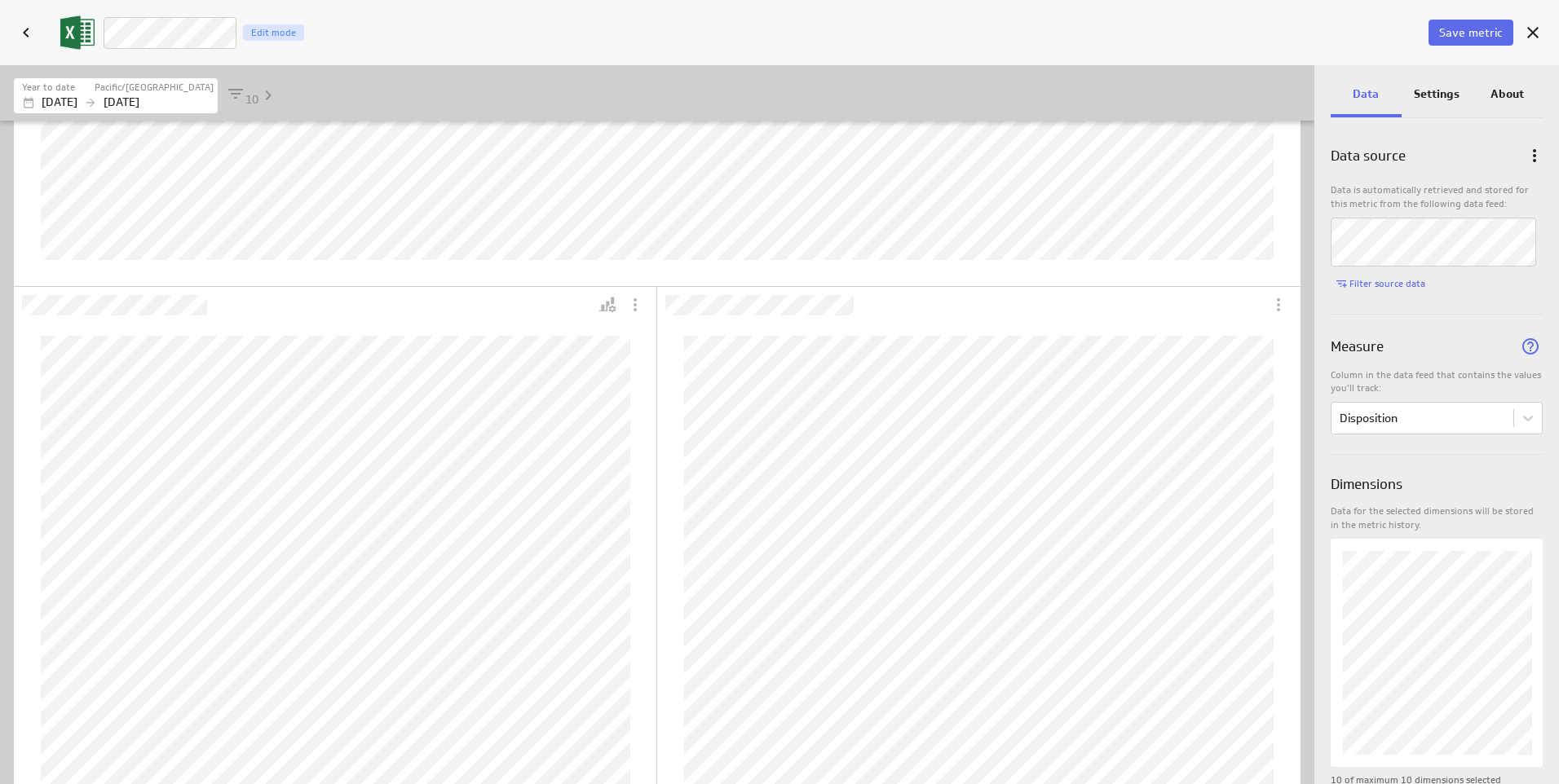
scroll to position [598, 0]
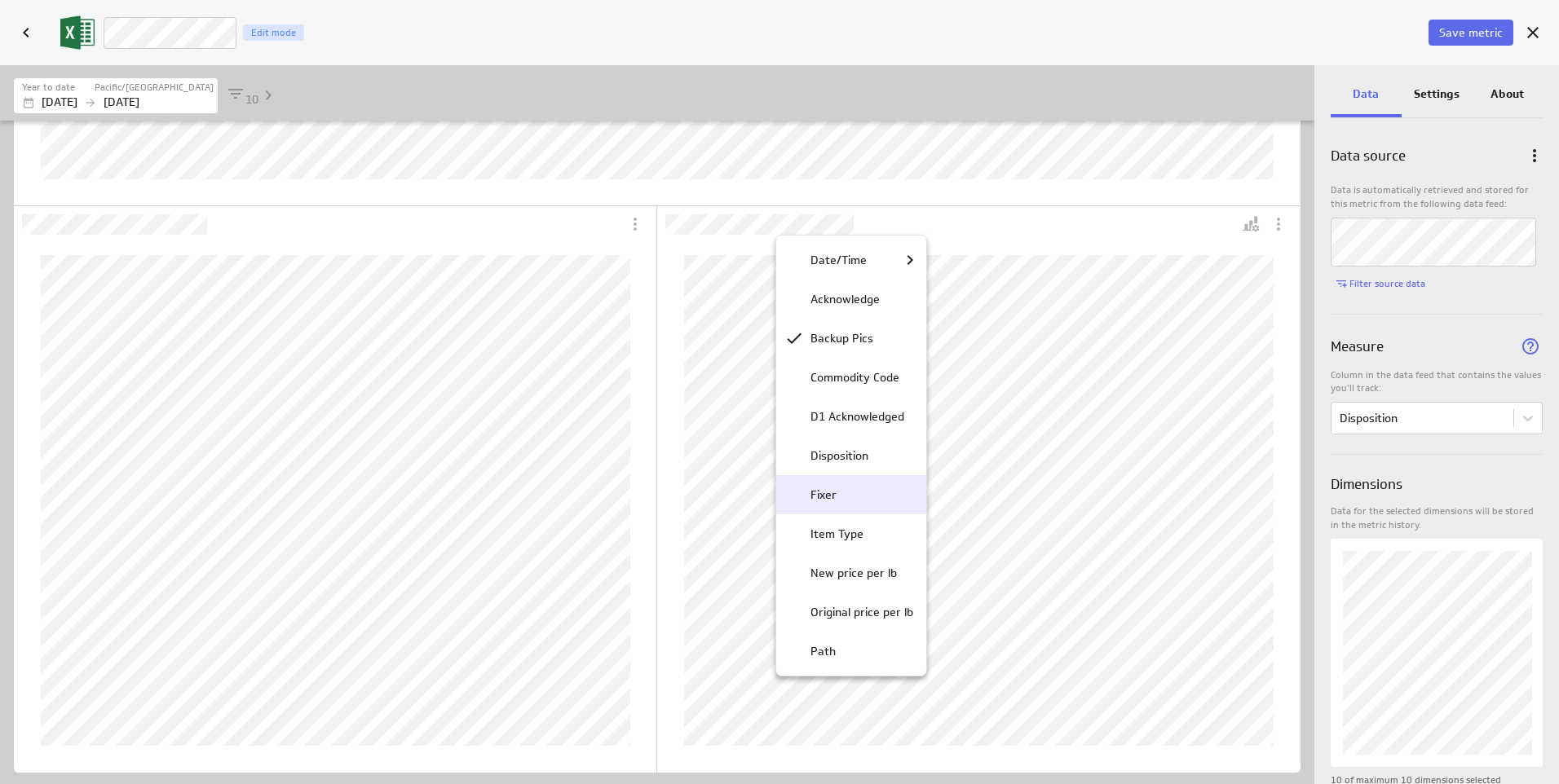
click at [827, 499] on p "Fixer" at bounding box center [824, 494] width 26 height 17
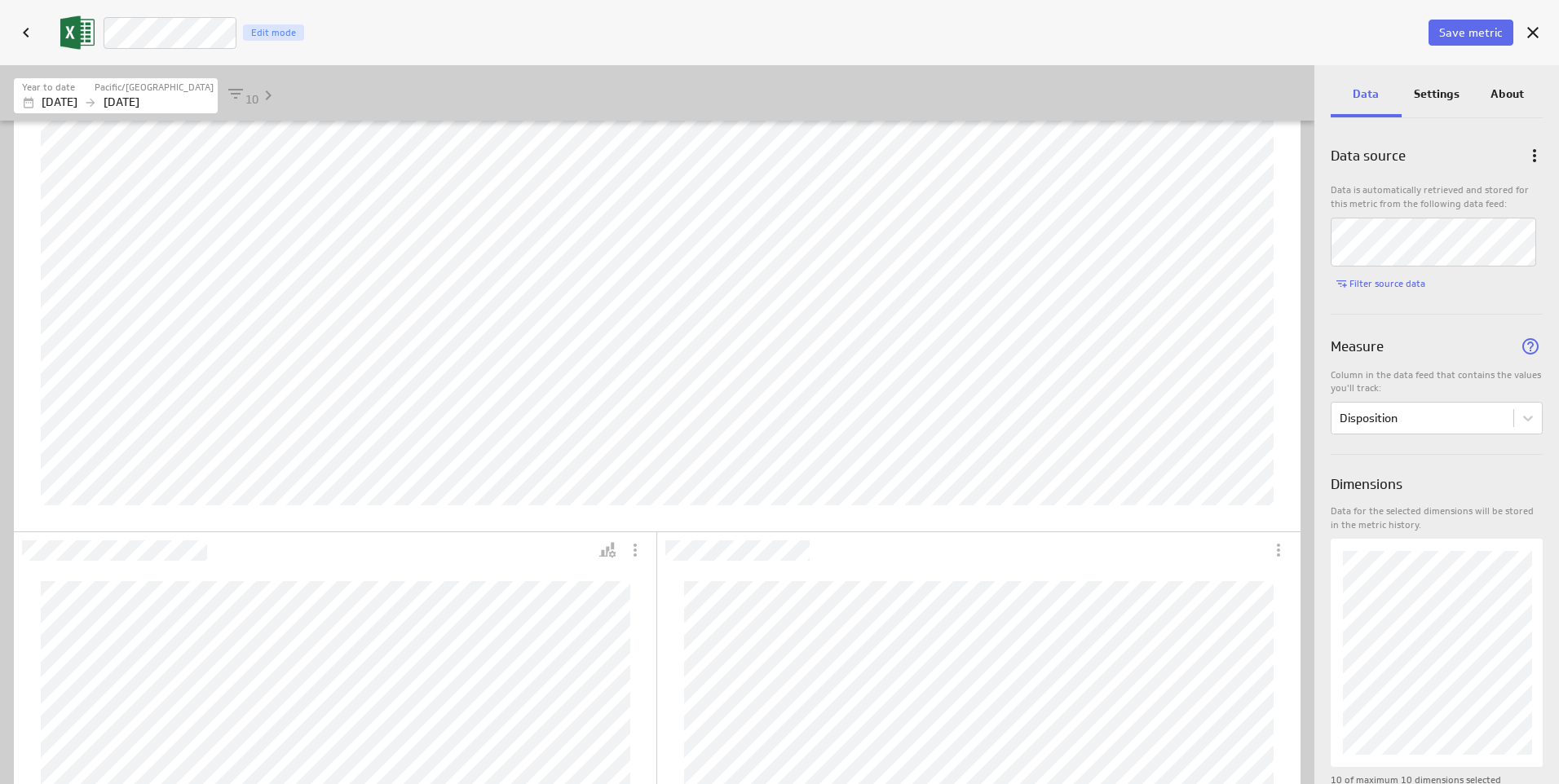
scroll to position [0, 0]
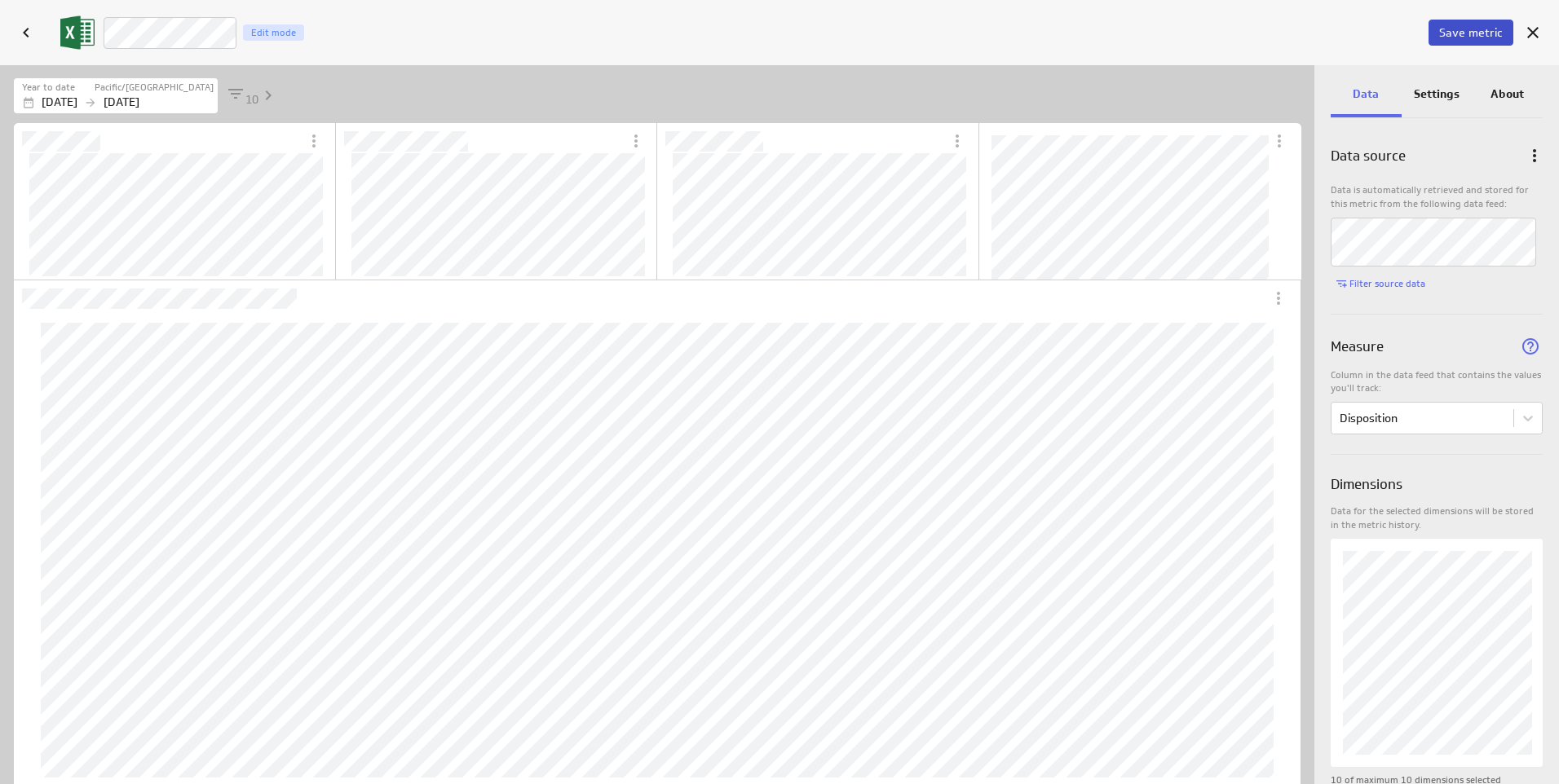
drag, startPoint x: 1449, startPoint y: 32, endPoint x: 1470, endPoint y: 34, distance: 21.1
click at [1438, 49] on div "Save metric" at bounding box center [1471, 32] width 88 height 42
click at [1488, 27] on span "Save metric" at bounding box center [1471, 32] width 64 height 15
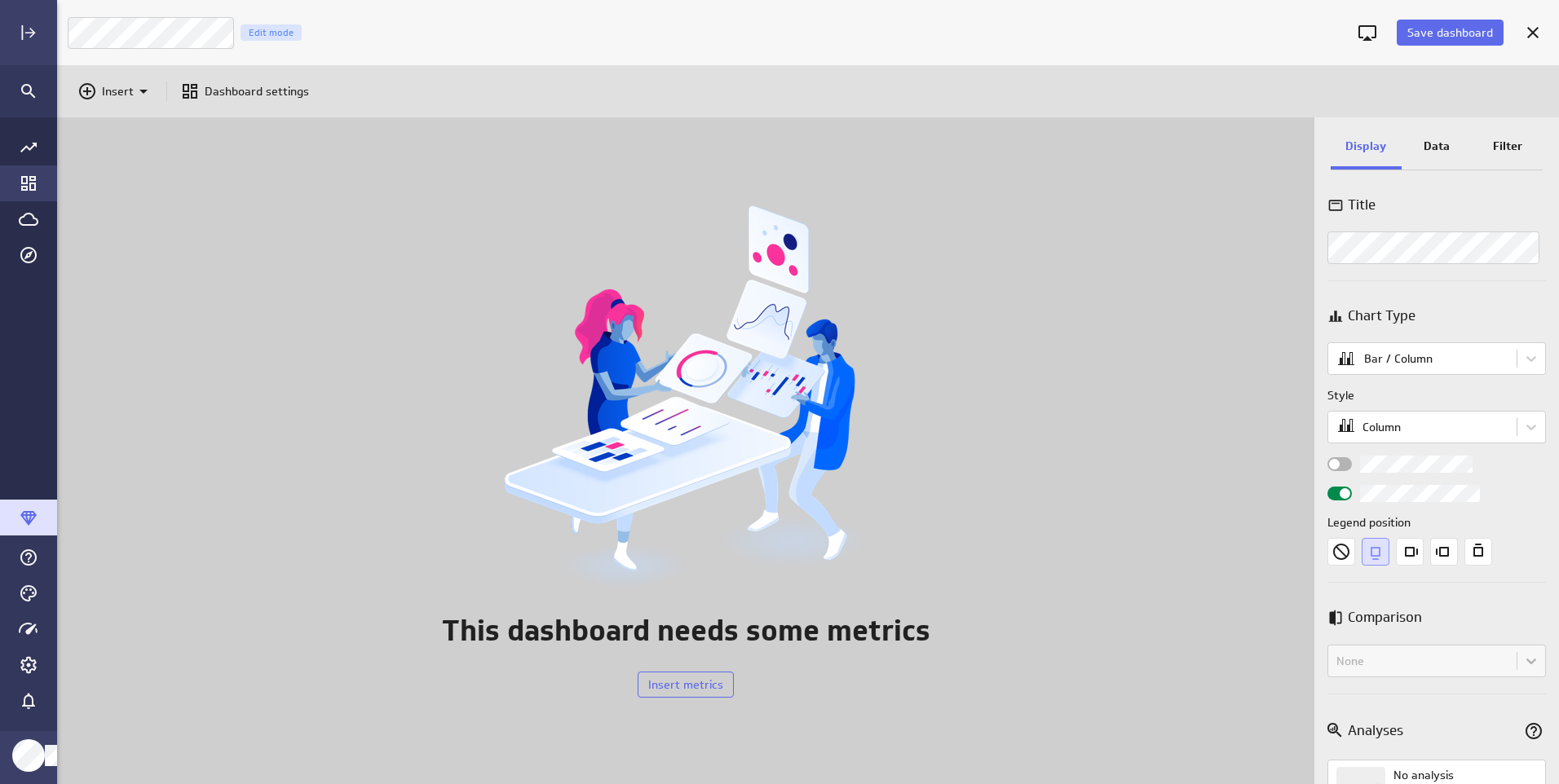
click at [25, 186] on icon "Go to Dashboard Library" at bounding box center [28, 183] width 15 height 15
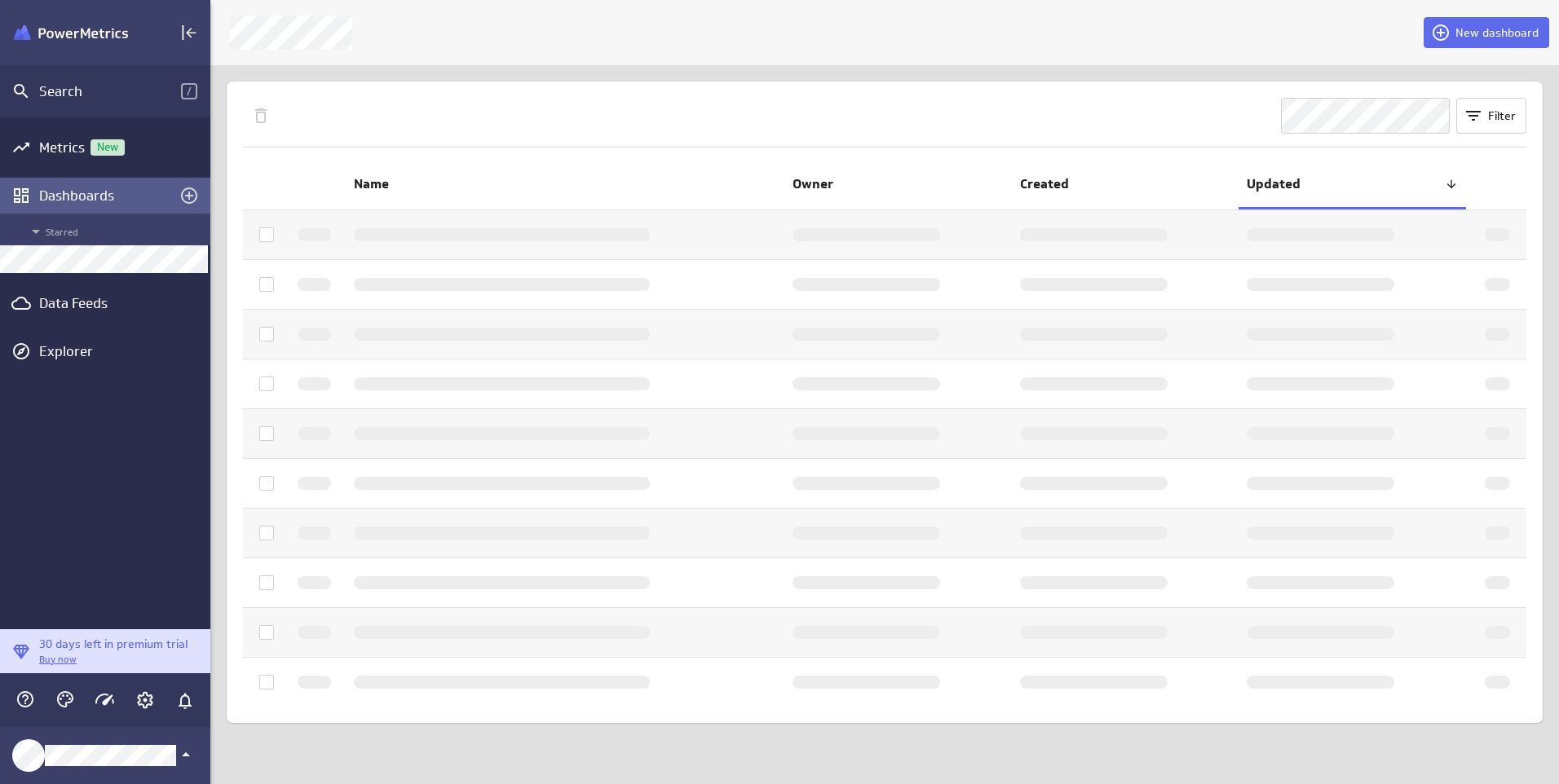
scroll to position [8, 8]
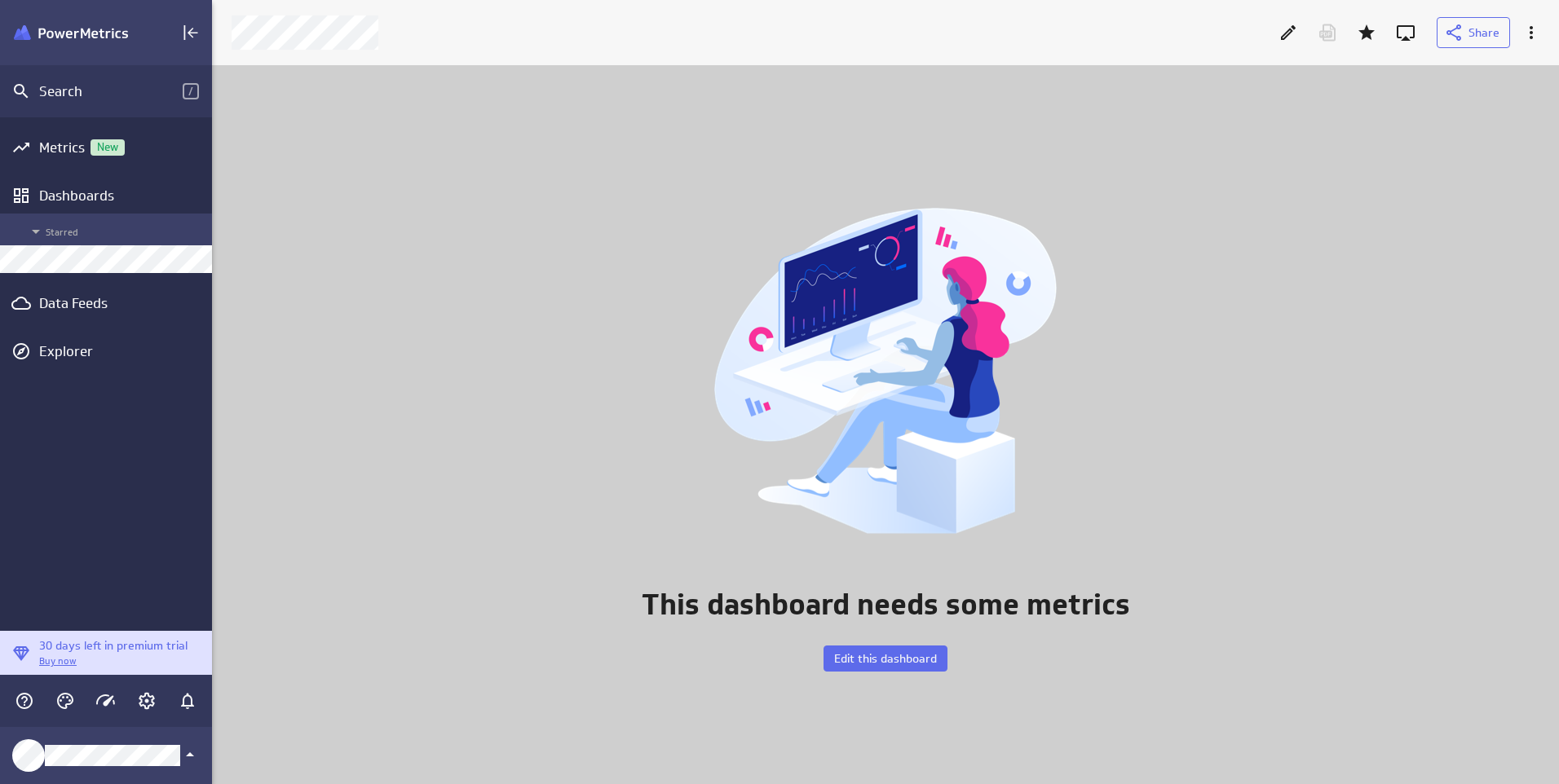
scroll to position [744, 1372]
click at [883, 659] on span "Edit this dashboard" at bounding box center [885, 658] width 103 height 15
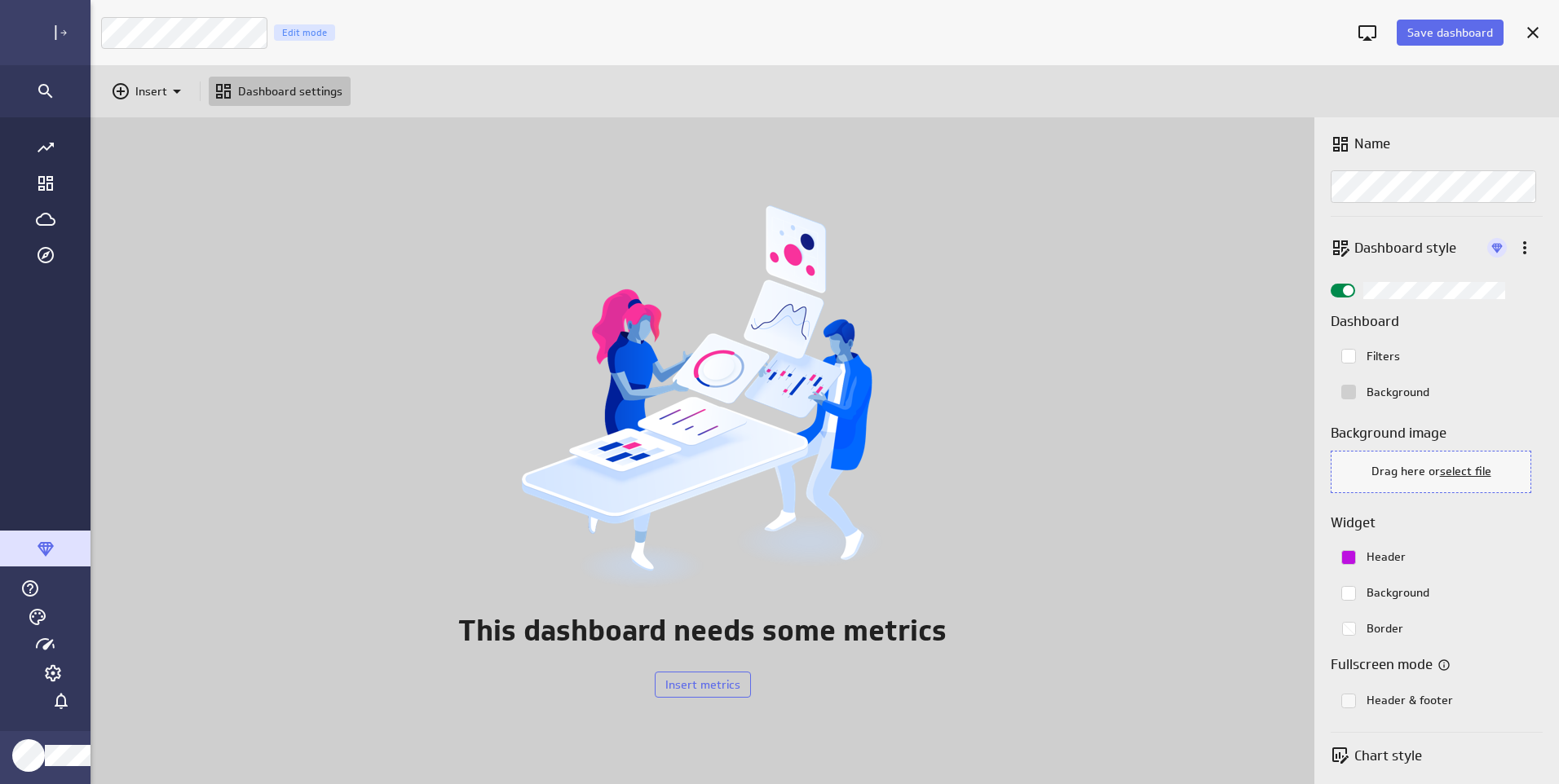
scroll to position [809, 1527]
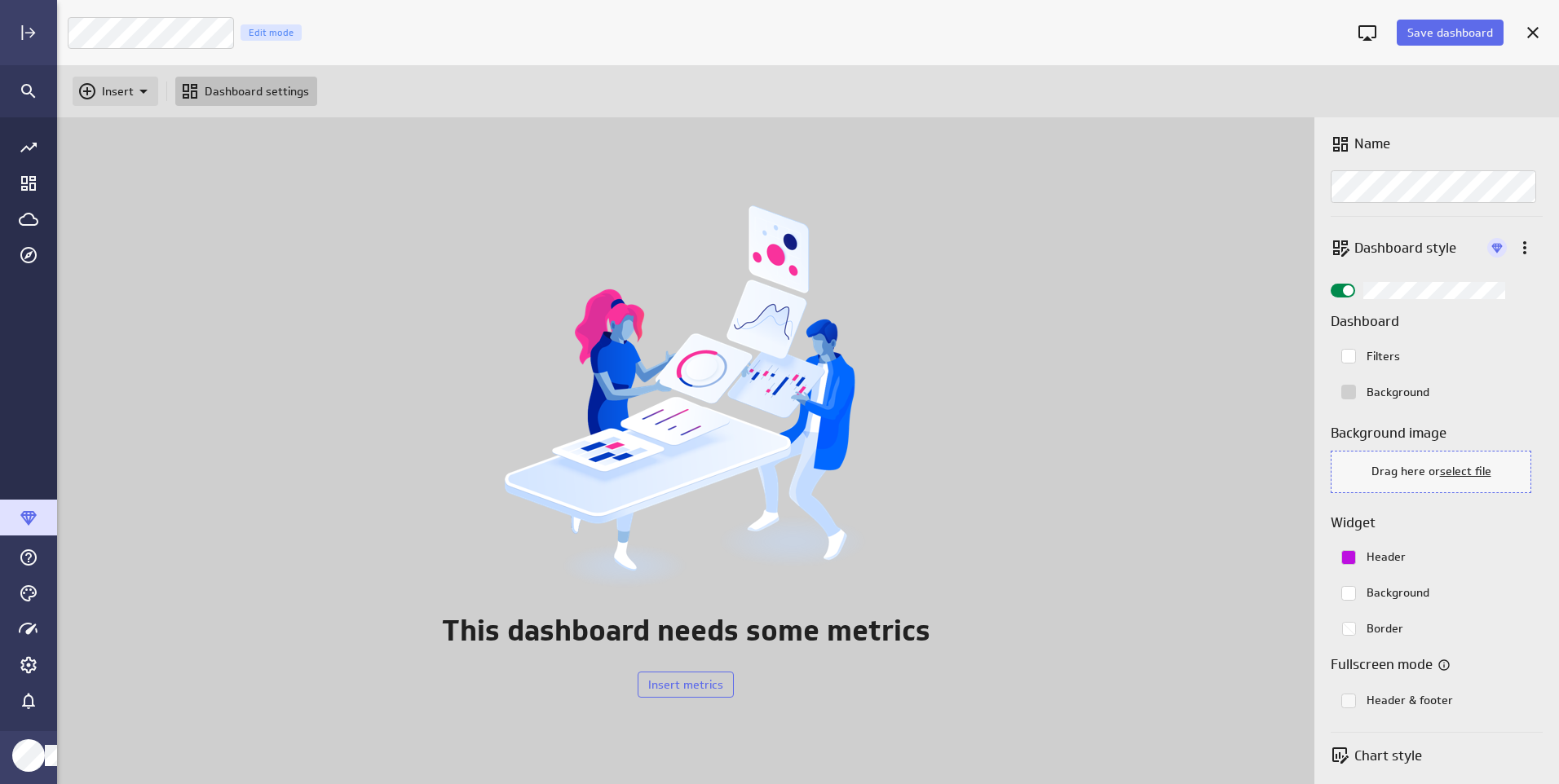
click at [126, 103] on div "Insert" at bounding box center [115, 91] width 85 height 29
click at [125, 131] on p "Metrics" at bounding box center [127, 131] width 39 height 17
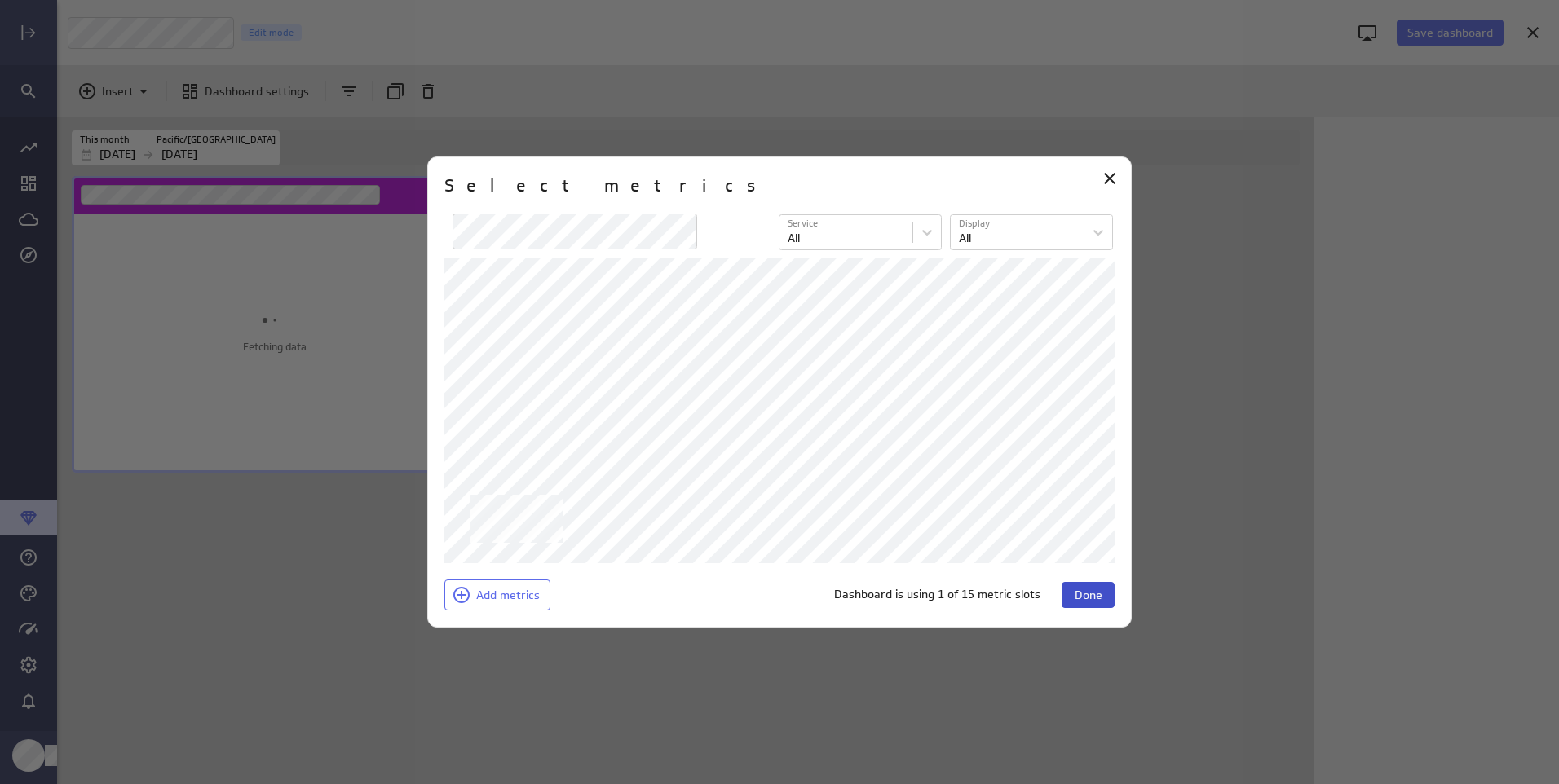
scroll to position [636, 1260]
click at [1095, 594] on span "Done" at bounding box center [1088, 595] width 27 height 15
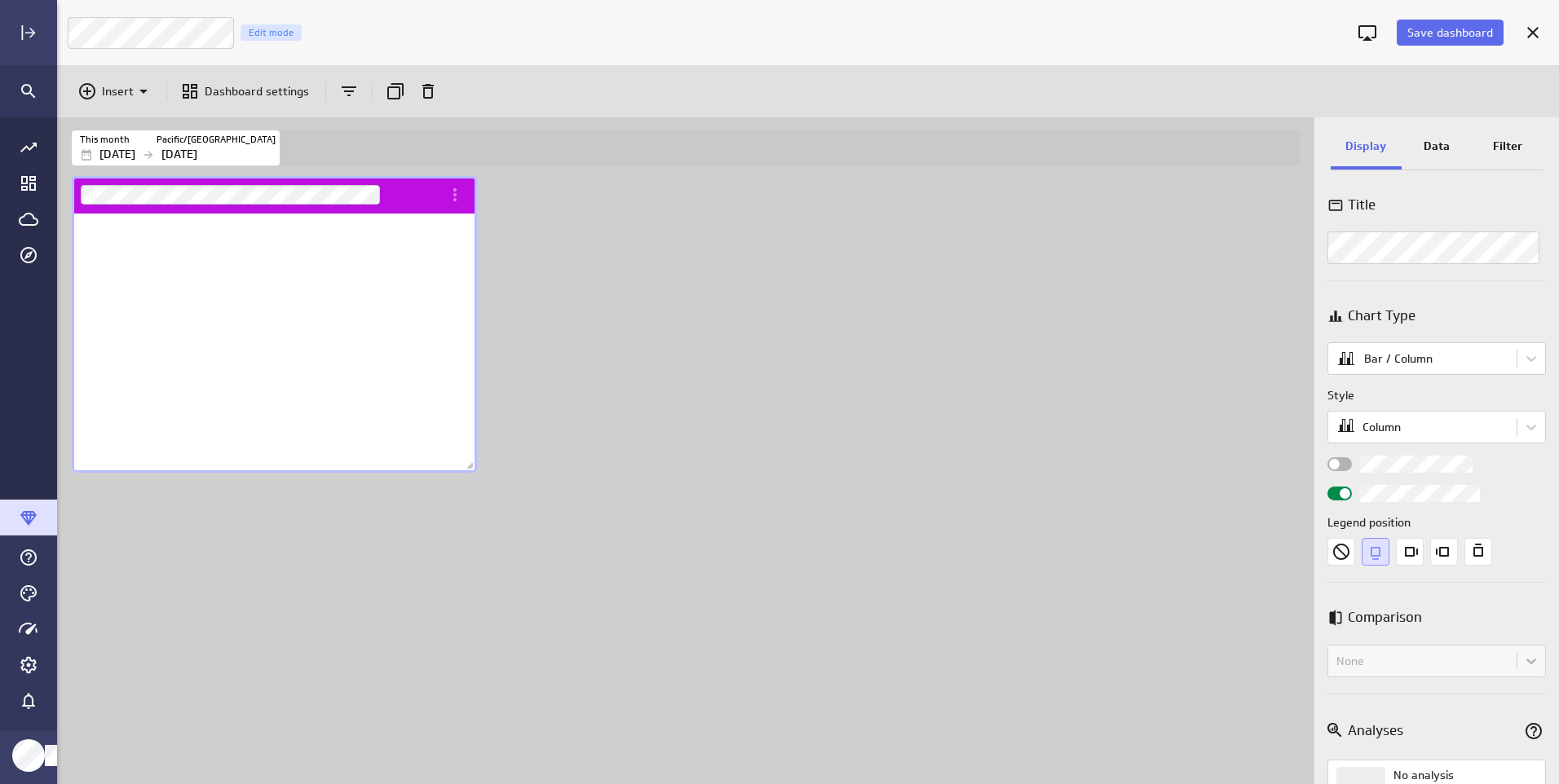
scroll to position [260, 406]
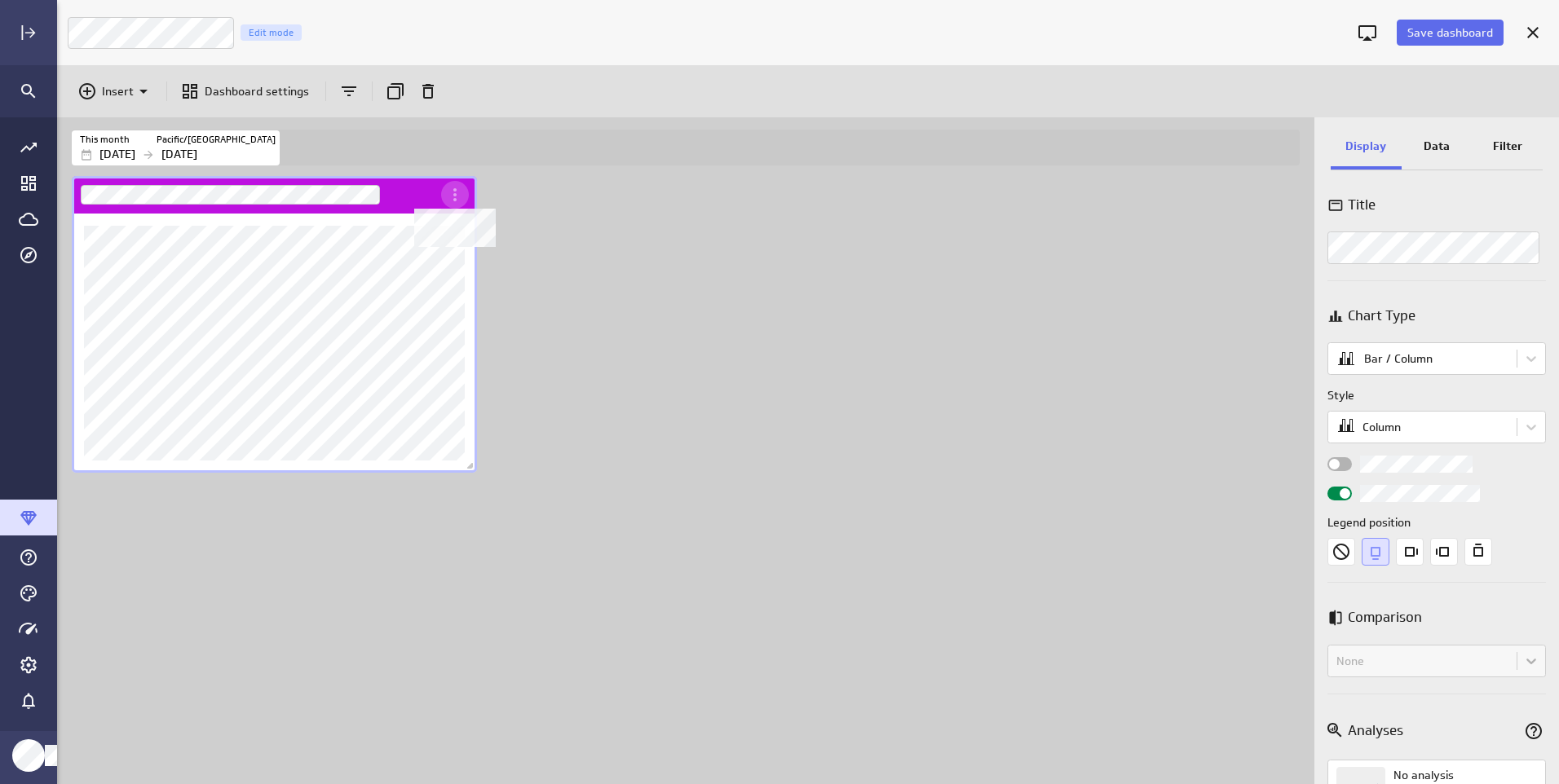
click at [457, 200] on icon "Dashboard Widget" at bounding box center [455, 195] width 20 height 20
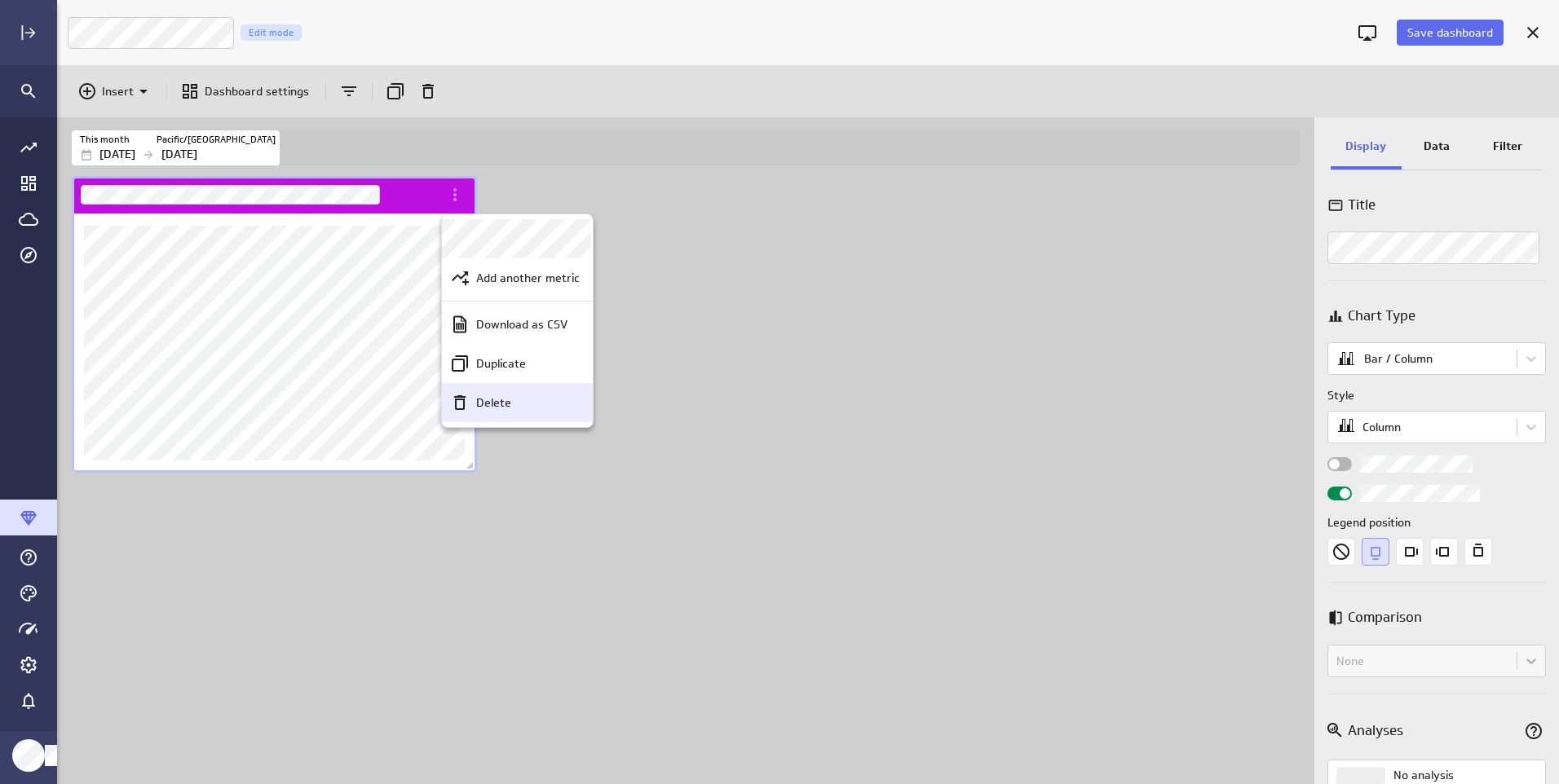
click at [467, 407] on icon "Delete" at bounding box center [460, 403] width 20 height 20
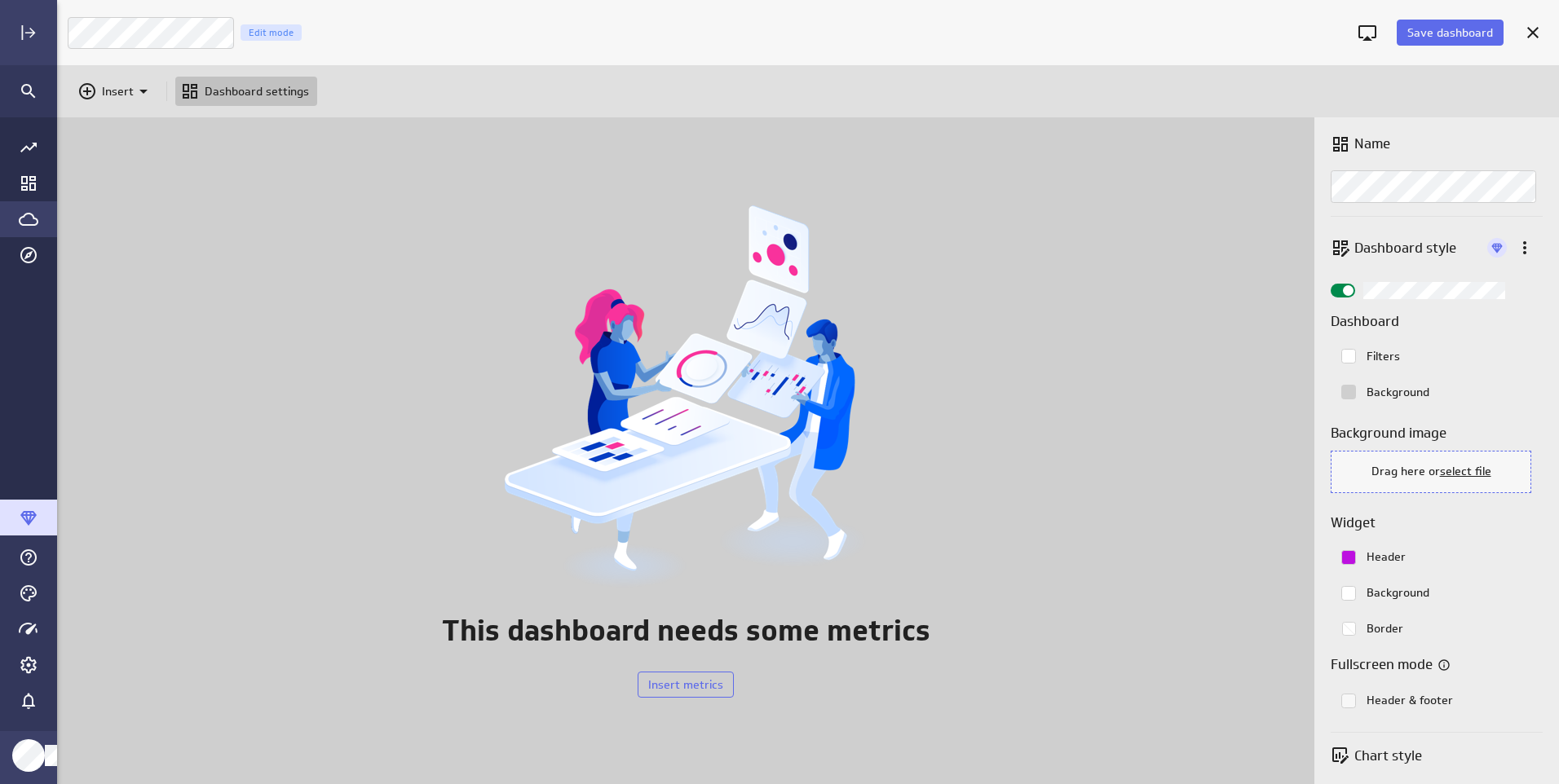
click at [23, 220] on icon "Go to Data Feed library" at bounding box center [28, 220] width 20 height 20
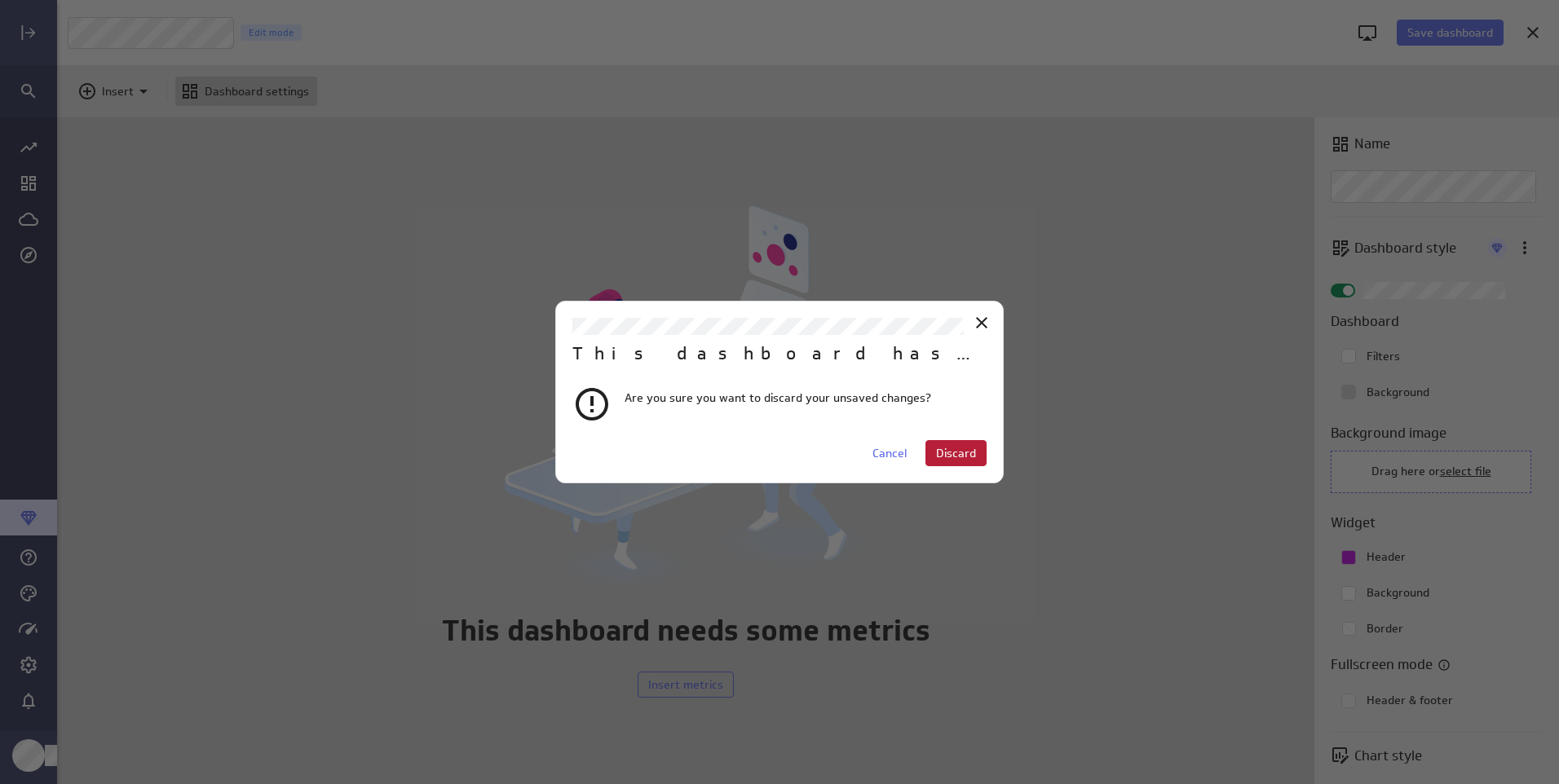
click at [936, 462] on button "Discard" at bounding box center [956, 453] width 61 height 26
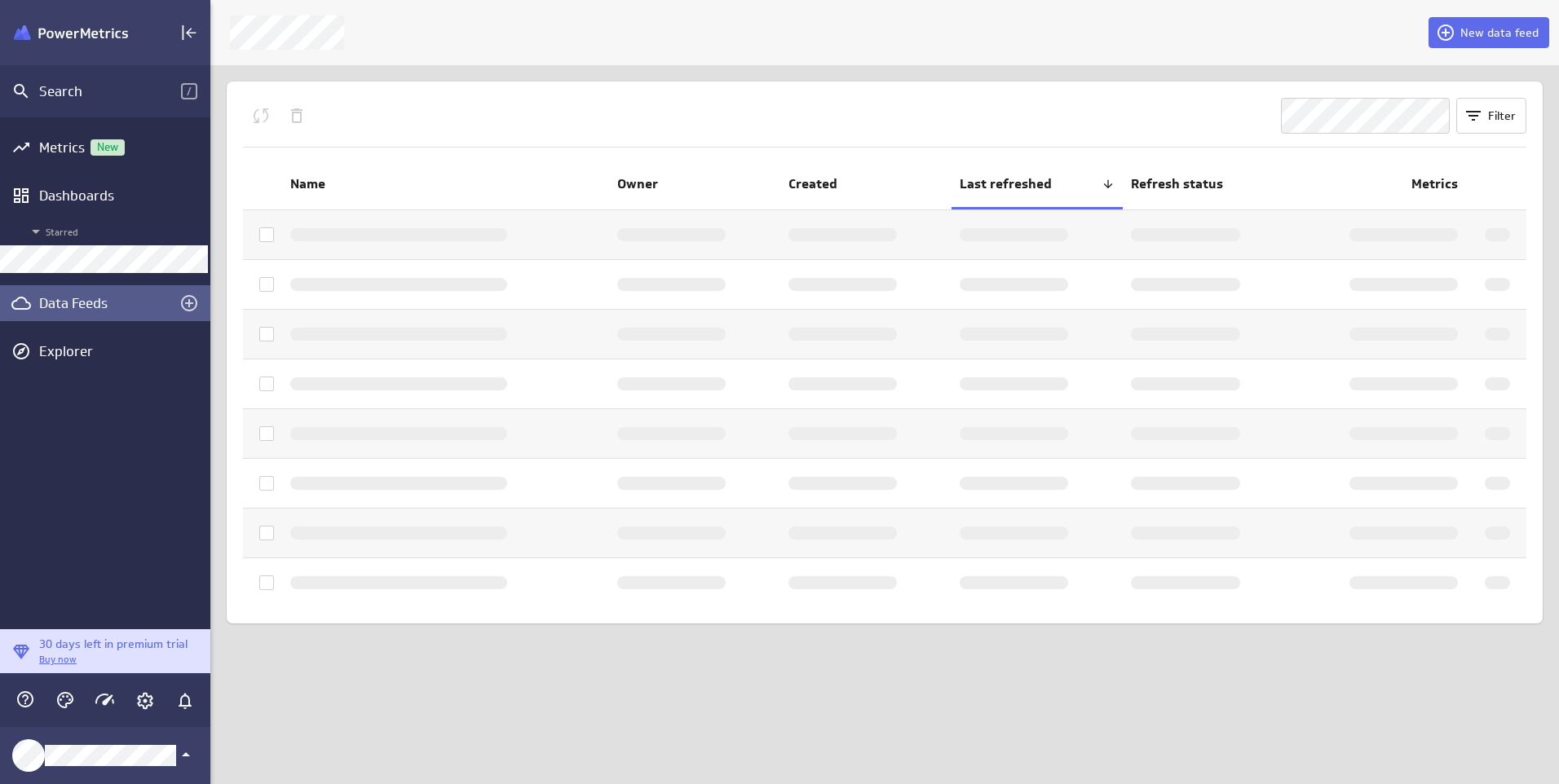
scroll to position [8, 8]
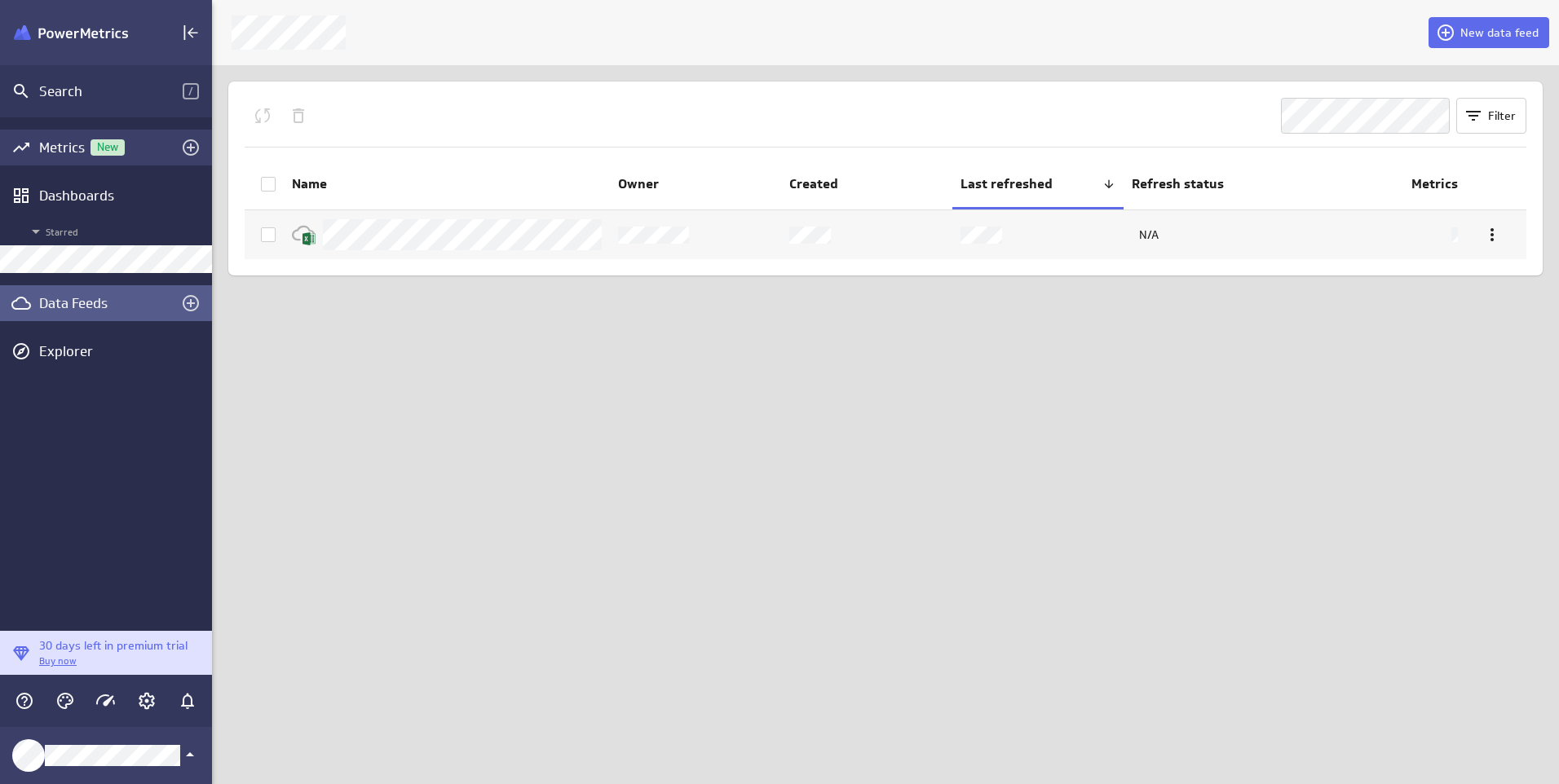
click at [89, 138] on div "Metrics New" at bounding box center [106, 147] width 133 height 18
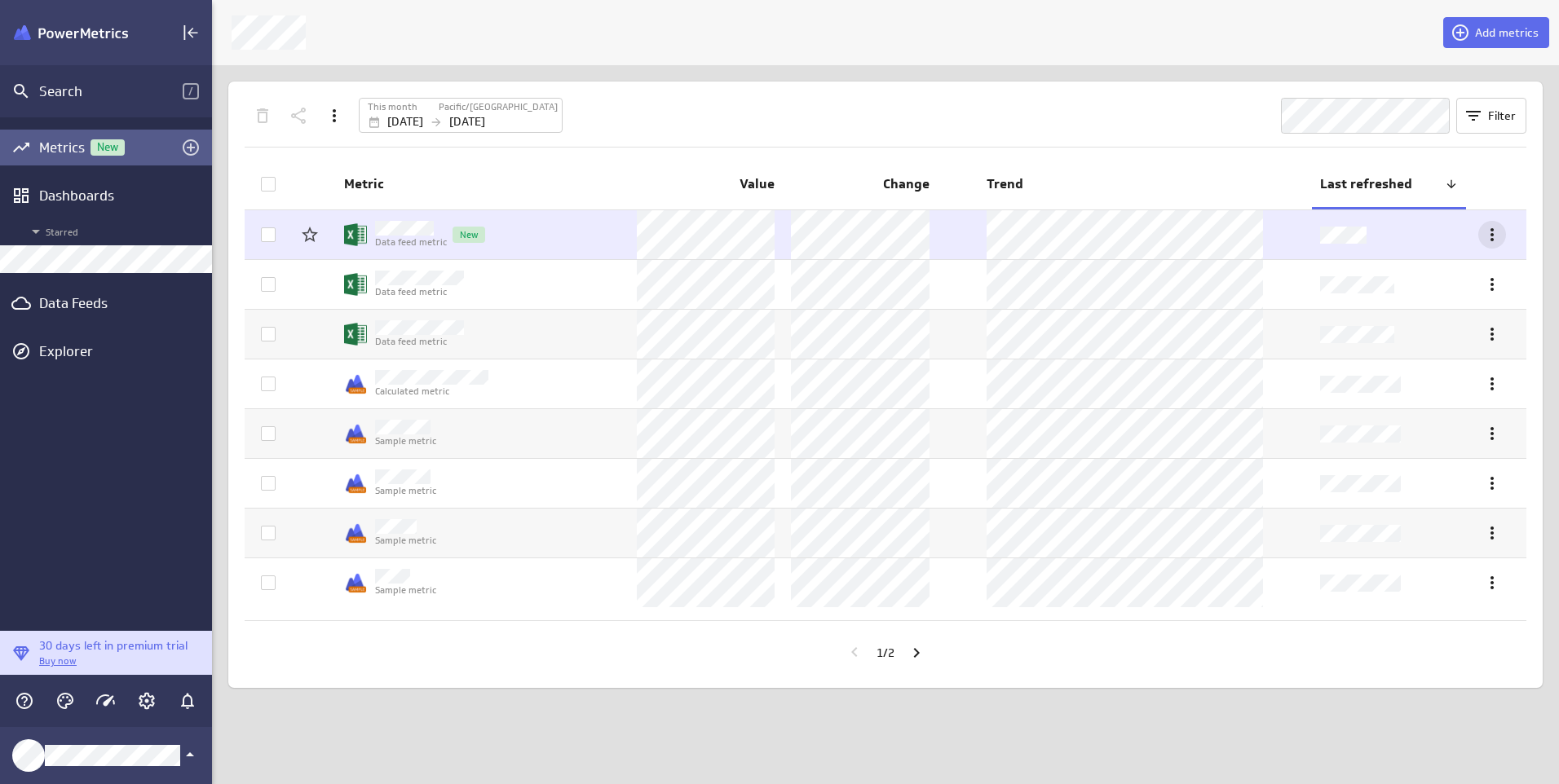
click at [1488, 230] on icon "More actions" at bounding box center [1492, 235] width 20 height 20
click at [1488, 230] on div at bounding box center [780, 392] width 1559 height 784
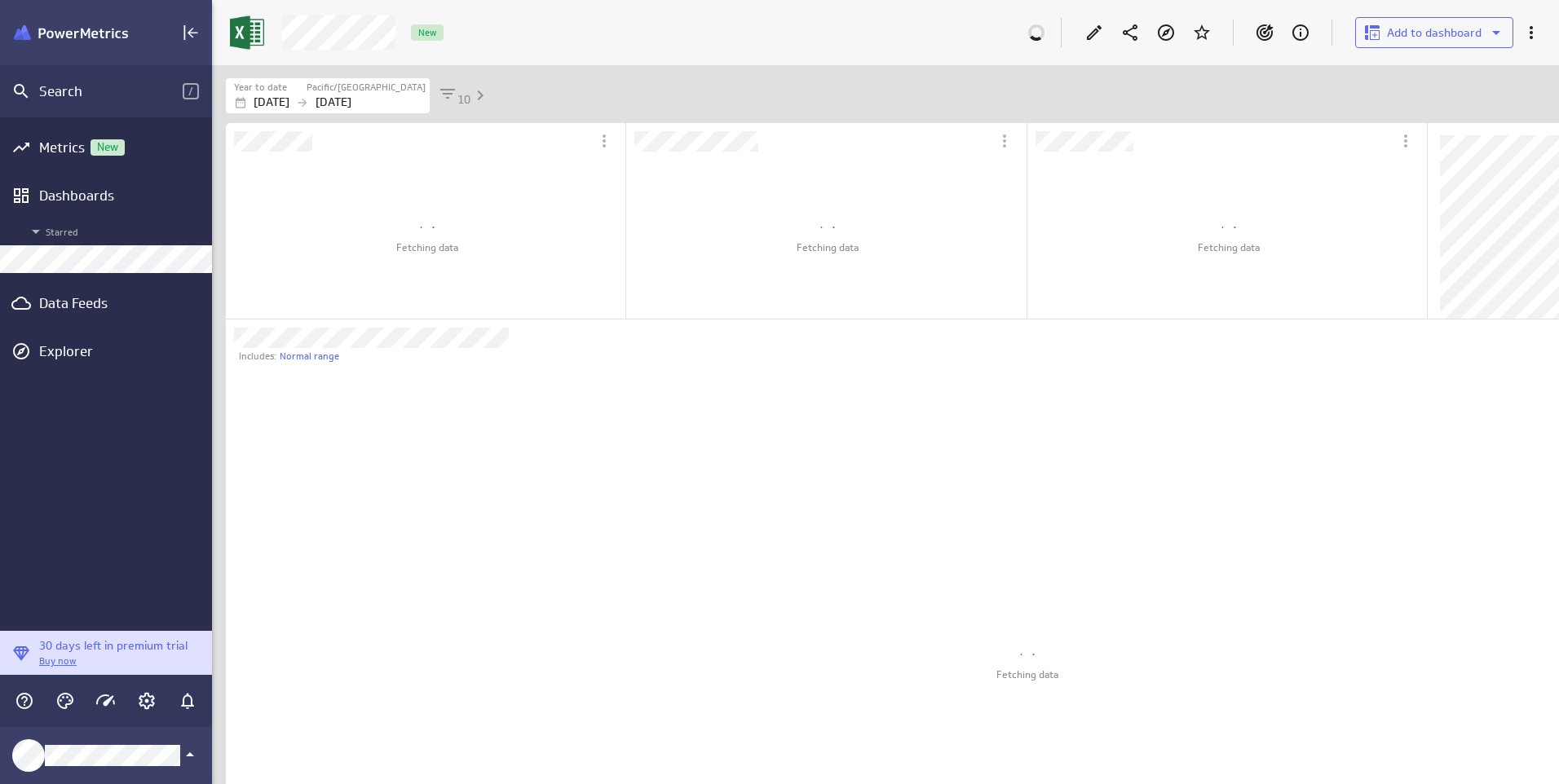
scroll to position [1471, 1344]
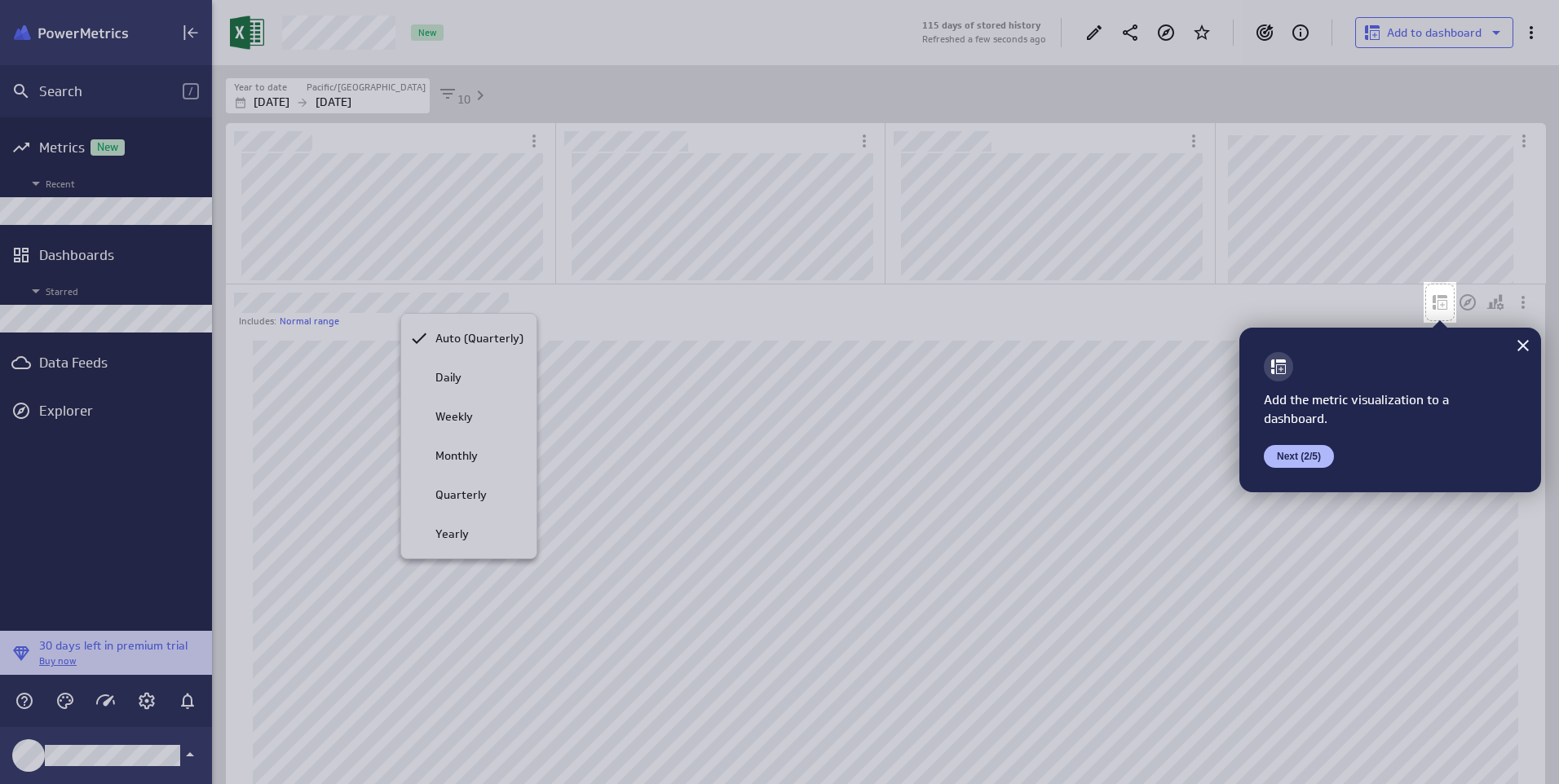
click at [349, 304] on div at bounding box center [712, 392] width 1424 height 784
drag, startPoint x: 632, startPoint y: 326, endPoint x: 528, endPoint y: 317, distance: 104.4
click at [634, 324] on div at bounding box center [712, 392] width 1424 height 784
click at [1529, 338] on icon at bounding box center [1523, 346] width 20 height 20
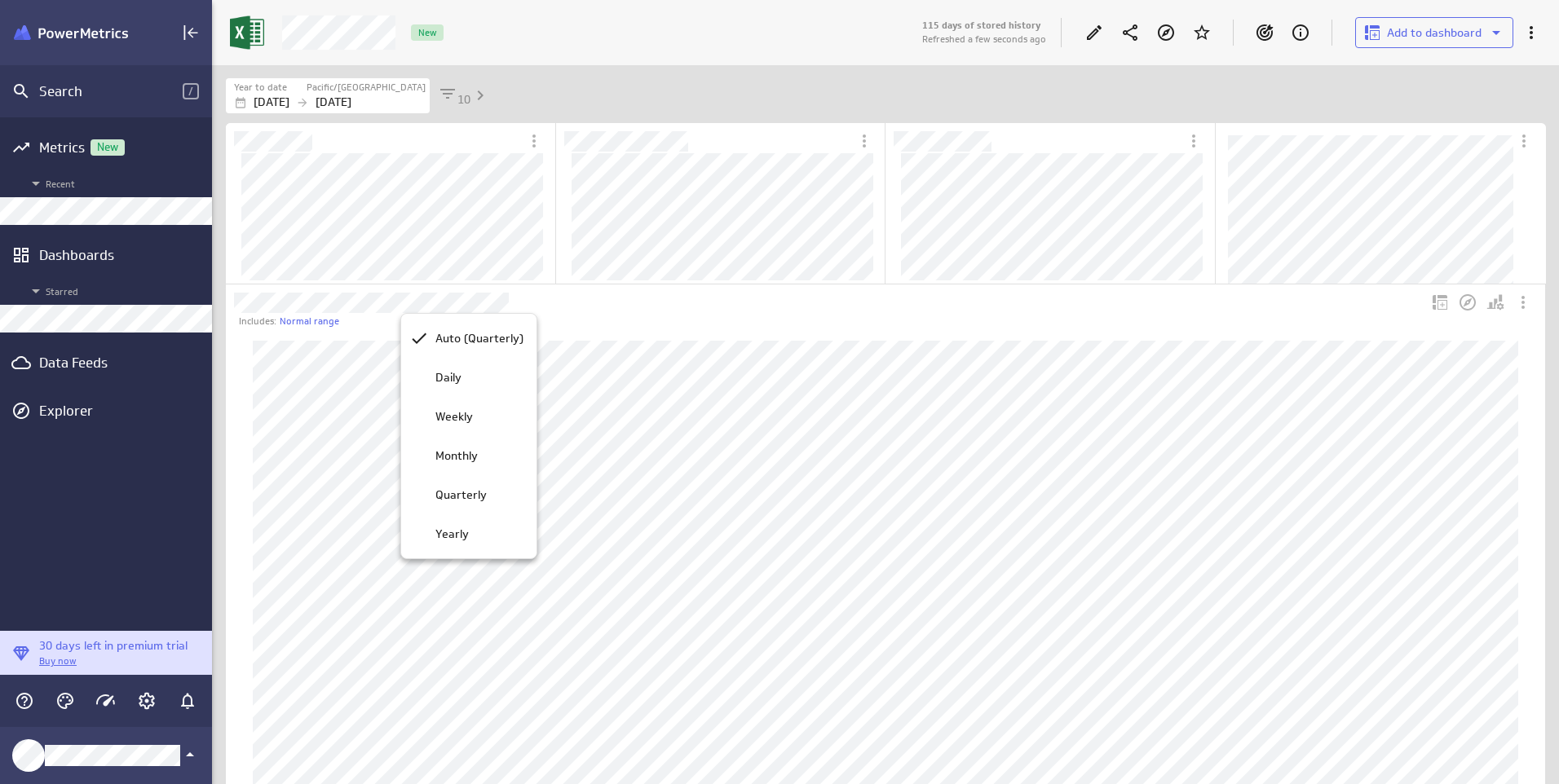
click at [349, 302] on div at bounding box center [780, 392] width 1559 height 784
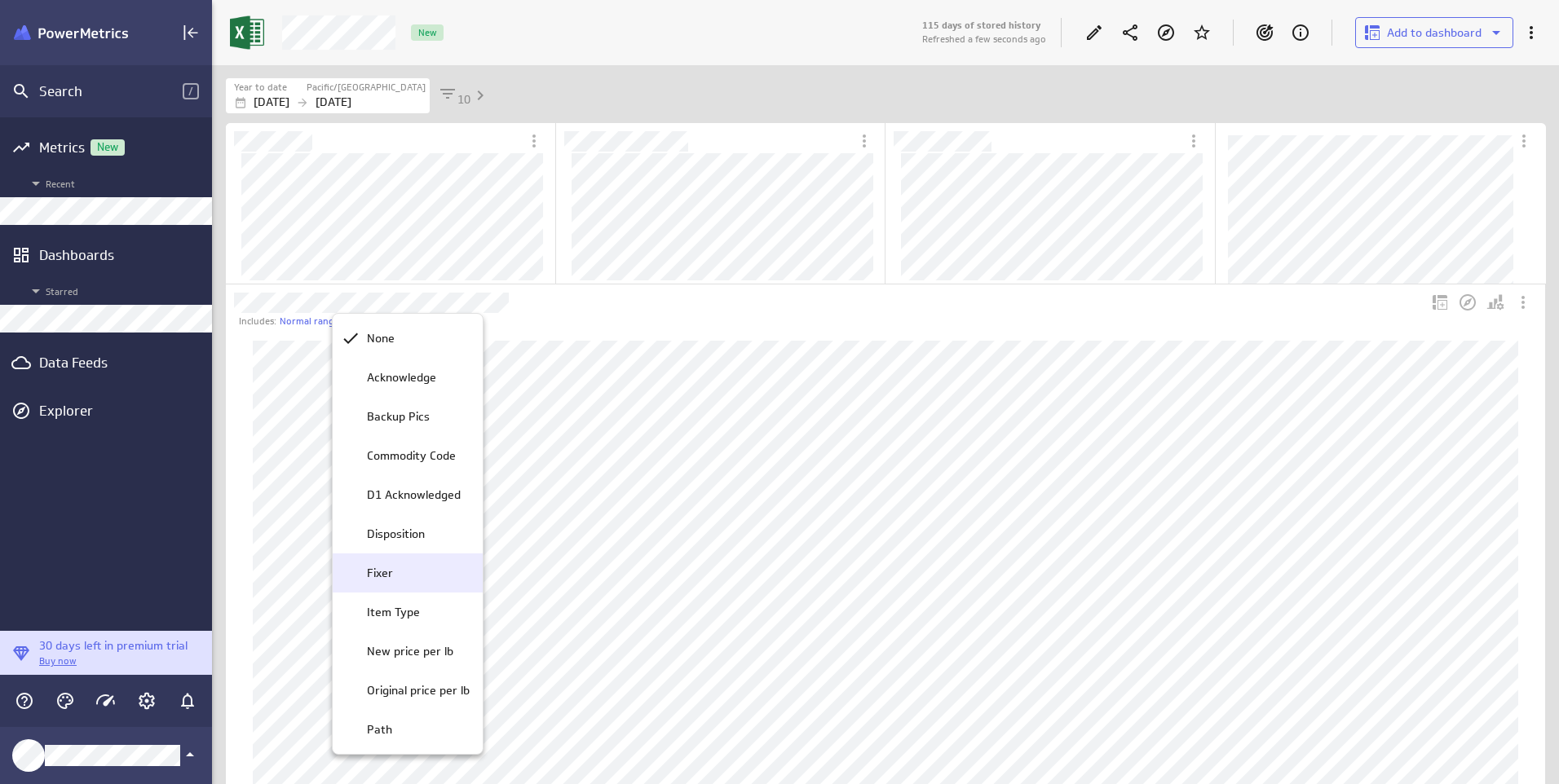
click at [384, 572] on p "Fixer" at bounding box center [379, 572] width 26 height 17
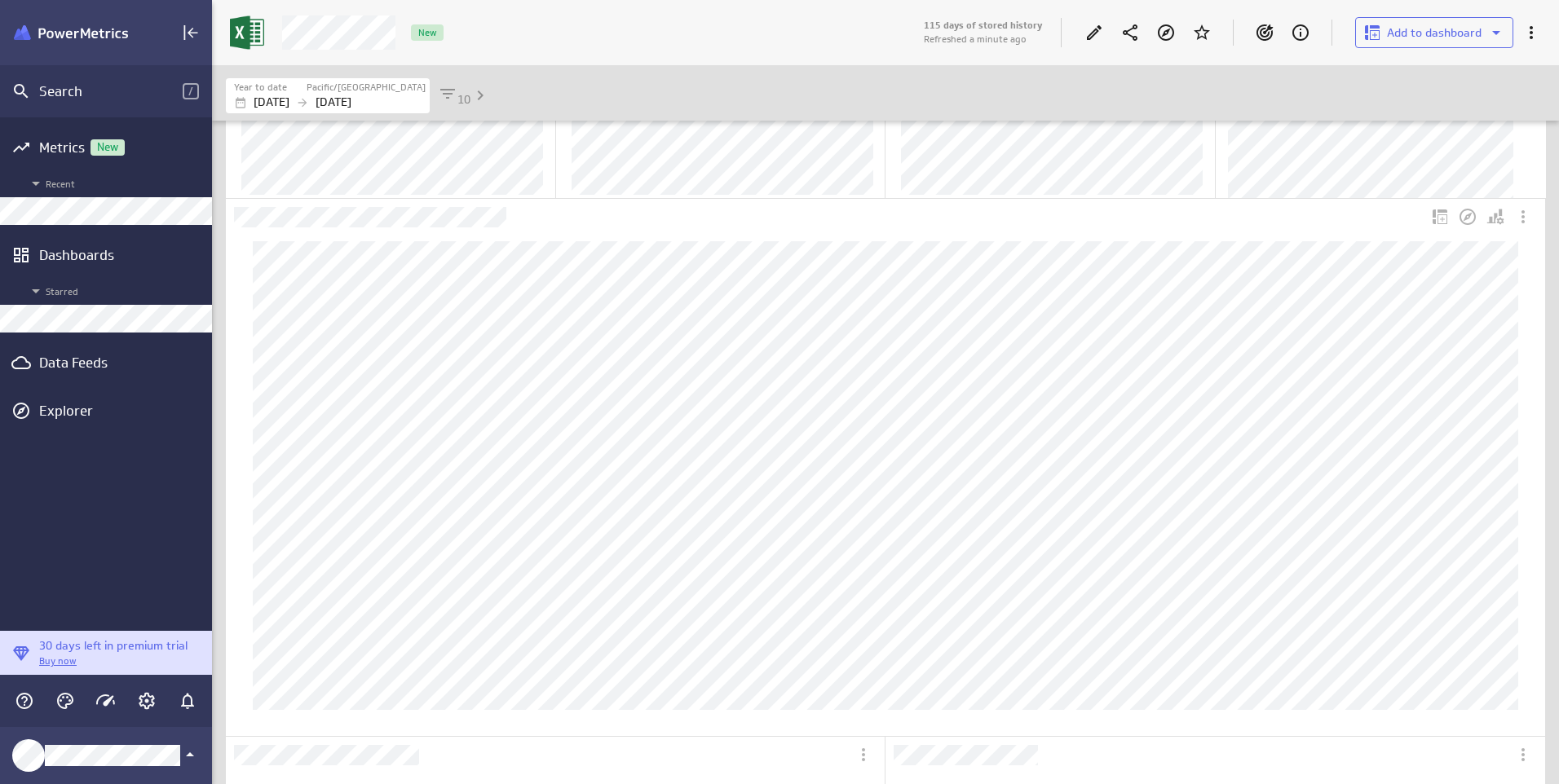
scroll to position [81, 0]
click at [1440, 213] on icon "Add to dashboard" at bounding box center [1439, 220] width 20 height 20
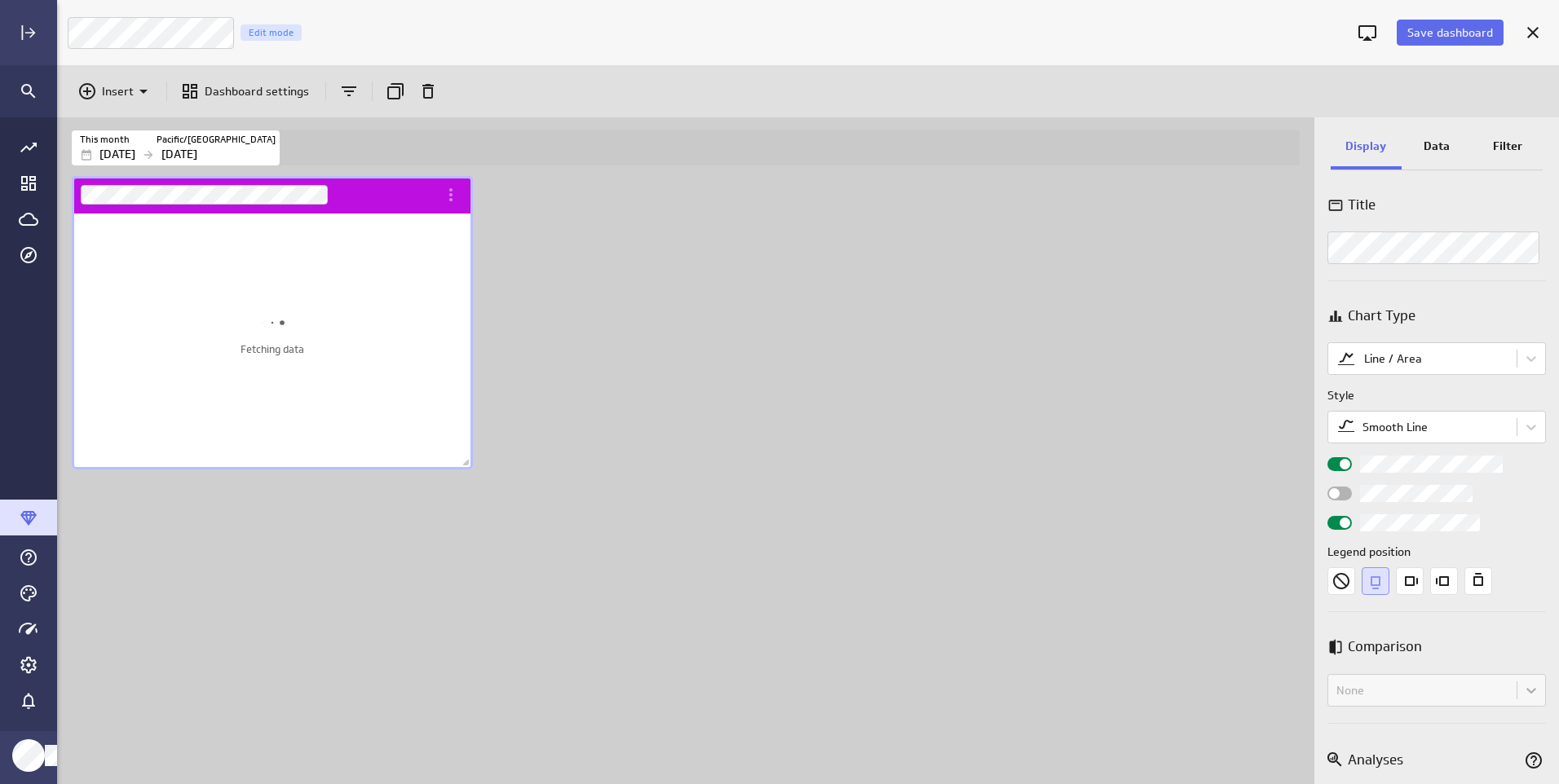
scroll to position [809, 1527]
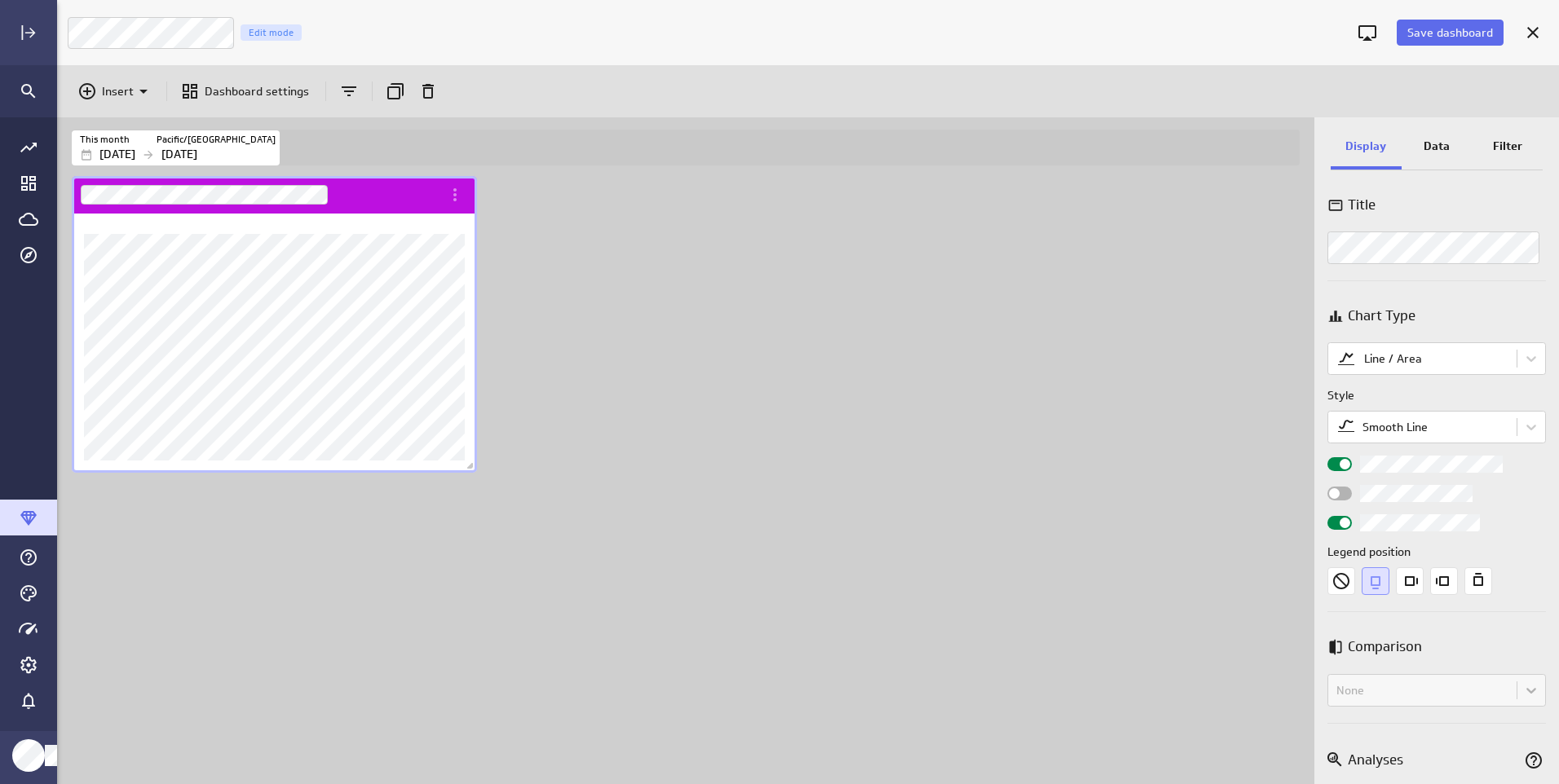
click at [602, 201] on div "Dashboard content with 1 widget" at bounding box center [689, 478] width 1241 height 612
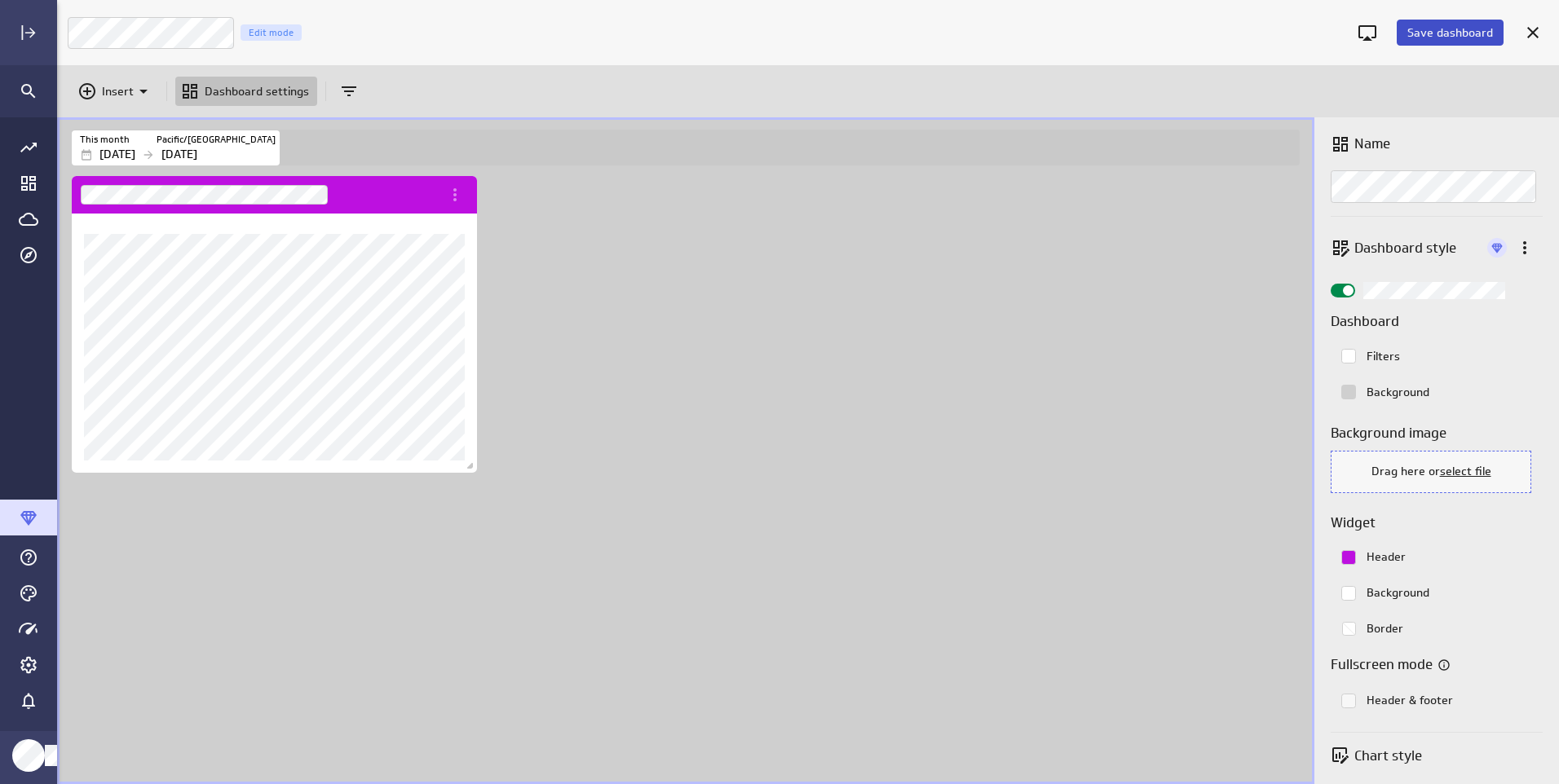
click at [1433, 32] on span "Save dashboard" at bounding box center [1449, 32] width 85 height 15
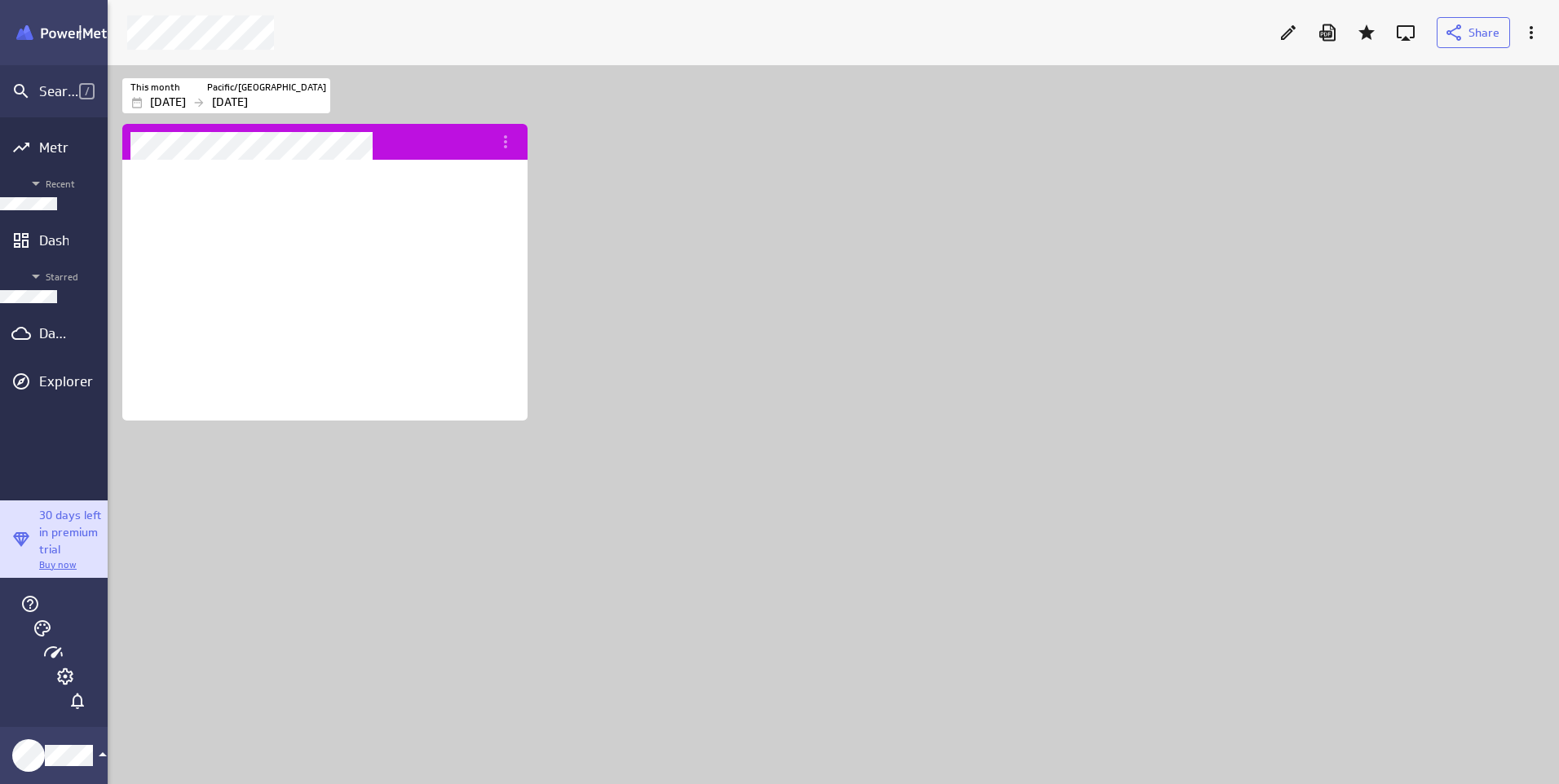
scroll to position [254, 406]
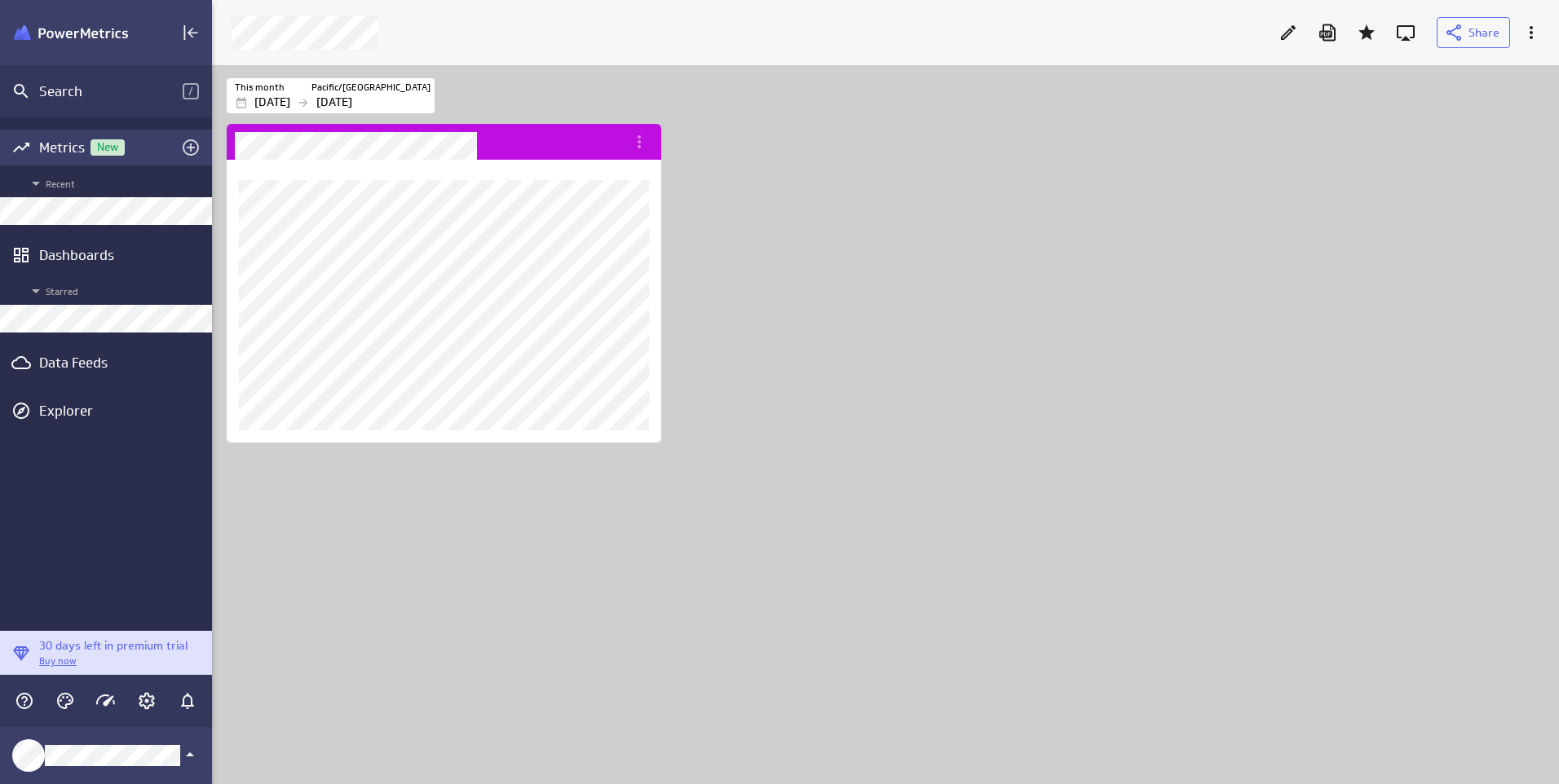
click at [58, 142] on div "Metrics New" at bounding box center [106, 147] width 133 height 18
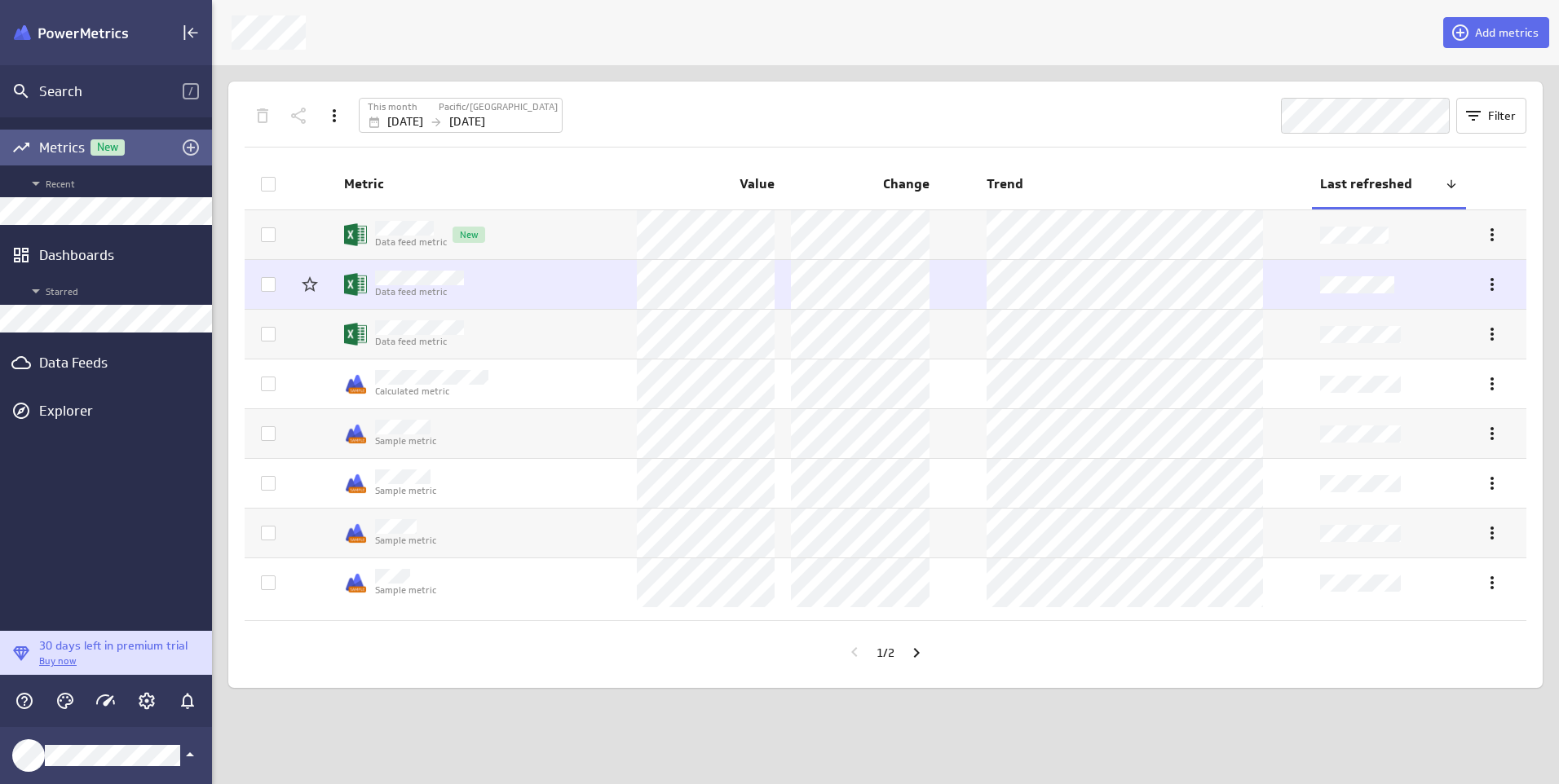
click at [564, 274] on td "Data feed metric" at bounding box center [482, 284] width 293 height 49
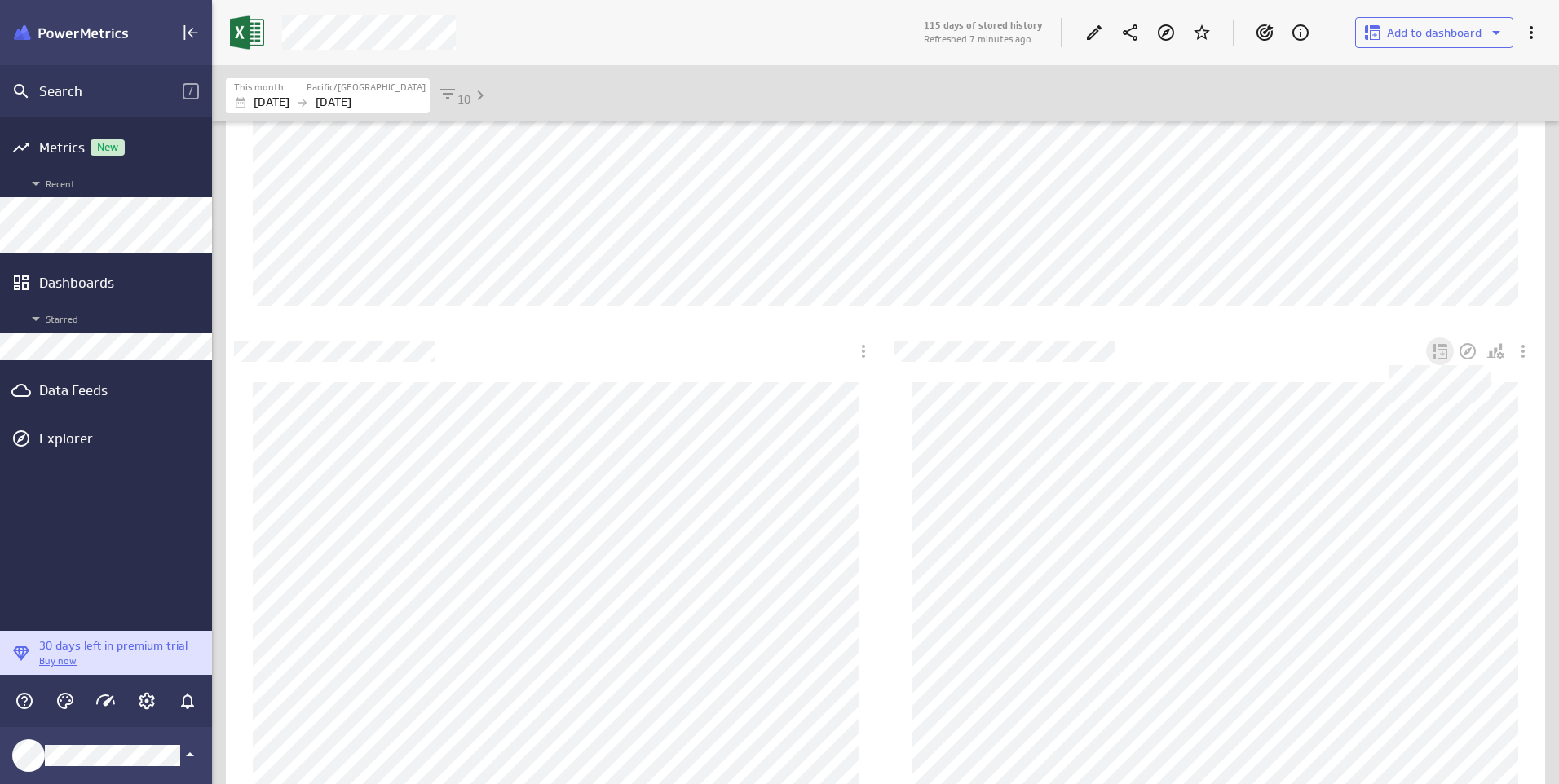
click at [1439, 346] on icon "Dashboard Widget" at bounding box center [1439, 351] width 15 height 15
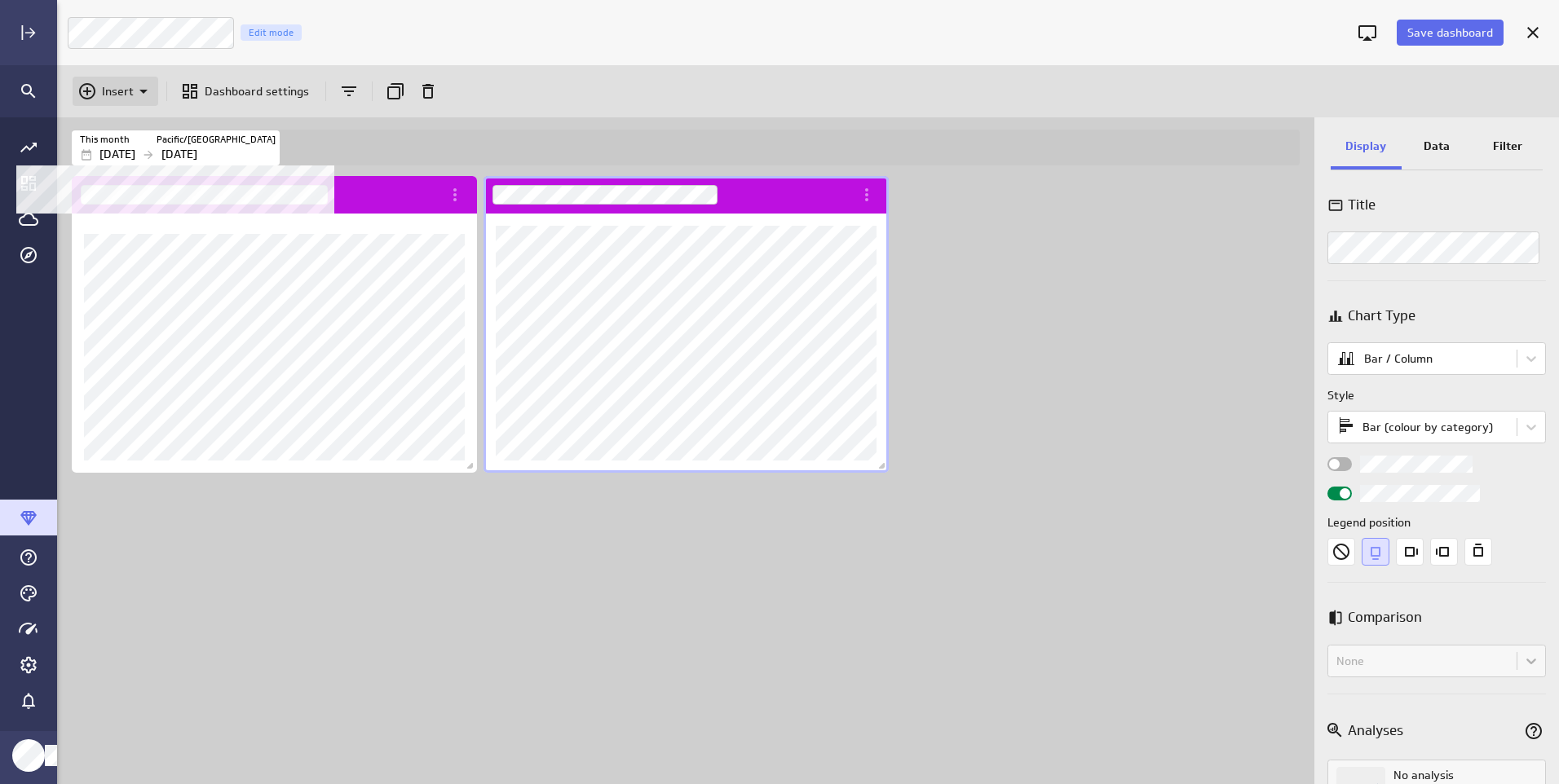
click at [132, 89] on p "Insert" at bounding box center [118, 91] width 31 height 17
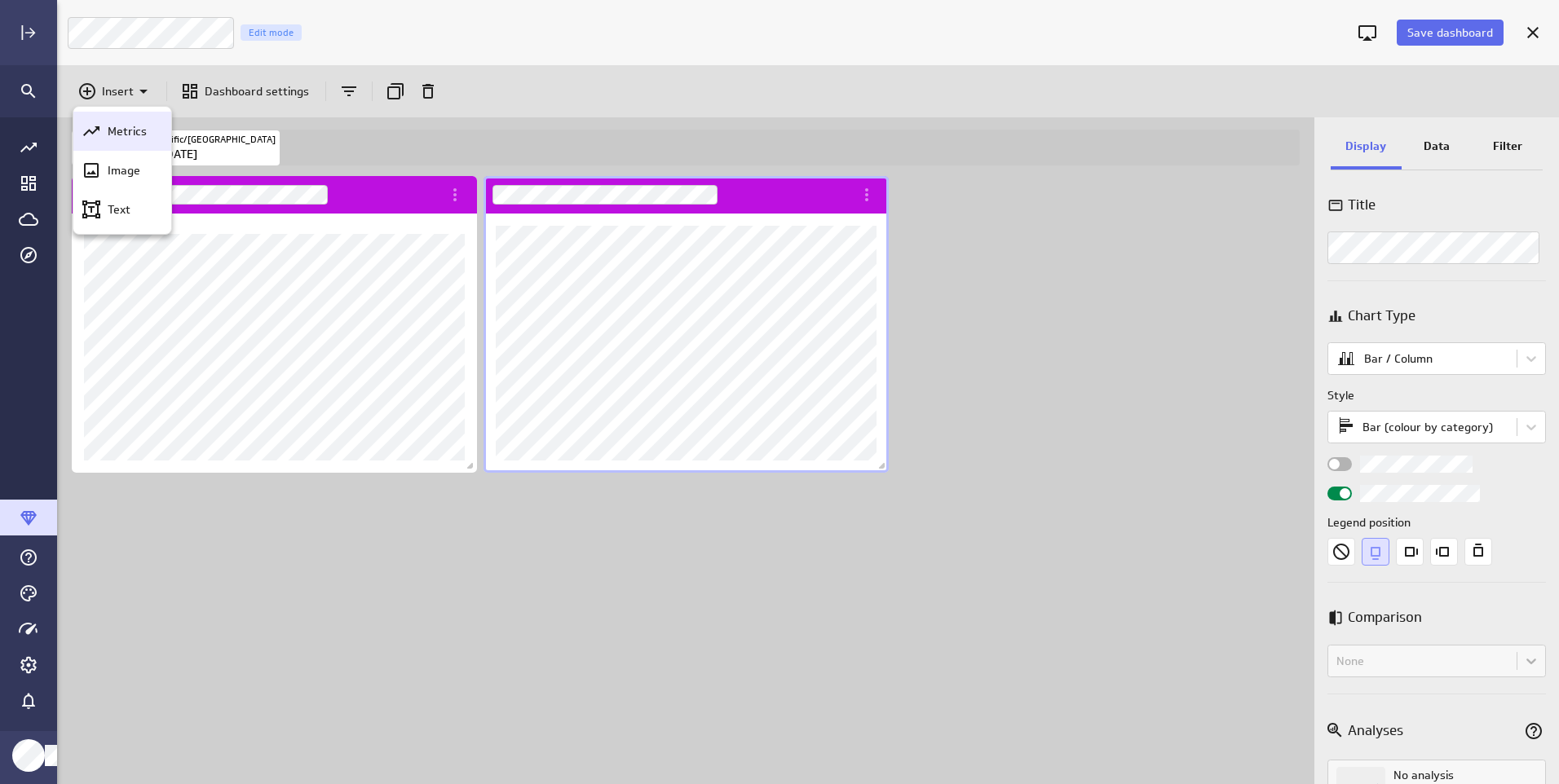
click at [137, 132] on p "Metrics" at bounding box center [127, 131] width 39 height 17
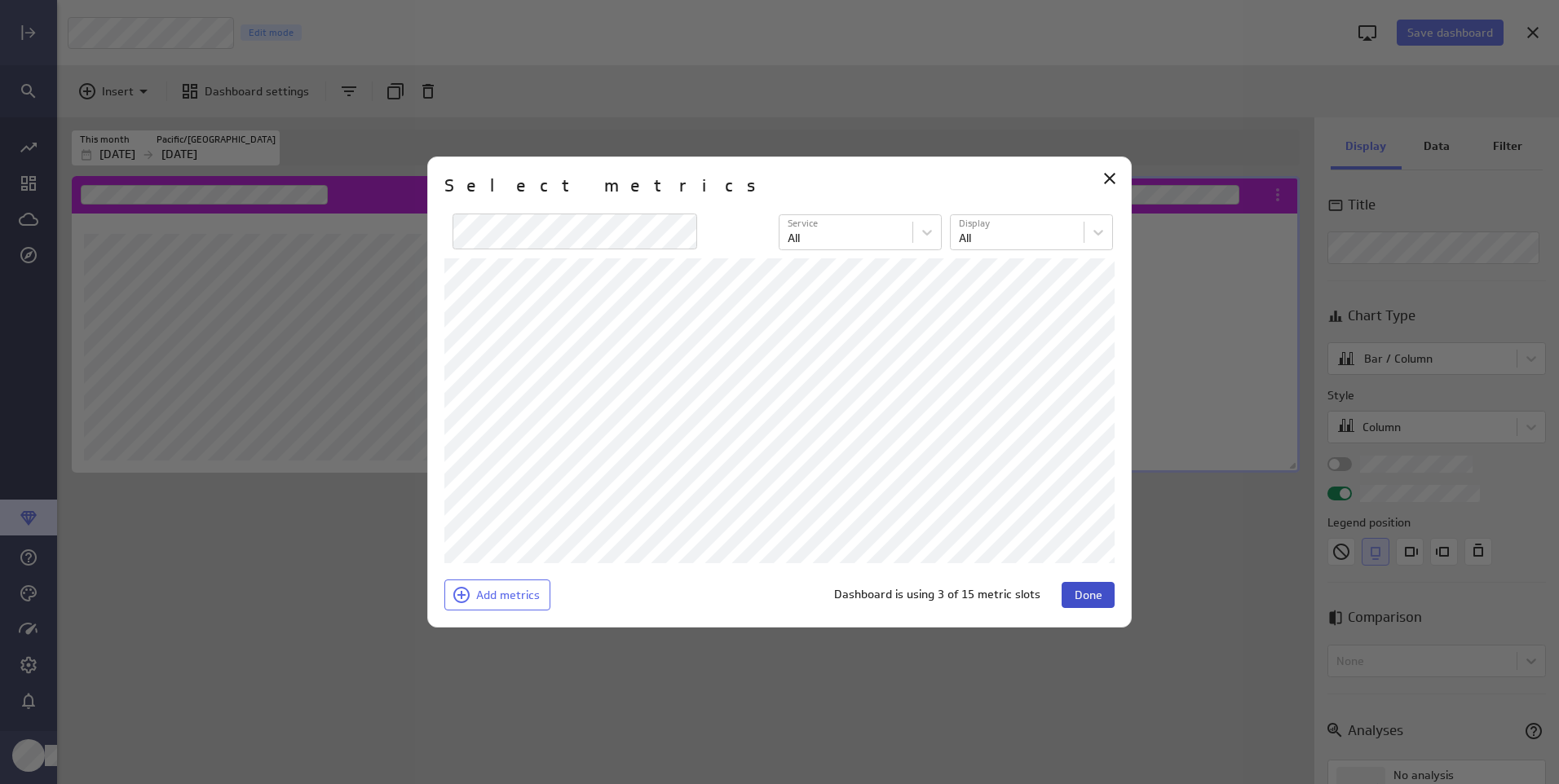
scroll to position [260, 406]
click at [1096, 596] on span "Done" at bounding box center [1088, 595] width 27 height 15
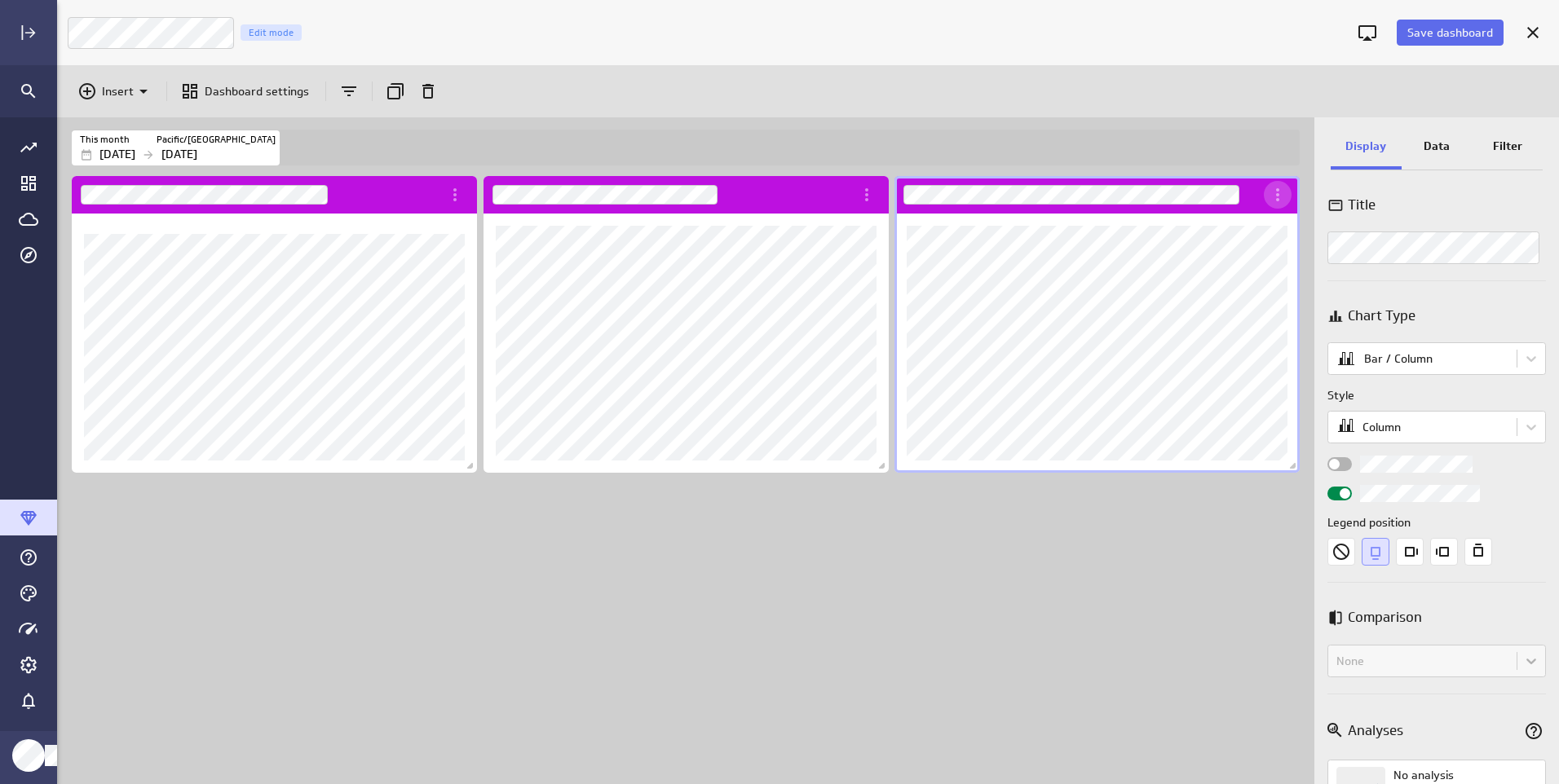
click at [1278, 200] on icon "More actions" at bounding box center [1277, 194] width 3 height 13
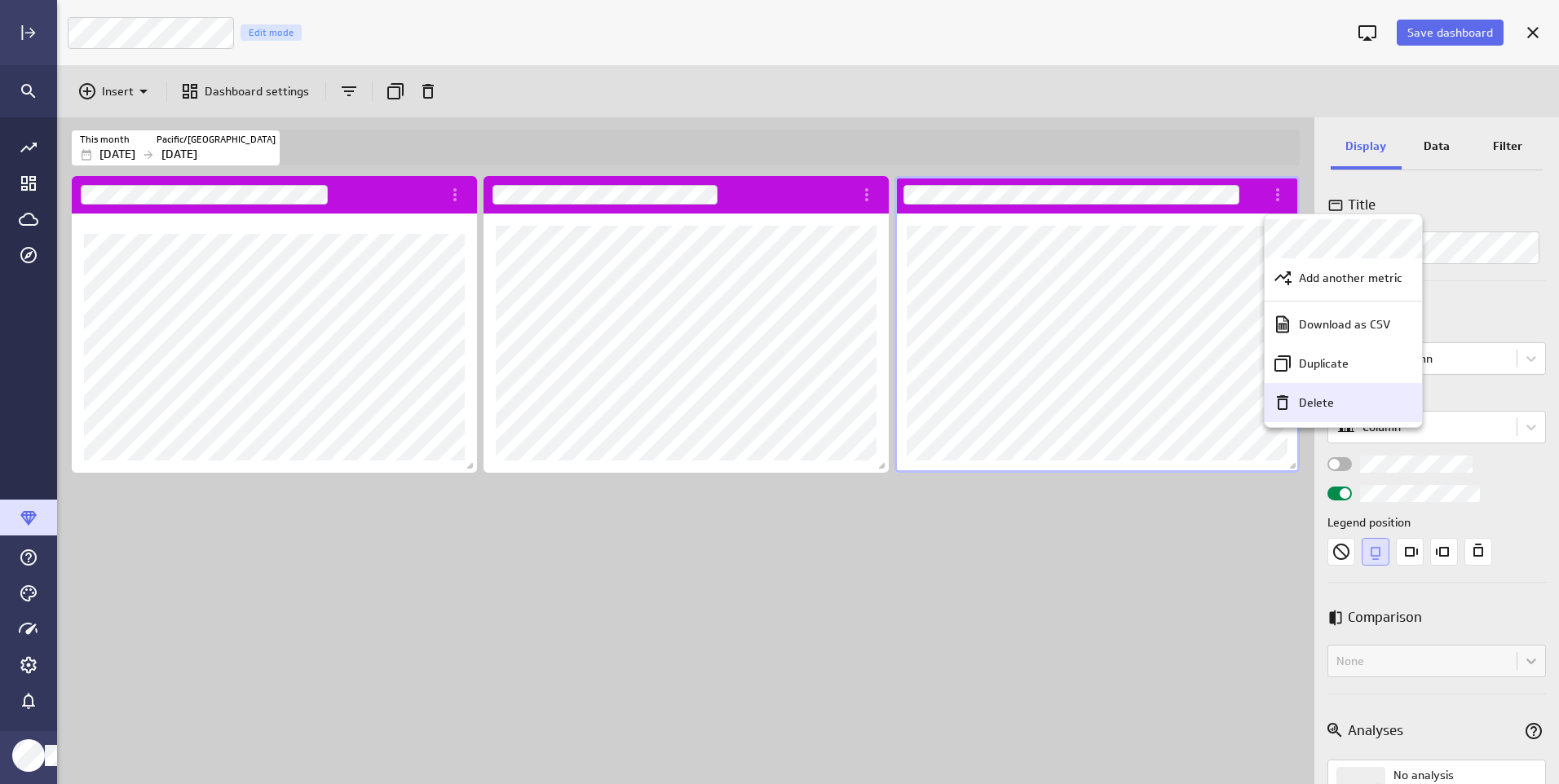
click at [1277, 399] on icon "Delete" at bounding box center [1282, 403] width 20 height 20
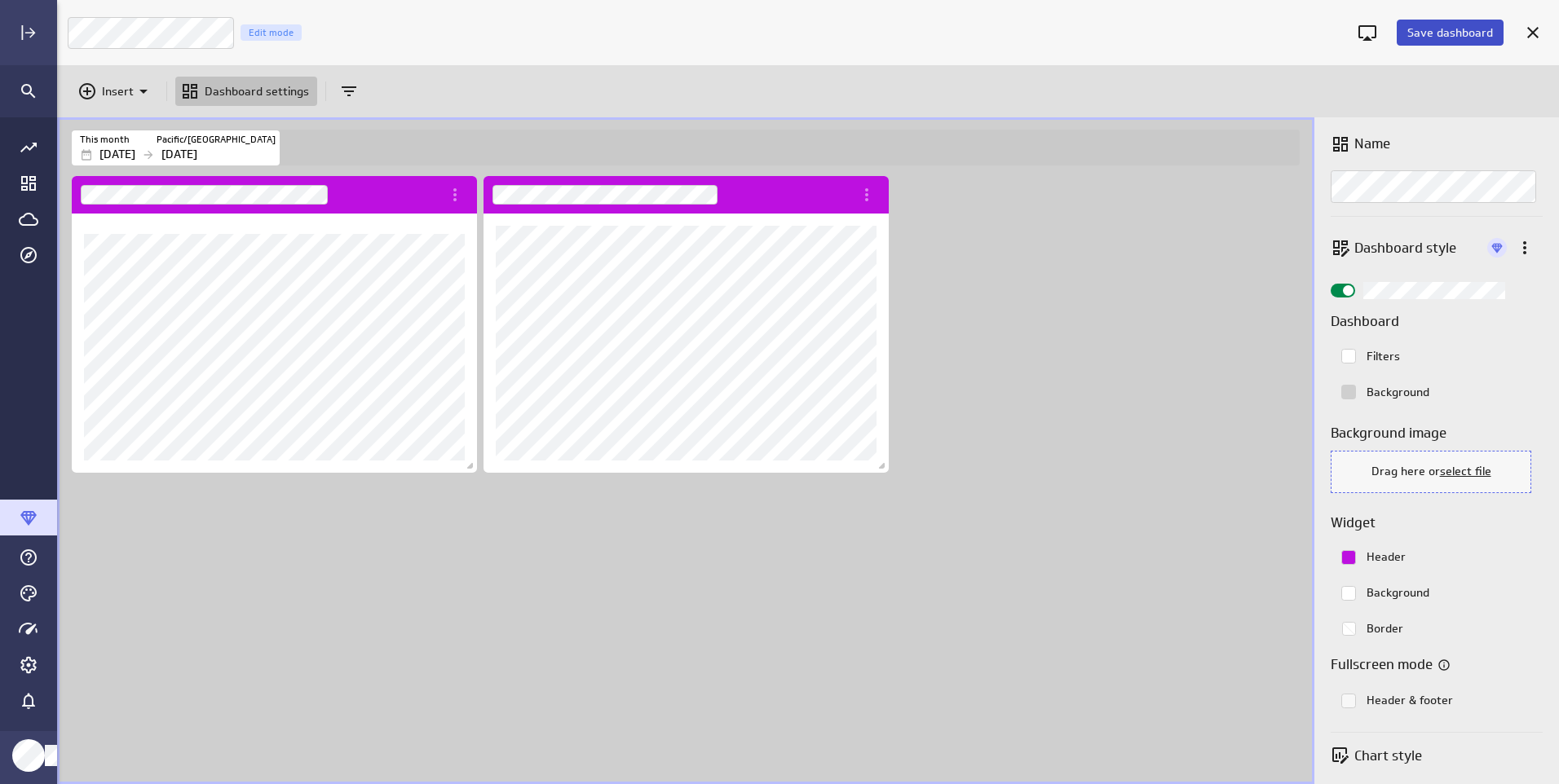
click at [1411, 36] on span "Save dashboard" at bounding box center [1449, 32] width 85 height 15
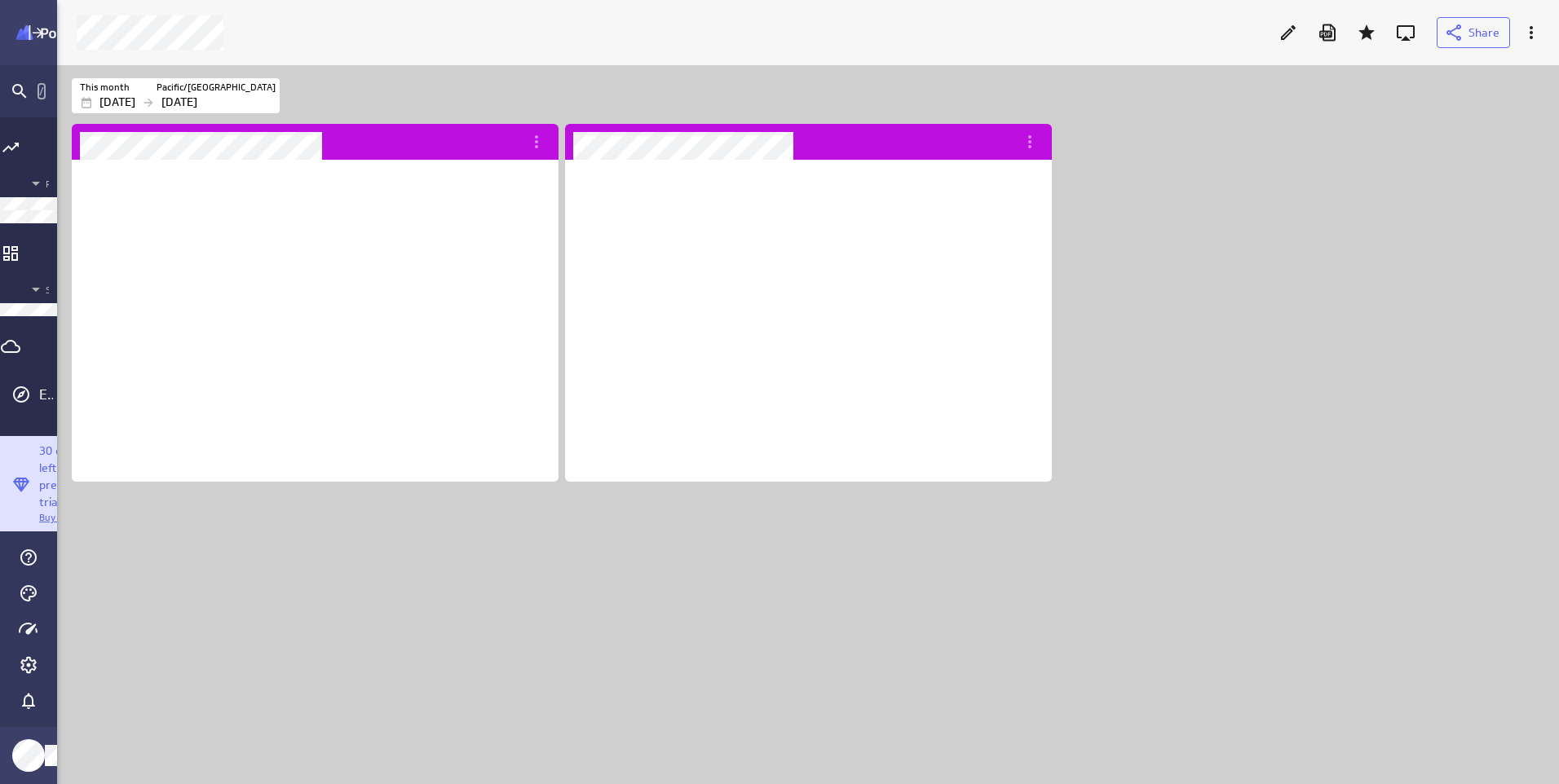
scroll to position [322, 487]
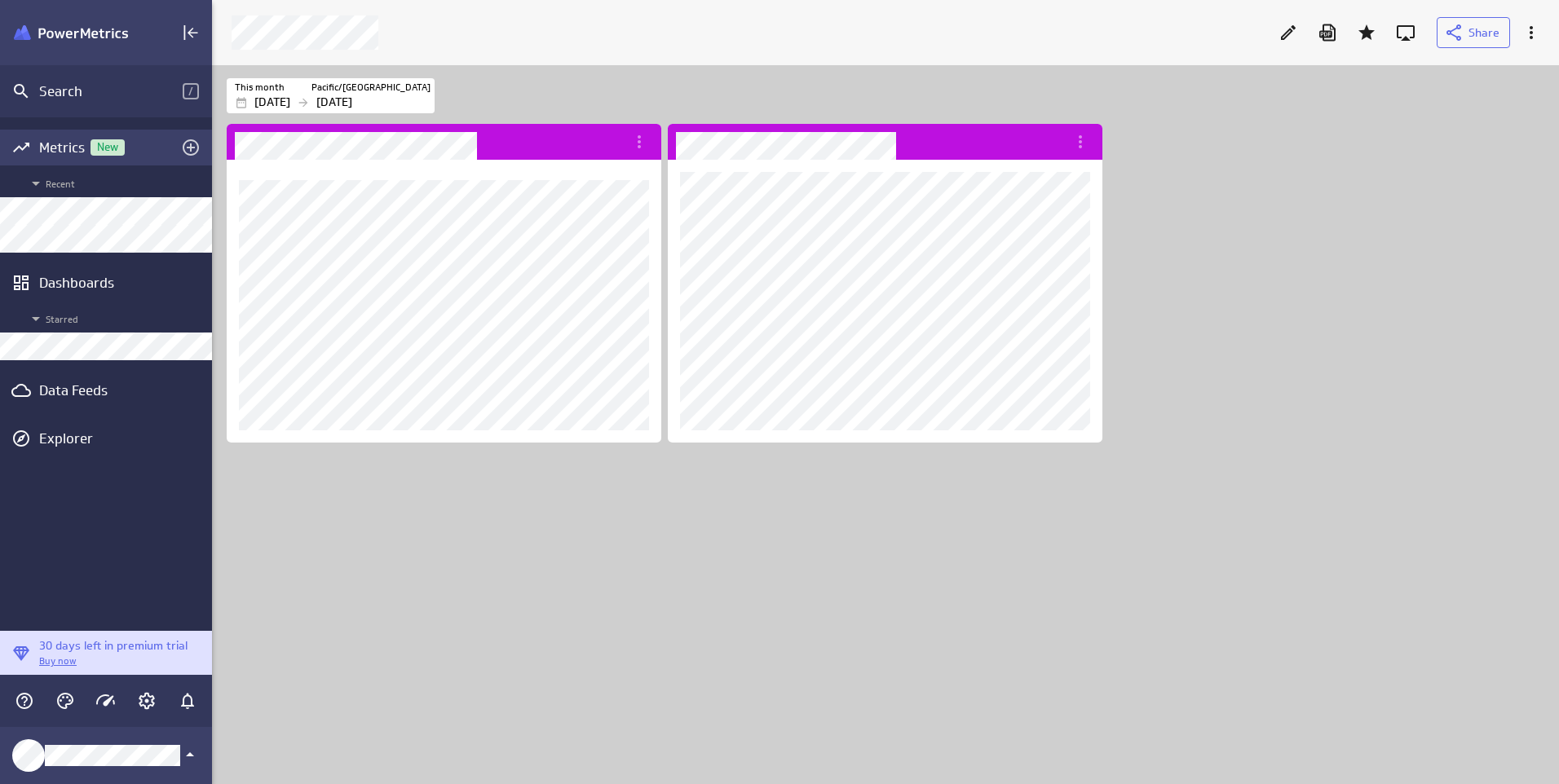
click at [109, 150] on span "New" at bounding box center [107, 147] width 34 height 11
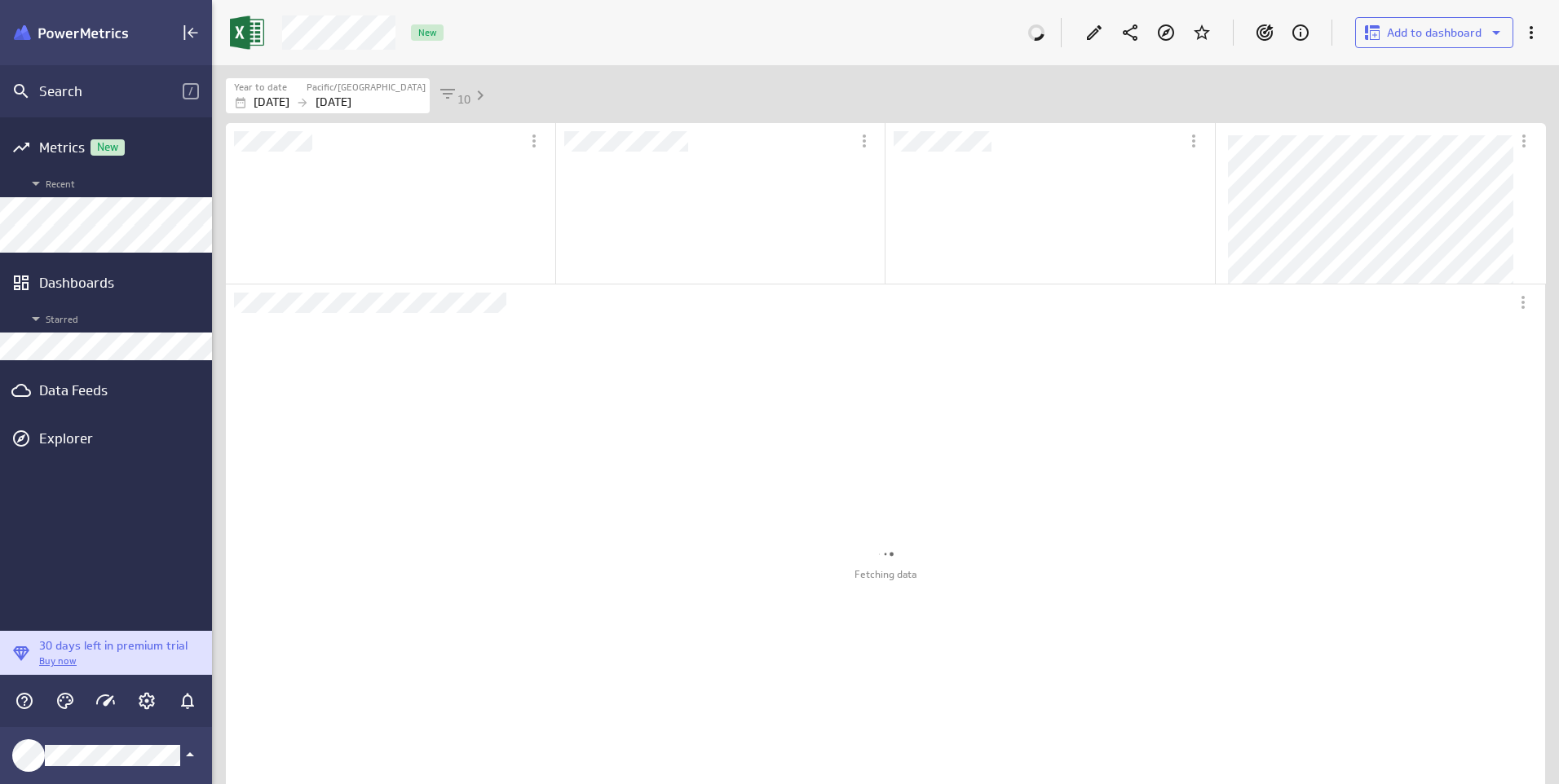
scroll to position [8, 8]
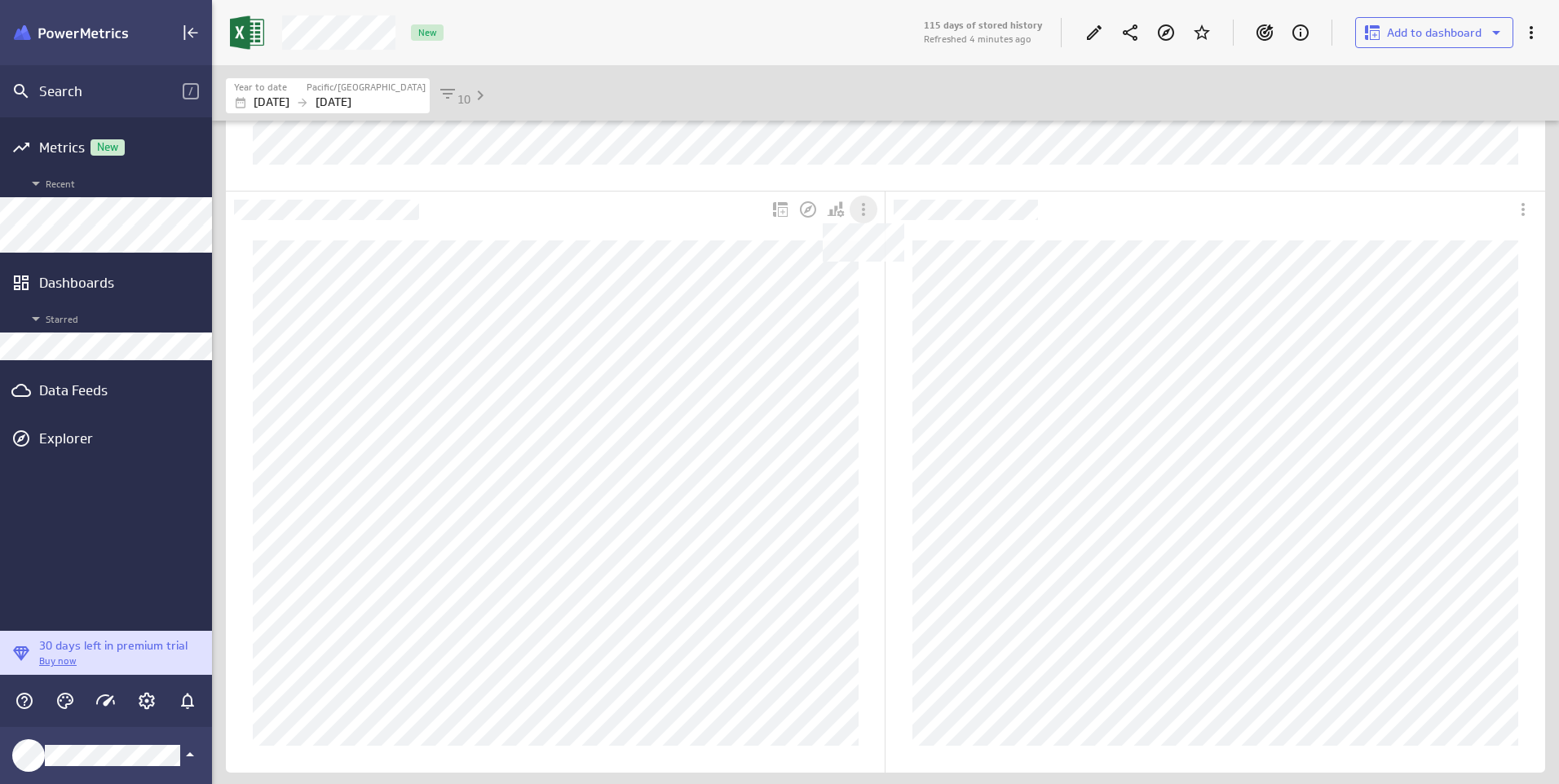
click at [860, 213] on icon "Dashboard Widget" at bounding box center [864, 210] width 20 height 20
click at [879, 350] on div "Add to dashboard" at bounding box center [931, 339] width 163 height 39
click at [885, 361] on ul "Add to dashboard New dashboard" at bounding box center [921, 297] width 142 height 135
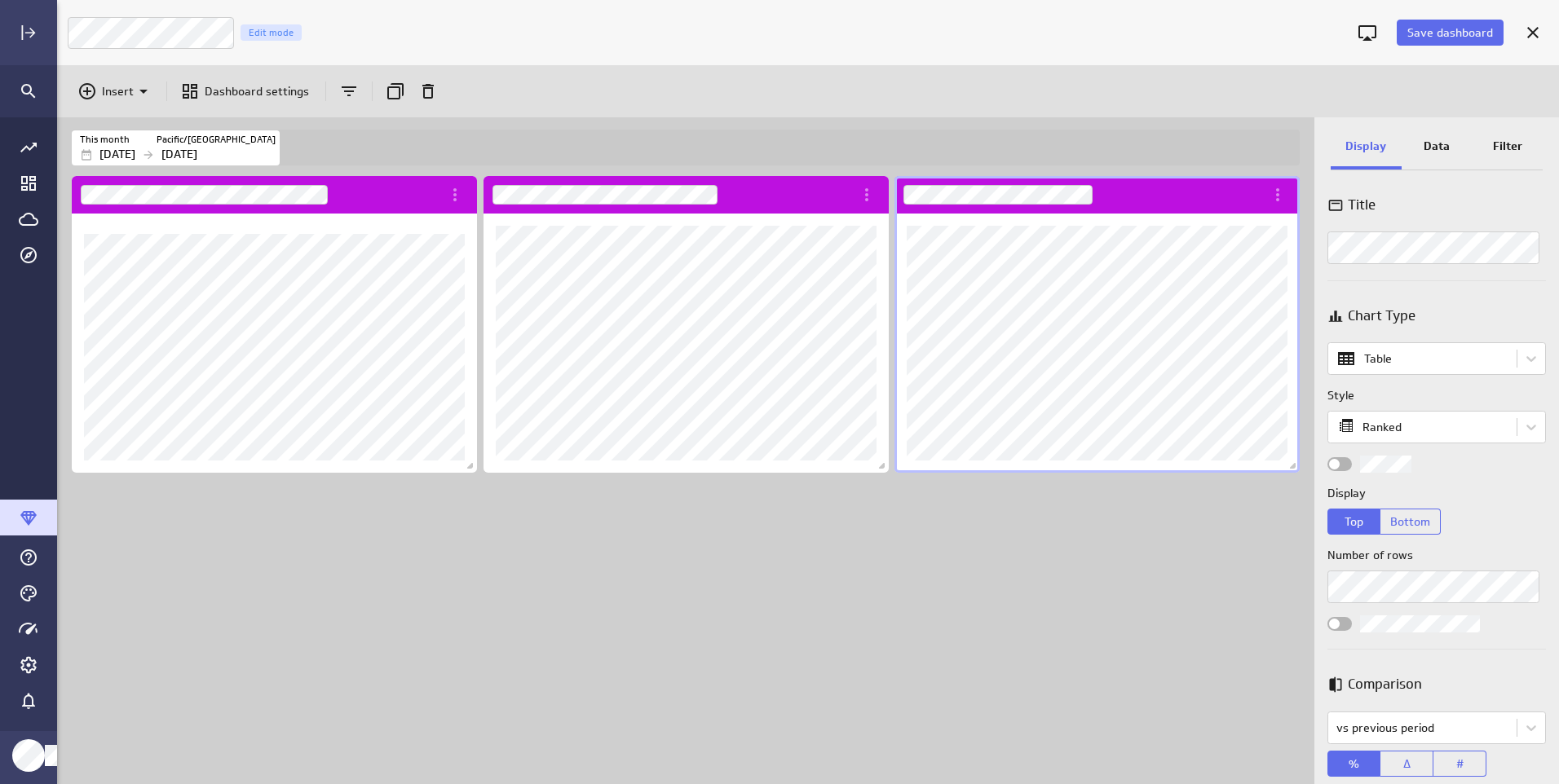
drag, startPoint x: 1432, startPoint y: 26, endPoint x: 1345, endPoint y: 71, distance: 97.9
click at [1433, 26] on span "Save dashboard" at bounding box center [1449, 32] width 85 height 15
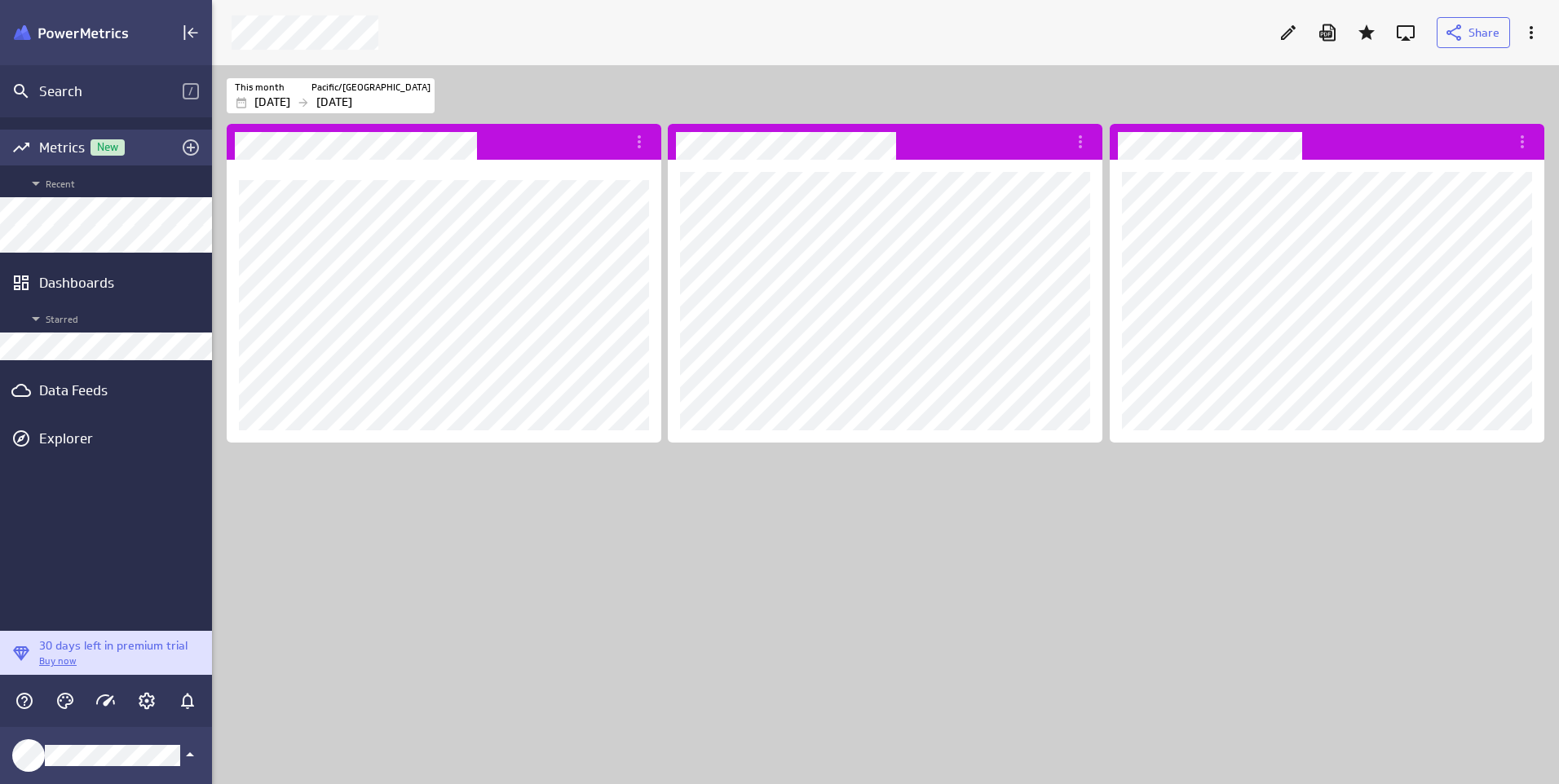
click at [102, 149] on span "New" at bounding box center [107, 147] width 34 height 11
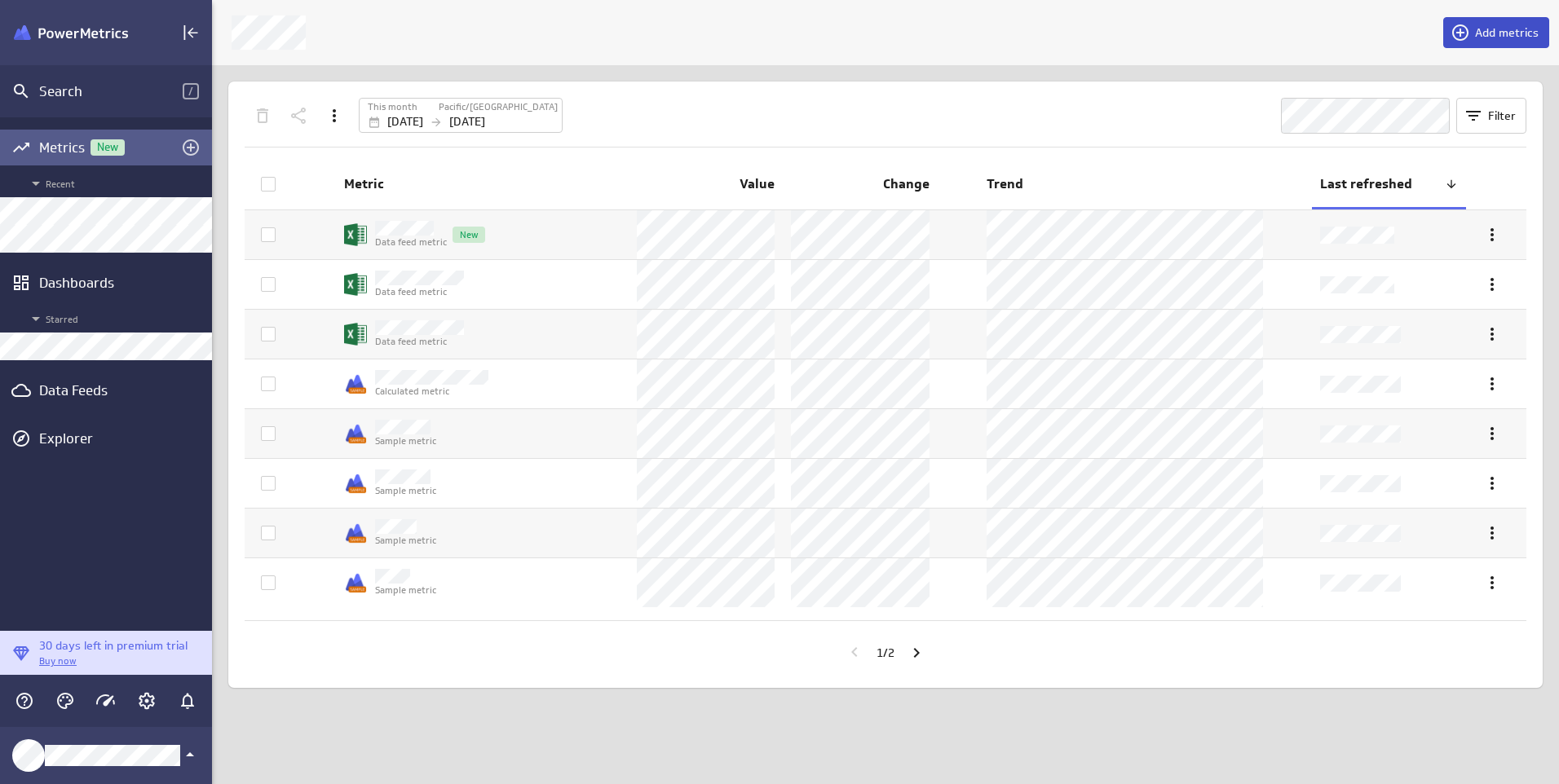
click at [1471, 39] on span at bounding box center [1462, 32] width 25 height 20
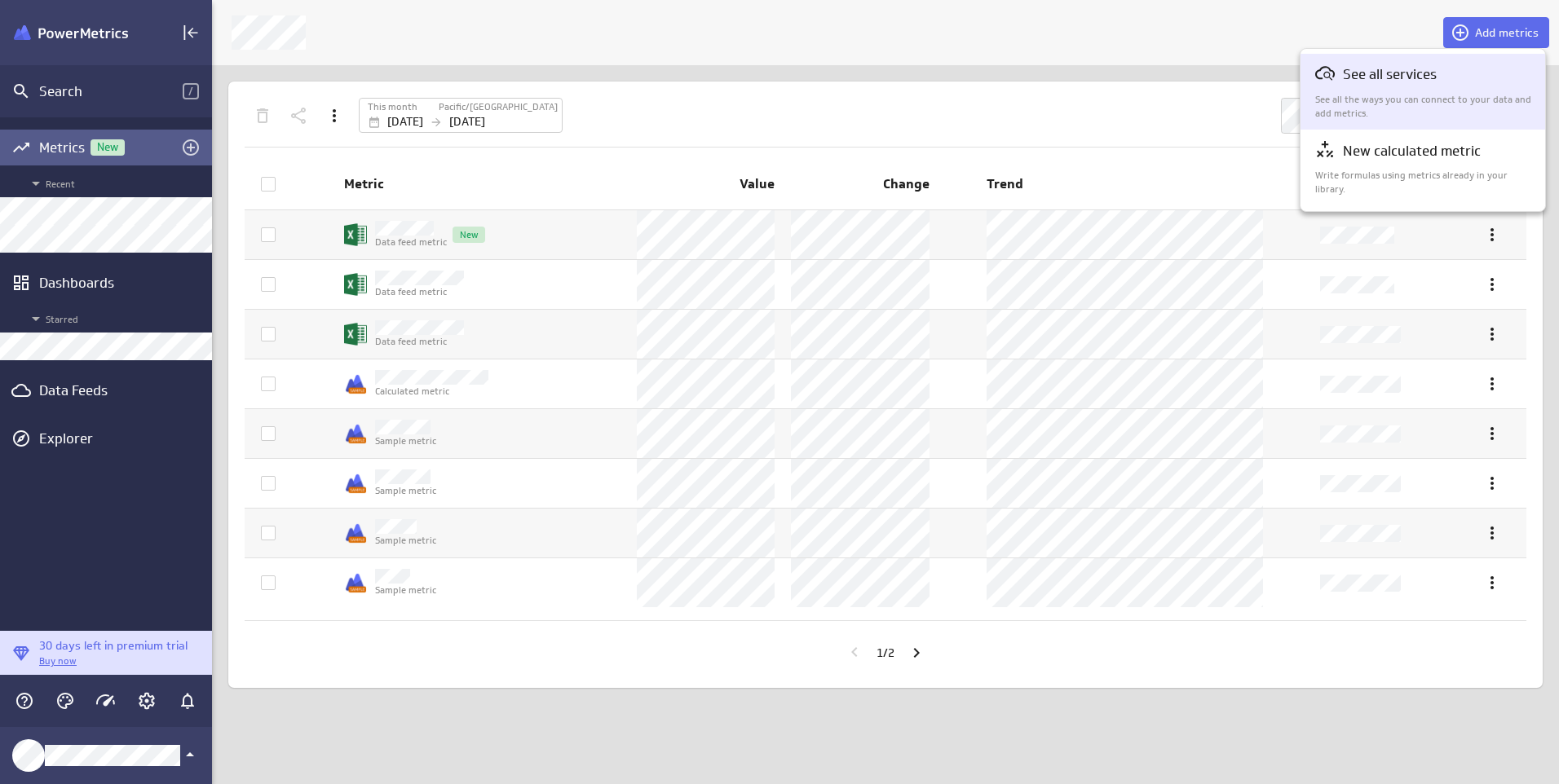
click at [1429, 80] on p "See all services" at bounding box center [1390, 74] width 94 height 21
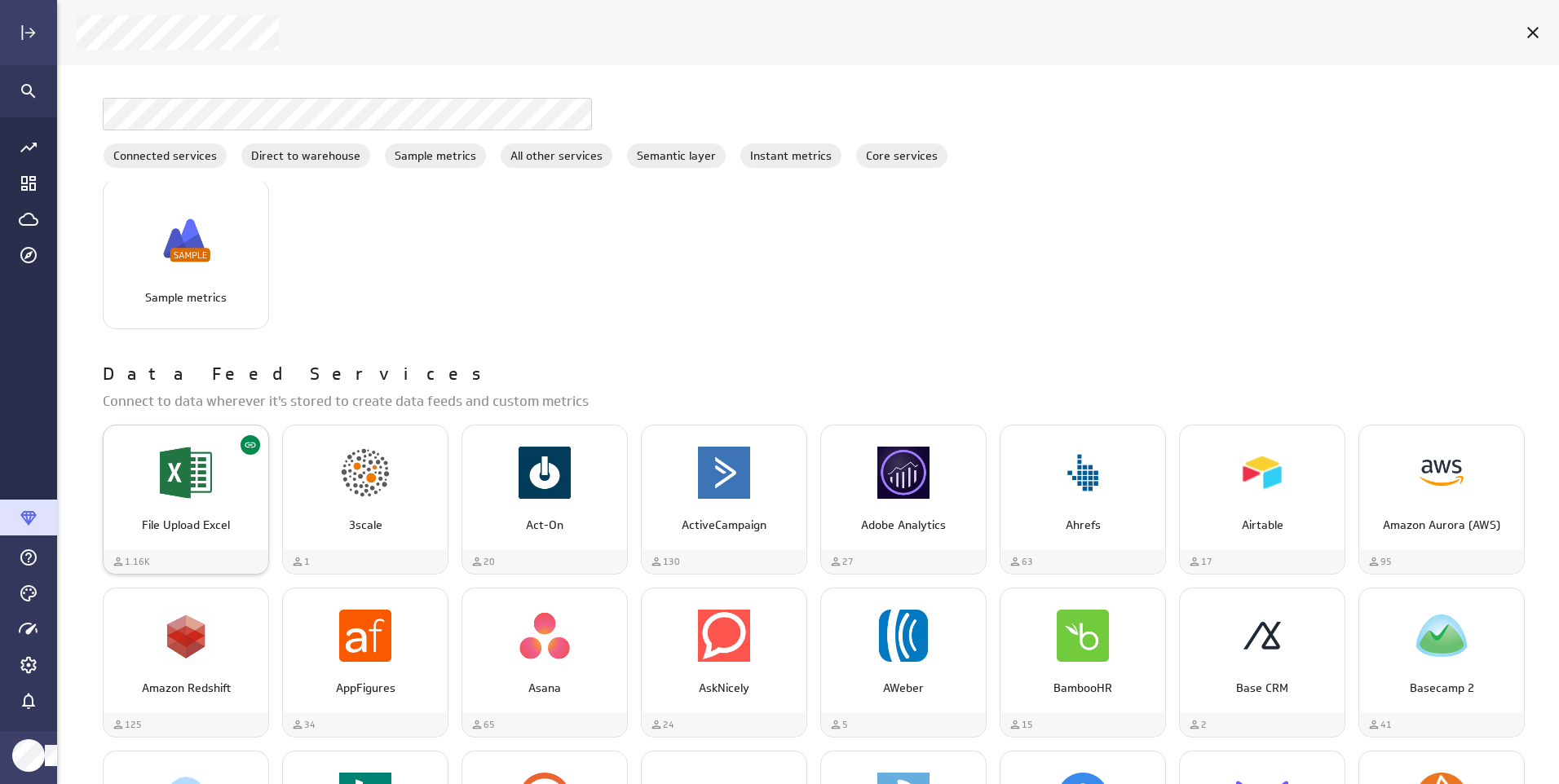
click at [167, 495] on img "File Upload Excel" at bounding box center [185, 472] width 52 height 52
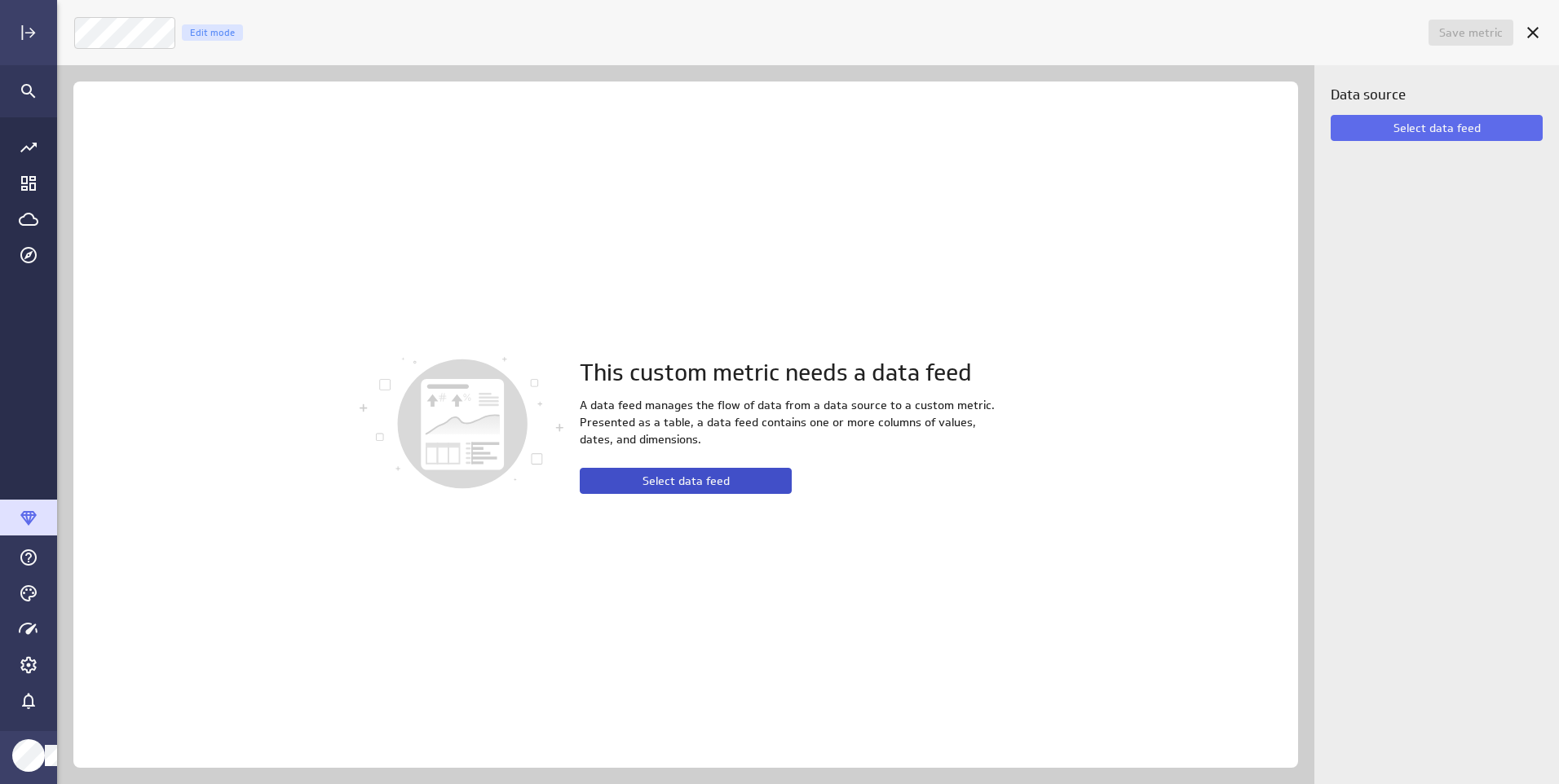
click at [637, 476] on button "Select data feed" at bounding box center [685, 480] width 212 height 26
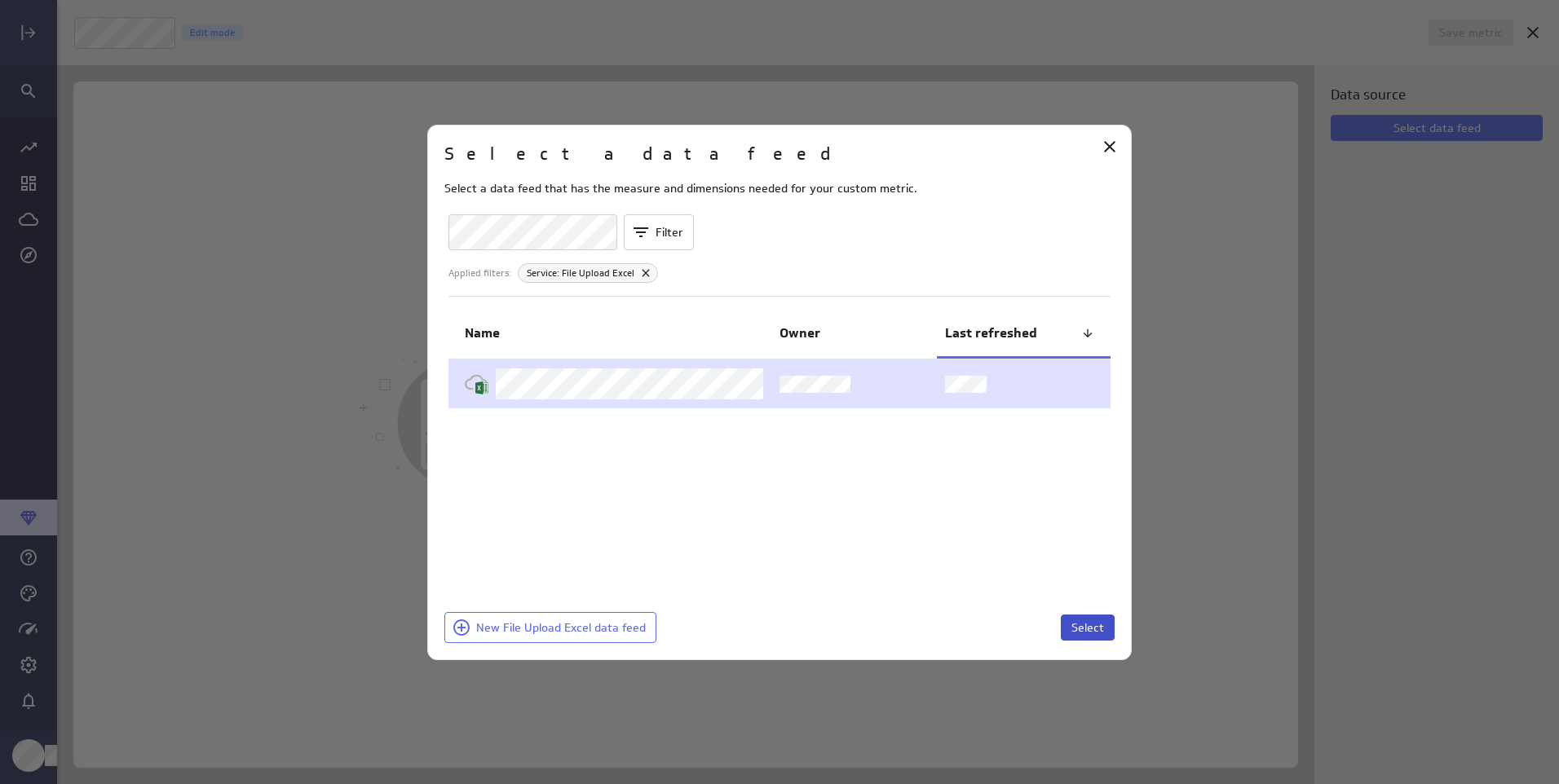
click at [1096, 633] on span "Select" at bounding box center [1087, 627] width 32 height 15
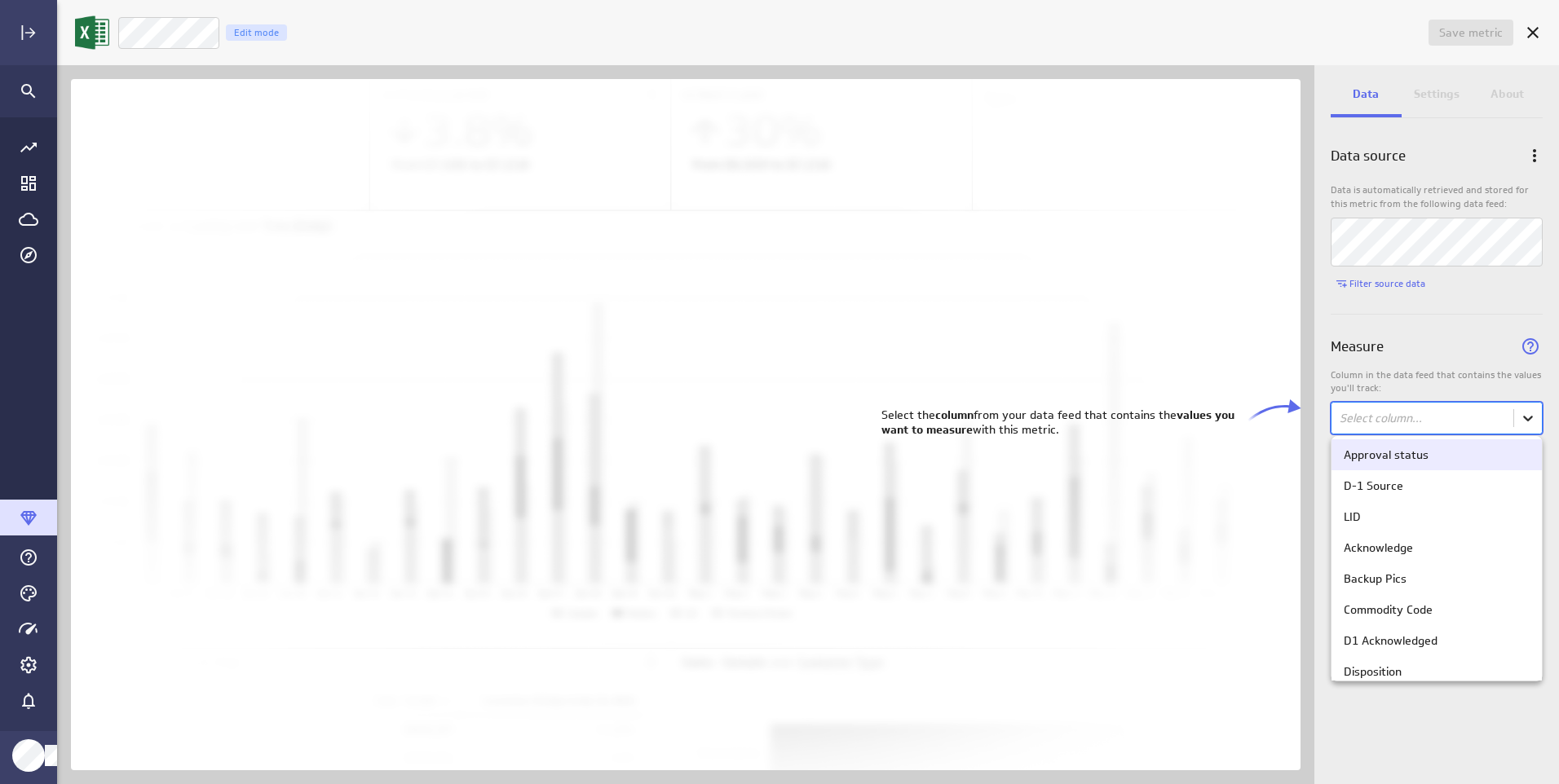
click at [1522, 413] on body "Save metric Untitled Edit mode Data Settings About Data source Data is automati…" at bounding box center [780, 392] width 1559 height 784
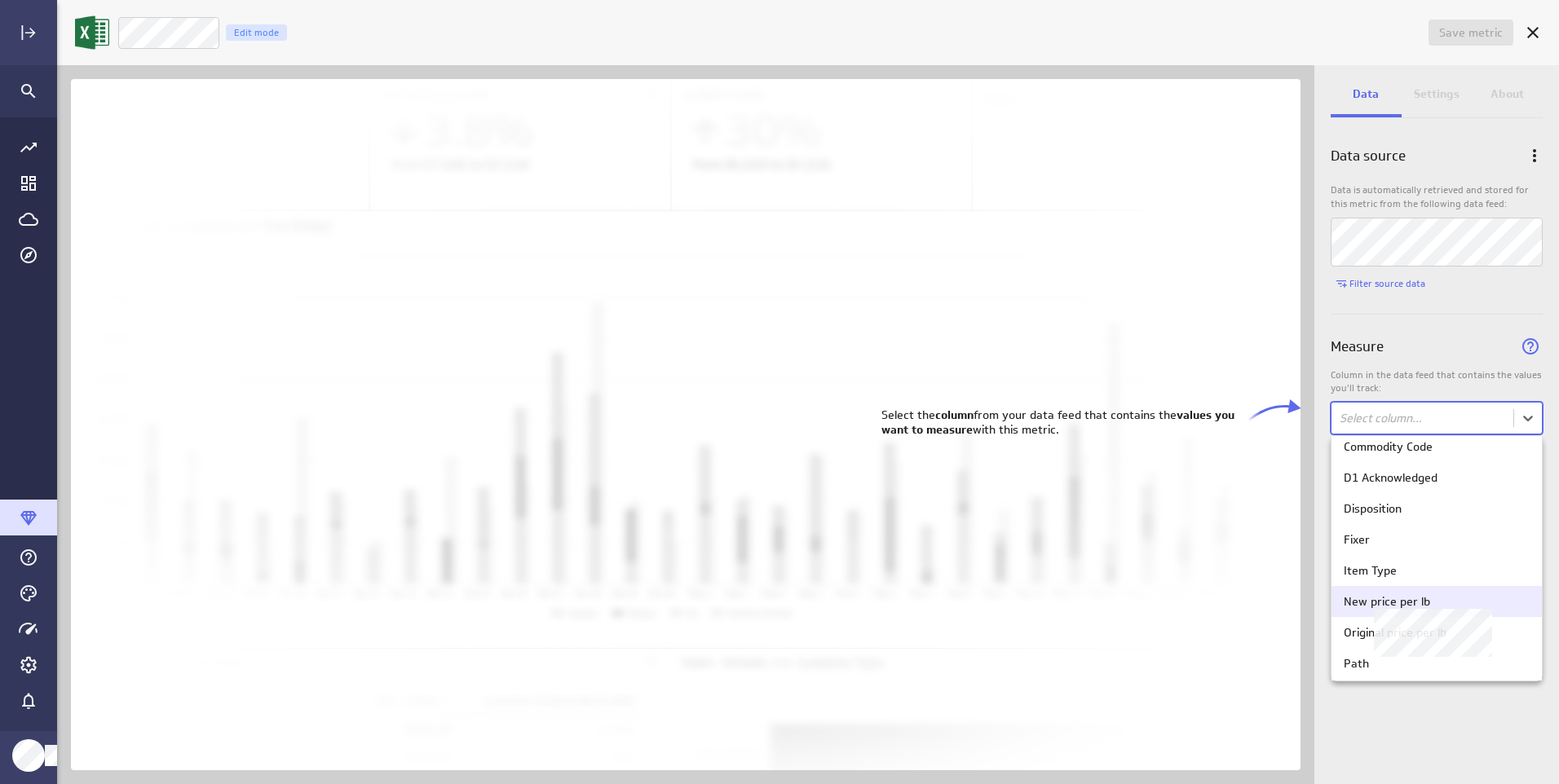
click at [1391, 598] on div "New price per lb" at bounding box center [1386, 601] width 86 height 15
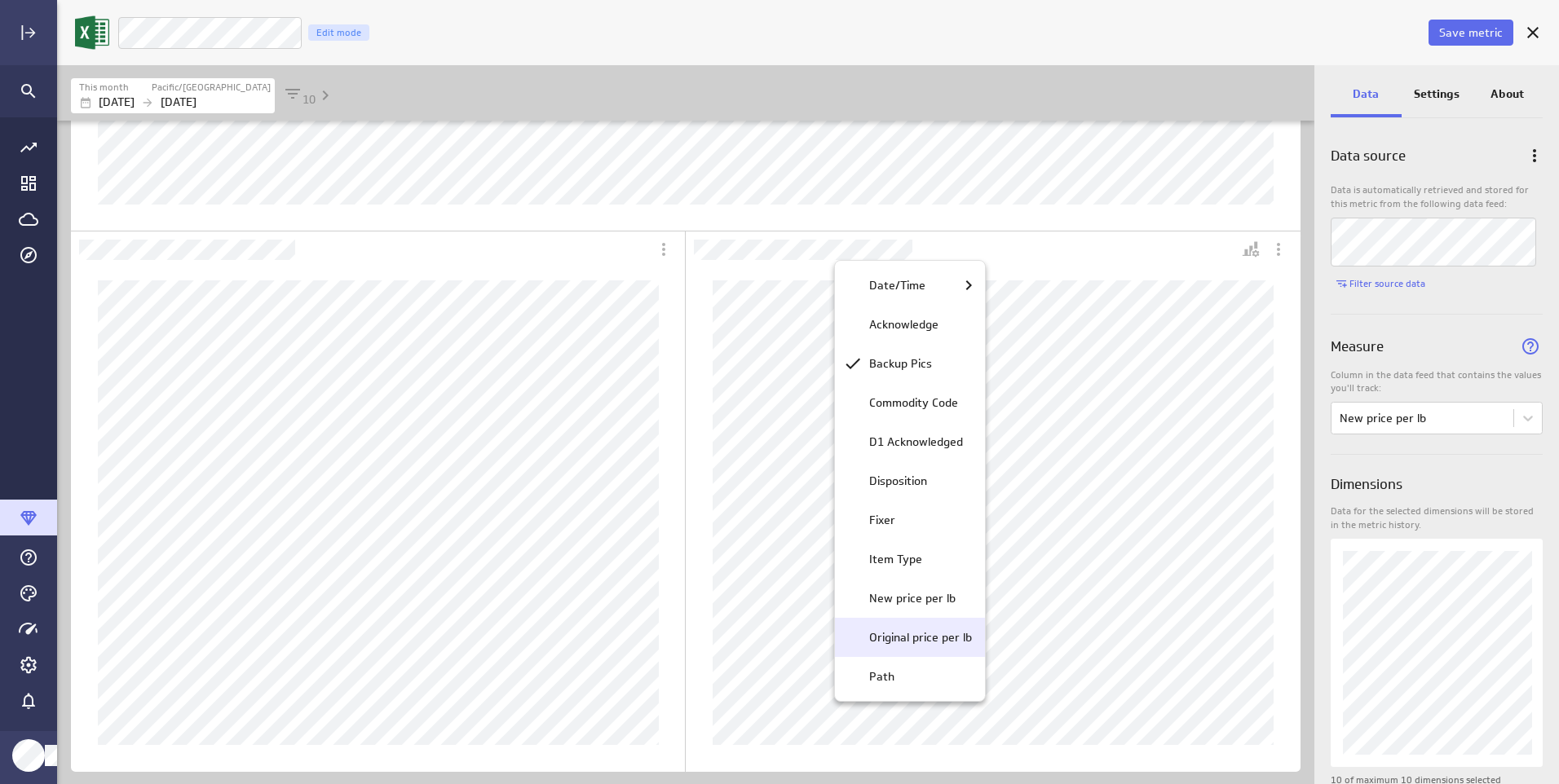
click at [890, 640] on p "Original price per lb" at bounding box center [920, 637] width 103 height 17
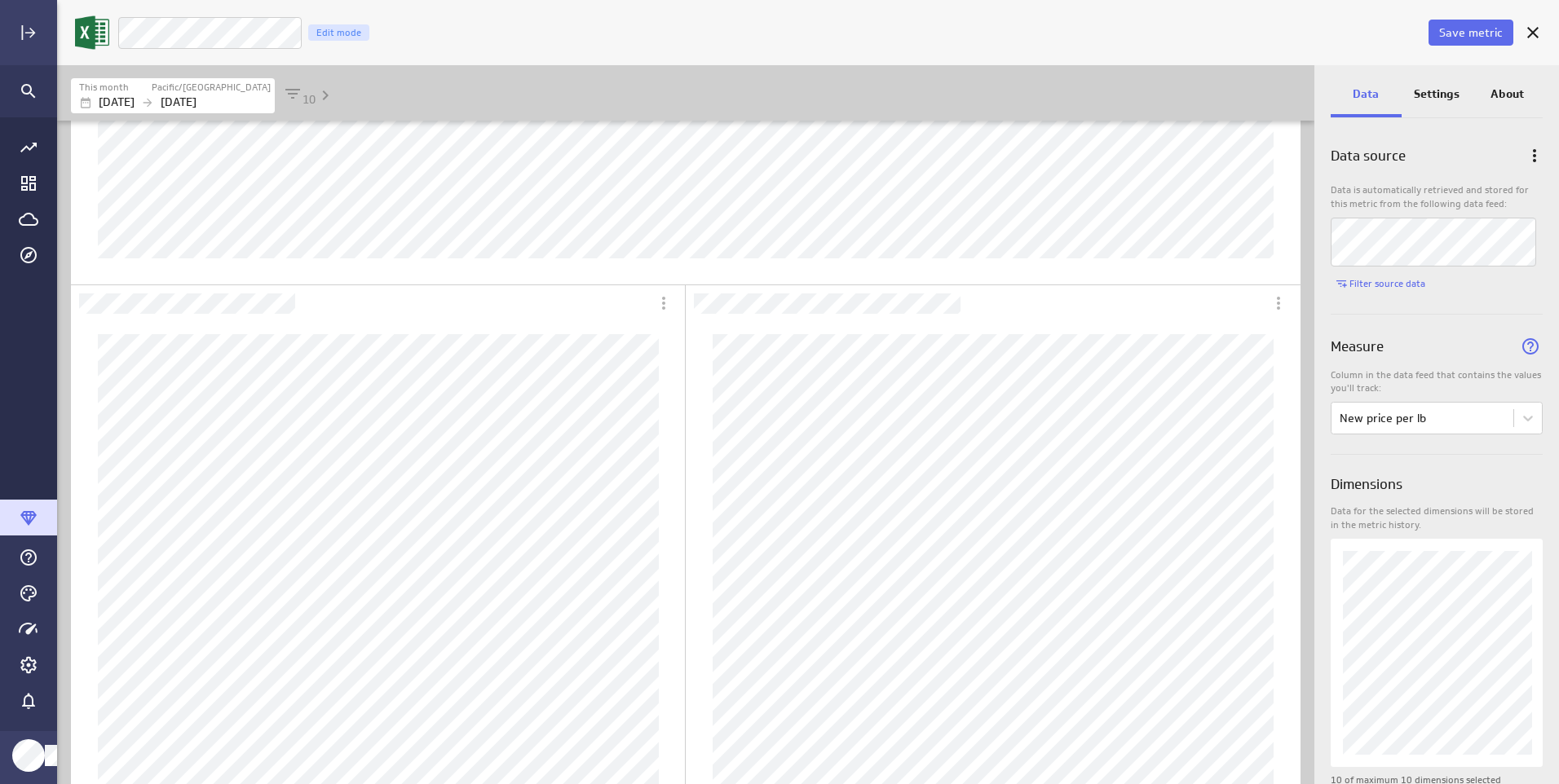
scroll to position [461, 0]
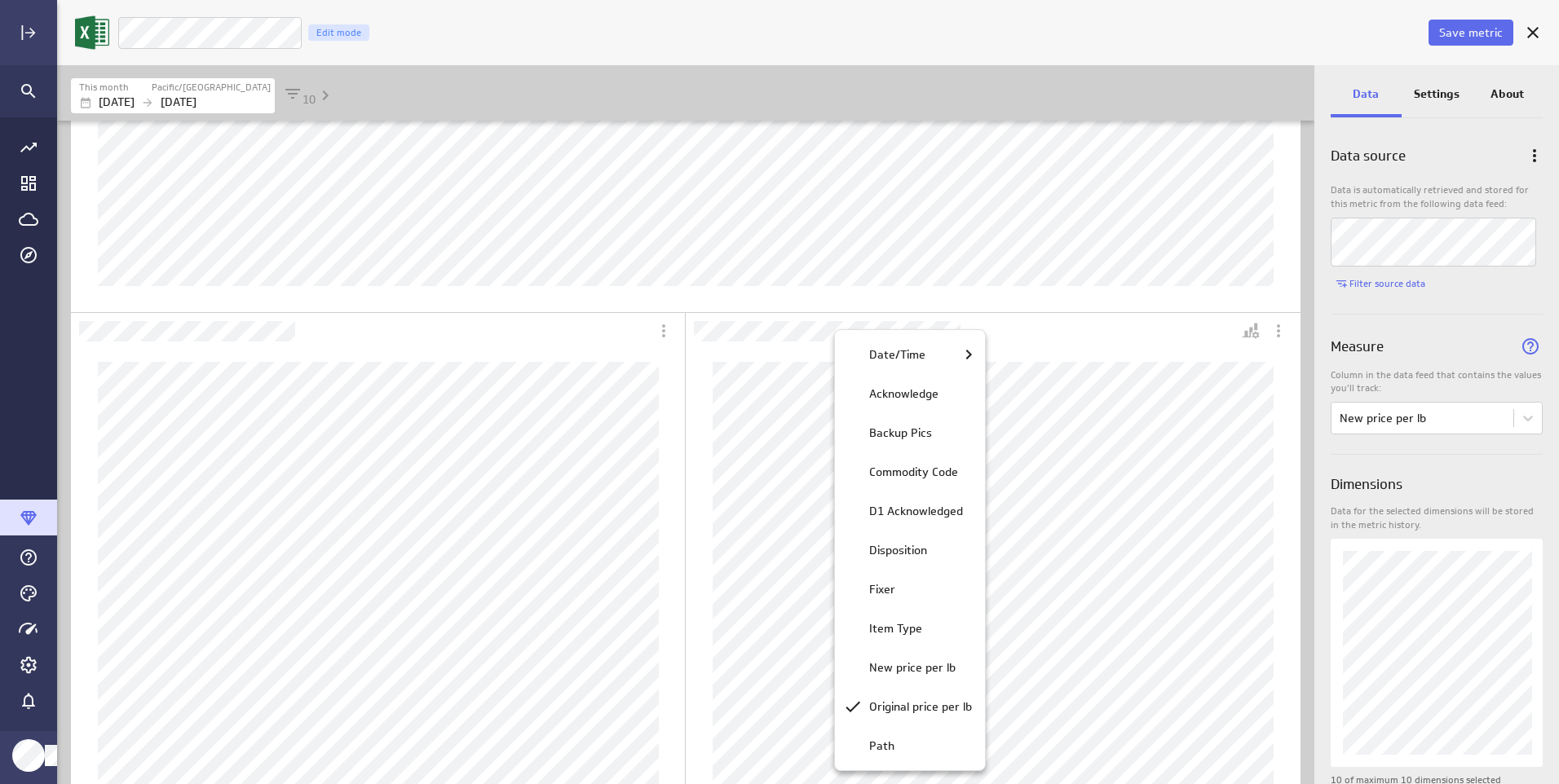
click at [1067, 315] on div at bounding box center [780, 392] width 1559 height 784
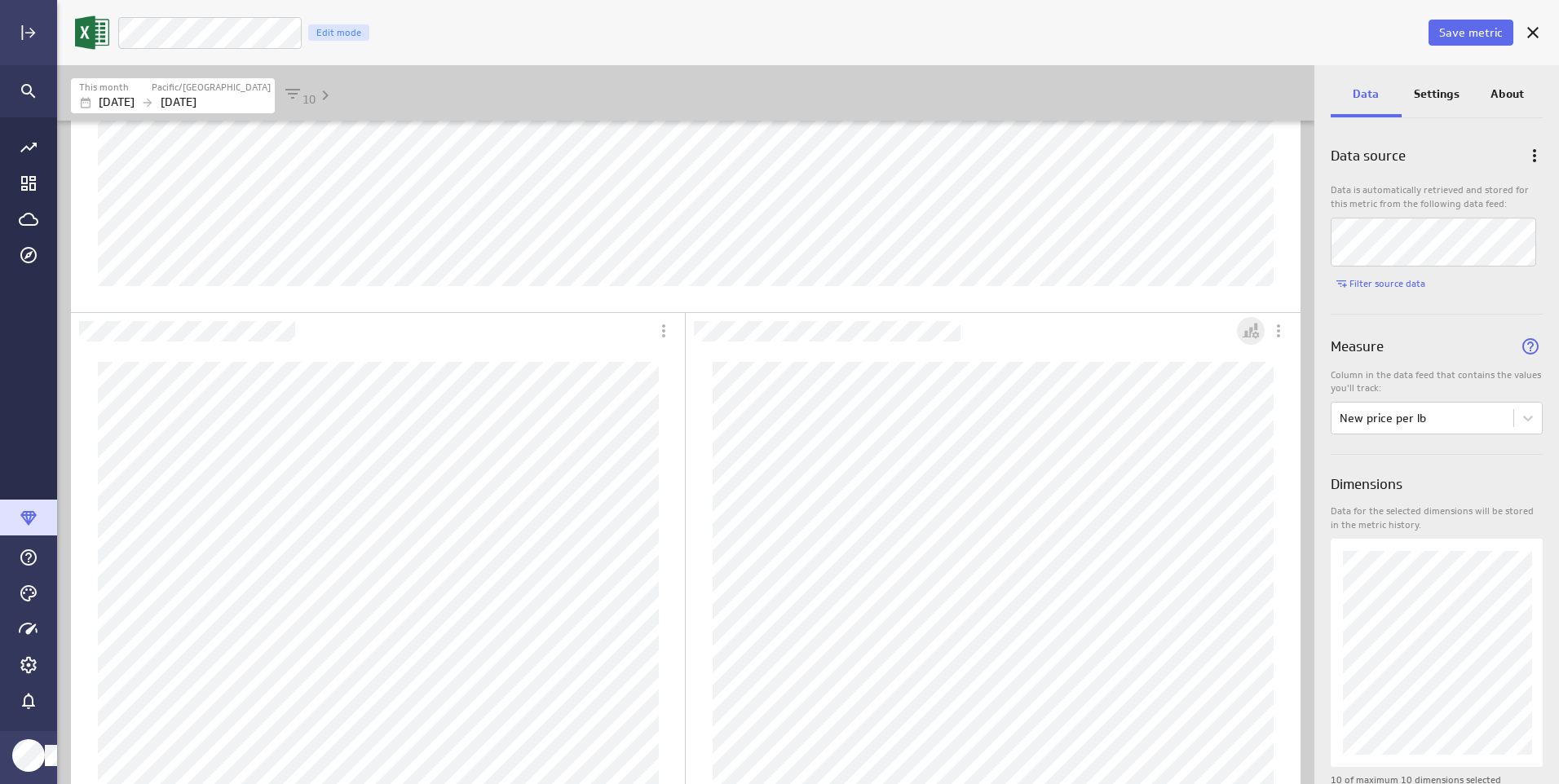
click at [1258, 332] on icon "Personalize view" at bounding box center [1251, 331] width 20 height 20
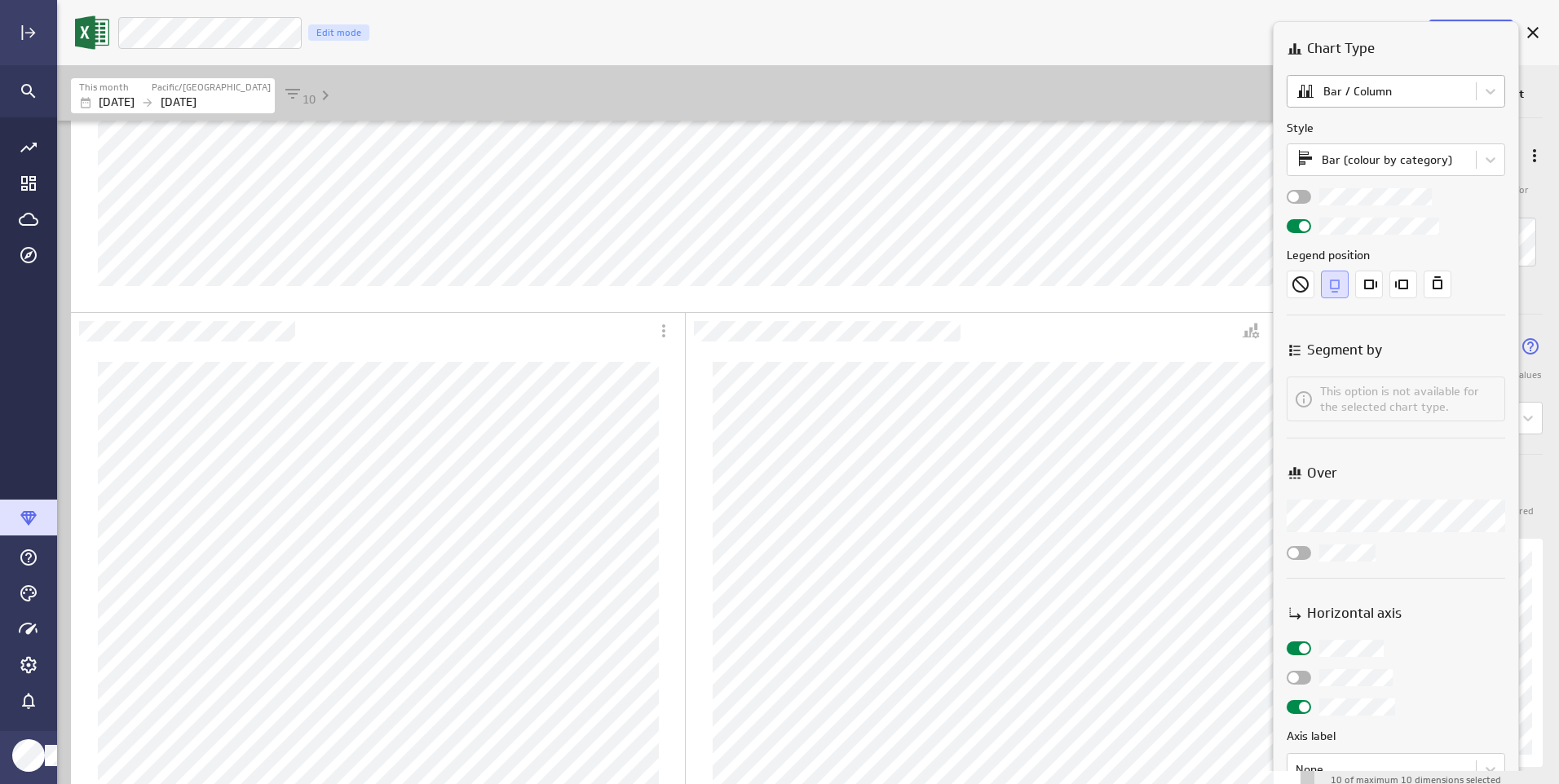
click at [1367, 97] on body "Save metric New price per lb Edit mode This month Pacific/Apia [DATE] [DATE] 10…" at bounding box center [780, 392] width 1559 height 784
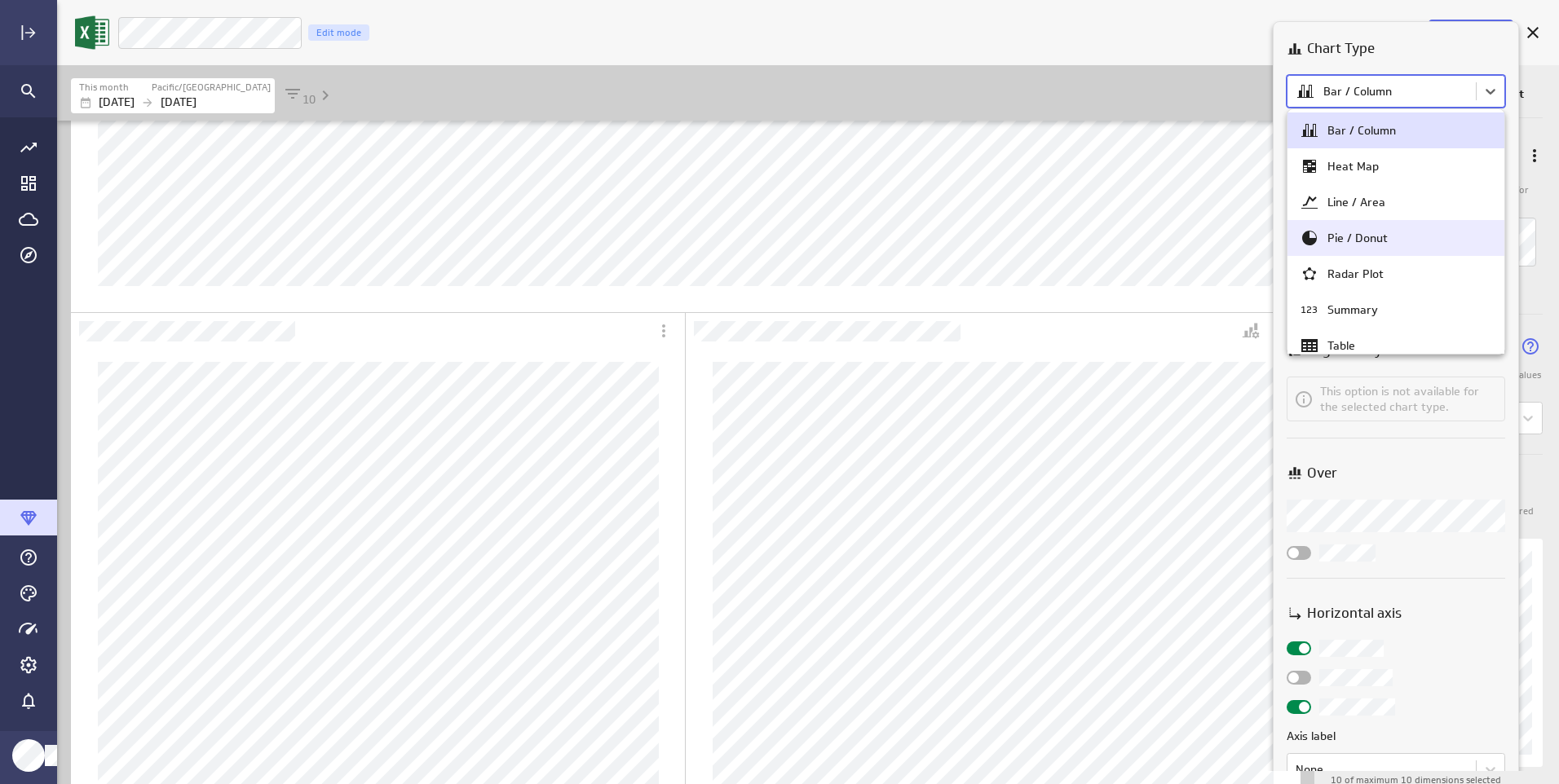
click at [1319, 240] on icon at bounding box center [1309, 238] width 20 height 20
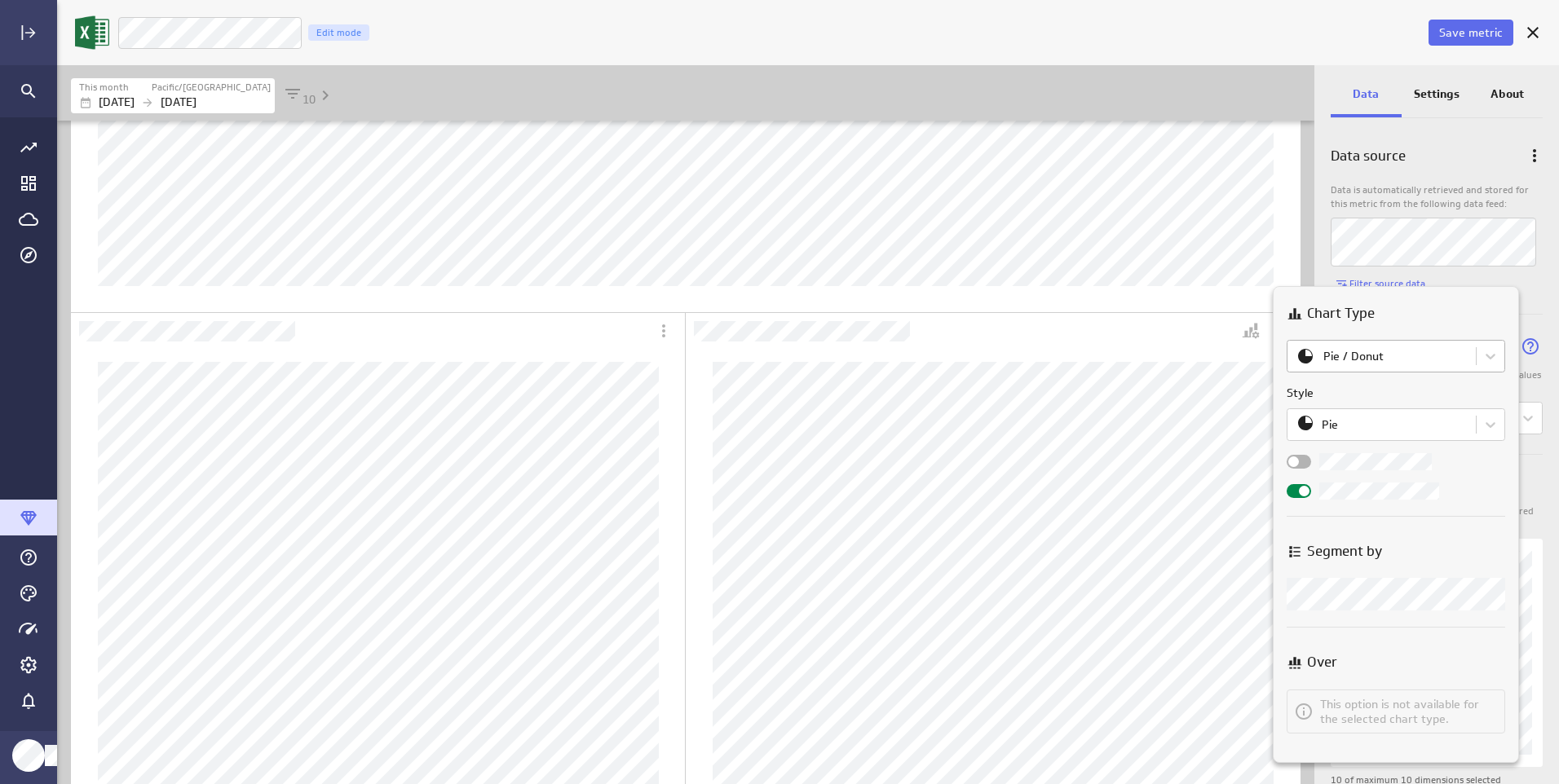
click at [1328, 351] on body "Save metric New price per lb Edit mode This month Pacific/Apia [DATE] [DATE] 10…" at bounding box center [780, 392] width 1559 height 784
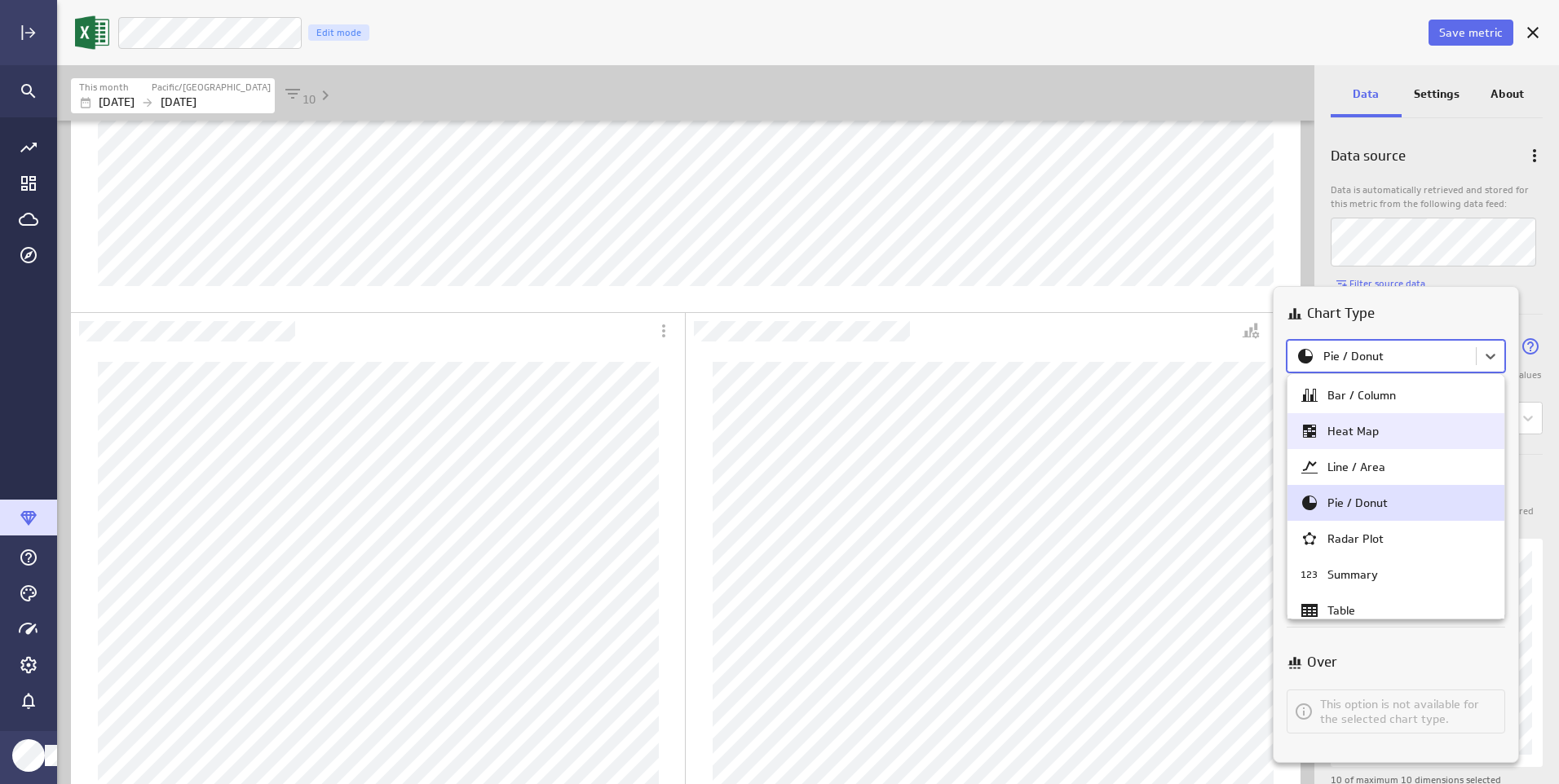
click at [1334, 438] on div "Heat Map" at bounding box center [1353, 430] width 51 height 15
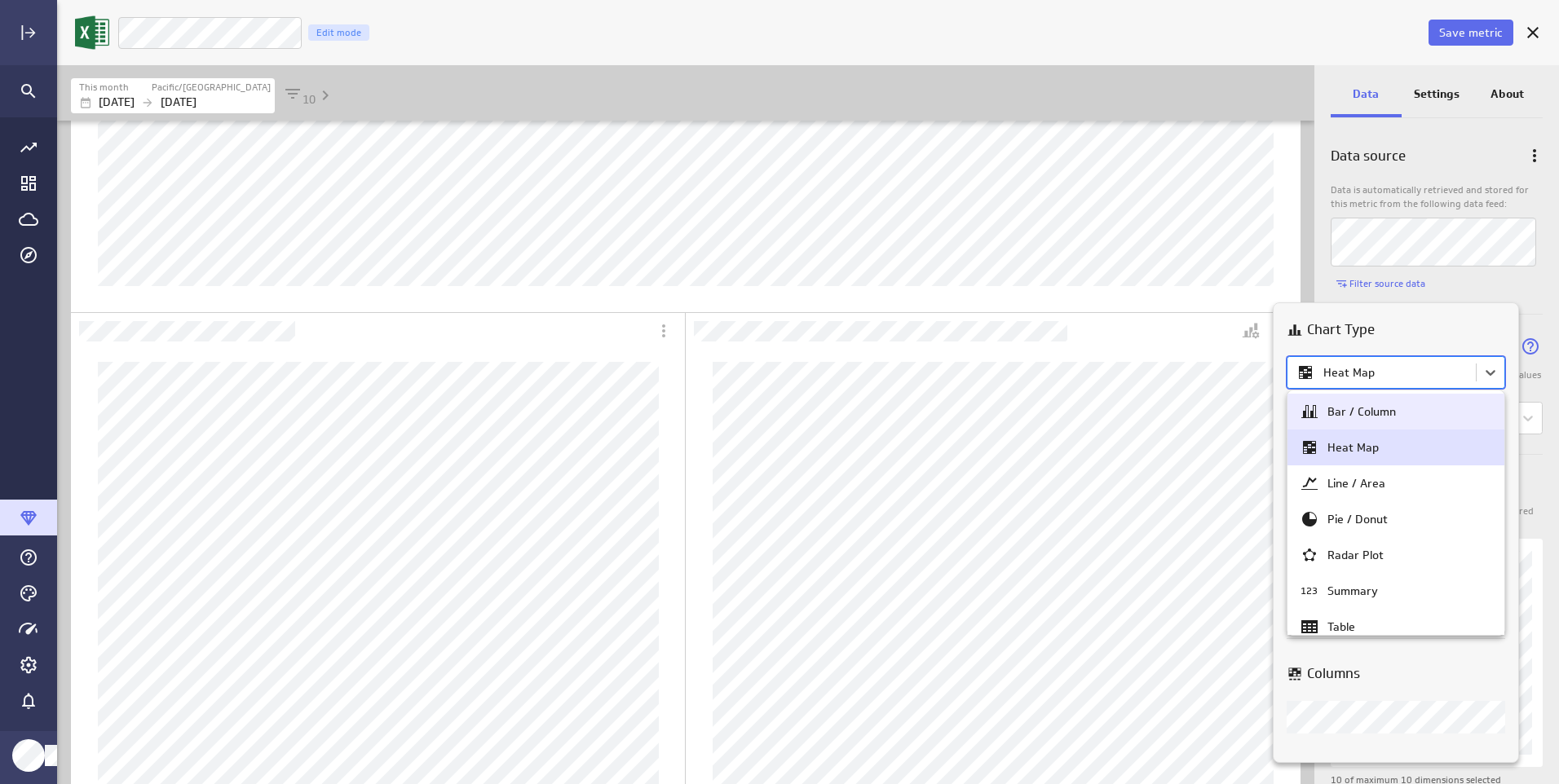
click at [1346, 373] on body "Save metric New price per lb Edit mode This month Pacific/Apia [DATE] [DATE] 10…" at bounding box center [780, 392] width 1559 height 784
click at [1343, 416] on div "Bar / Column" at bounding box center [1362, 411] width 69 height 15
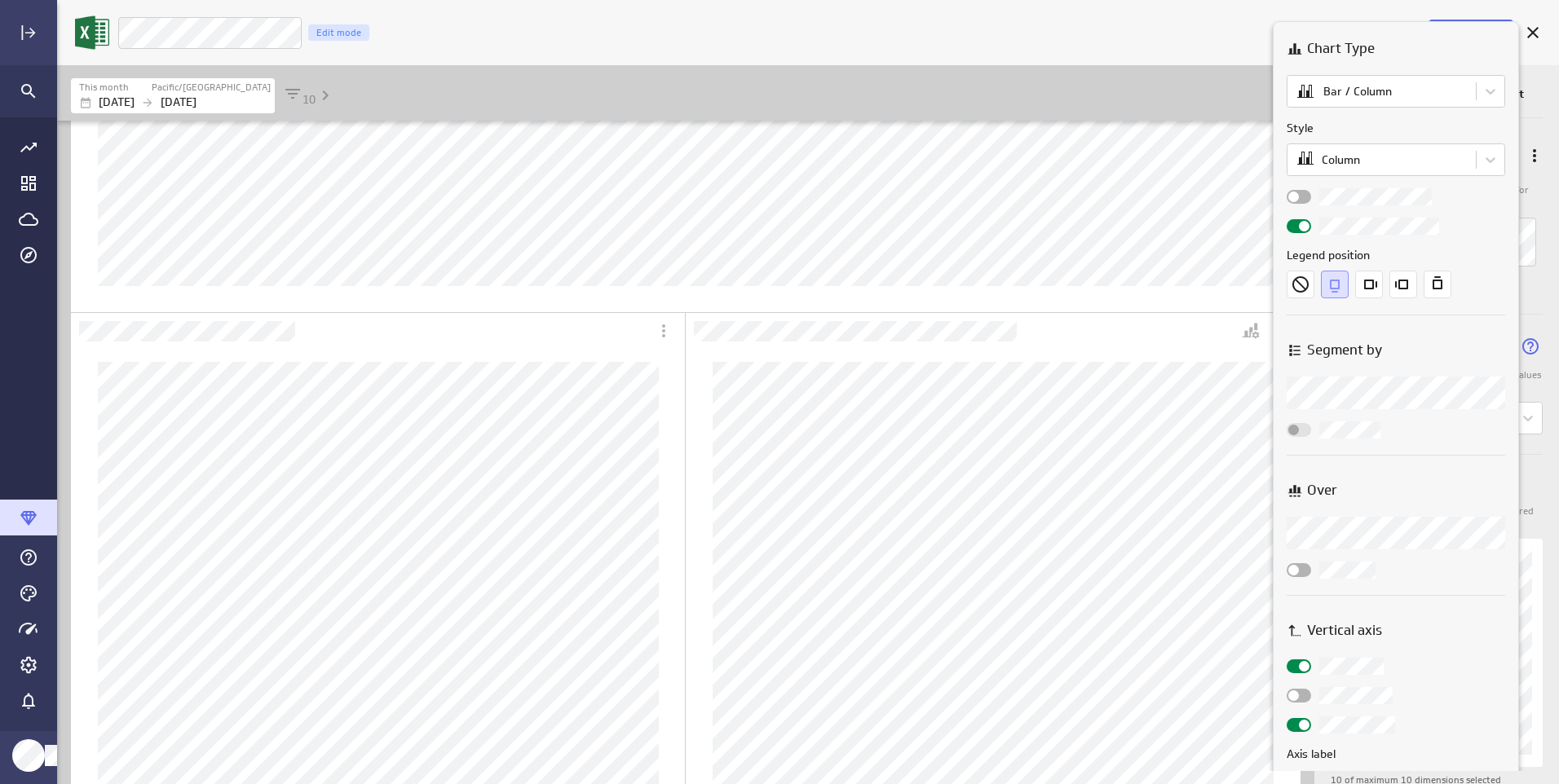
click at [1203, 66] on div at bounding box center [780, 392] width 1559 height 784
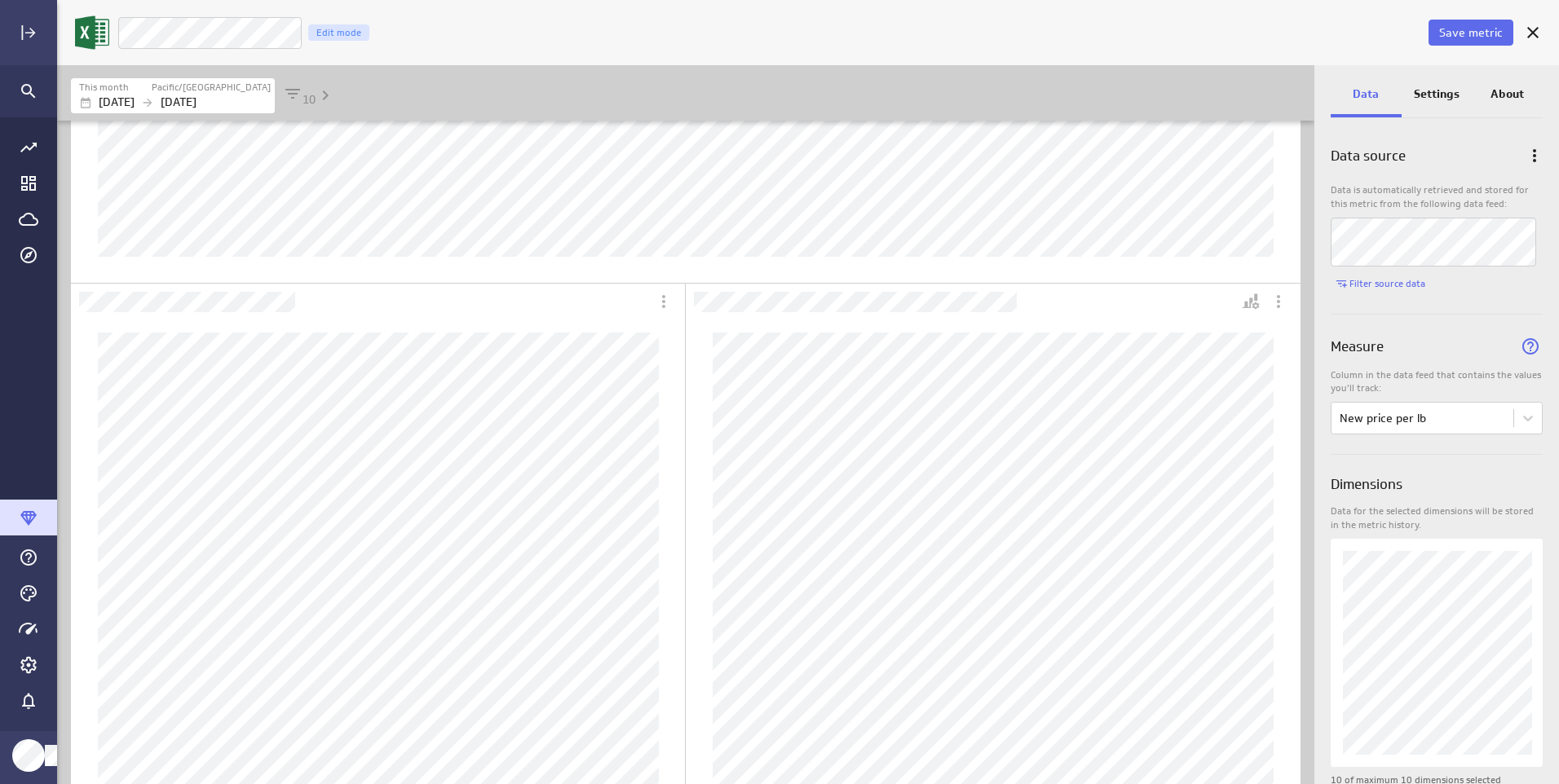
scroll to position [542, 0]
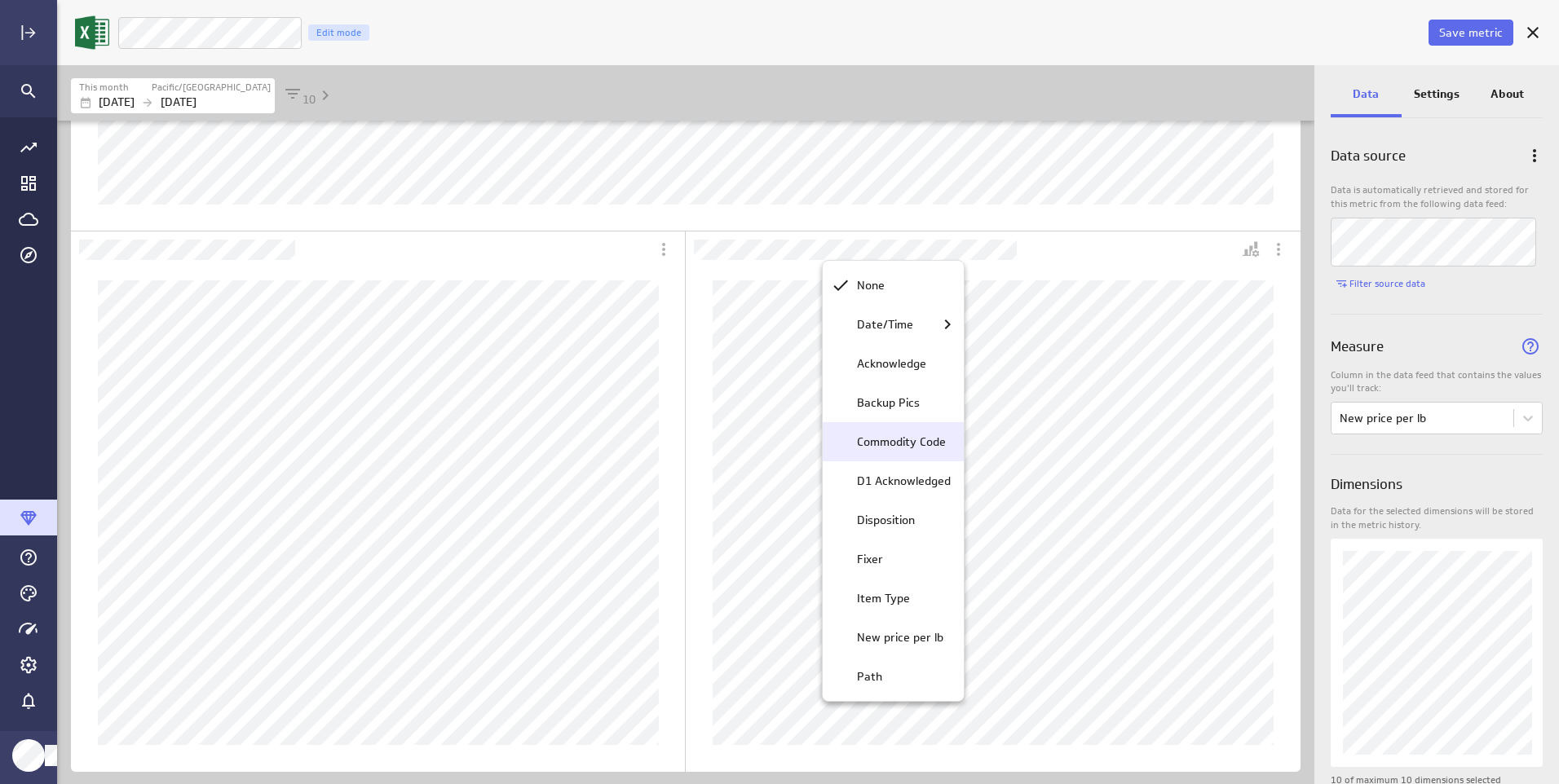
click at [884, 446] on p "Commodity Code" at bounding box center [901, 441] width 89 height 17
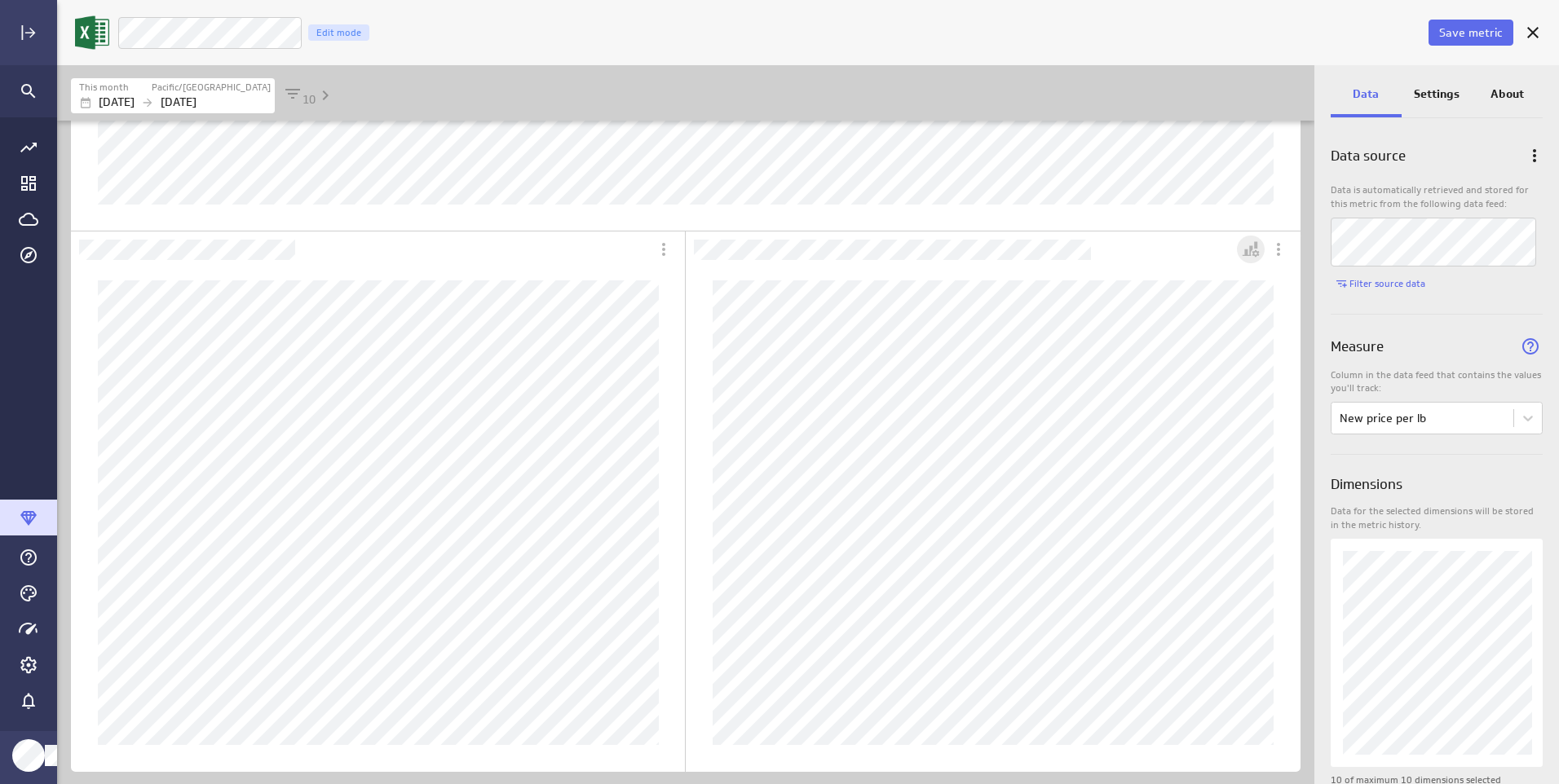
click at [1257, 253] on icon "Personalize view" at bounding box center [1255, 253] width 7 height 7
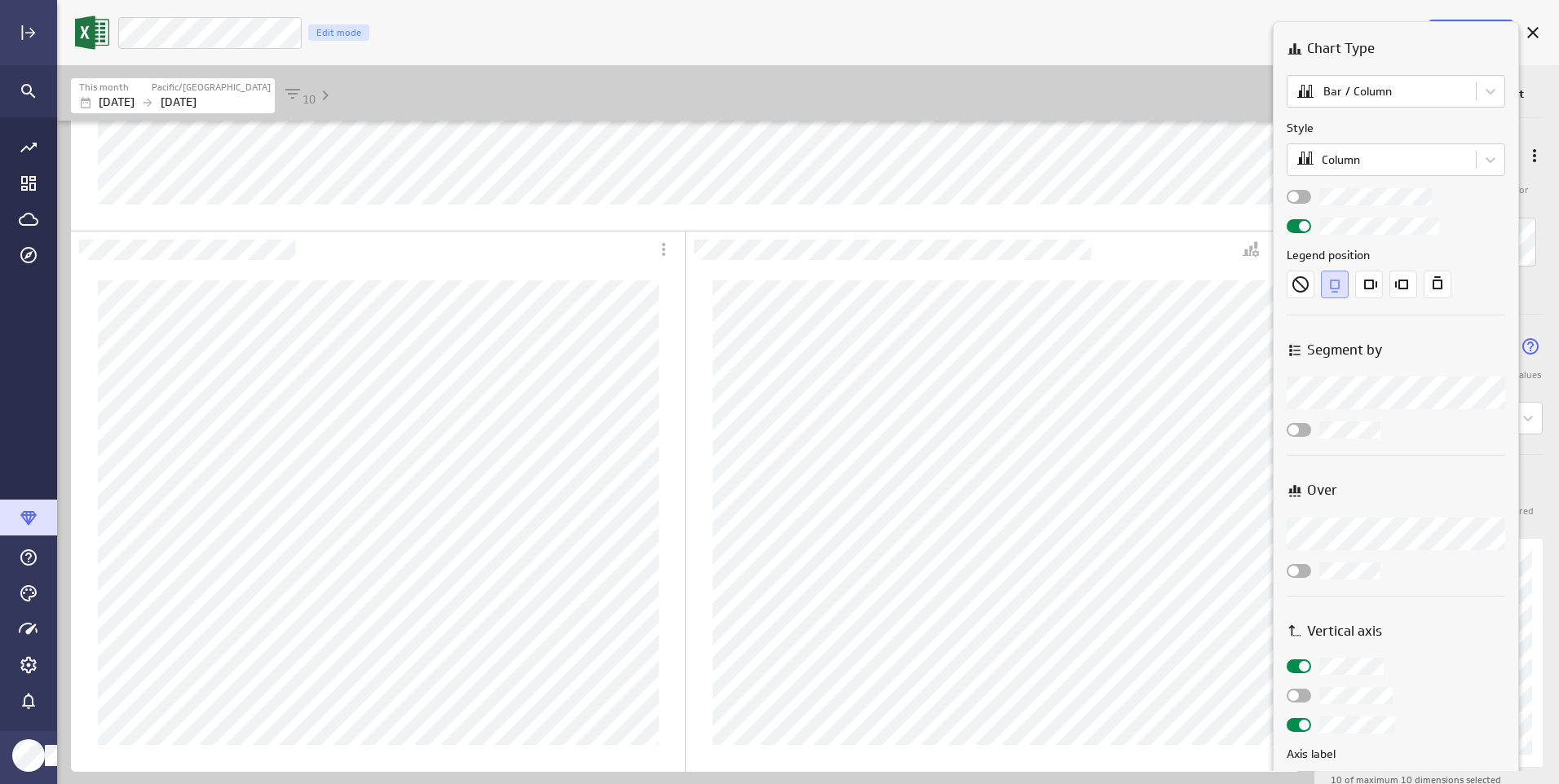
click at [0, 0] on input "checkbox" at bounding box center [0, 0] width 0 height 0
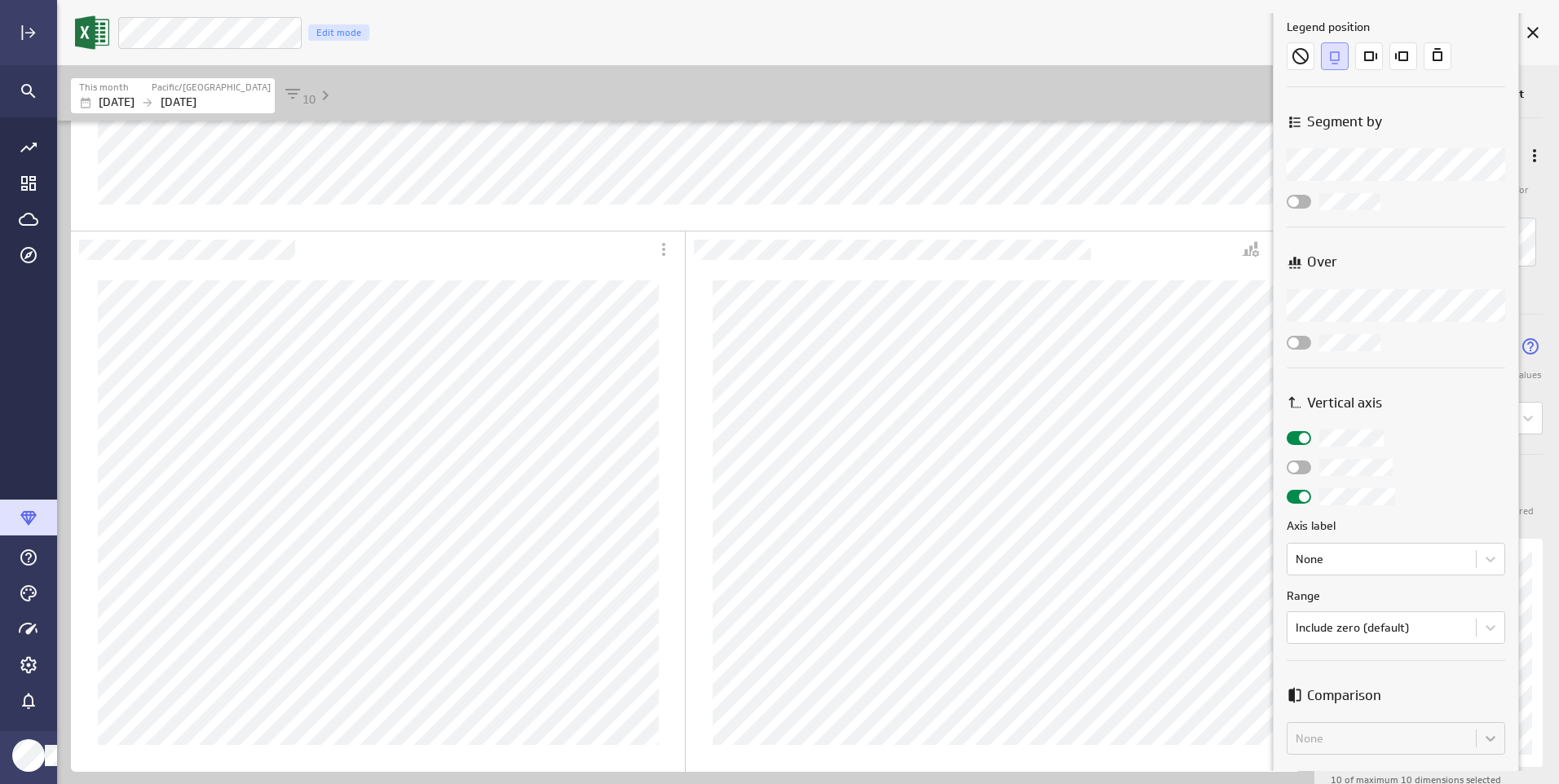
scroll to position [326, 0]
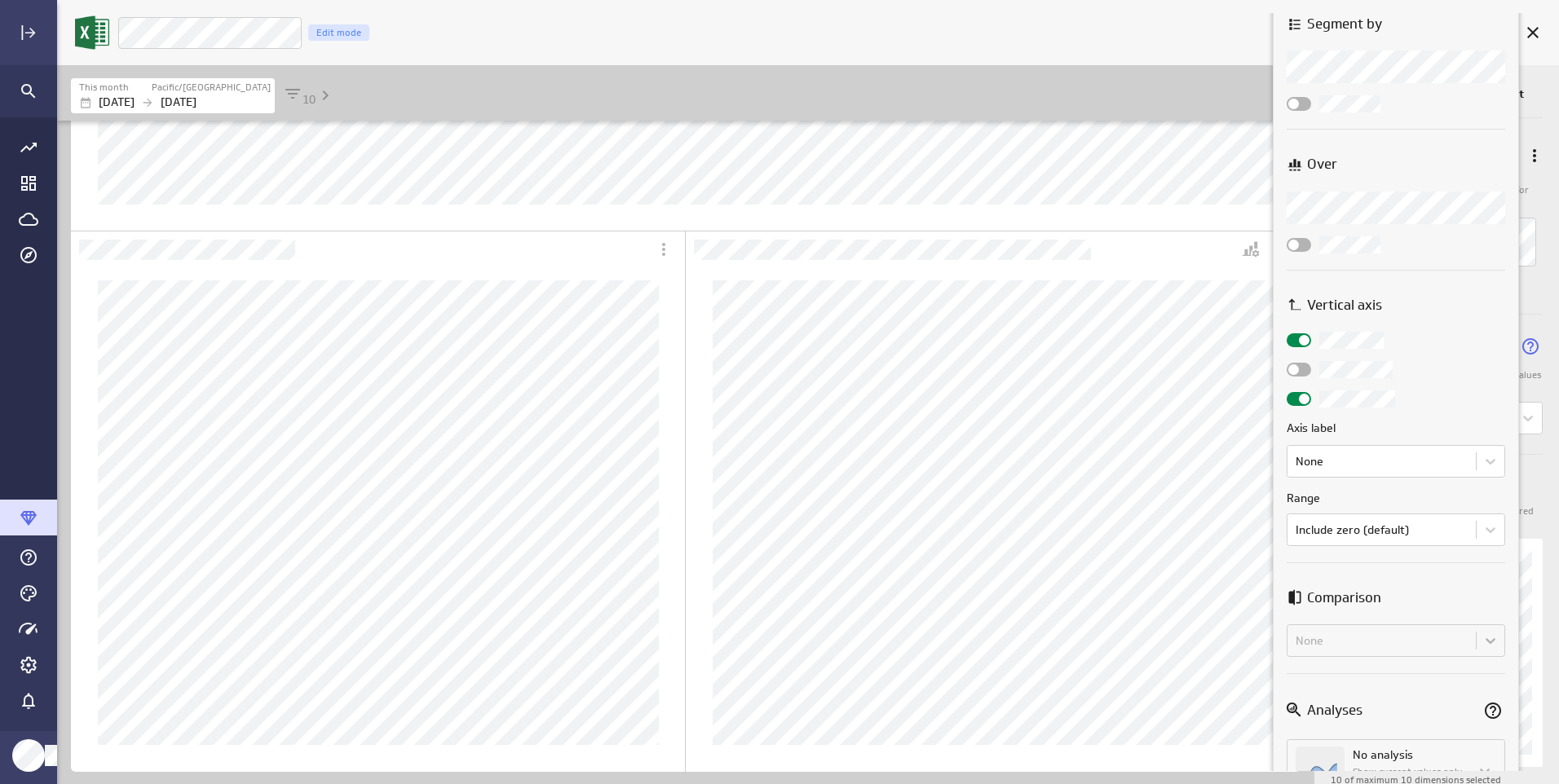
click at [1304, 368] on div at bounding box center [1298, 369] width 25 height 14
click at [0, 0] on input "checkbox" at bounding box center [0, 0] width 0 height 0
click at [1325, 466] on body "Save metric New price per lb Edit mode This month Pacific/Apia [DATE] [DATE] 10…" at bounding box center [780, 392] width 1559 height 784
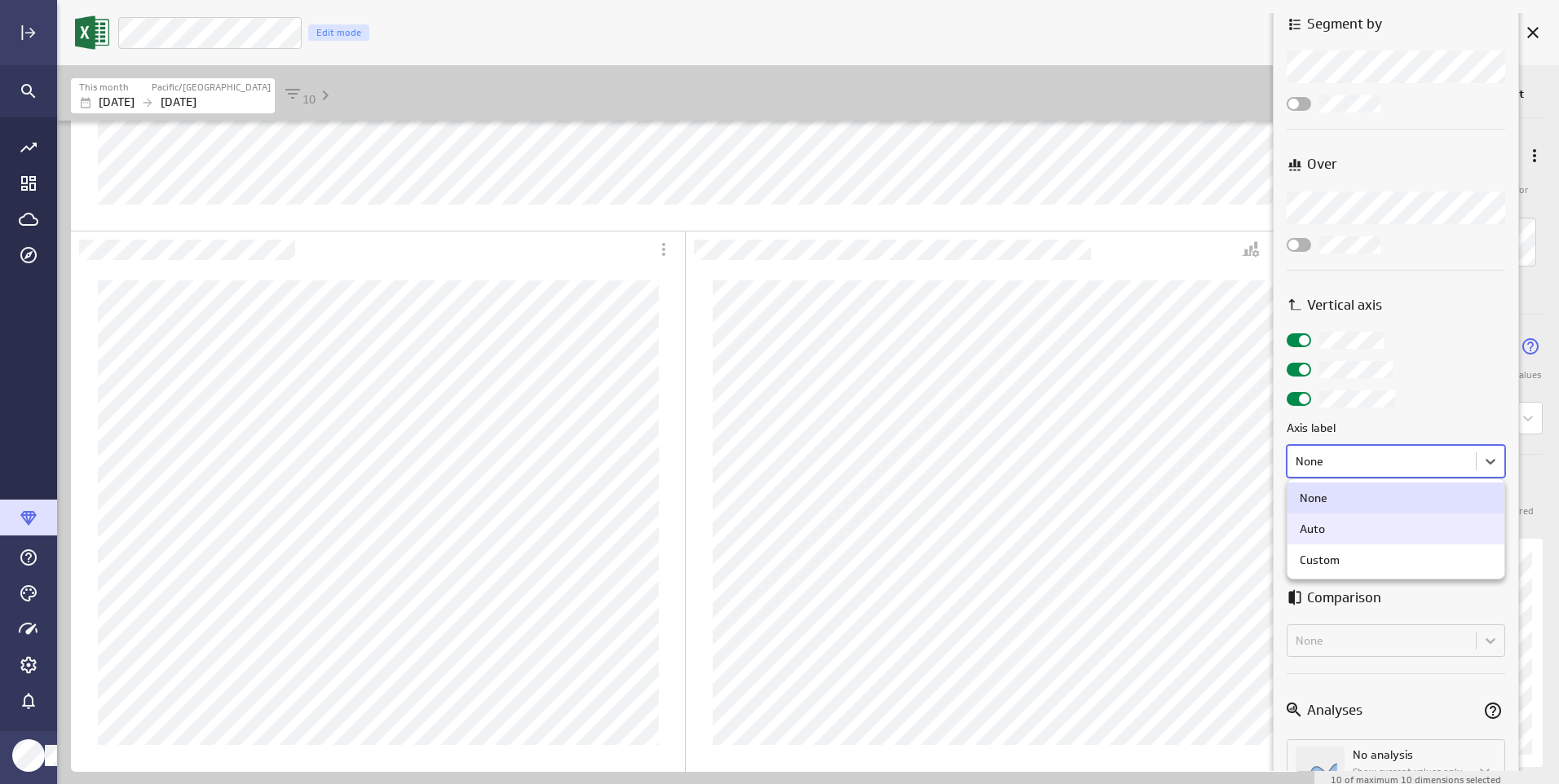
click at [1314, 529] on div "Auto" at bounding box center [1312, 528] width 25 height 15
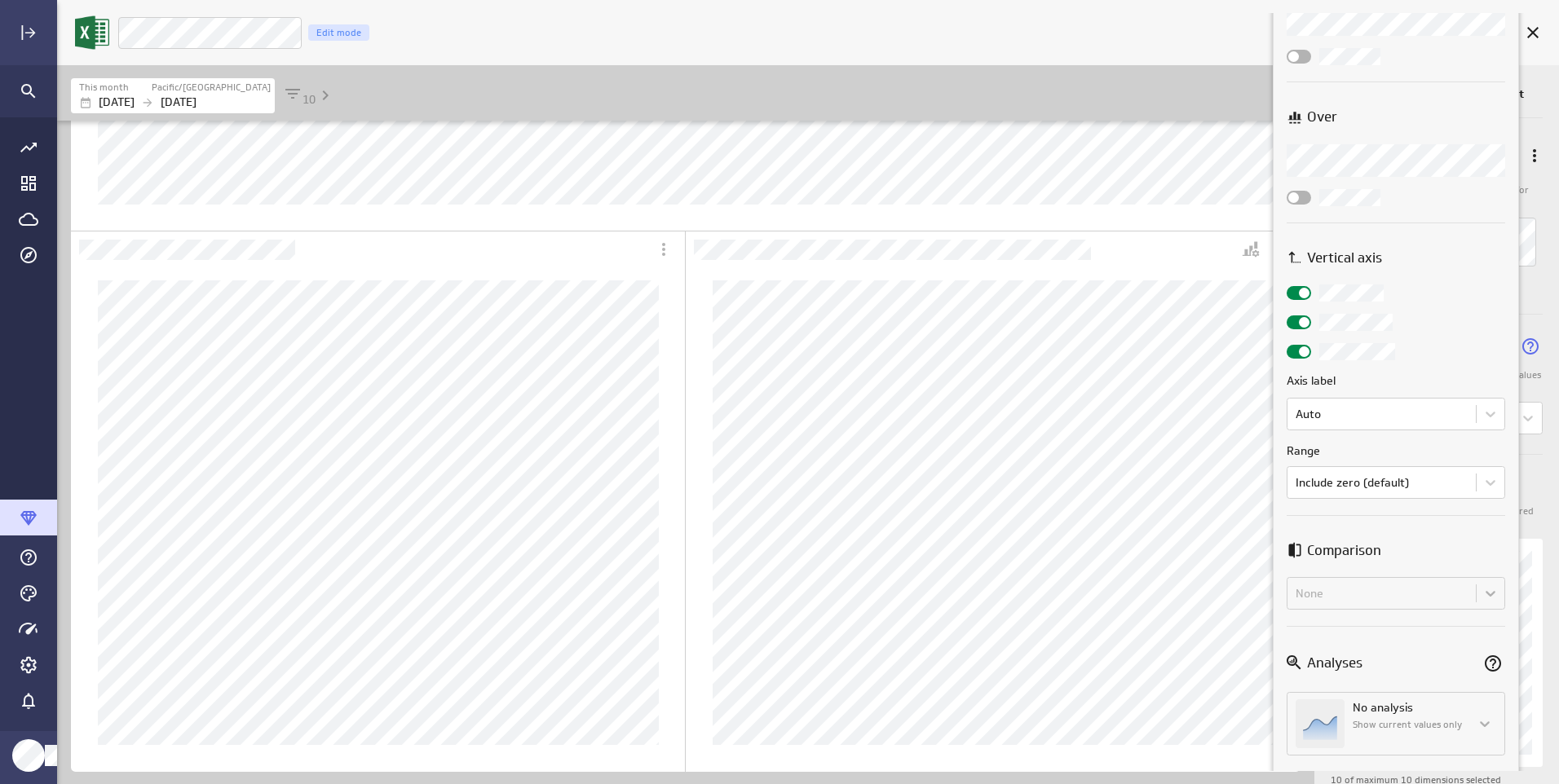
scroll to position [395, 0]
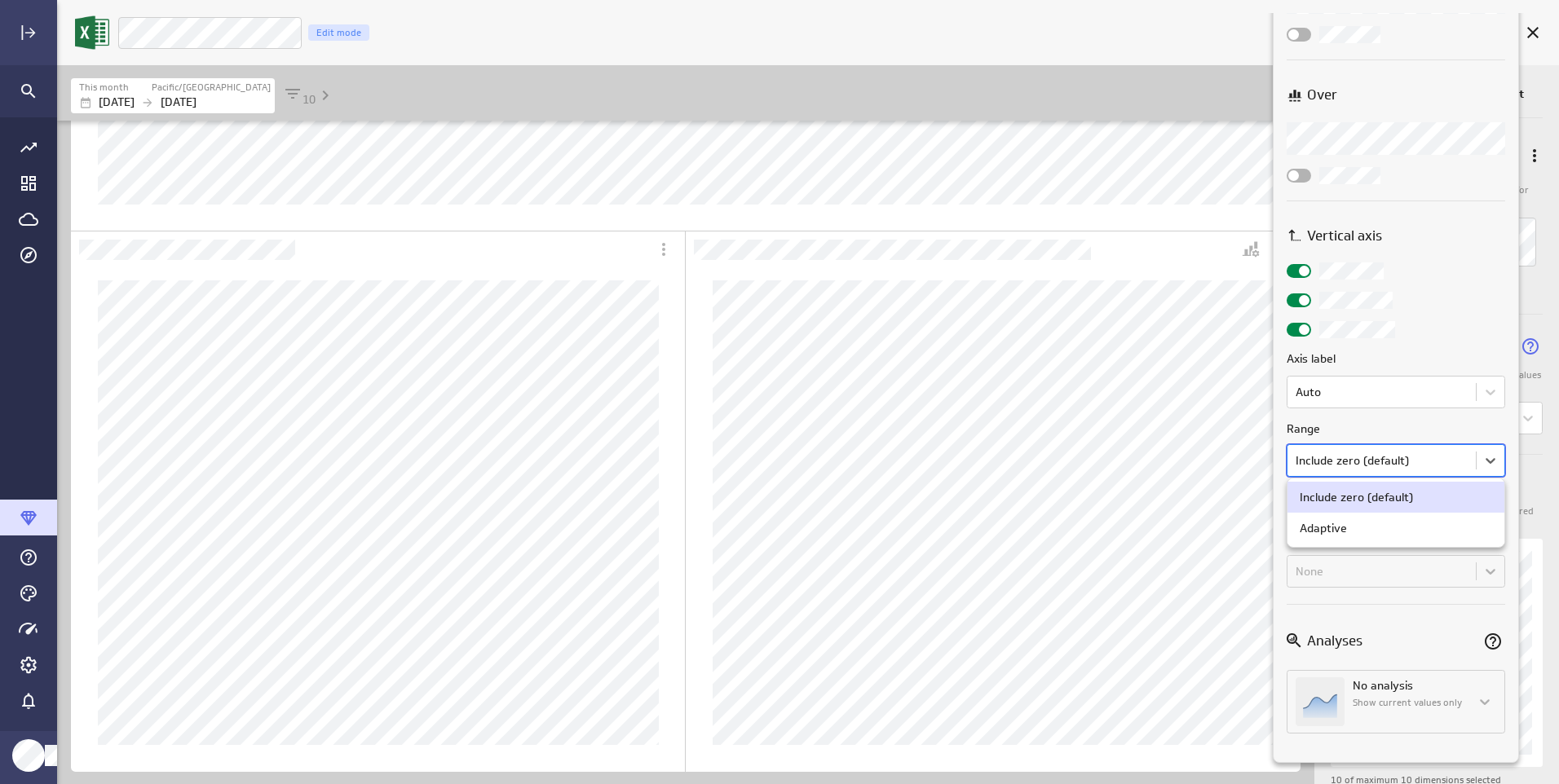
click at [1370, 466] on body "Save metric New price per lb Edit mode This month Pacific/Apia [DATE] [DATE] 10…" at bounding box center [780, 392] width 1559 height 784
click at [1370, 466] on div at bounding box center [780, 392] width 1559 height 784
click at [1497, 579] on div "None" at bounding box center [1395, 570] width 219 height 32
click at [1496, 580] on div "None" at bounding box center [1395, 570] width 219 height 32
click at [1204, 62] on div at bounding box center [780, 392] width 1559 height 784
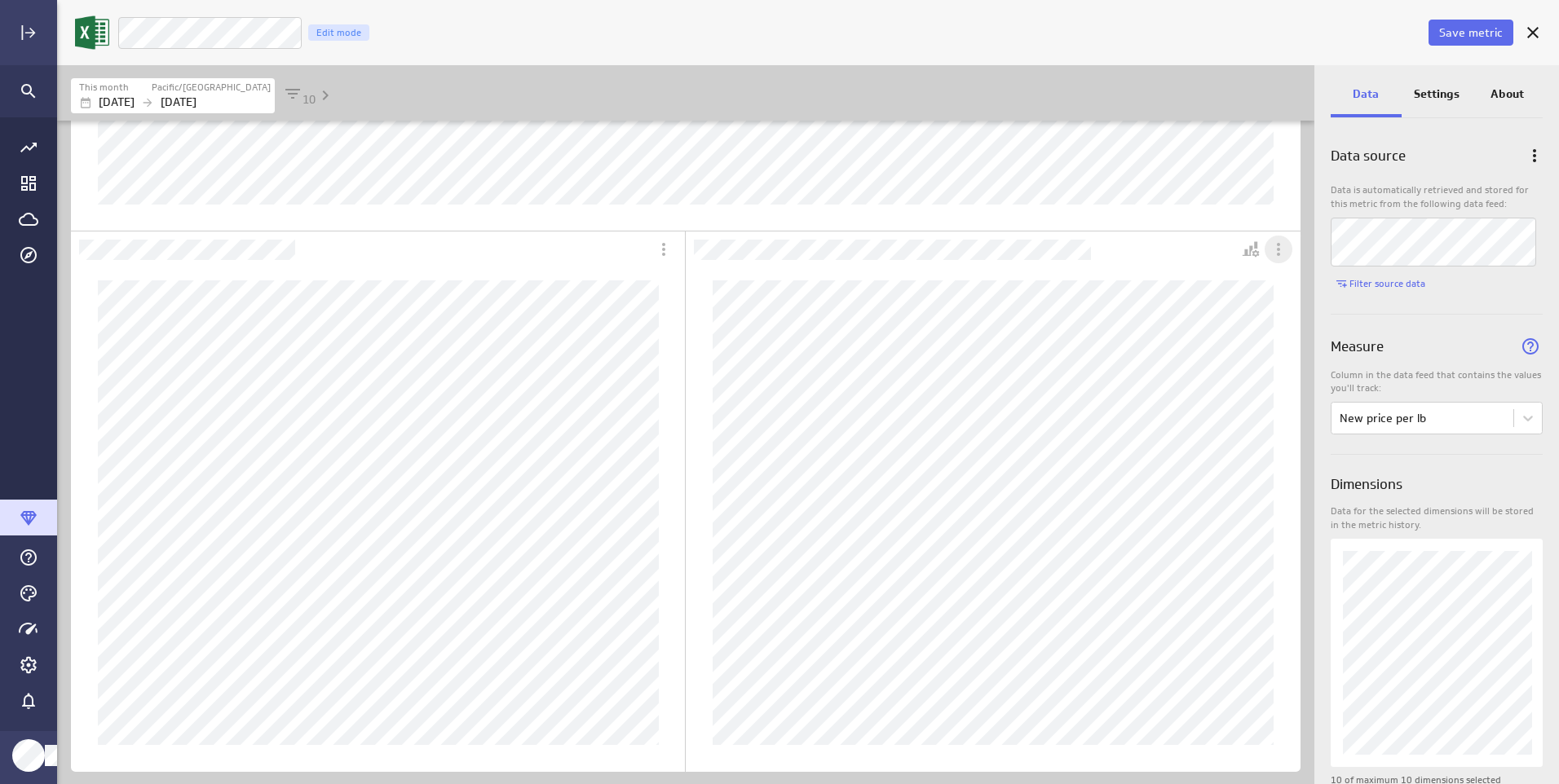
click at [1282, 253] on icon "More actions" at bounding box center [1279, 249] width 20 height 20
click at [1197, 274] on div at bounding box center [780, 392] width 1559 height 784
click at [1254, 254] on icon "Personalize view" at bounding box center [1255, 253] width 7 height 7
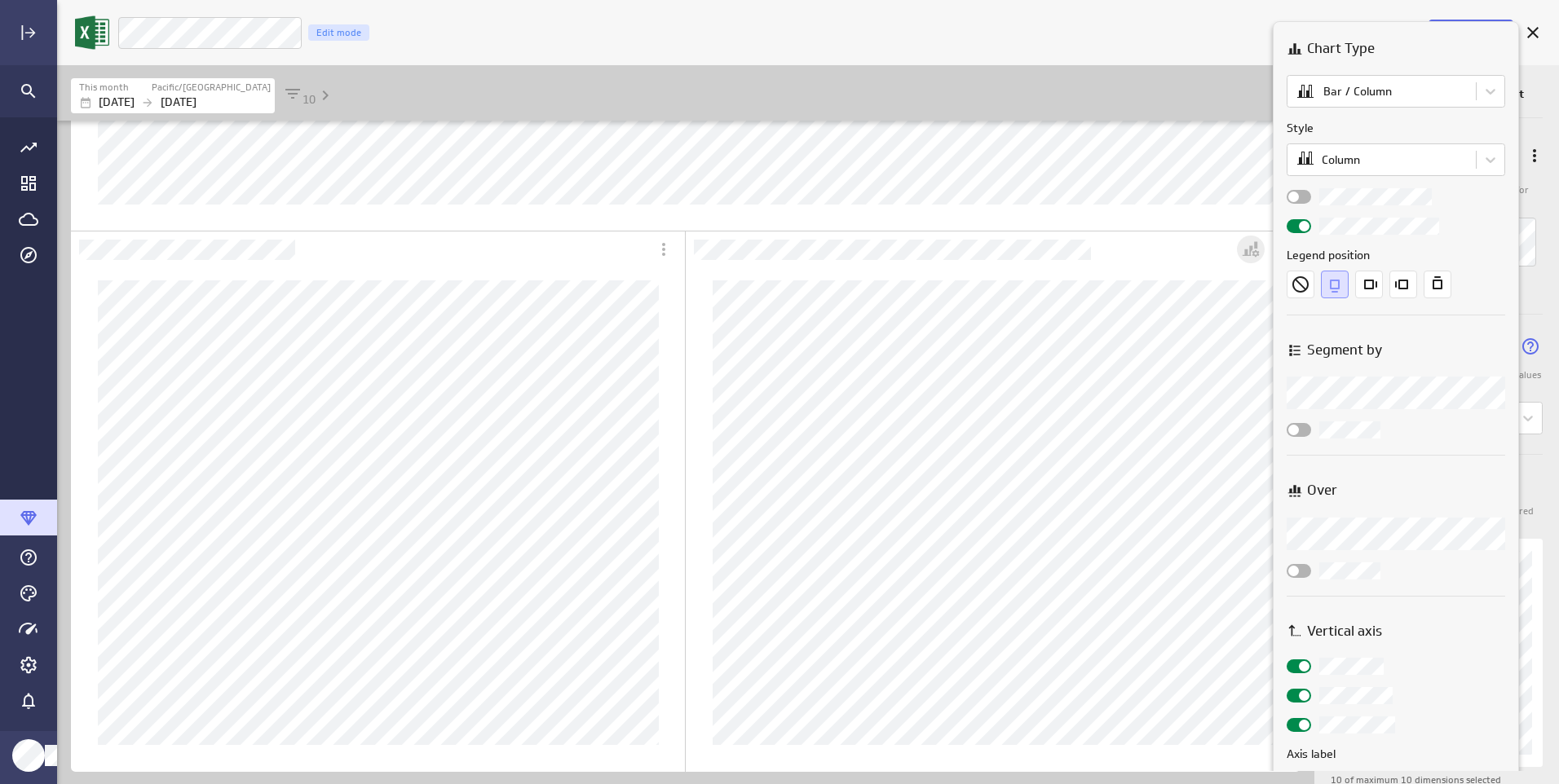
click at [1254, 254] on div at bounding box center [780, 392] width 1559 height 784
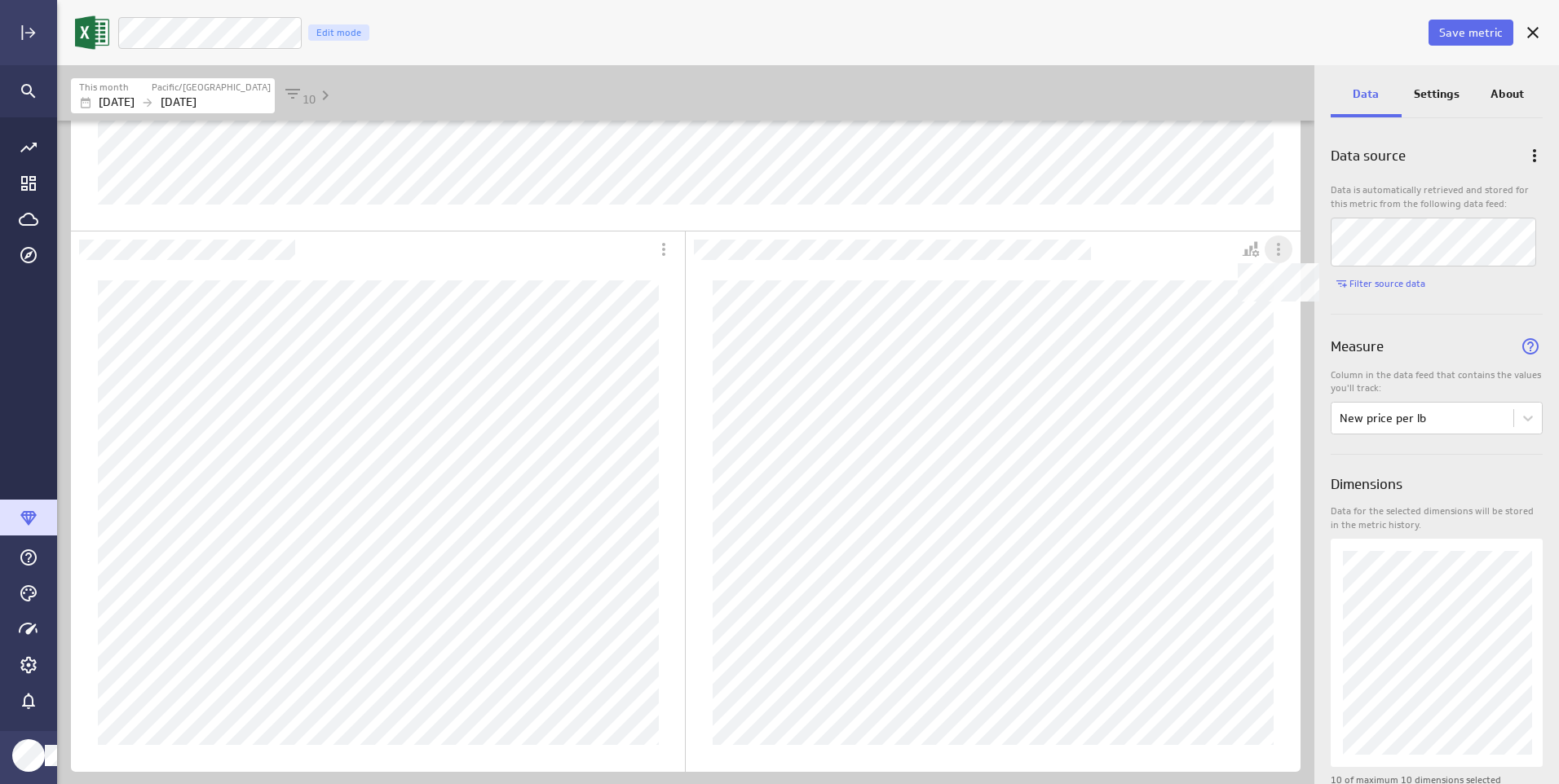
click at [1273, 248] on icon "Dashboard Widget" at bounding box center [1279, 249] width 20 height 20
click at [1187, 254] on div at bounding box center [780, 392] width 1559 height 784
click at [1257, 254] on icon "Personalize view" at bounding box center [1255, 253] width 7 height 7
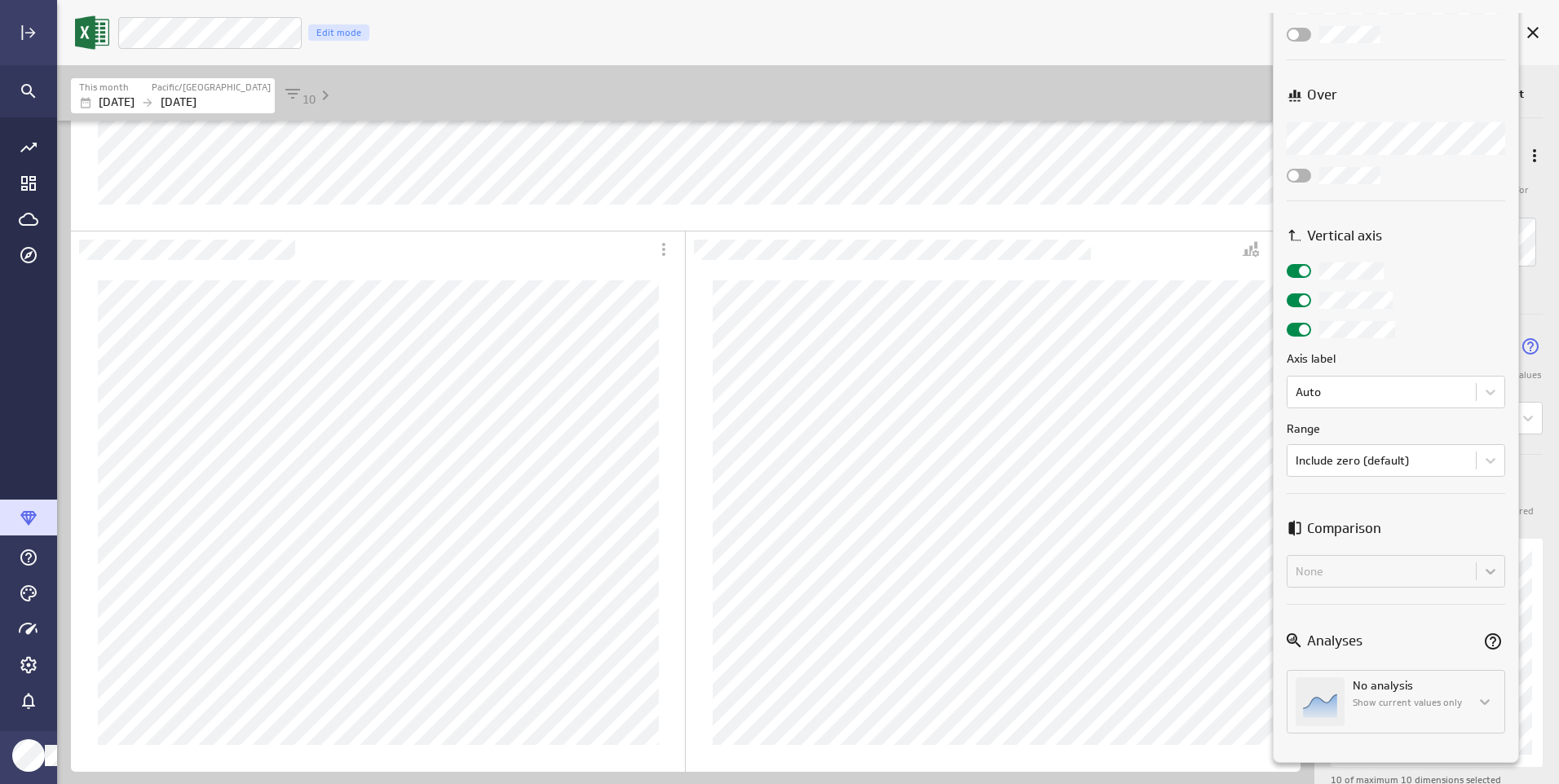
click at [1227, 39] on div at bounding box center [780, 392] width 1559 height 784
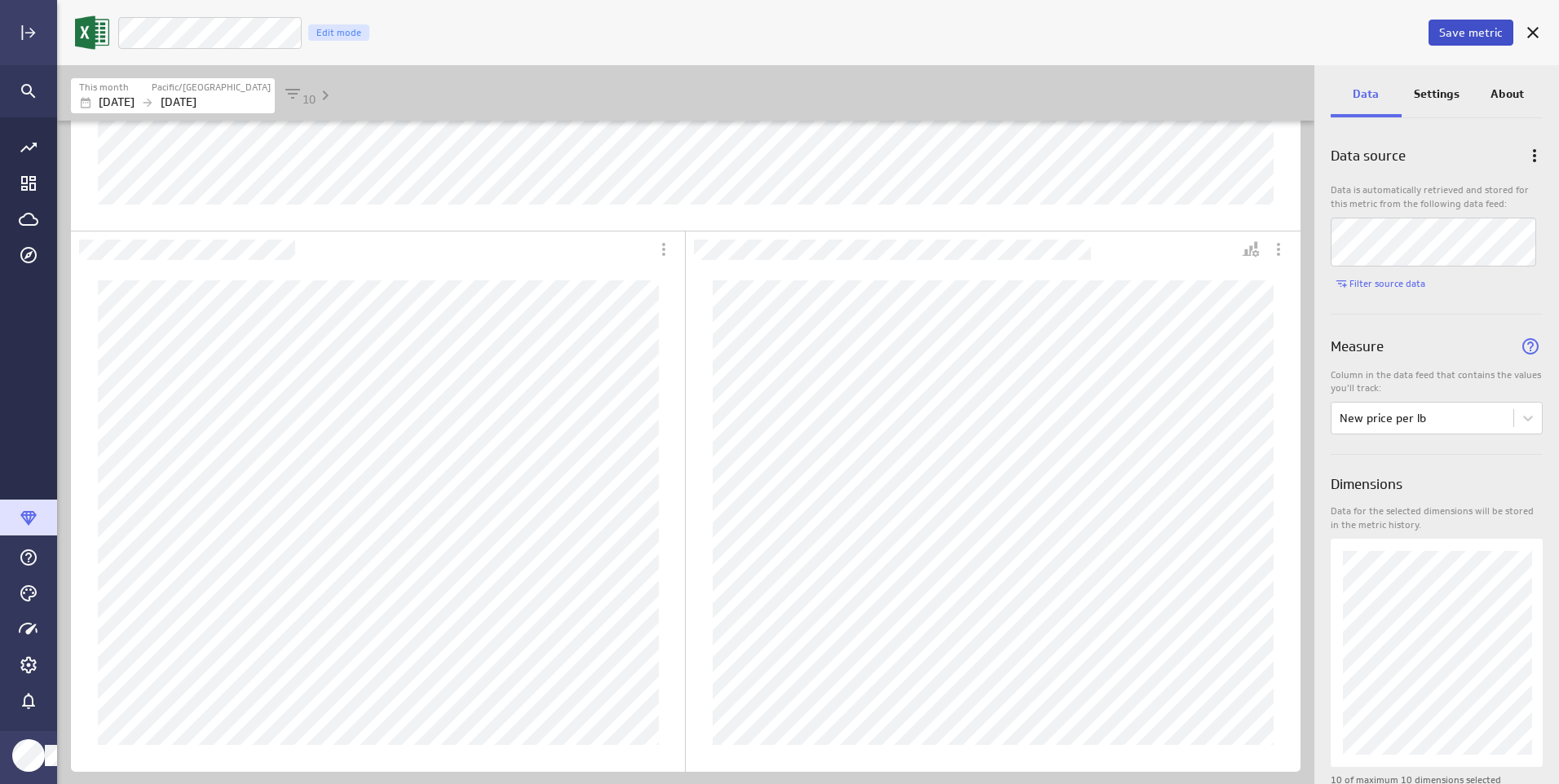
click at [1469, 34] on span "Save metric" at bounding box center [1471, 32] width 64 height 15
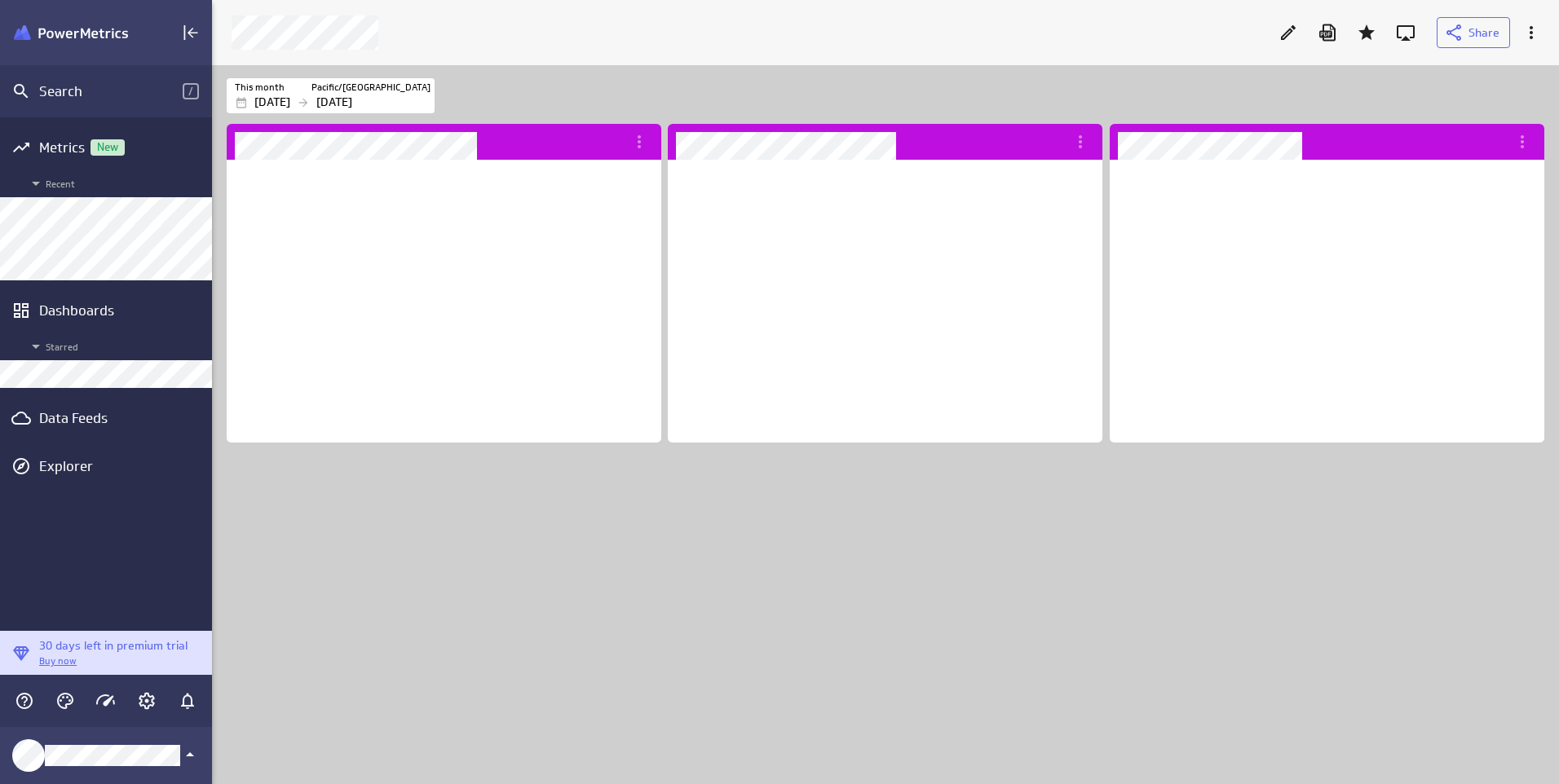
scroll to position [283, 435]
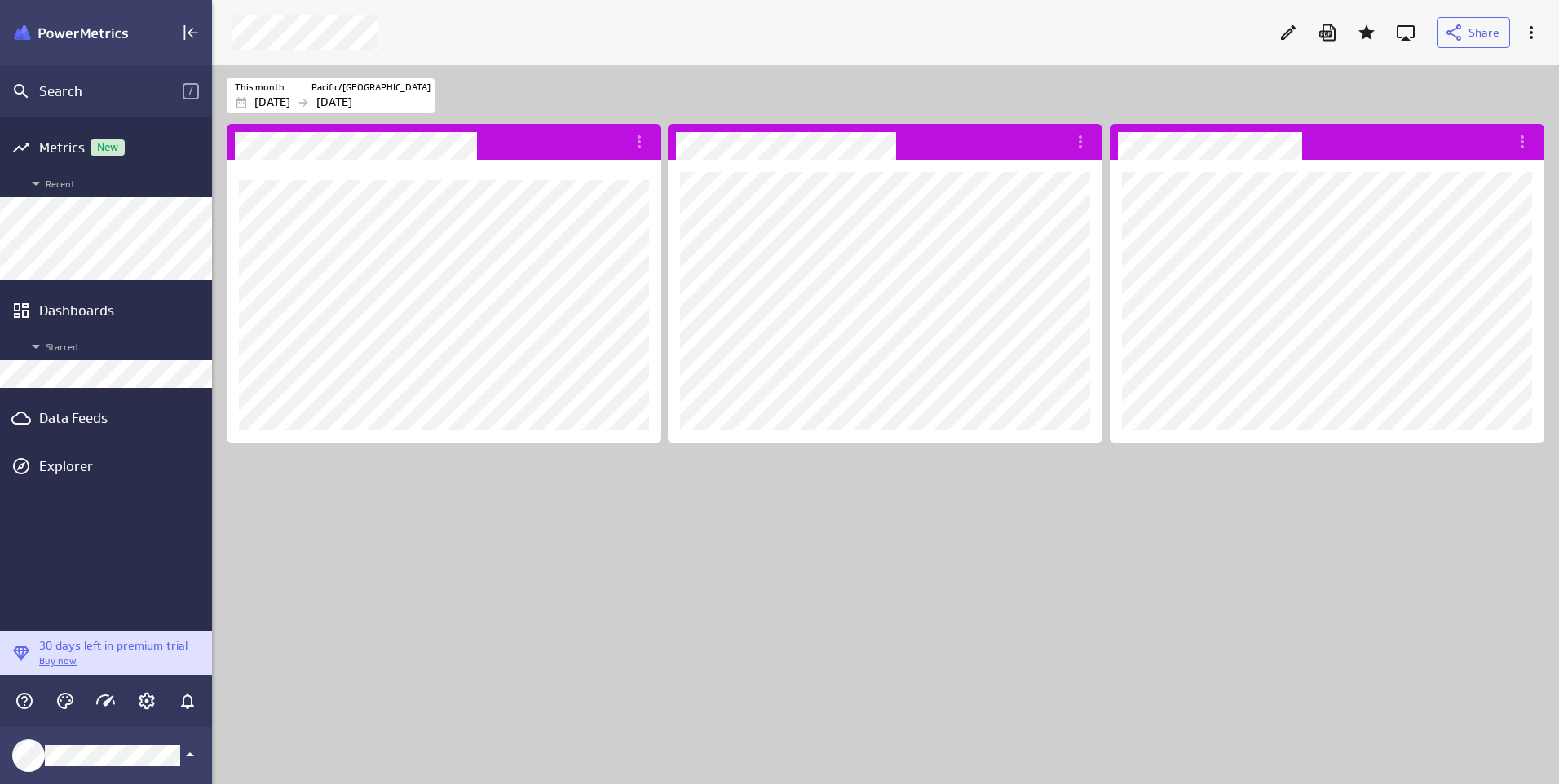
drag, startPoint x: 1428, startPoint y: 137, endPoint x: 1394, endPoint y: 527, distance: 391.5
click at [1394, 527] on div "Dashboard content with 3 widgets" at bounding box center [888, 452] width 1331 height 663
click at [1537, 27] on icon "More actions" at bounding box center [1532, 32] width 20 height 20
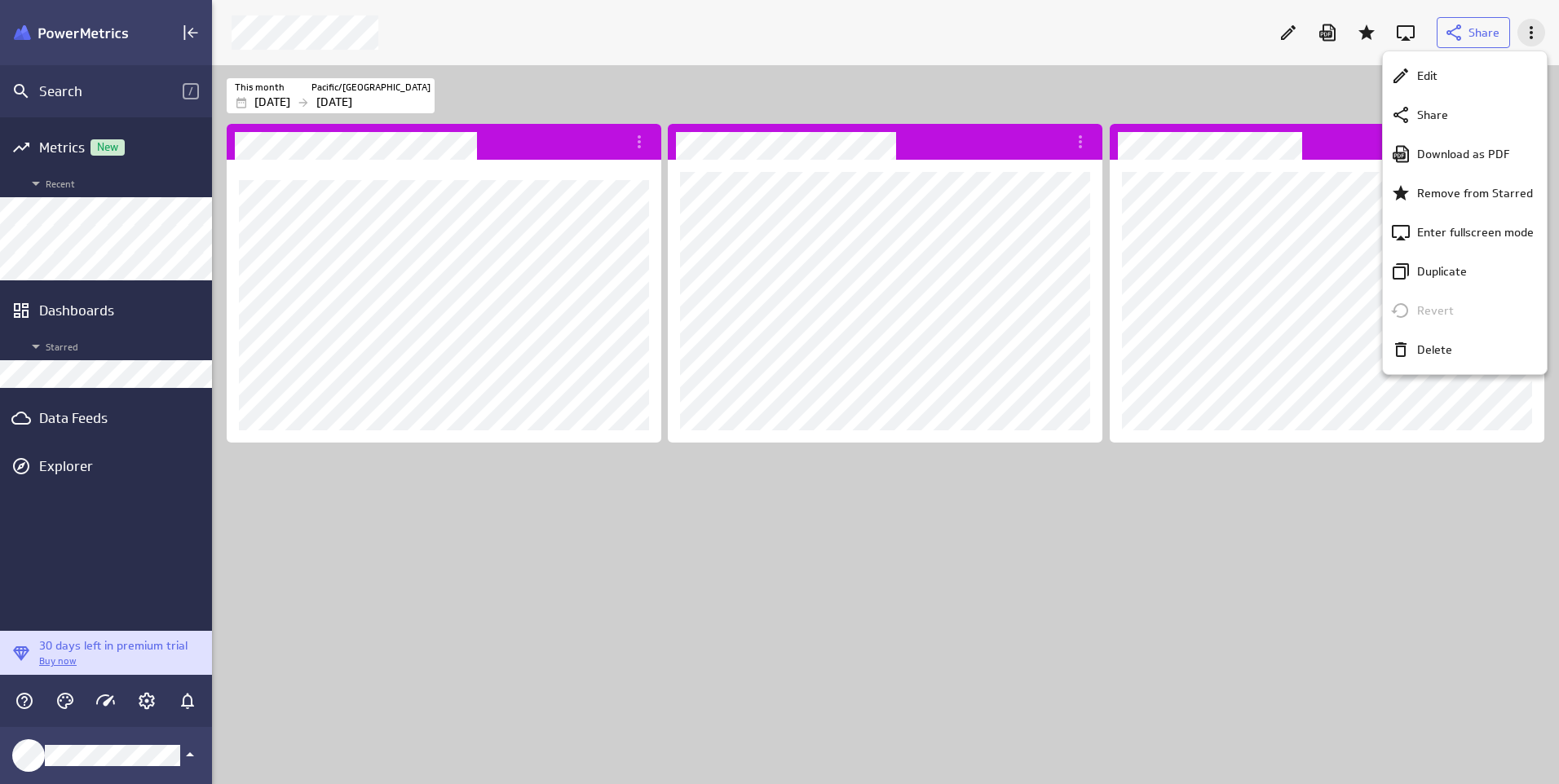
click at [1537, 27] on div at bounding box center [780, 392] width 1559 height 784
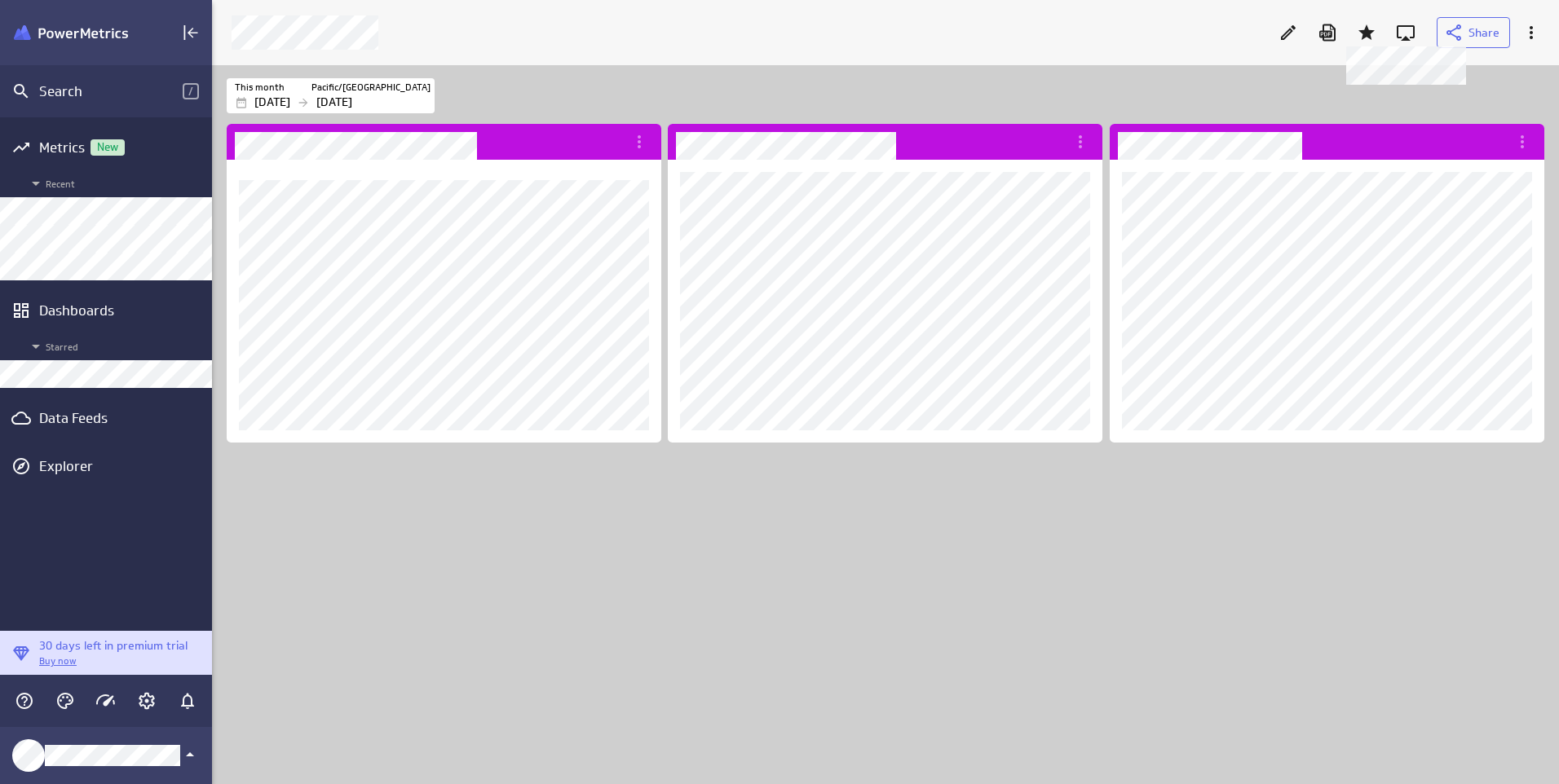
drag, startPoint x: 1414, startPoint y: 32, endPoint x: 1417, endPoint y: 93, distance: 61.1
click at [1414, 32] on icon at bounding box center [1406, 32] width 20 height 20
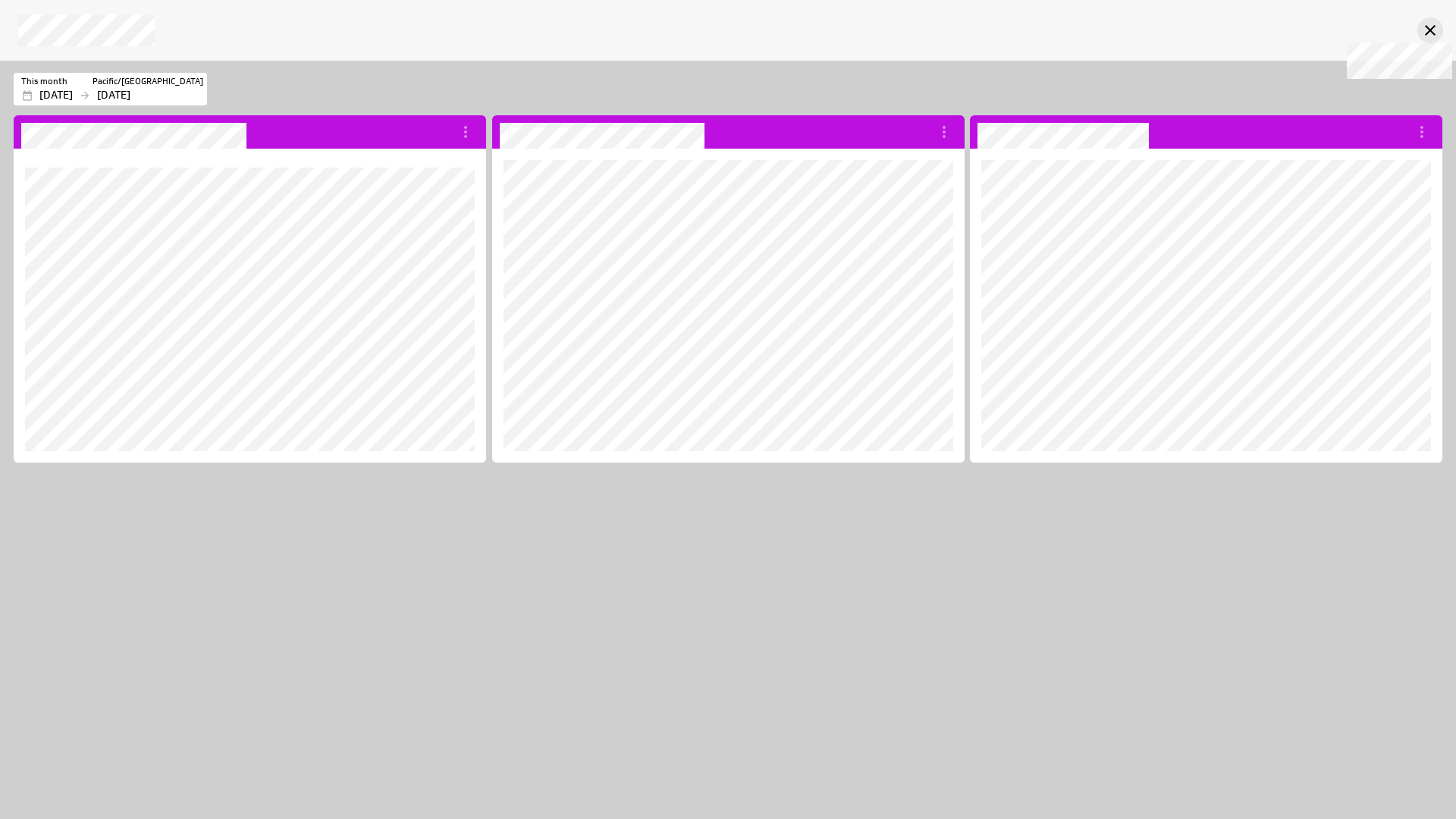
click at [1421, 30] on icon at bounding box center [1430, 30] width 18 height 18
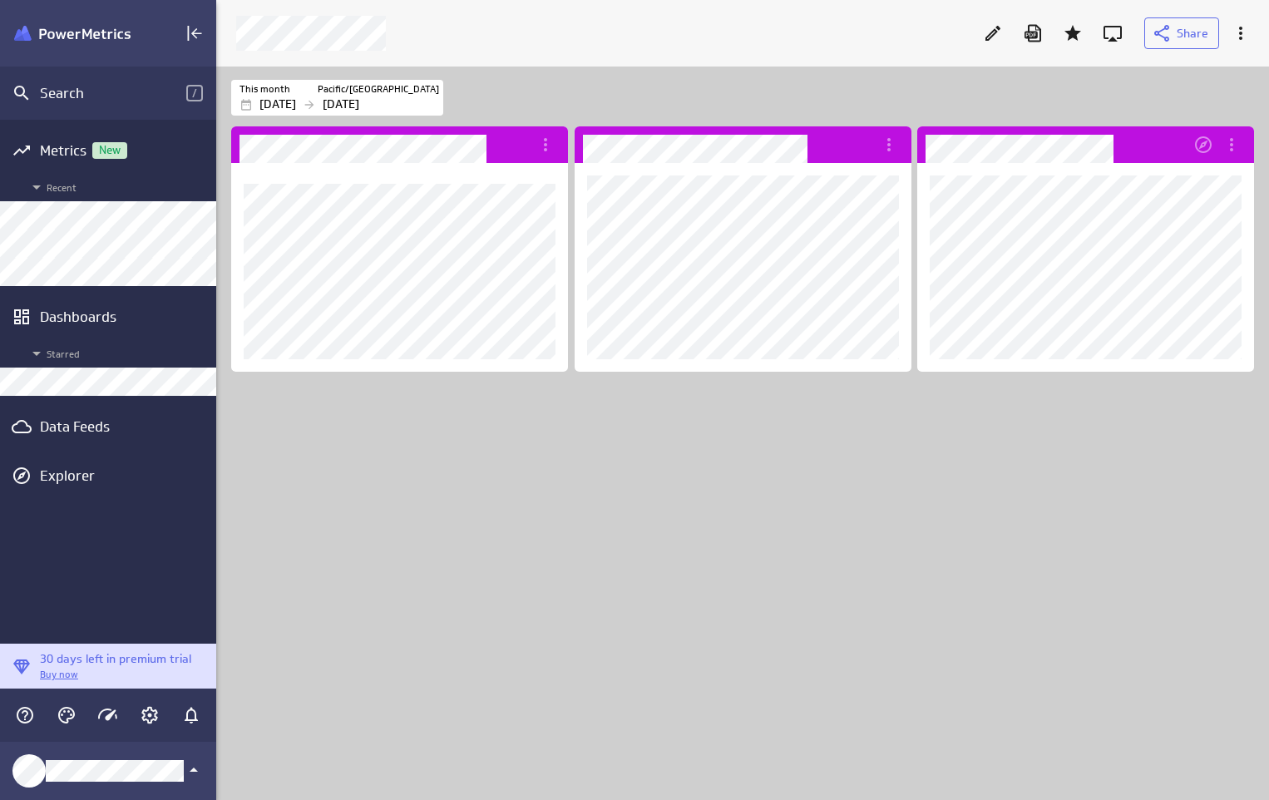
click at [1121, 378] on div "Dashboard content with 3 widgets" at bounding box center [746, 461] width 1036 height 677
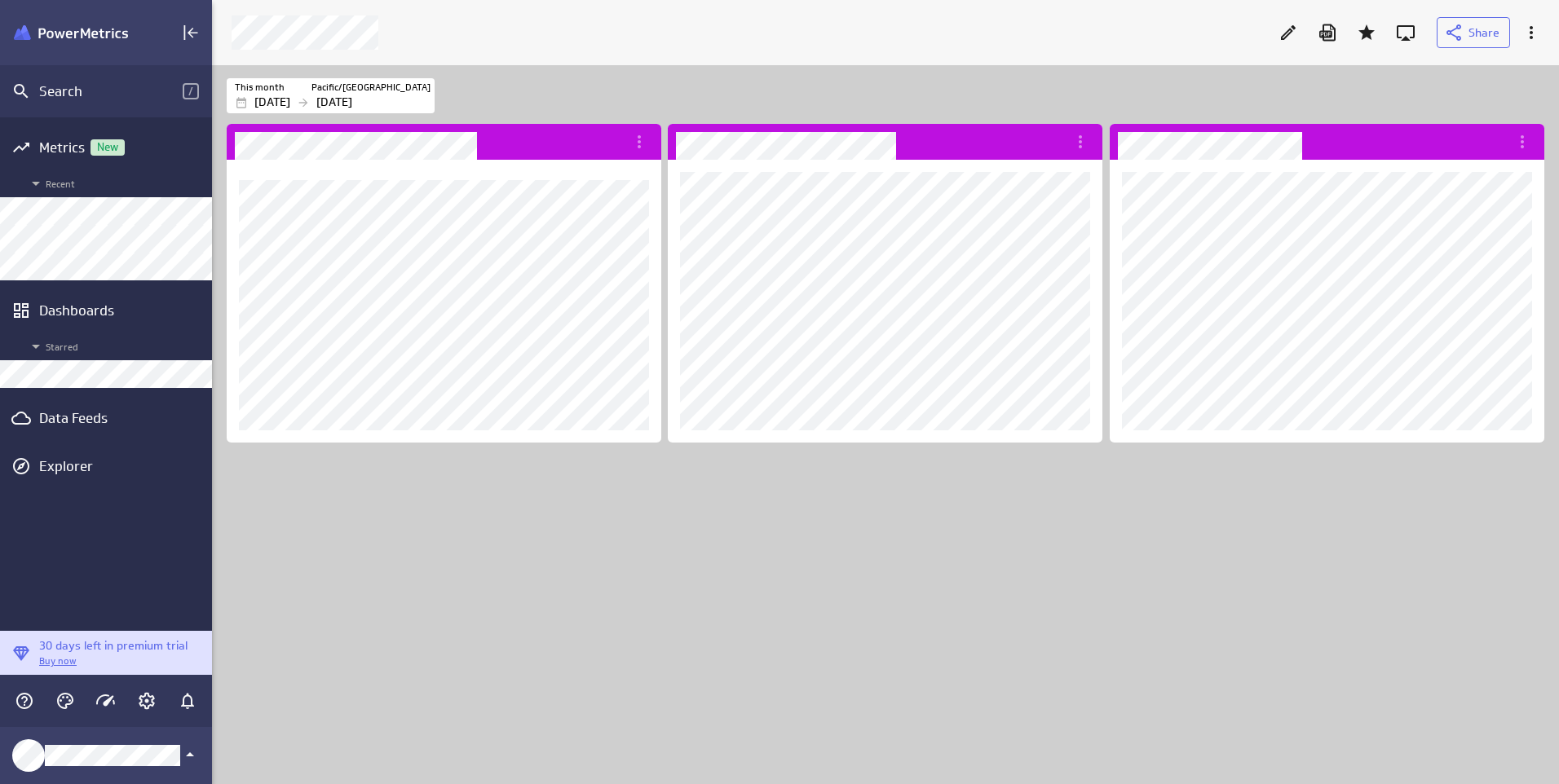
click at [1283, 33] on icon "Edit" at bounding box center [1288, 32] width 20 height 20
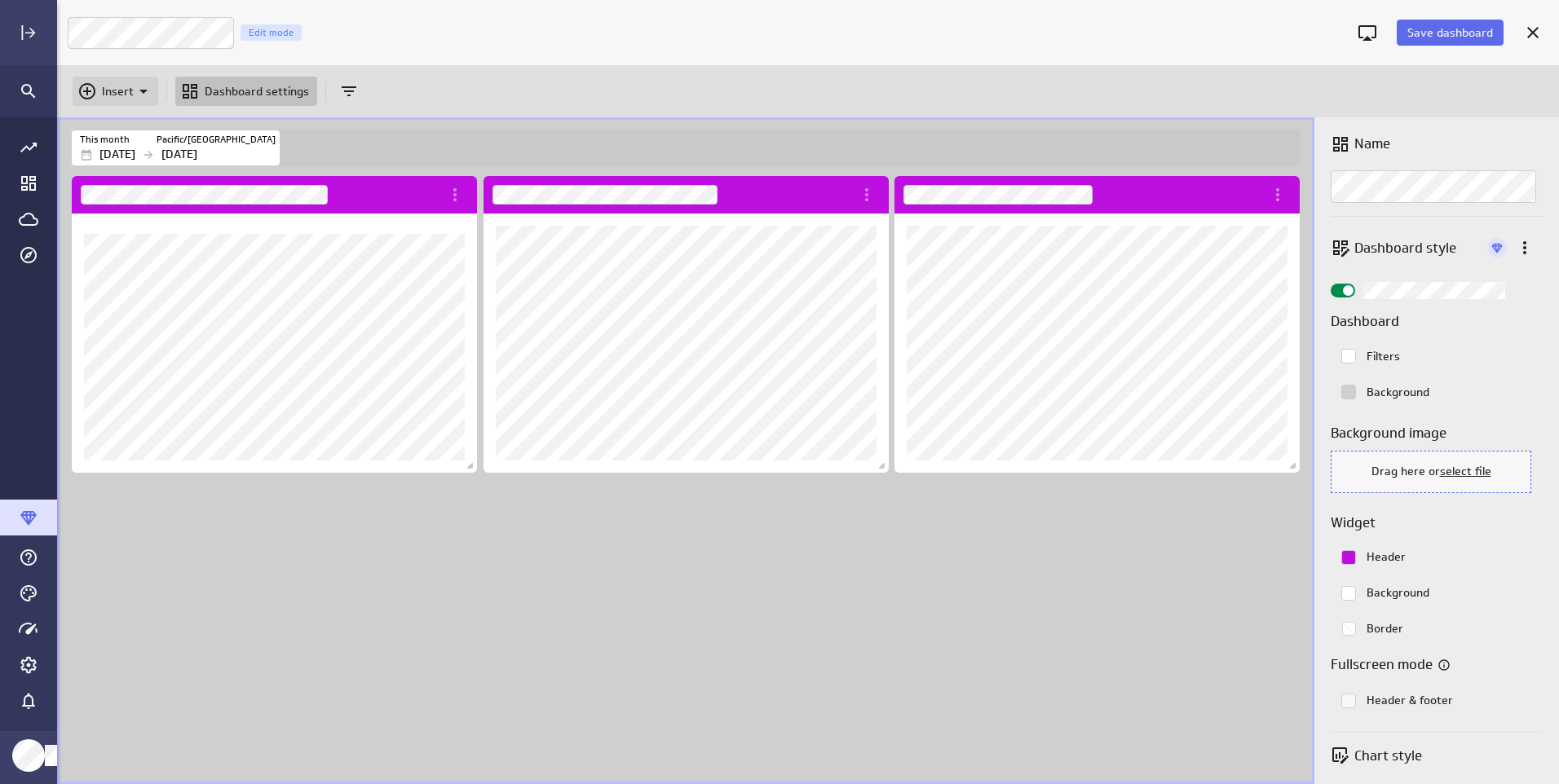
click at [140, 89] on icon "Insert" at bounding box center [143, 91] width 20 height 20
click at [119, 121] on div "Metrics" at bounding box center [123, 131] width 98 height 39
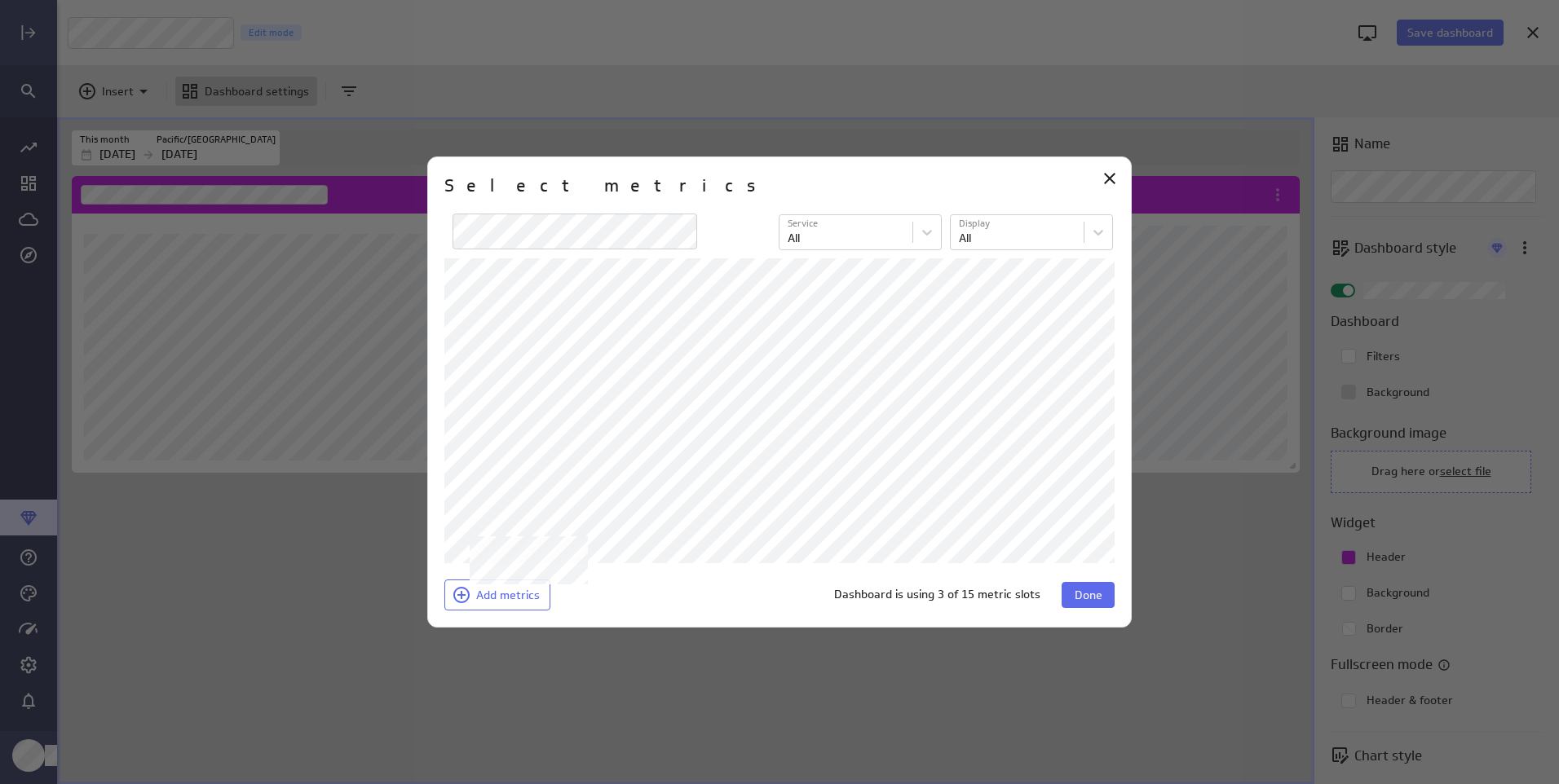
click at [1069, 579] on div "Dashboard is using 3 of 15 metric slots Done" at bounding box center [835, 595] width 558 height 31
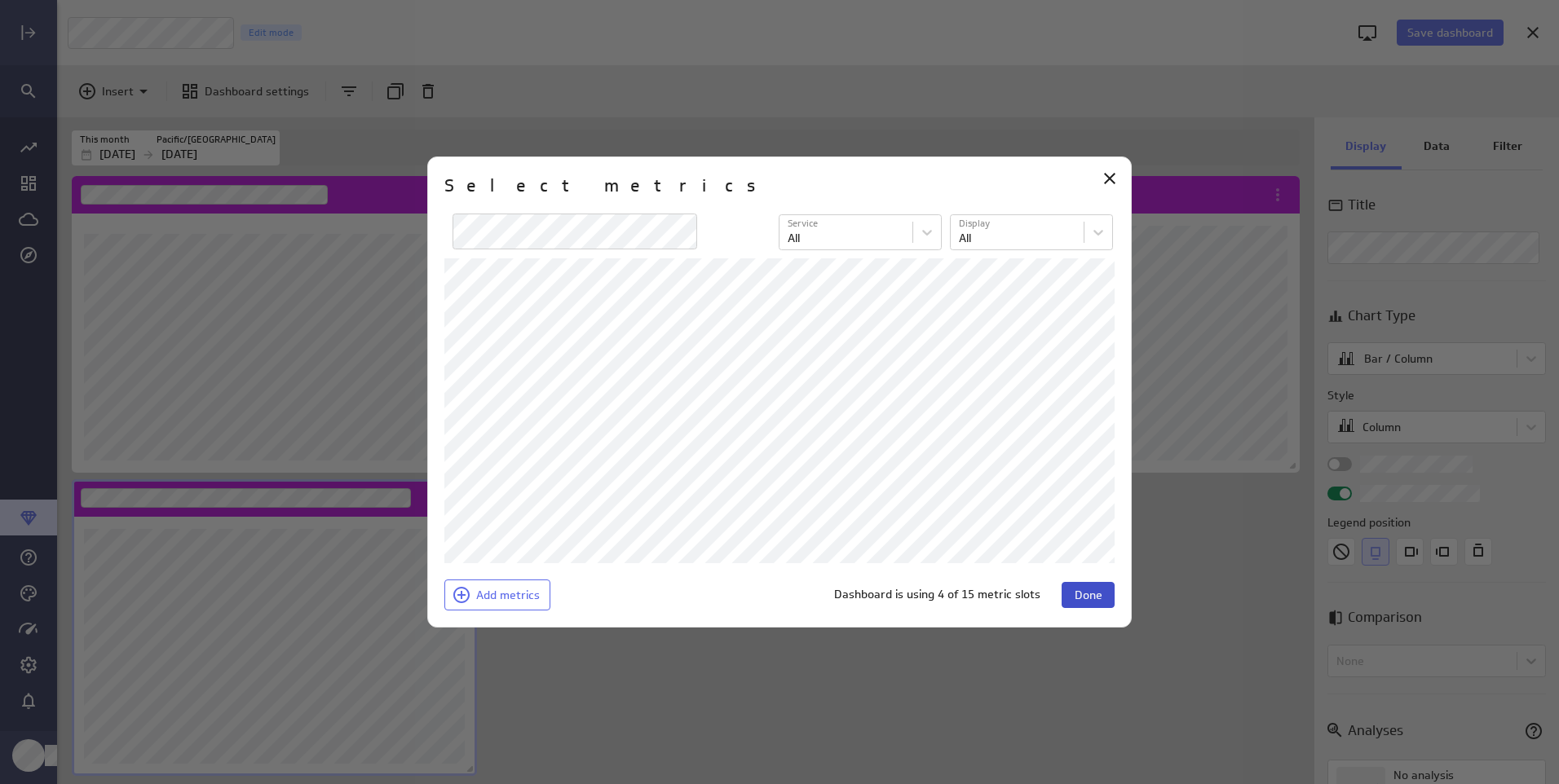
click at [1081, 598] on span "Done" at bounding box center [1088, 595] width 27 height 15
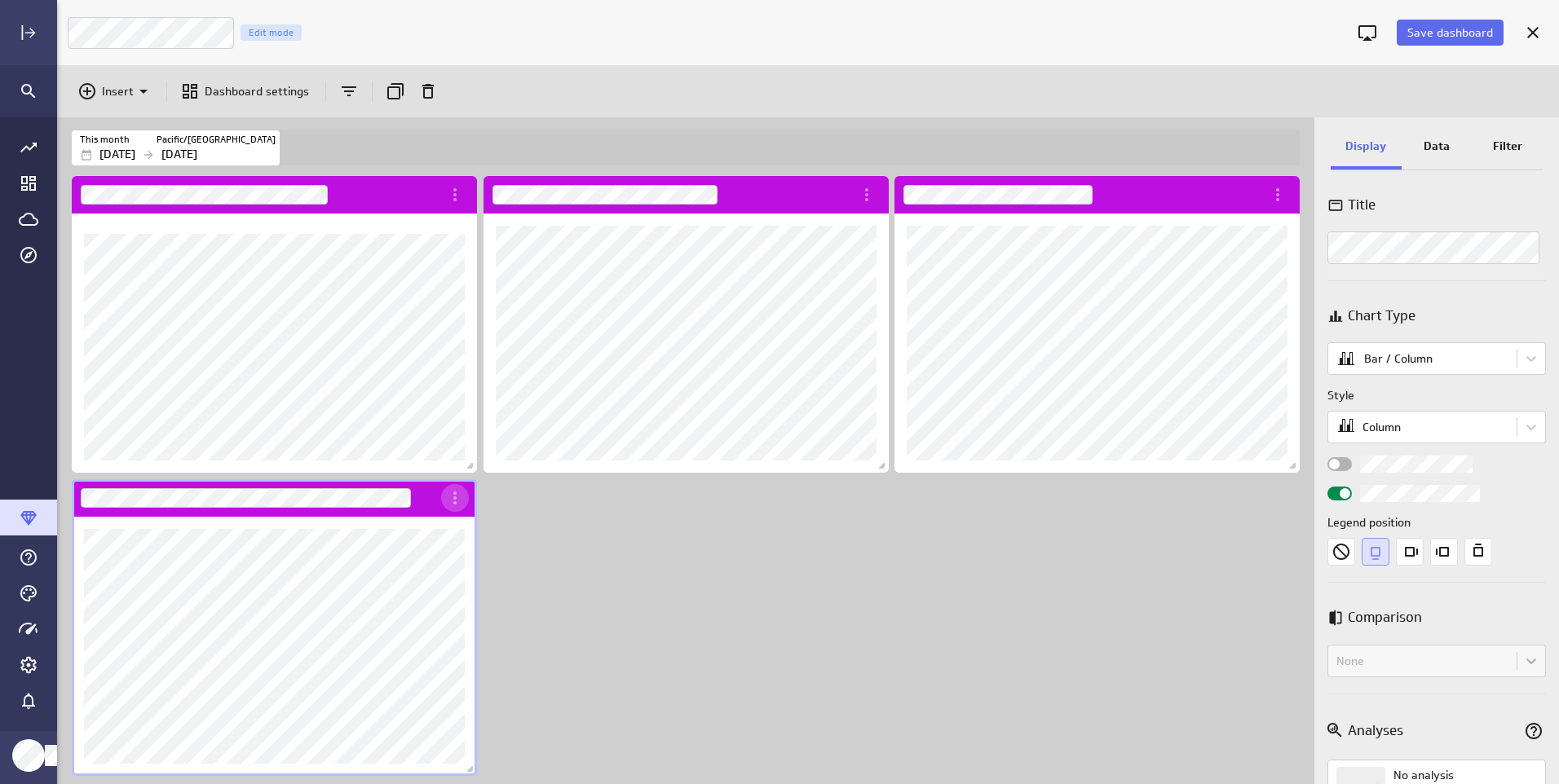
click at [452, 496] on icon "More actions" at bounding box center [455, 498] width 20 height 20
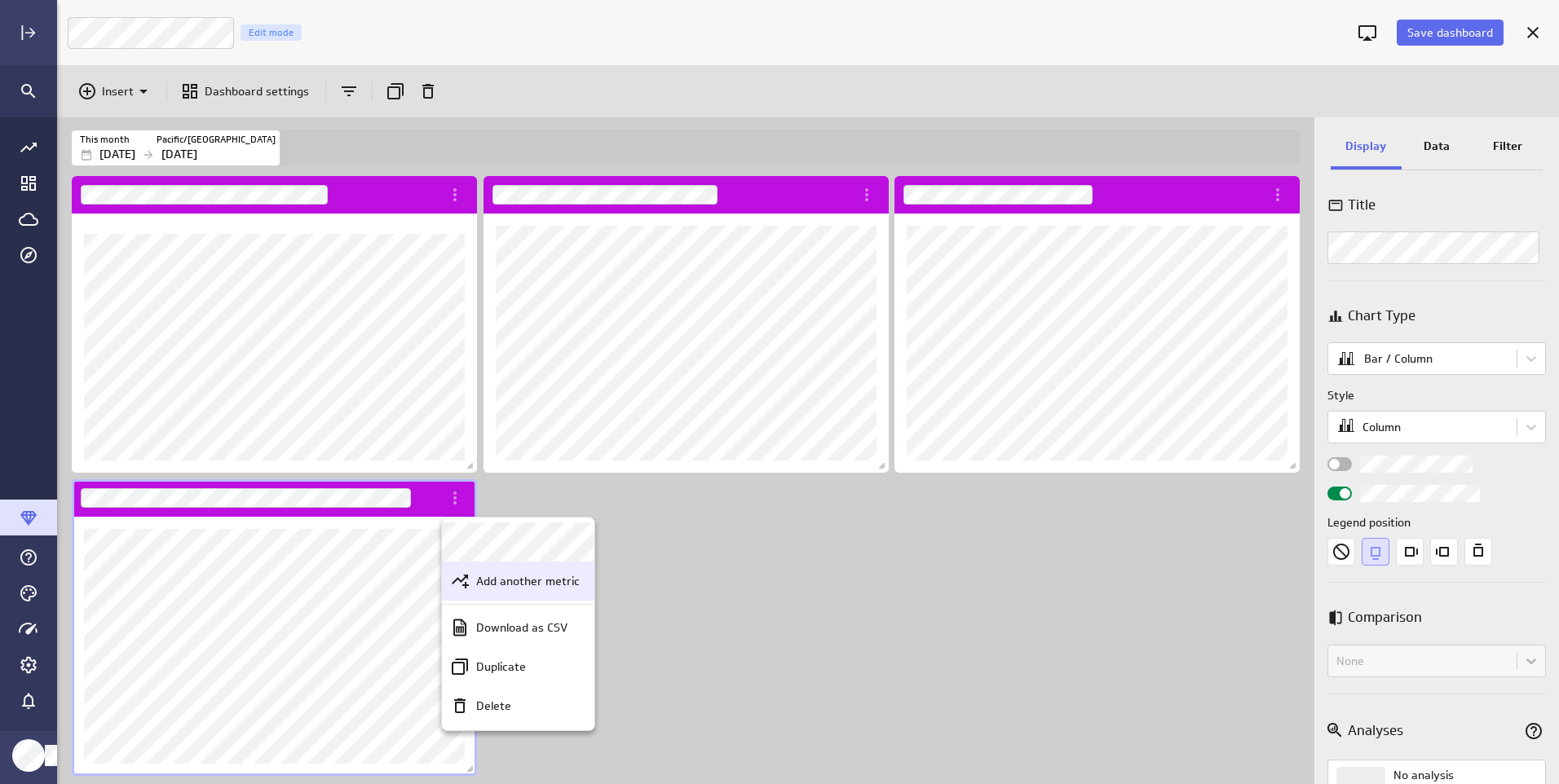
click at [482, 586] on p "Add another metric" at bounding box center [528, 581] width 104 height 17
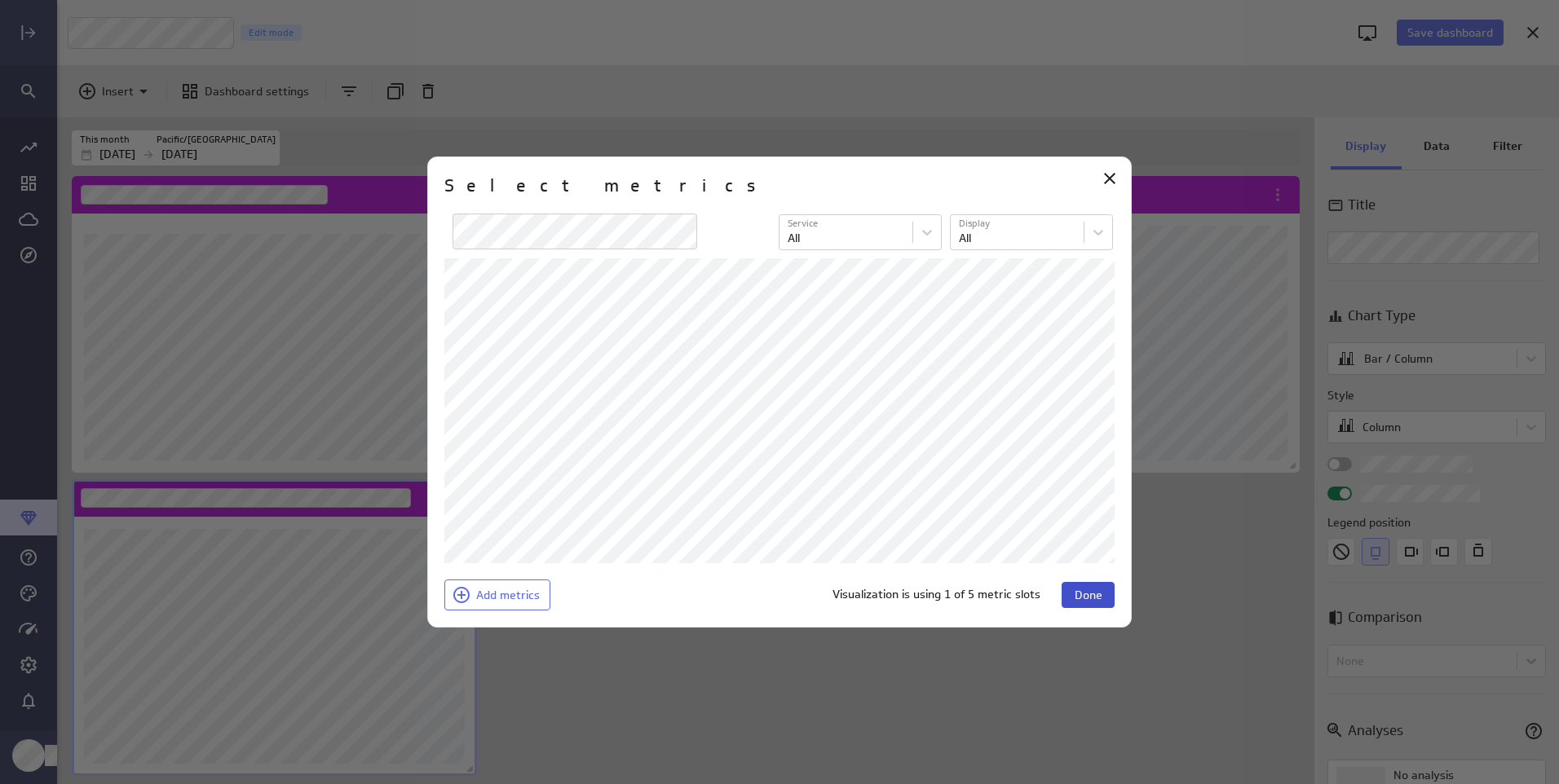
click at [1092, 585] on button "Done" at bounding box center [1088, 595] width 53 height 26
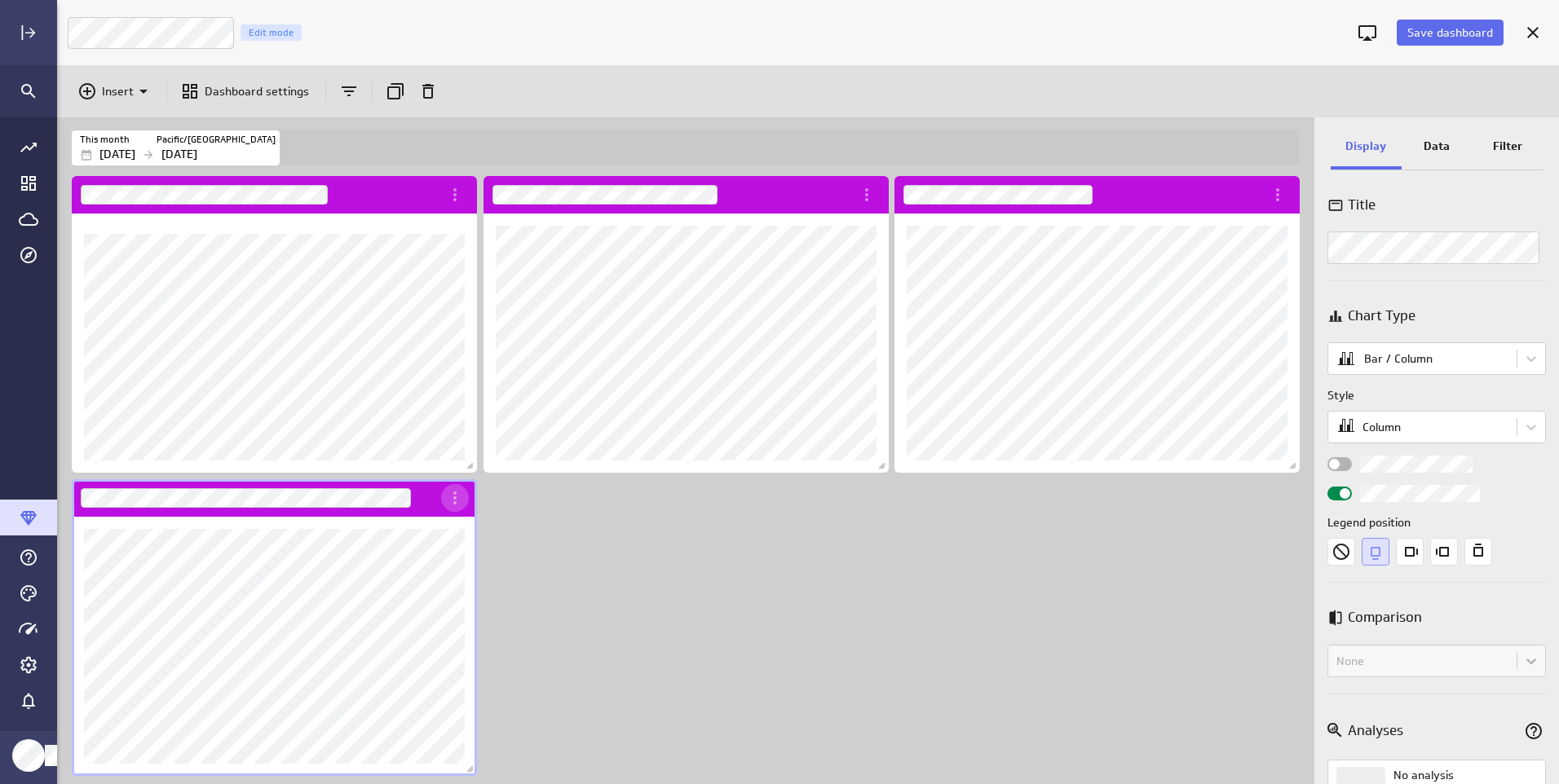
click at [452, 504] on icon "More actions" at bounding box center [455, 498] width 20 height 20
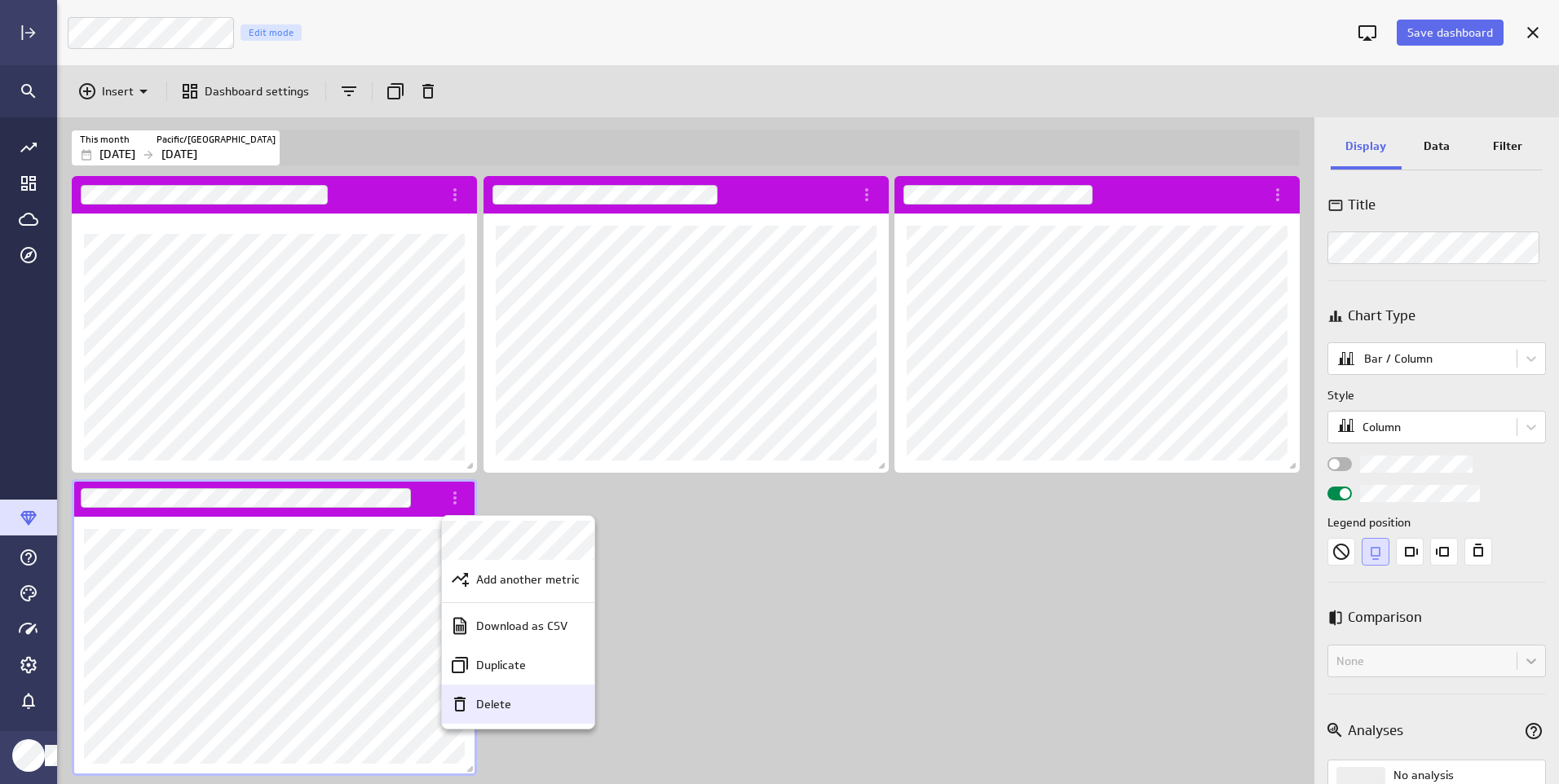
click at [491, 703] on p "Delete" at bounding box center [494, 704] width 35 height 17
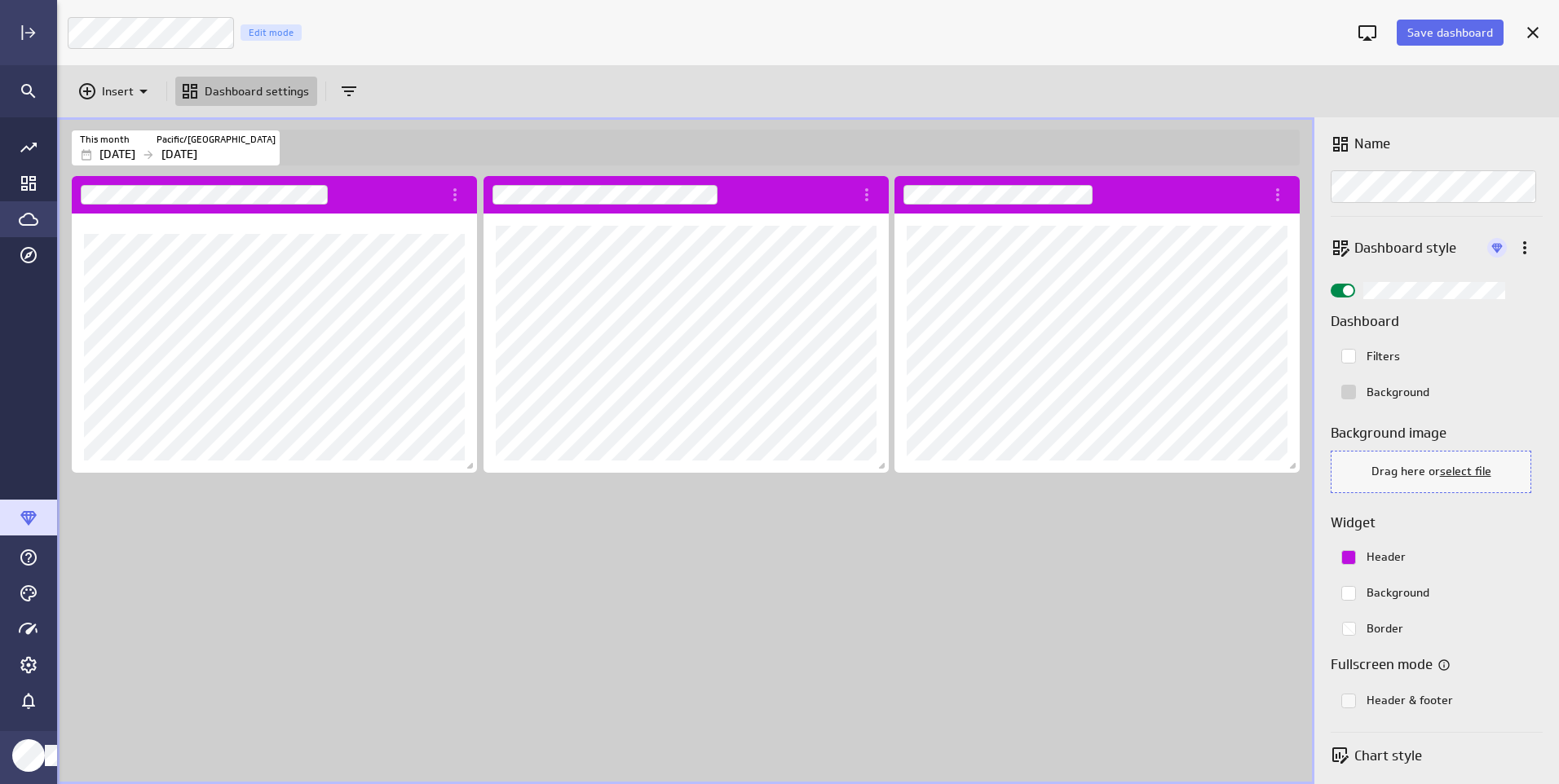
click at [28, 210] on icon "Go to Data Feed library" at bounding box center [28, 220] width 20 height 20
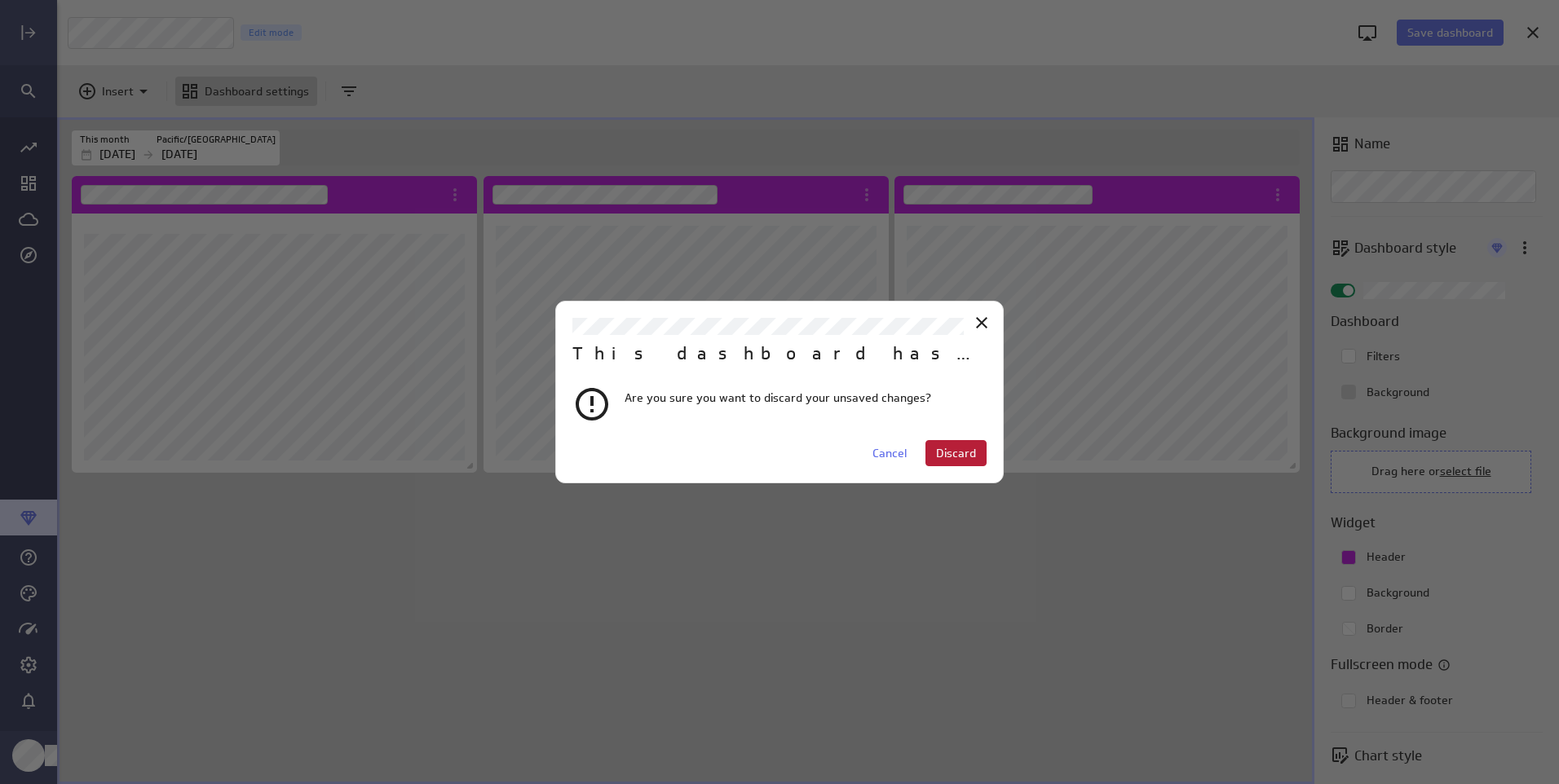
click at [960, 448] on span "Discard" at bounding box center [956, 453] width 40 height 15
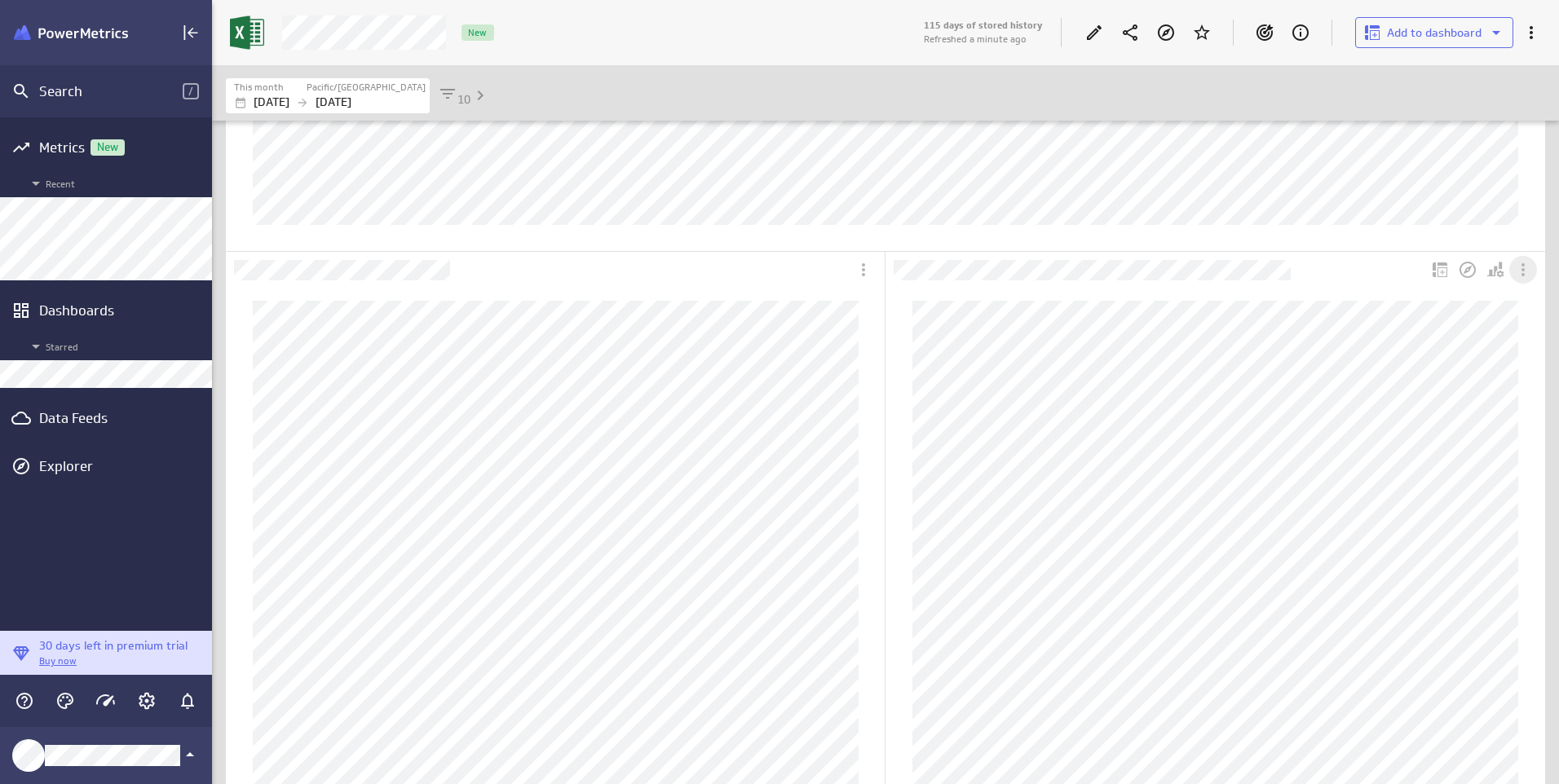
click at [1518, 270] on icon "More actions" at bounding box center [1523, 270] width 20 height 20
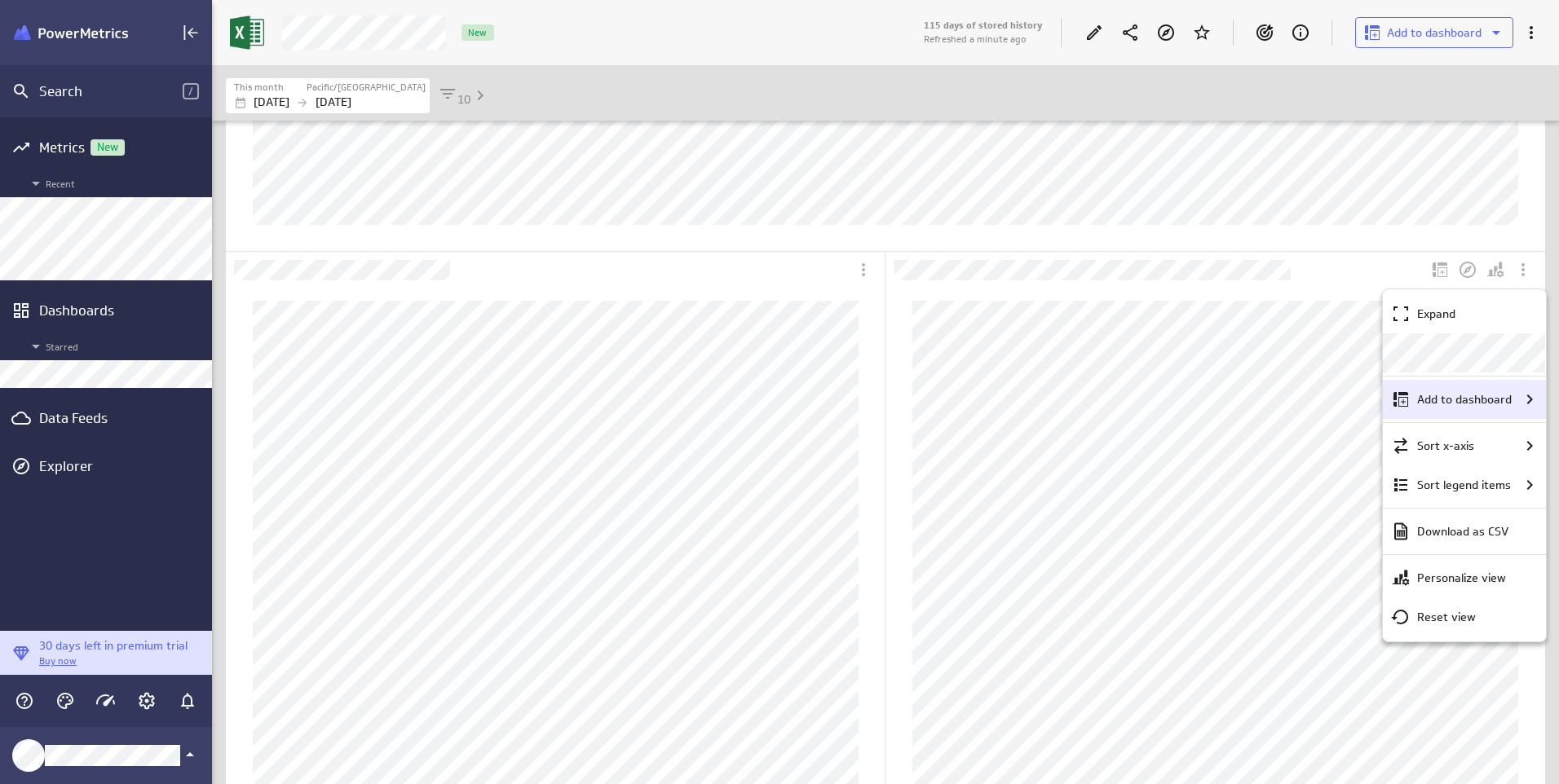
click at [1436, 399] on p "Add to dashboard" at bounding box center [1464, 399] width 94 height 17
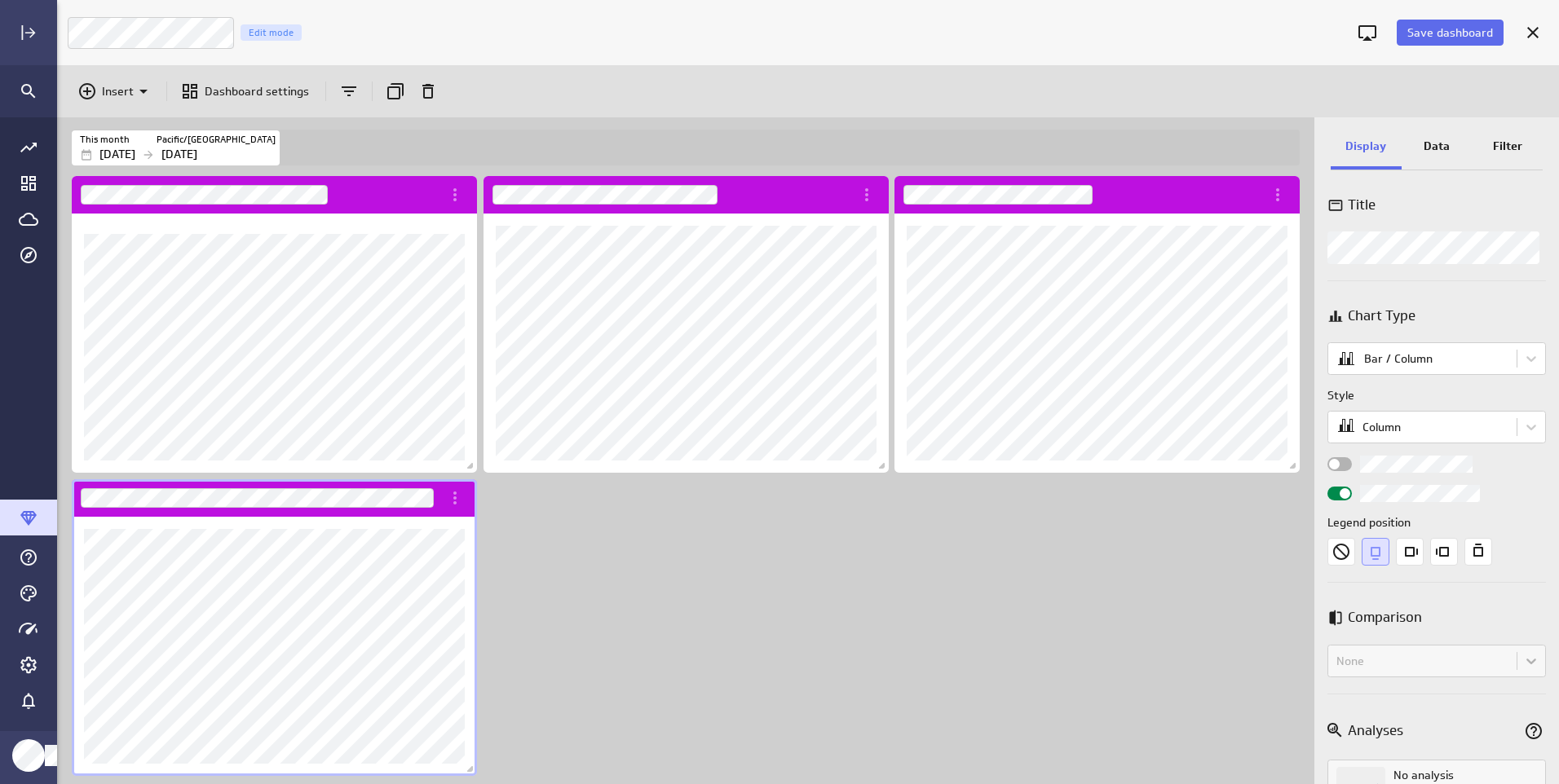
scroll to position [809, 1527]
